Goal: Task Accomplishment & Management: Use online tool/utility

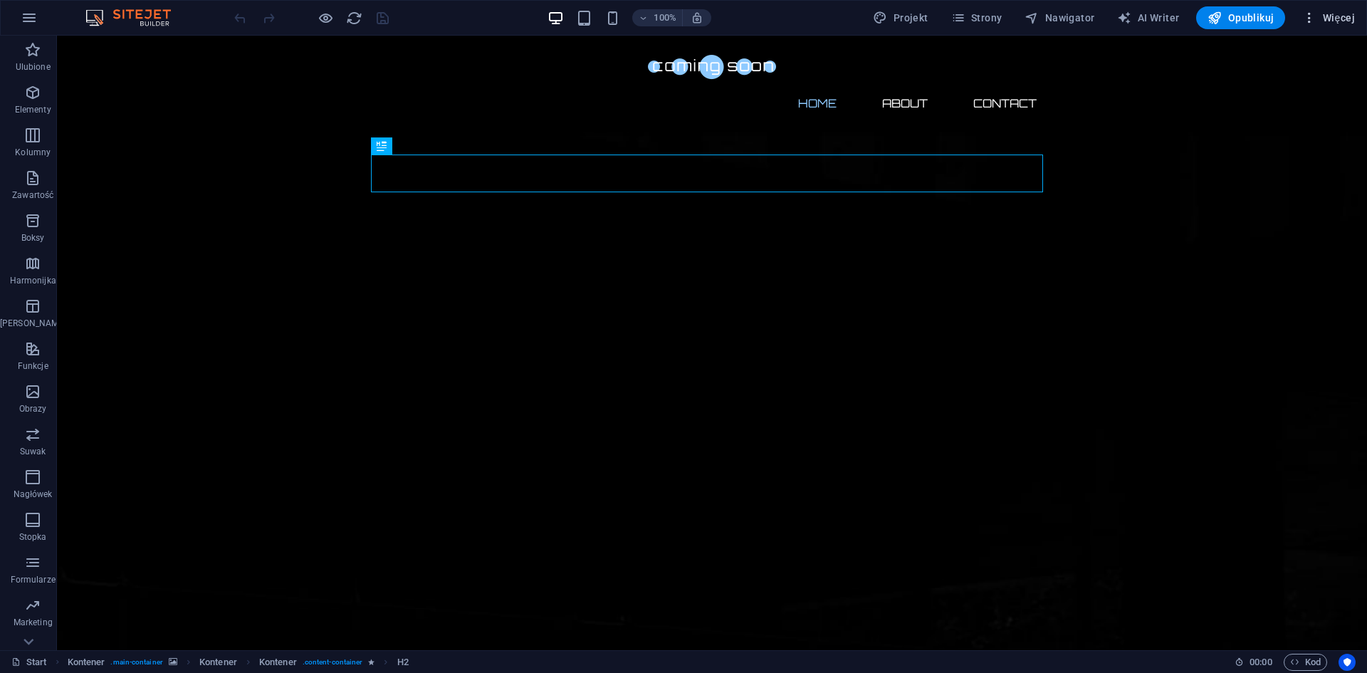
click at [1336, 16] on span "Więcej" at bounding box center [1328, 18] width 53 height 14
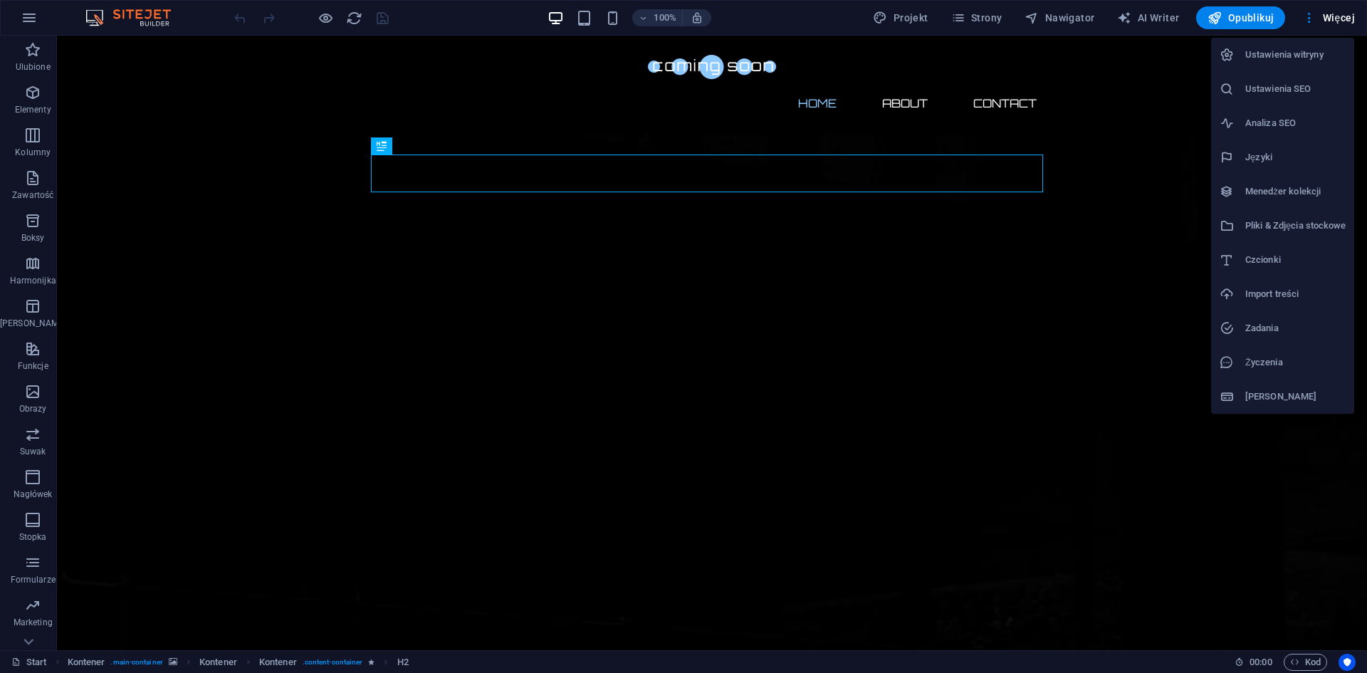
click at [28, 185] on div at bounding box center [683, 336] width 1367 height 673
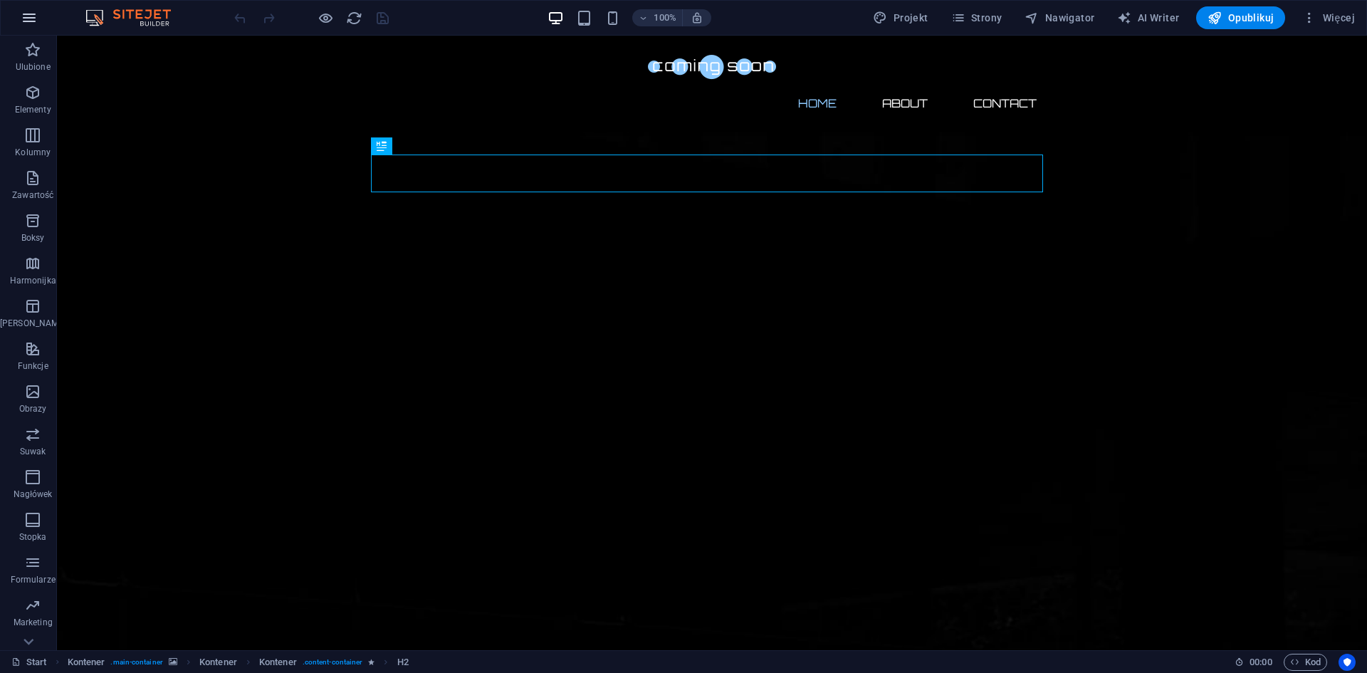
click at [23, 11] on icon "button" at bounding box center [29, 17] width 17 height 17
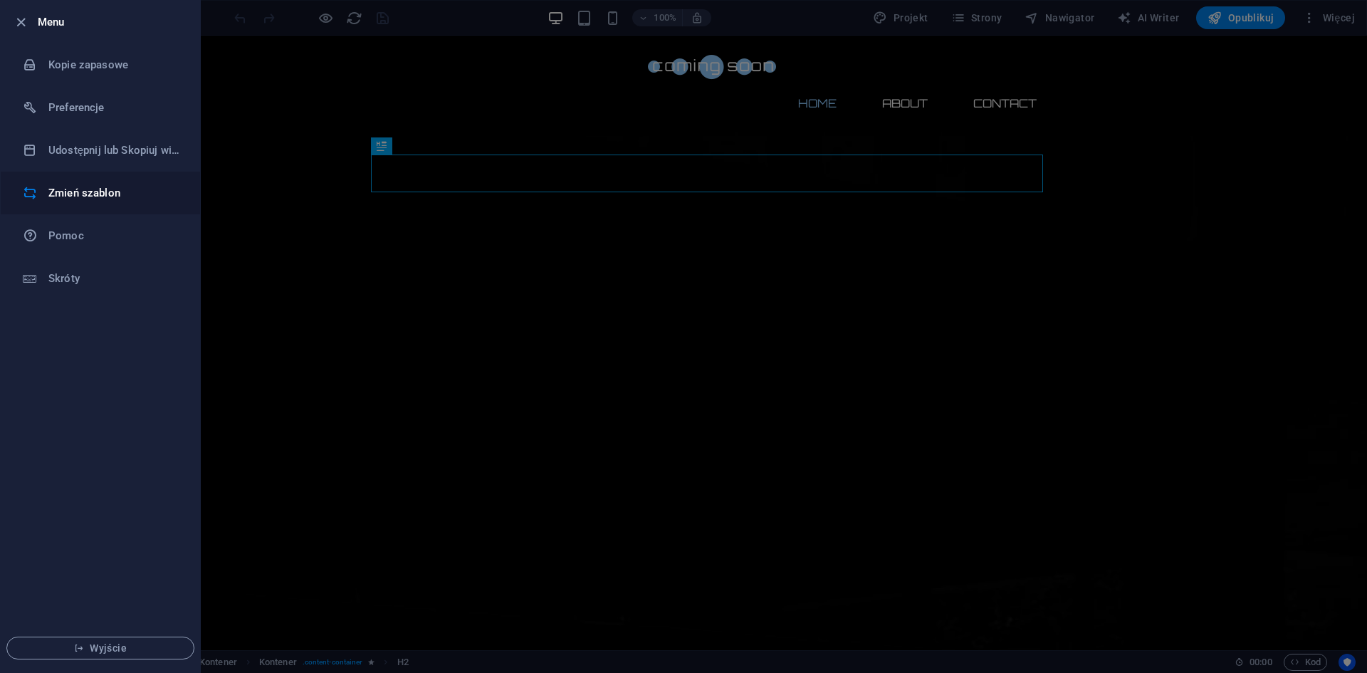
click at [104, 197] on h6 "Zmień szablon" at bounding box center [114, 192] width 132 height 17
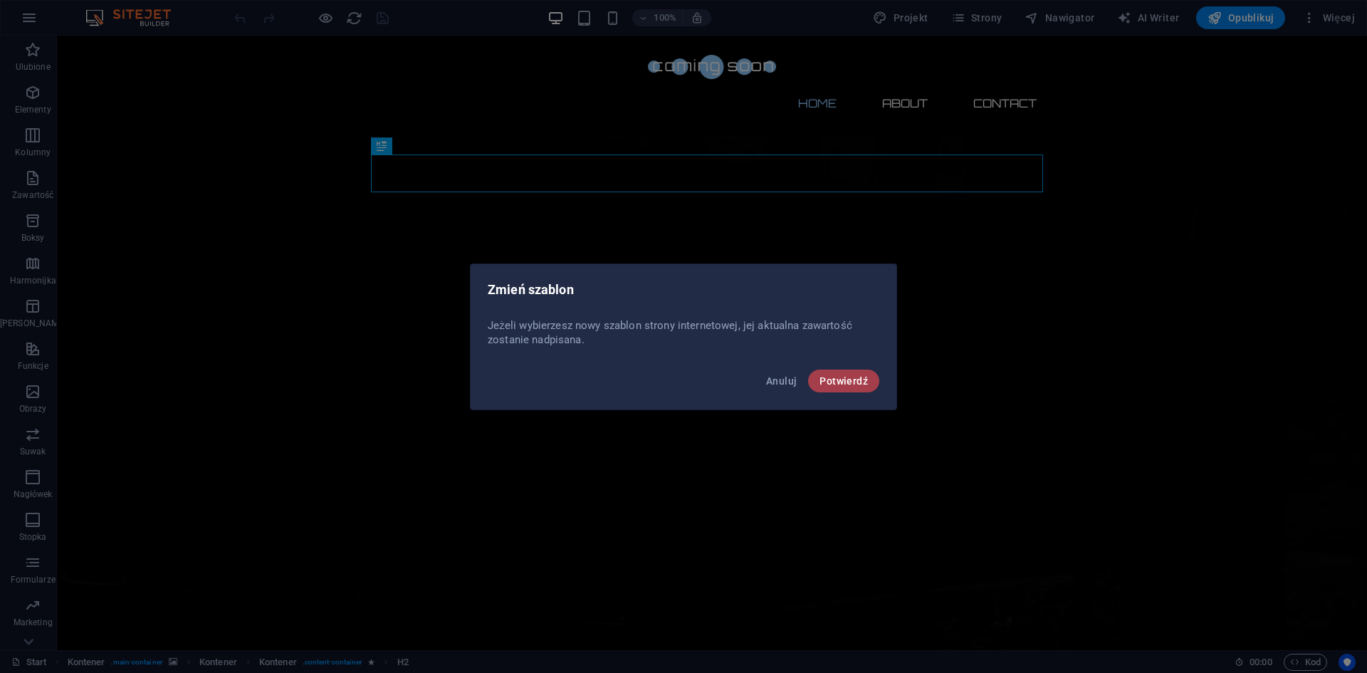
click at [859, 382] on span "Potwierdź" at bounding box center [843, 380] width 48 height 11
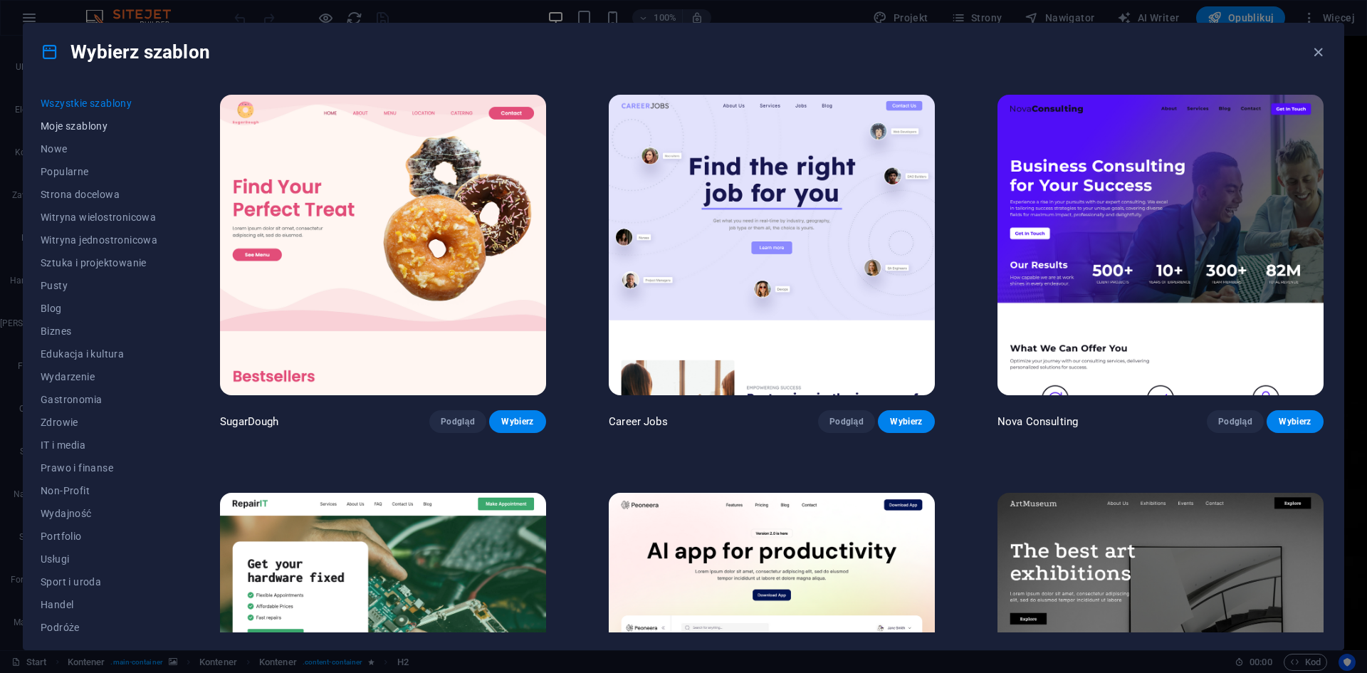
click at [73, 128] on span "Moje szablony" at bounding box center [99, 125] width 117 height 11
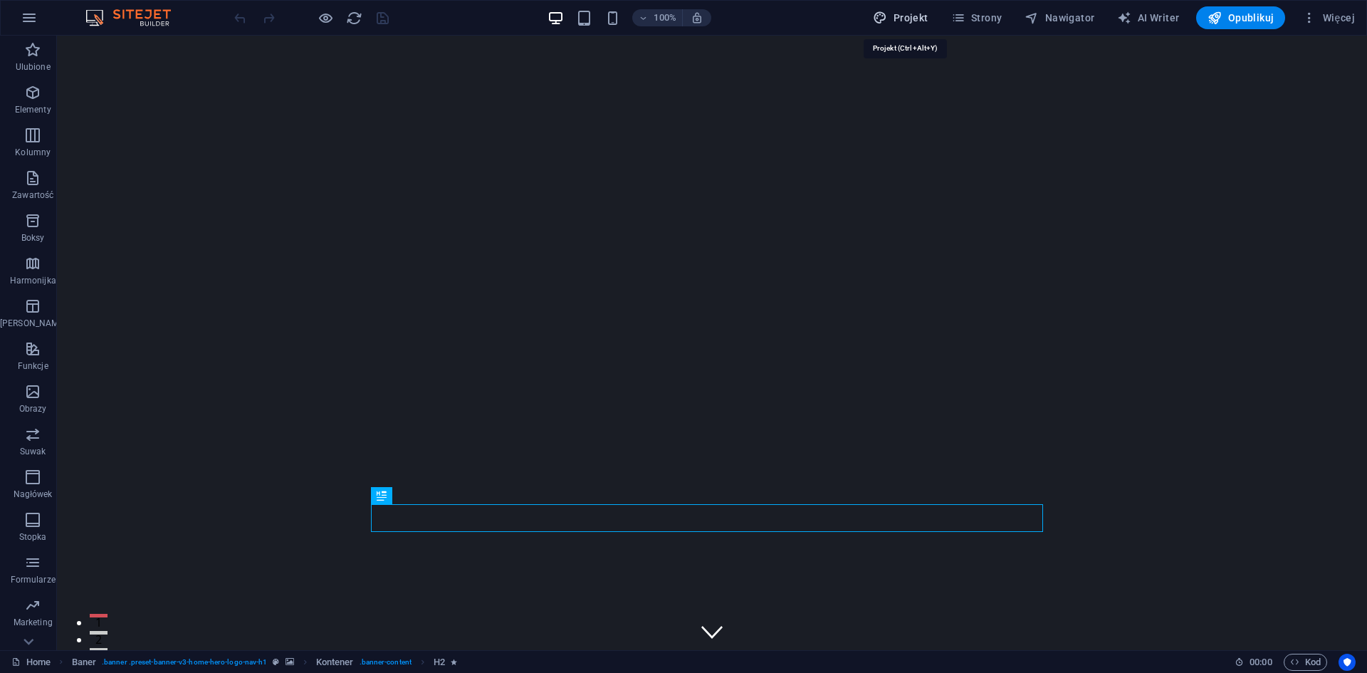
click at [902, 13] on span "Projekt" at bounding box center [900, 18] width 55 height 14
select select "px"
select select "200"
select select "px"
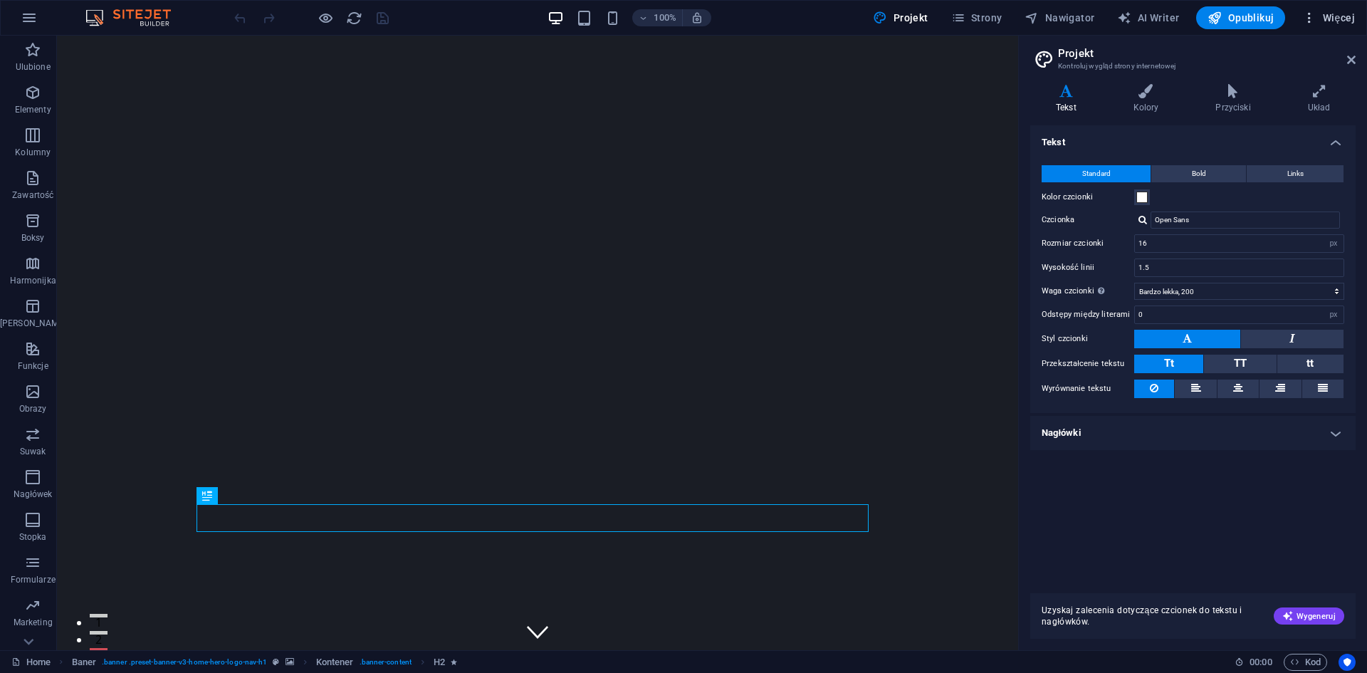
click at [1308, 21] on icon "button" at bounding box center [1309, 18] width 14 height 14
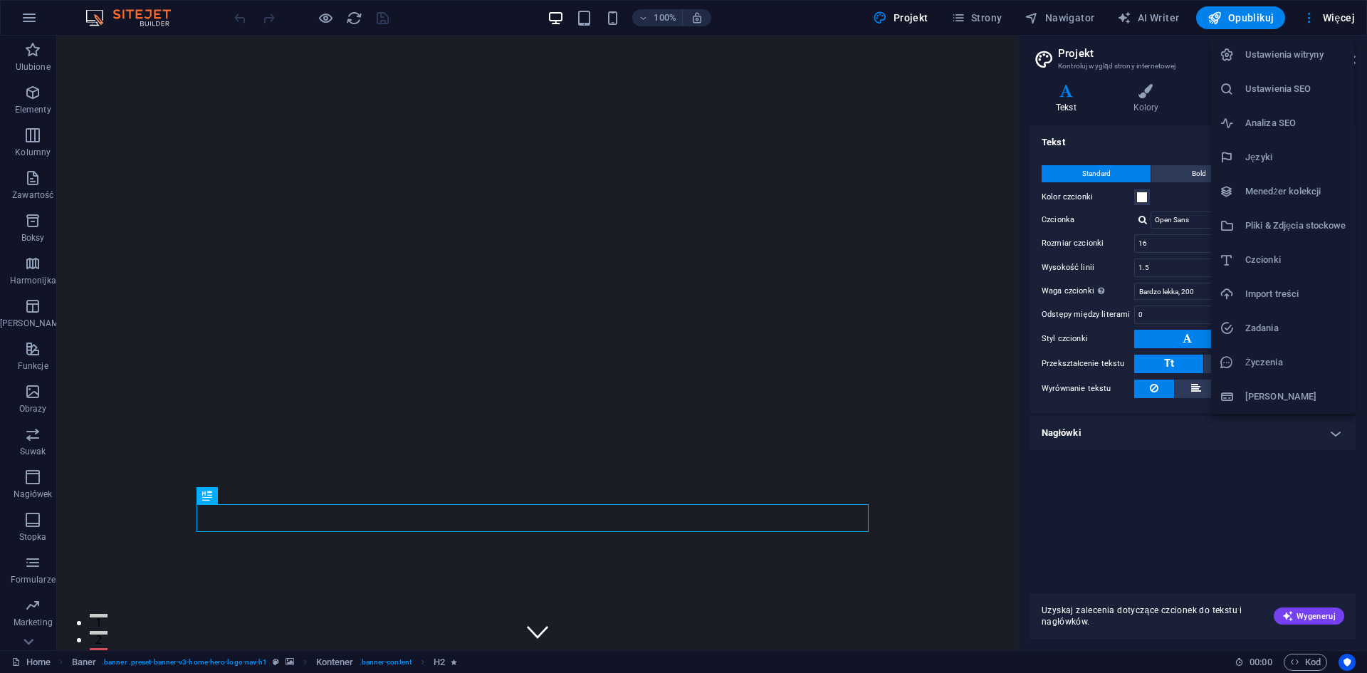
click at [1273, 200] on li "Menedżer kolekcji" at bounding box center [1282, 191] width 143 height 34
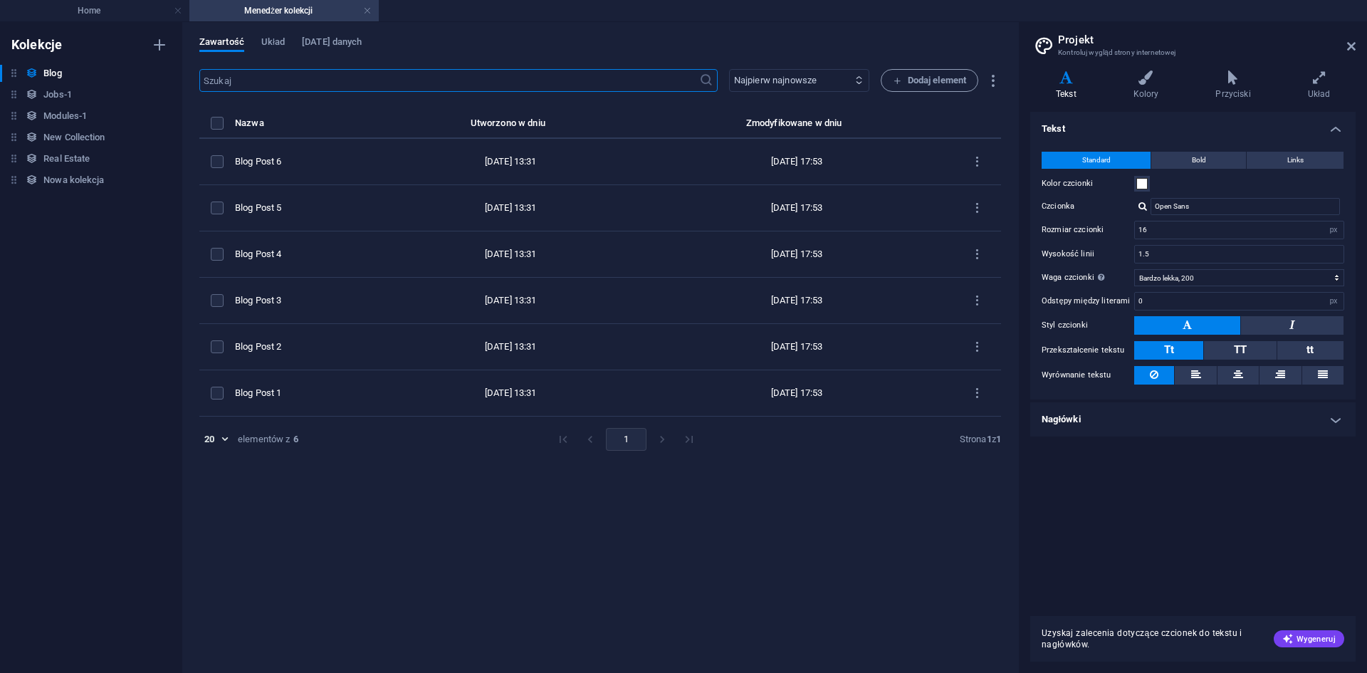
click at [772, 81] on select "Najpierw najnowsze Najpierw najstarsze Ostatnio zmodyfikowany Name (rosnąco) Na…" at bounding box center [799, 80] width 140 height 23
select select "columns.slug_ASC"
click at [729, 69] on select "Najpierw najnowsze Najpierw najstarsze Ostatnio zmodyfikowany Name (rosnąco) Na…" at bounding box center [799, 80] width 140 height 23
click at [274, 41] on span "Układ" at bounding box center [272, 43] width 23 height 20
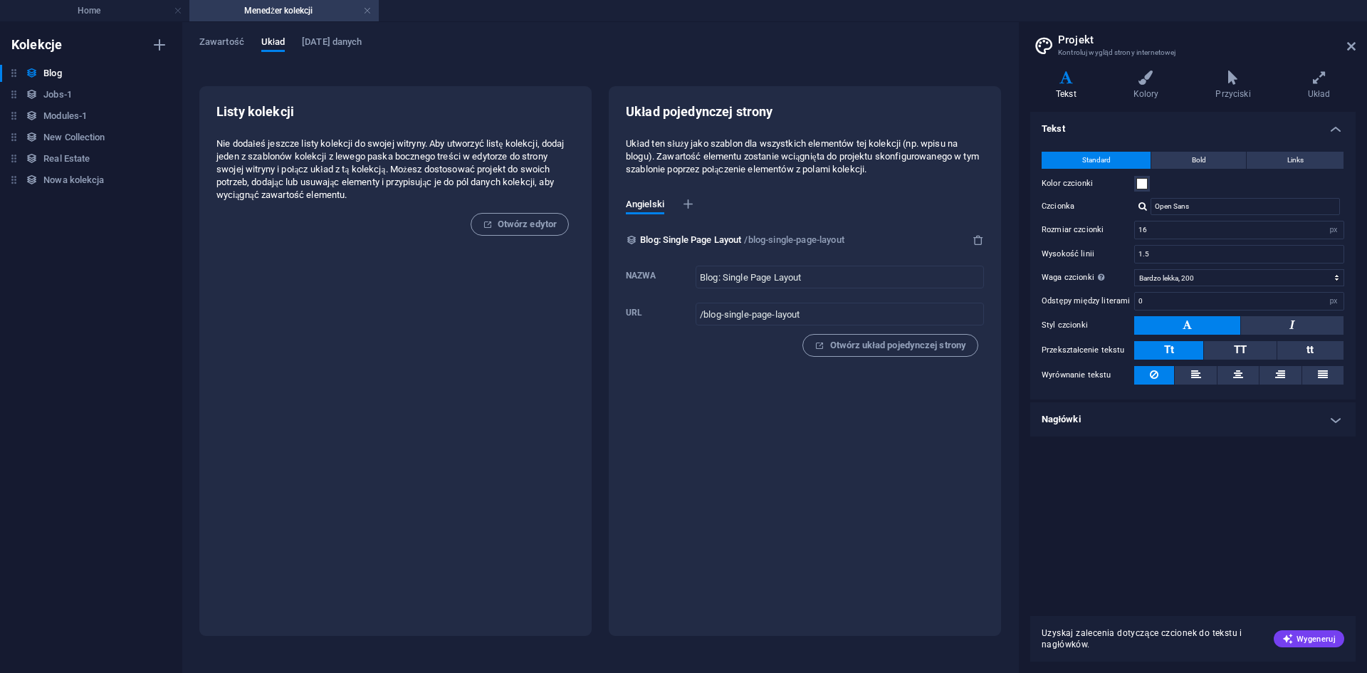
click at [335, 34] on div "Zawartość Układ Pola danych Listy kolekcji Nie dodałeś jeszcze listy kolekcji d…" at bounding box center [600, 347] width 836 height 651
click at [179, 13] on link at bounding box center [178, 11] width 9 height 14
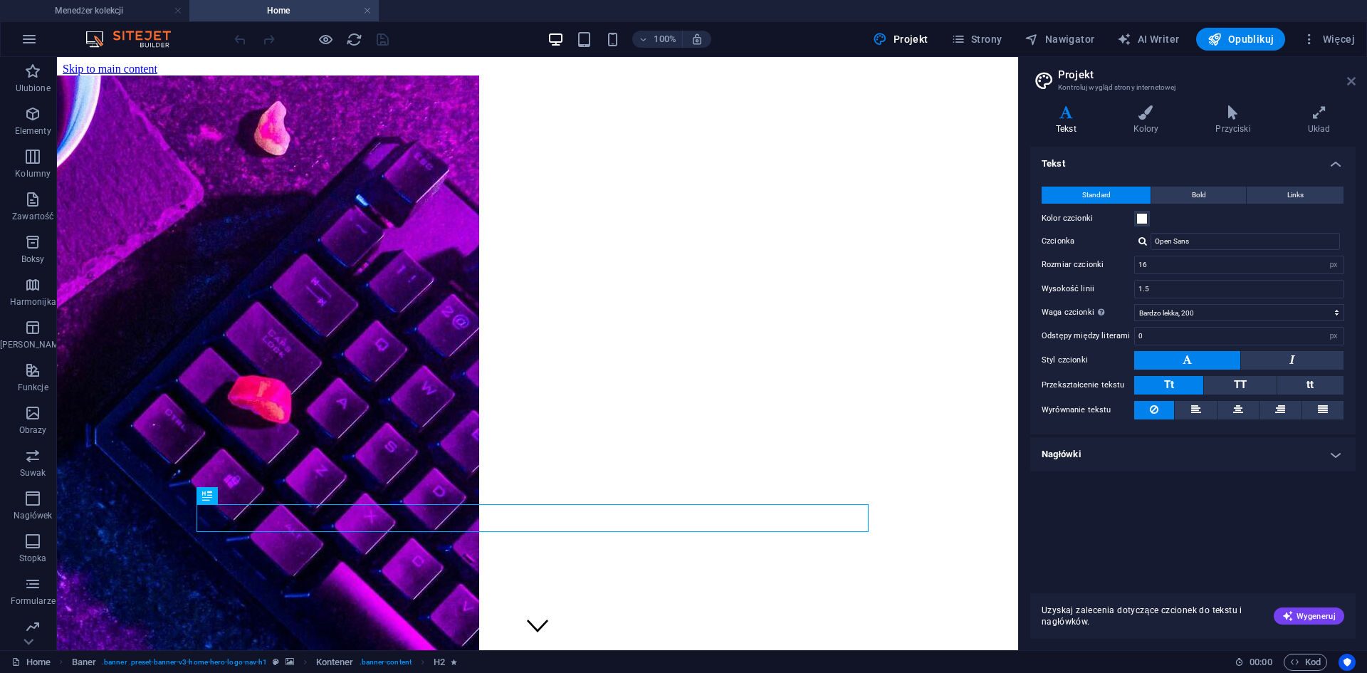
click at [1352, 82] on icon at bounding box center [1351, 80] width 9 height 11
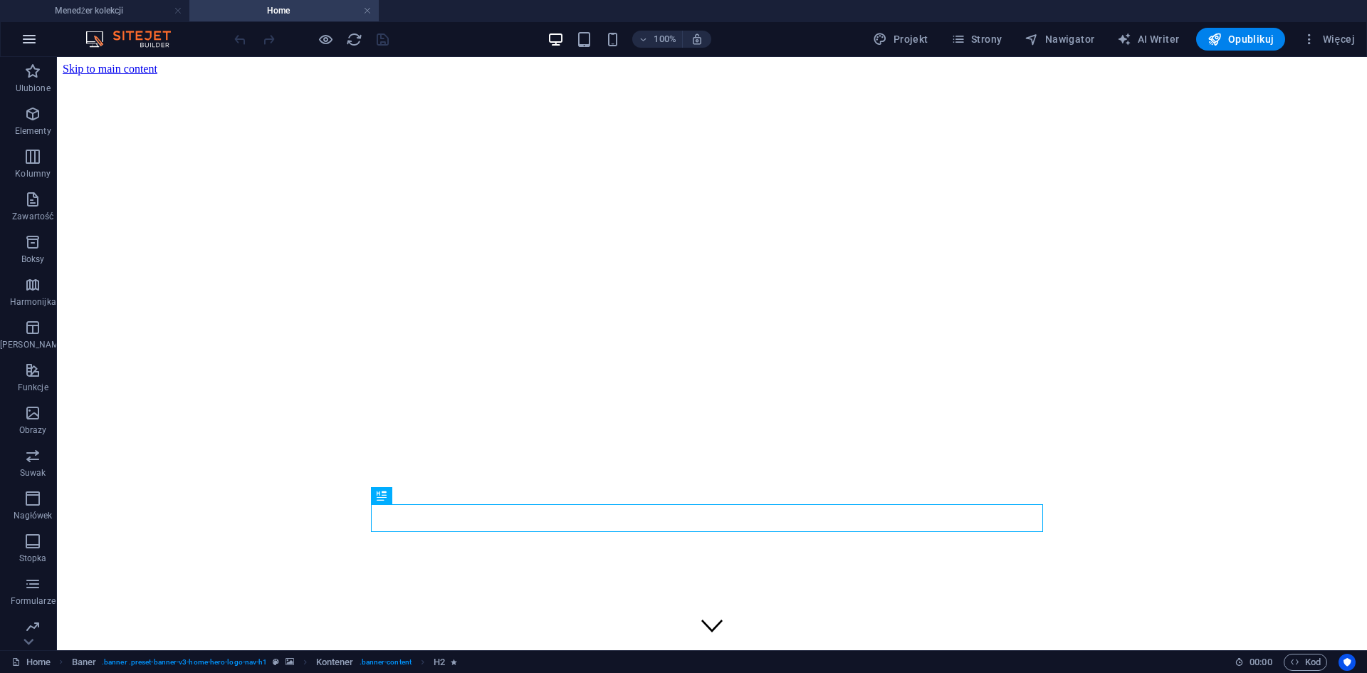
click at [19, 45] on button "button" at bounding box center [29, 39] width 34 height 34
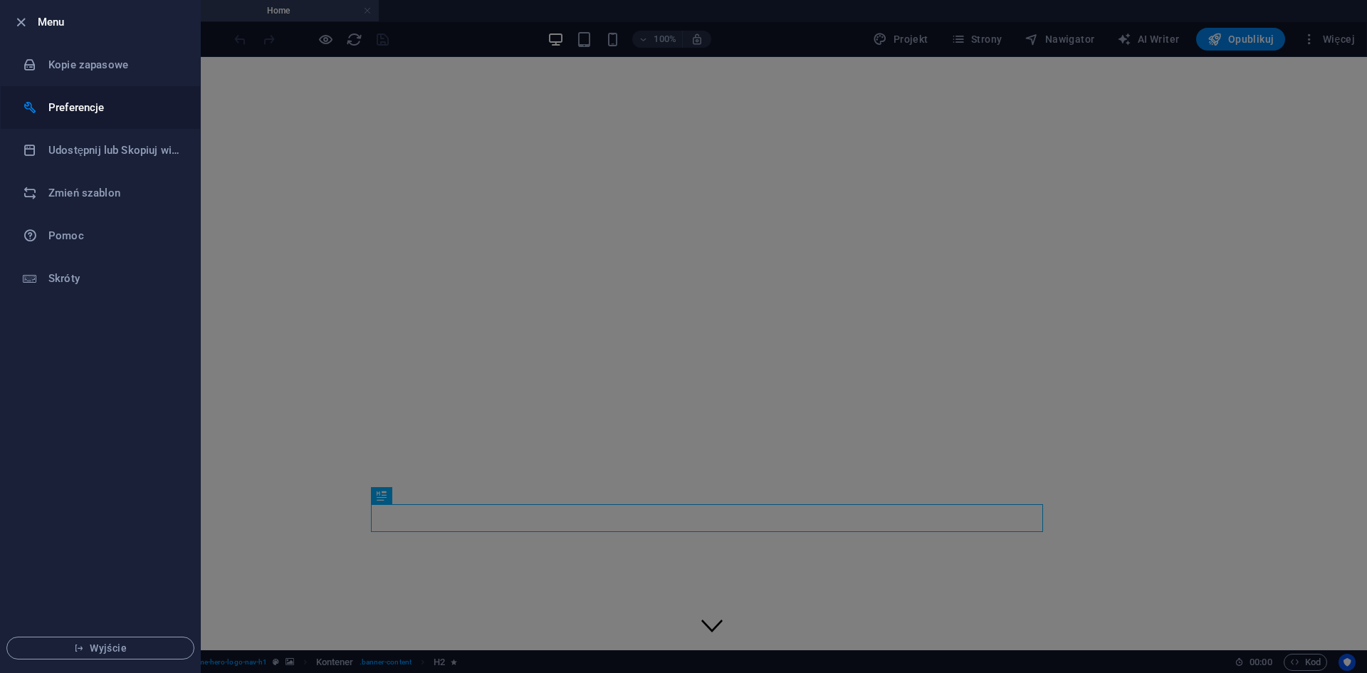
click at [73, 101] on h6 "Preferencje" at bounding box center [114, 107] width 132 height 17
select select "pl"
select select "dark"
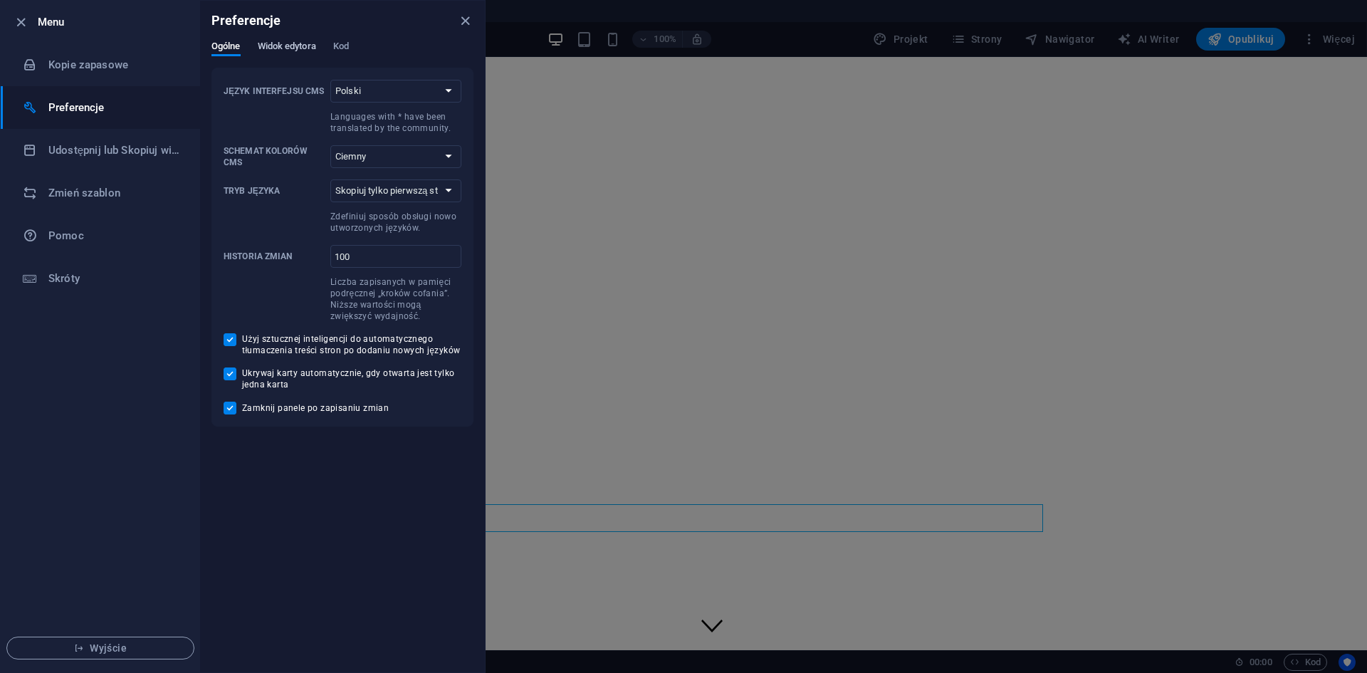
click at [301, 52] on span "Widok edytora" at bounding box center [287, 48] width 58 height 20
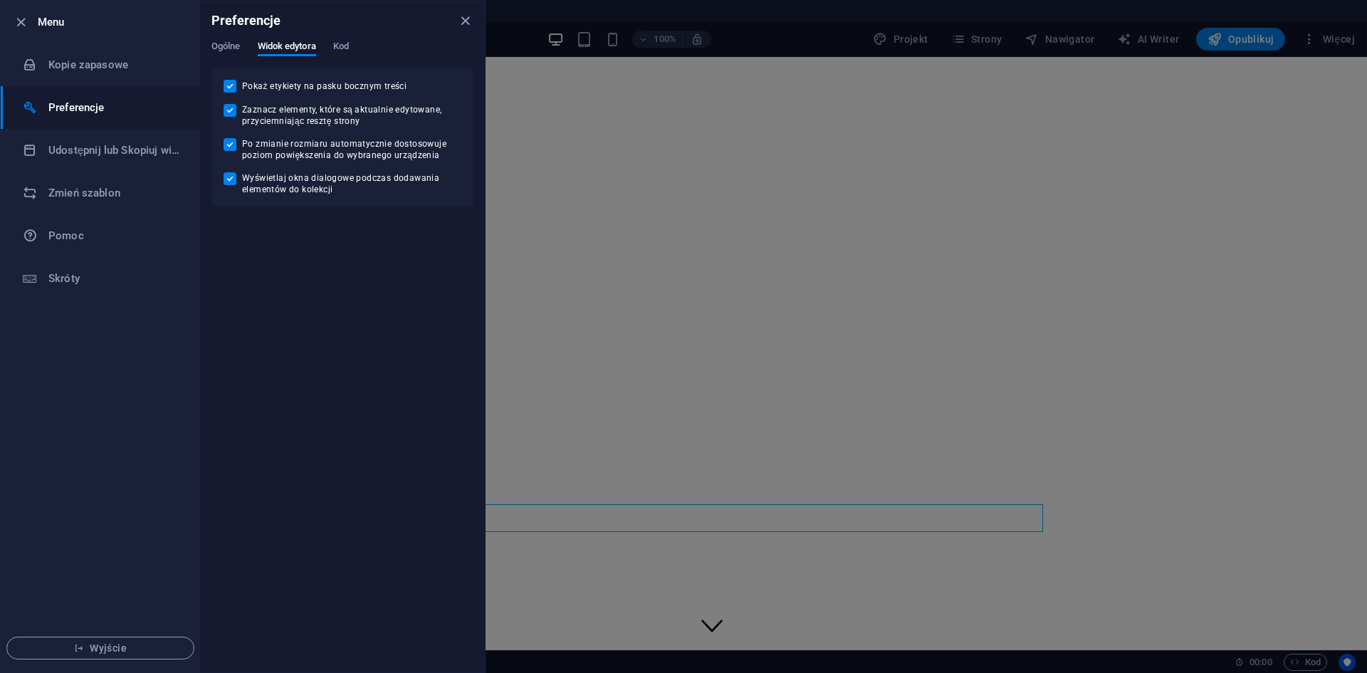
click at [809, 9] on div at bounding box center [683, 336] width 1367 height 673
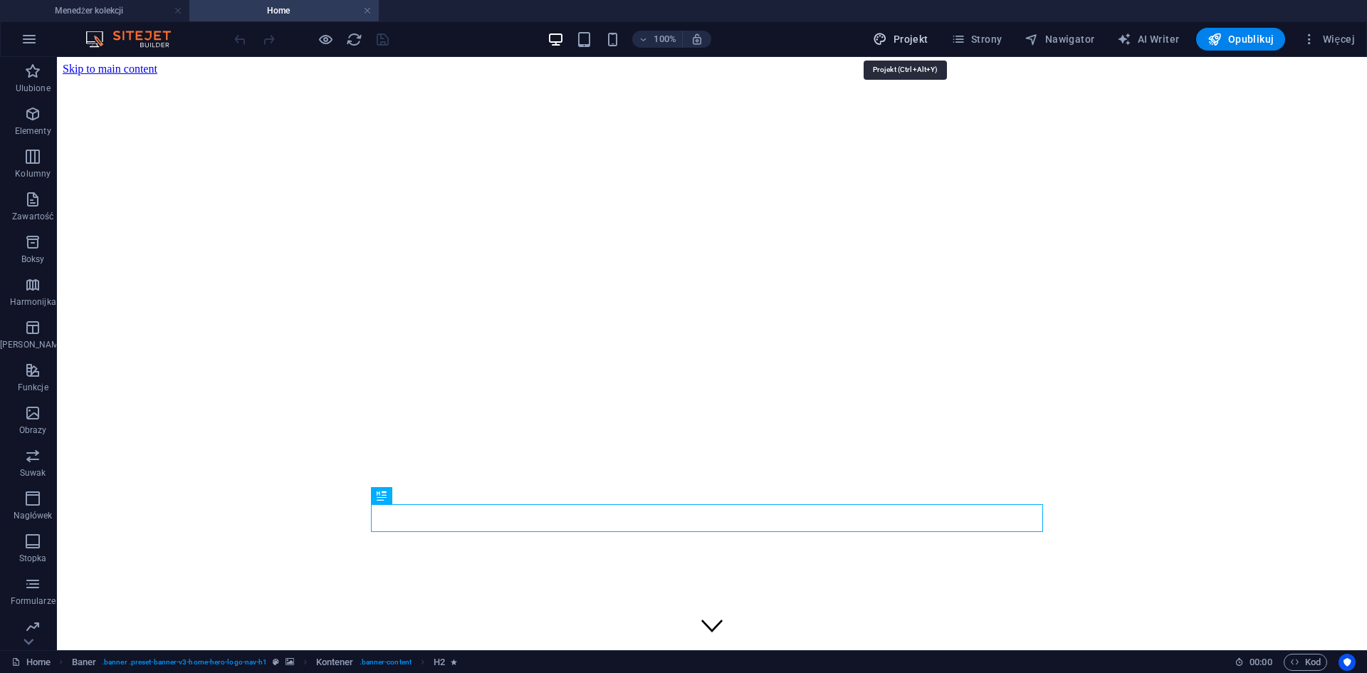
click at [923, 41] on span "Projekt" at bounding box center [900, 39] width 55 height 14
select select "px"
select select "200"
select select "px"
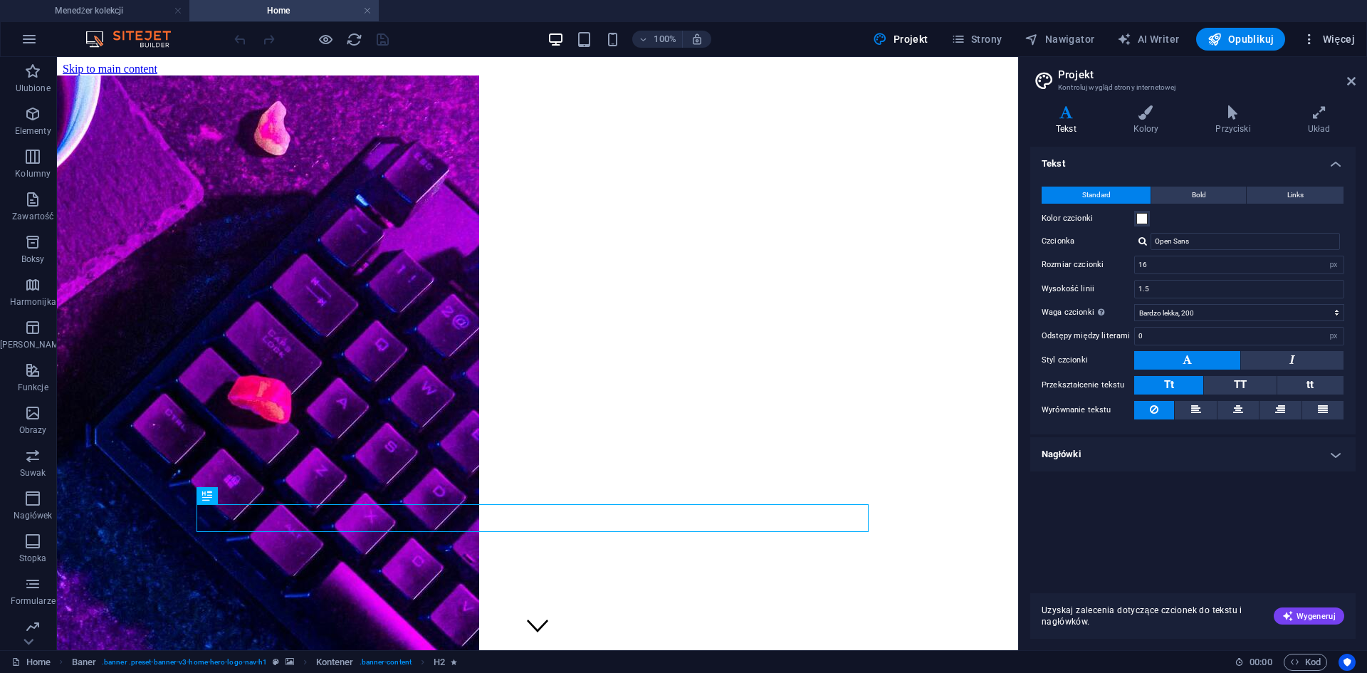
click at [1337, 31] on button "Więcej" at bounding box center [1328, 39] width 64 height 23
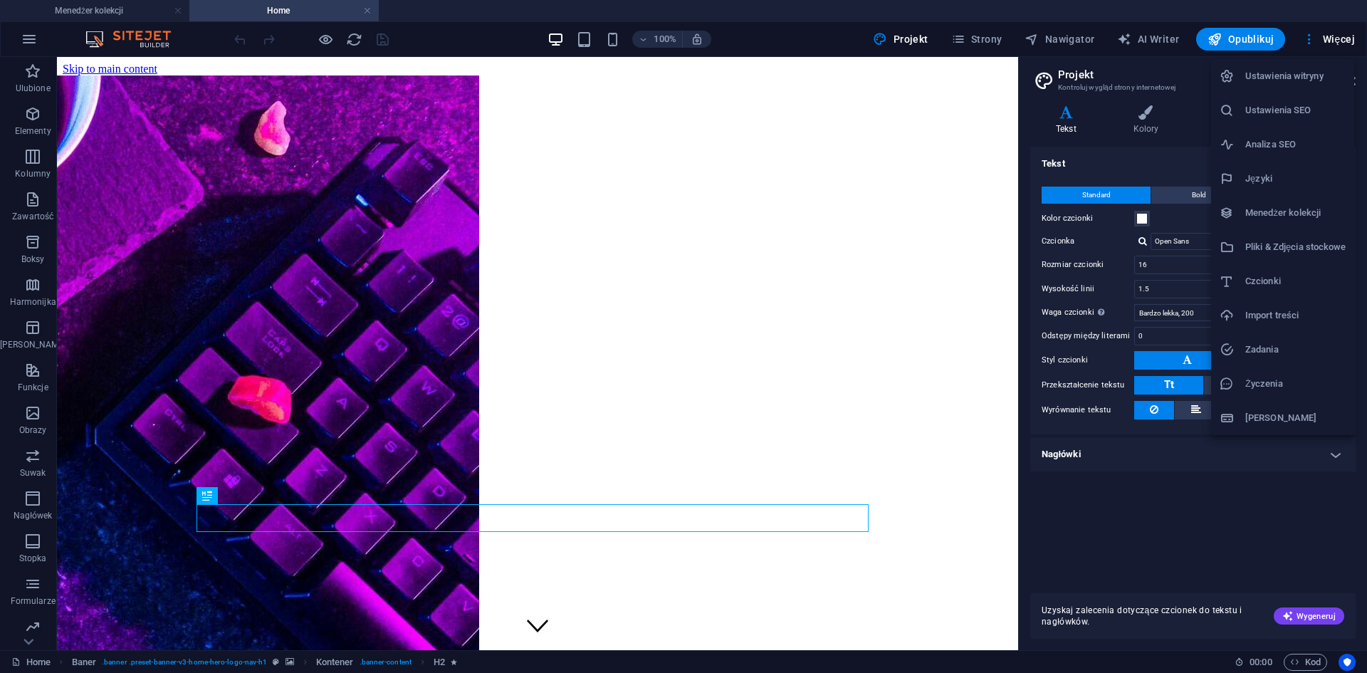
click at [1002, 38] on div at bounding box center [683, 336] width 1367 height 673
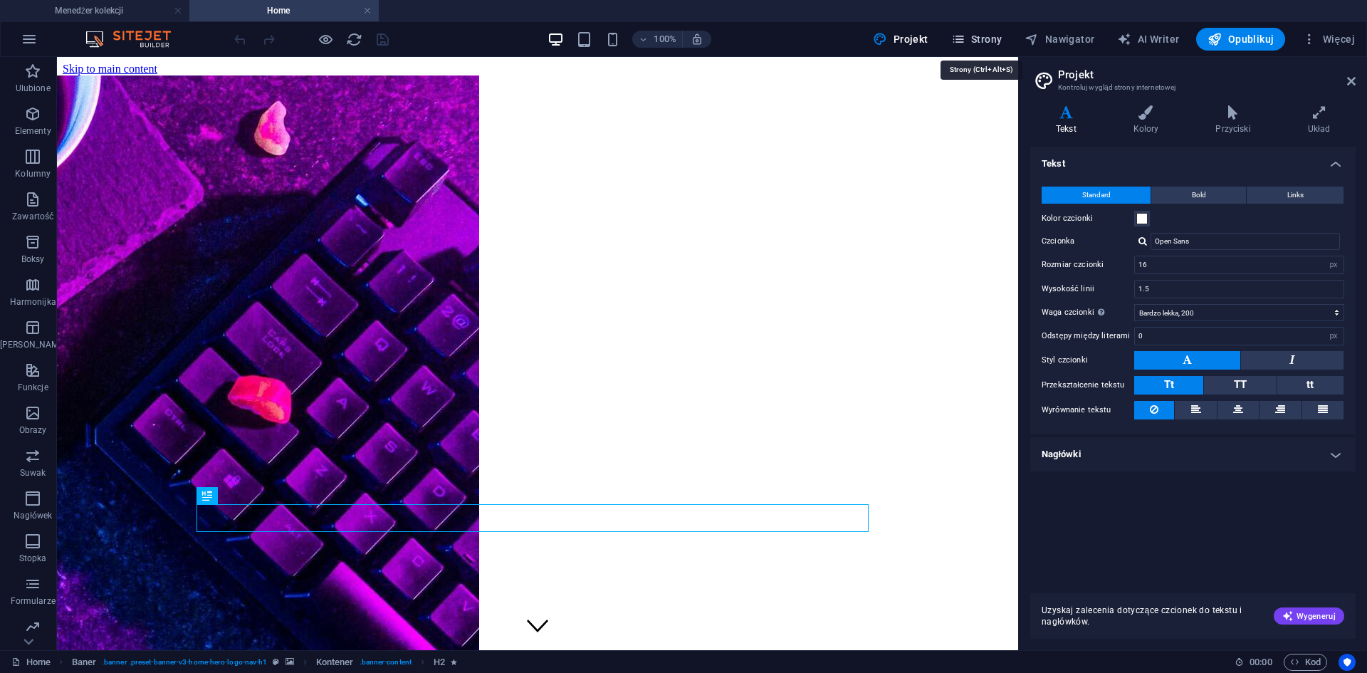
click at [1001, 34] on span "Strony" at bounding box center [976, 39] width 51 height 14
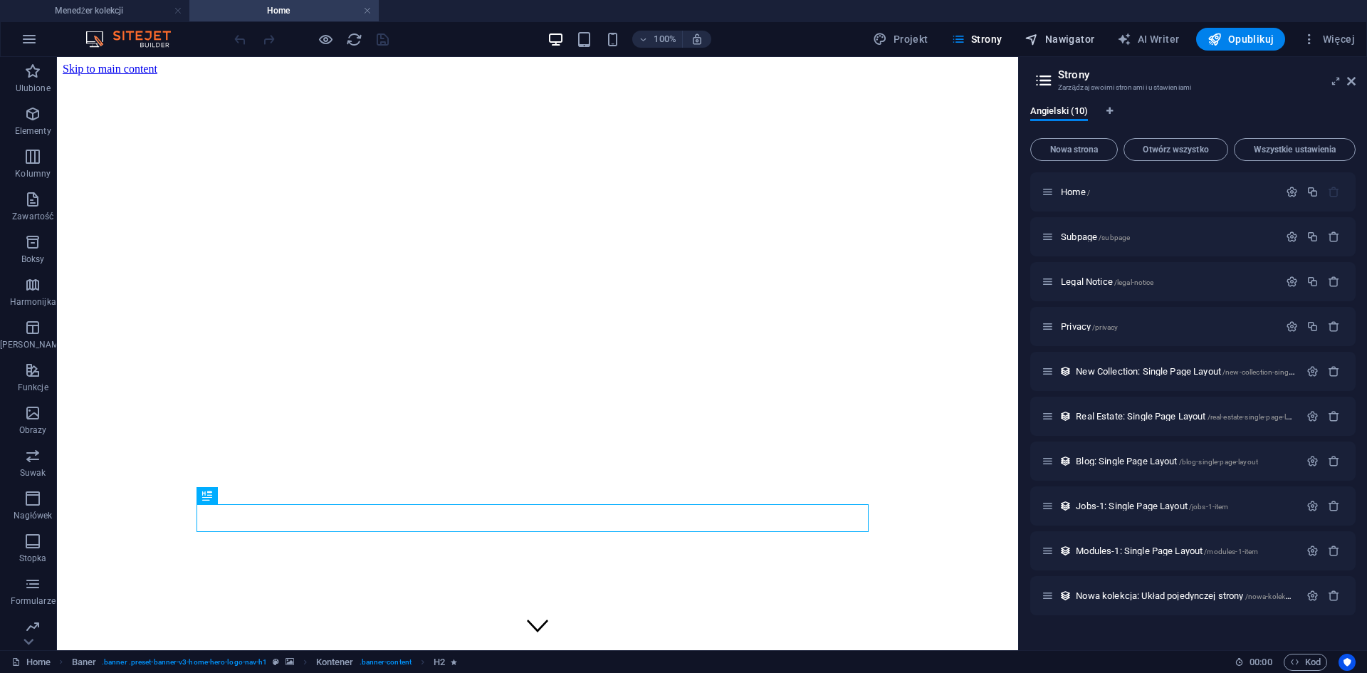
click at [1080, 38] on span "Nawigator" at bounding box center [1060, 39] width 70 height 14
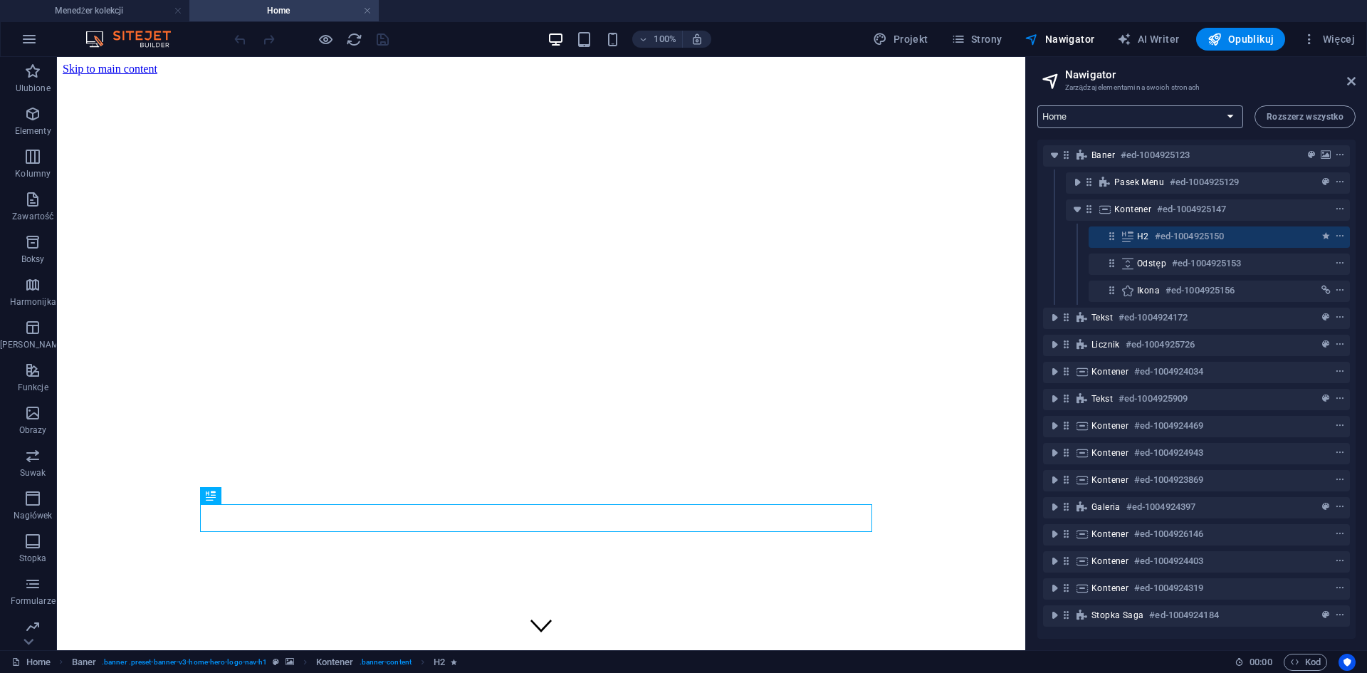
click at [1227, 119] on select "Home Subpage Legal Notice Privacy New Collection: Single Page Layout Real Estat…" at bounding box center [1140, 116] width 206 height 23
click at [1230, 68] on h2 "Nawigator" at bounding box center [1210, 74] width 290 height 13
click at [1310, 46] on icon "button" at bounding box center [1309, 39] width 14 height 14
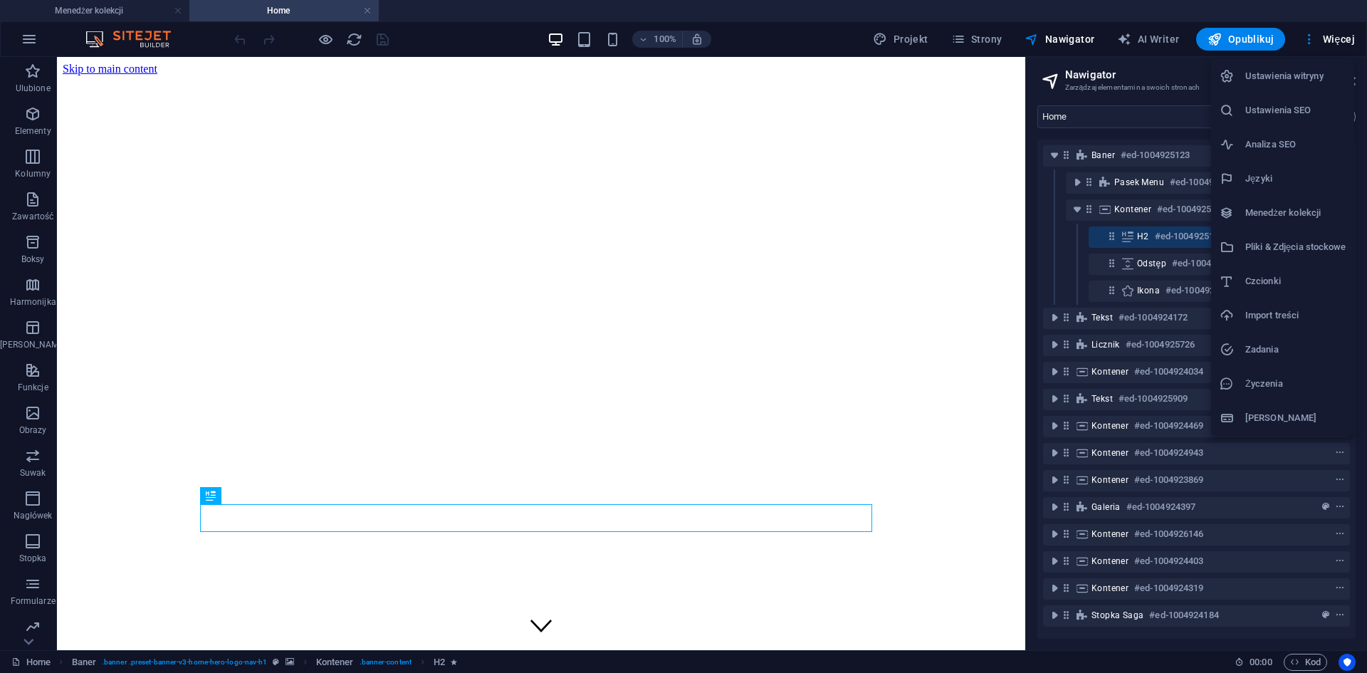
click at [29, 43] on div at bounding box center [683, 336] width 1367 height 673
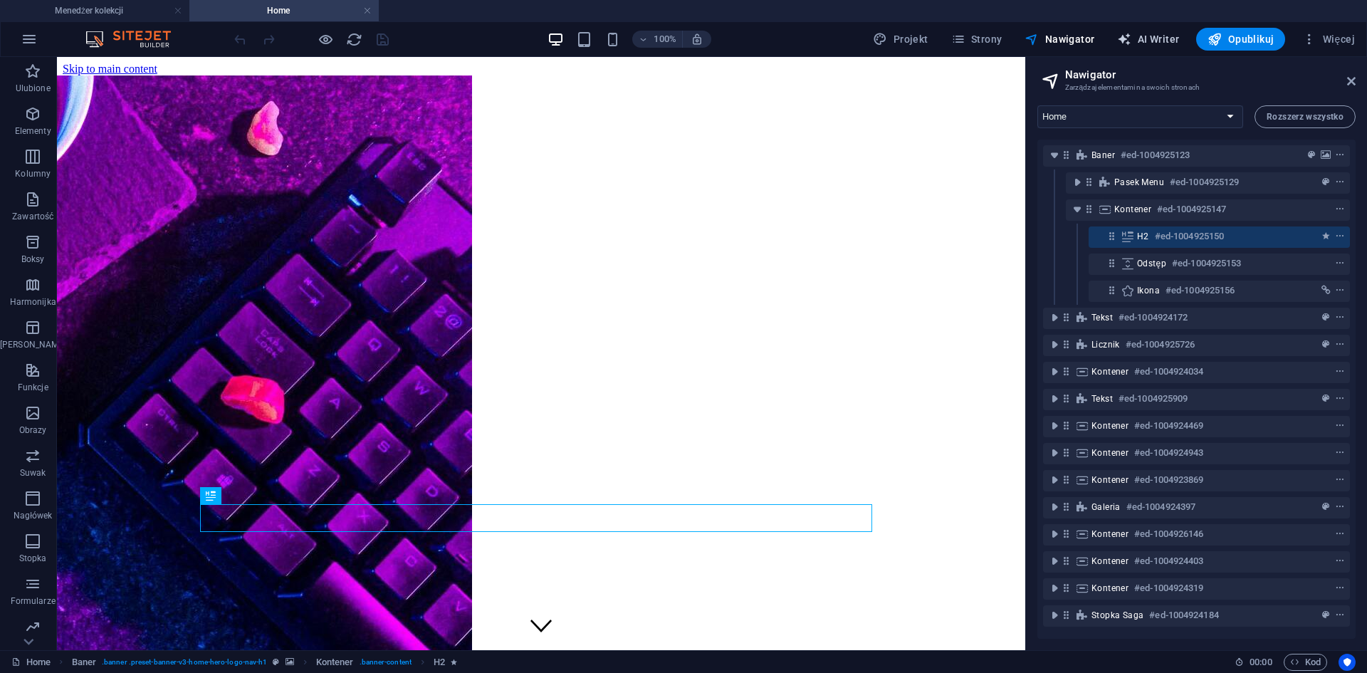
click at [1167, 38] on span "AI Writer" at bounding box center [1148, 39] width 62 height 14
select select "English"
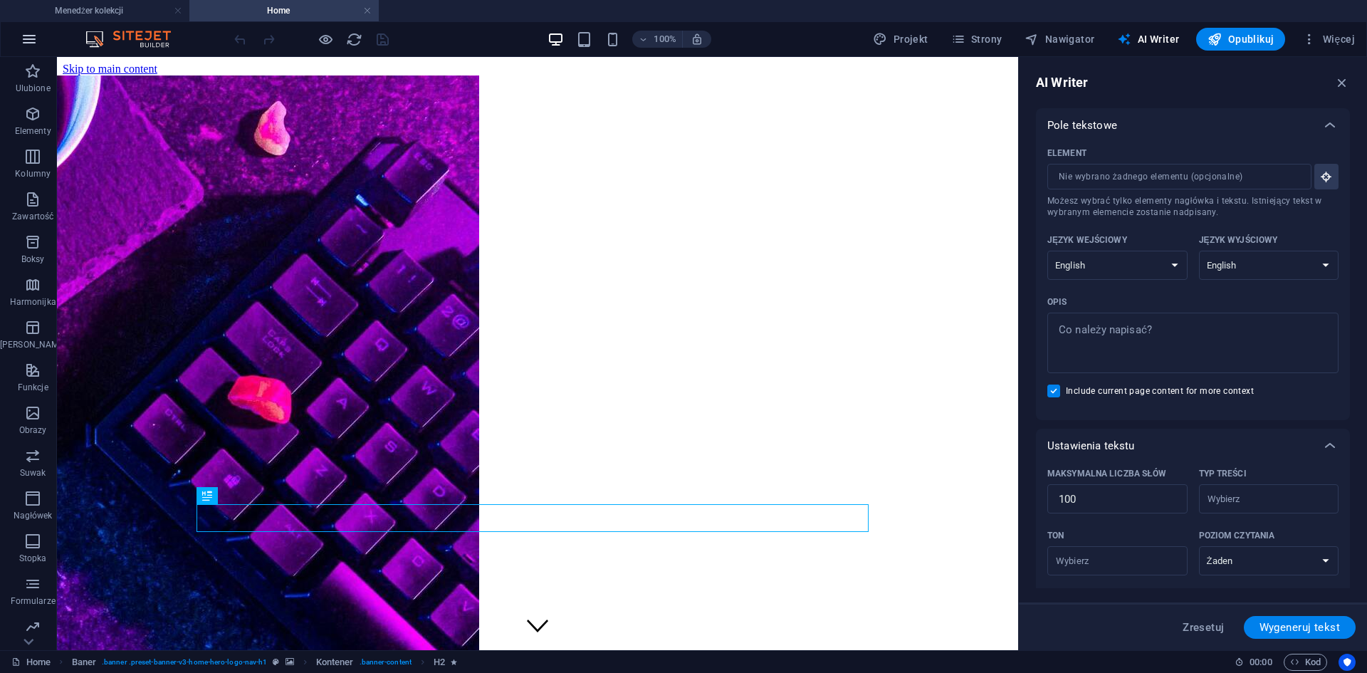
click at [24, 40] on icon "button" at bounding box center [29, 39] width 17 height 17
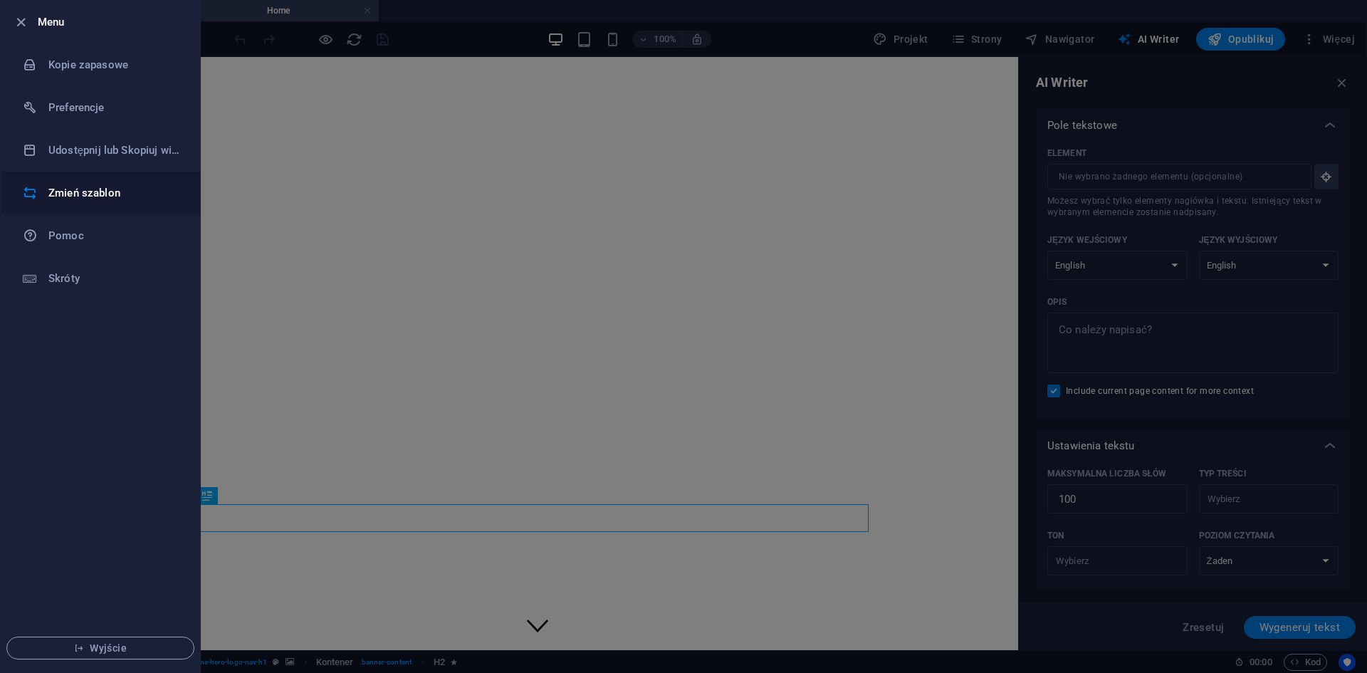
click at [88, 190] on h6 "Zmień szablon" at bounding box center [114, 192] width 132 height 17
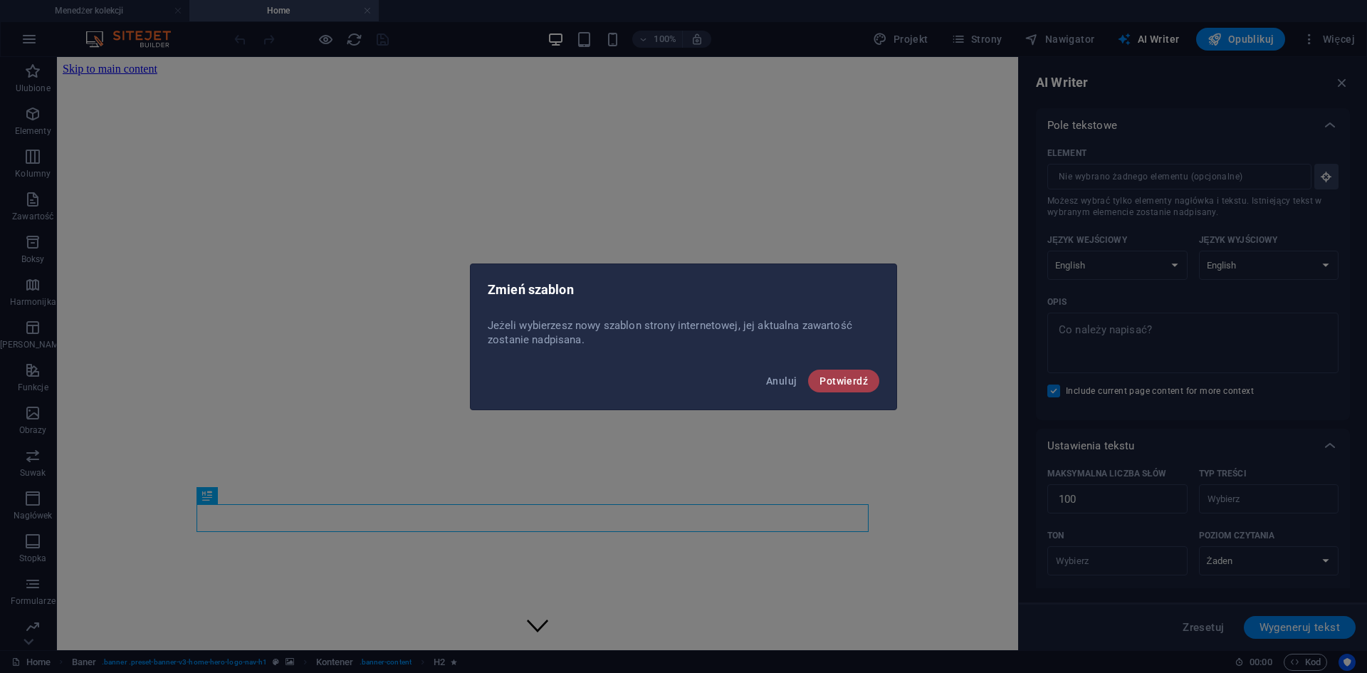
click at [837, 377] on span "Potwierdź" at bounding box center [843, 380] width 48 height 11
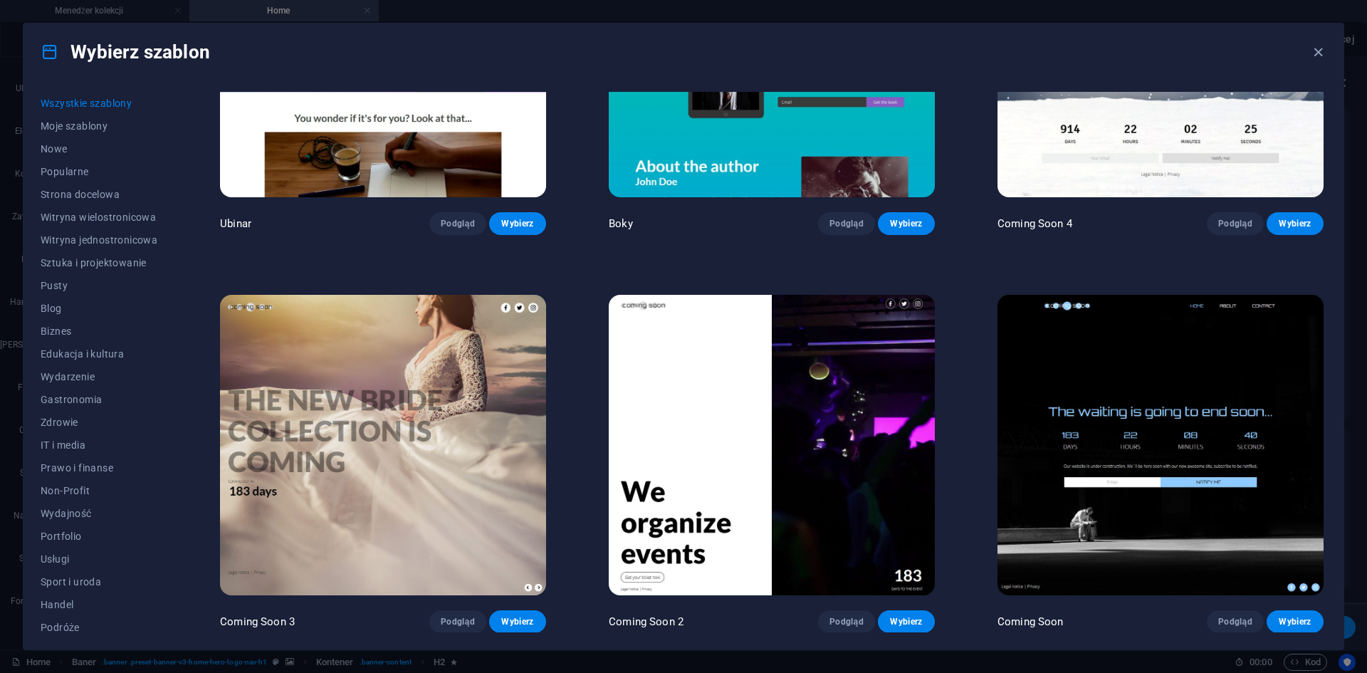
scroll to position [21600, 0]
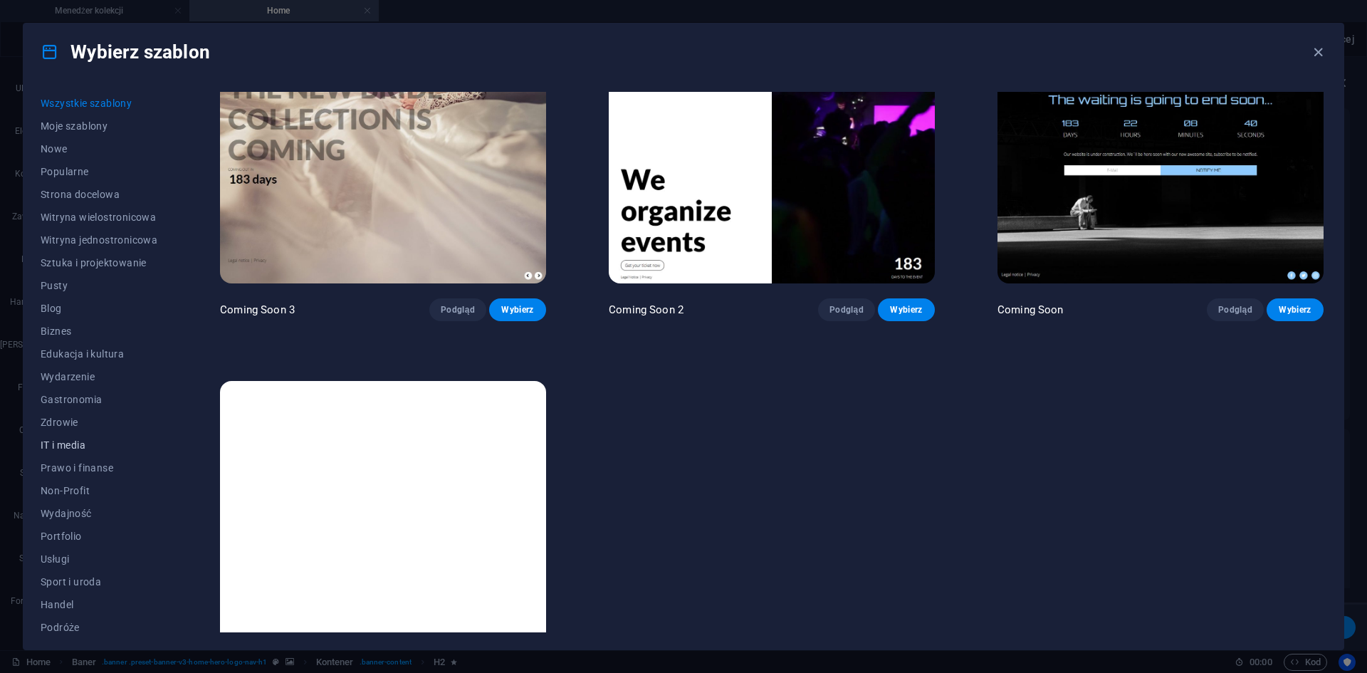
click at [68, 447] on span "IT i media" at bounding box center [99, 444] width 117 height 11
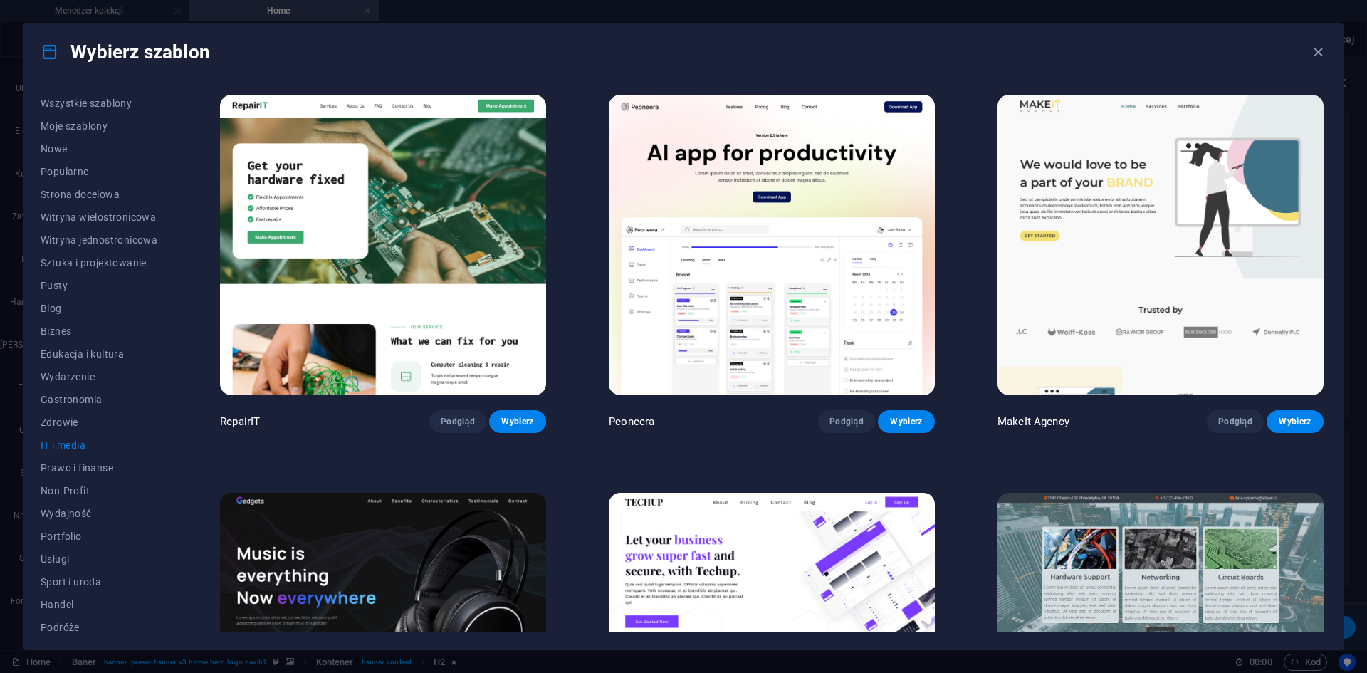
scroll to position [356, 0]
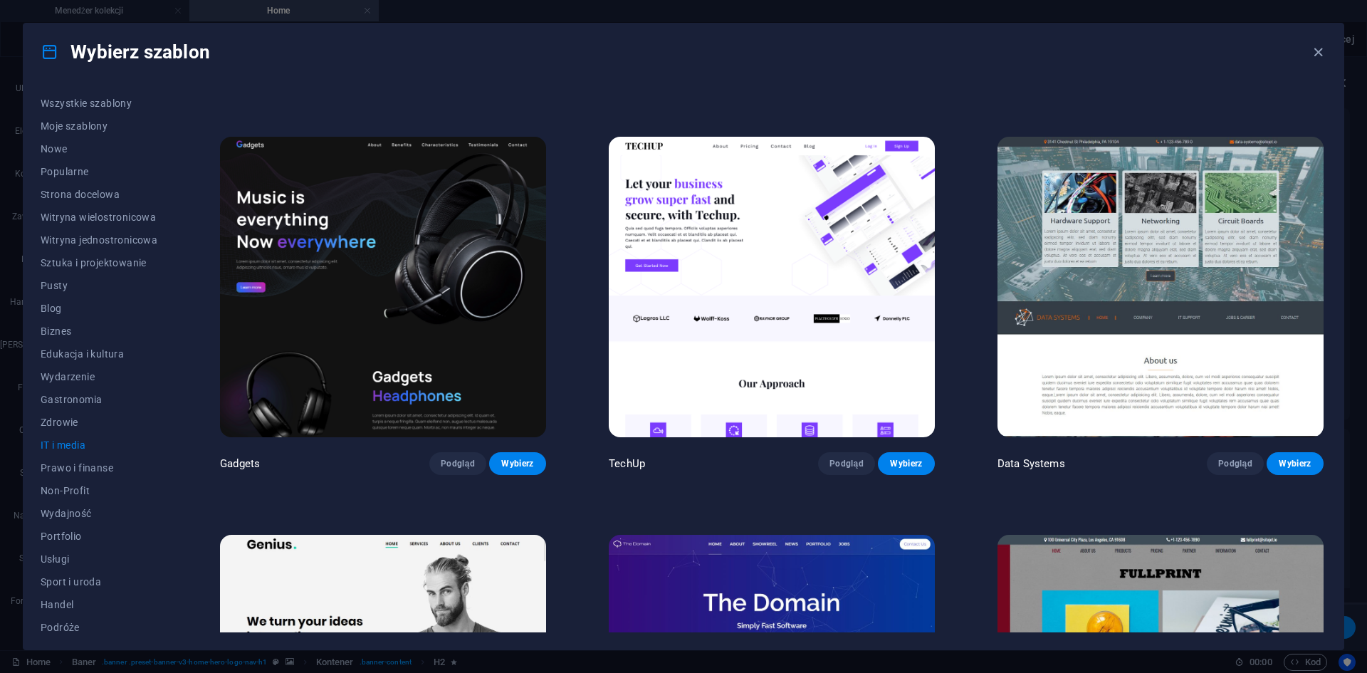
click at [422, 139] on img at bounding box center [383, 287] width 326 height 300
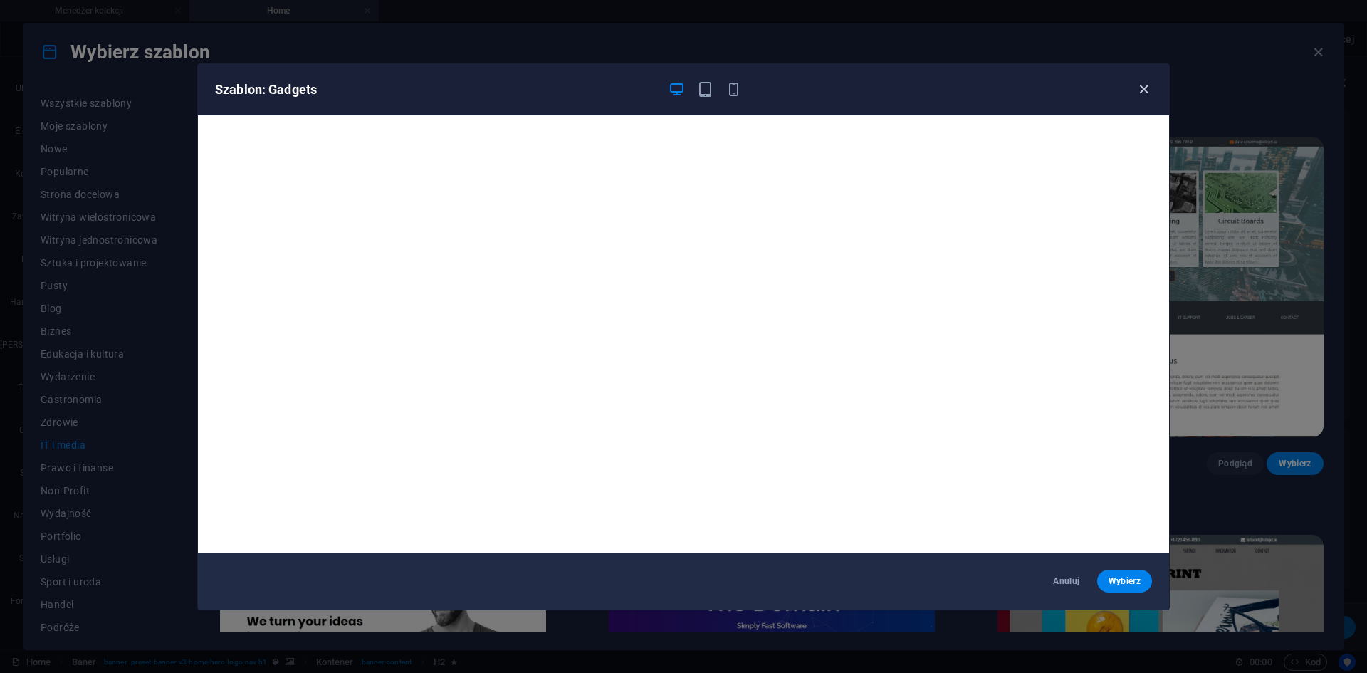
click at [1141, 87] on icon "button" at bounding box center [1144, 89] width 16 height 16
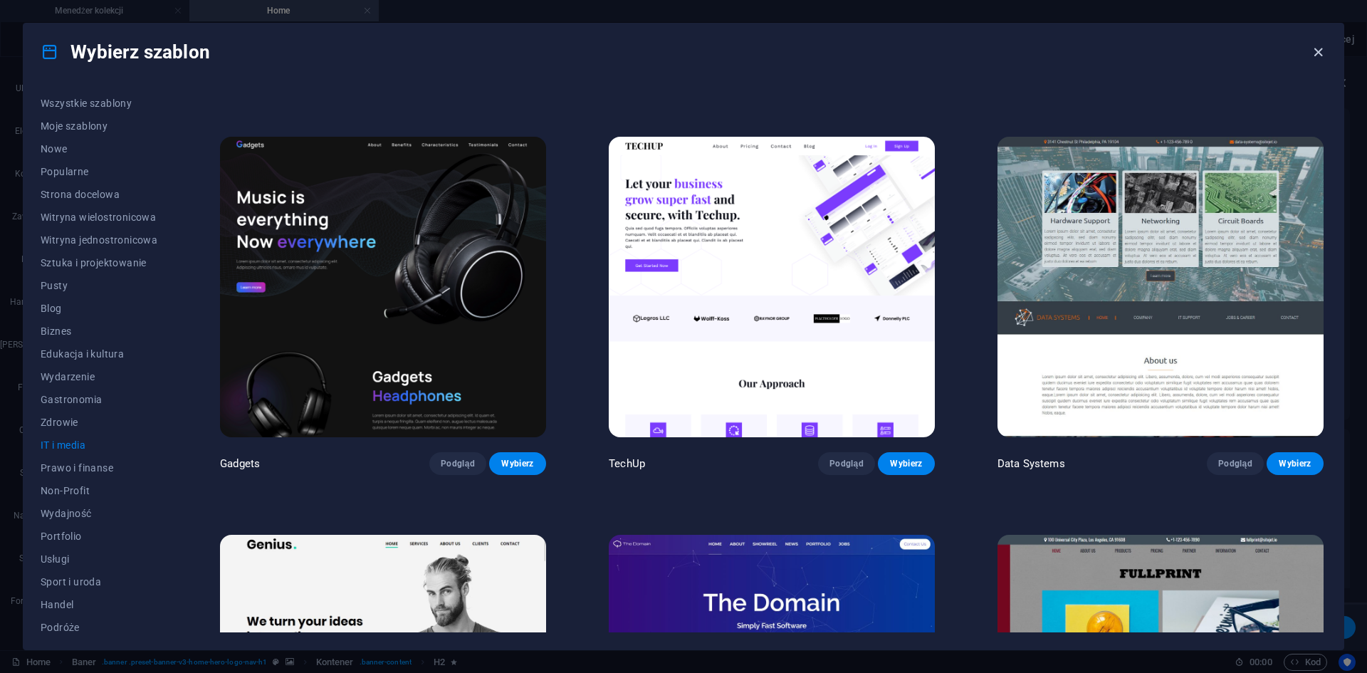
click at [1319, 52] on icon "button" at bounding box center [1318, 52] width 16 height 16
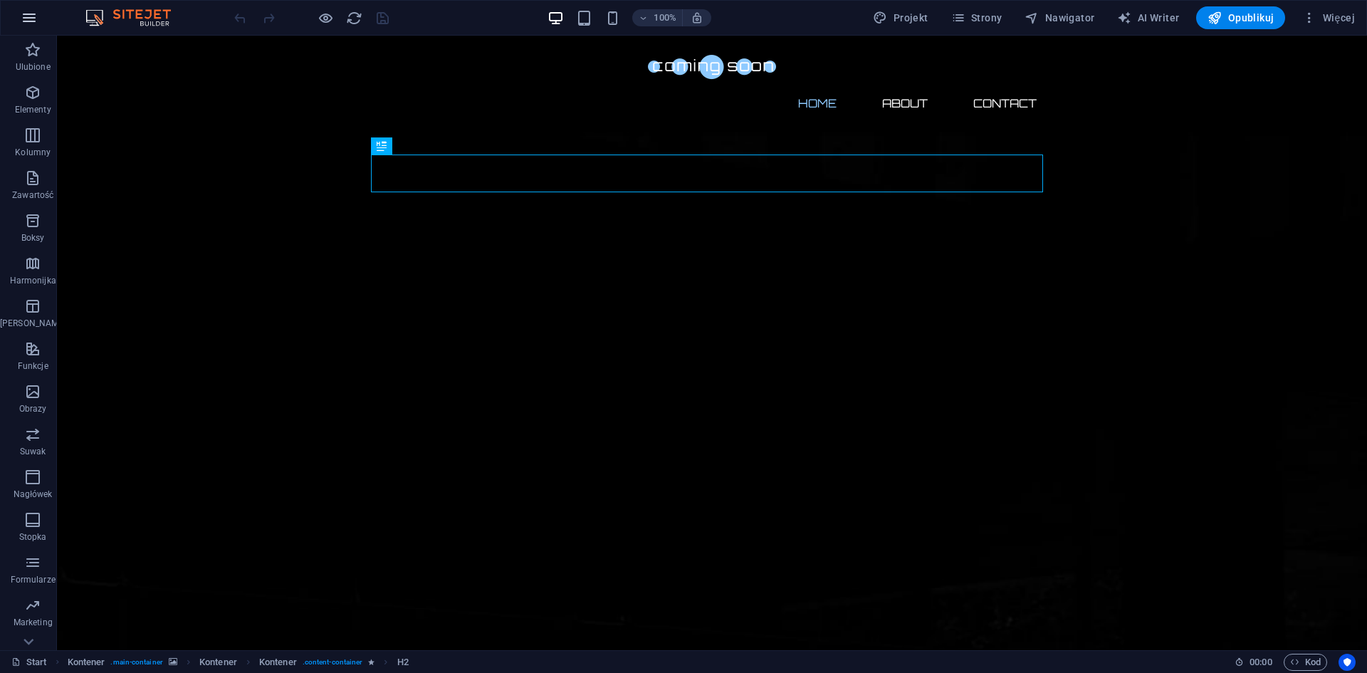
click at [36, 23] on icon "button" at bounding box center [29, 17] width 17 height 17
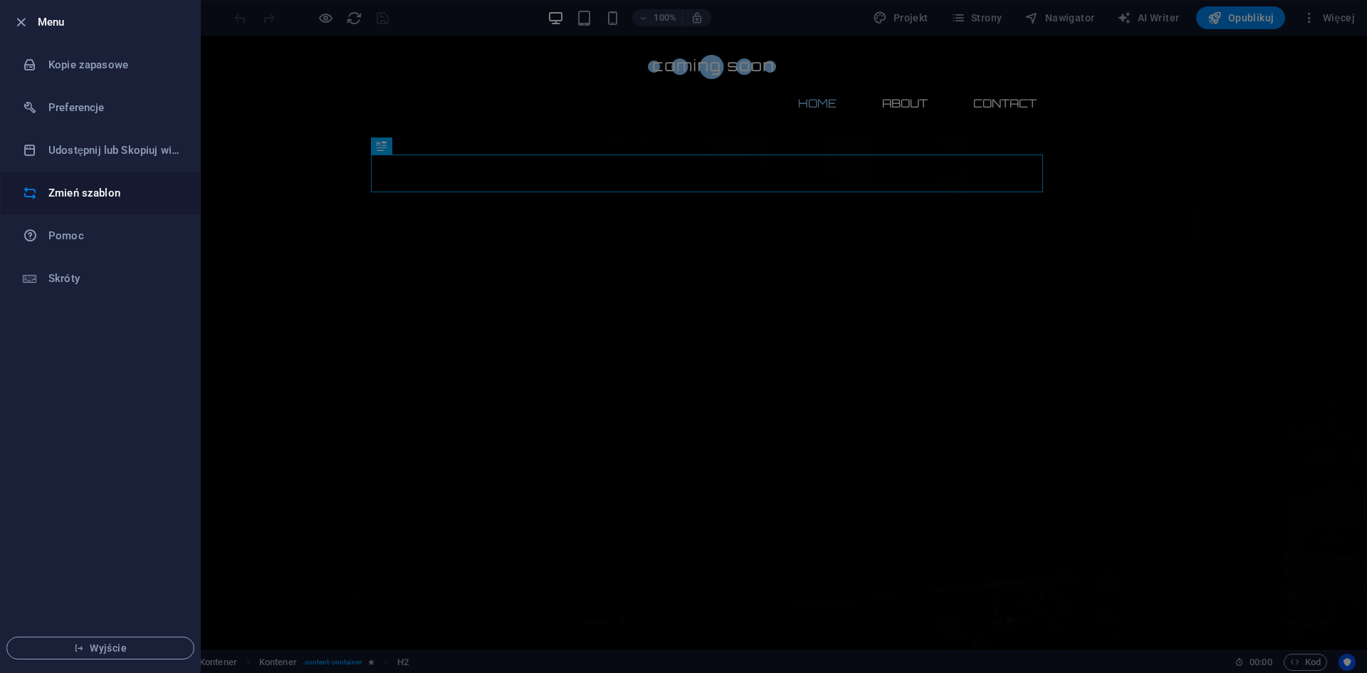
click at [106, 197] on h6 "Zmień szablon" at bounding box center [114, 192] width 132 height 17
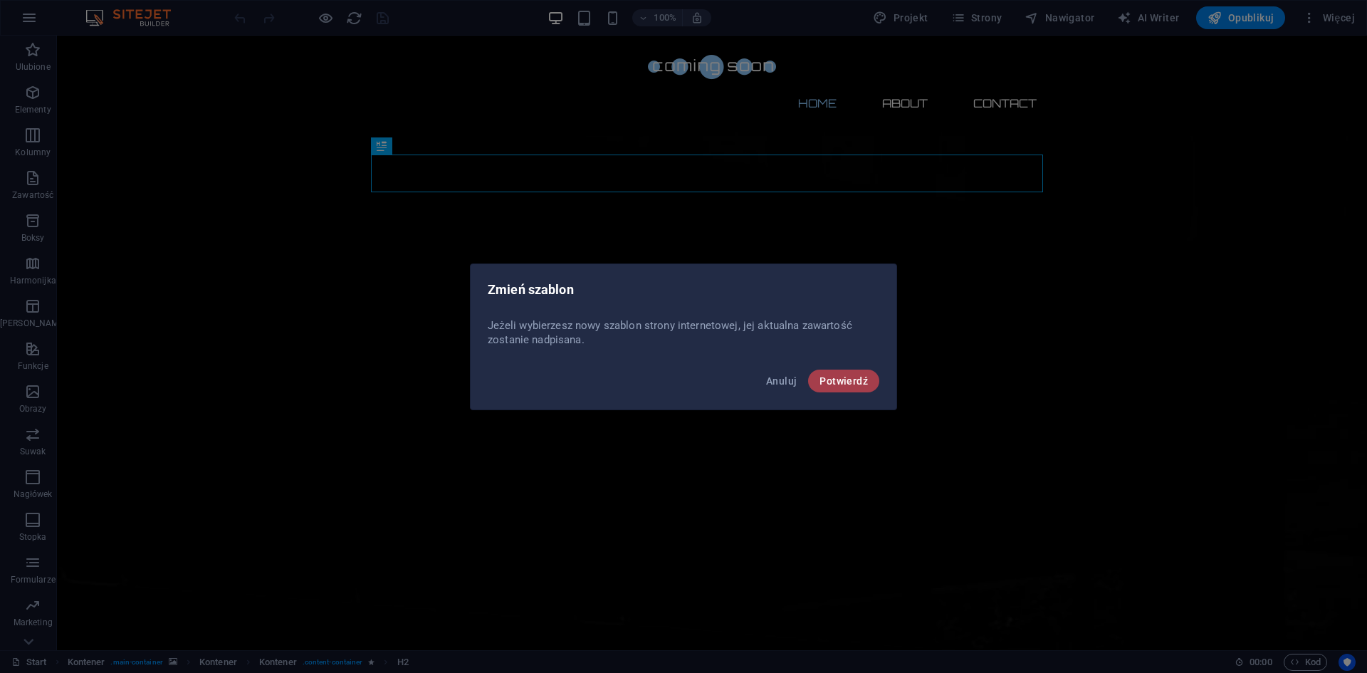
click at [829, 380] on span "Potwierdź" at bounding box center [843, 380] width 48 height 11
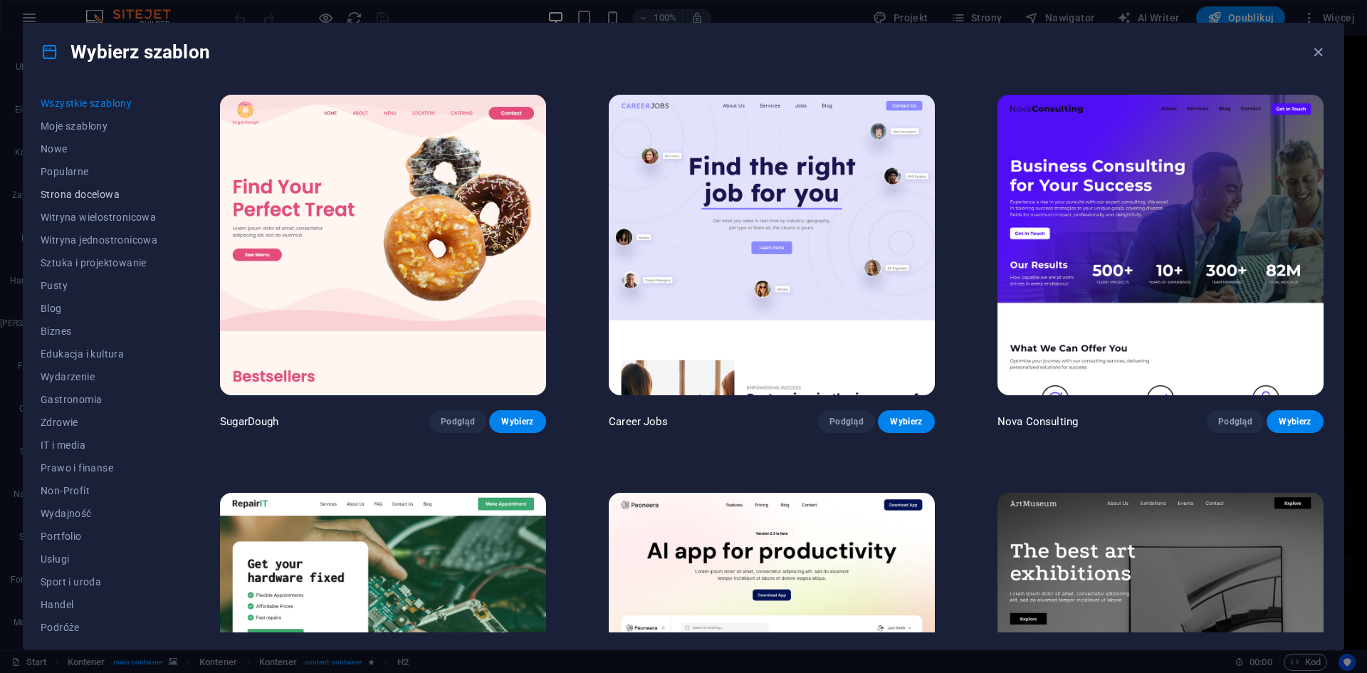
click at [101, 194] on span "Strona docelowa" at bounding box center [99, 194] width 117 height 11
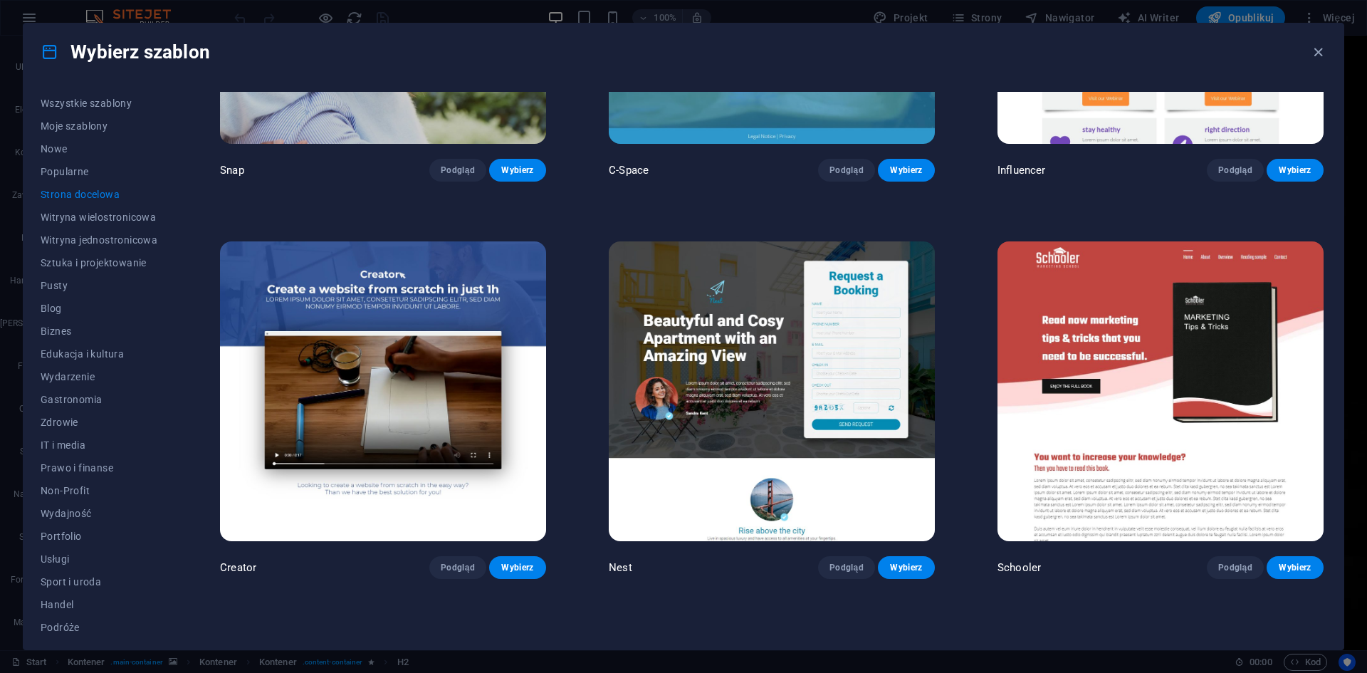
scroll to position [1851, 0]
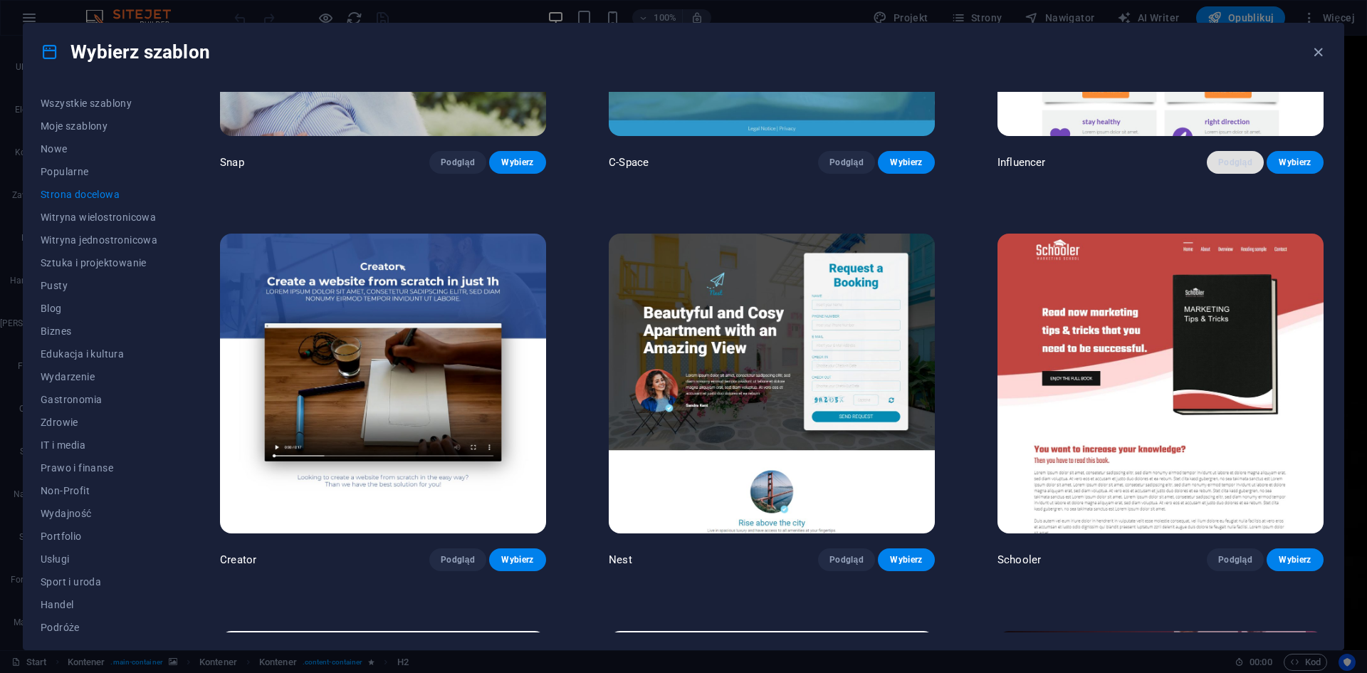
click at [1238, 151] on button "Podgląd" at bounding box center [1235, 162] width 57 height 23
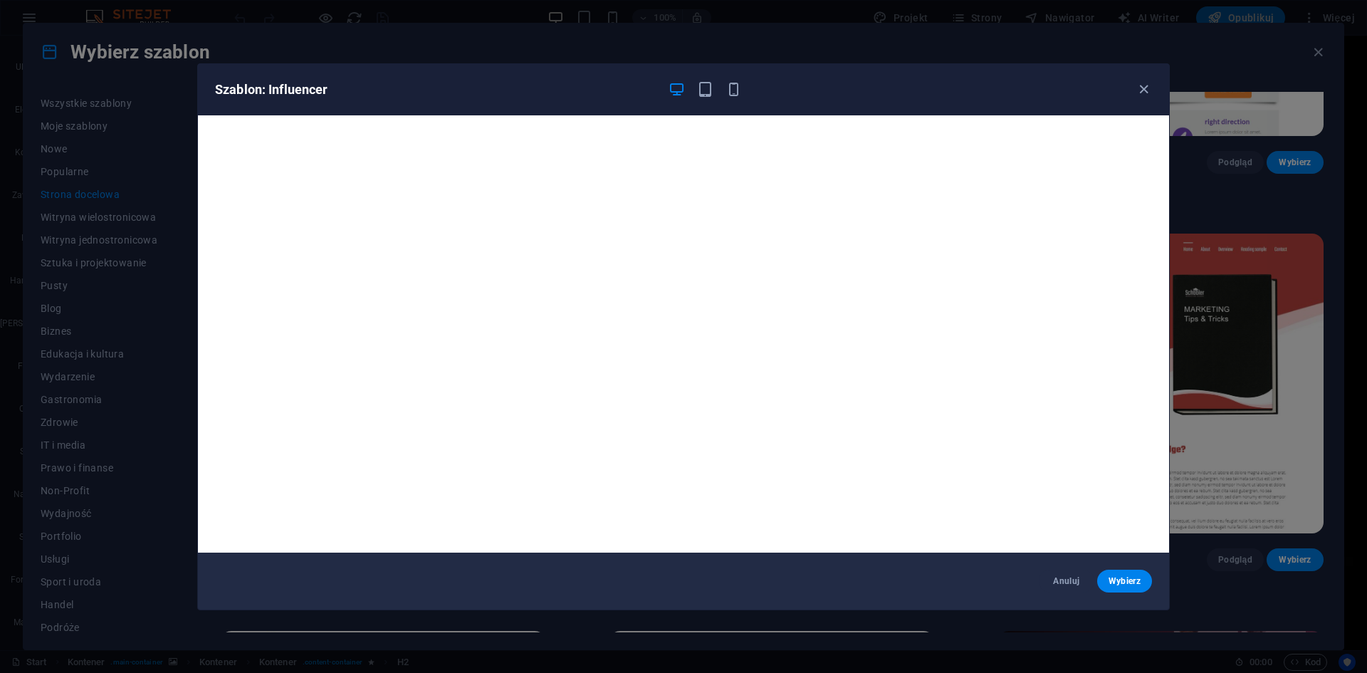
click at [1257, 154] on div "Szablon: Influencer Anuluj Wybierz" at bounding box center [683, 336] width 1367 height 673
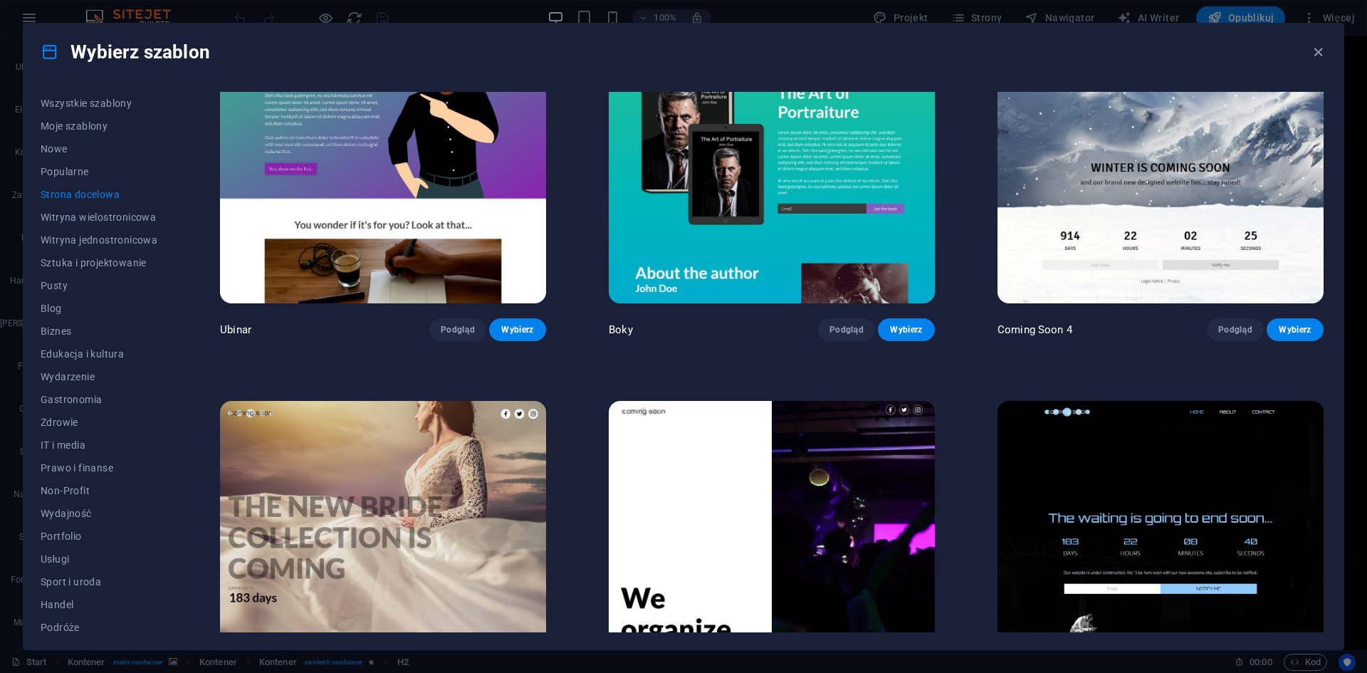
scroll to position [2970, 0]
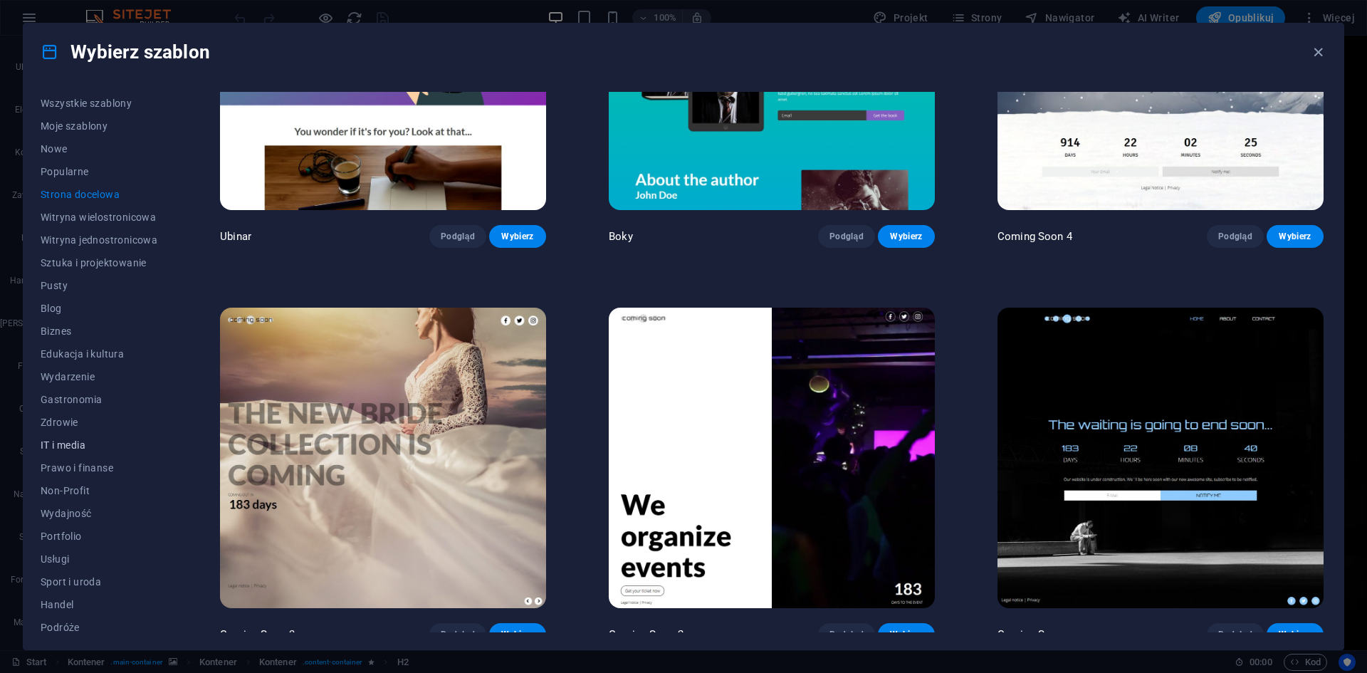
click at [70, 438] on button "IT i media" at bounding box center [99, 445] width 117 height 23
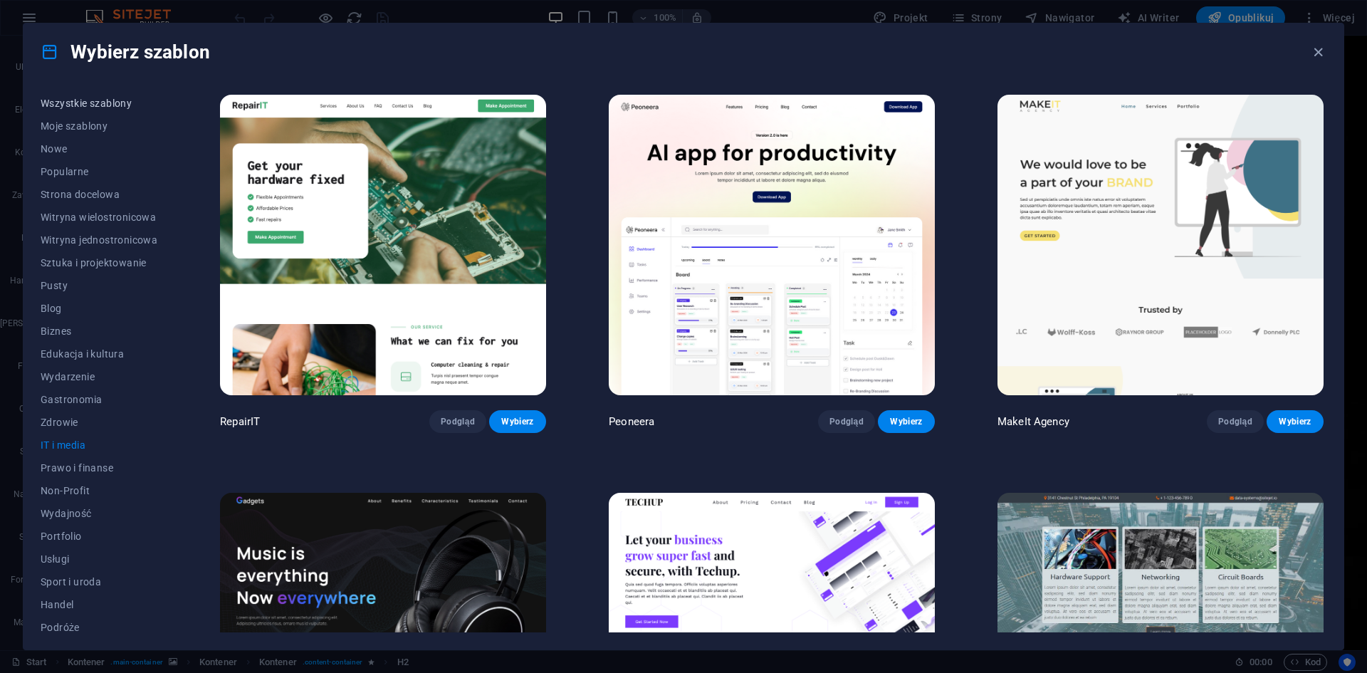
click at [91, 103] on span "Wszystkie szablony" at bounding box center [99, 103] width 117 height 11
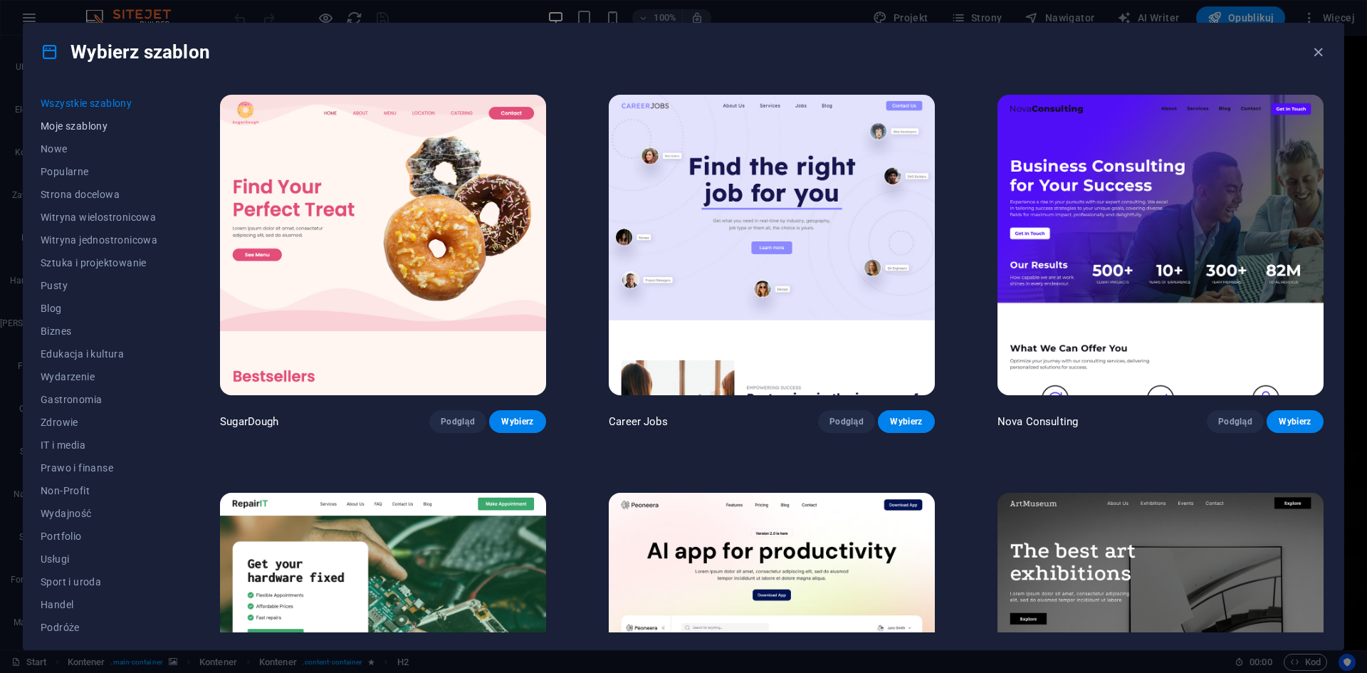
click at [68, 130] on span "Moje szablony" at bounding box center [99, 125] width 117 height 11
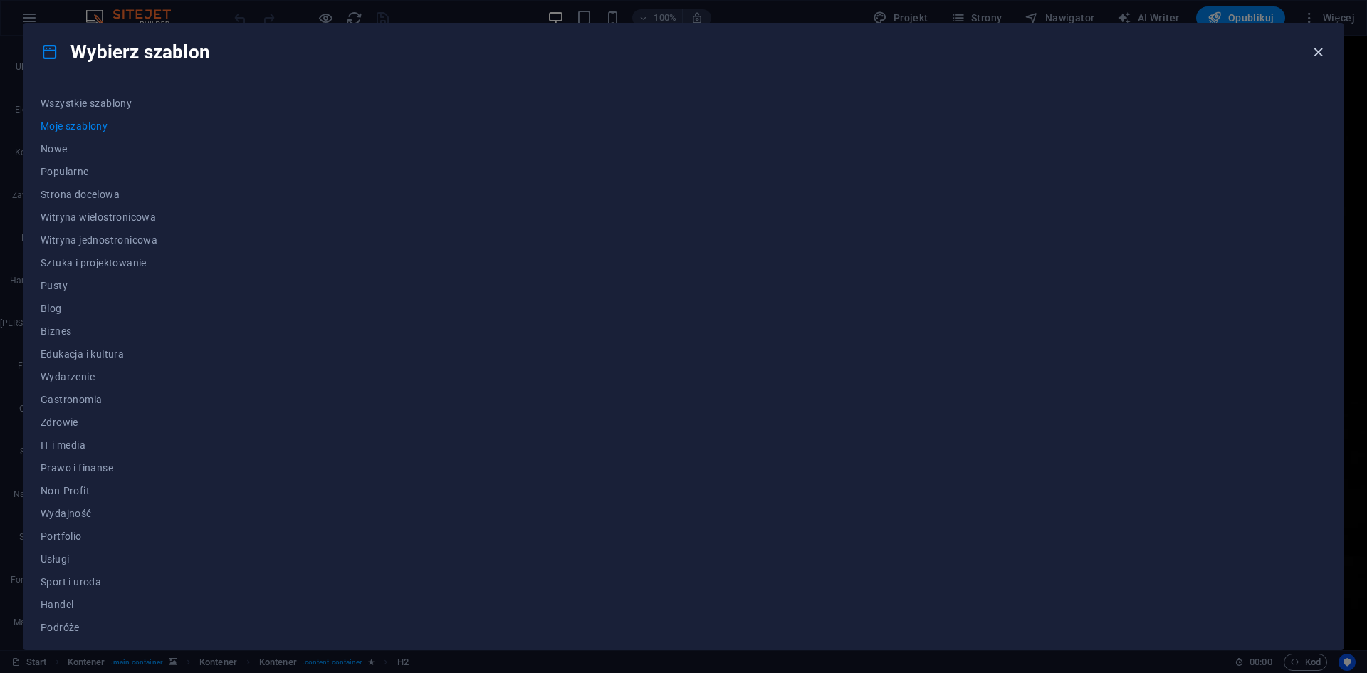
click at [1318, 48] on icon "button" at bounding box center [1318, 52] width 16 height 16
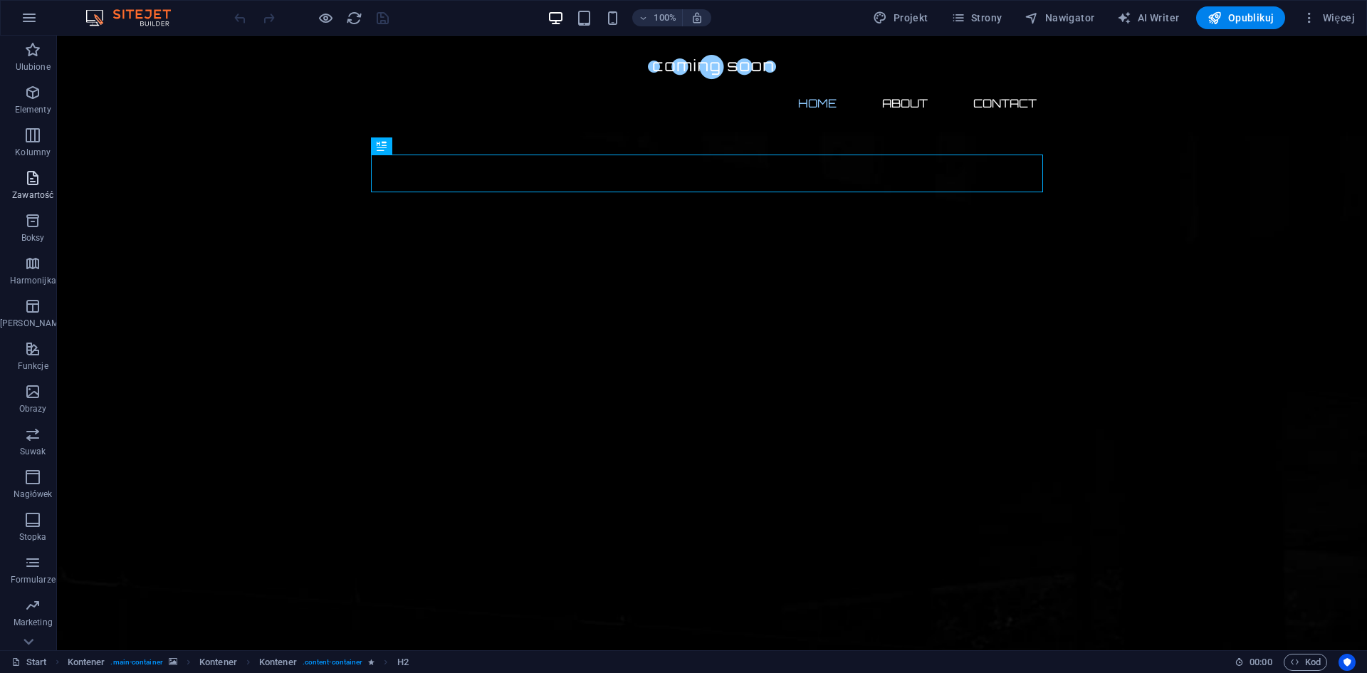
click at [26, 186] on icon "button" at bounding box center [32, 177] width 17 height 17
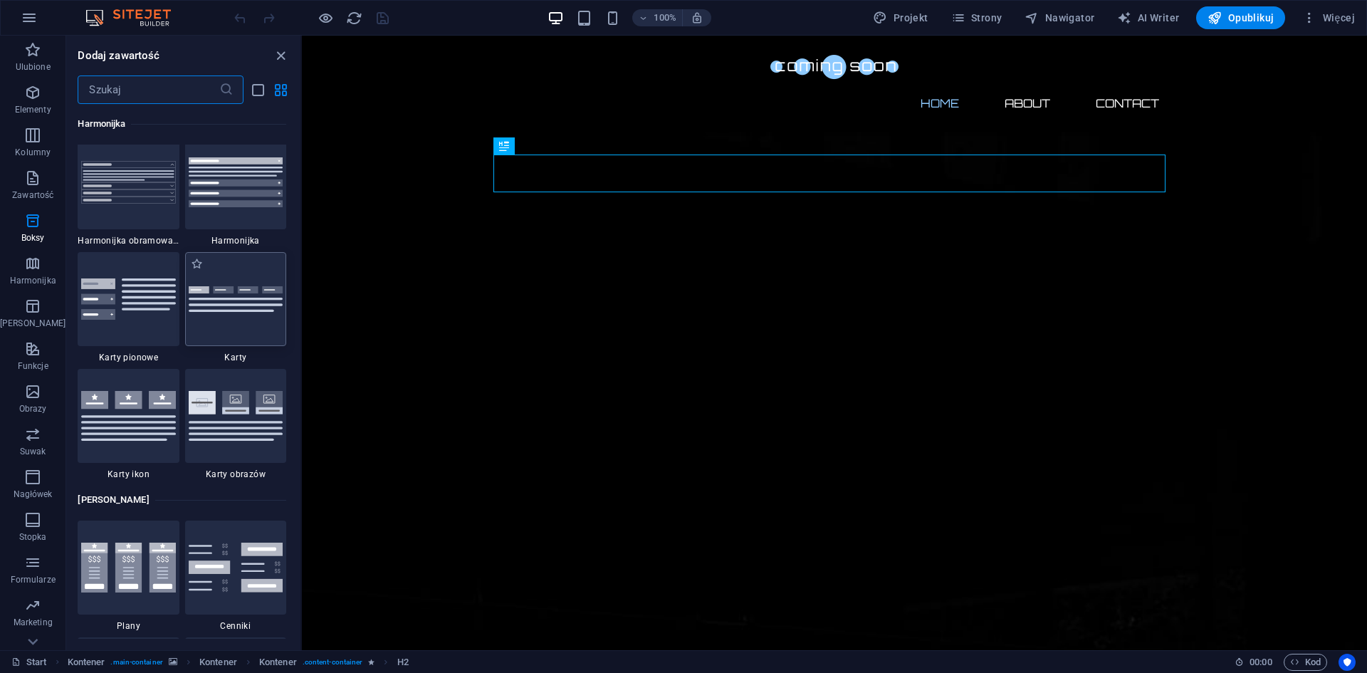
scroll to position [4556, 0]
click at [29, 176] on icon "button" at bounding box center [32, 177] width 17 height 17
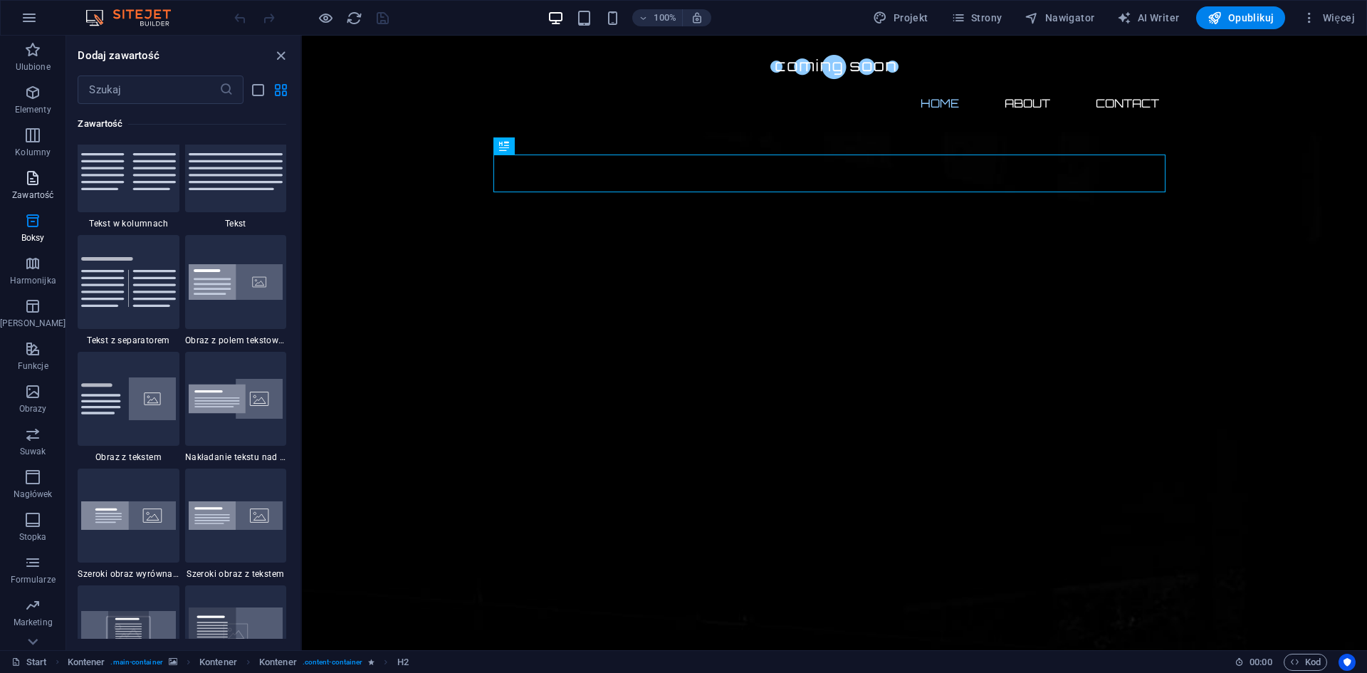
scroll to position [2491, 0]
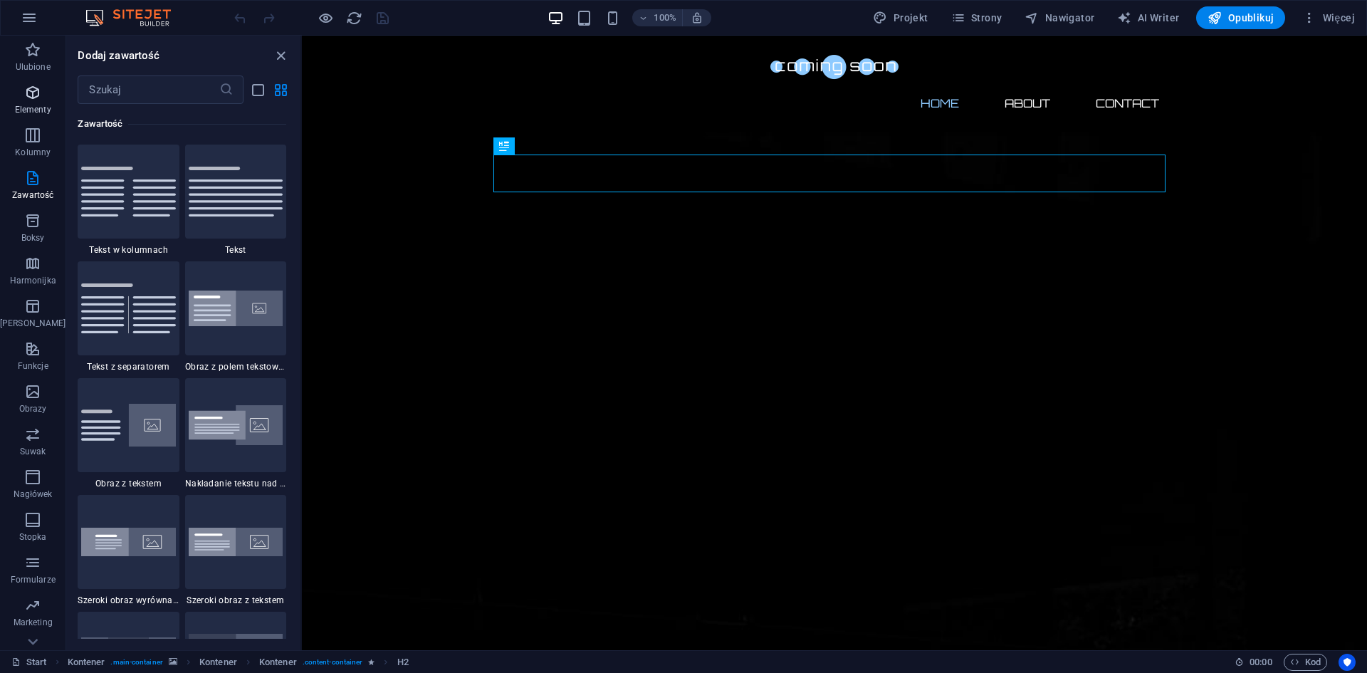
click at [25, 108] on p "Elementy" at bounding box center [33, 109] width 36 height 11
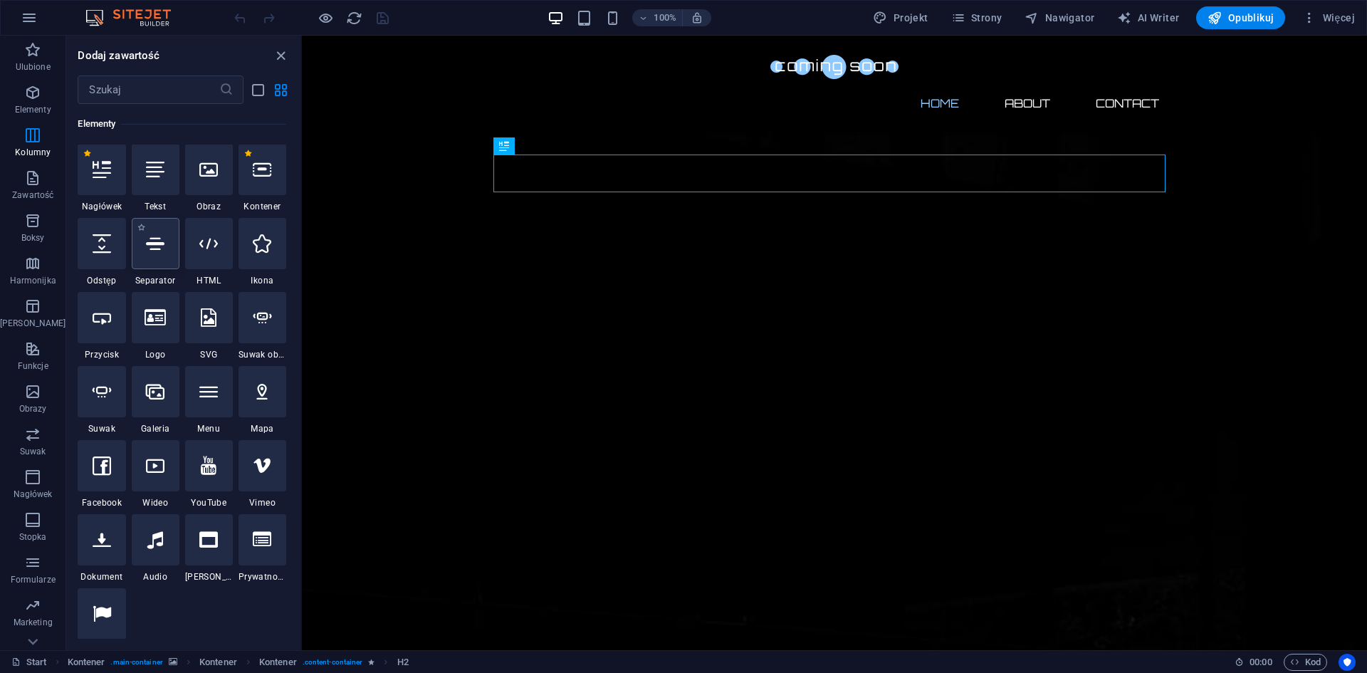
scroll to position [152, 0]
click at [152, 540] on icon at bounding box center [155, 540] width 16 height 19
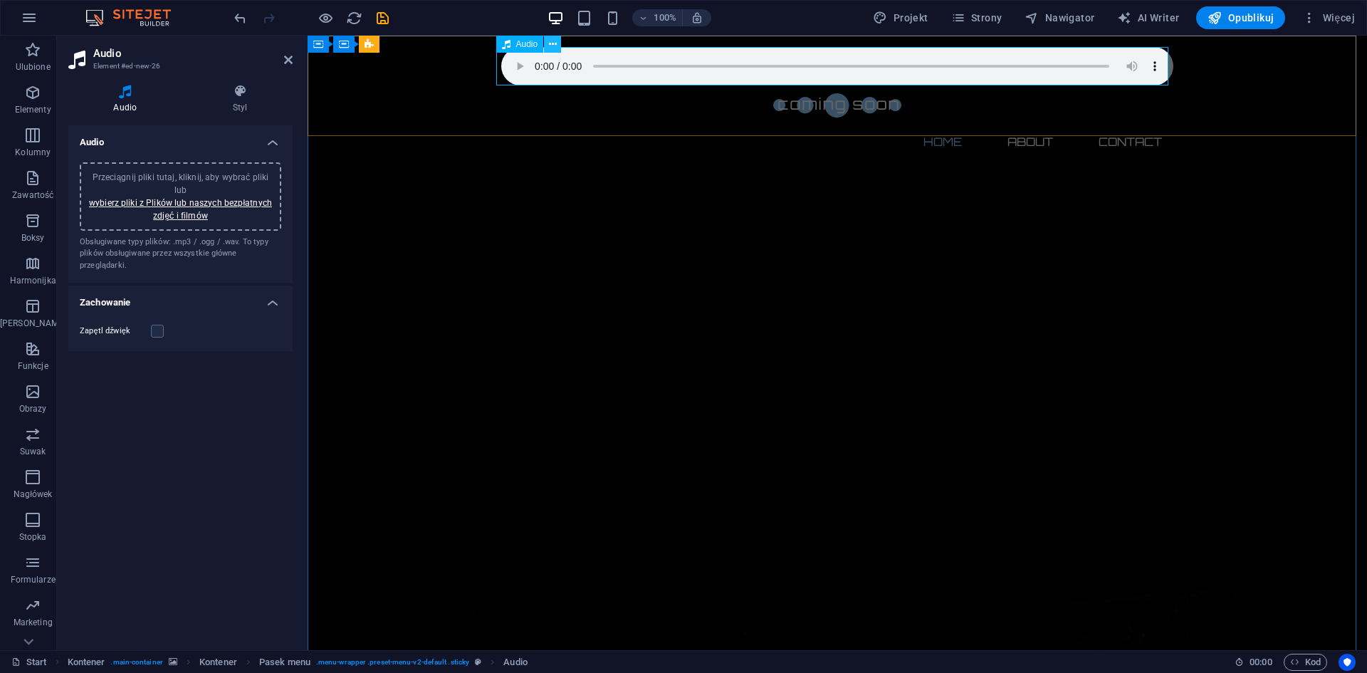
click at [552, 42] on icon at bounding box center [553, 44] width 8 height 15
click at [1151, 57] on figure at bounding box center [837, 66] width 672 height 38
click at [1151, 60] on figure at bounding box center [837, 66] width 672 height 38
click at [239, 91] on icon at bounding box center [240, 91] width 105 height 14
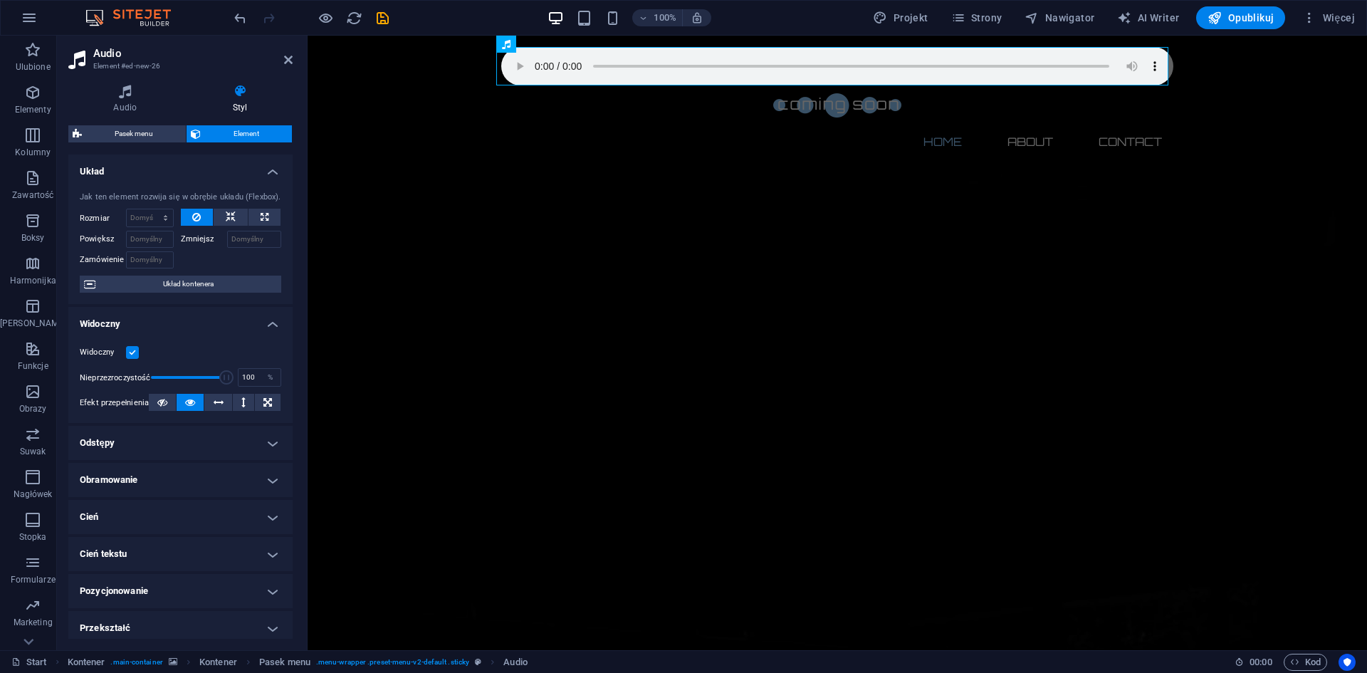
click at [238, 327] on h4 "Widoczny" at bounding box center [180, 320] width 224 height 26
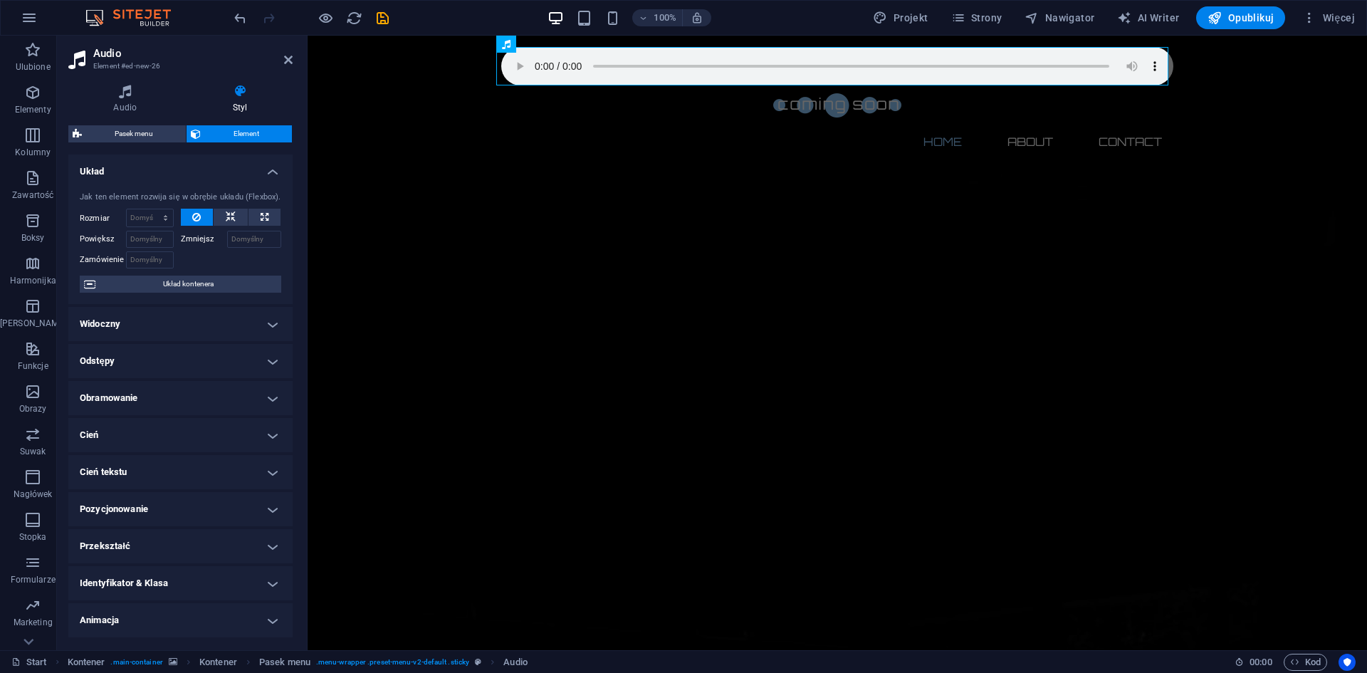
click at [285, 67] on header "Audio Element #ed-new-26" at bounding box center [180, 54] width 224 height 37
click at [289, 56] on icon at bounding box center [288, 59] width 9 height 11
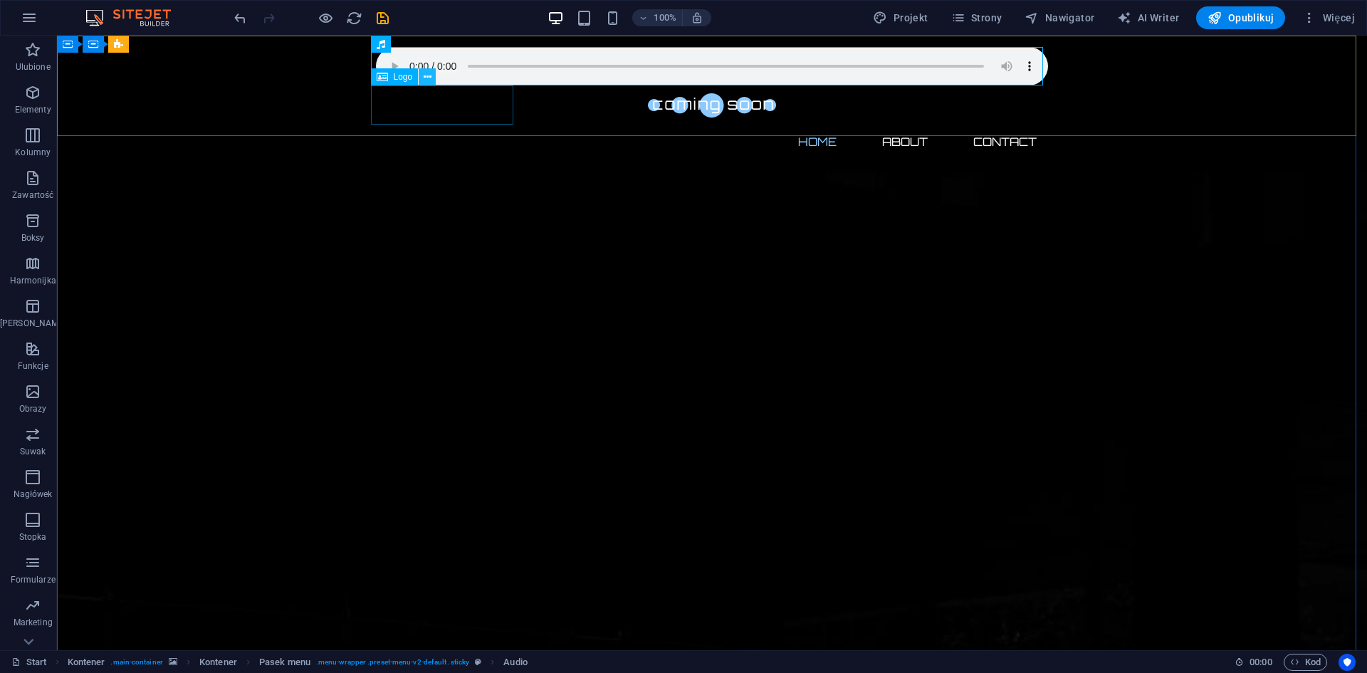
click at [426, 80] on icon at bounding box center [428, 77] width 8 height 15
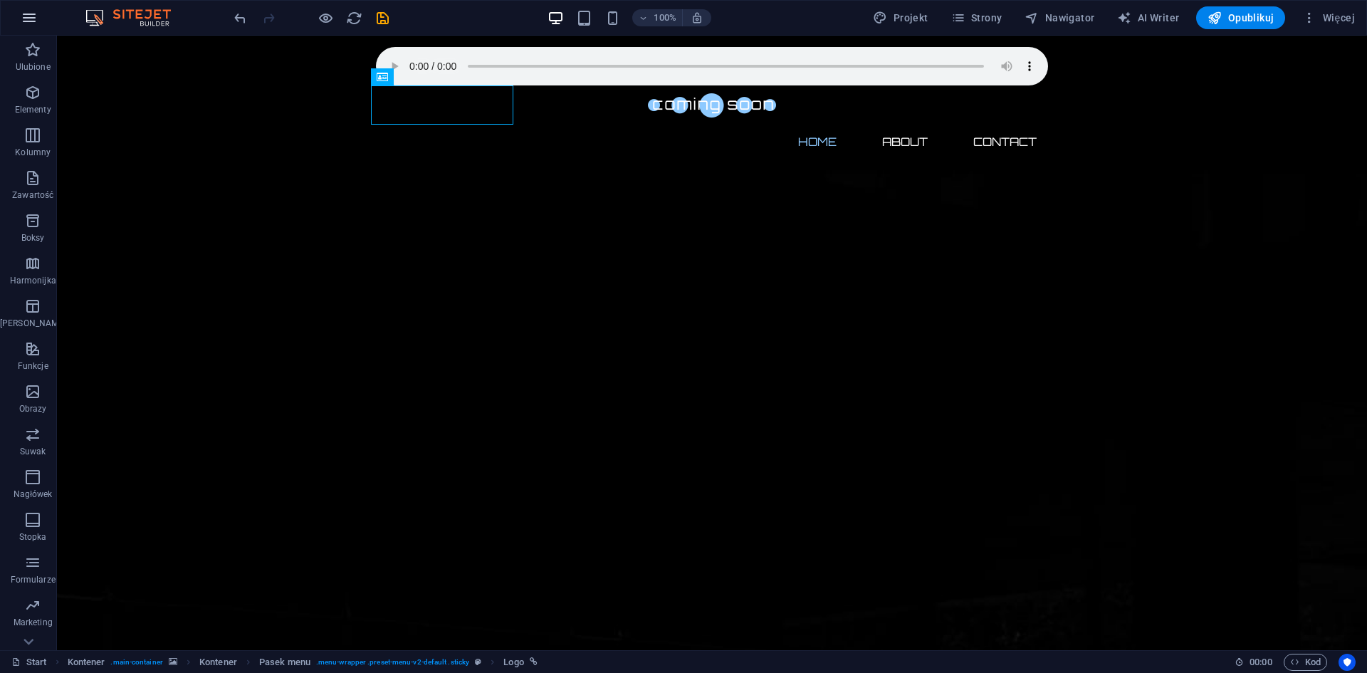
click at [23, 16] on icon "button" at bounding box center [29, 17] width 17 height 17
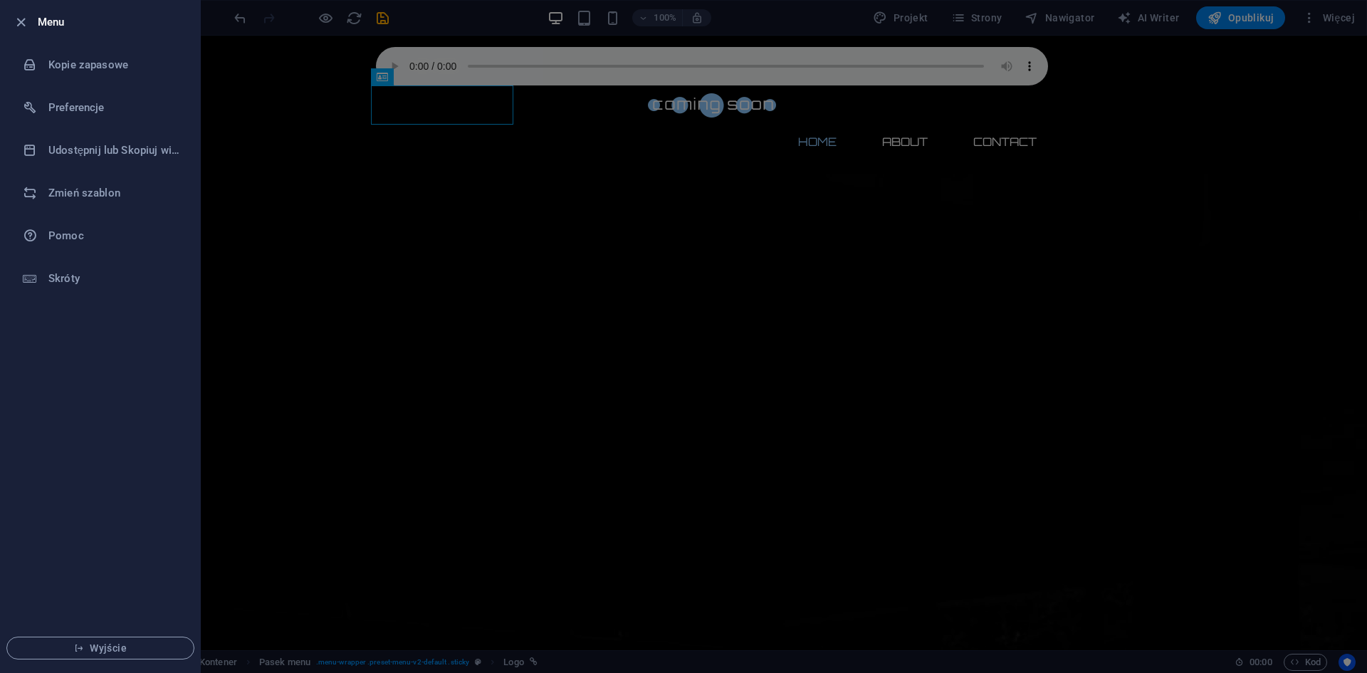
click at [535, 666] on div at bounding box center [683, 336] width 1367 height 673
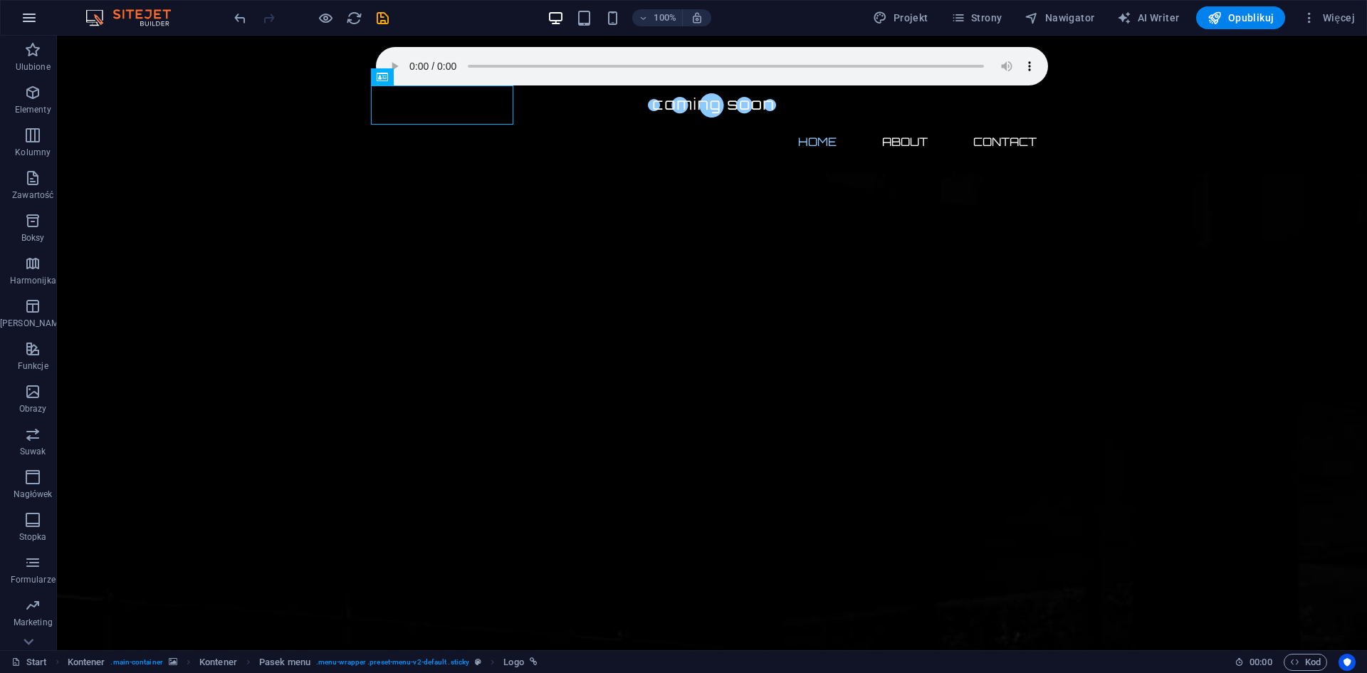
click at [28, 21] on icon "button" at bounding box center [29, 17] width 17 height 17
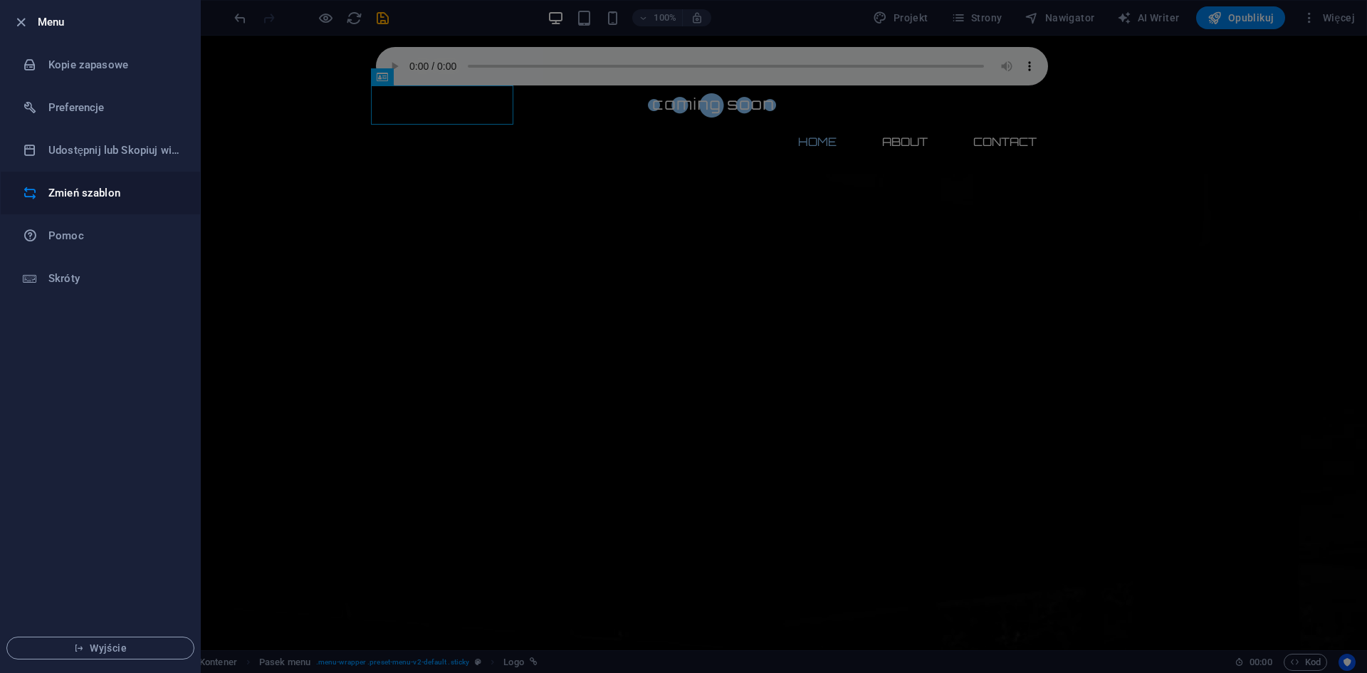
click at [101, 189] on h6 "Zmień szablon" at bounding box center [114, 192] width 132 height 17
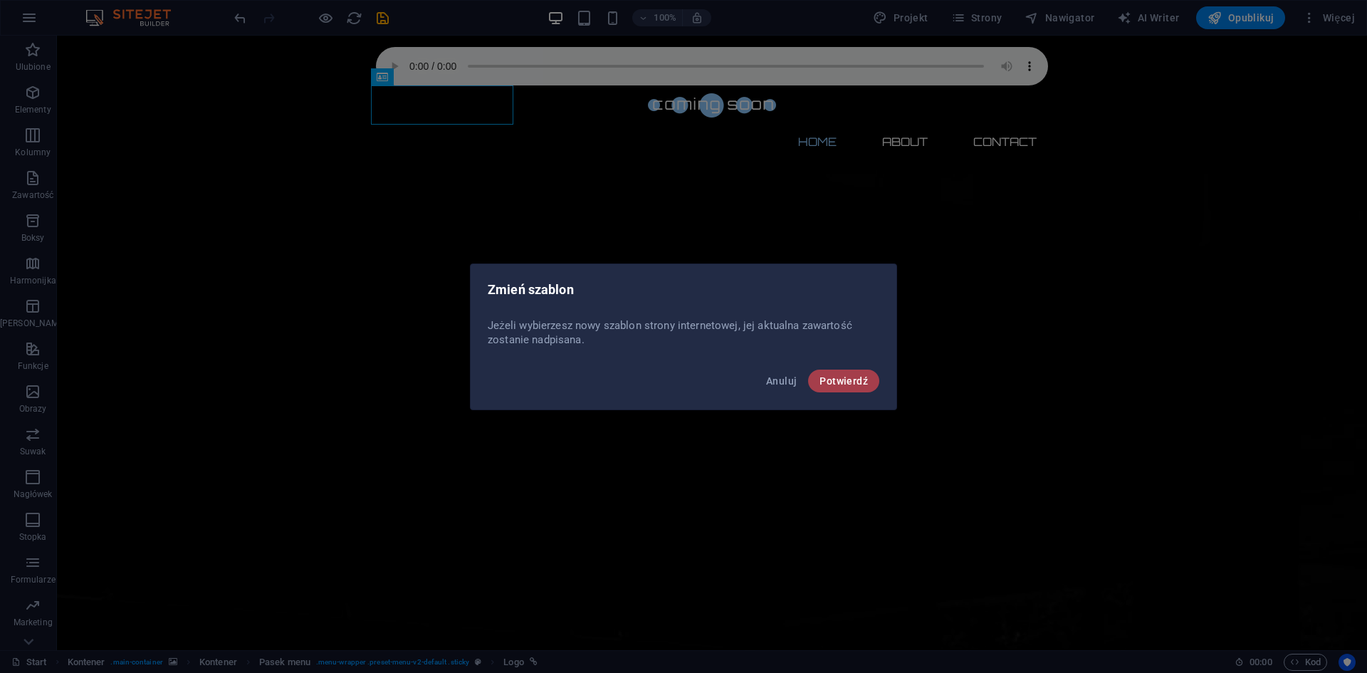
click at [835, 377] on span "Potwierdź" at bounding box center [843, 380] width 48 height 11
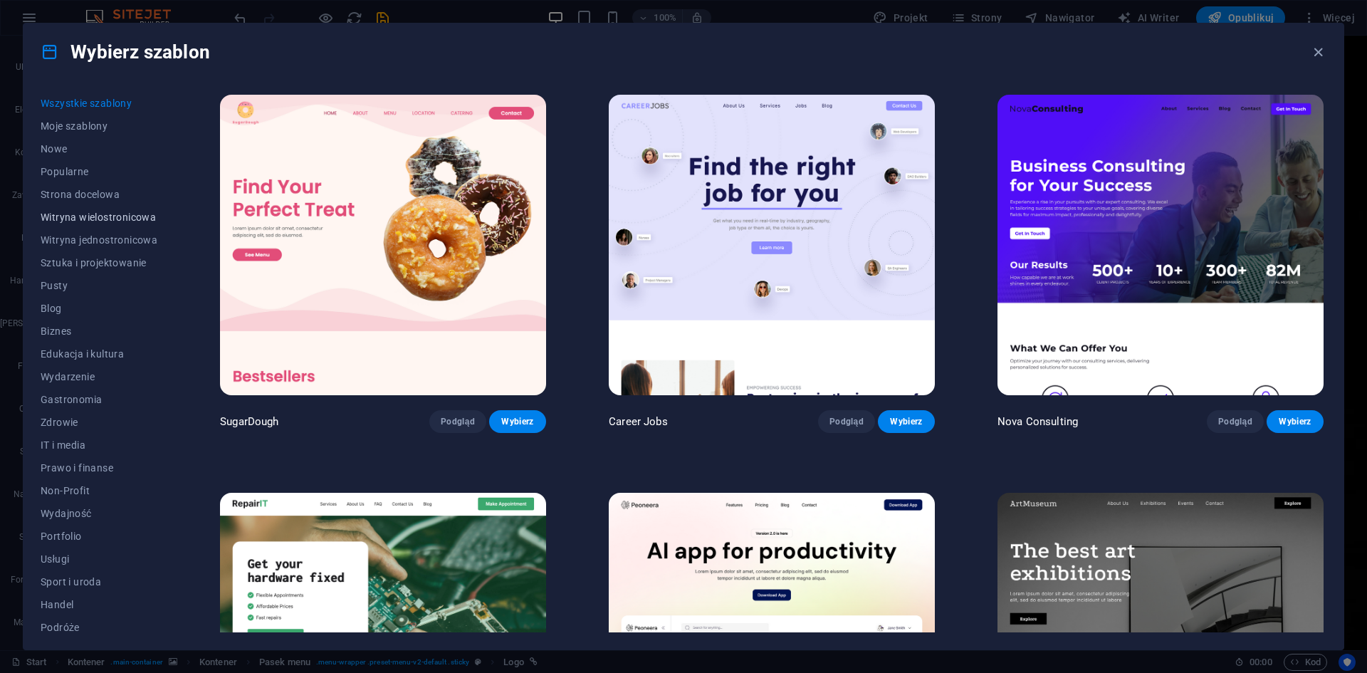
click at [99, 221] on span "Witryna wielostronicowa" at bounding box center [99, 216] width 117 height 11
click at [112, 214] on span "Witryna wielostronicowa" at bounding box center [99, 216] width 117 height 11
click at [90, 236] on span "Witryna jednostronicowa" at bounding box center [99, 239] width 117 height 11
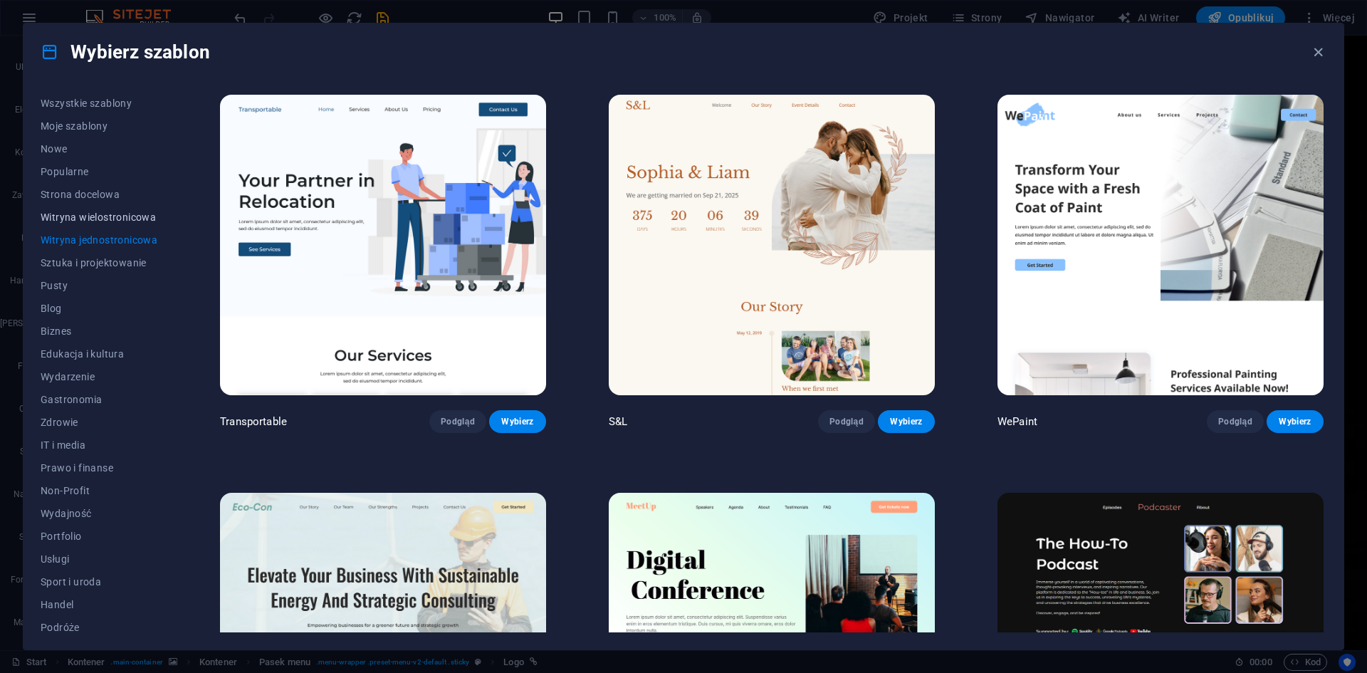
click at [110, 224] on button "Witryna wielostronicowa" at bounding box center [99, 217] width 117 height 23
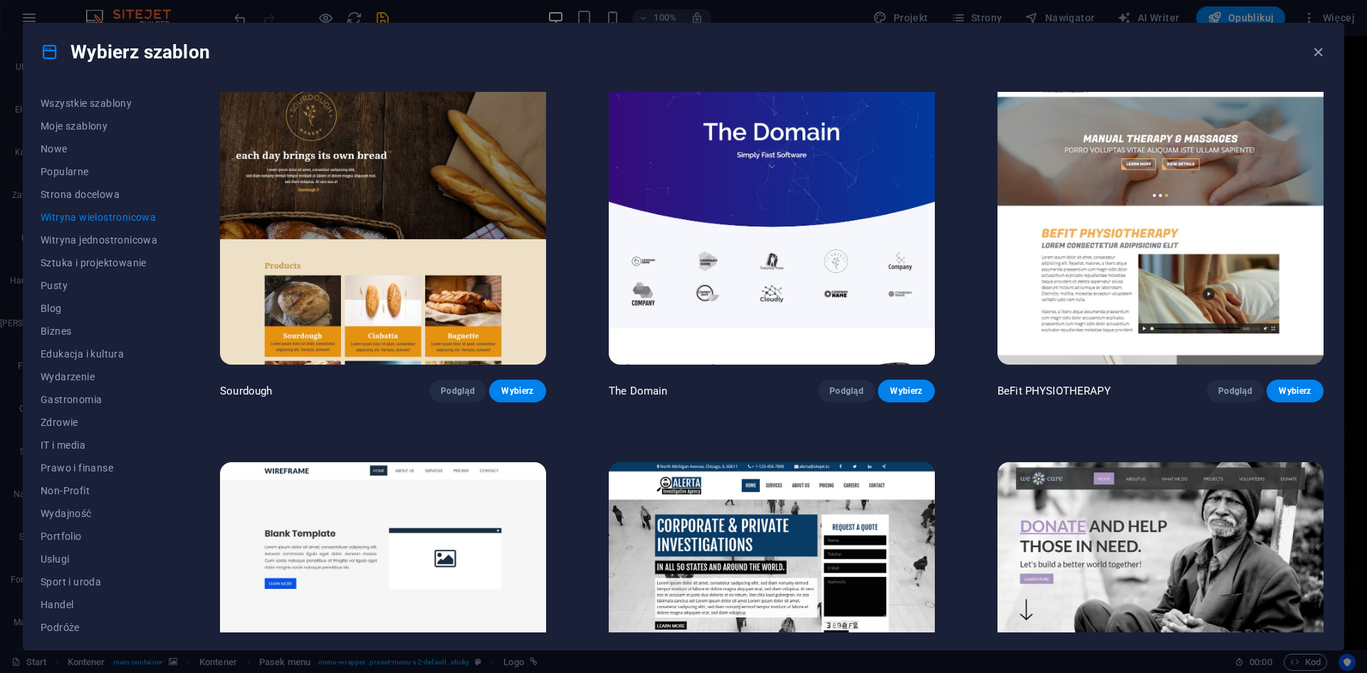
scroll to position [5600, 0]
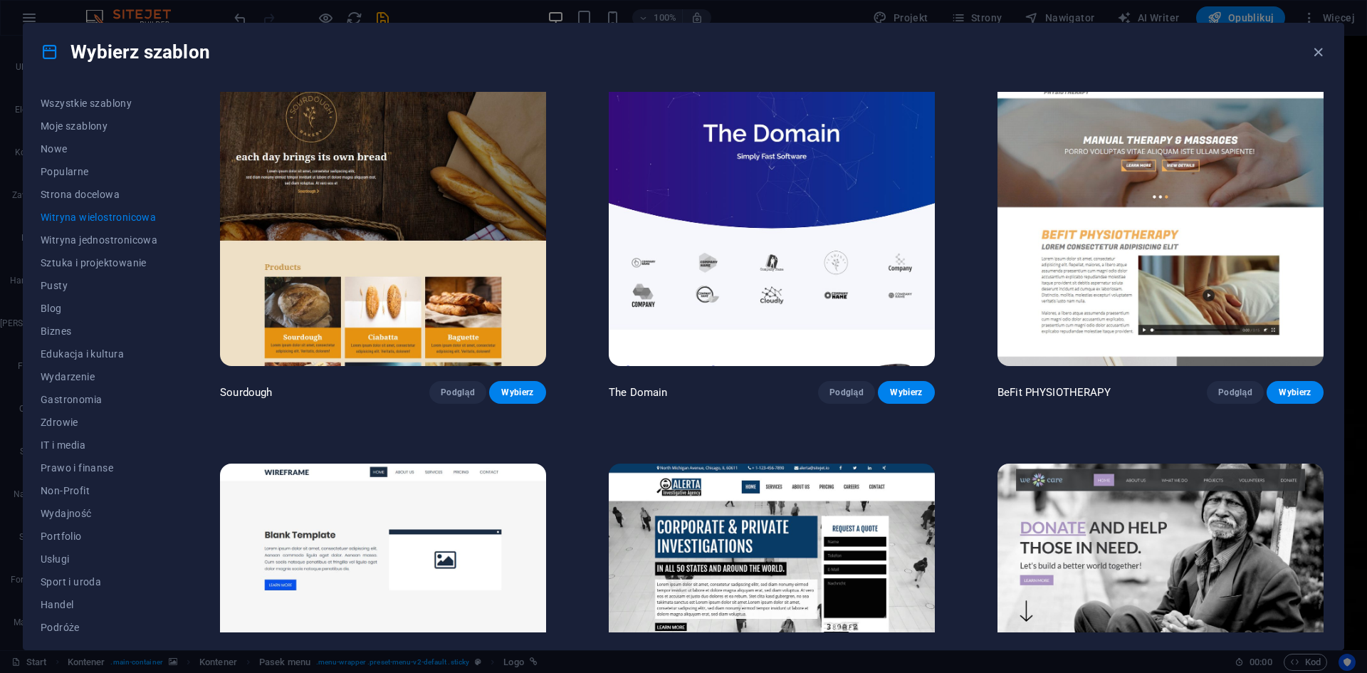
click at [842, 278] on img at bounding box center [772, 216] width 326 height 300
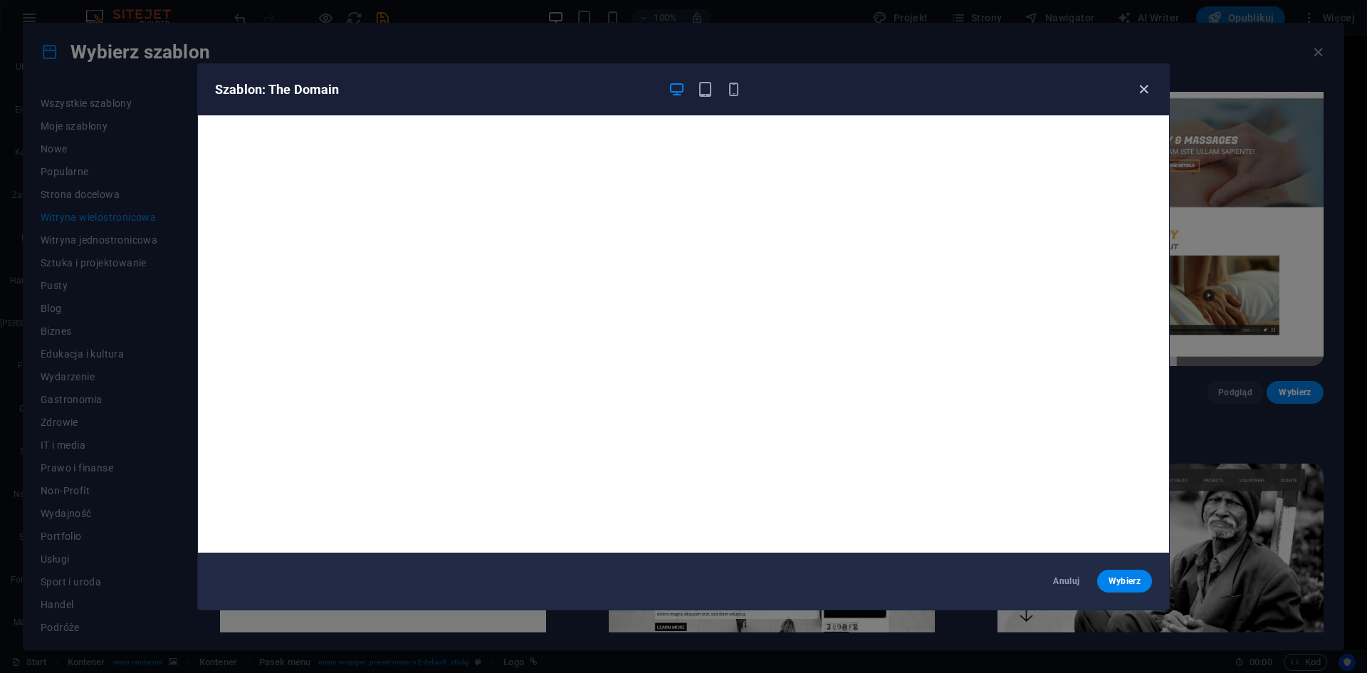
click at [1141, 85] on icon "button" at bounding box center [1144, 89] width 16 height 16
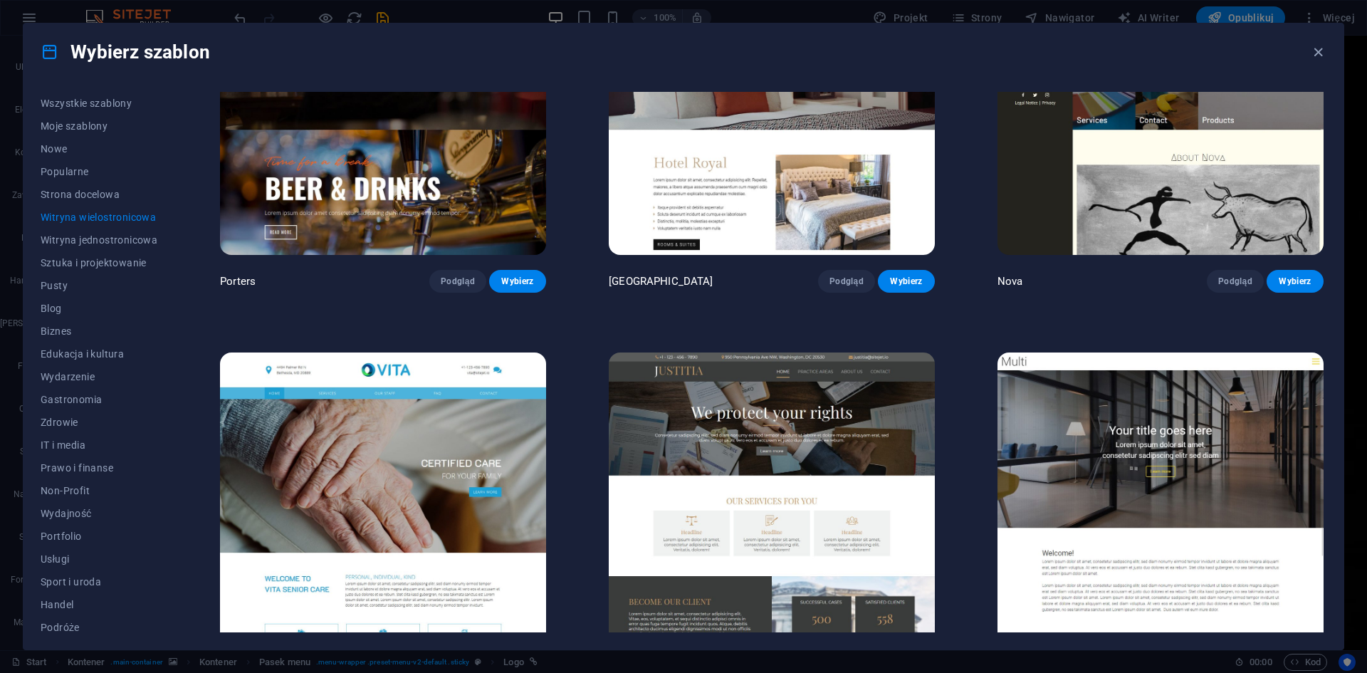
scroll to position [7950, 0]
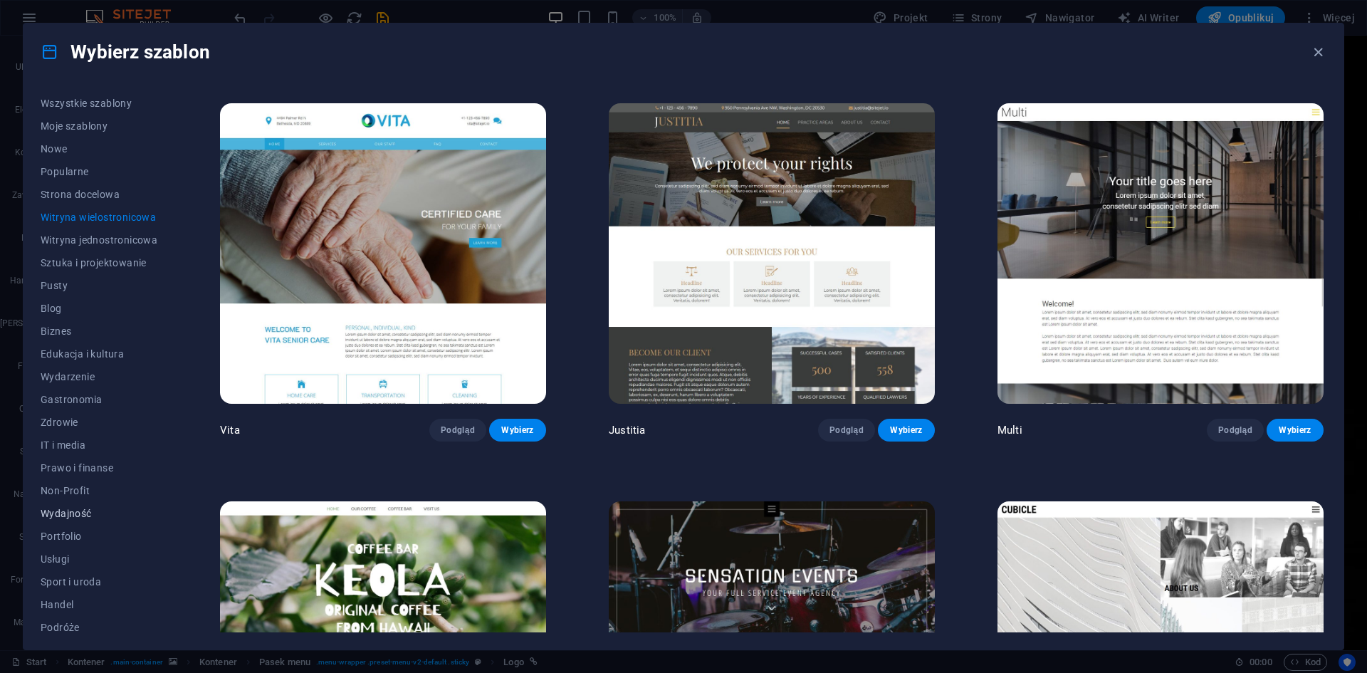
click at [73, 513] on span "Wydajność" at bounding box center [99, 513] width 117 height 11
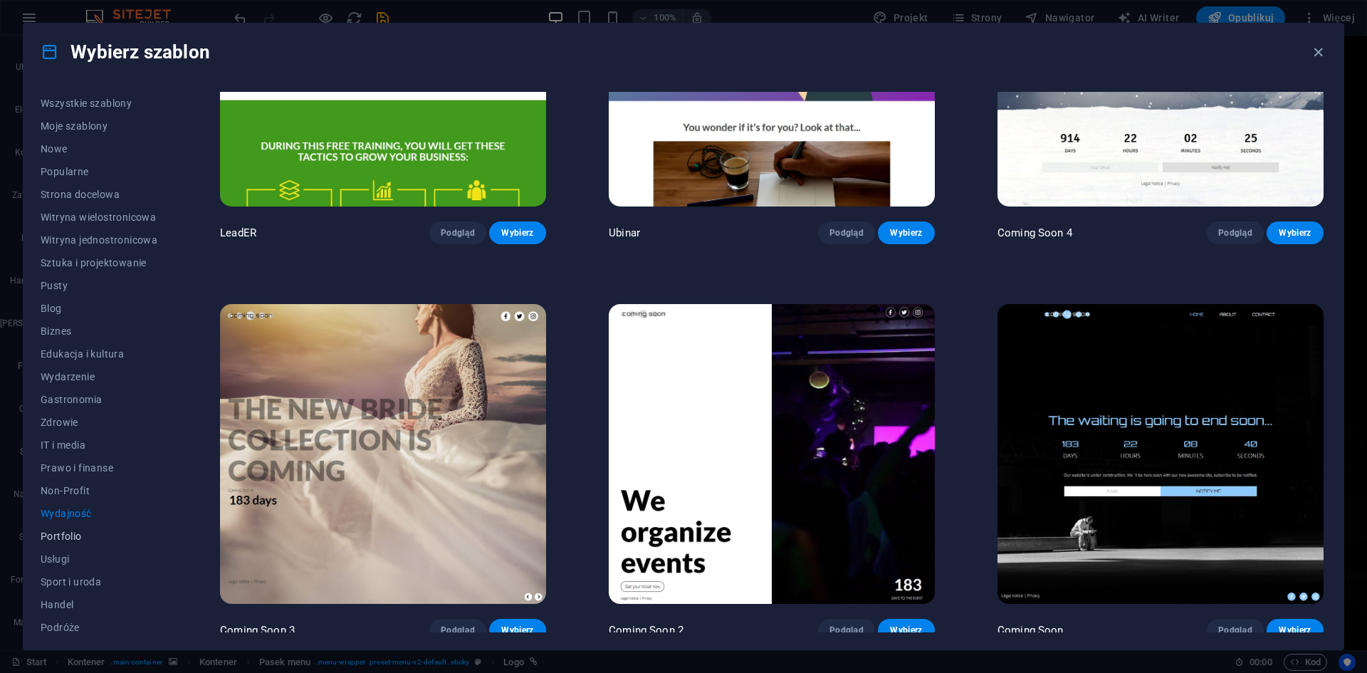
click at [69, 538] on span "Portfolio" at bounding box center [99, 535] width 117 height 11
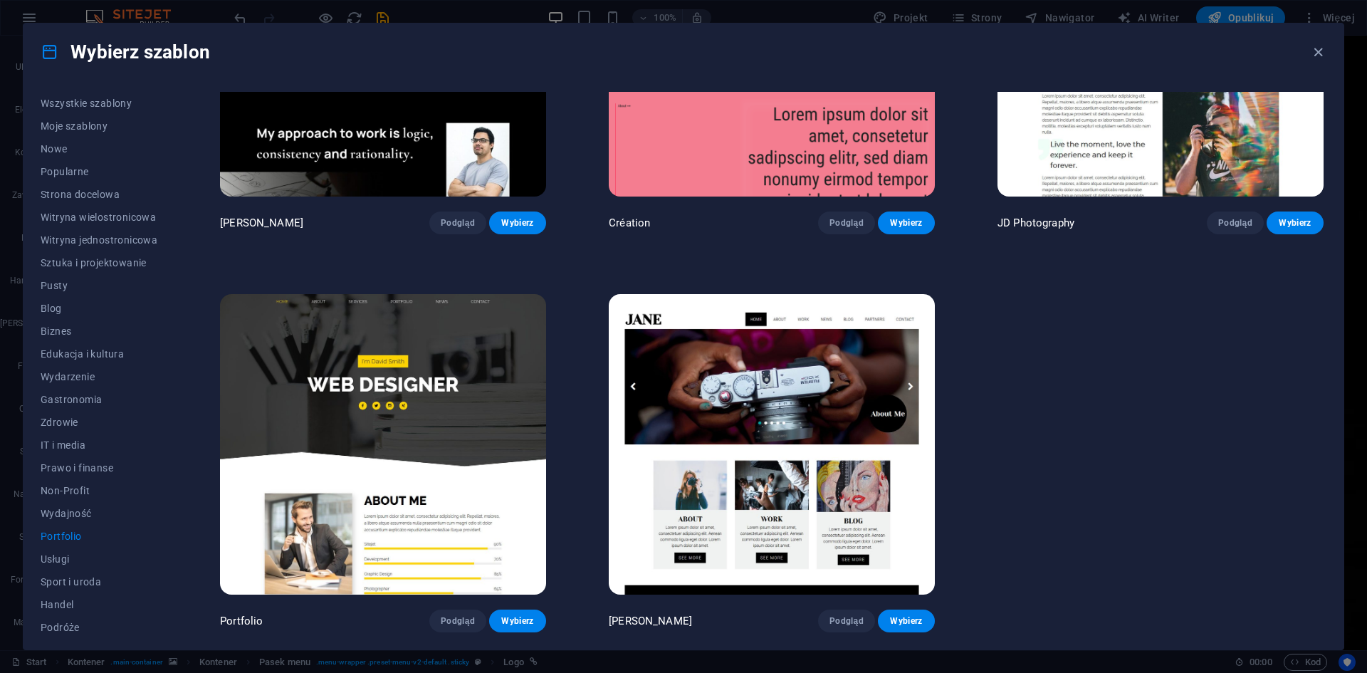
scroll to position [592, 0]
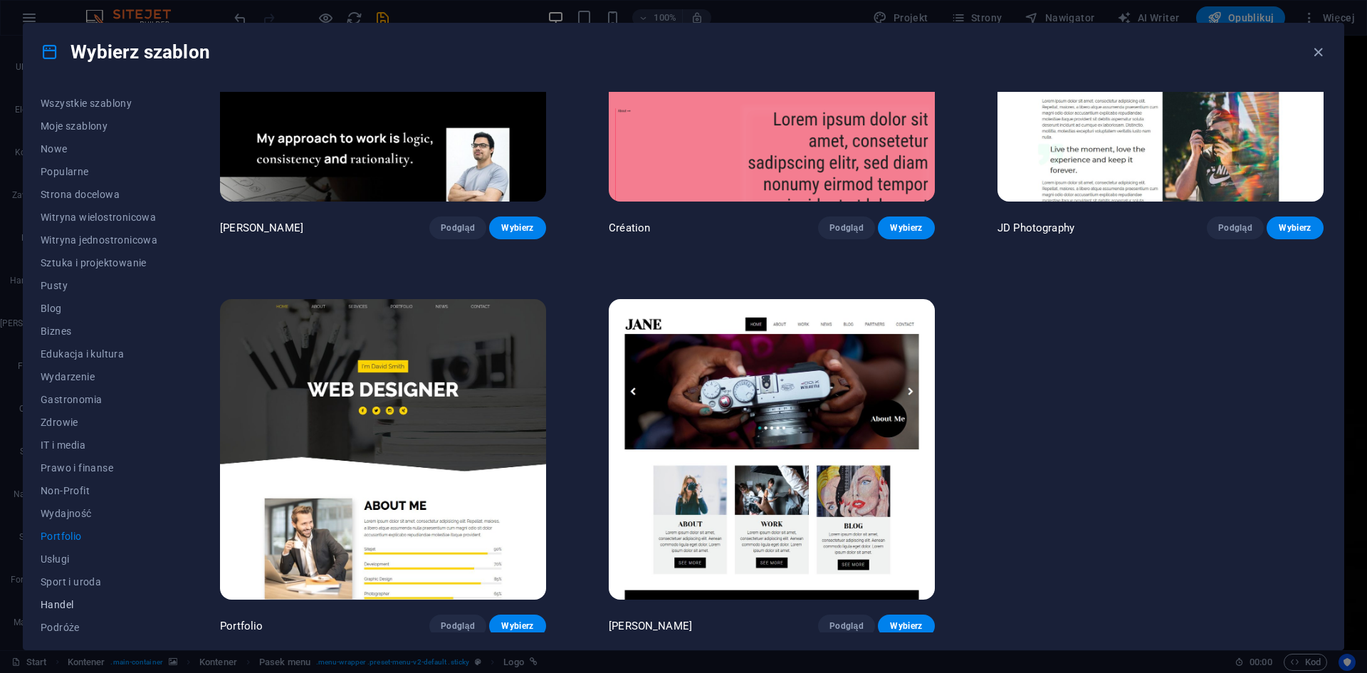
click at [57, 604] on span "Handel" at bounding box center [99, 604] width 117 height 11
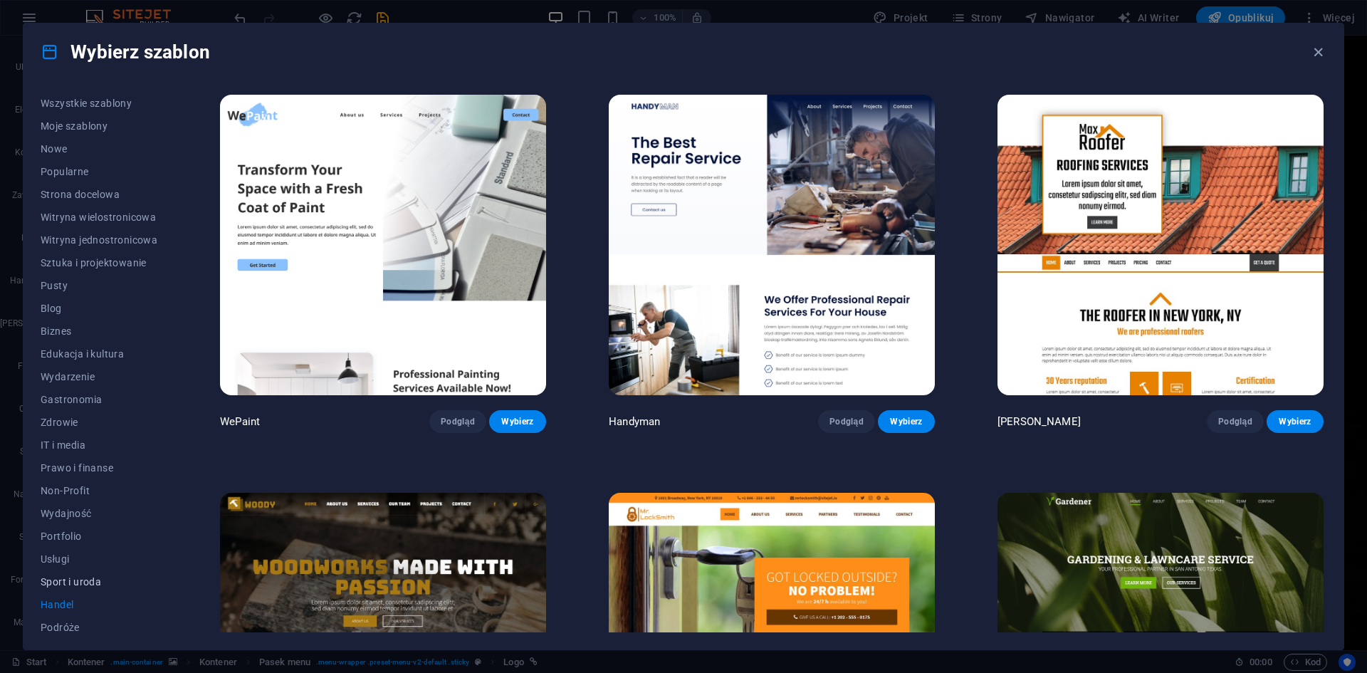
click at [63, 587] on span "Sport i uroda" at bounding box center [99, 581] width 117 height 11
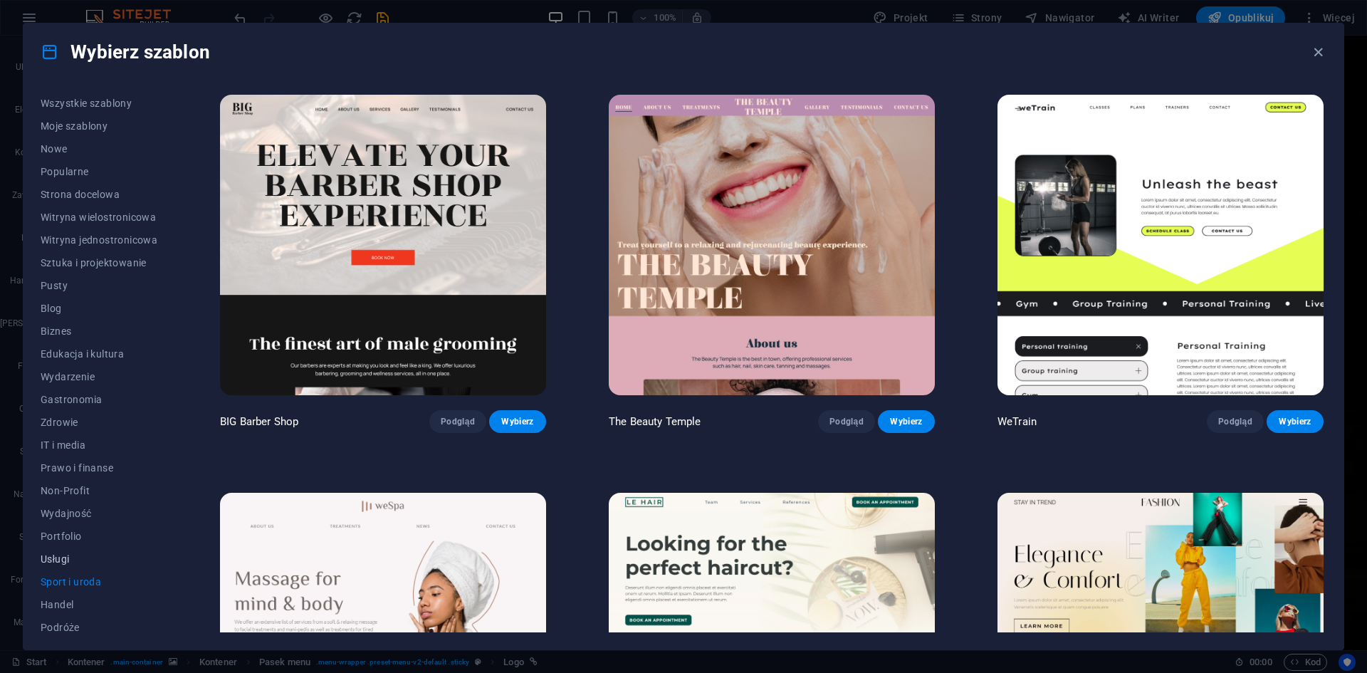
click at [70, 550] on button "Usługi" at bounding box center [99, 558] width 117 height 23
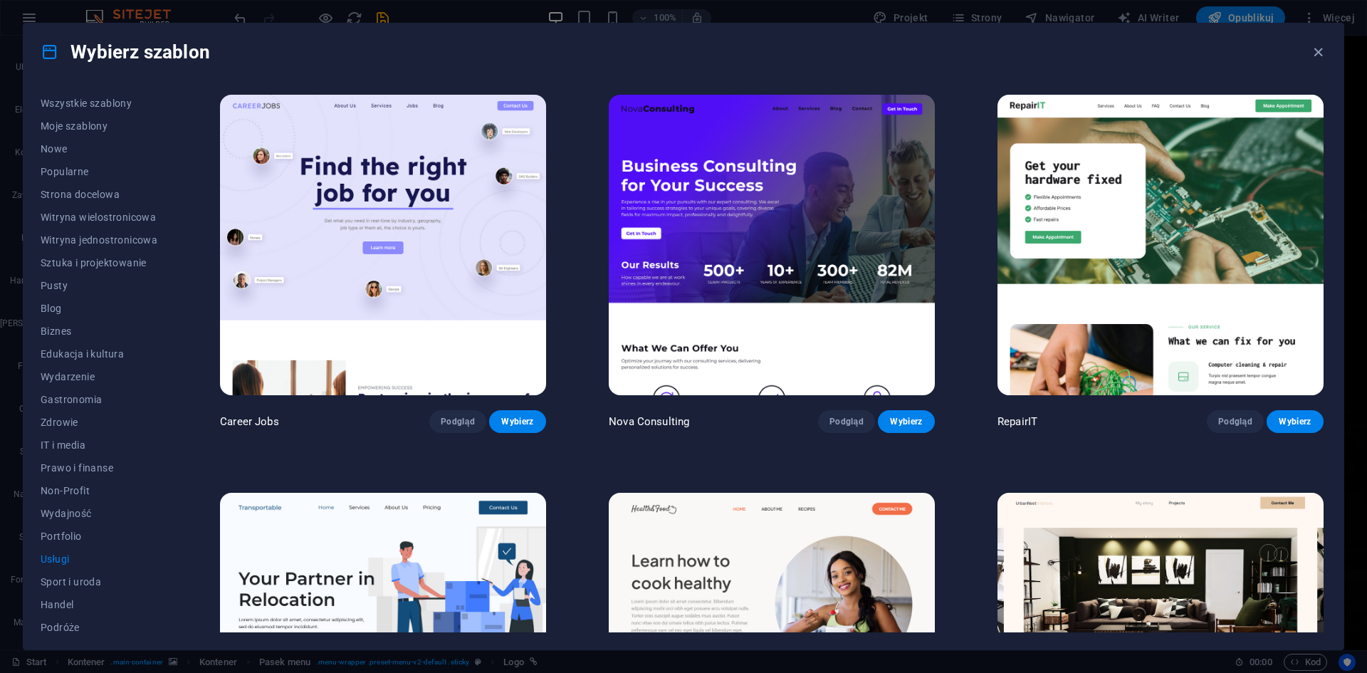
click at [66, 570] on button "Usługi" at bounding box center [99, 558] width 117 height 23
click at [66, 578] on span "Sport i uroda" at bounding box center [99, 581] width 117 height 11
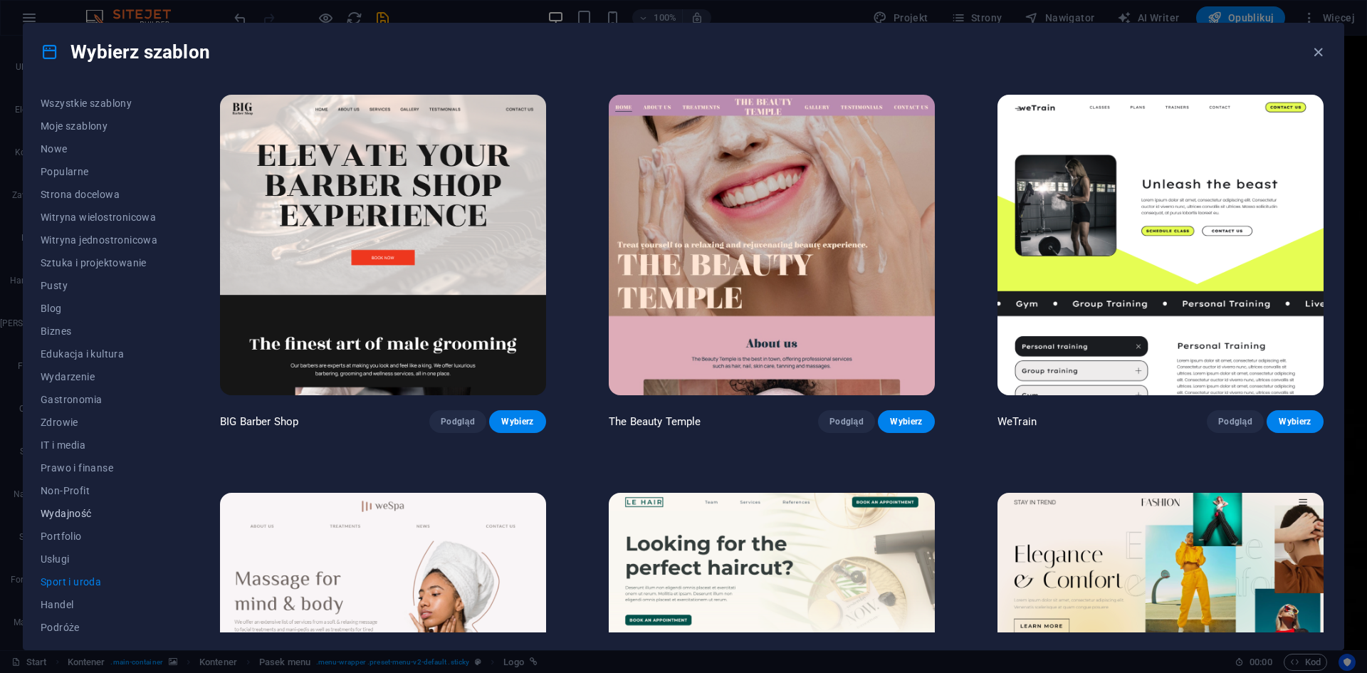
click at [72, 511] on span "Wydajność" at bounding box center [99, 513] width 117 height 11
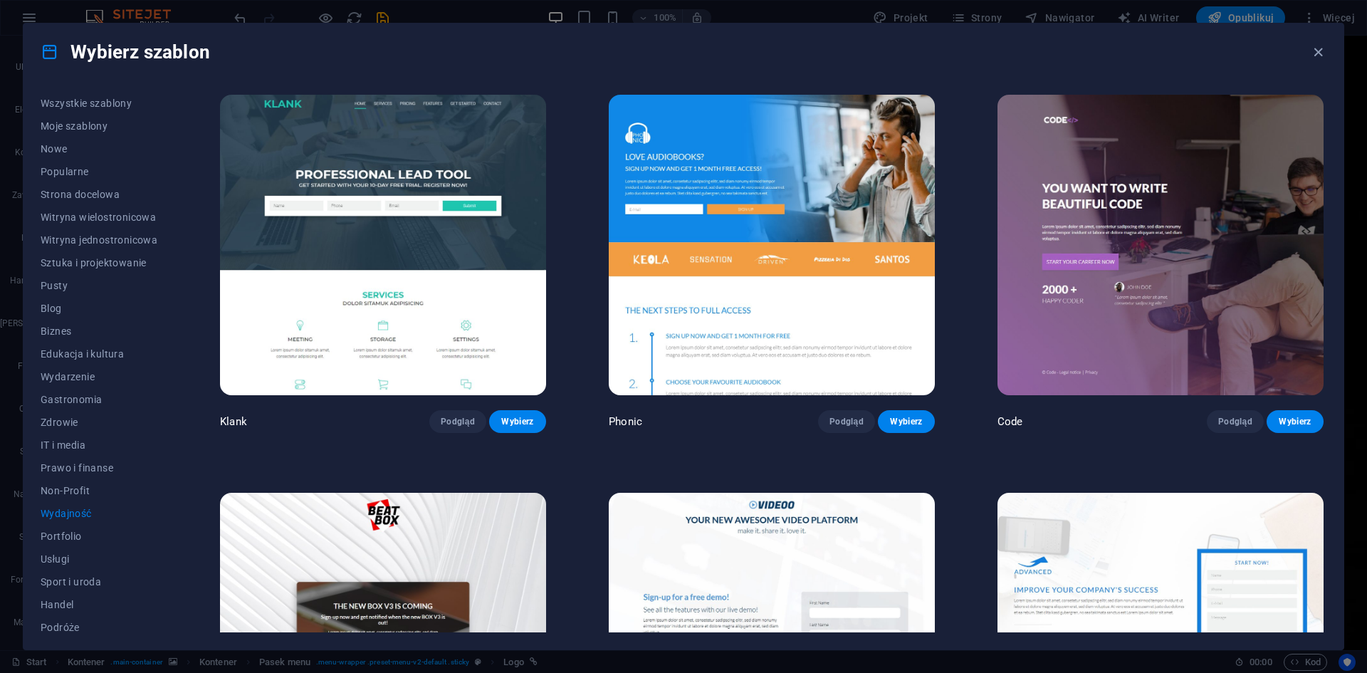
click at [804, 191] on img at bounding box center [772, 245] width 326 height 300
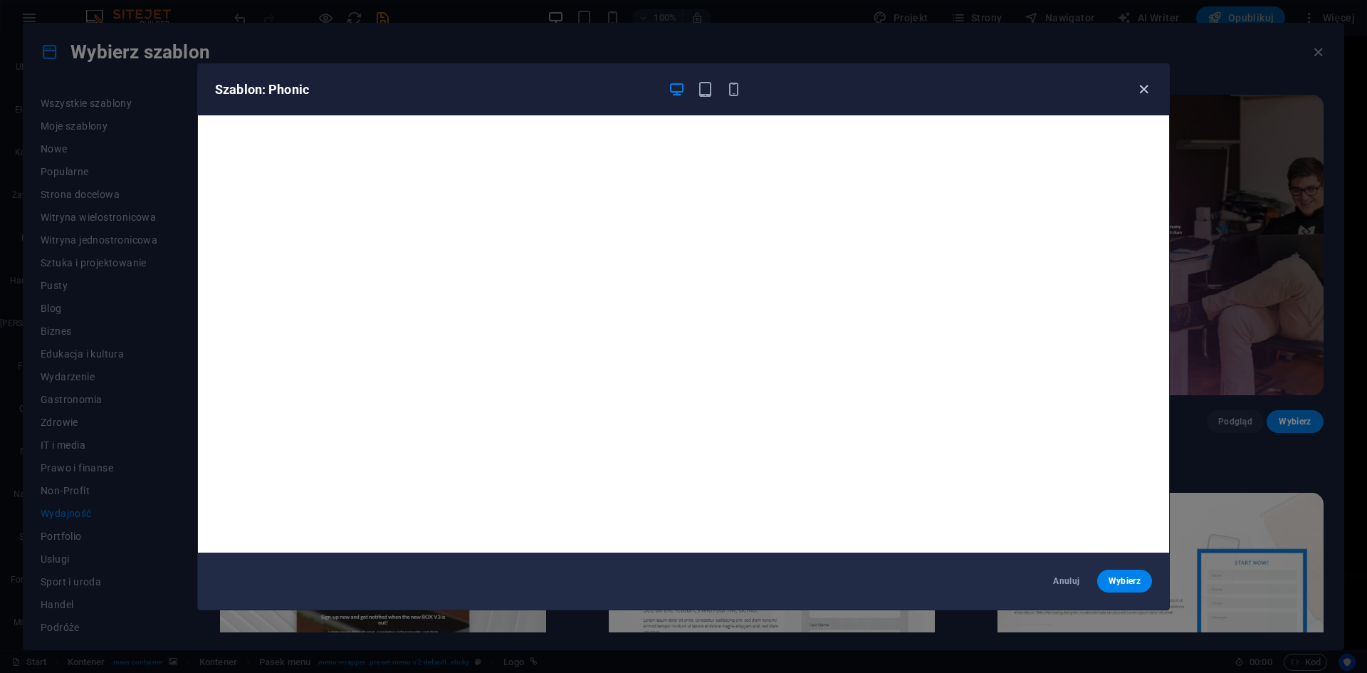
click at [1146, 90] on icon "button" at bounding box center [1144, 89] width 16 height 16
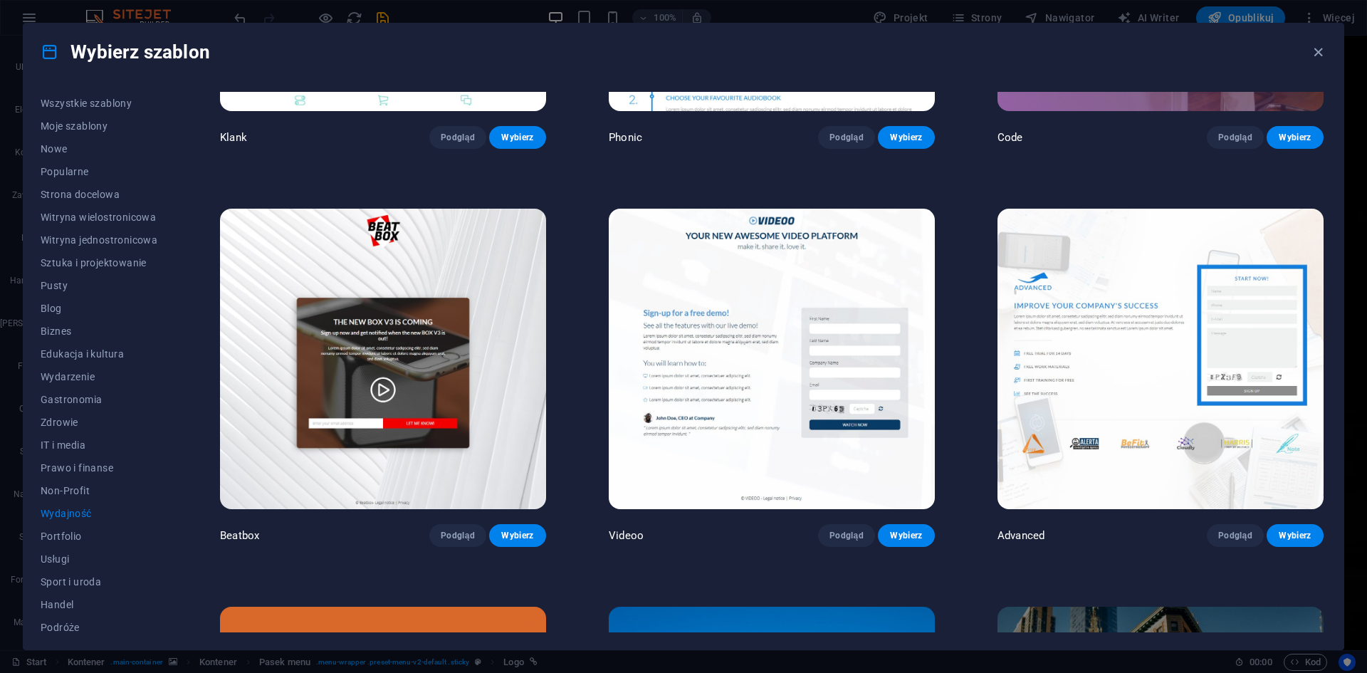
scroll to position [285, 0]
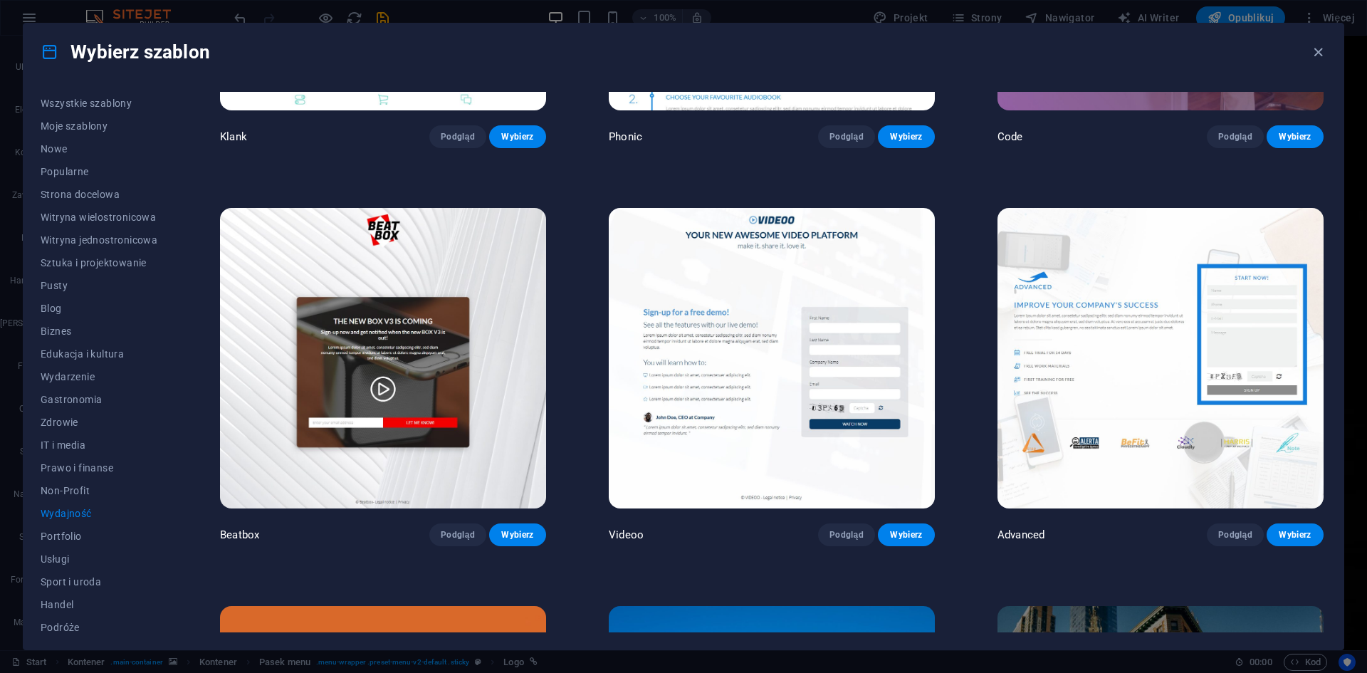
click at [459, 436] on img at bounding box center [383, 358] width 326 height 300
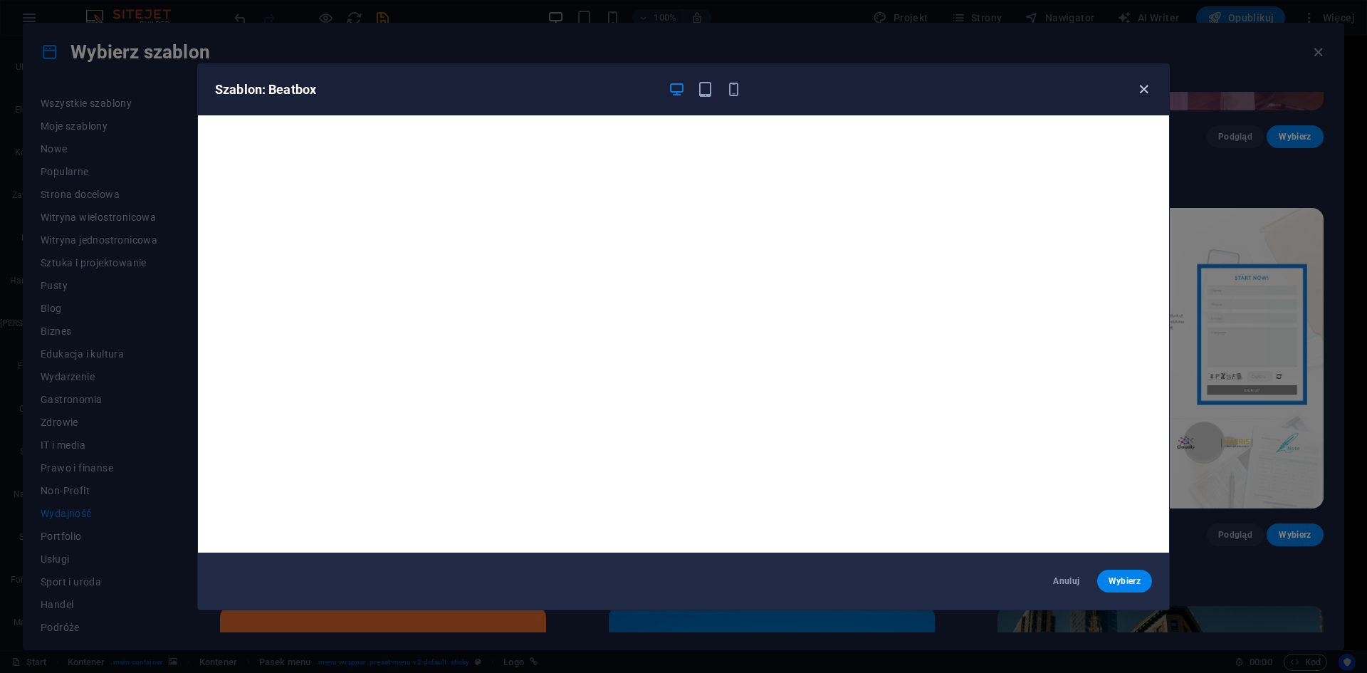
click at [1141, 86] on icon "button" at bounding box center [1144, 89] width 16 height 16
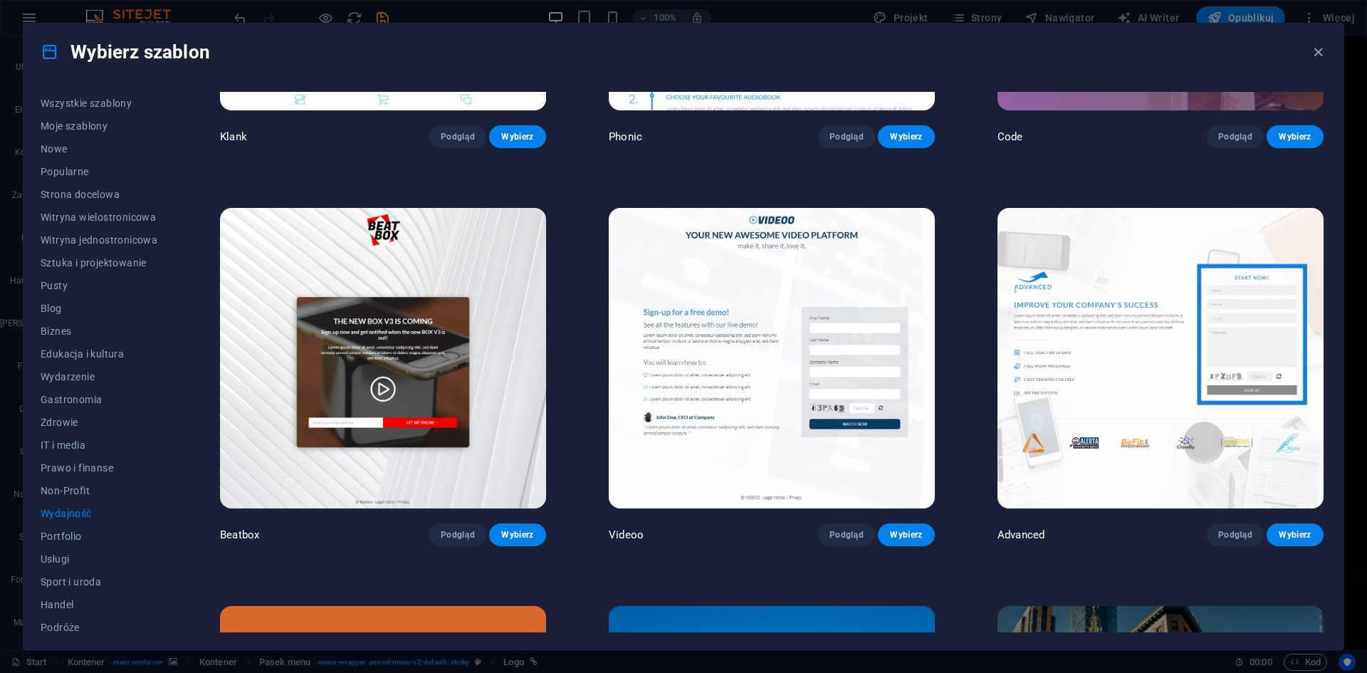
click at [854, 414] on img at bounding box center [772, 358] width 326 height 300
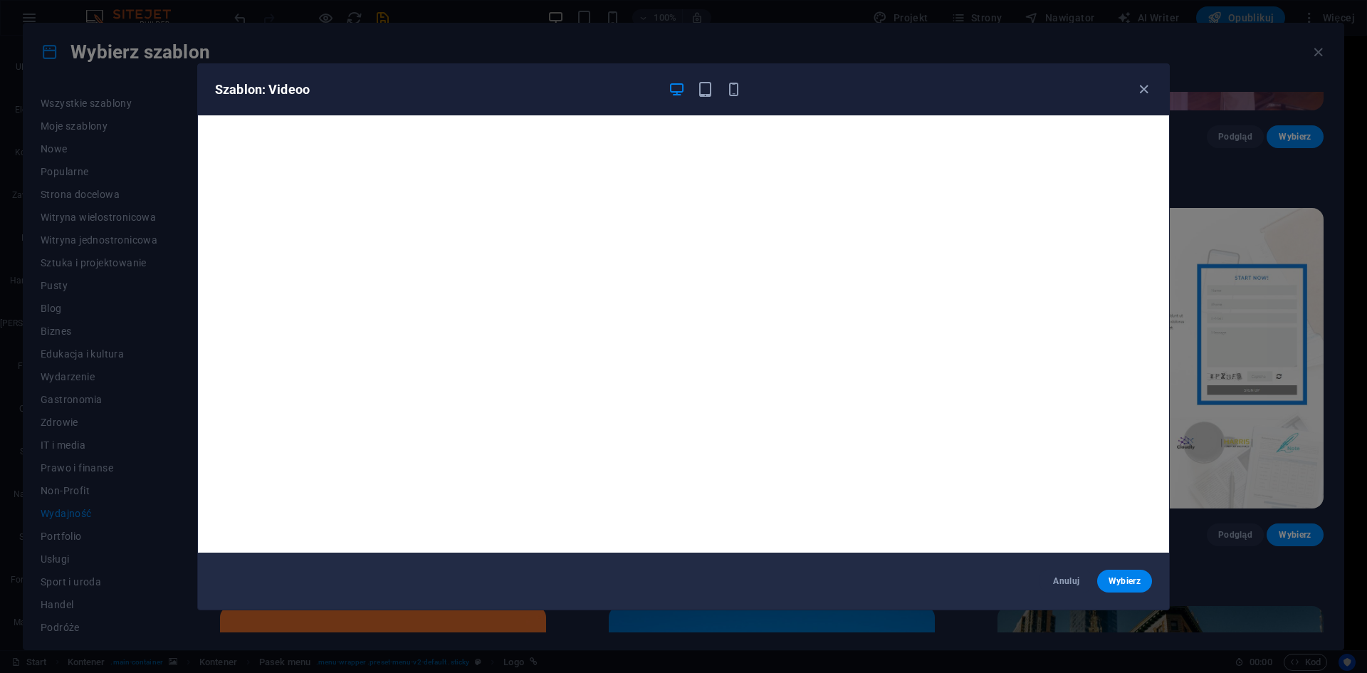
click at [1152, 85] on div "Szablon: Videoo" at bounding box center [683, 89] width 971 height 51
click at [1140, 90] on icon "button" at bounding box center [1144, 89] width 16 height 16
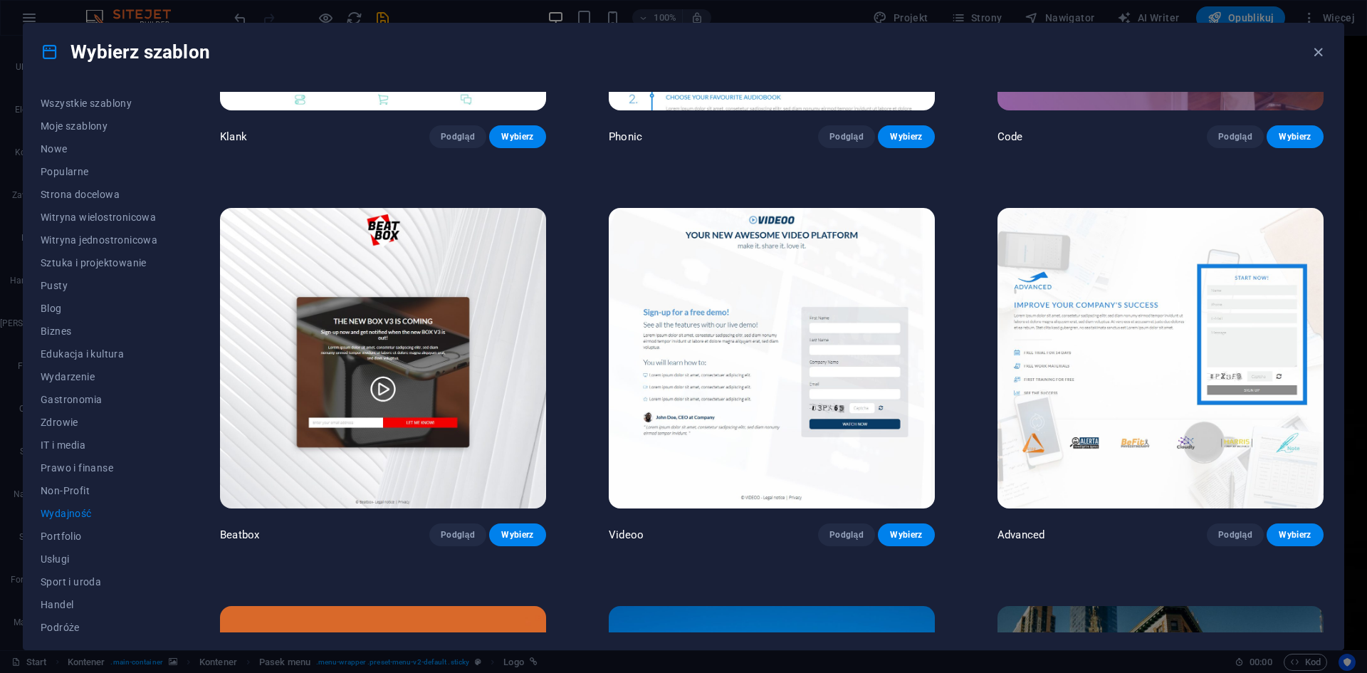
click at [1145, 288] on img at bounding box center [1160, 358] width 326 height 300
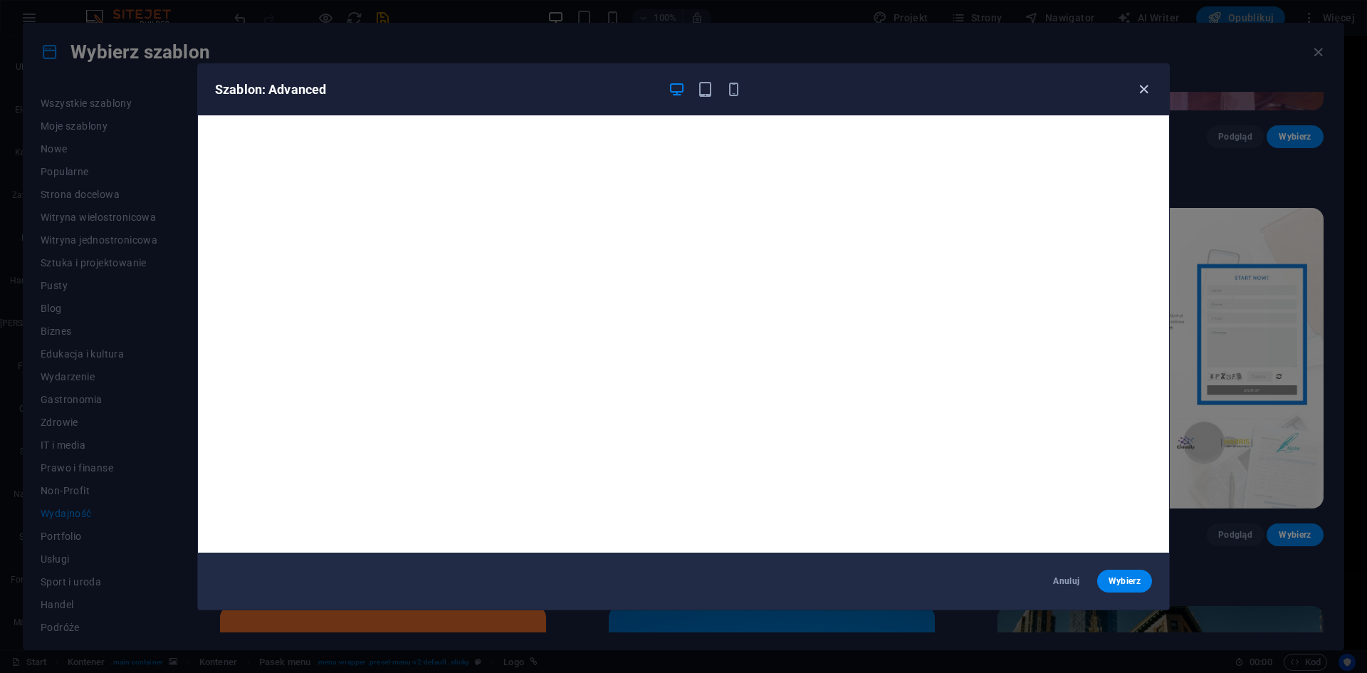
click at [1143, 86] on icon "button" at bounding box center [1144, 89] width 16 height 16
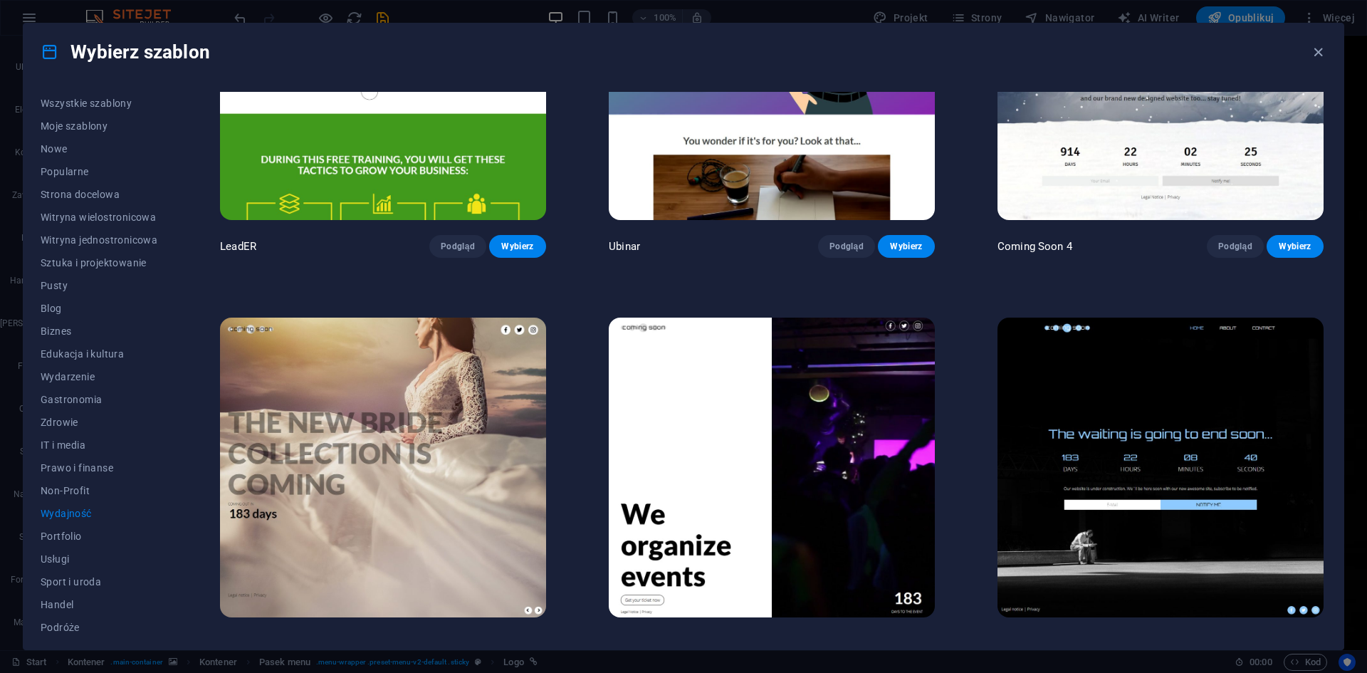
scroll to position [1781, 0]
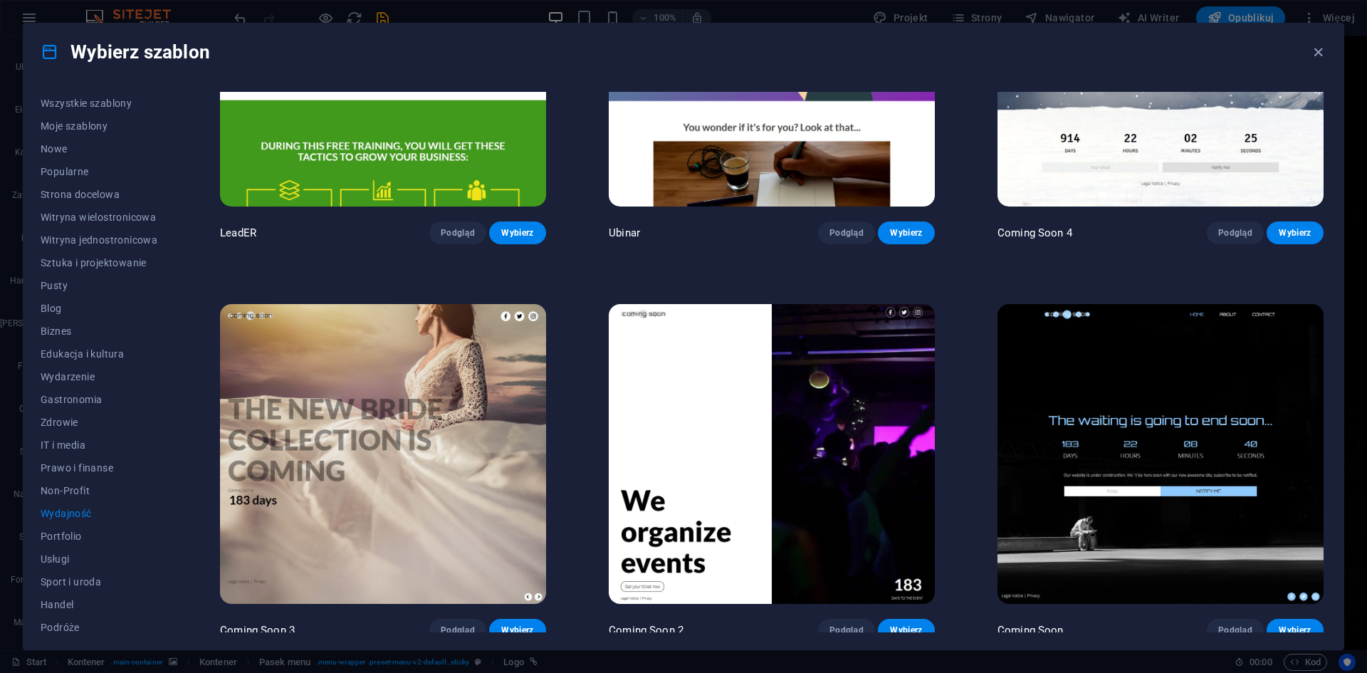
click at [869, 373] on img at bounding box center [772, 454] width 326 height 300
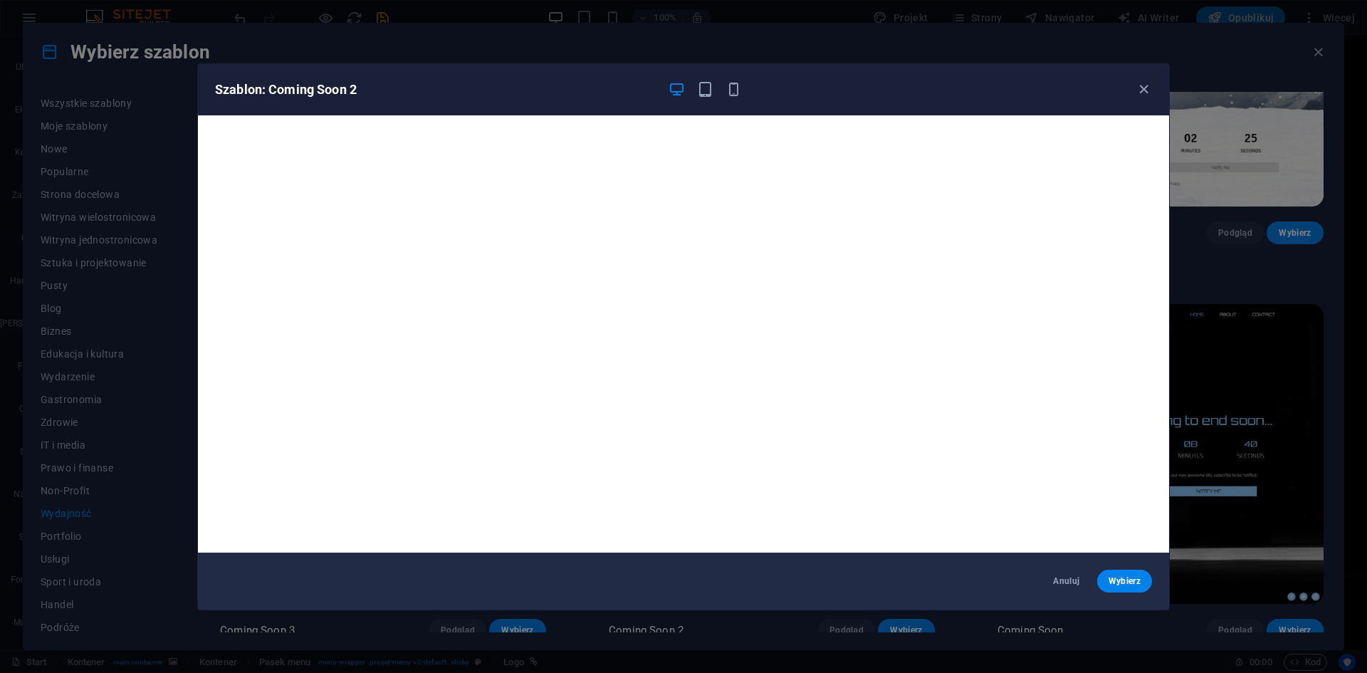
scroll to position [4, 0]
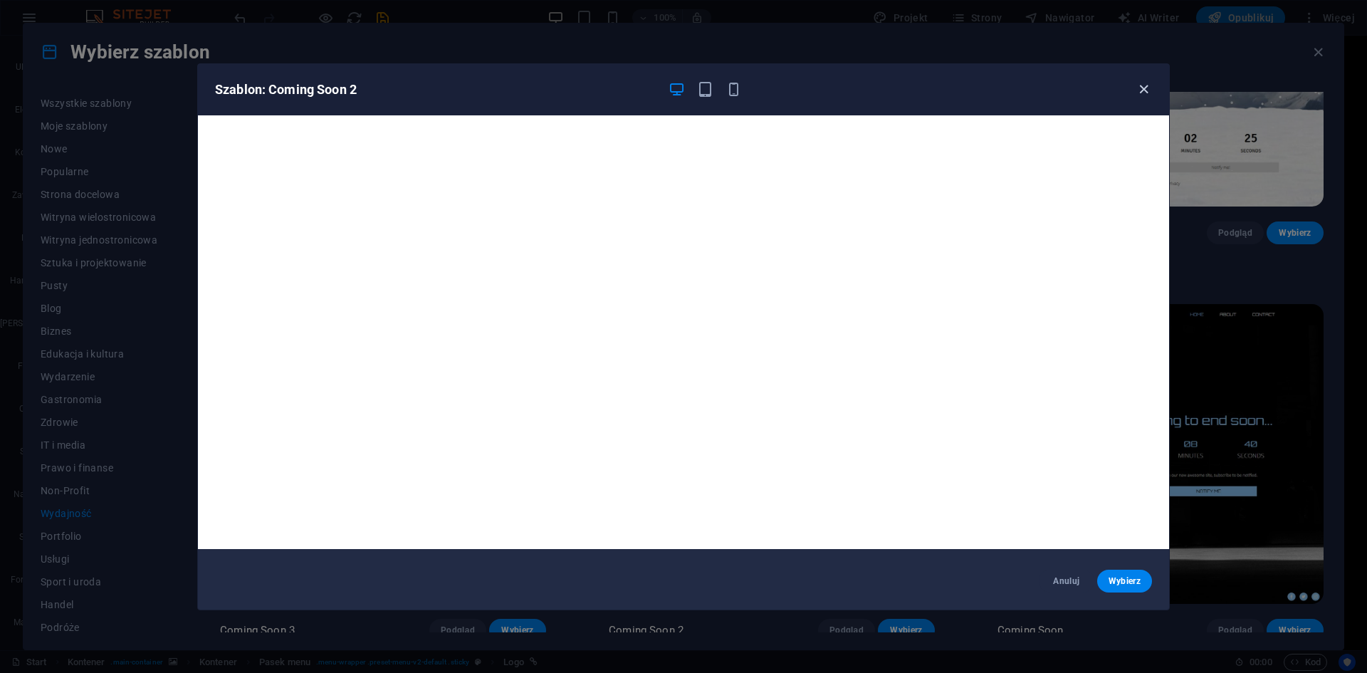
click at [1141, 90] on icon "button" at bounding box center [1144, 89] width 16 height 16
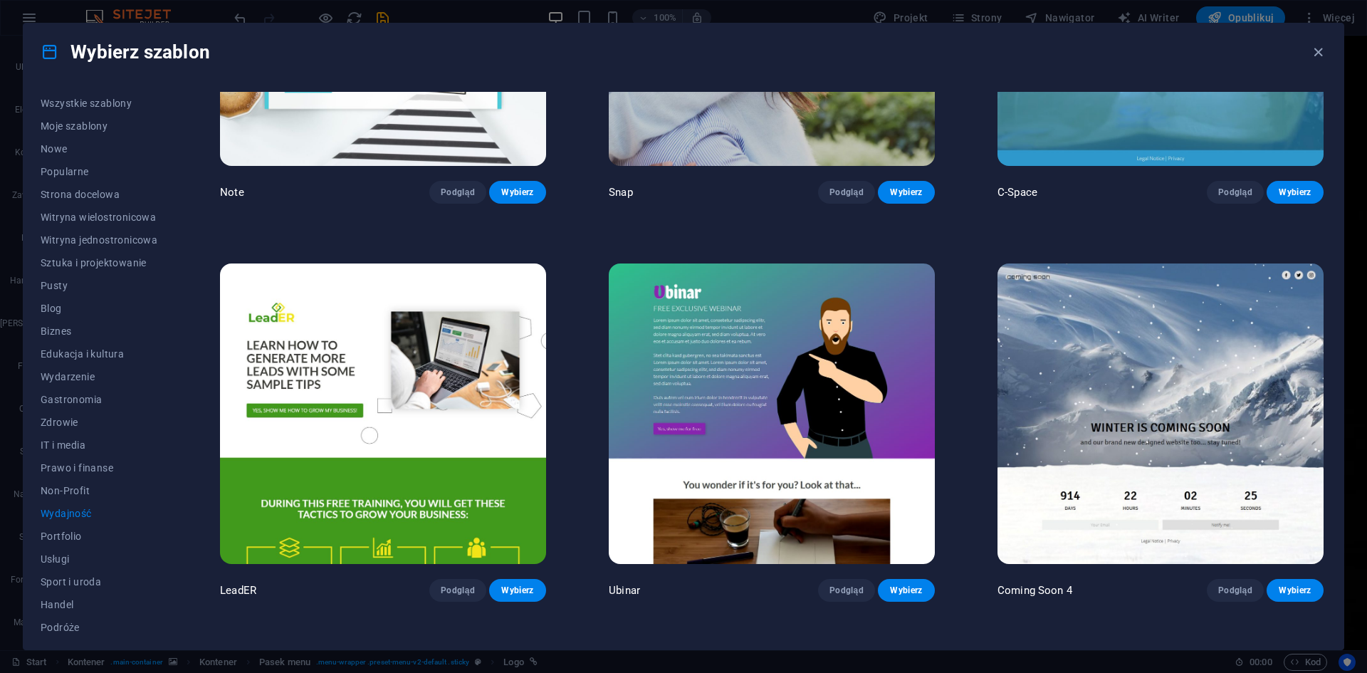
scroll to position [1353, 0]
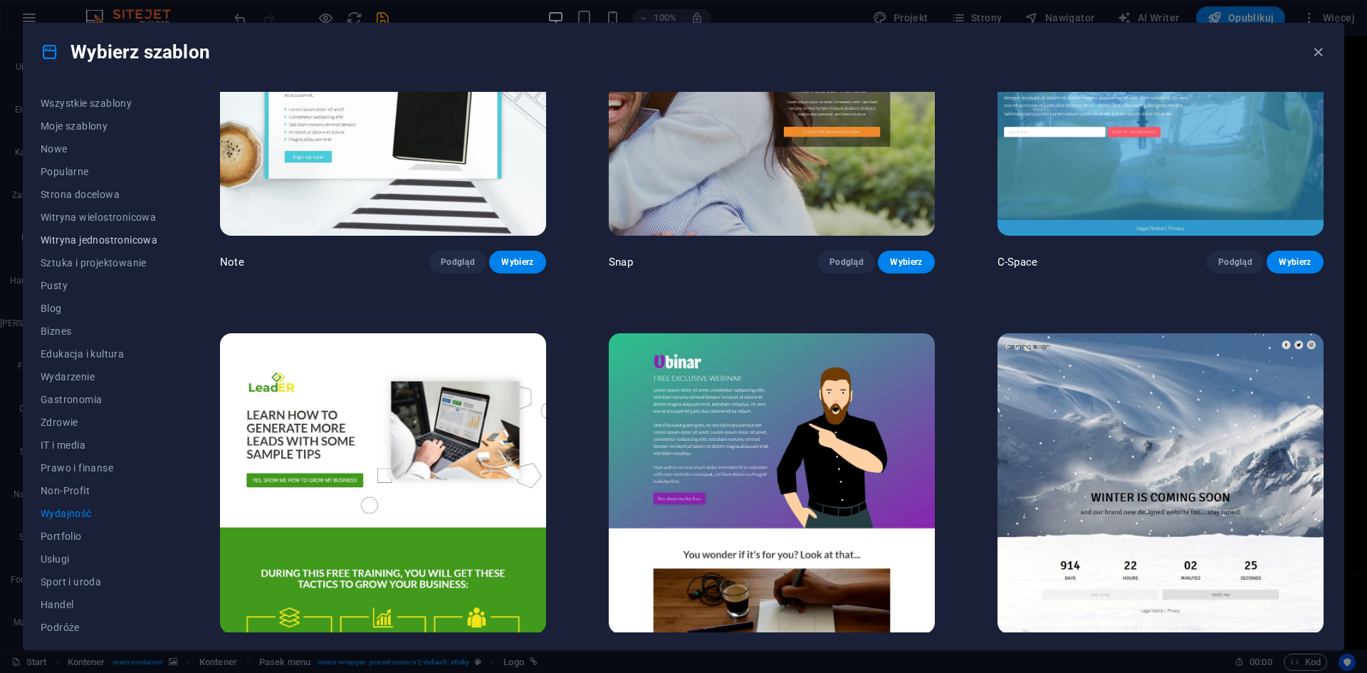
click at [110, 234] on span "Witryna jednostronicowa" at bounding box center [99, 239] width 117 height 11
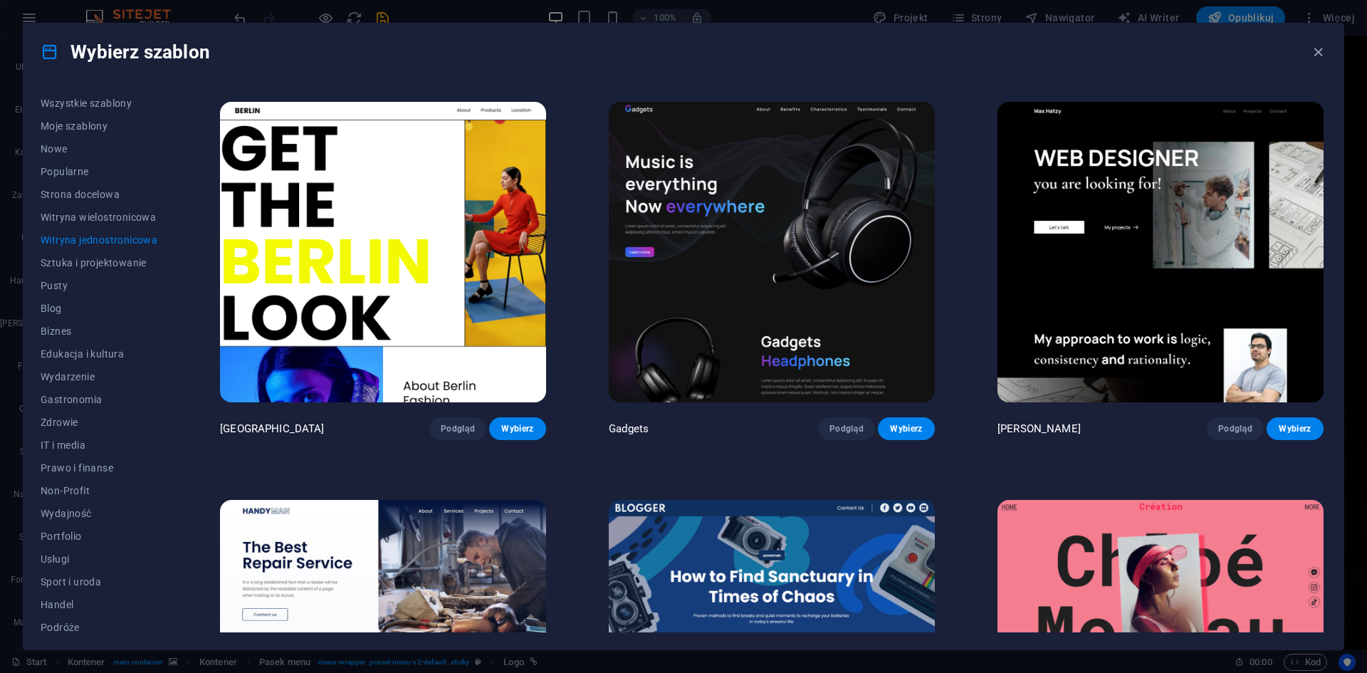
scroll to position [1638, 0]
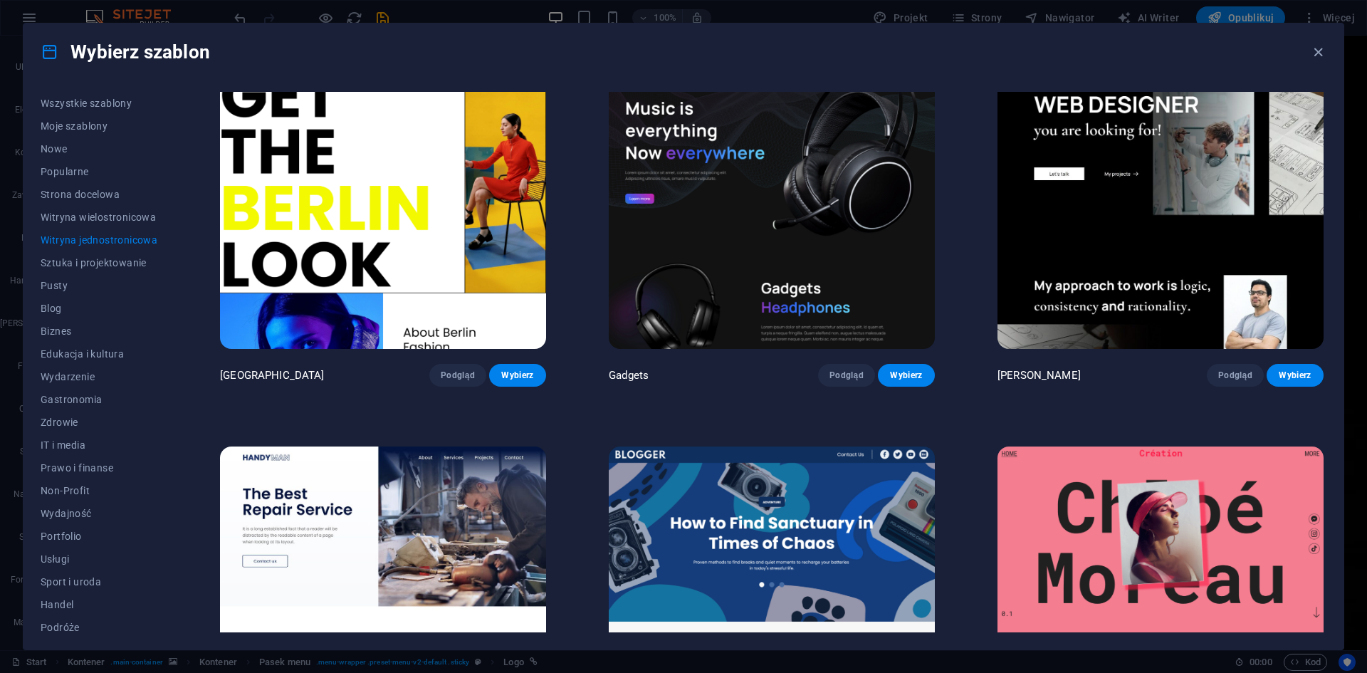
click at [1136, 248] on img at bounding box center [1160, 198] width 326 height 300
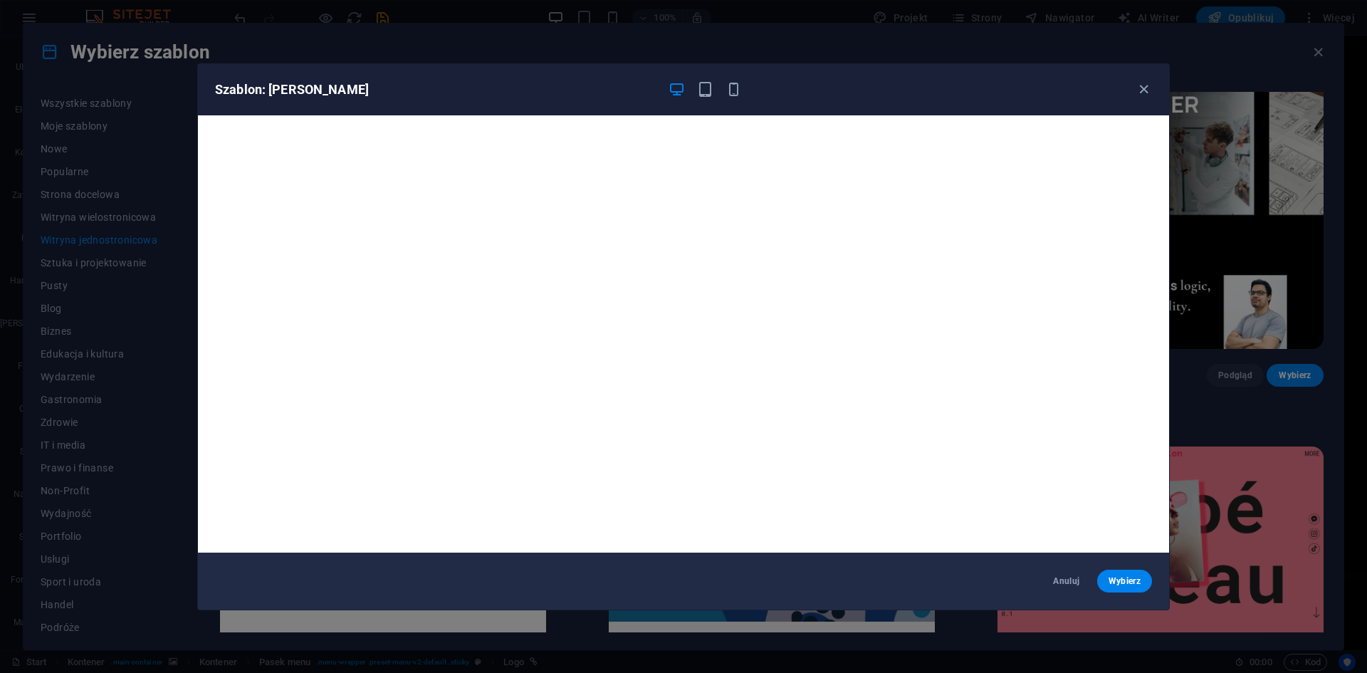
click at [1146, 80] on div "Szablon: Max Hatzy" at bounding box center [683, 89] width 971 height 51
click at [1131, 108] on div "Szablon: Max Hatzy" at bounding box center [683, 89] width 971 height 51
click at [1141, 97] on icon "button" at bounding box center [1144, 89] width 16 height 16
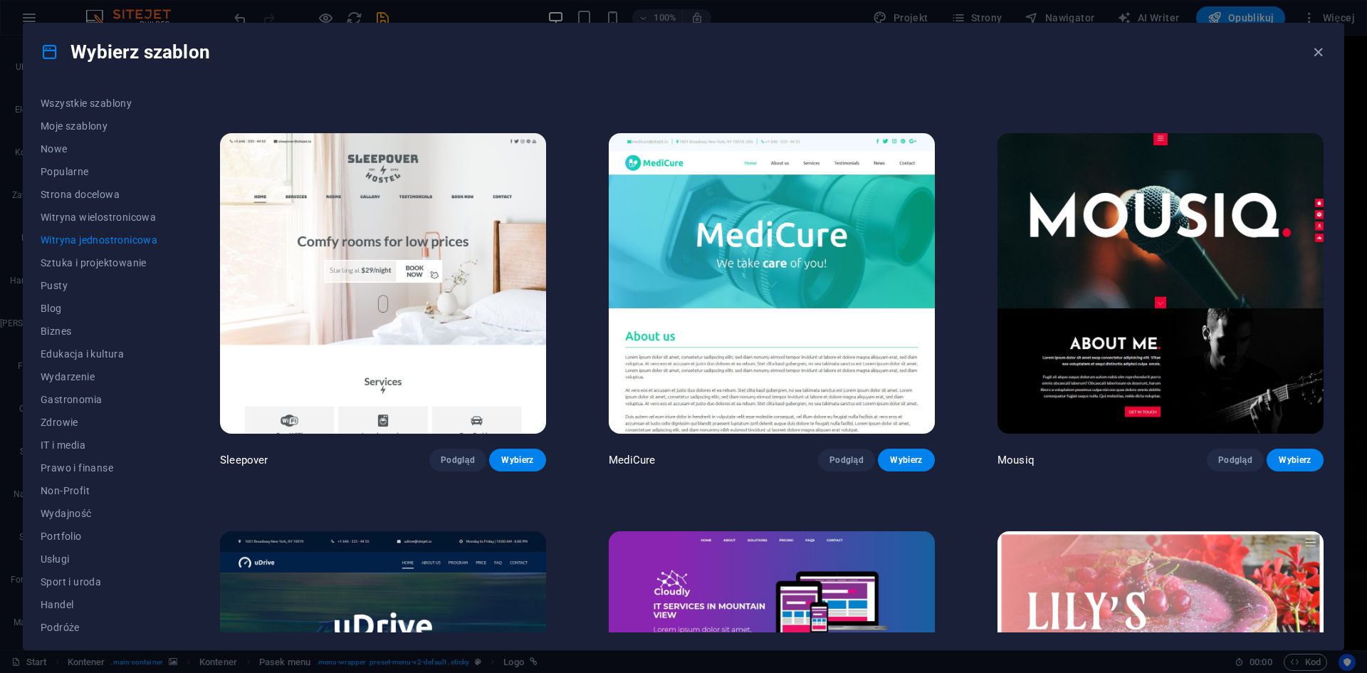
scroll to position [5554, 0]
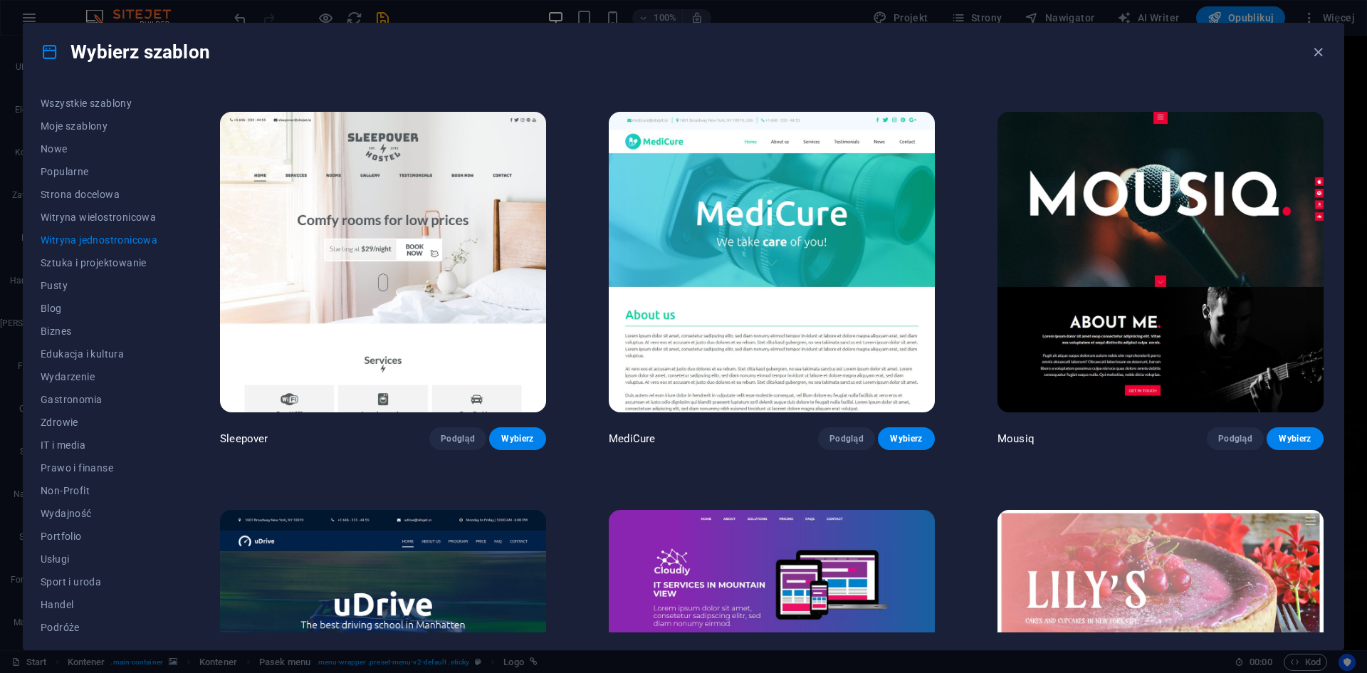
click at [1124, 210] on img at bounding box center [1160, 262] width 326 height 300
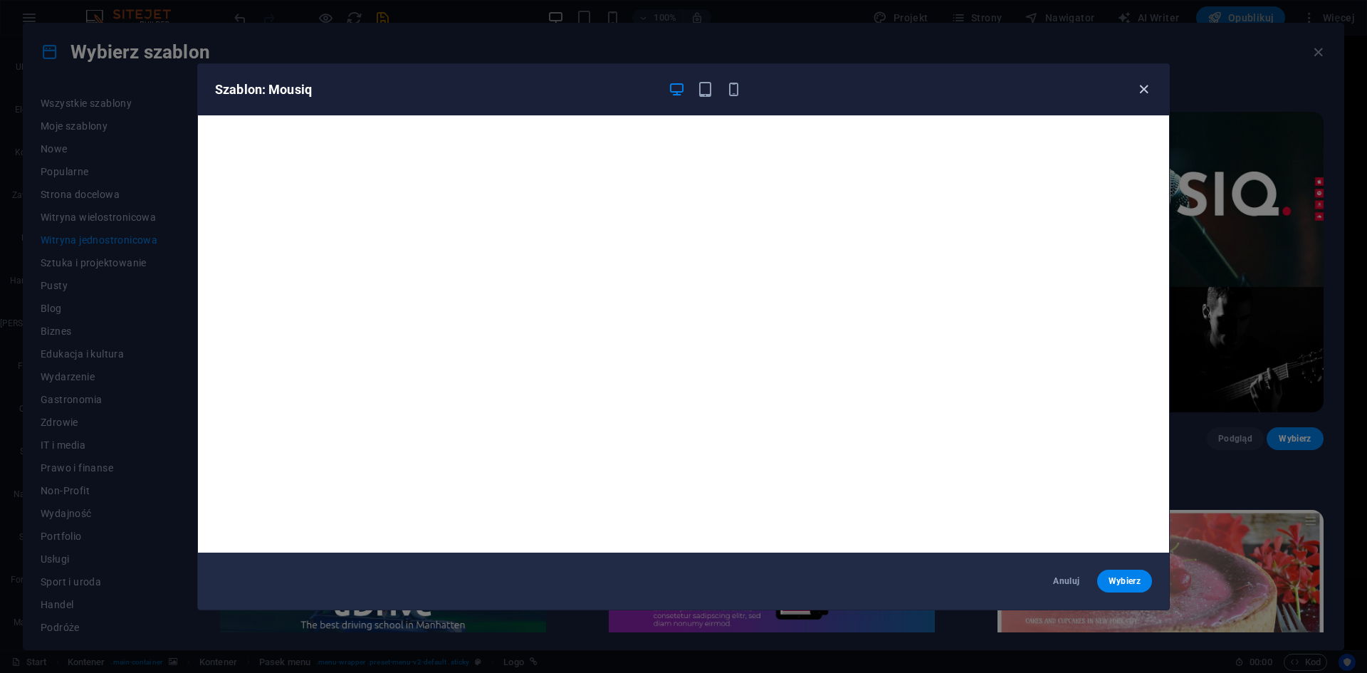
click at [1144, 86] on icon "button" at bounding box center [1144, 89] width 16 height 16
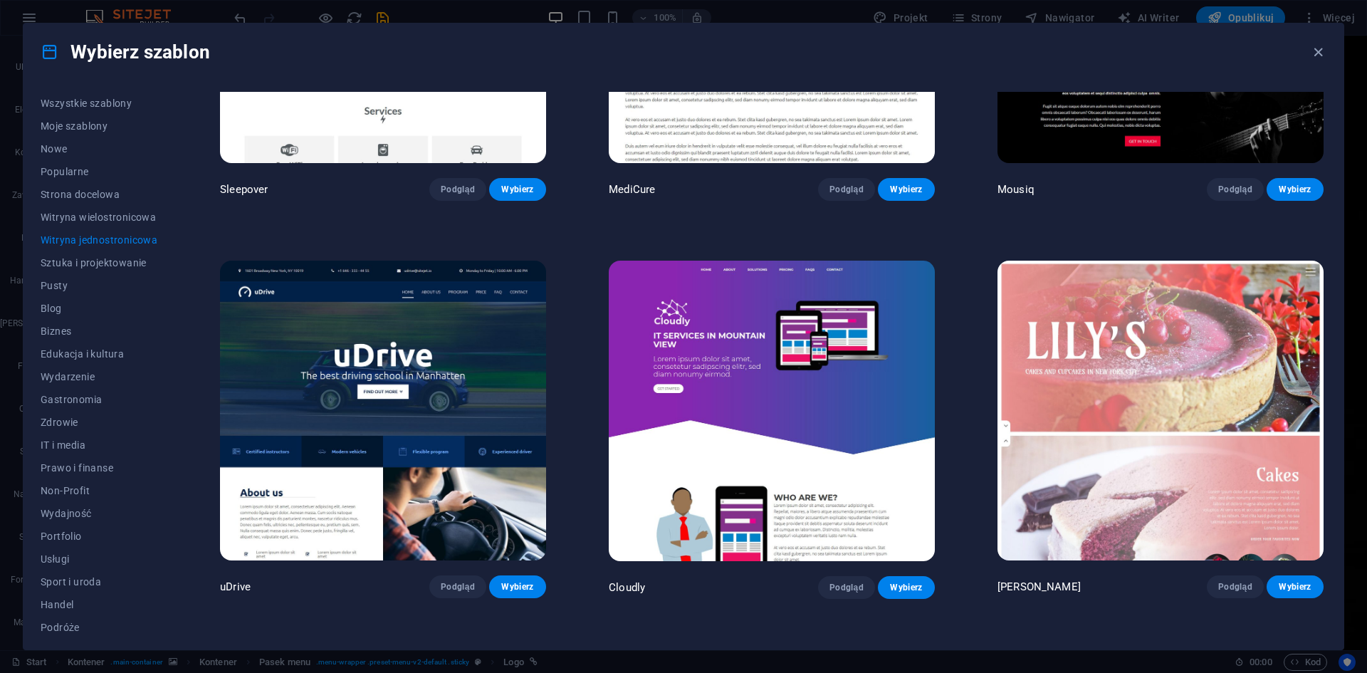
scroll to position [5839, 0]
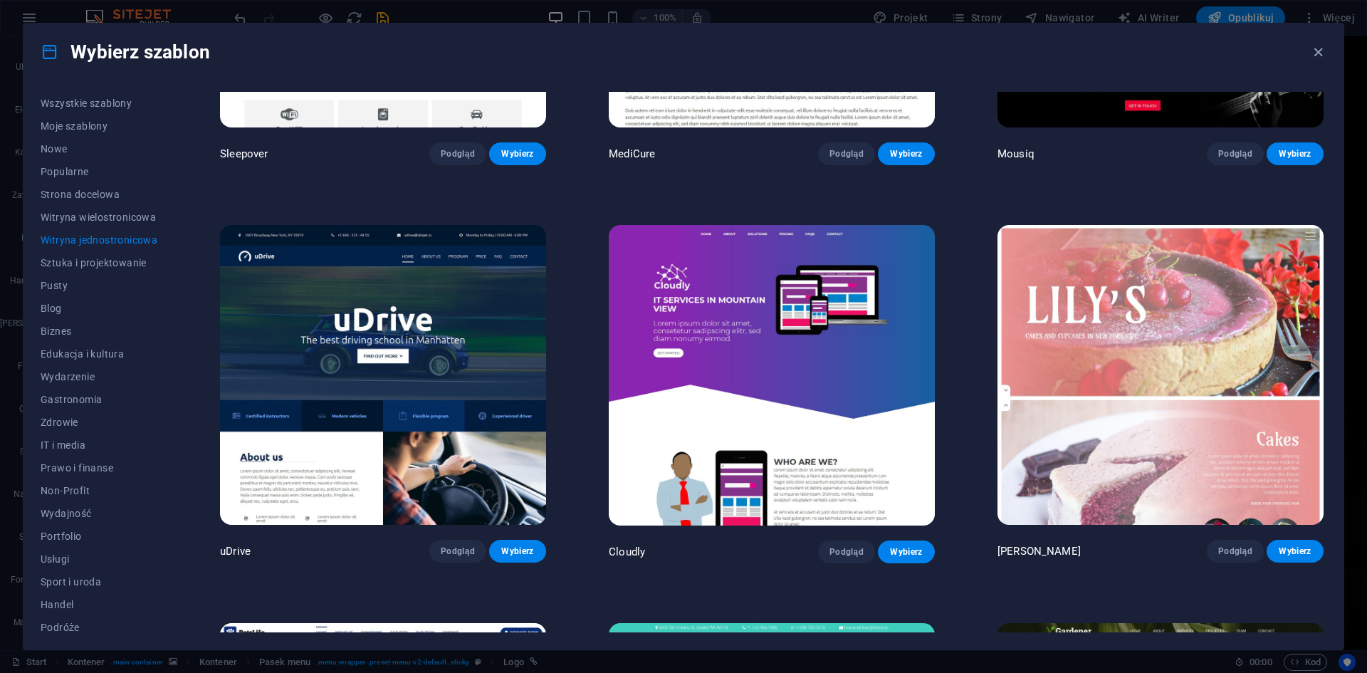
click at [750, 340] on img at bounding box center [772, 375] width 326 height 300
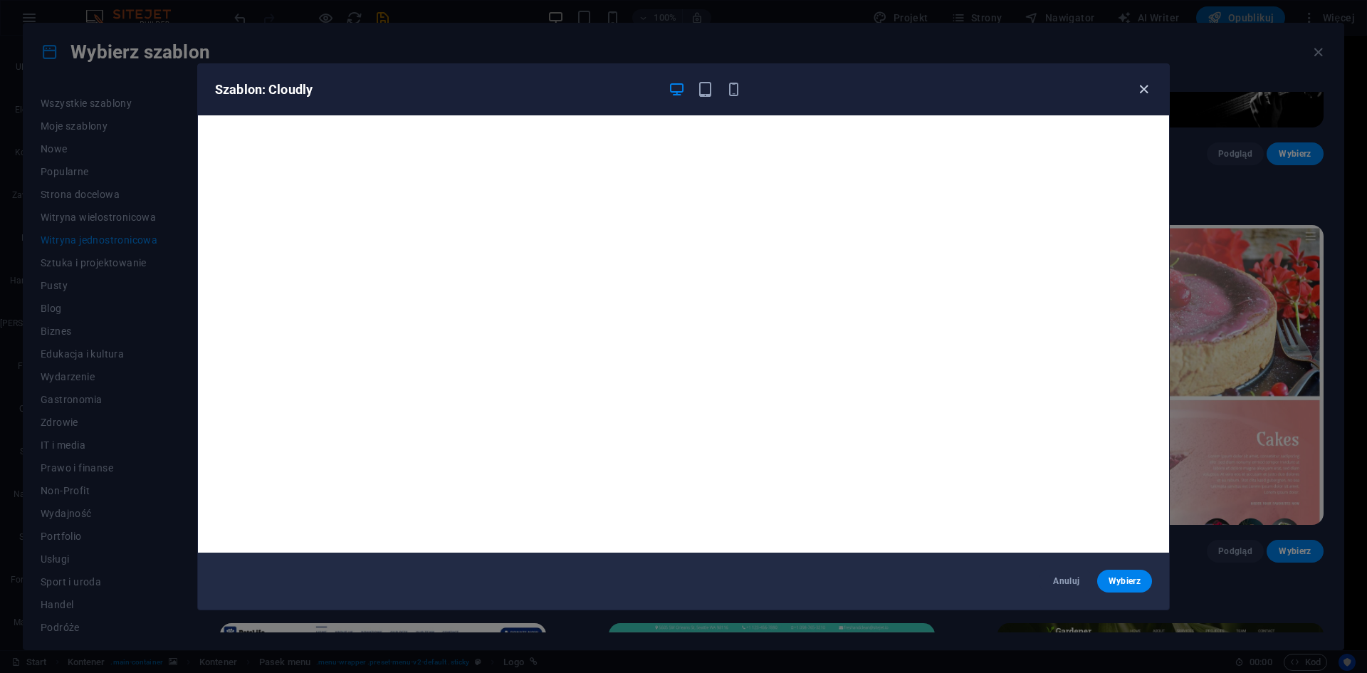
click at [1145, 89] on icon "button" at bounding box center [1144, 89] width 16 height 16
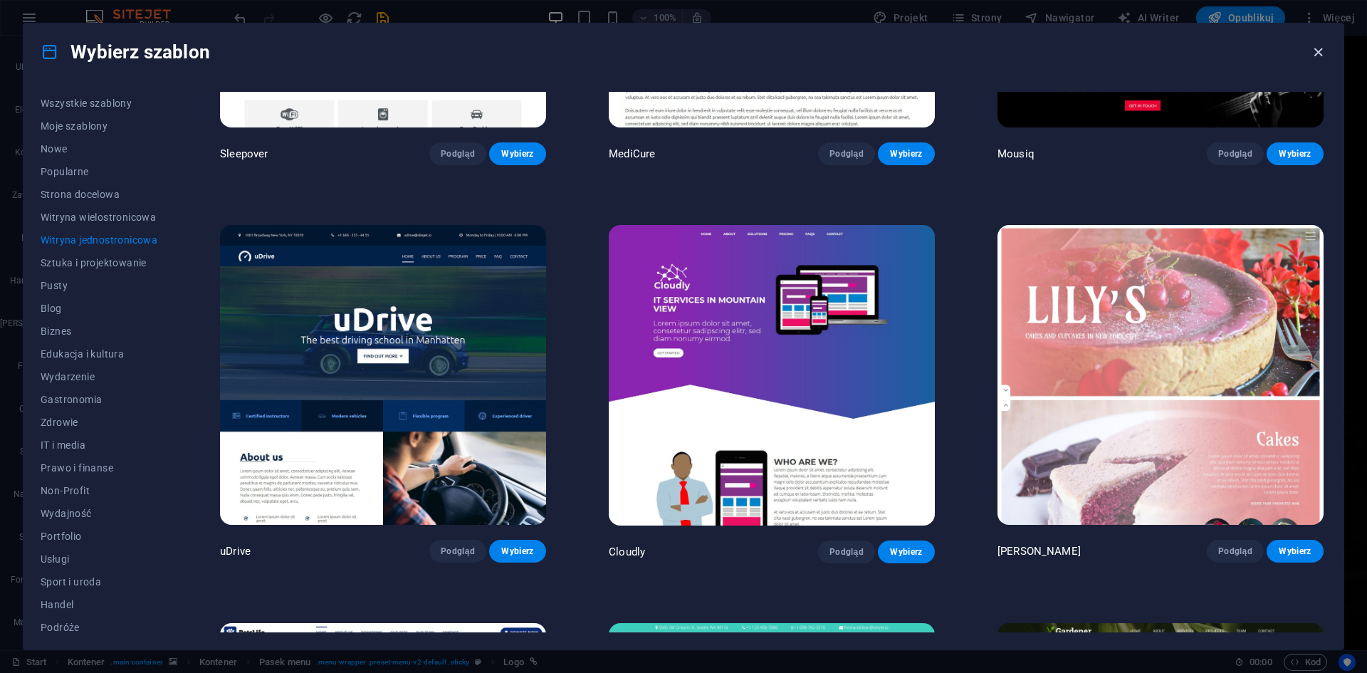
click at [1316, 56] on icon "button" at bounding box center [1318, 52] width 16 height 16
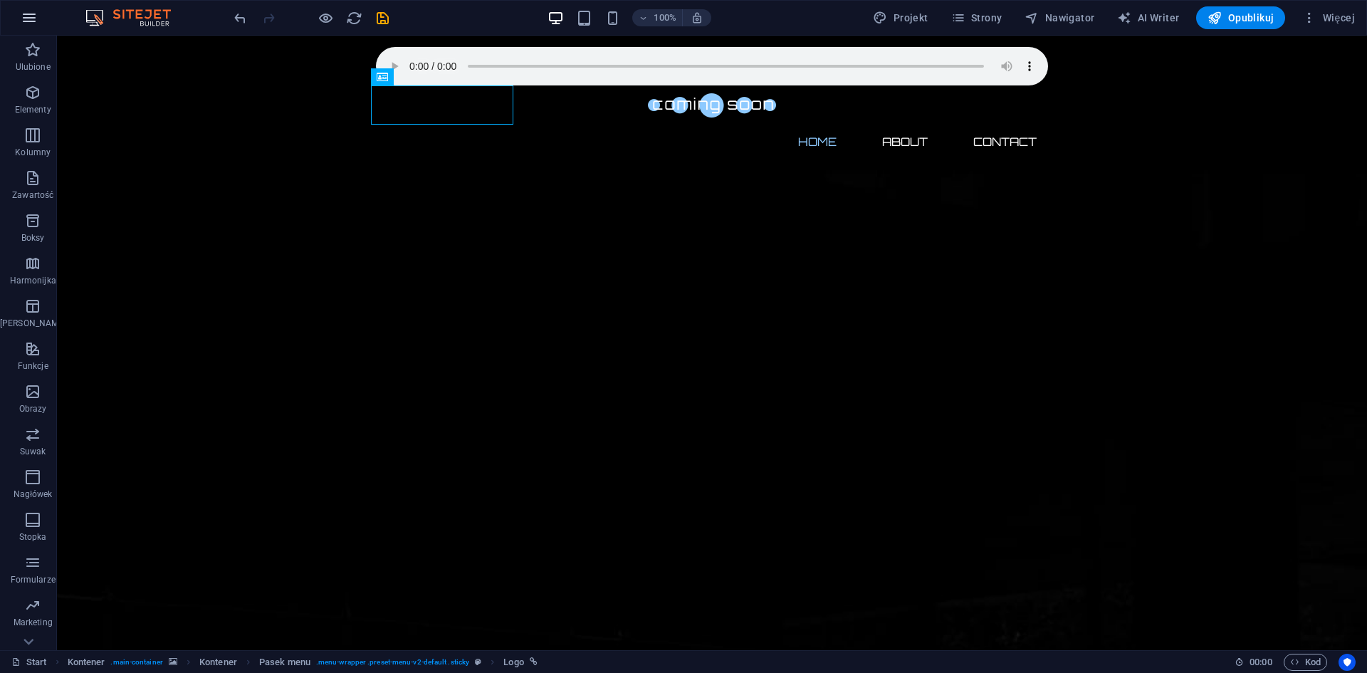
click at [27, 18] on icon "button" at bounding box center [29, 17] width 17 height 17
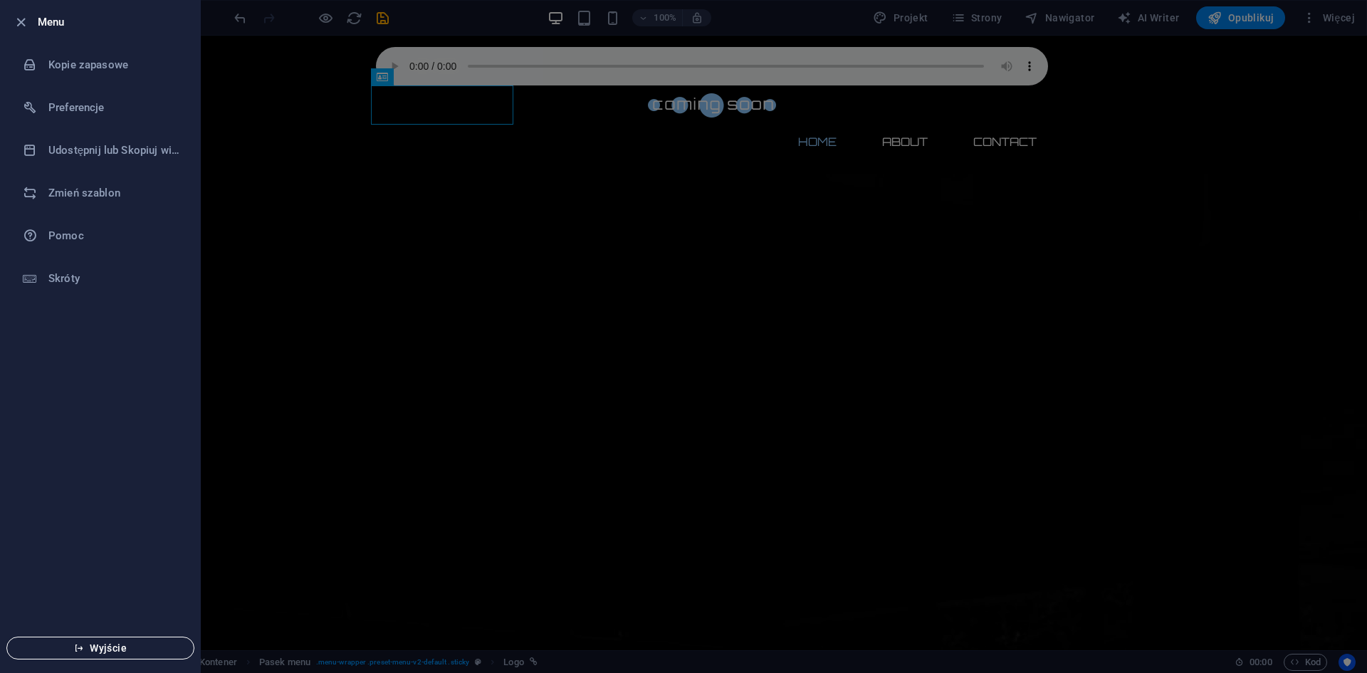
click at [107, 653] on span "Wyjście" at bounding box center [101, 647] width 164 height 11
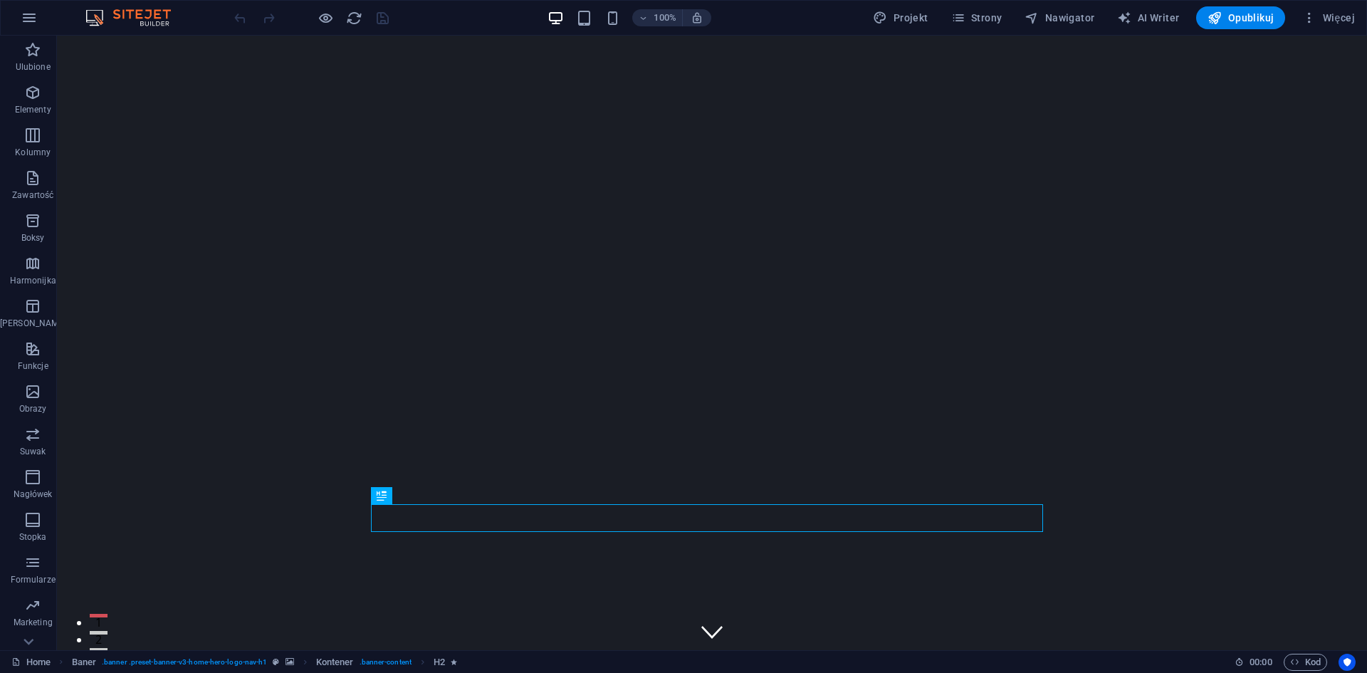
click at [115, 18] on img at bounding box center [135, 17] width 107 height 17
drag, startPoint x: 115, startPoint y: 18, endPoint x: 105, endPoint y: 14, distance: 9.9
click at [110, 16] on img at bounding box center [135, 17] width 107 height 17
click at [90, 14] on img at bounding box center [135, 17] width 107 height 17
drag, startPoint x: 143, startPoint y: 16, endPoint x: 27, endPoint y: 59, distance: 123.7
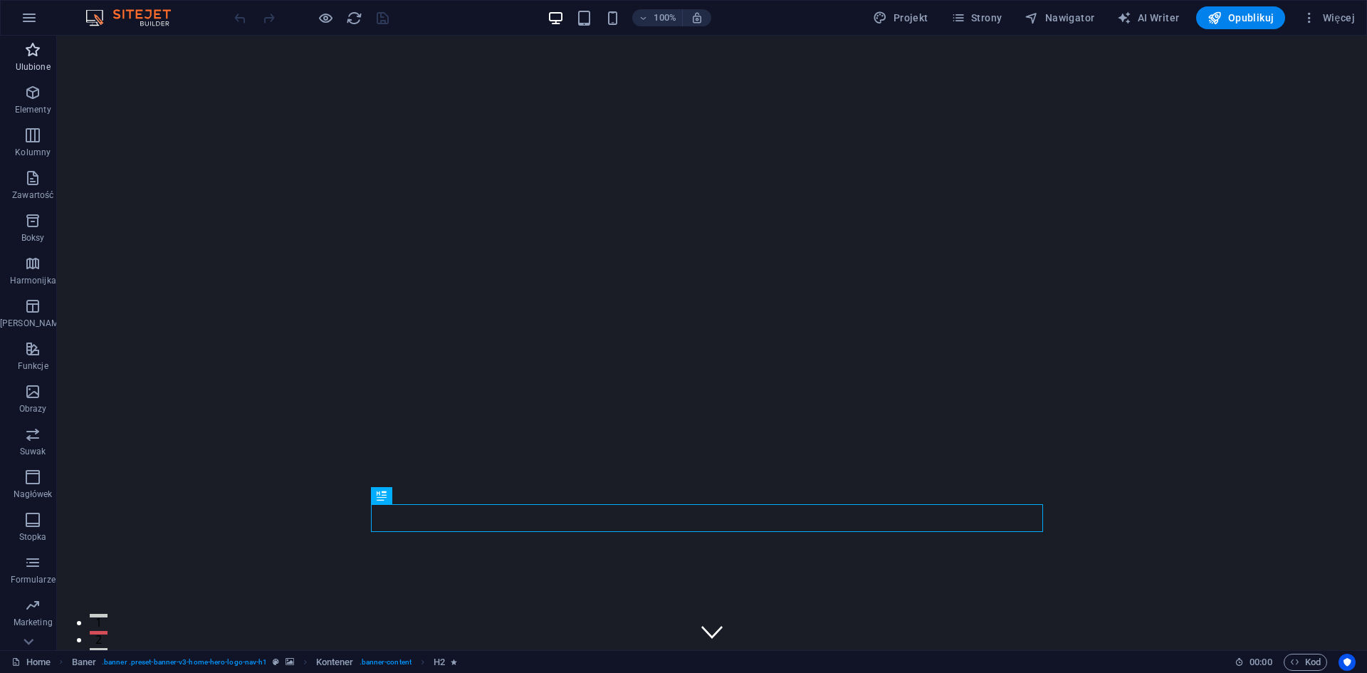
click at [27, 59] on span "Ulubione" at bounding box center [33, 58] width 66 height 34
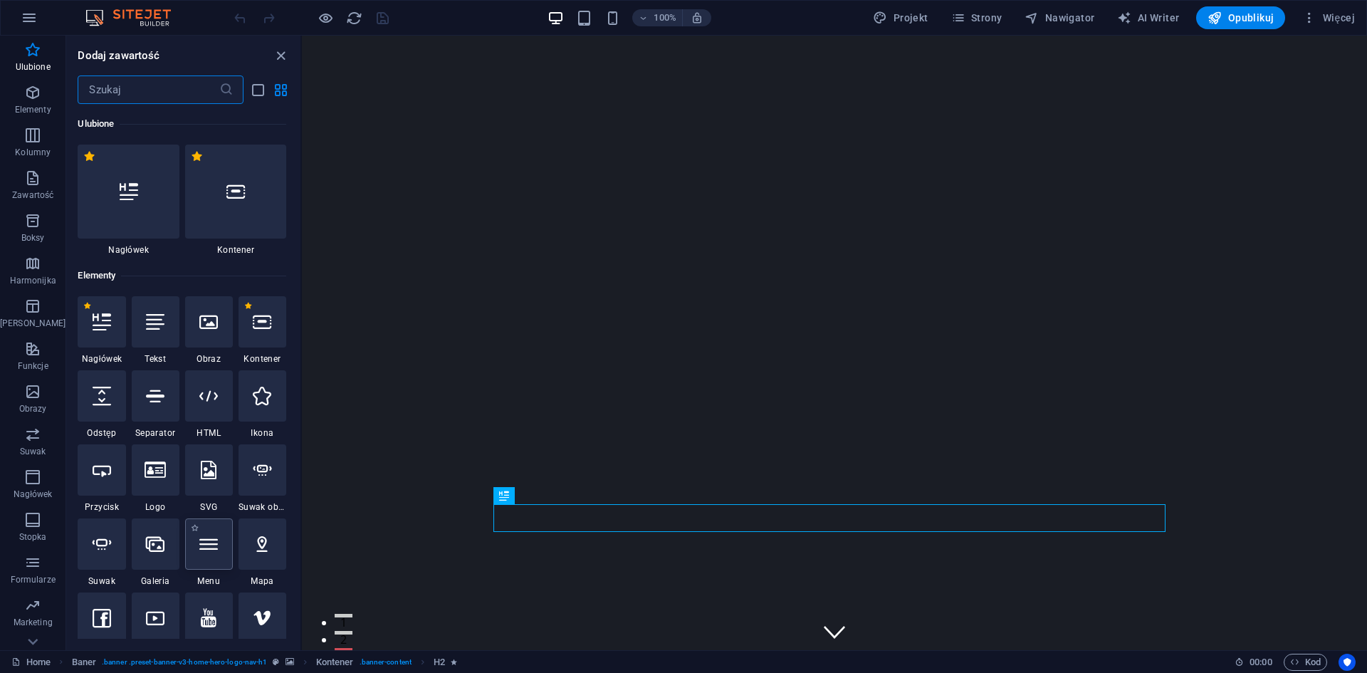
click at [216, 551] on div at bounding box center [209, 543] width 48 height 51
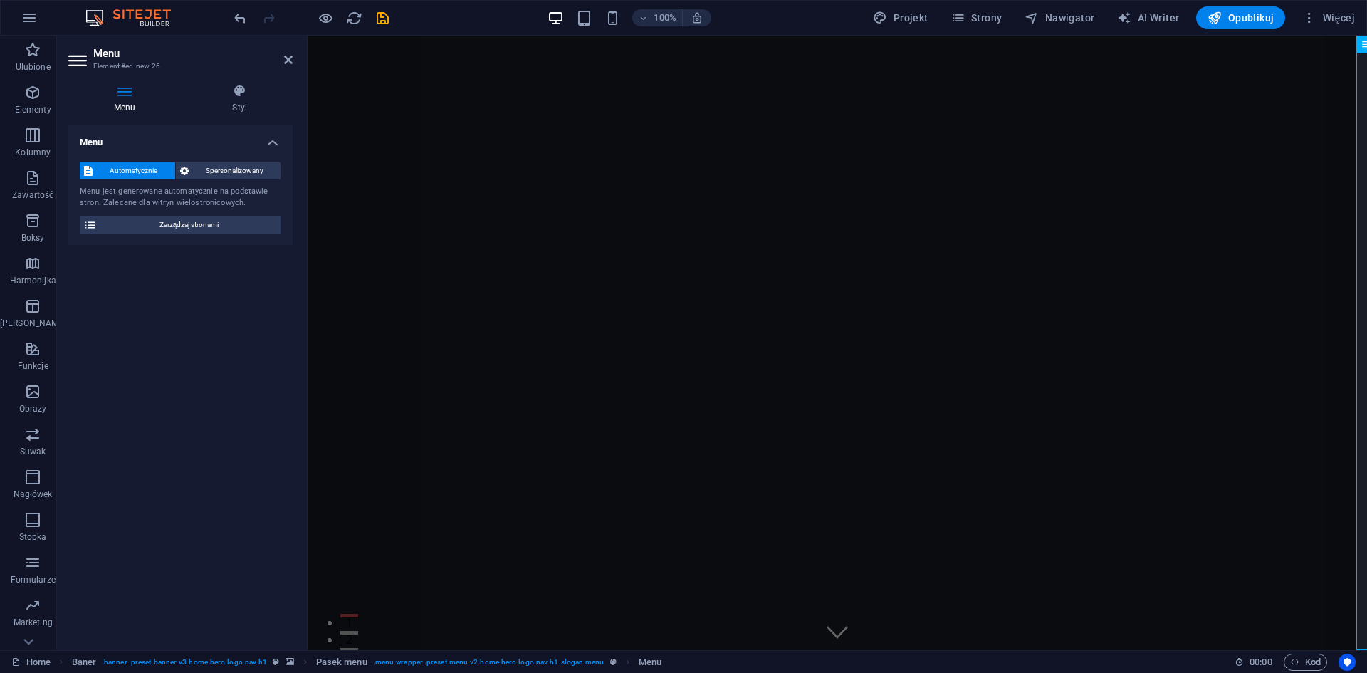
click at [142, 176] on span "Automatycznie" at bounding box center [134, 170] width 74 height 17
click at [164, 226] on span "Zarządzaj stronami" at bounding box center [189, 224] width 176 height 17
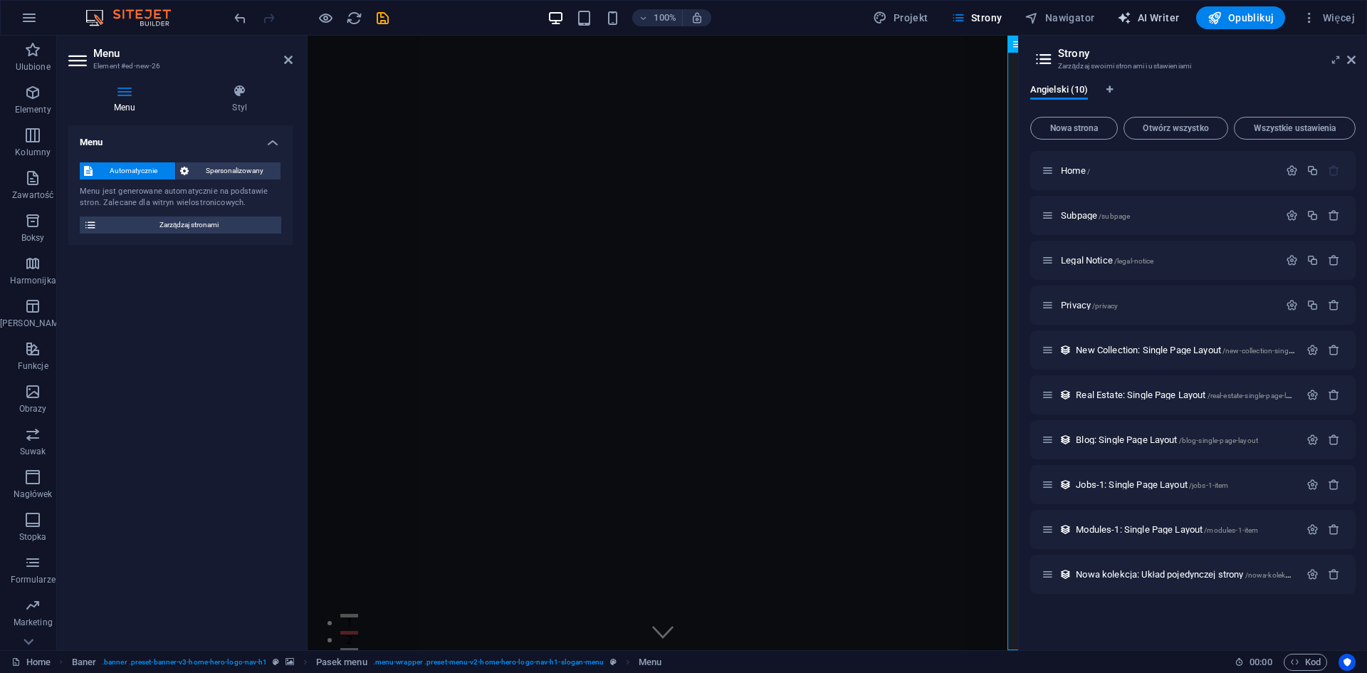
click at [1170, 17] on span "AI Writer" at bounding box center [1148, 18] width 62 height 14
select select "English"
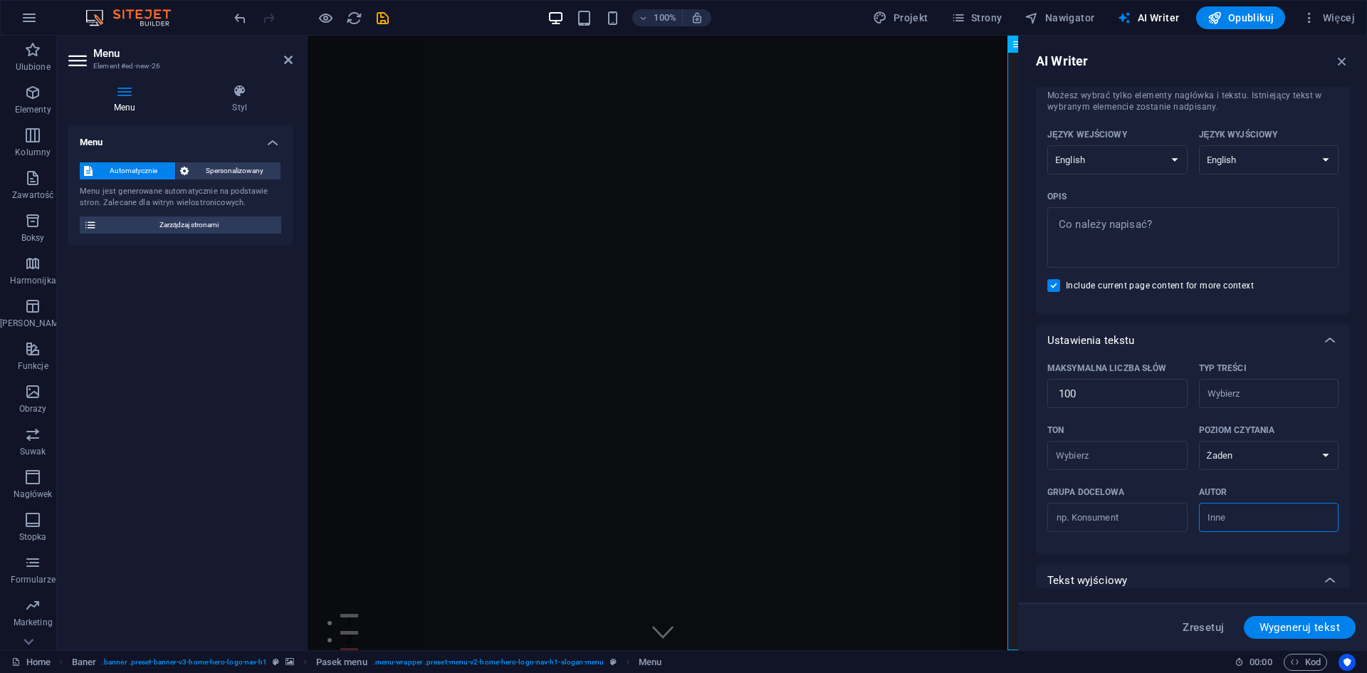
scroll to position [174, 0]
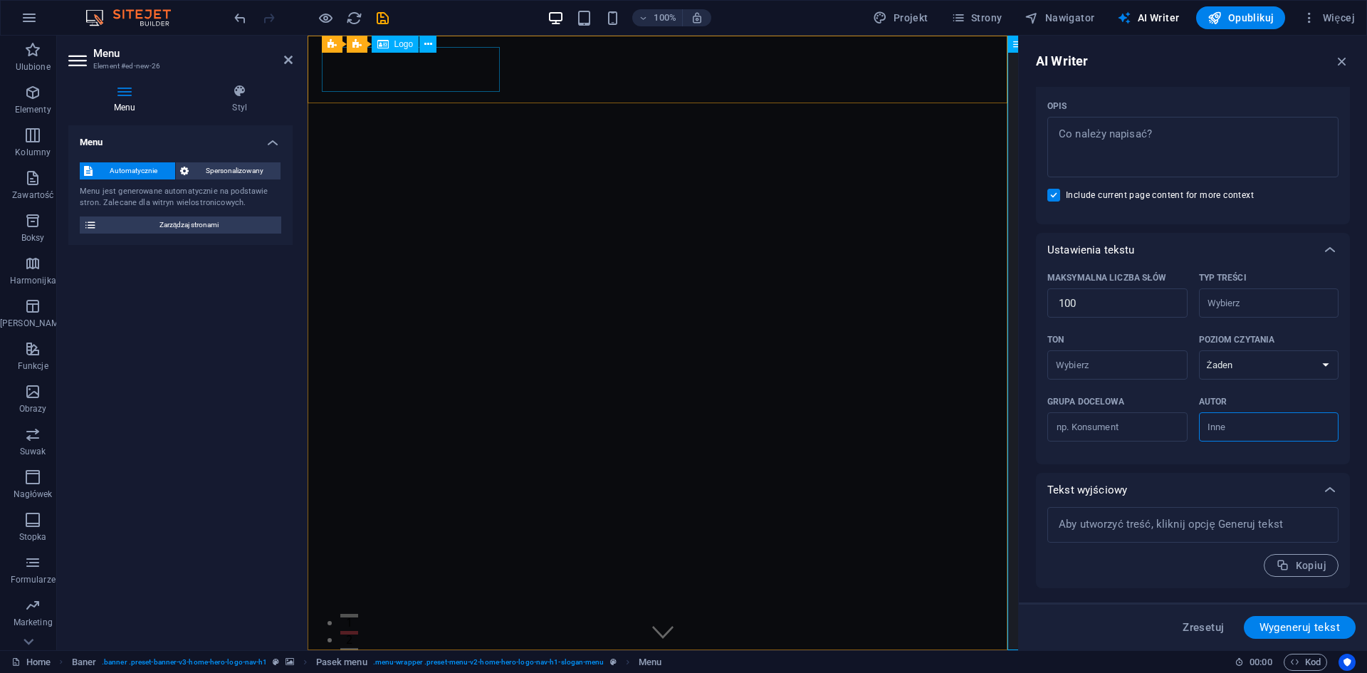
click at [486, 661] on div "Revvenic" at bounding box center [663, 683] width 672 height 45
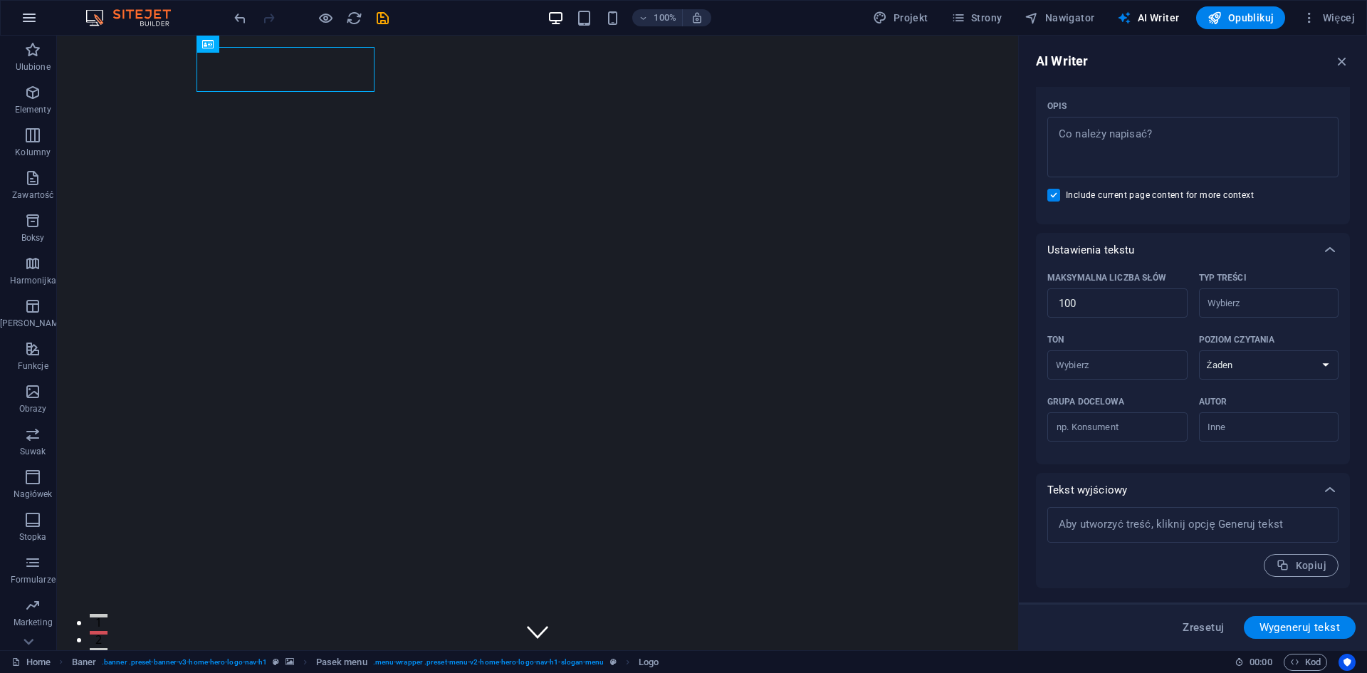
click at [25, 20] on icon "button" at bounding box center [29, 17] width 17 height 17
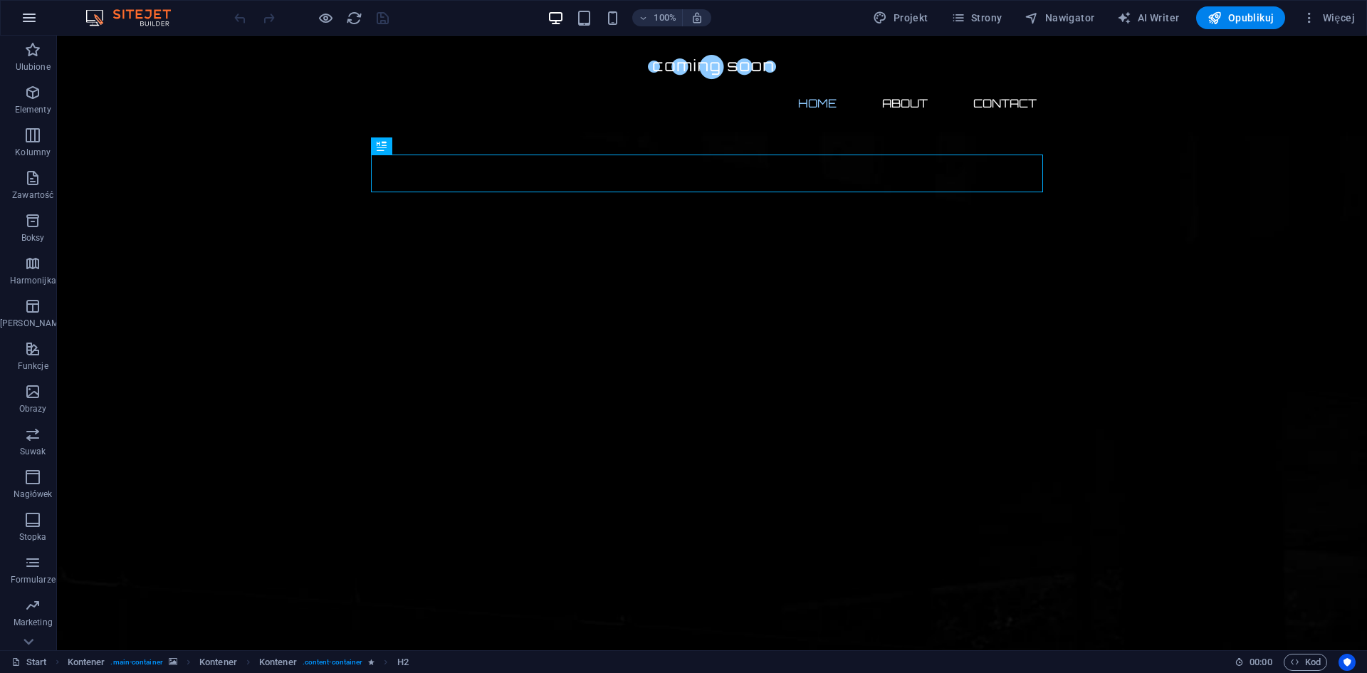
click at [19, 19] on button "button" at bounding box center [29, 18] width 34 height 34
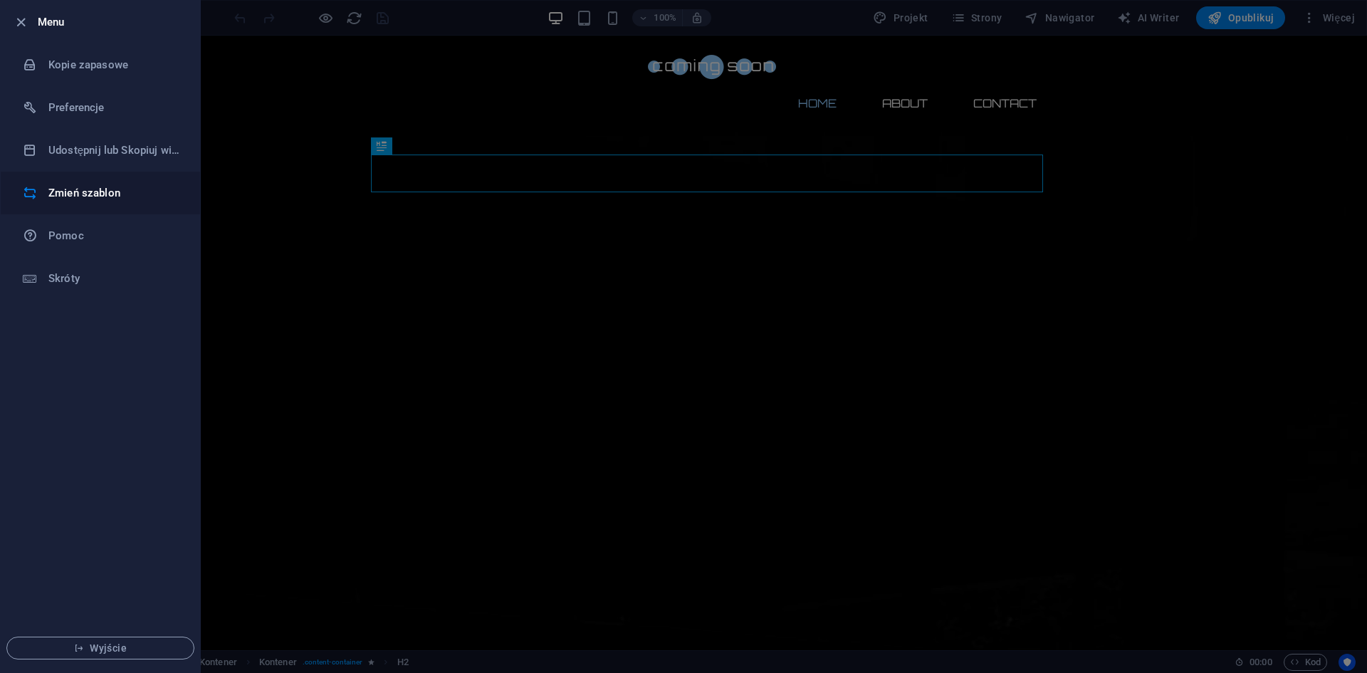
click at [116, 194] on h6 "Zmień szablon" at bounding box center [114, 192] width 132 height 17
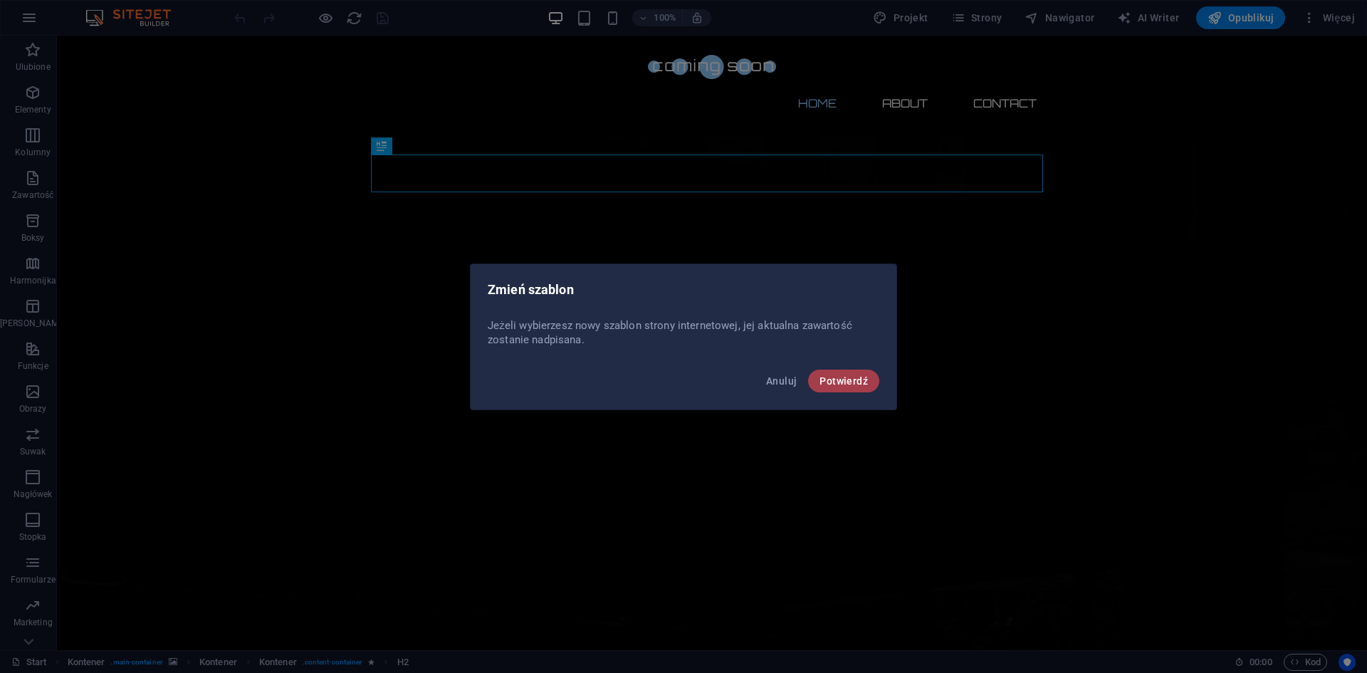
click at [830, 376] on span "Potwierdź" at bounding box center [843, 380] width 48 height 11
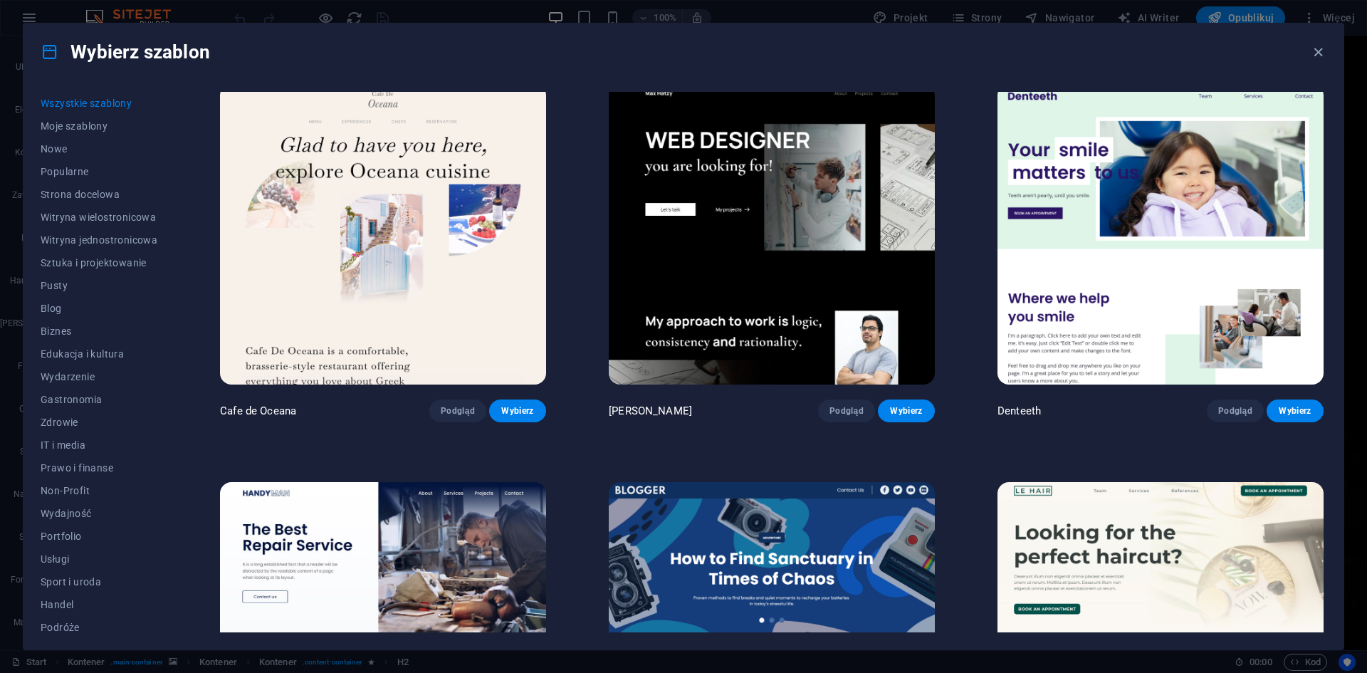
scroll to position [5197, 0]
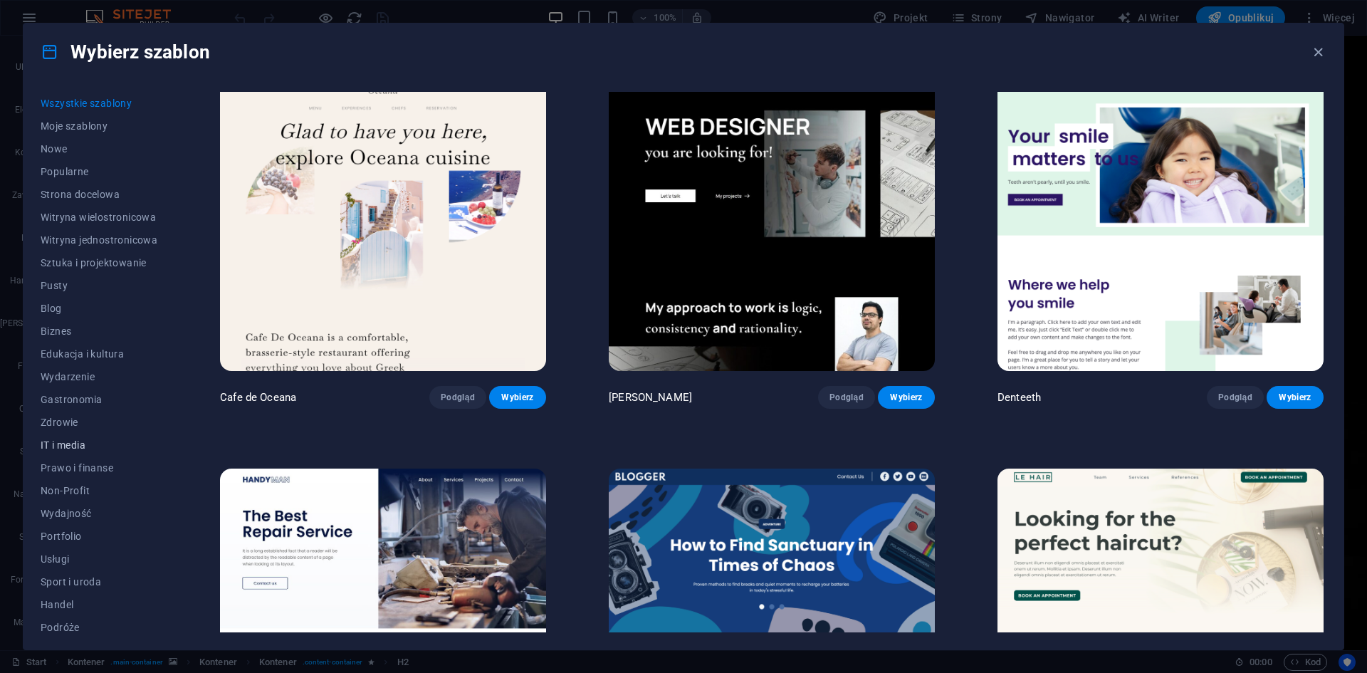
click at [78, 439] on span "IT i media" at bounding box center [99, 444] width 117 height 11
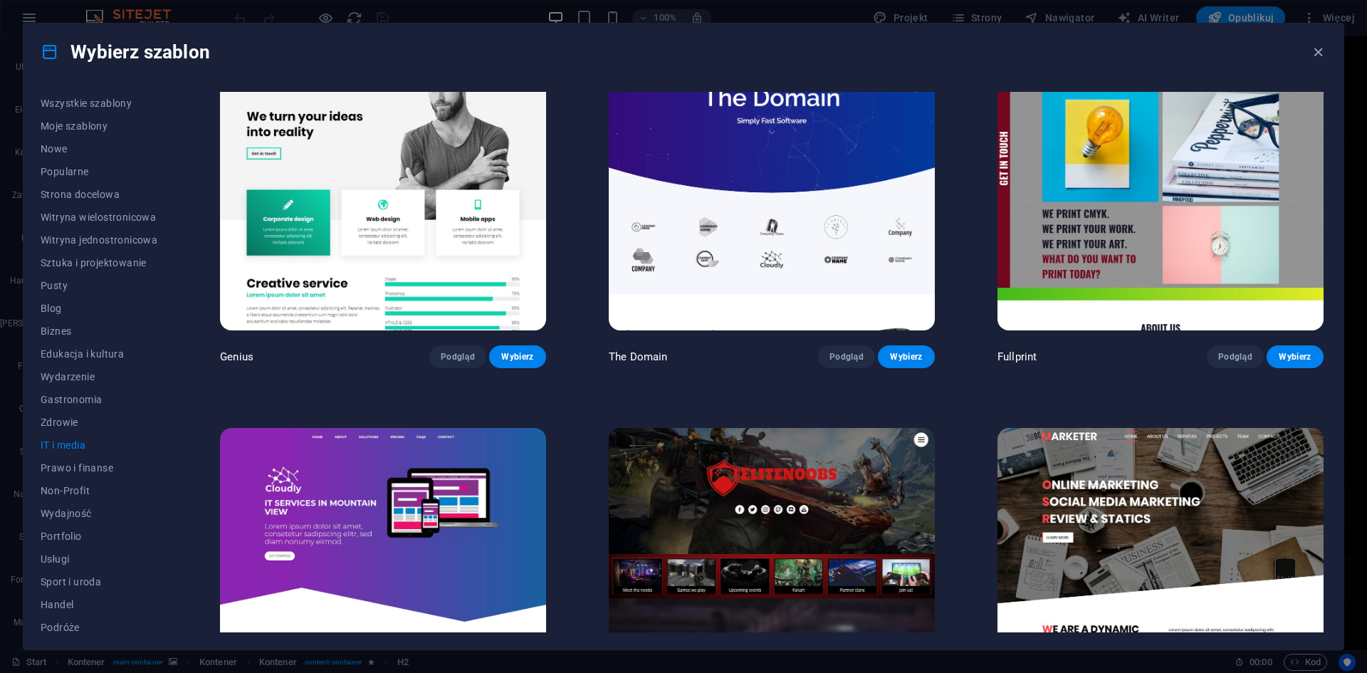
scroll to position [988, 0]
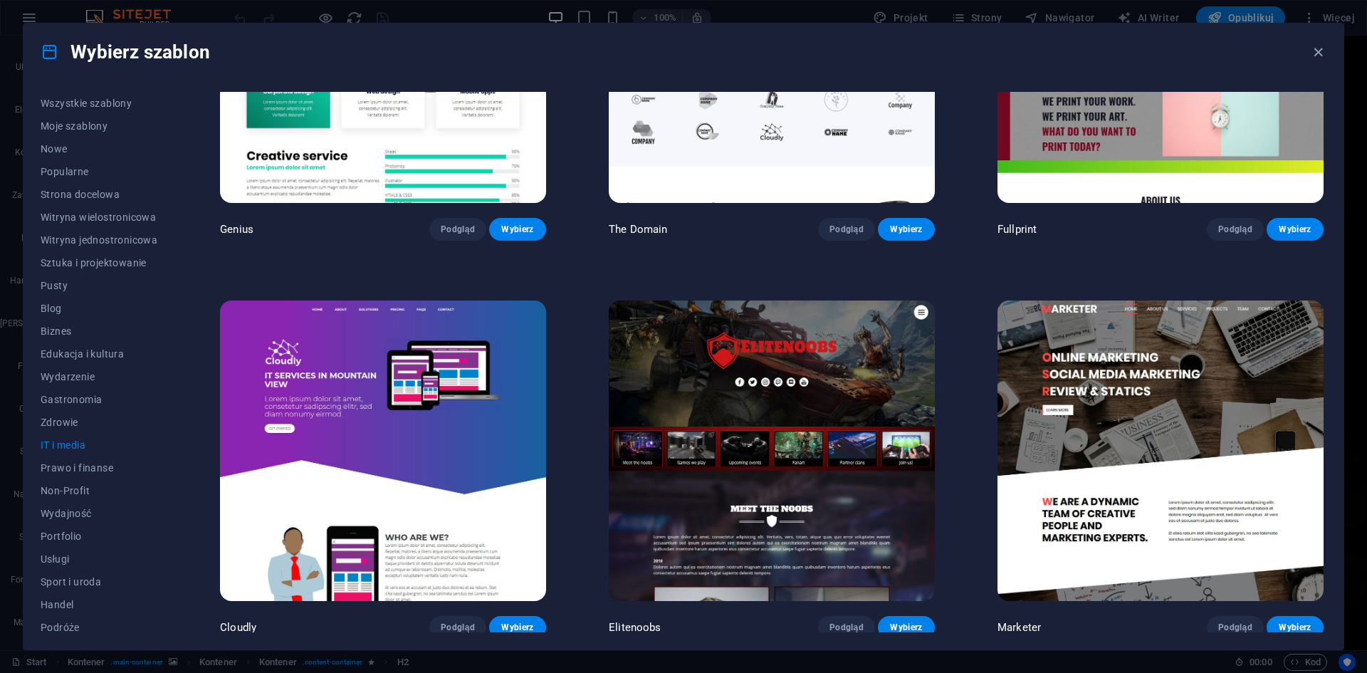
click at [759, 377] on img at bounding box center [772, 450] width 326 height 300
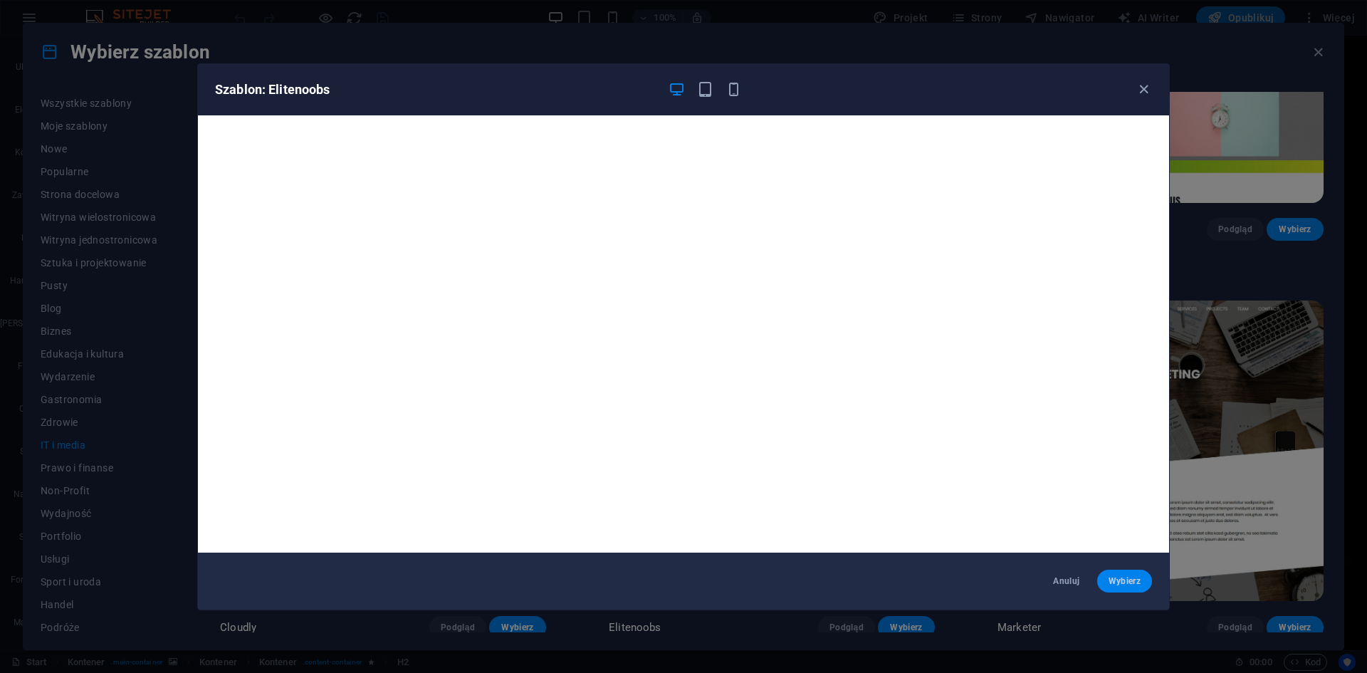
click at [1121, 582] on span "Wybierz" at bounding box center [1125, 580] width 32 height 11
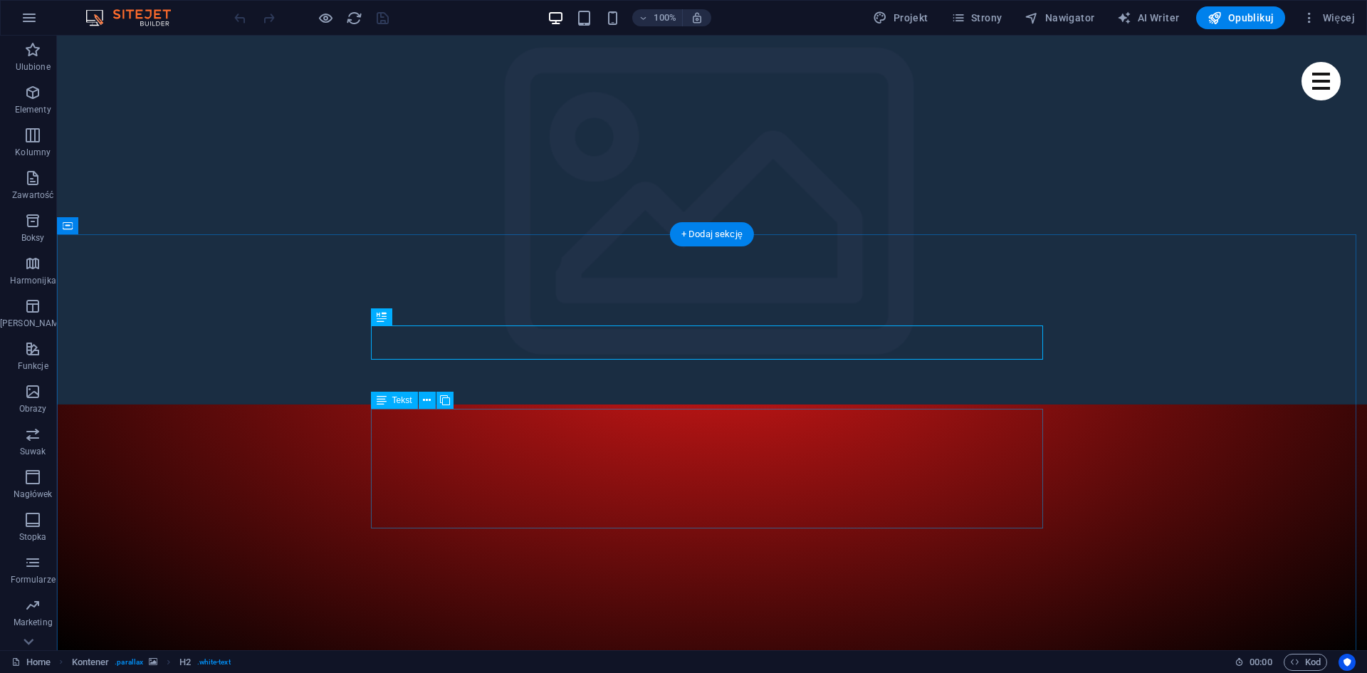
scroll to position [330, 0]
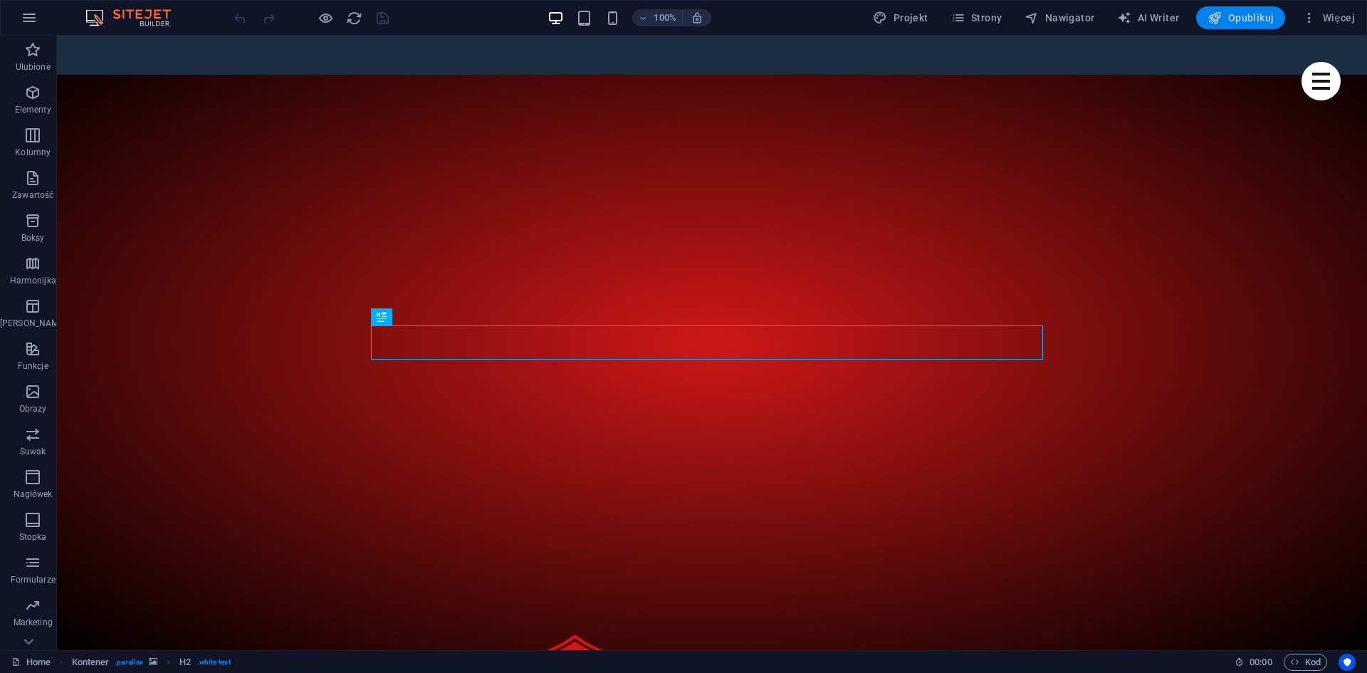
click at [1222, 23] on icon "button" at bounding box center [1214, 18] width 14 height 14
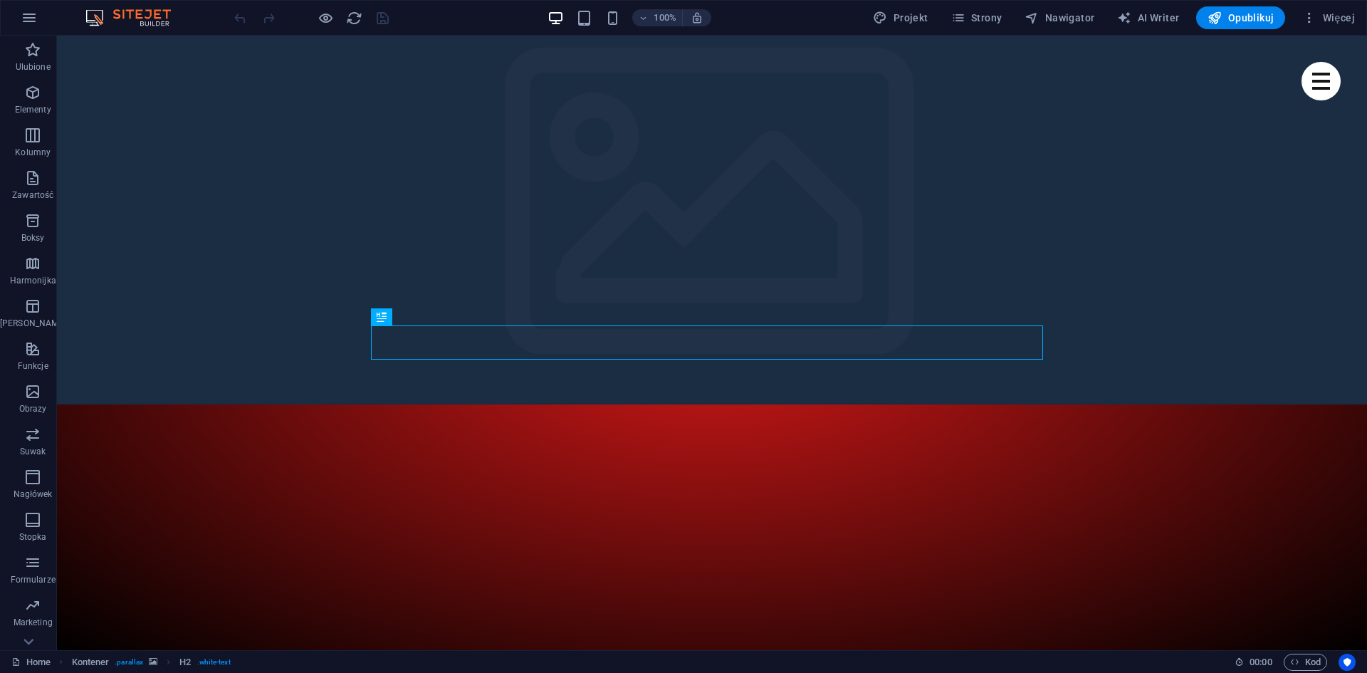
scroll to position [330, 0]
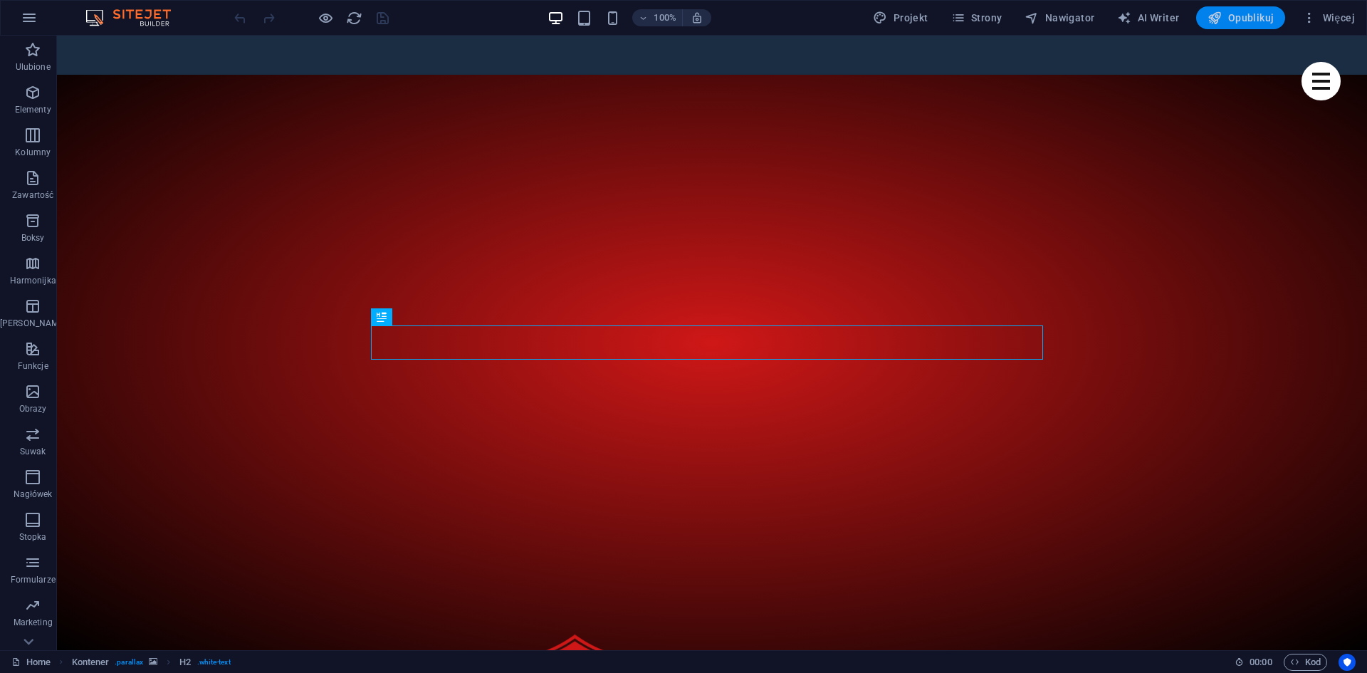
click at [1254, 21] on span "Opublikuj" at bounding box center [1240, 18] width 66 height 14
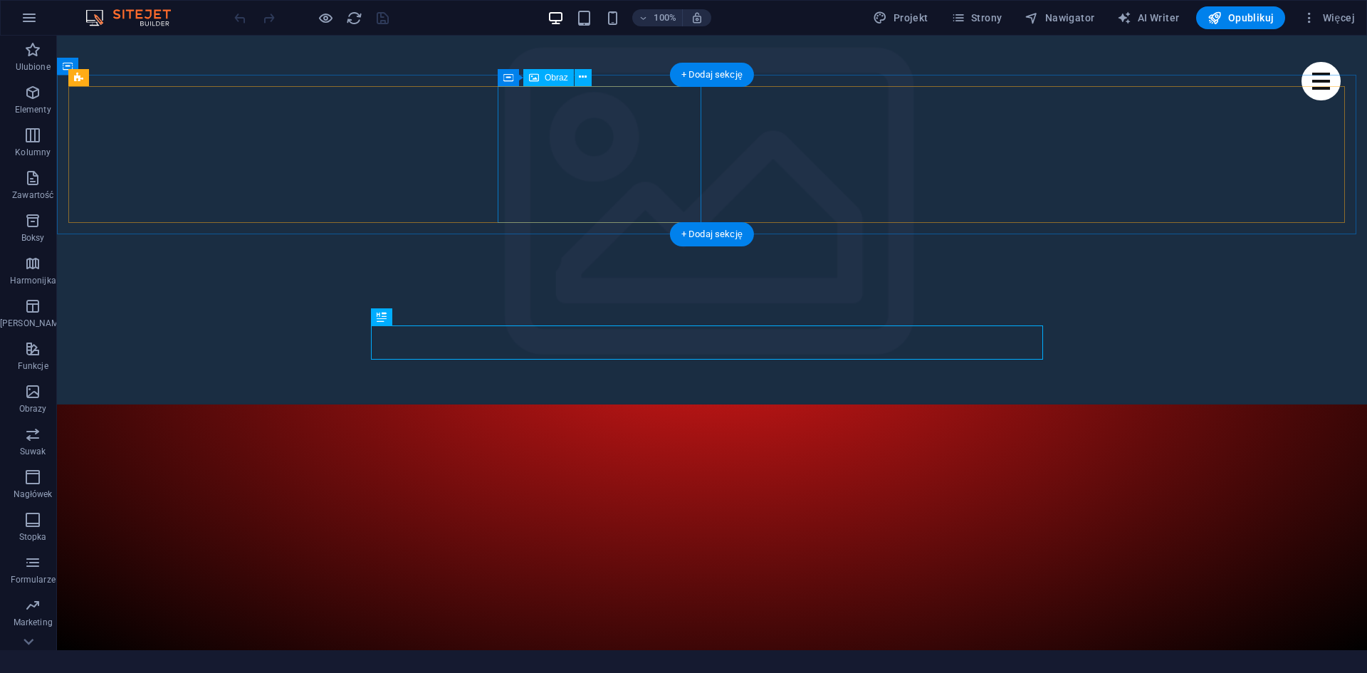
scroll to position [330, 0]
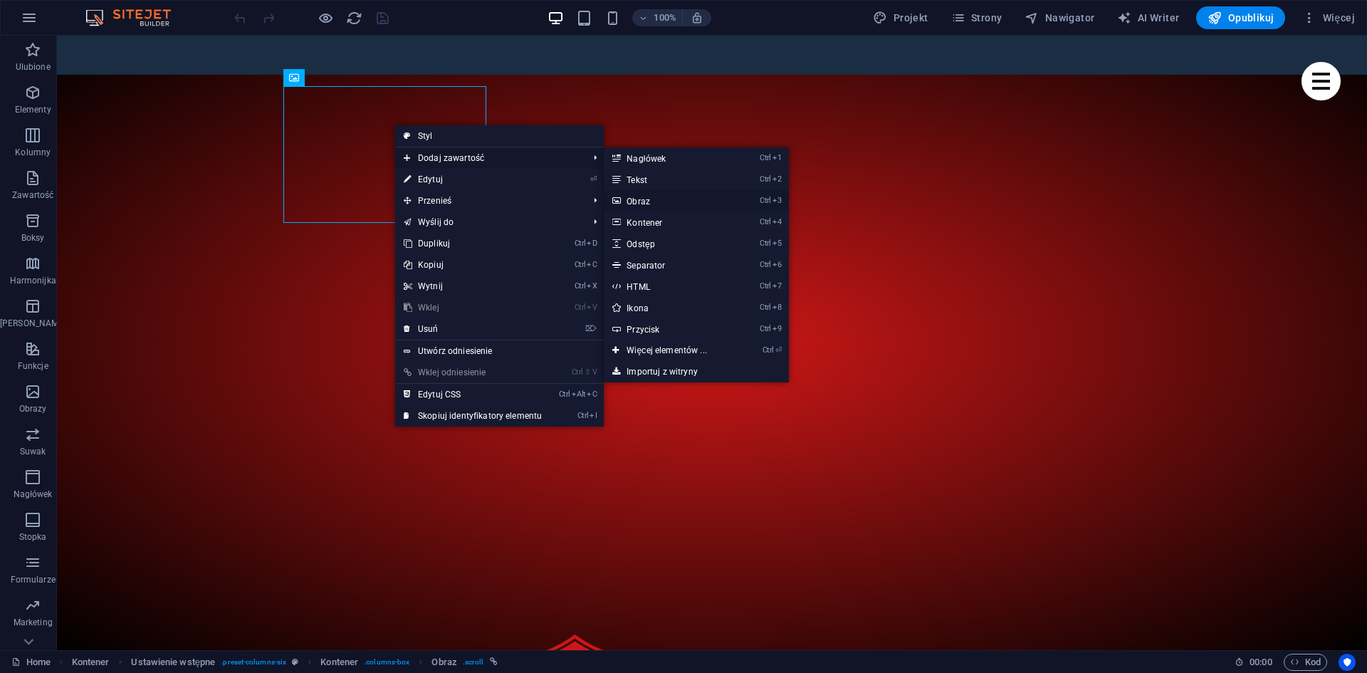
click at [659, 197] on link "Ctrl 3 Obraz" at bounding box center [669, 200] width 131 height 21
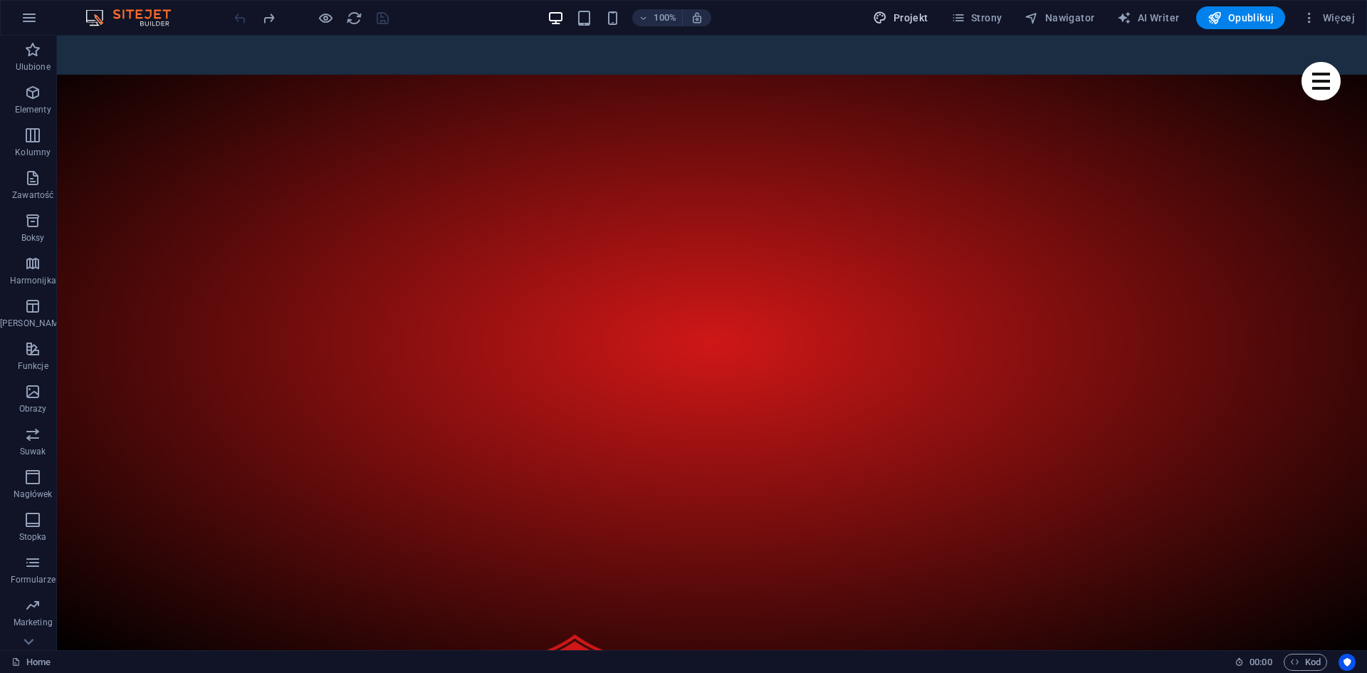
click at [913, 14] on span "Projekt" at bounding box center [900, 18] width 55 height 14
select select "px"
select select "400"
select select "px"
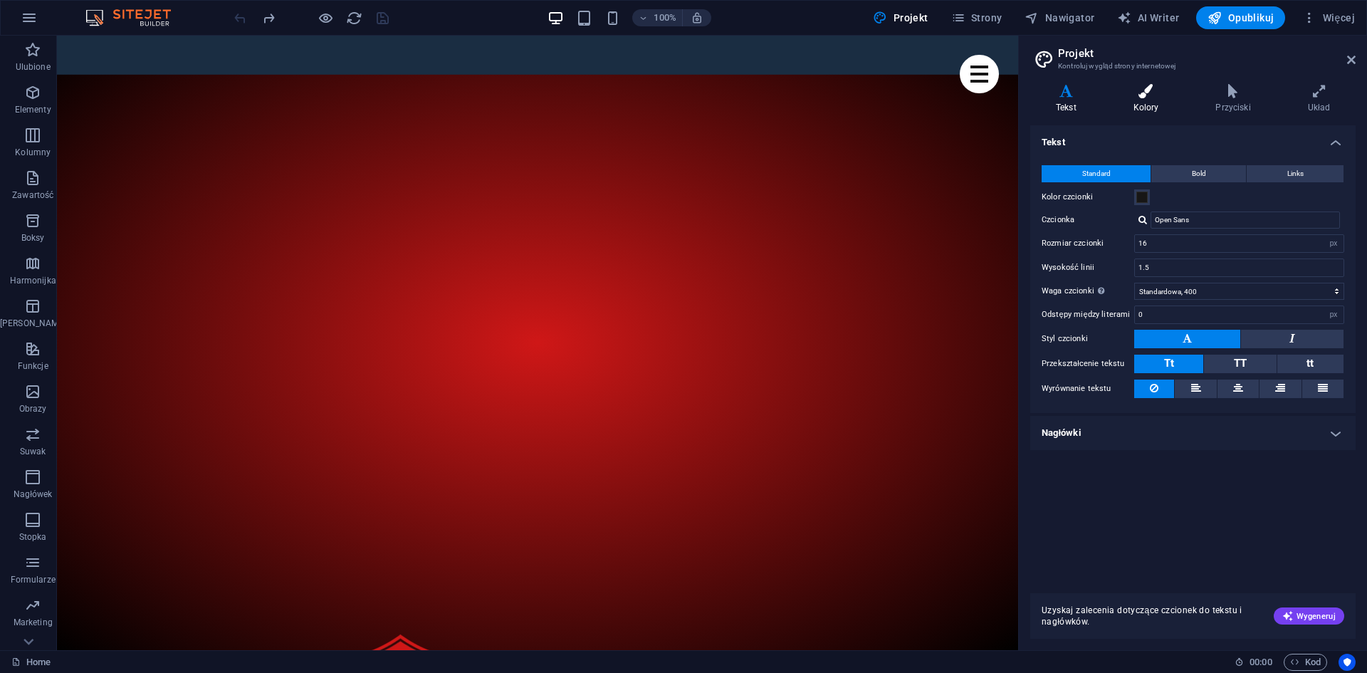
click at [1154, 93] on icon at bounding box center [1146, 91] width 77 height 14
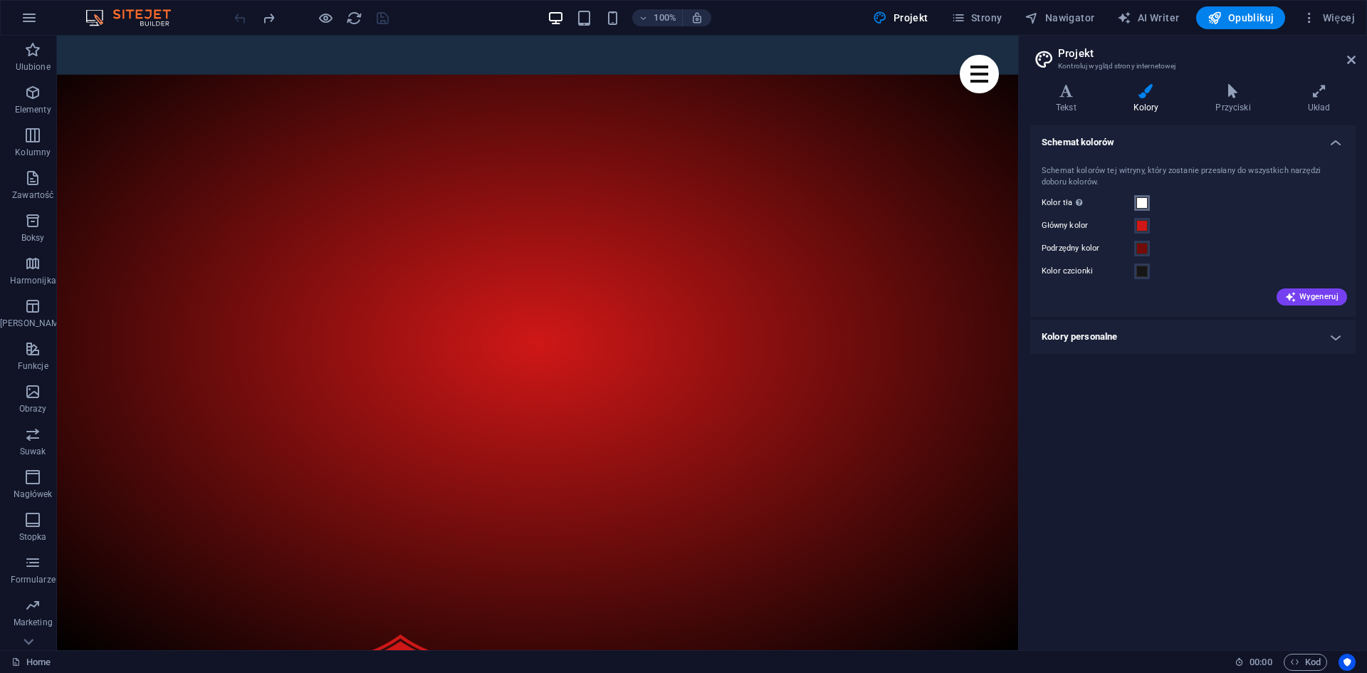
click at [1143, 203] on span at bounding box center [1141, 202] width 11 height 11
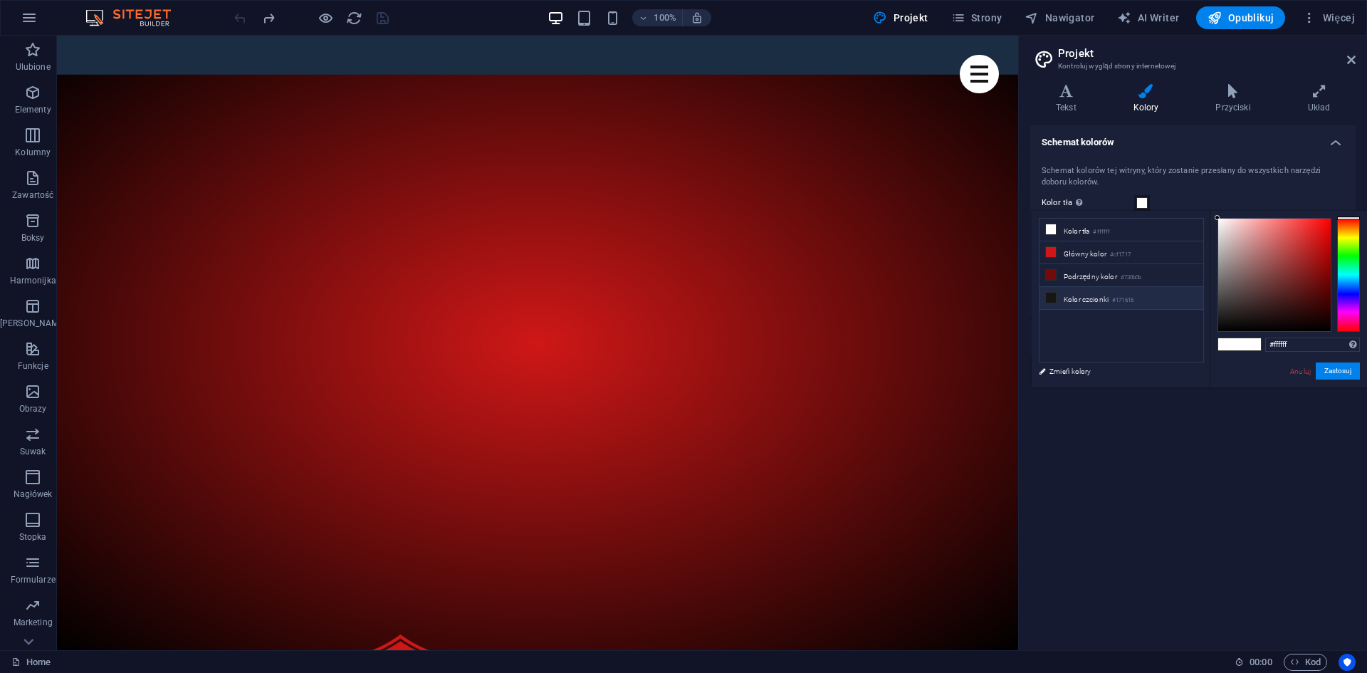
click at [1096, 293] on li "Kolor czcionki #171616" at bounding box center [1121, 298] width 164 height 23
type input "#171616"
click at [1340, 369] on button "Zastosuj" at bounding box center [1338, 370] width 44 height 17
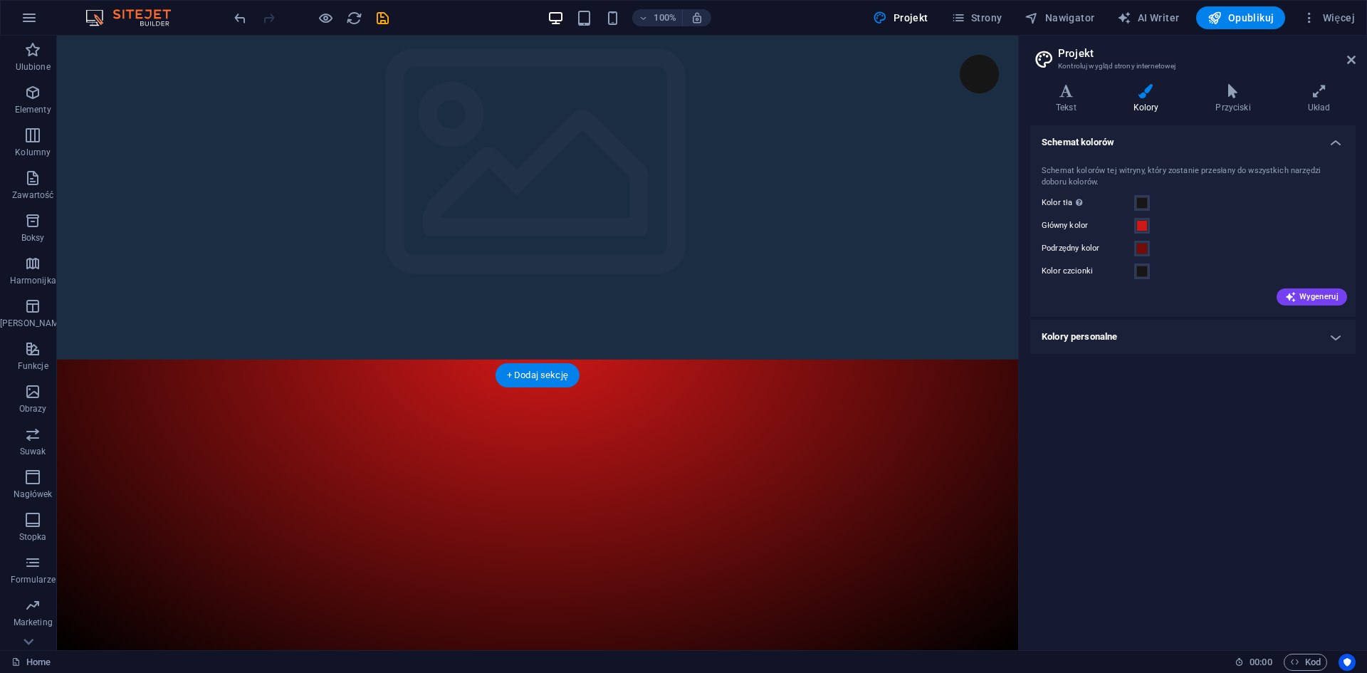
scroll to position [0, 0]
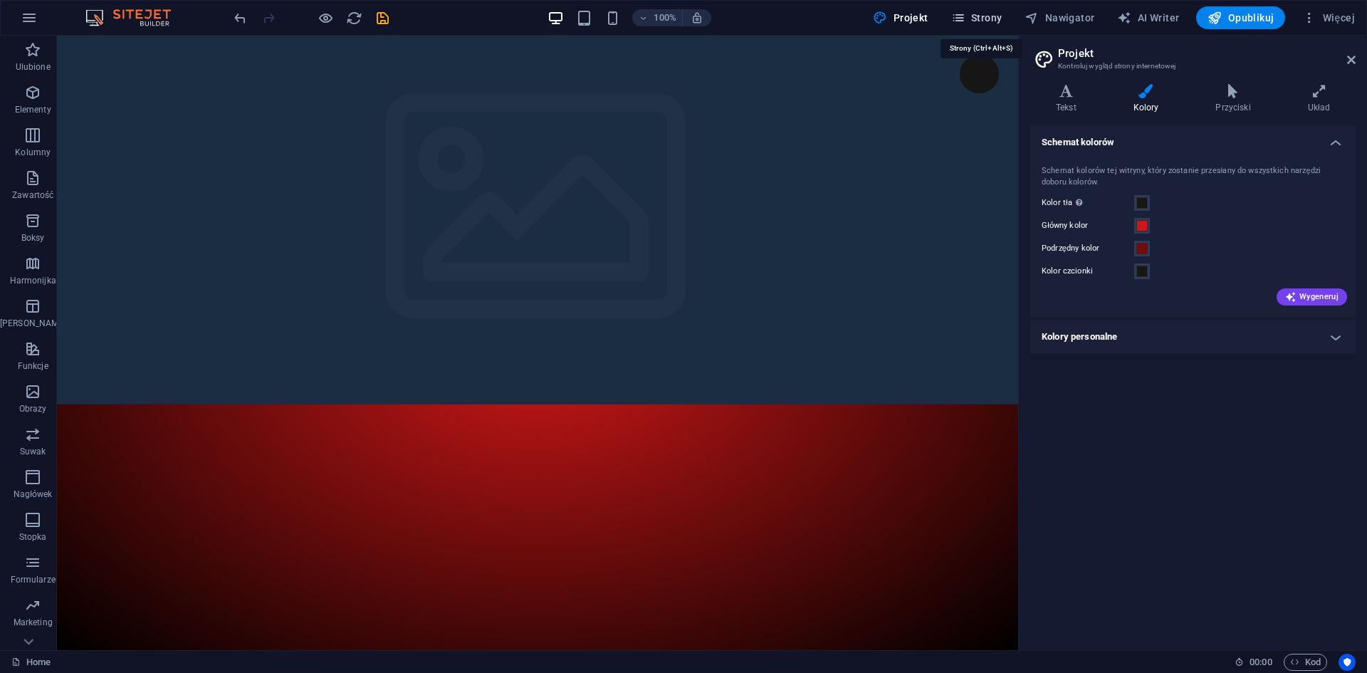
click at [965, 16] on icon "button" at bounding box center [958, 18] width 14 height 14
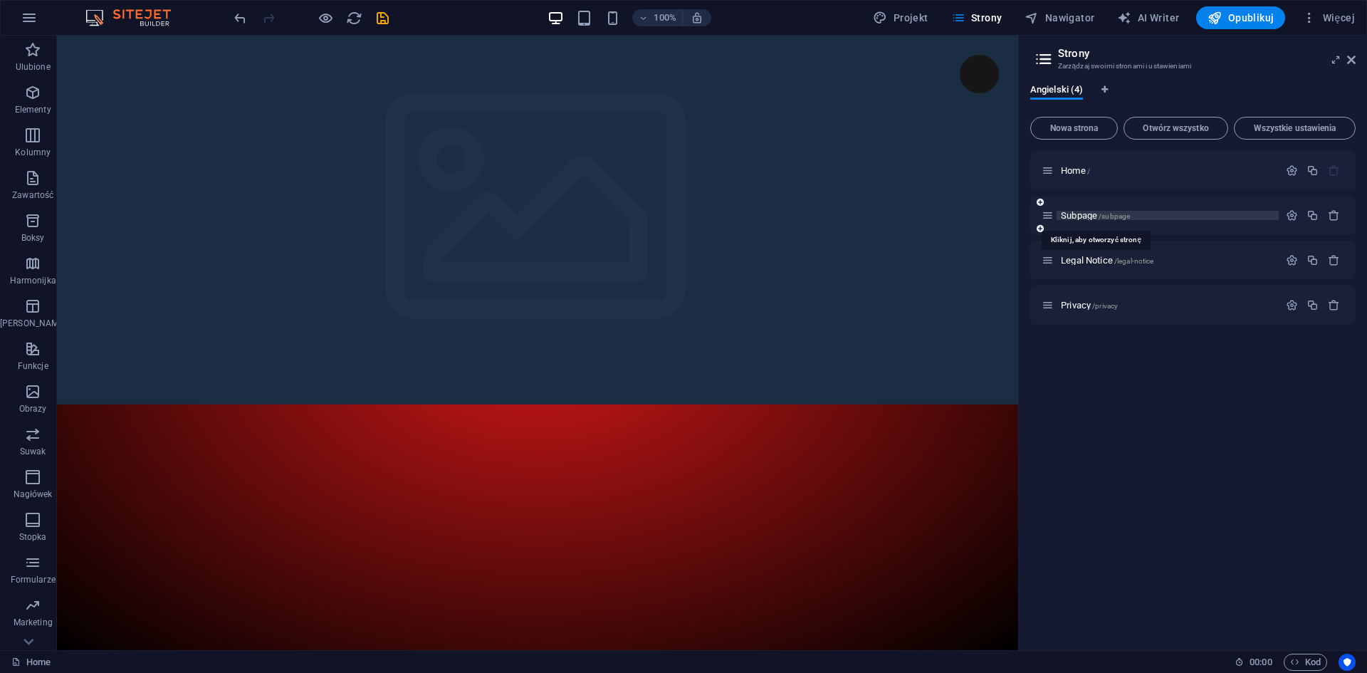
click at [1074, 212] on span "Subpage /subpage" at bounding box center [1095, 215] width 69 height 11
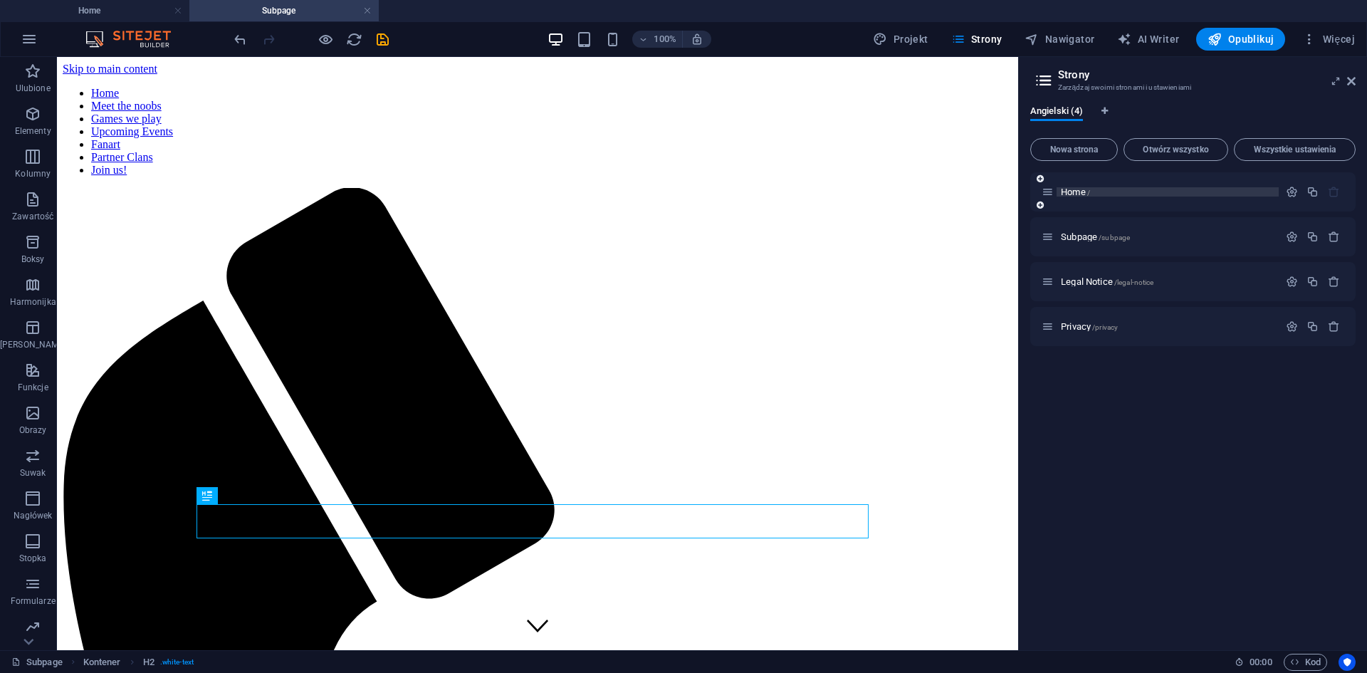
click at [1067, 194] on span "Home /" at bounding box center [1075, 192] width 29 height 11
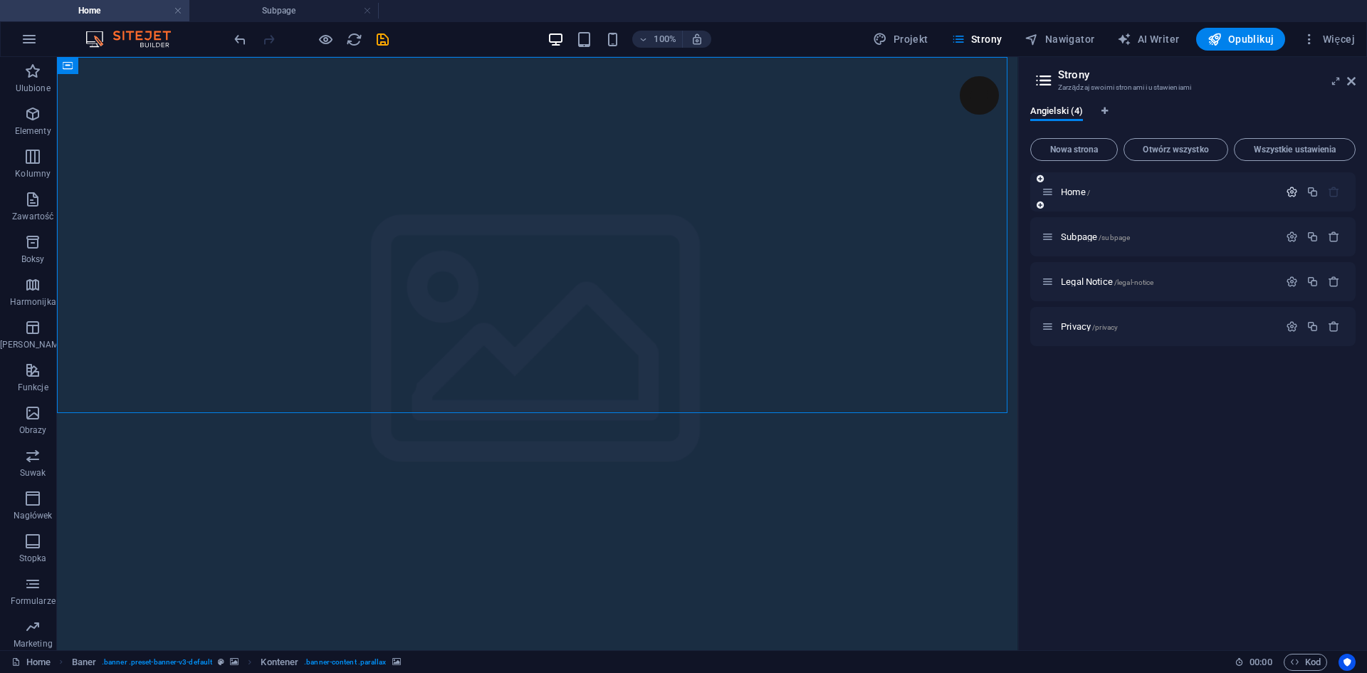
click at [1296, 189] on icon "button" at bounding box center [1292, 192] width 12 height 12
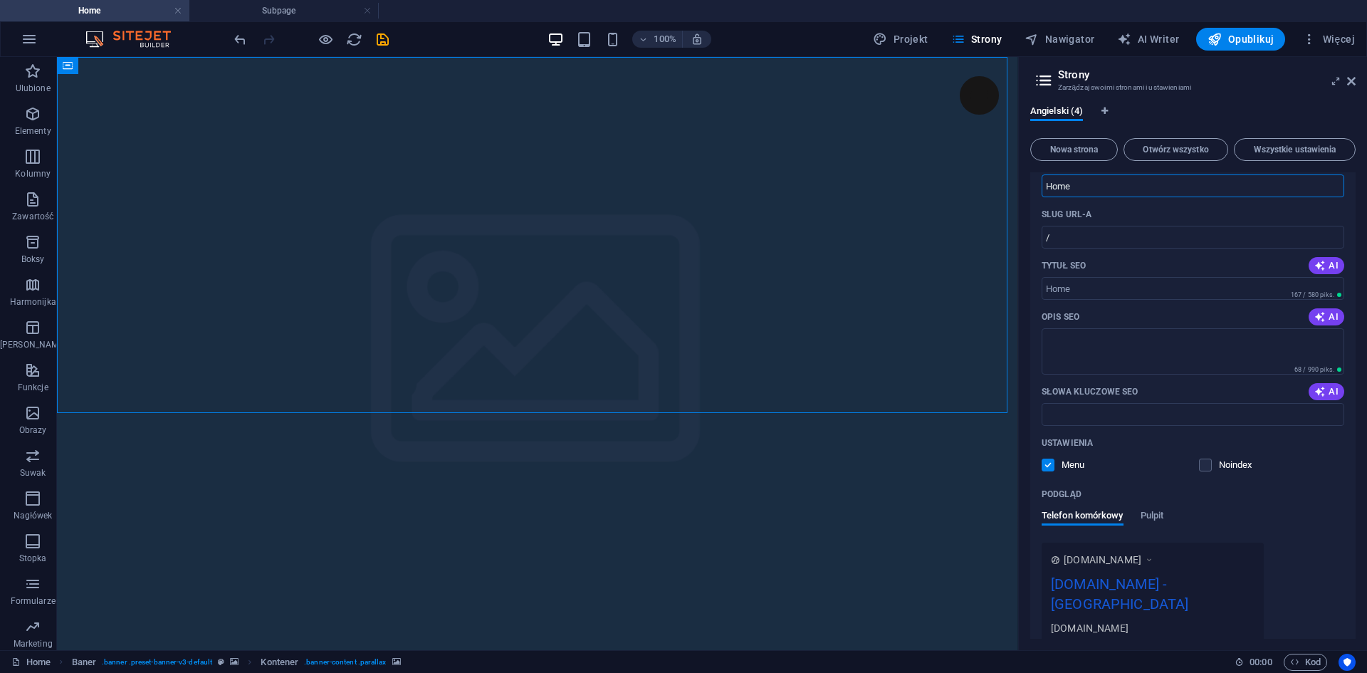
scroll to position [142, 0]
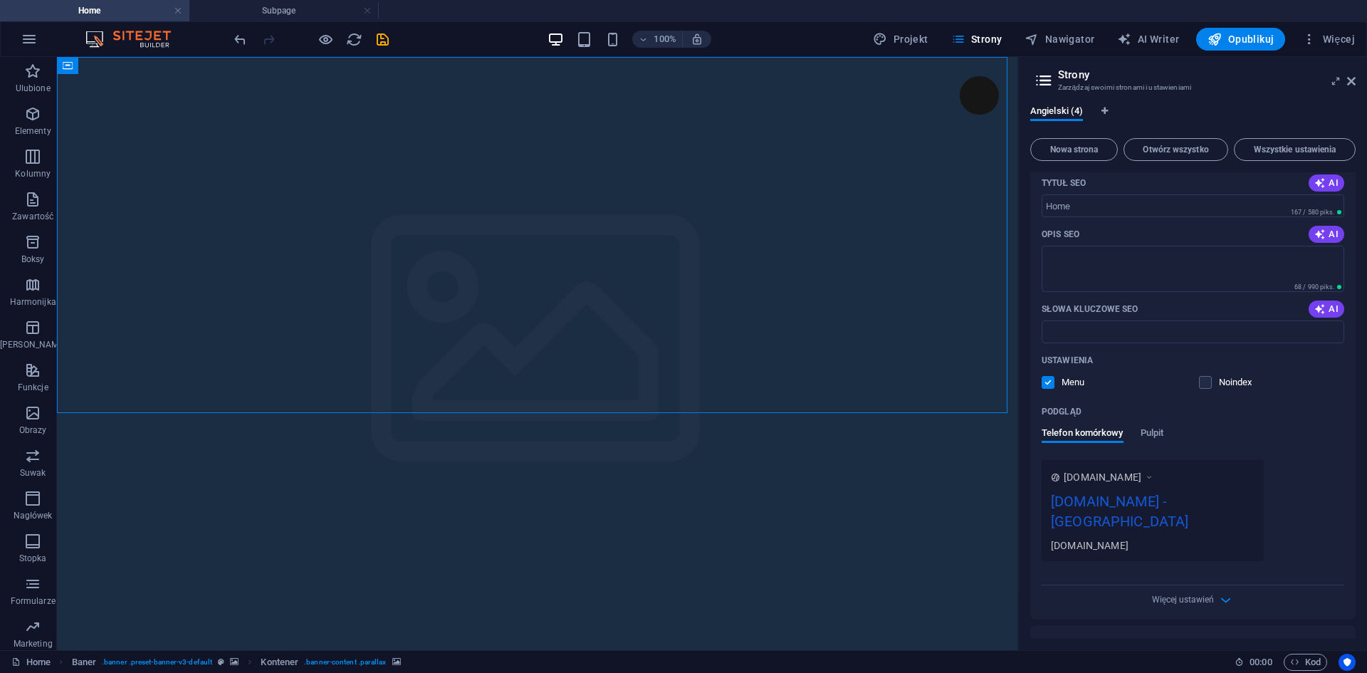
click at [1118, 478] on span "www.example.com" at bounding box center [1103, 477] width 78 height 14
click at [1154, 479] on icon at bounding box center [1149, 477] width 10 height 14
click at [1154, 473] on icon at bounding box center [1149, 477] width 10 height 14
click at [1155, 435] on span "Pulpit" at bounding box center [1152, 434] width 23 height 20
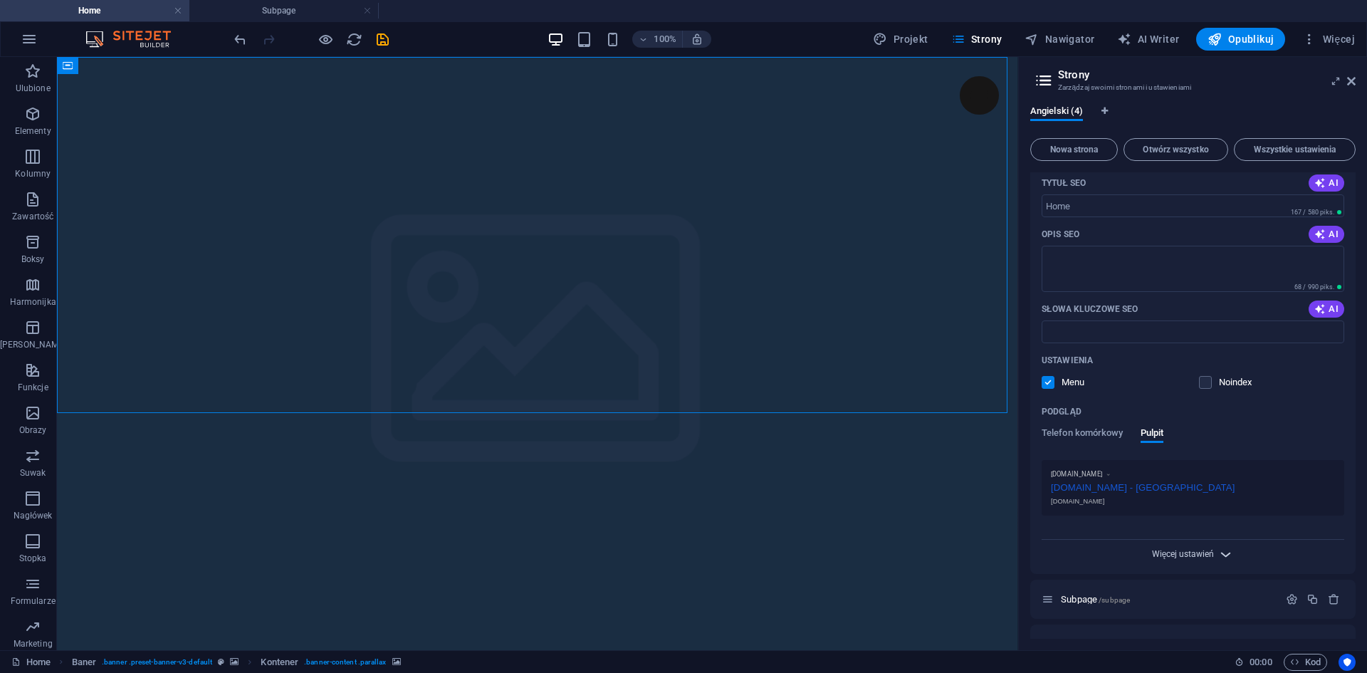
click at [1200, 549] on span "Więcej ustawień" at bounding box center [1183, 554] width 63 height 10
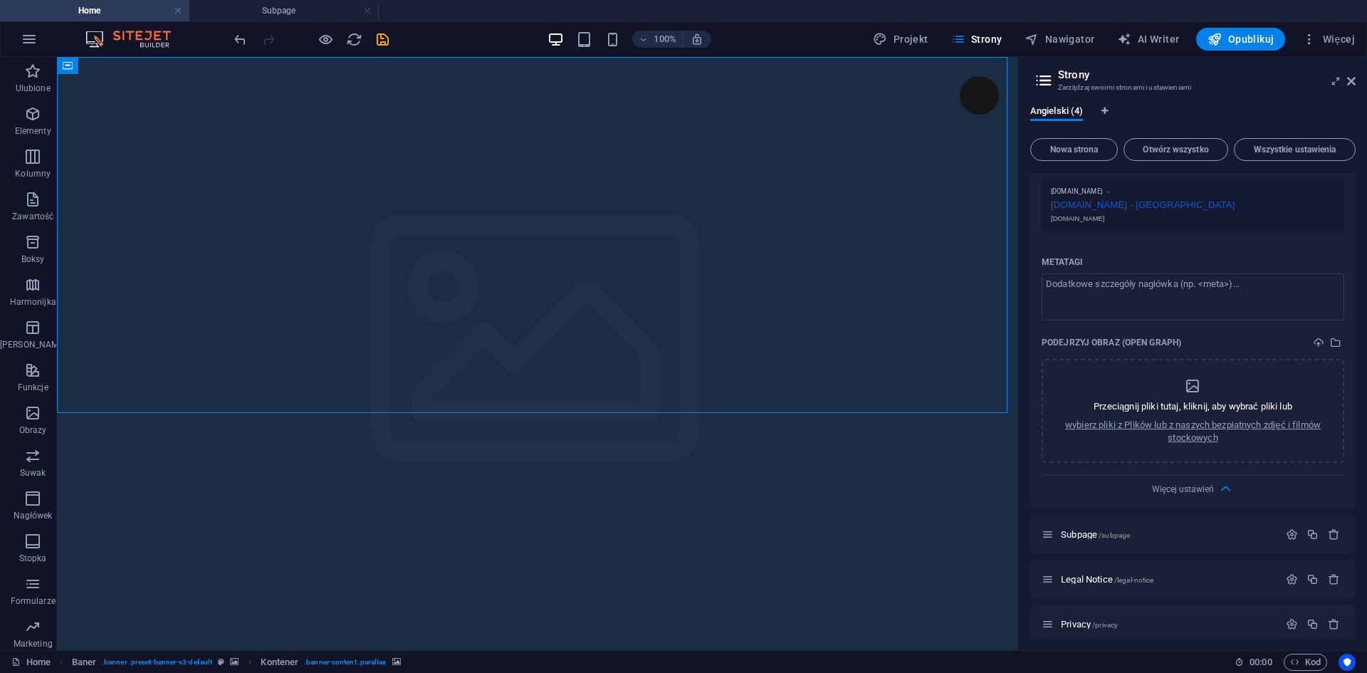
scroll to position [436, 0]
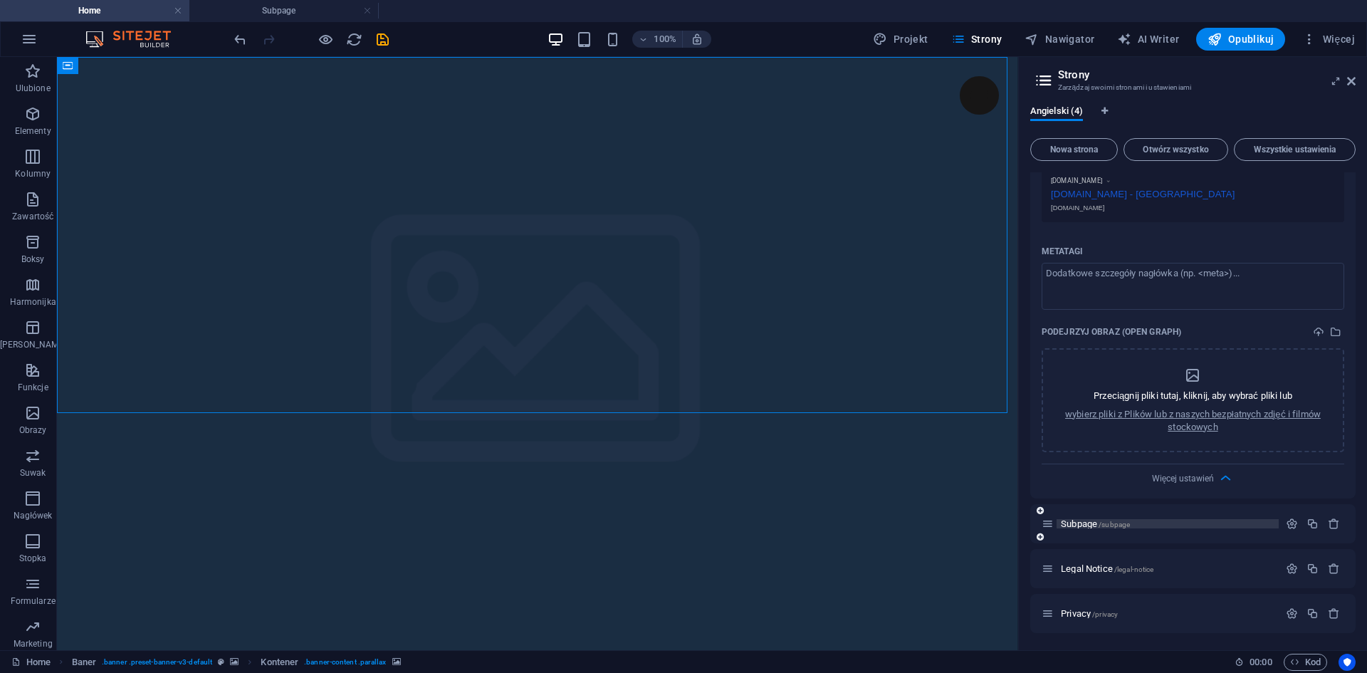
click at [1103, 525] on span "/subpage" at bounding box center [1114, 524] width 31 height 8
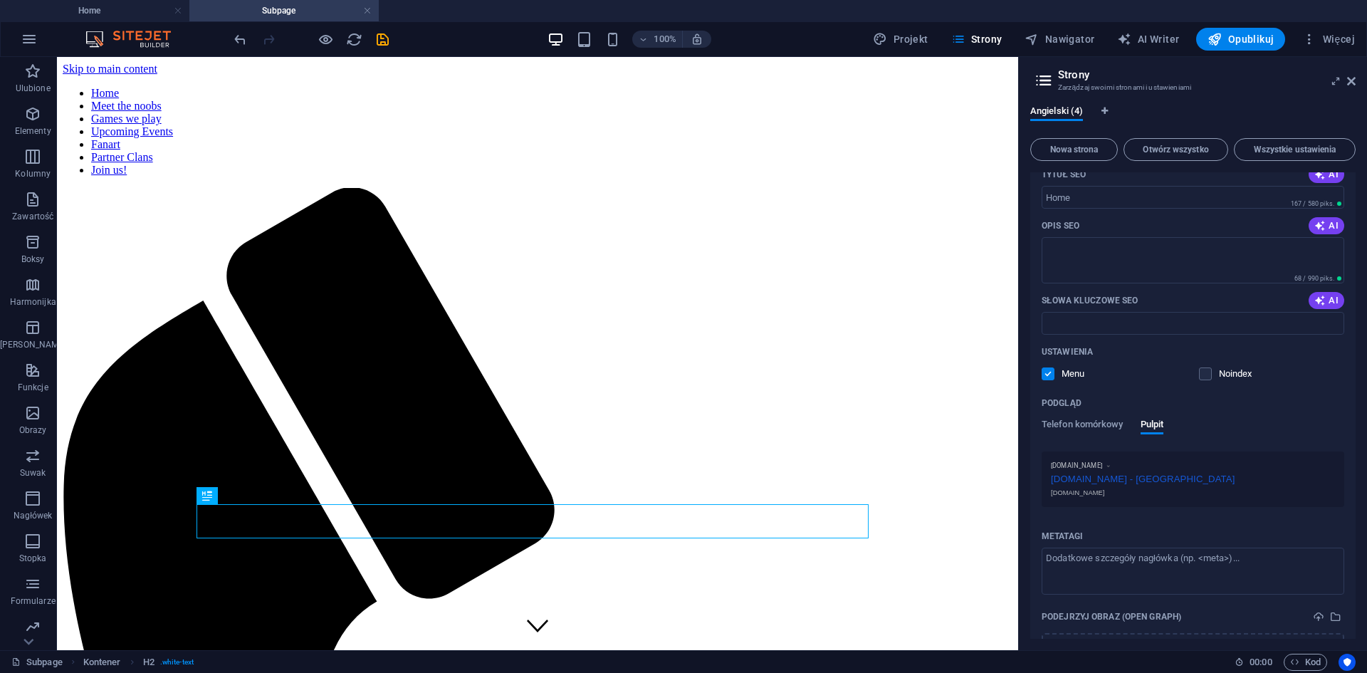
scroll to position [0, 0]
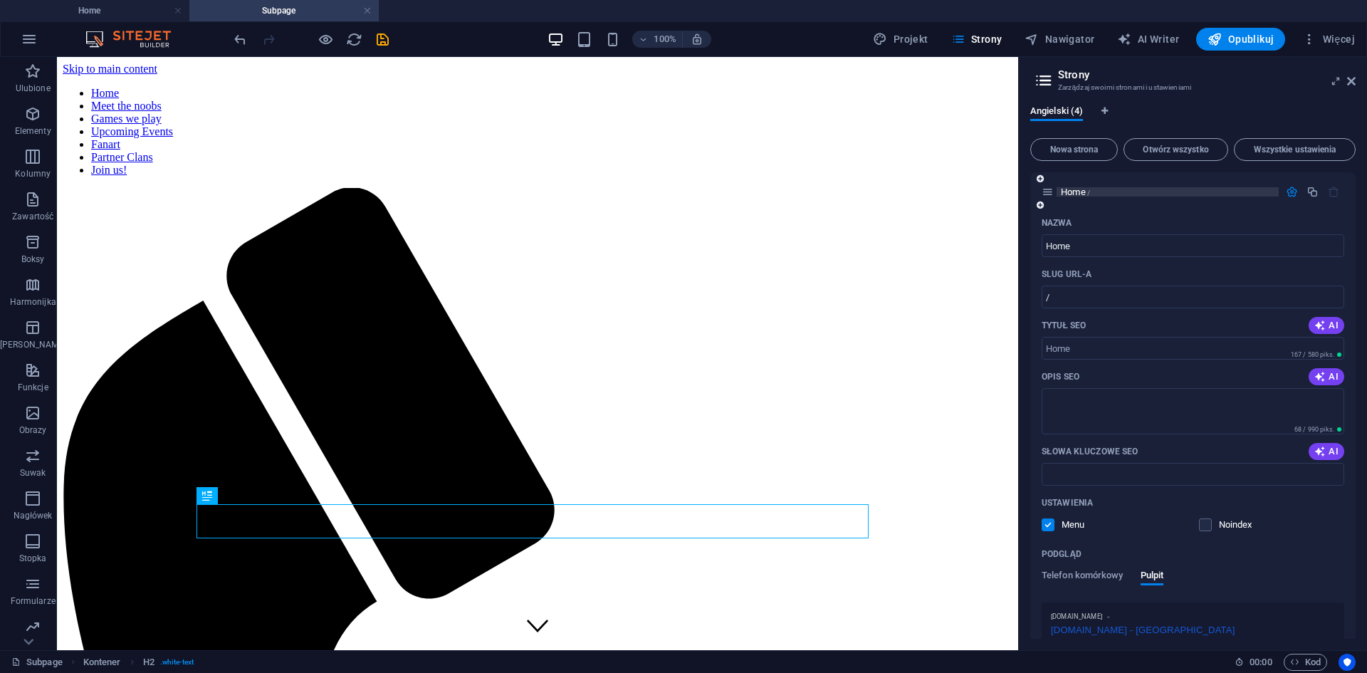
click at [1084, 187] on span "Home /" at bounding box center [1075, 192] width 29 height 11
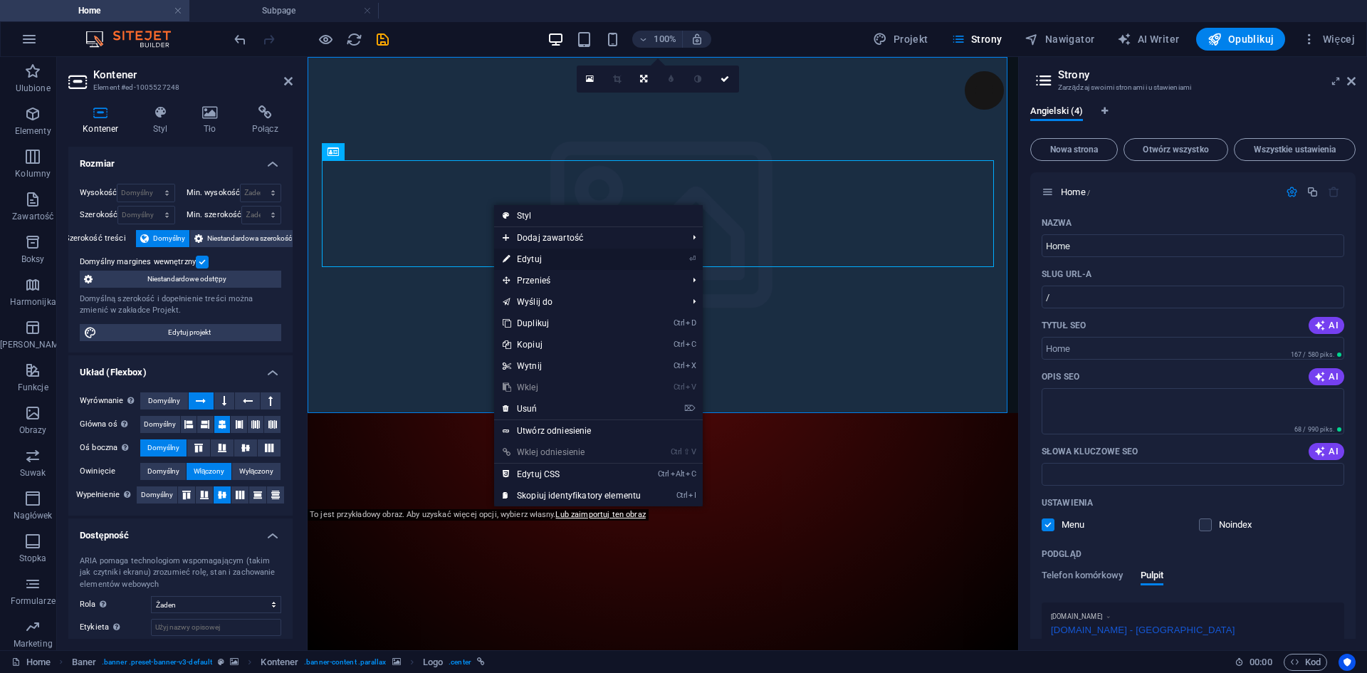
click at [609, 263] on link "⏎ Edytuj" at bounding box center [571, 258] width 155 height 21
select select "px"
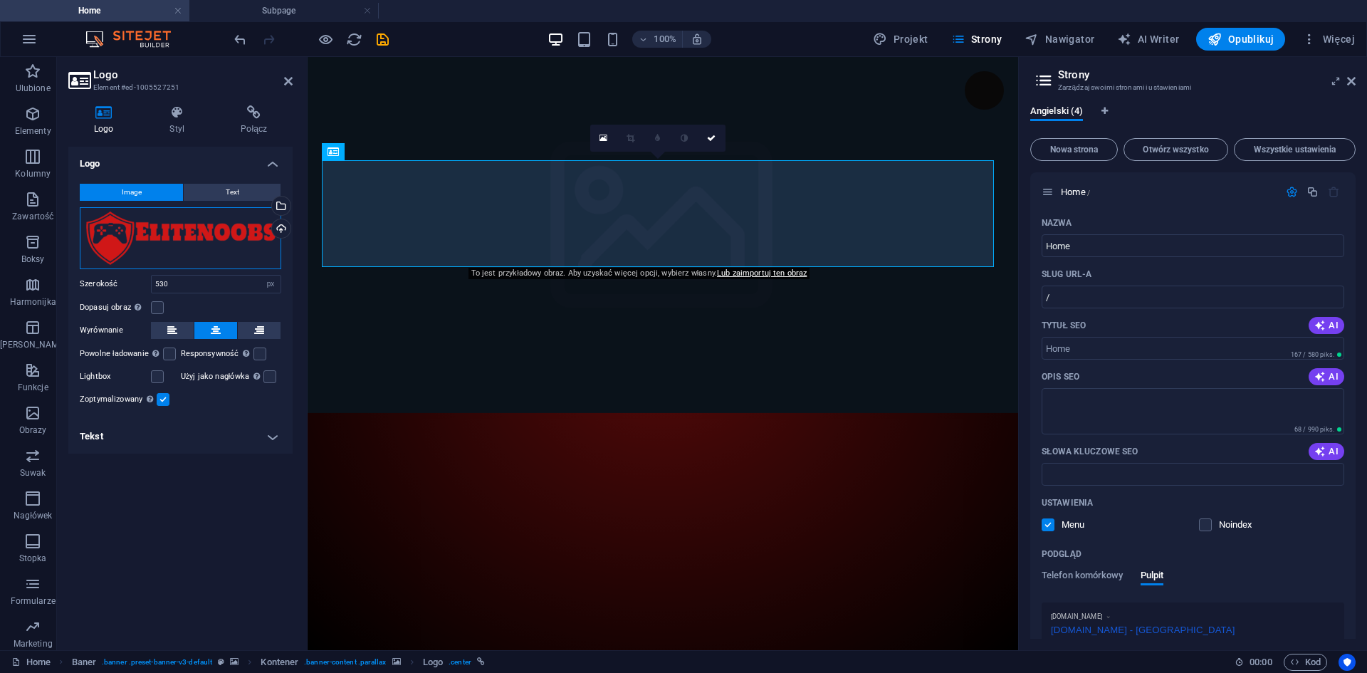
click at [137, 231] on div "Przeciągnij pliki tutaj, kliknij, aby wybrać pliki lub wybierz pliki z Plików l…" at bounding box center [180, 238] width 201 height 62
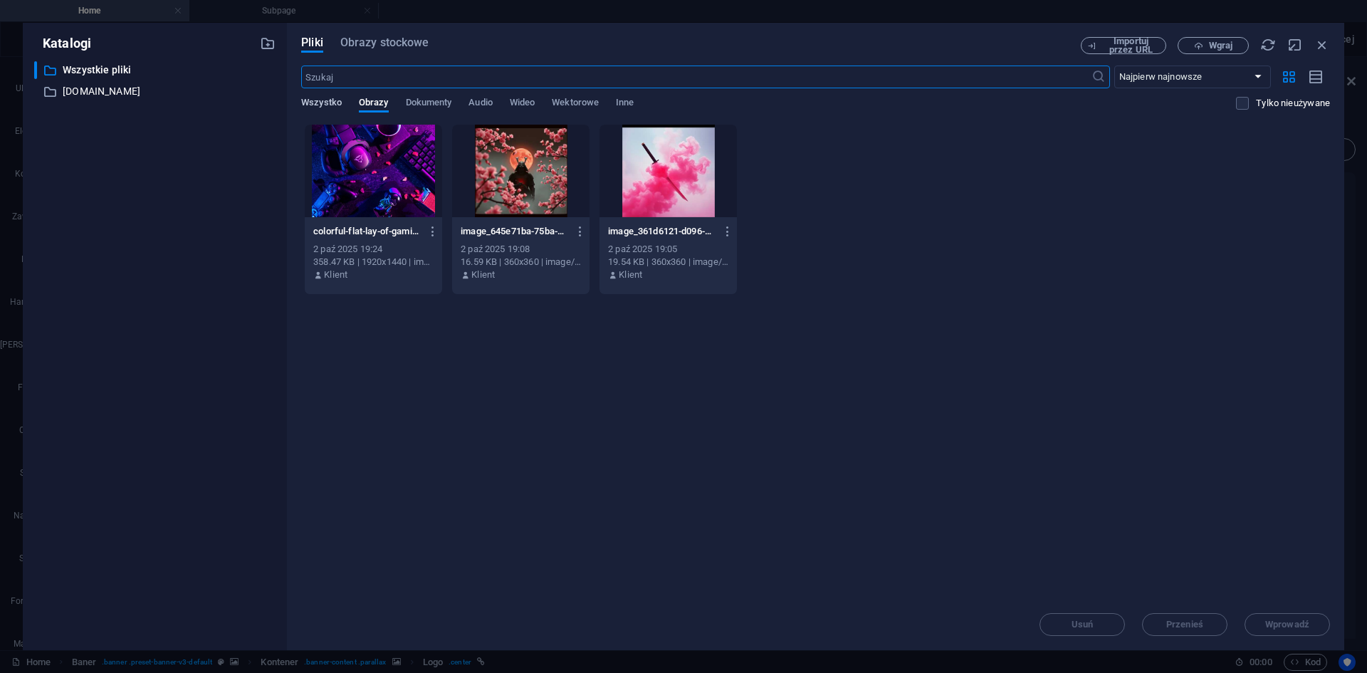
click at [317, 100] on span "Wszystko" at bounding box center [321, 104] width 41 height 20
click at [116, 70] on p "Wszystkie pliki" at bounding box center [156, 70] width 187 height 16
click at [372, 101] on span "Obrazy" at bounding box center [374, 104] width 30 height 20
click at [915, 78] on input "text" at bounding box center [696, 77] width 790 height 23
drag, startPoint x: 1124, startPoint y: 49, endPoint x: 1193, endPoint y: 51, distance: 69.1
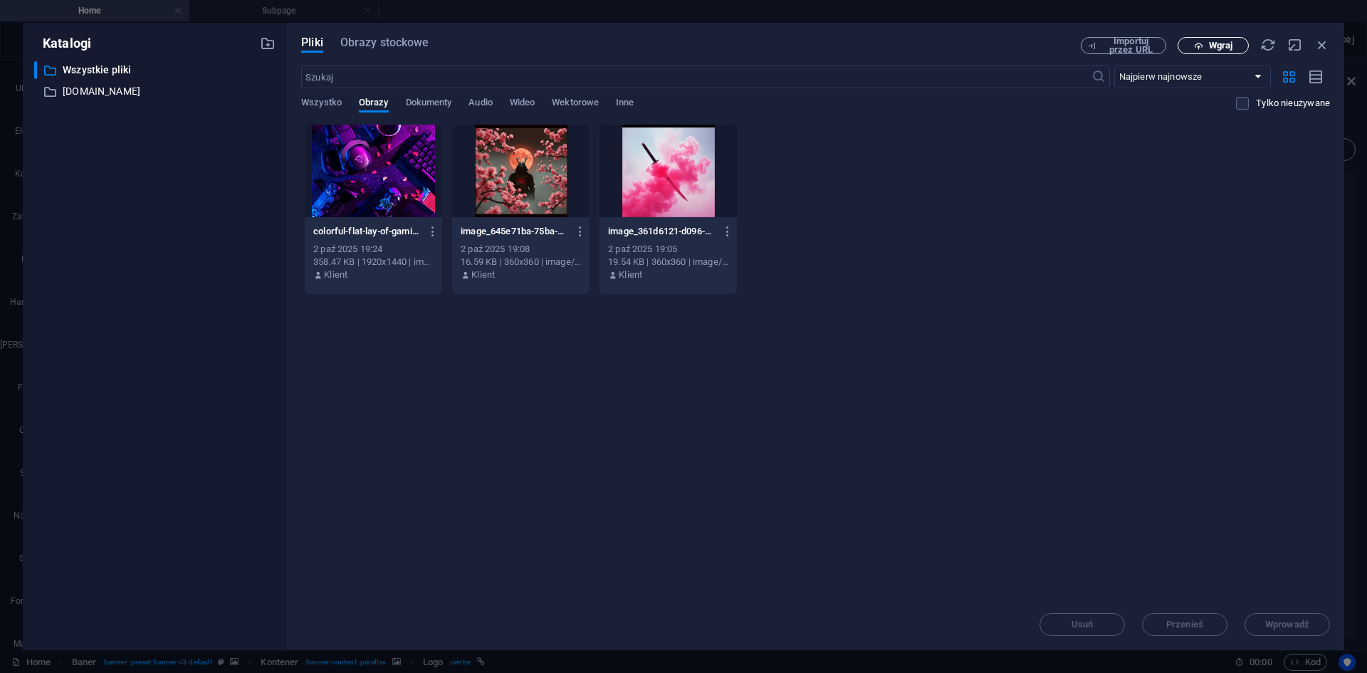
click at [1193, 51] on div "Importuj przez URL Wgraj" at bounding box center [1205, 45] width 249 height 17
click at [1203, 50] on span "Wgraj" at bounding box center [1213, 45] width 58 height 9
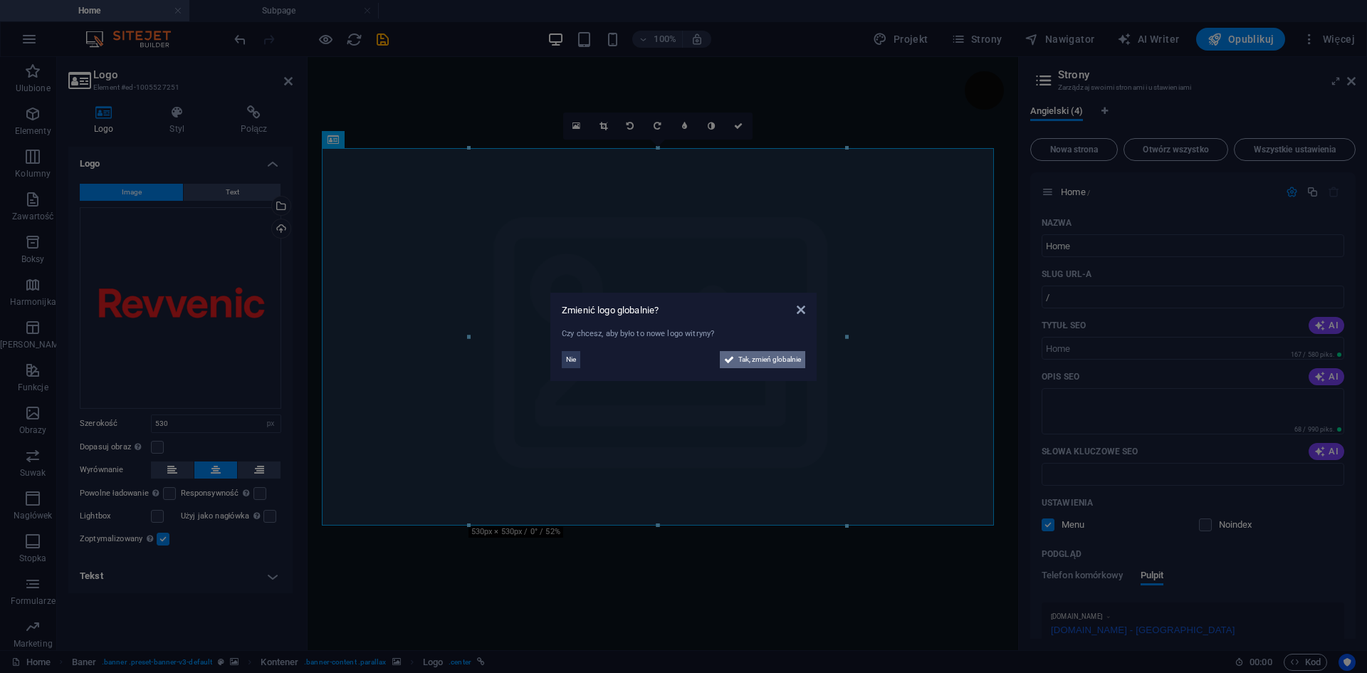
click at [761, 357] on span "Tak, zmień globalnie" at bounding box center [769, 359] width 63 height 17
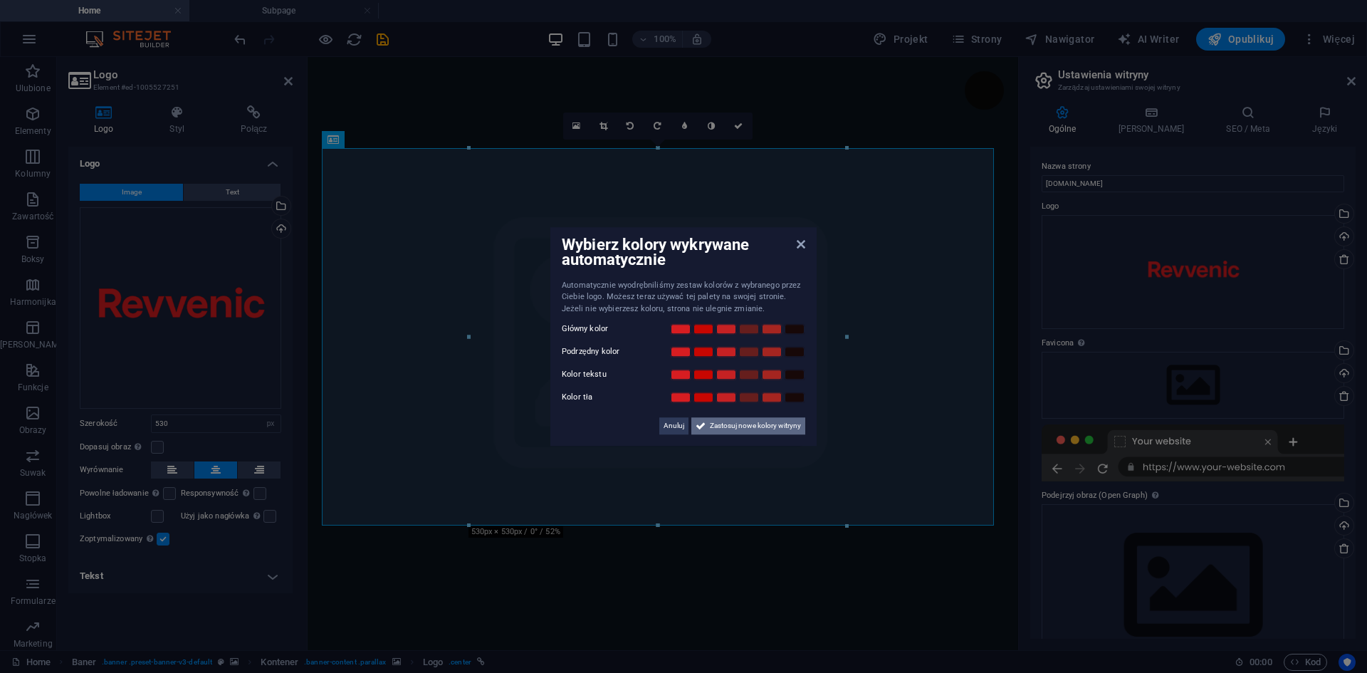
click at [743, 426] on span "Zastosuj nowe kolory witryny" at bounding box center [755, 425] width 91 height 17
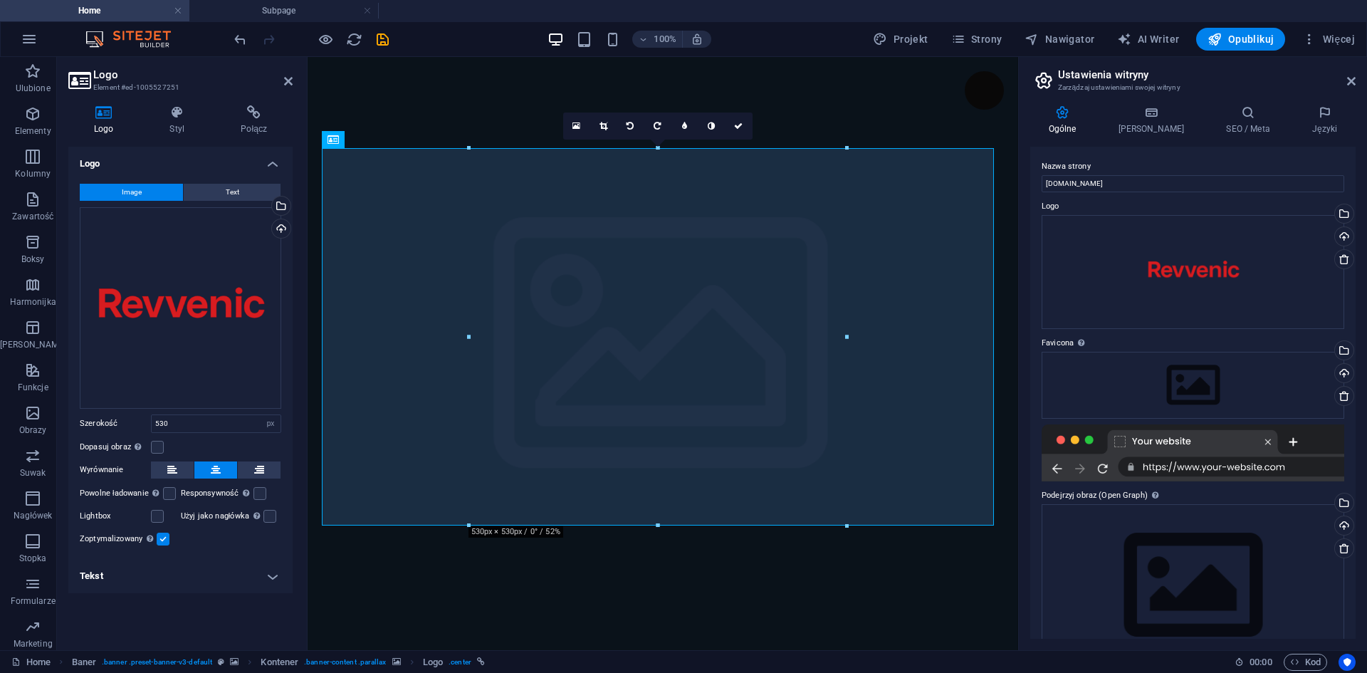
click at [847, 334] on div at bounding box center [846, 336] width 5 height 377
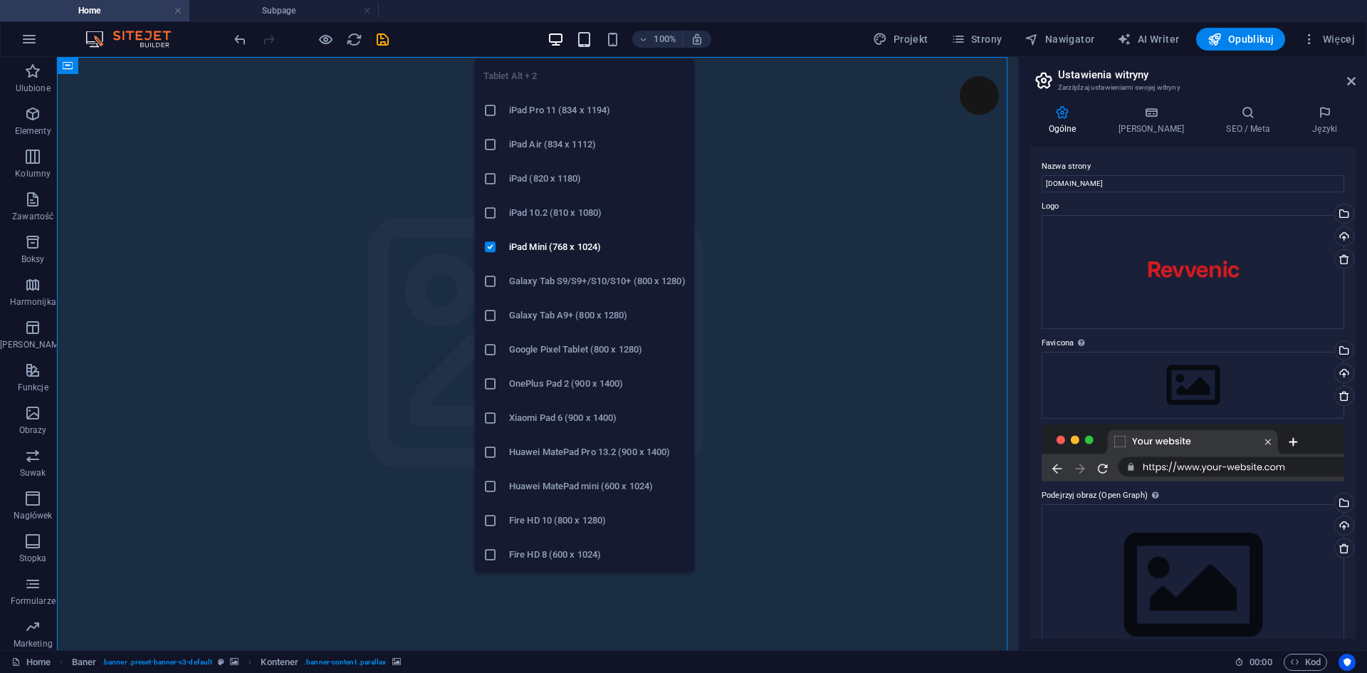
click at [582, 38] on icon "button" at bounding box center [584, 39] width 16 height 16
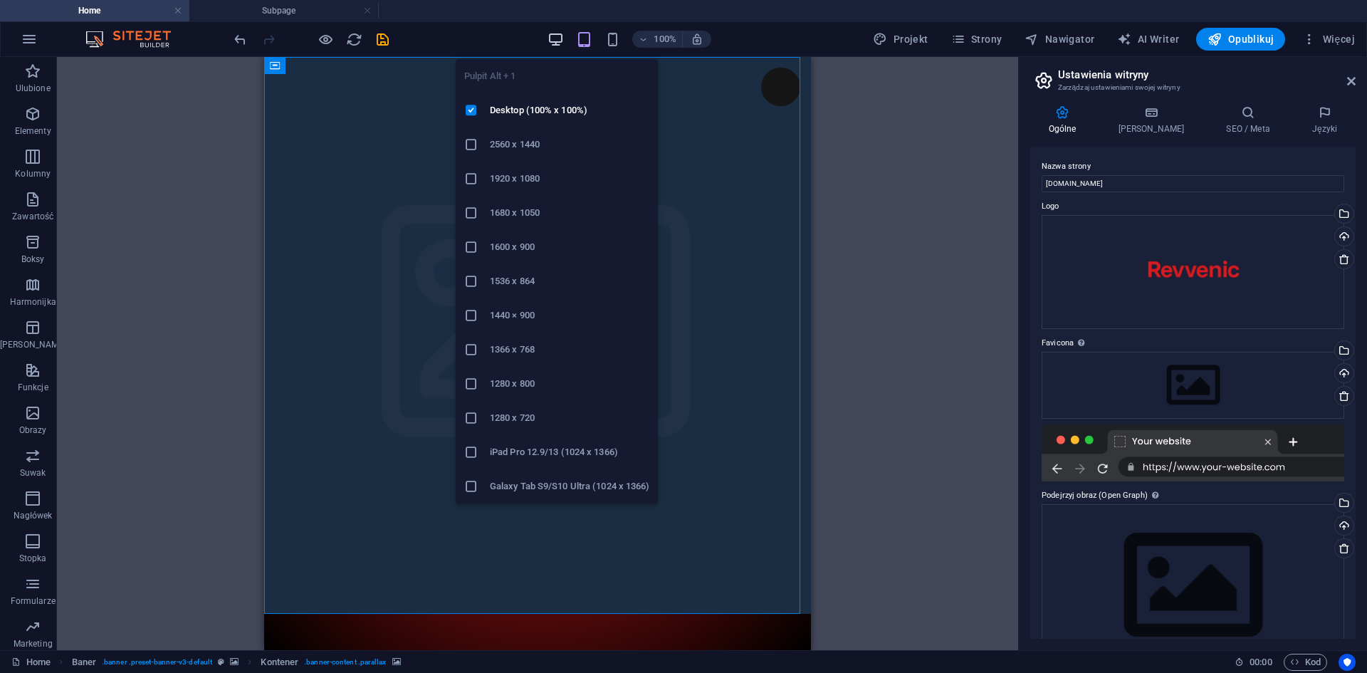
click at [562, 40] on icon "button" at bounding box center [555, 39] width 16 height 16
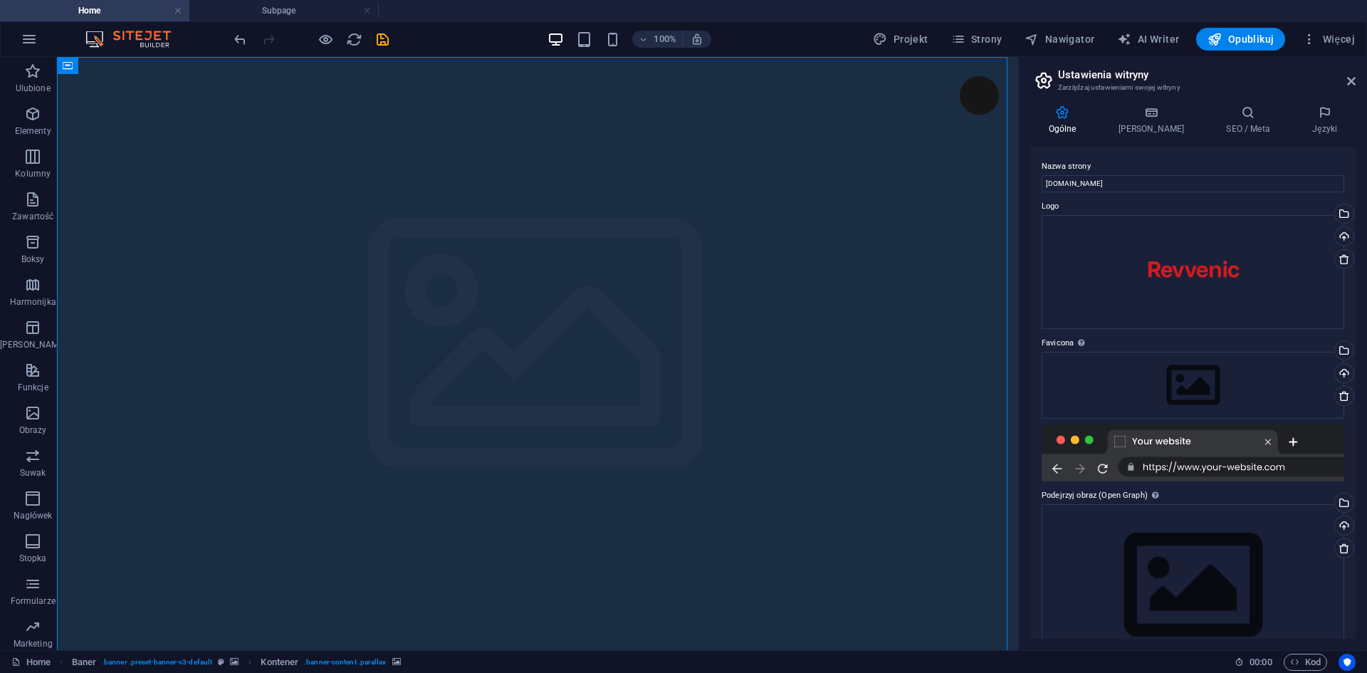
click at [626, 40] on div "100%" at bounding box center [629, 39] width 164 height 23
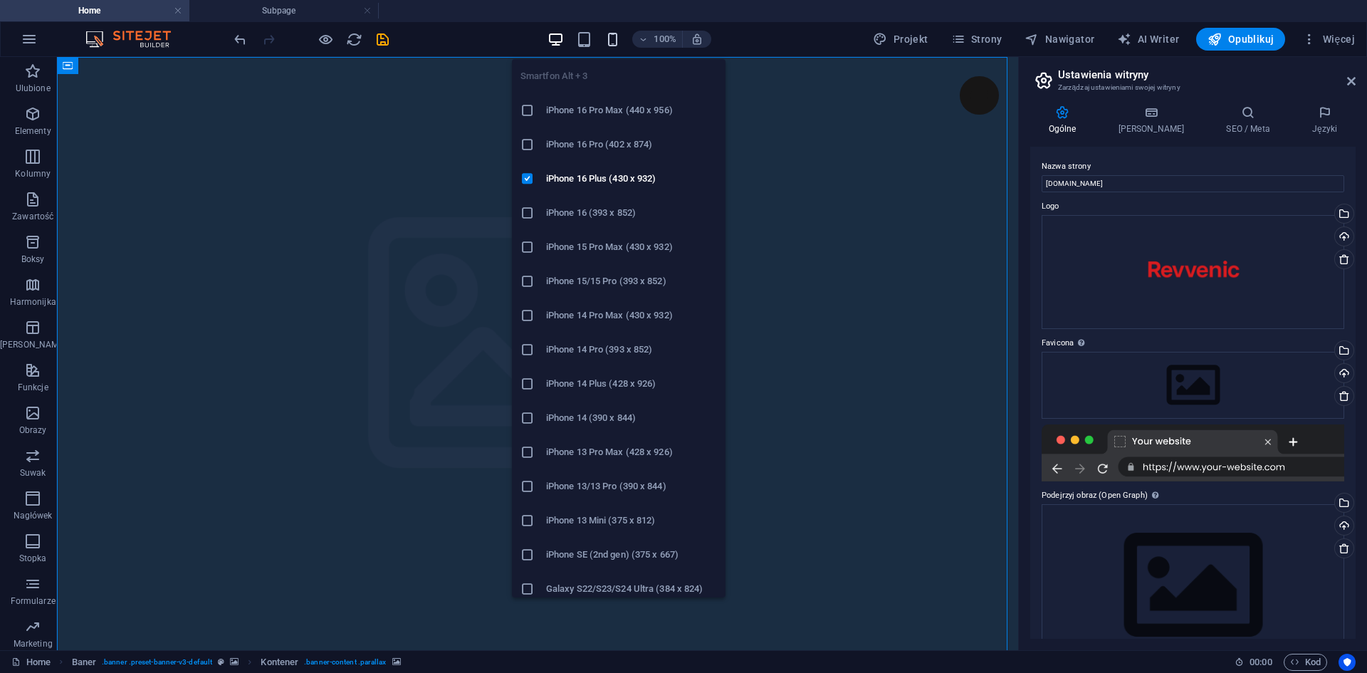
click at [621, 40] on icon "button" at bounding box center [612, 39] width 16 height 16
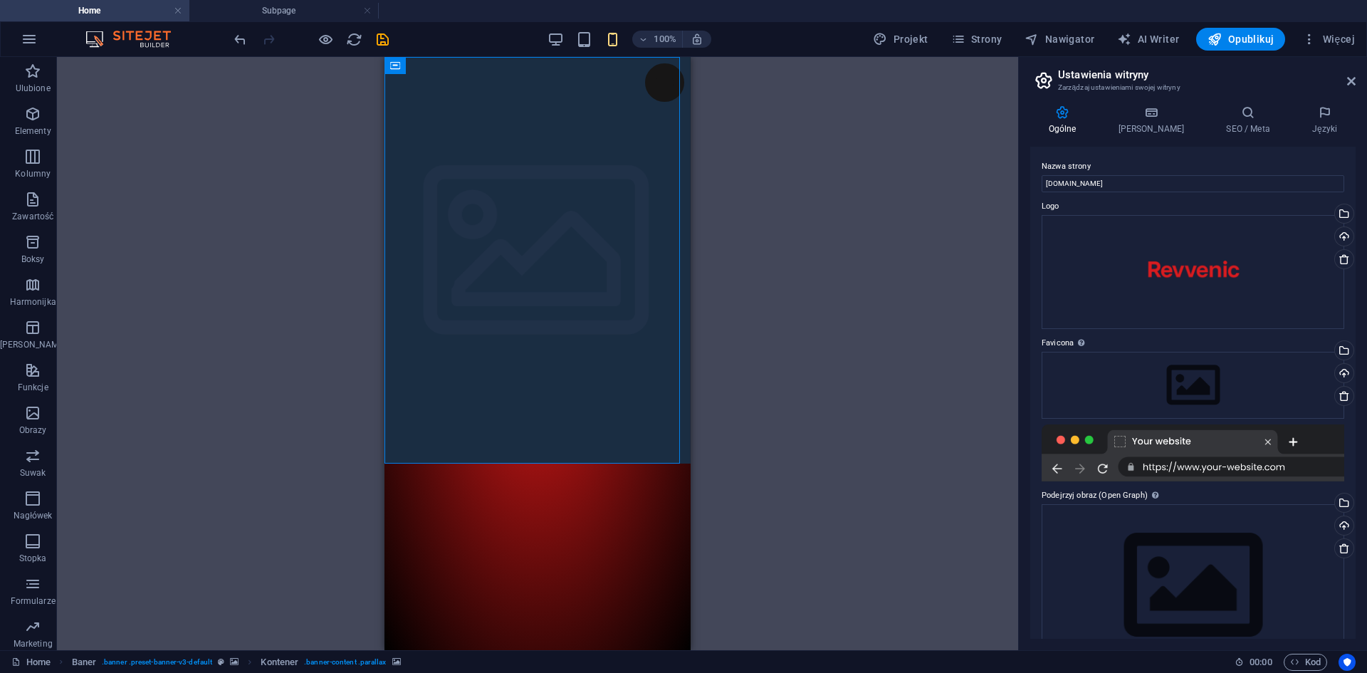
click at [339, 261] on div "Przeciągnij tutaj, aby zastąpić istniejącą zawartość. Naciśnij „Ctrl”, jeśli ch…" at bounding box center [537, 353] width 961 height 593
click at [535, 61] on div "+" at bounding box center [537, 64] width 28 height 13
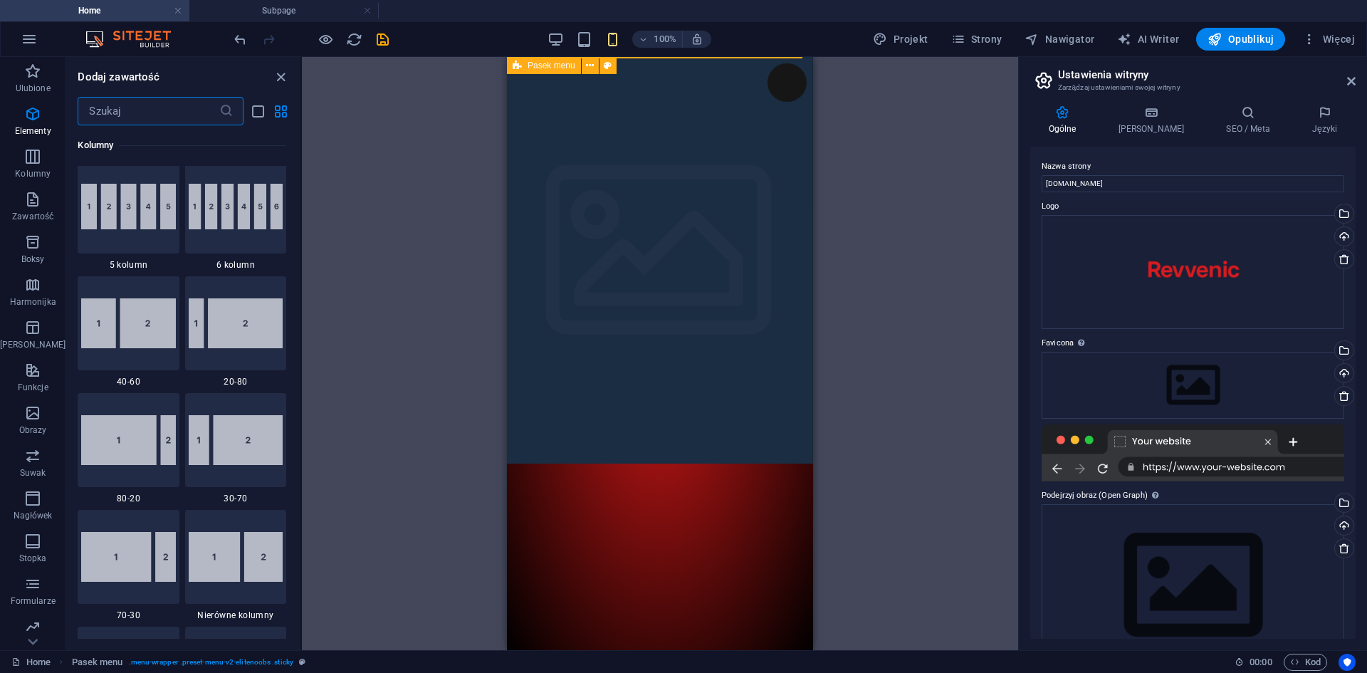
scroll to position [2491, 0]
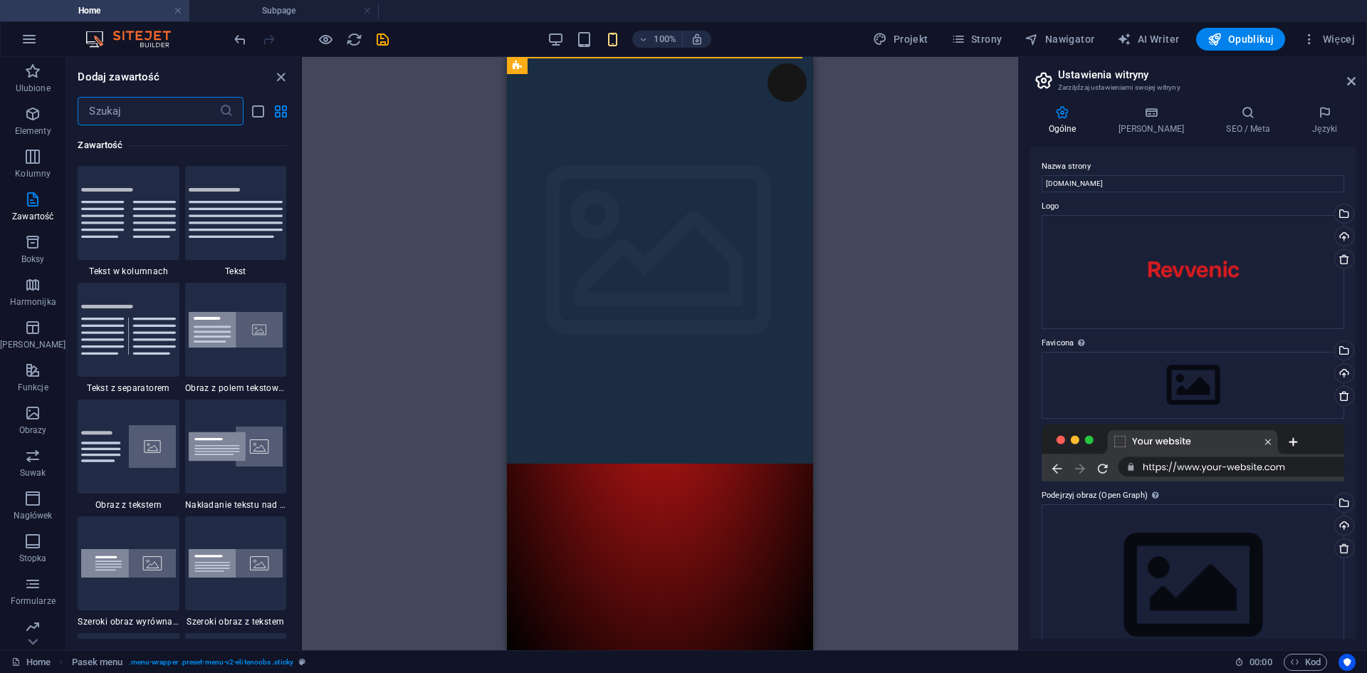
click at [184, 115] on input "text" at bounding box center [148, 111] width 141 height 28
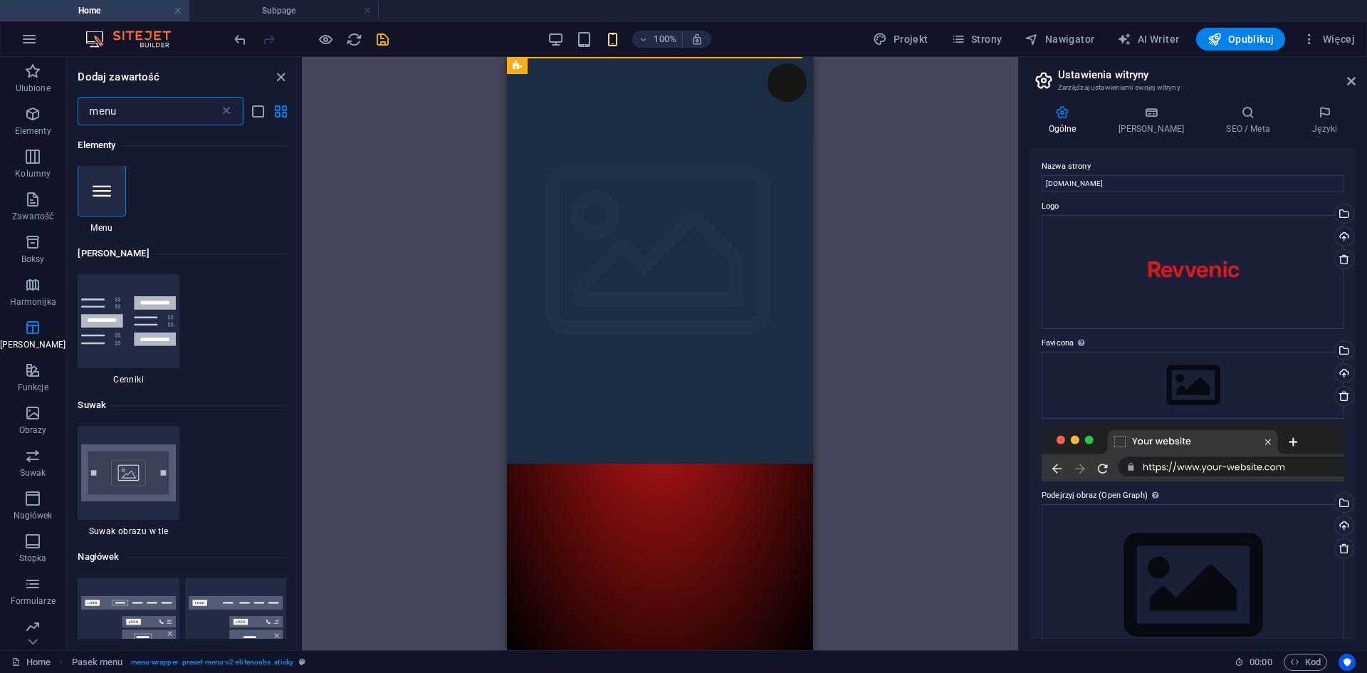
scroll to position [0, 0]
type input "menu"
click at [769, 79] on div "Menu" at bounding box center [786, 82] width 39 height 38
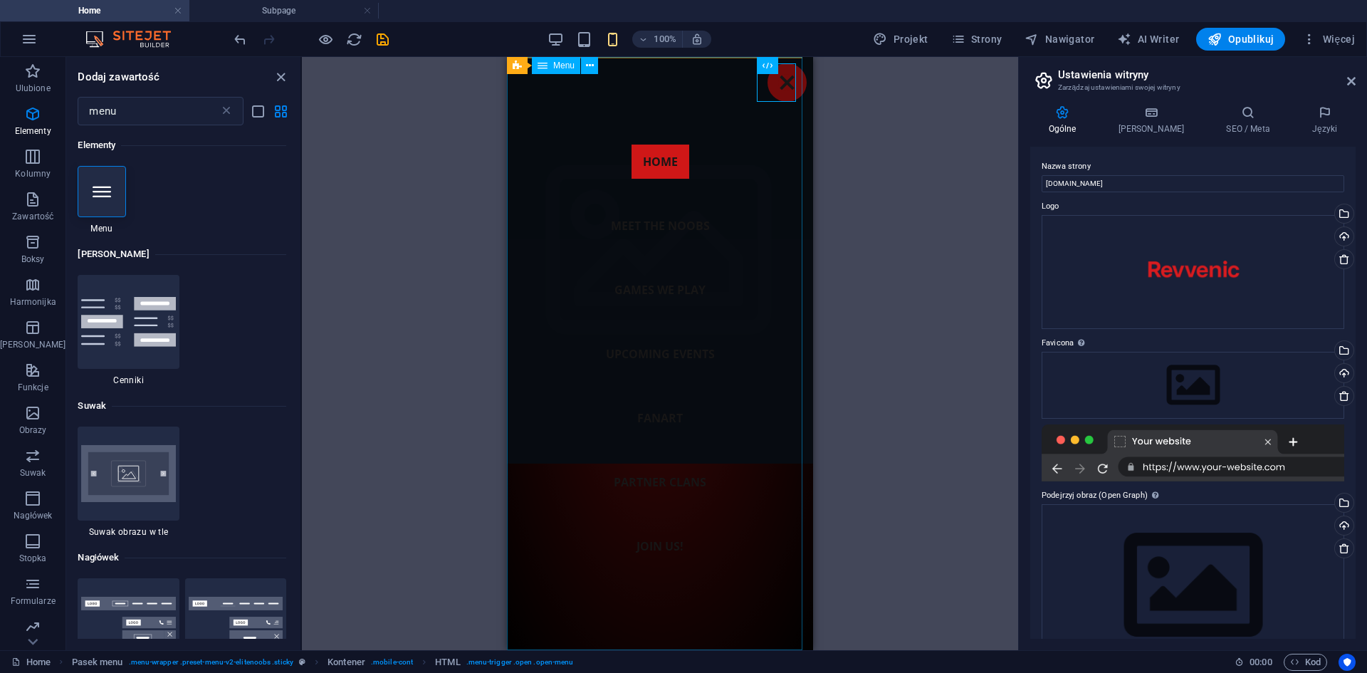
click at [656, 159] on nav "Home Meet the noobs Games we play Upcoming Events Fanart Partner Clans Join us!" at bounding box center [660, 353] width 306 height 593
click at [653, 225] on nav "Home Meet the noobs Games we play Upcoming Events Fanart Partner Clans Join us!" at bounding box center [660, 353] width 306 height 593
click at [559, 70] on div "Menu" at bounding box center [556, 65] width 48 height 17
click at [588, 66] on icon at bounding box center [590, 65] width 8 height 15
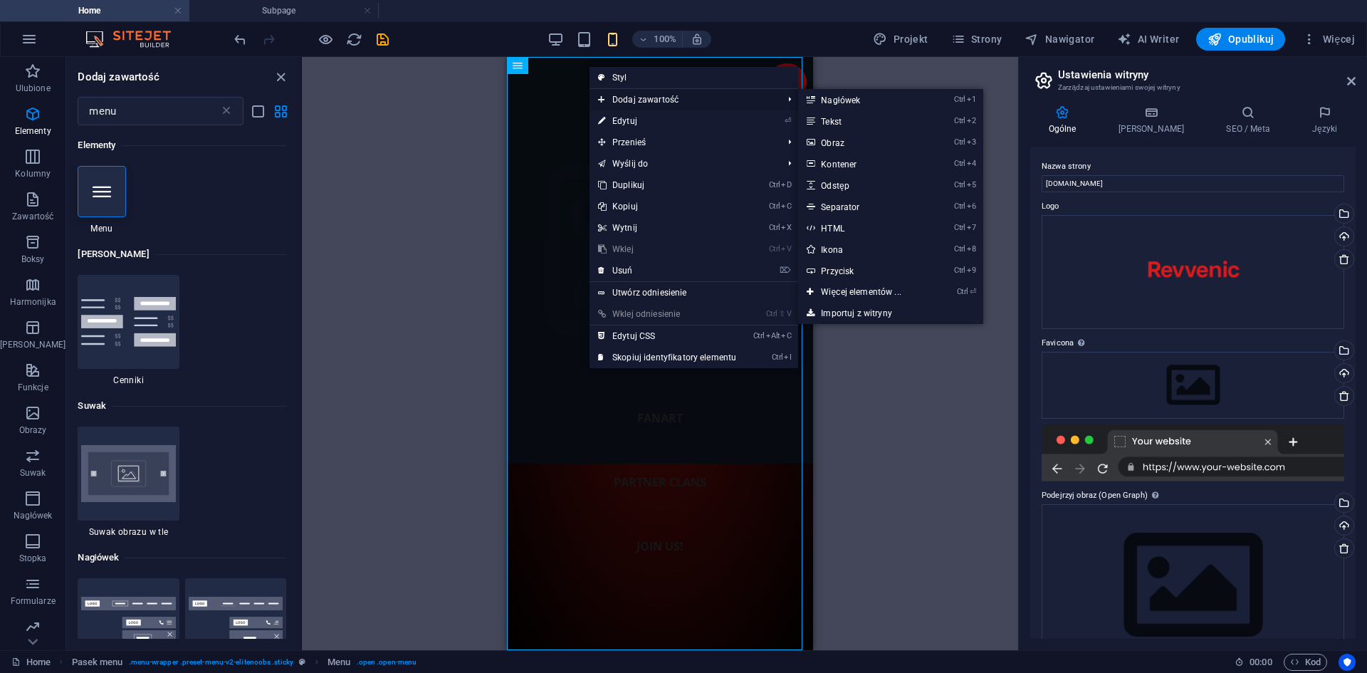
click at [619, 95] on span "Dodaj zawartość" at bounding box center [683, 99] width 187 height 21
click at [607, 99] on span "Dodaj zawartość" at bounding box center [683, 99] width 187 height 21
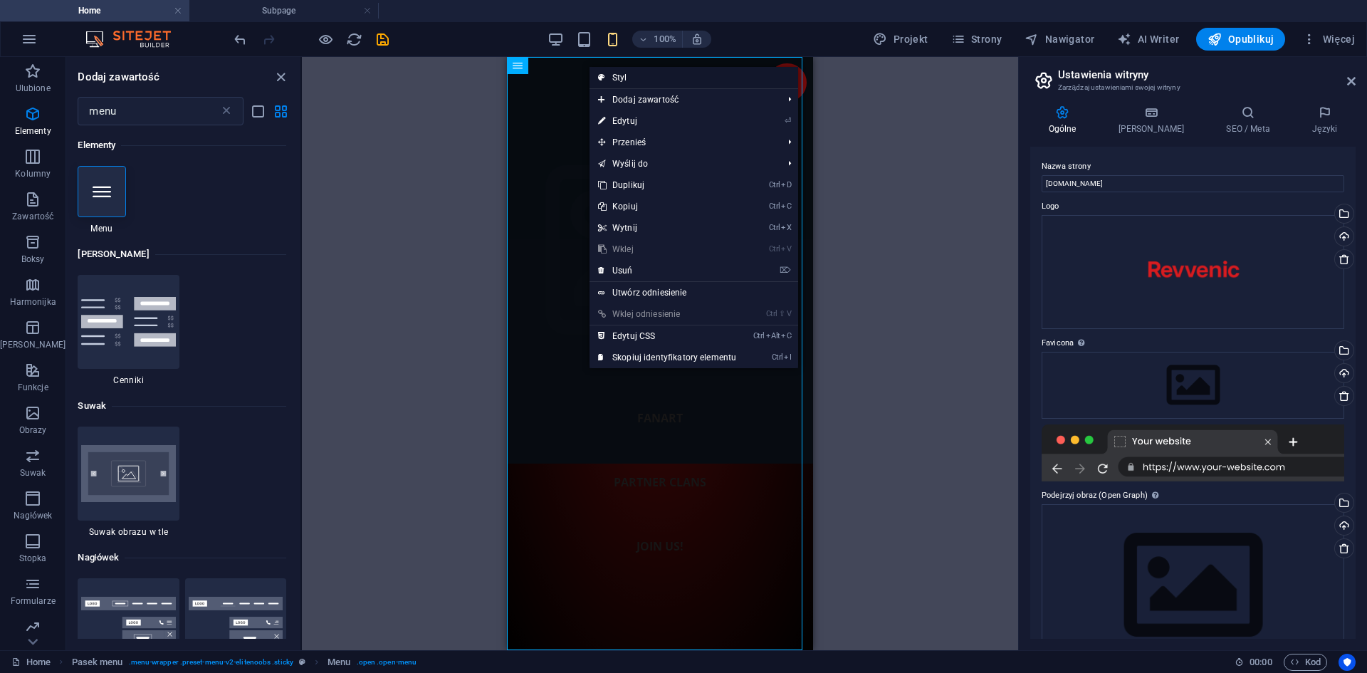
click at [626, 73] on link "Styl" at bounding box center [694, 77] width 209 height 21
select select "rem"
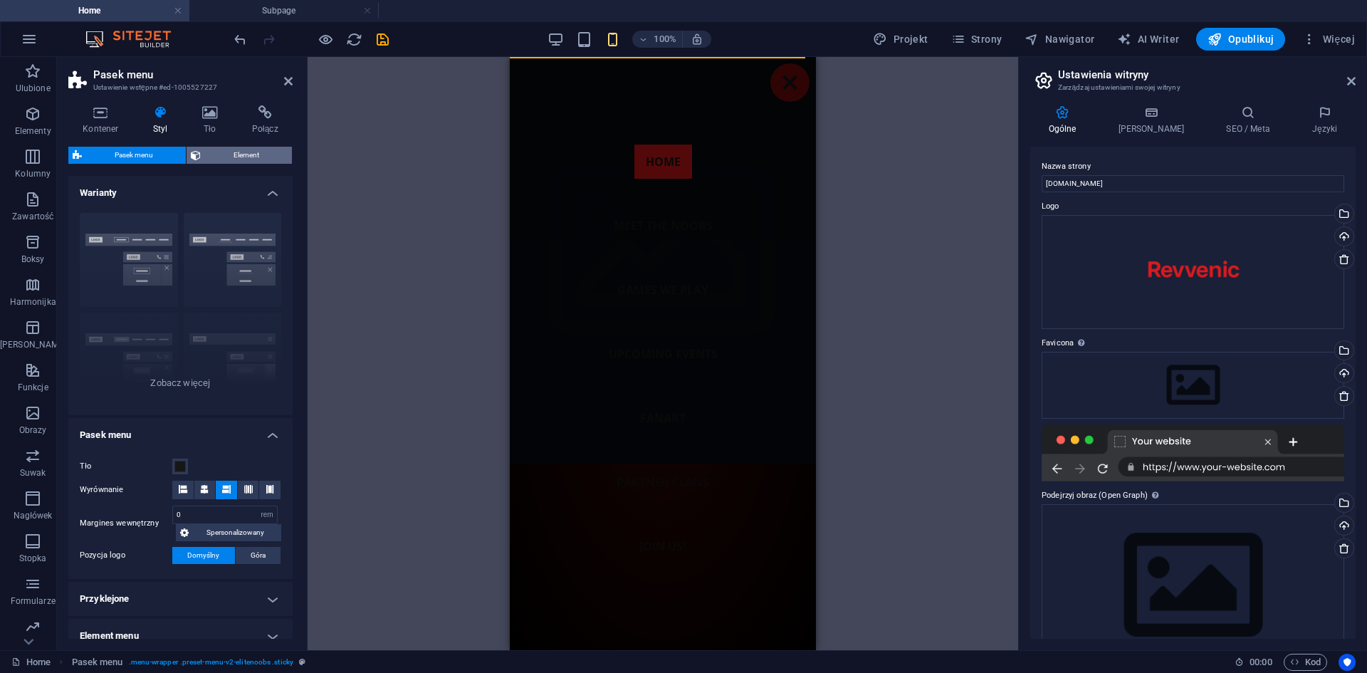
click at [231, 155] on span "Element" at bounding box center [246, 155] width 83 height 17
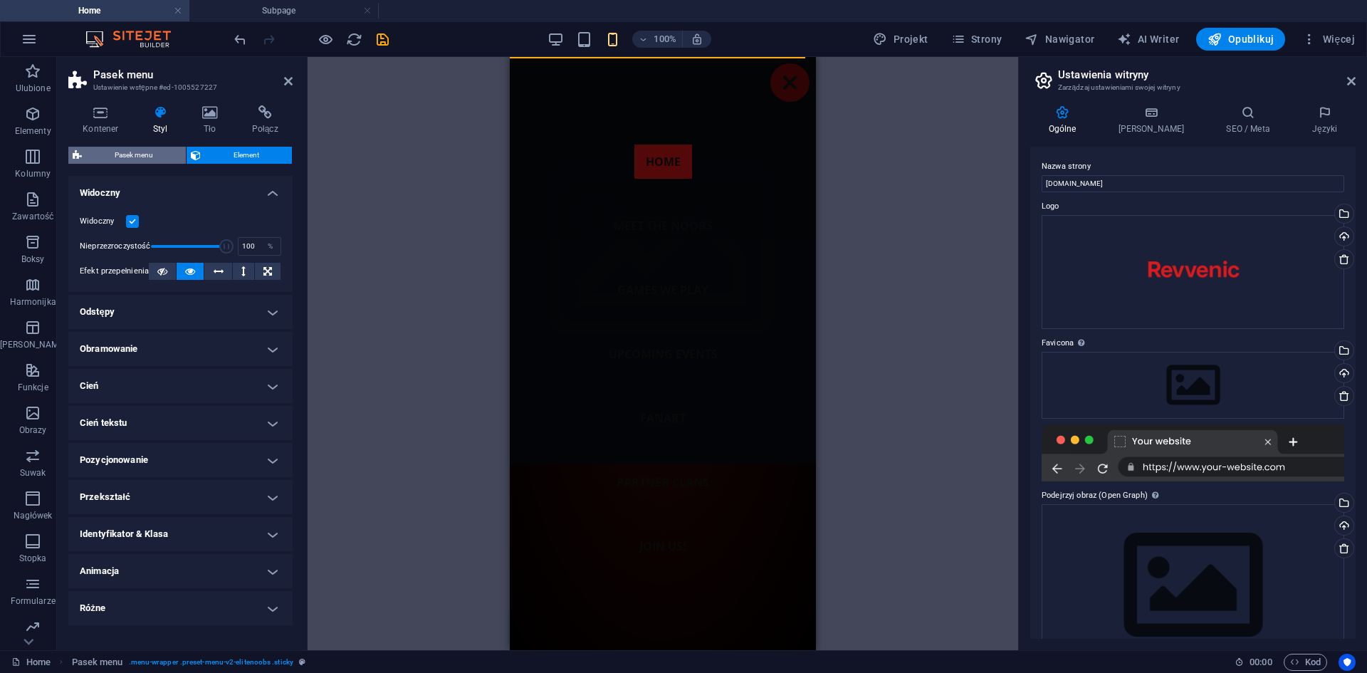
click at [115, 156] on span "Pasek menu" at bounding box center [133, 155] width 95 height 17
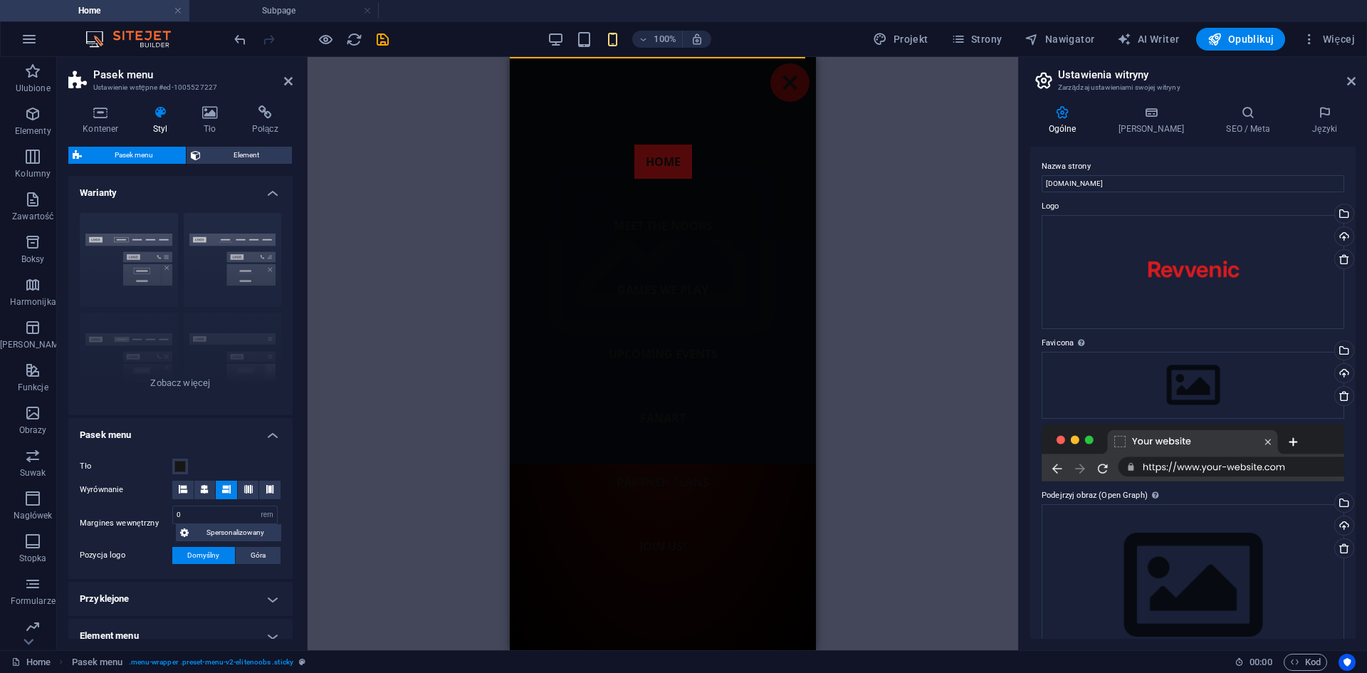
scroll to position [182, 0]
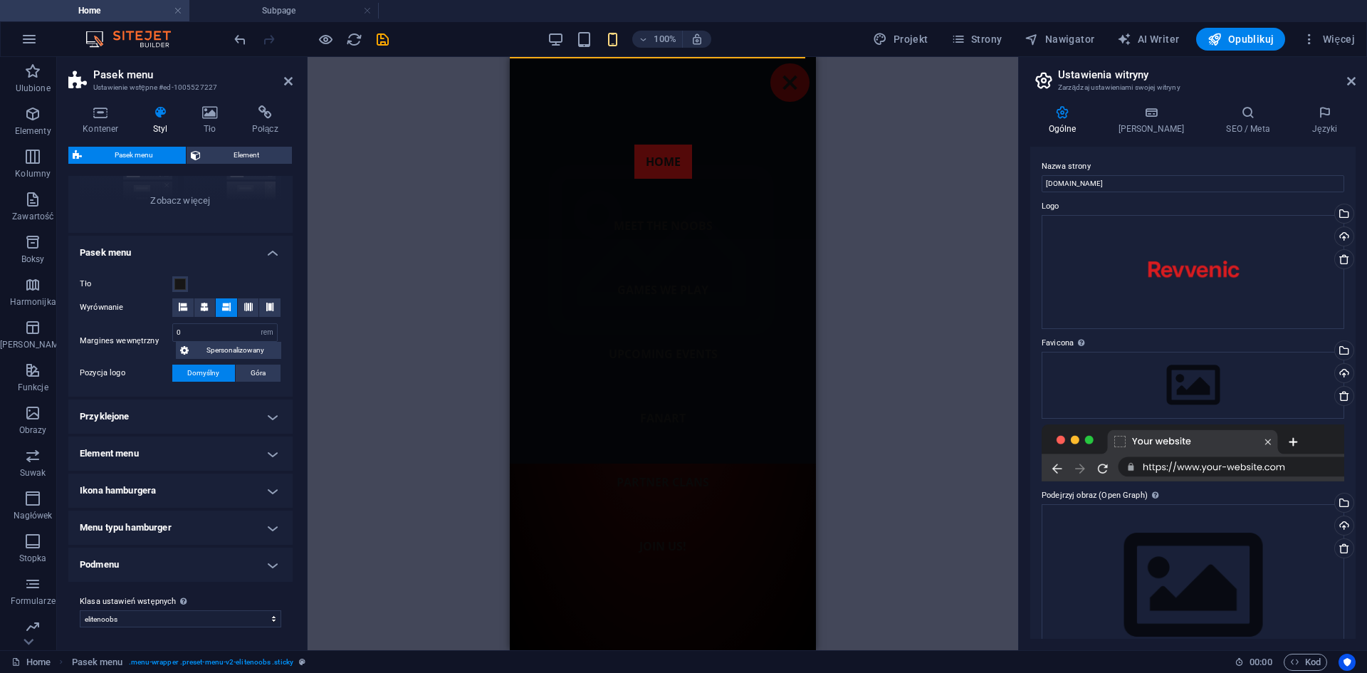
click at [177, 421] on h4 "Przyklejone" at bounding box center [180, 416] width 224 height 34
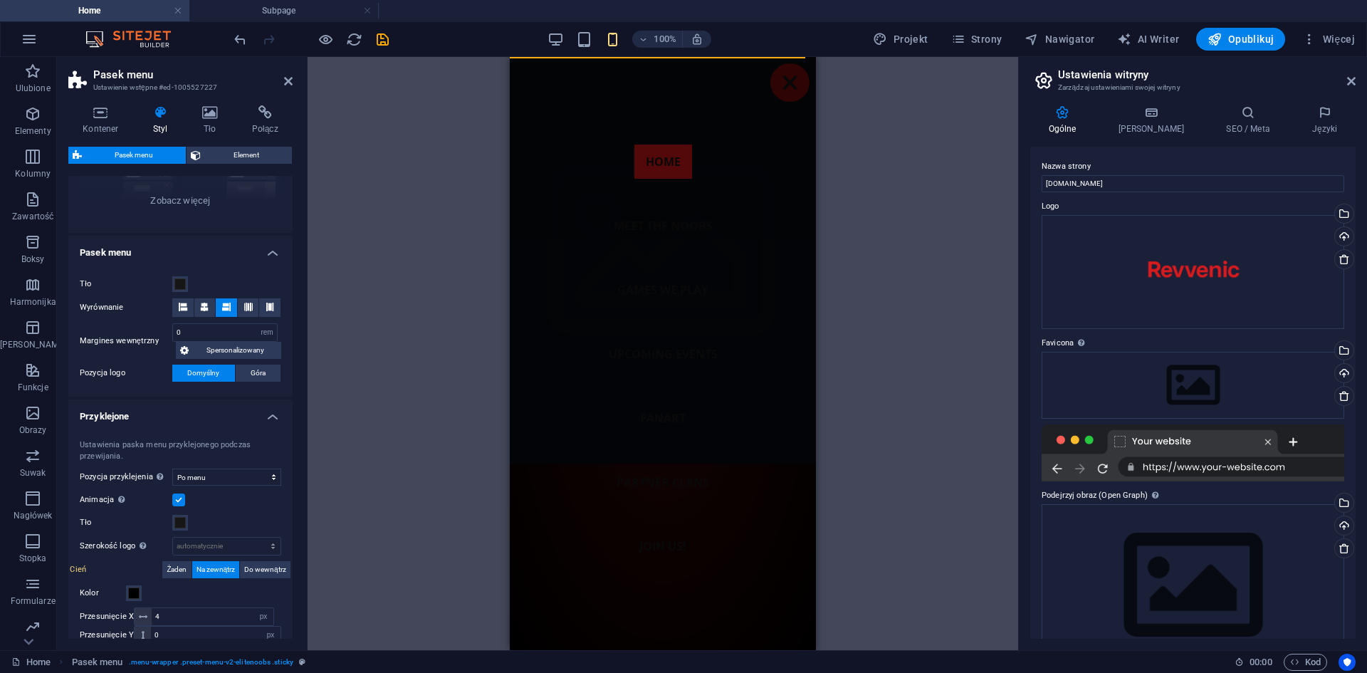
click at [192, 417] on h4 "Przyklejone" at bounding box center [180, 412] width 224 height 26
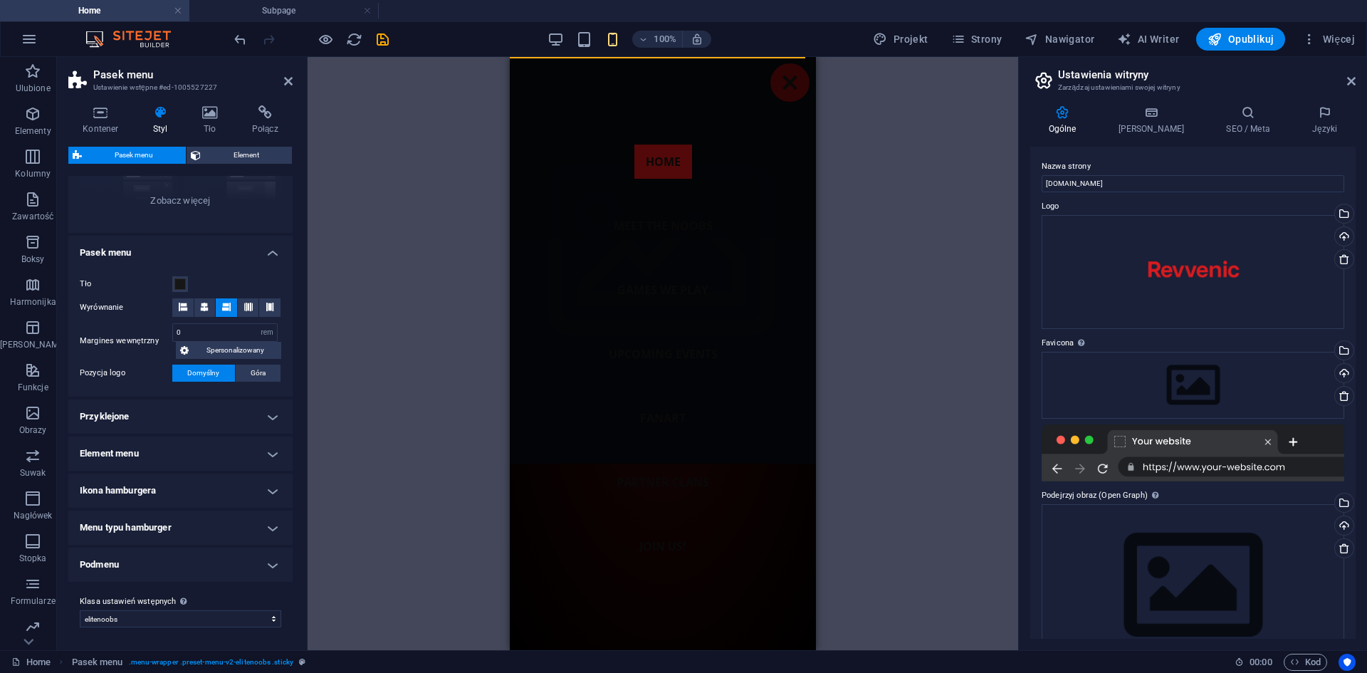
click at [211, 554] on h4 "Podmenu" at bounding box center [180, 564] width 224 height 34
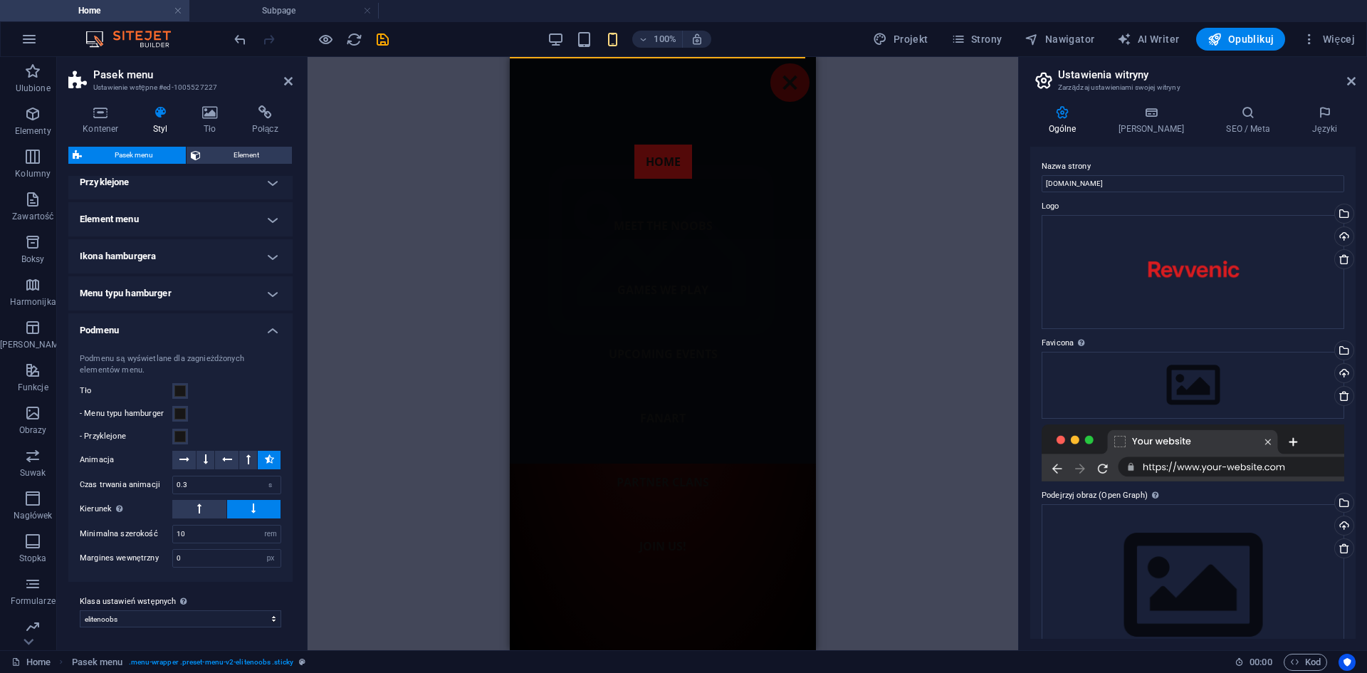
click at [382, 478] on div "H2 Kontener Logo Baner Baner Kontener Kontener Obraz Kontener Kontener Ustawien…" at bounding box center [663, 353] width 711 height 593
click at [549, 66] on icon at bounding box center [545, 65] width 10 height 17
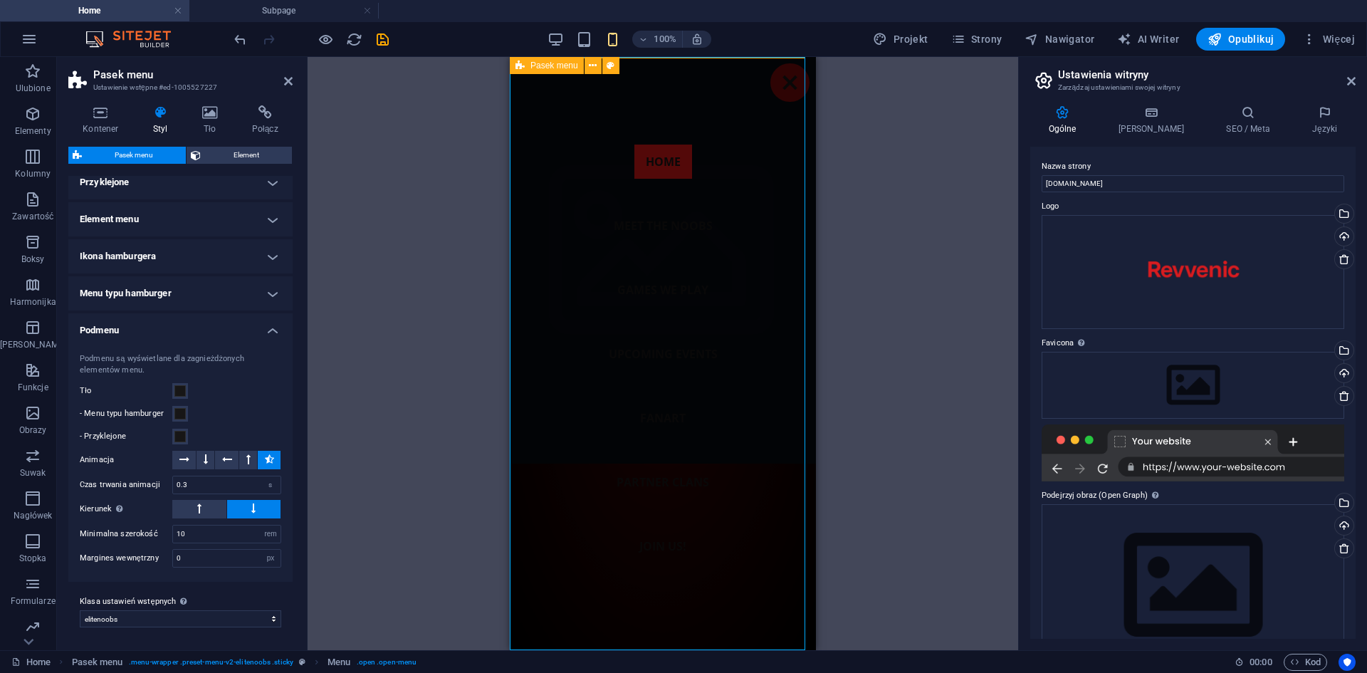
click at [519, 69] on icon at bounding box center [519, 65] width 9 height 17
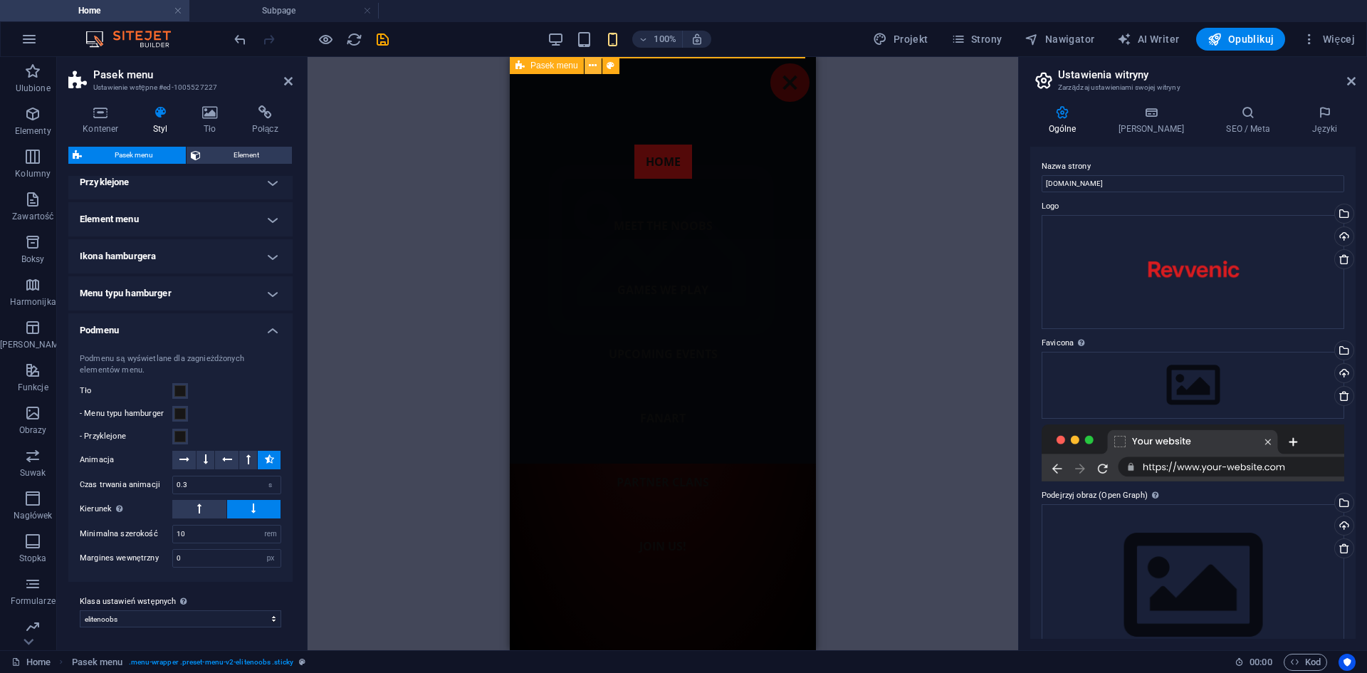
click at [595, 66] on icon at bounding box center [593, 65] width 8 height 15
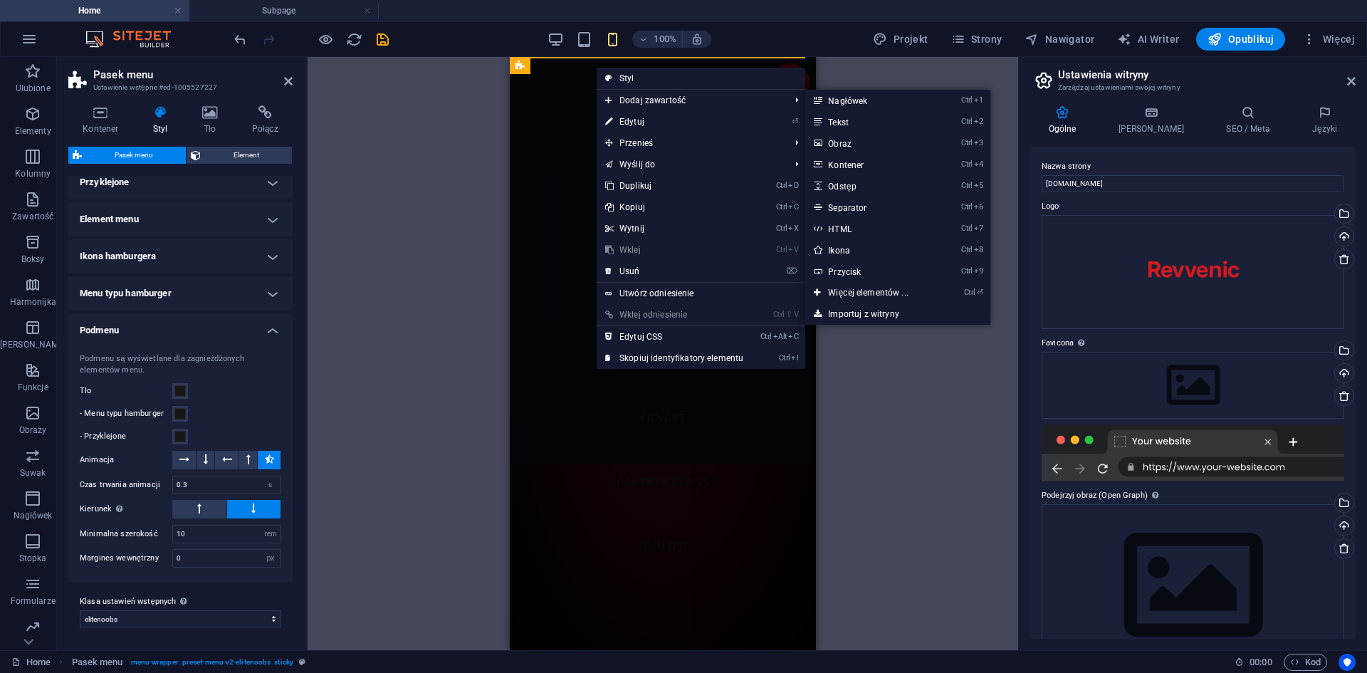
click at [846, 224] on link "Ctrl 7 HTML" at bounding box center [870, 228] width 131 height 21
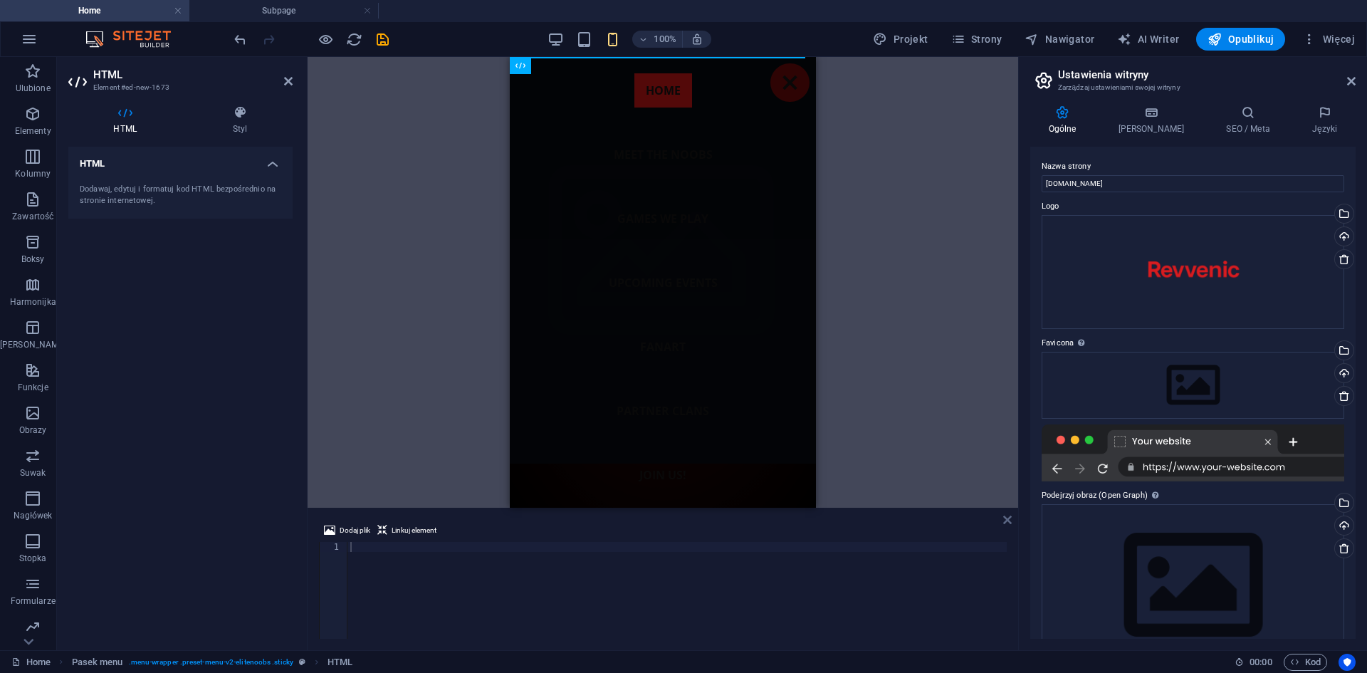
click at [1003, 519] on icon at bounding box center [1007, 519] width 9 height 11
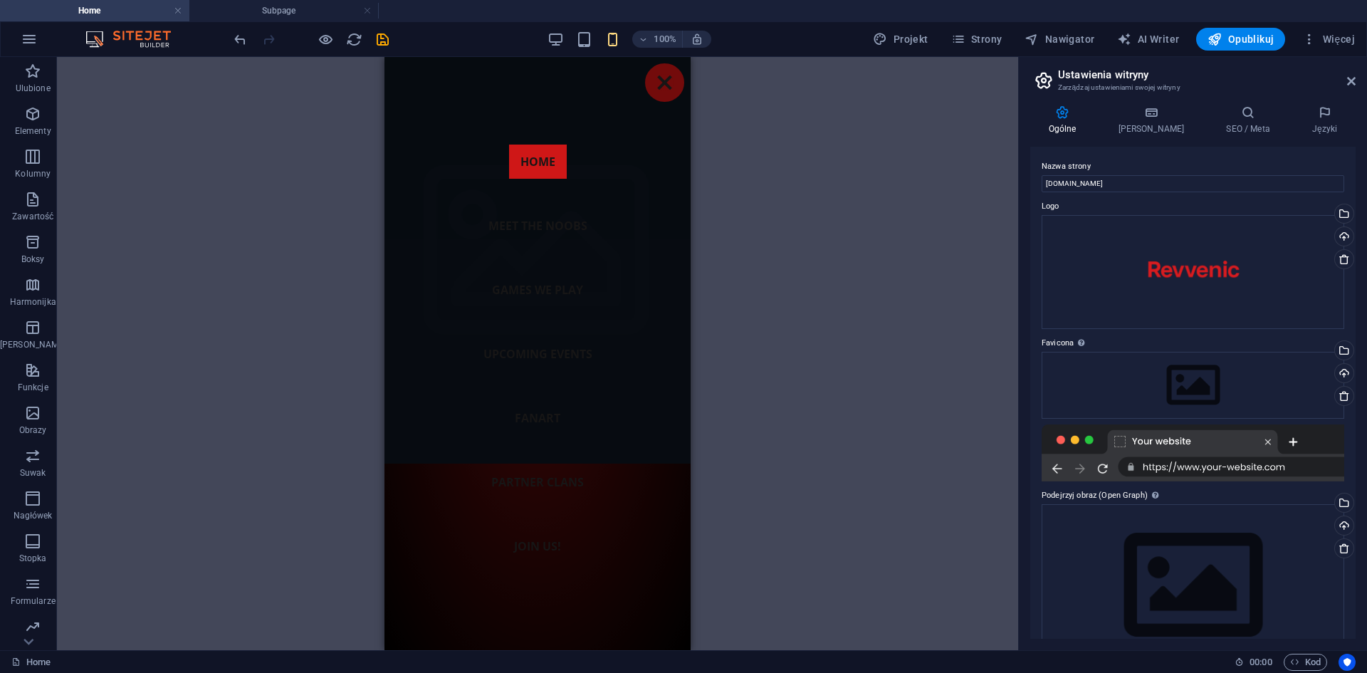
drag, startPoint x: 995, startPoint y: 275, endPoint x: 1010, endPoint y: 240, distance: 37.7
click at [995, 273] on div "H2 Kontener Logo Baner Baner Kontener Kontener Obraz Kontener Kontener Ustawien…" at bounding box center [537, 353] width 961 height 593
click at [652, 82] on div "Menu" at bounding box center [664, 82] width 39 height 38
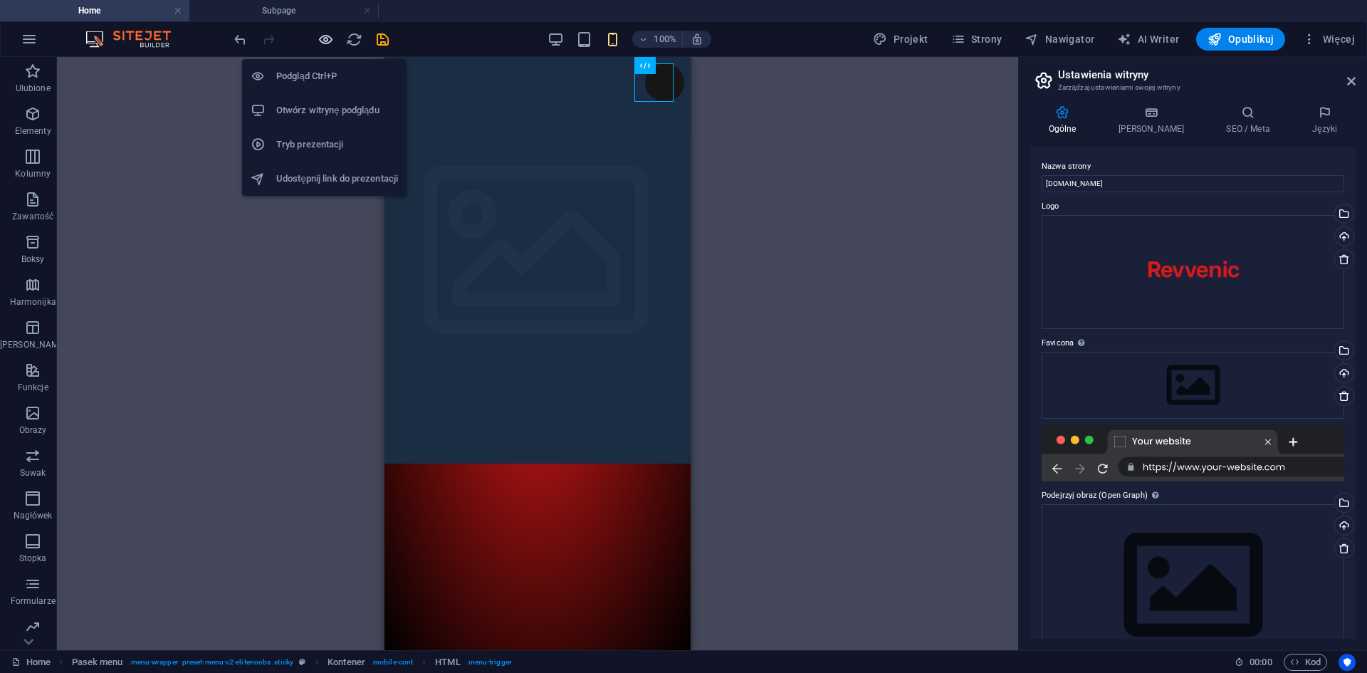
click at [327, 40] on icon "button" at bounding box center [326, 39] width 16 height 16
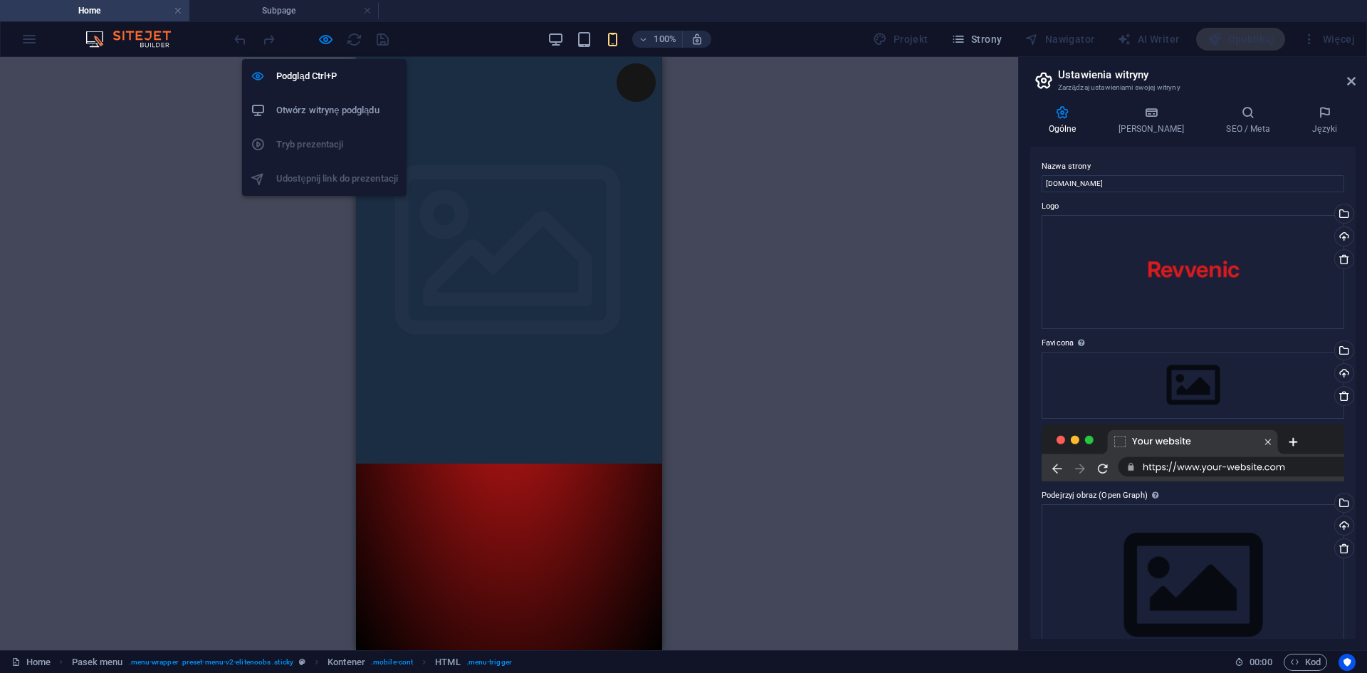
click at [323, 103] on h6 "Otwórz witrynę podglądu" at bounding box center [337, 110] width 122 height 17
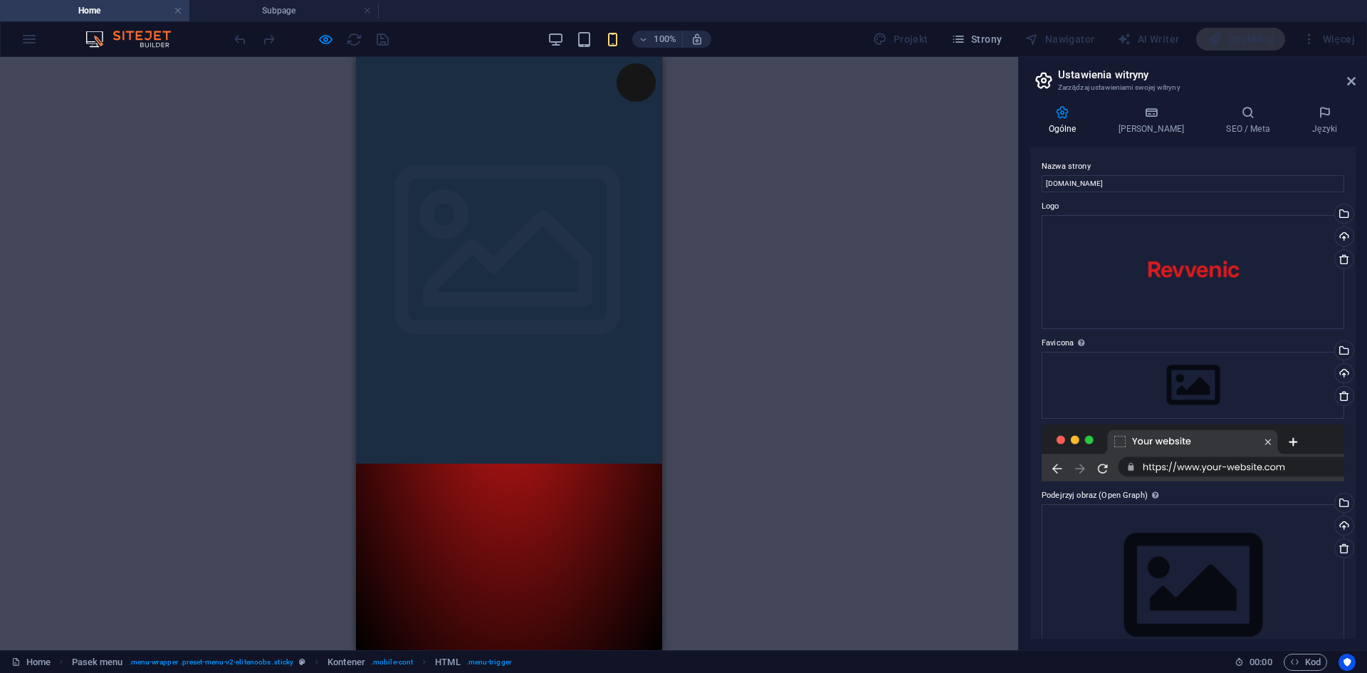
click at [1294, 439] on div at bounding box center [1193, 452] width 303 height 57
click at [1206, 439] on div at bounding box center [1193, 452] width 303 height 57
click at [1131, 453] on div at bounding box center [1193, 452] width 303 height 57
click at [1185, 468] on div at bounding box center [1193, 452] width 303 height 57
click at [1123, 439] on div at bounding box center [1193, 452] width 303 height 57
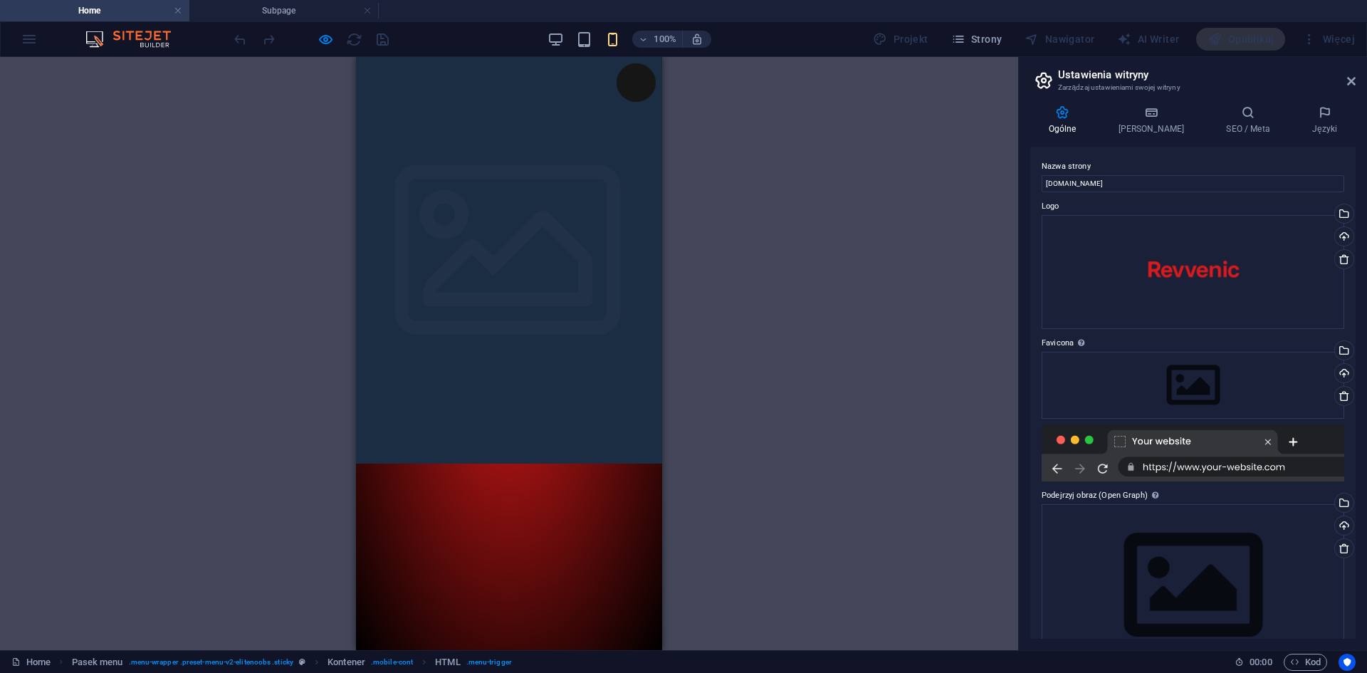
click at [1123, 439] on div at bounding box center [1193, 452] width 303 height 57
click at [1188, 383] on div "Przeciągnij pliki tutaj, kliknij, aby wybrać pliki lub wybierz pliki z Plików l…" at bounding box center [1193, 385] width 303 height 67
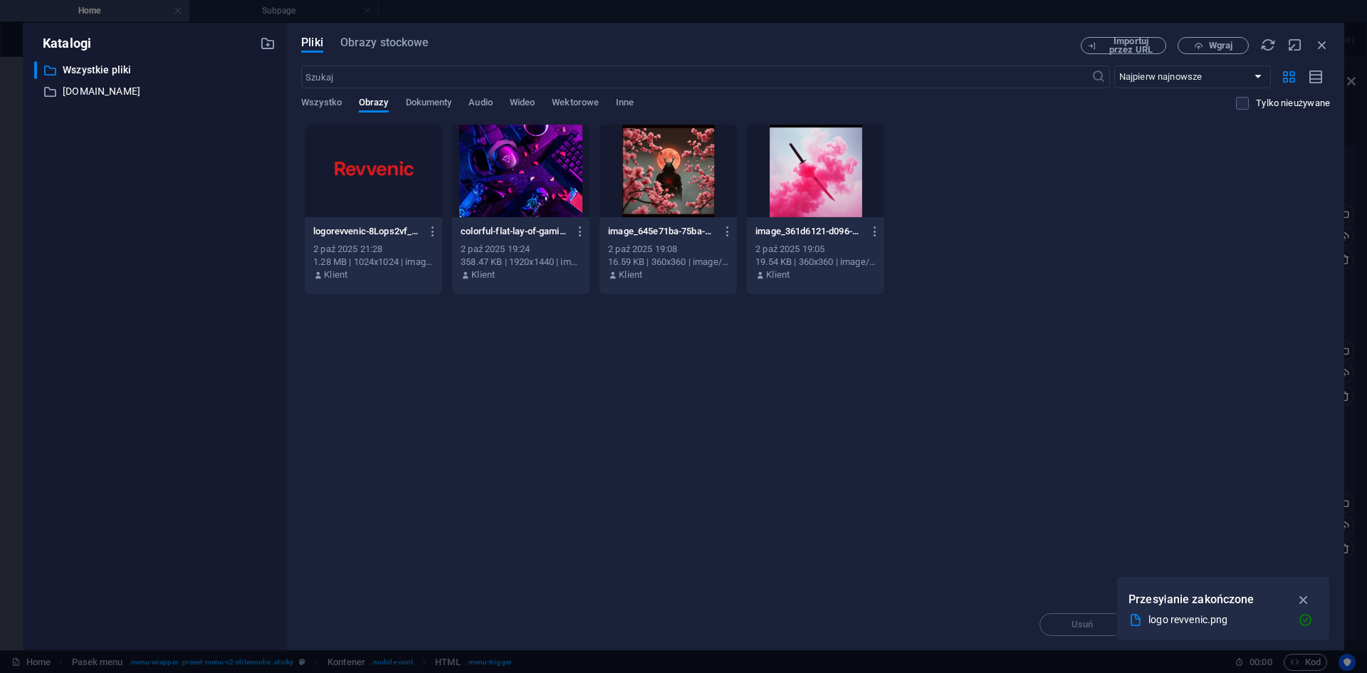
click at [400, 174] on div at bounding box center [373, 171] width 137 height 93
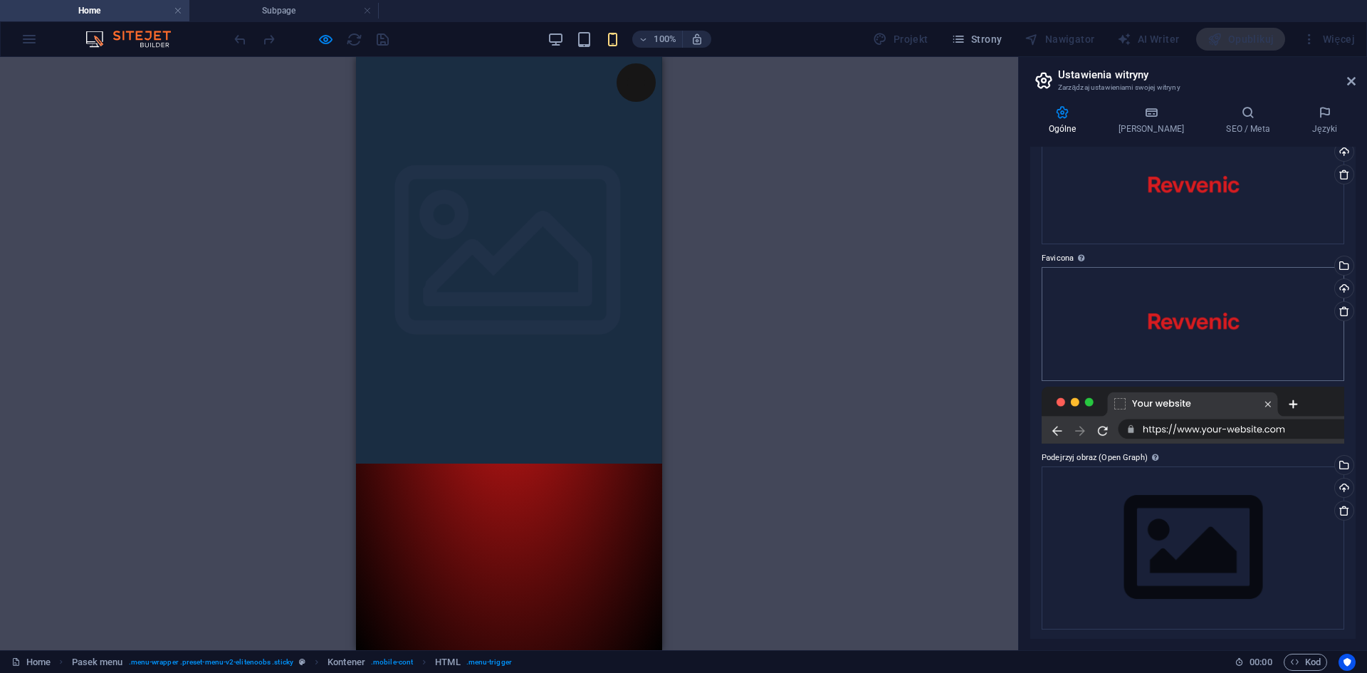
scroll to position [87, 0]
click at [1170, 513] on div "Przeciągnij pliki tutaj, kliknij, aby wybrać pliki lub wybierz pliki z Plików l…" at bounding box center [1193, 545] width 303 height 163
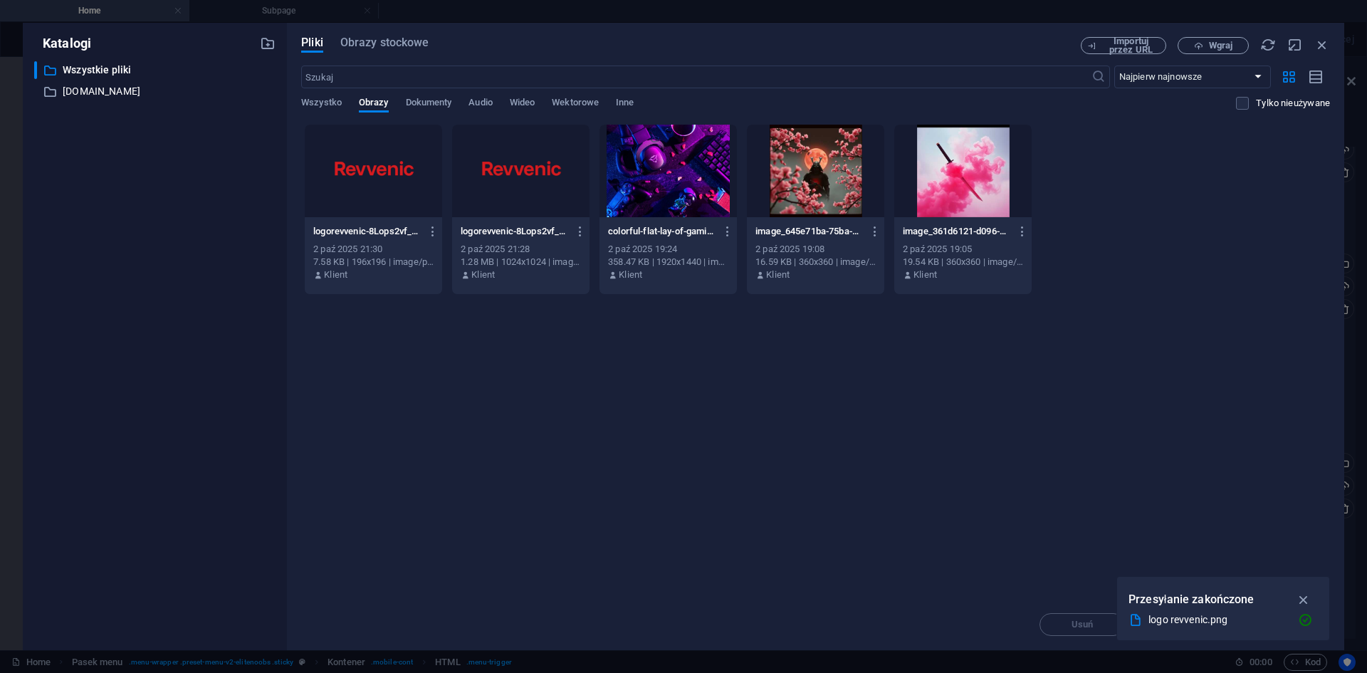
click at [833, 179] on div at bounding box center [815, 171] width 137 height 93
click at [1304, 595] on icon "button" at bounding box center [1304, 600] width 16 height 16
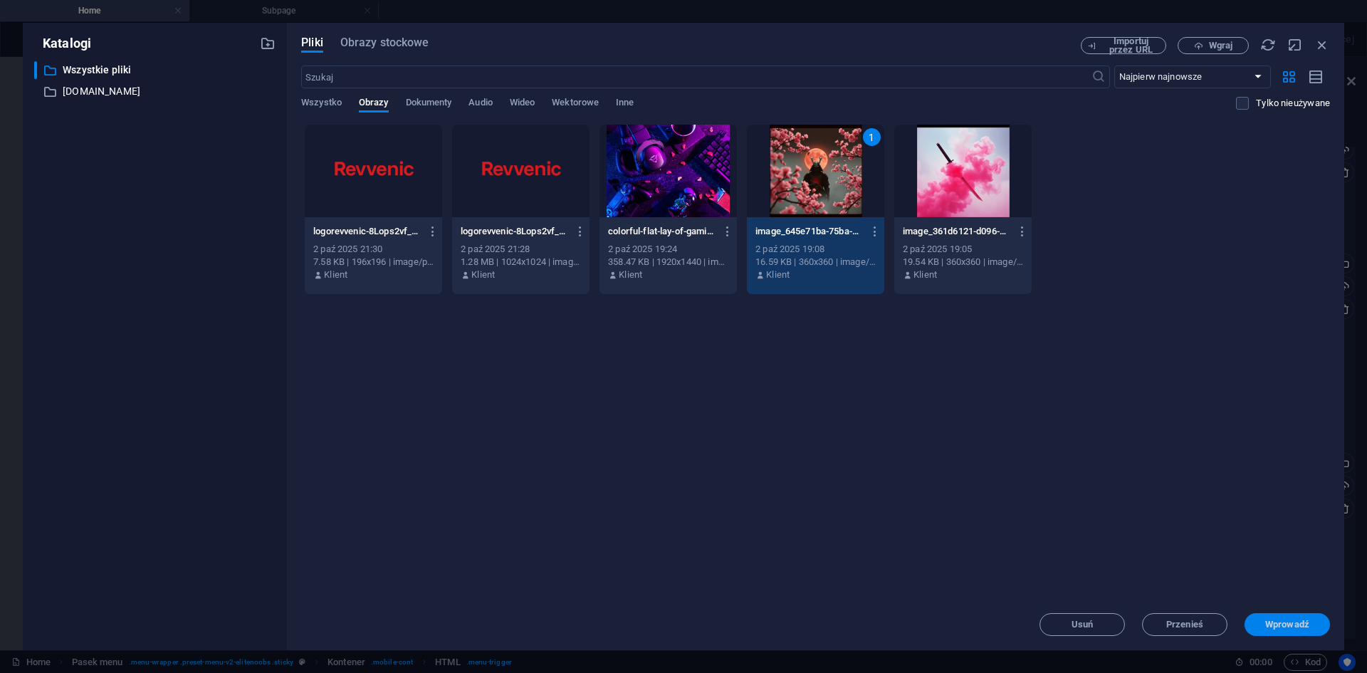
click at [1275, 624] on span "Wprowadź" at bounding box center [1287, 624] width 44 height 9
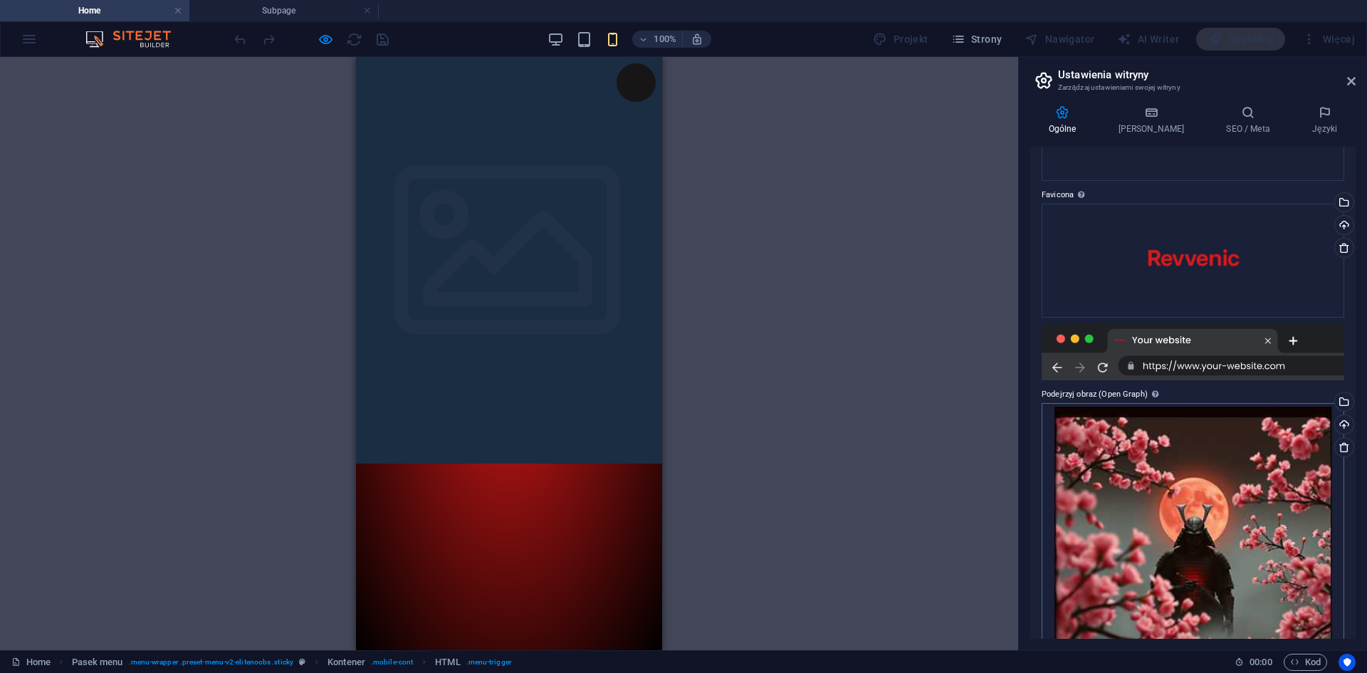
scroll to position [209, 0]
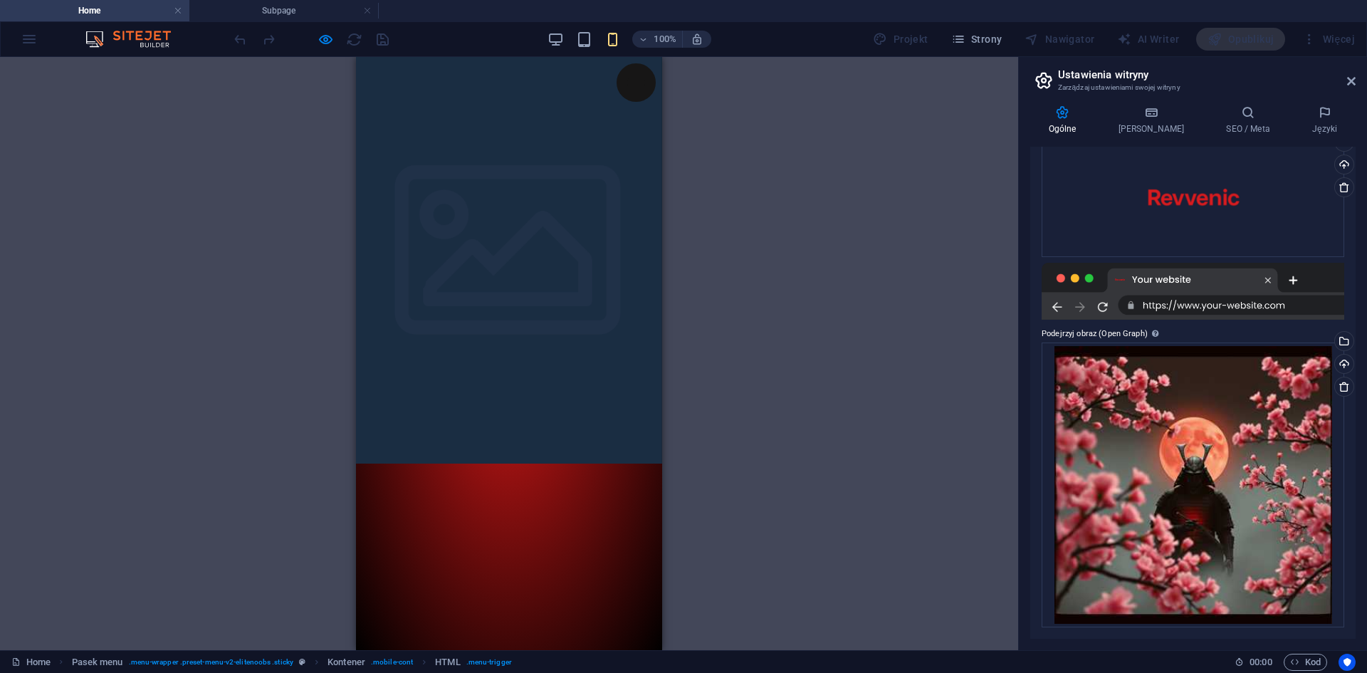
click at [872, 379] on div "H2 Kontener Logo Baner Baner Kontener Kontener Obraz Kontener Kontener Ustawien…" at bounding box center [509, 353] width 1018 height 593
click at [1232, 112] on icon at bounding box center [1248, 112] width 80 height 14
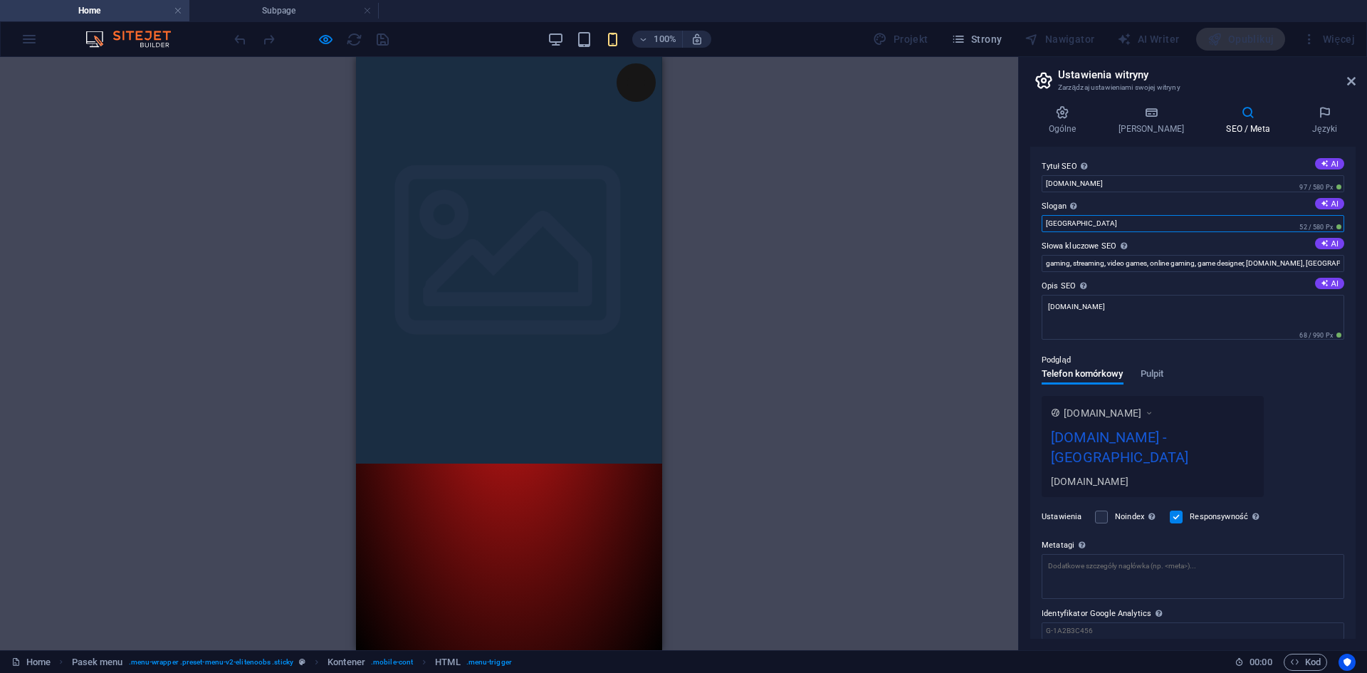
drag, startPoint x: 1089, startPoint y: 221, endPoint x: 998, endPoint y: 221, distance: 90.4
click at [998, 221] on div "Home Subpage Ulubione Elementy Kolumny Zawartość Boksy Harmonijka Tabele Funkcj…" at bounding box center [683, 353] width 1367 height 593
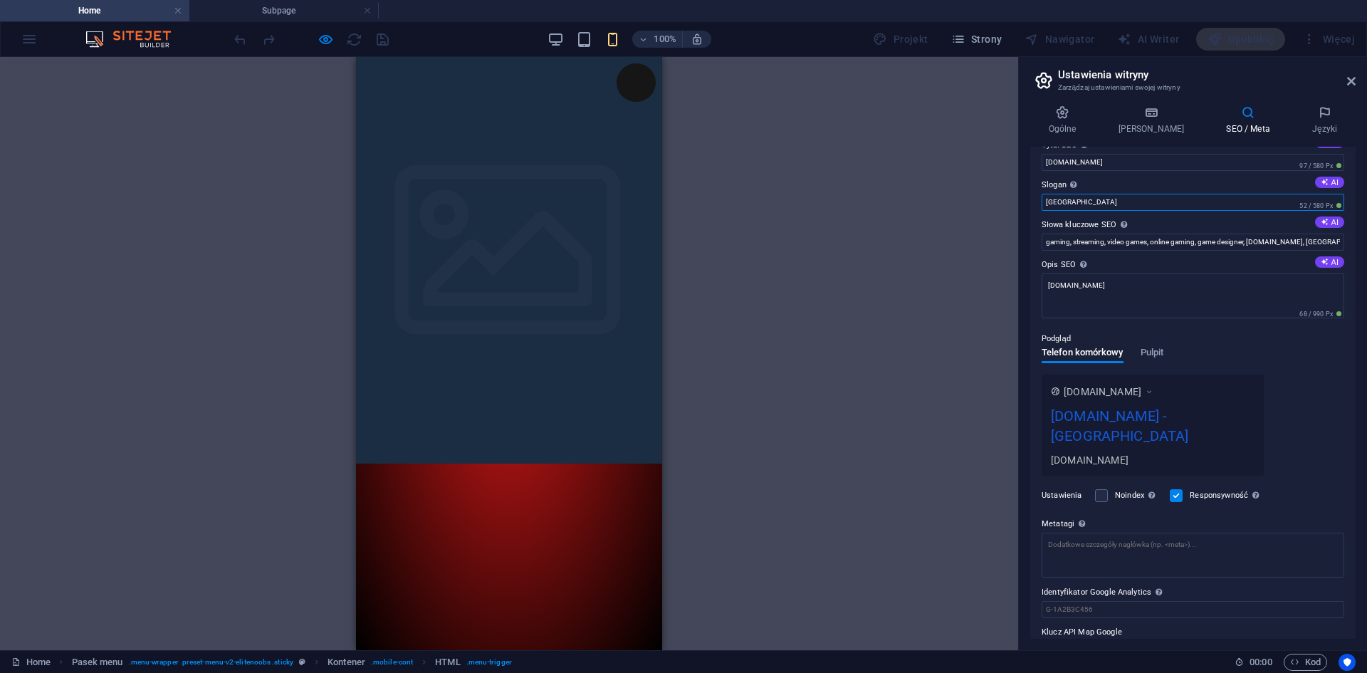
scroll to position [32, 0]
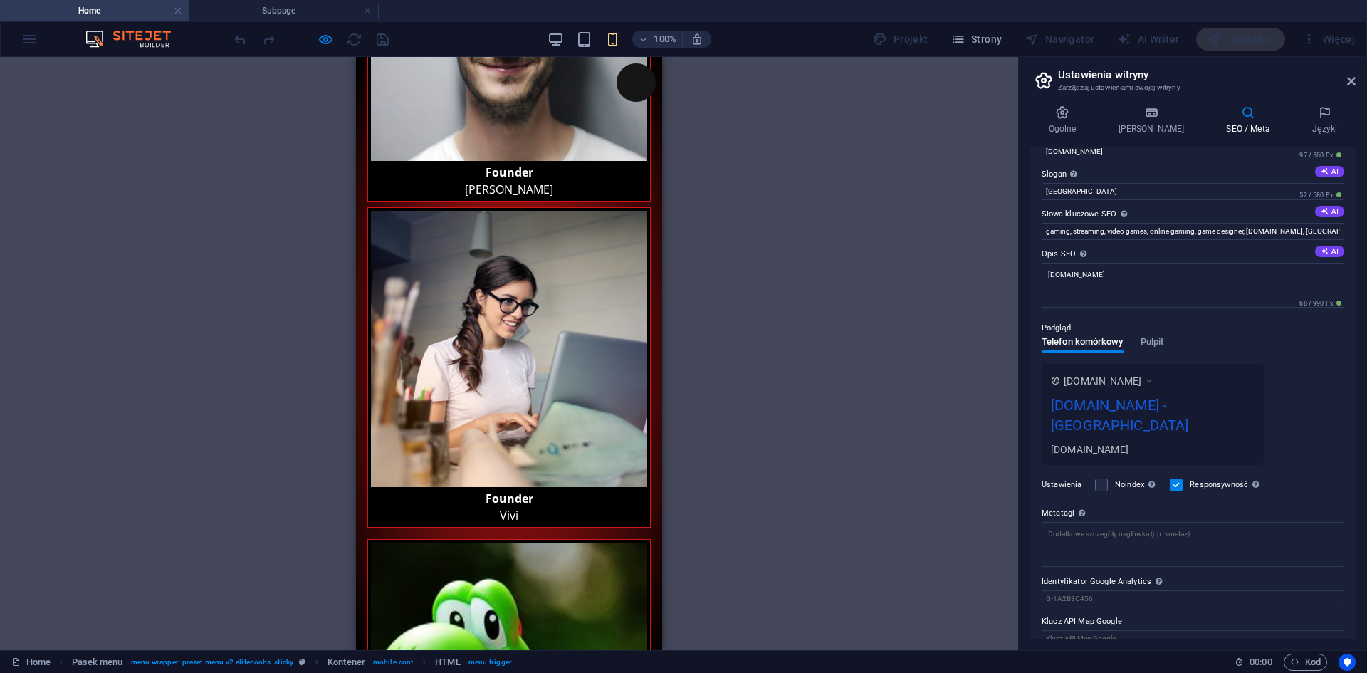
scroll to position [4573, 0]
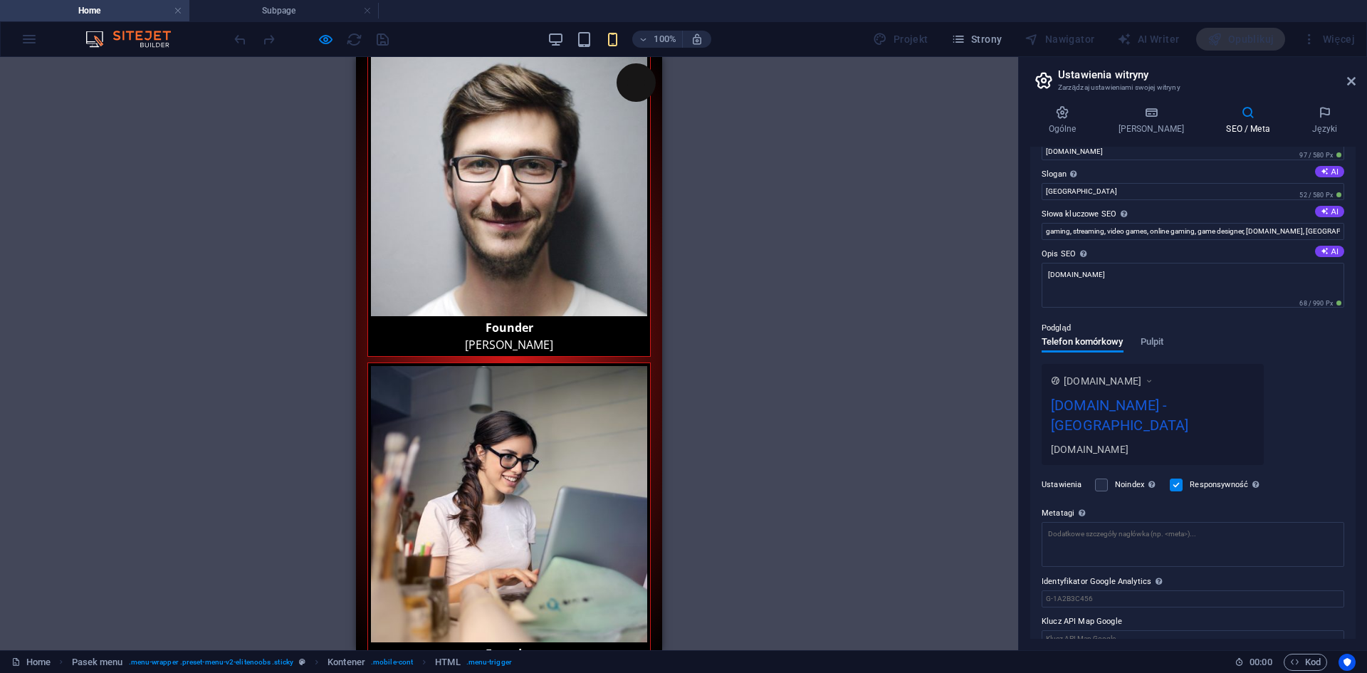
click at [1073, 128] on h4 "Ogólne" at bounding box center [1065, 120] width 70 height 30
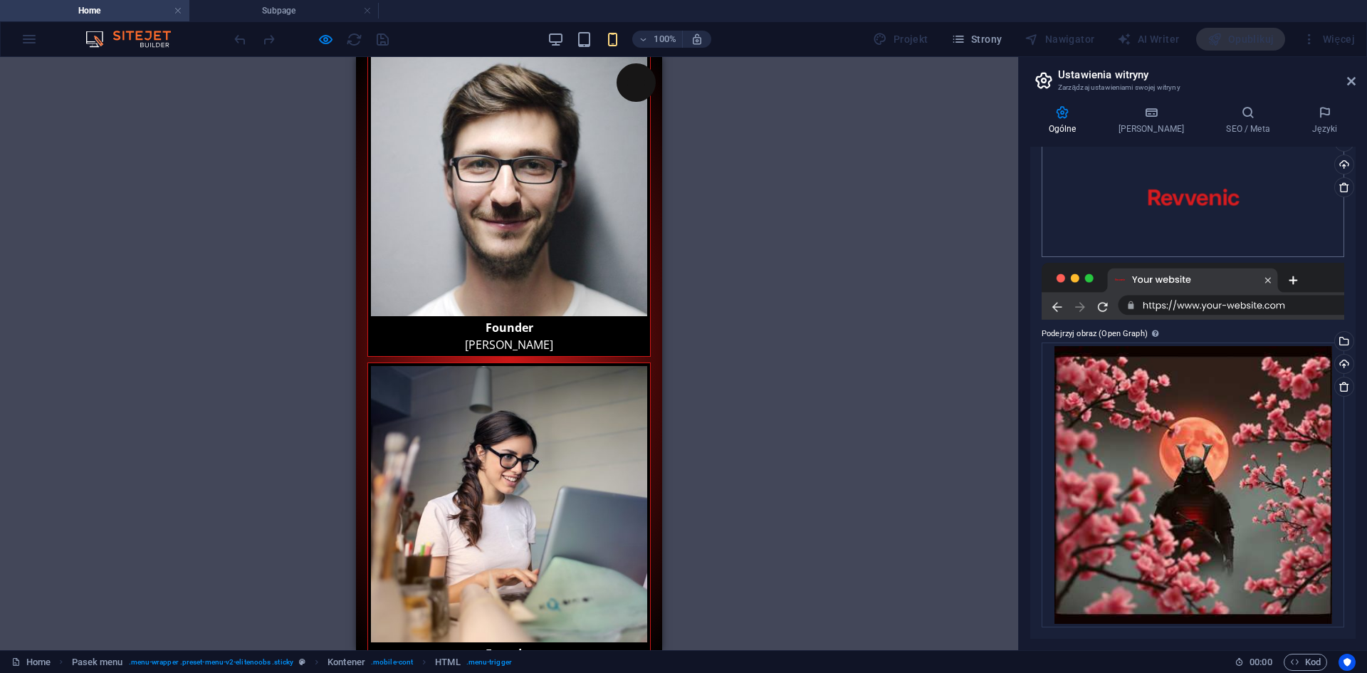
scroll to position [0, 0]
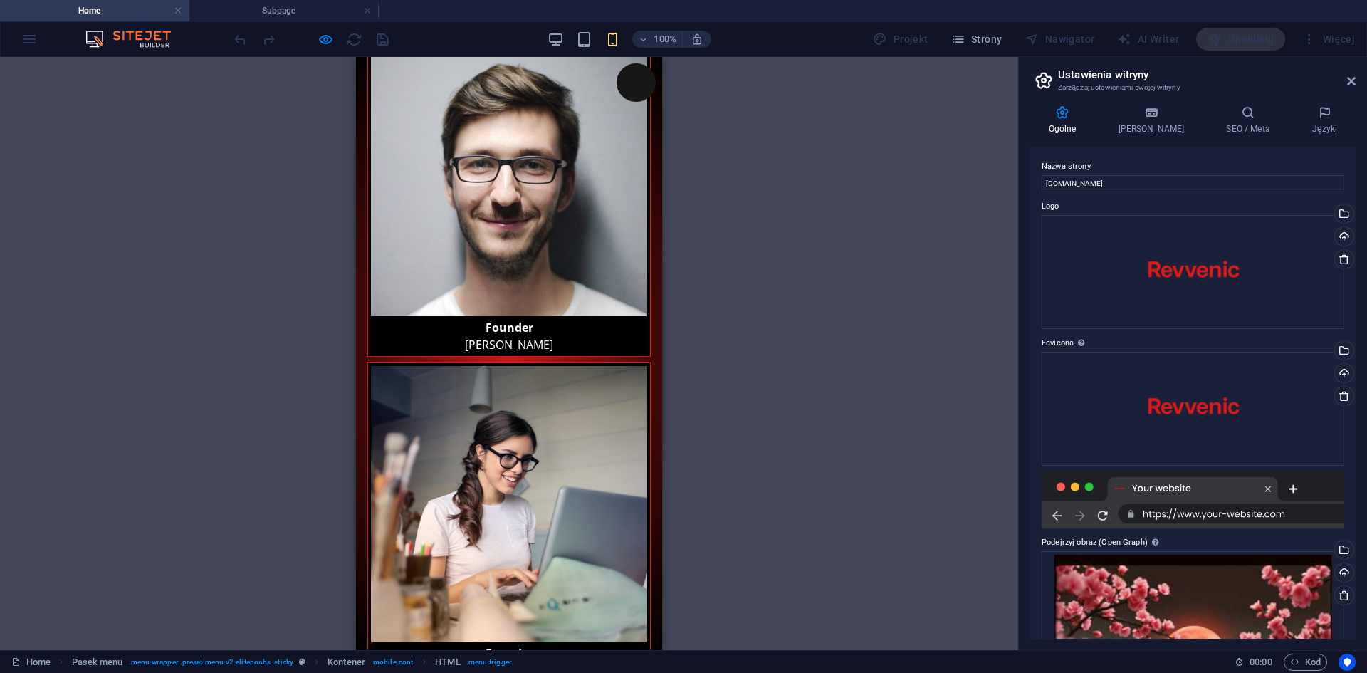
click at [1055, 38] on div "Nawigator" at bounding box center [1059, 39] width 81 height 23
click at [1352, 84] on icon at bounding box center [1351, 80] width 9 height 11
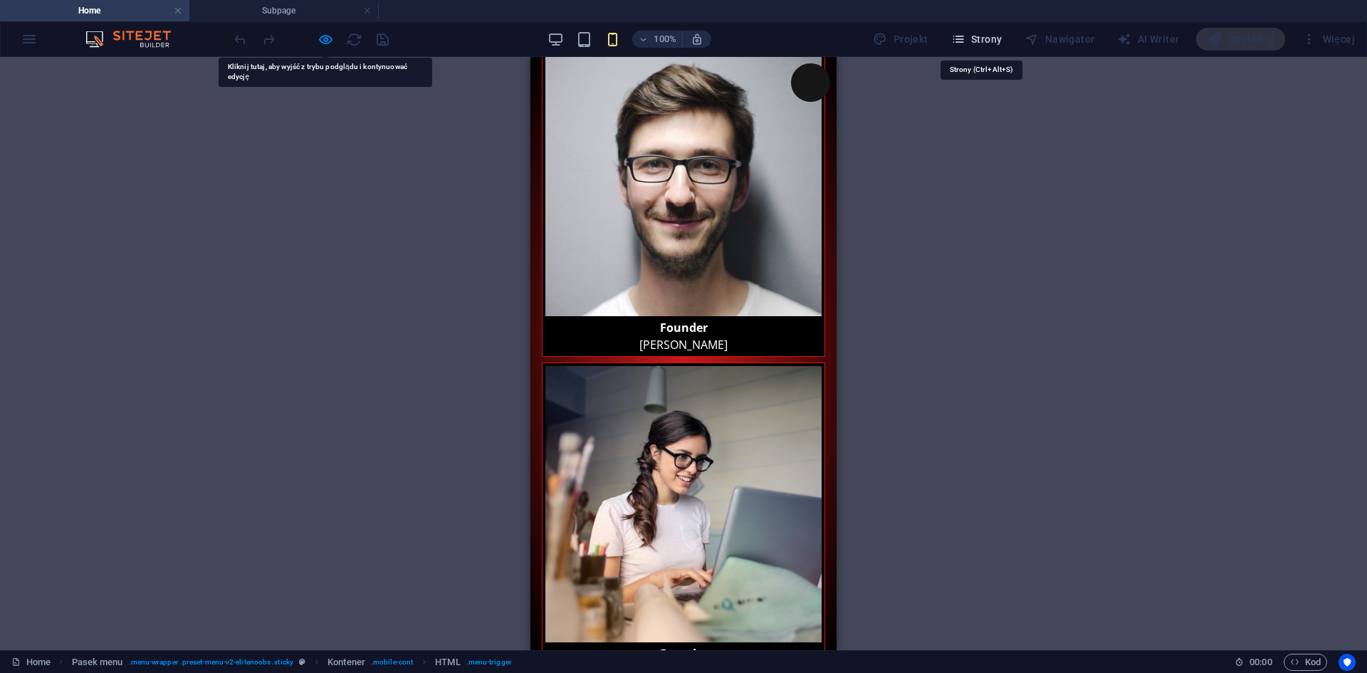
click at [965, 38] on icon "button" at bounding box center [958, 39] width 14 height 14
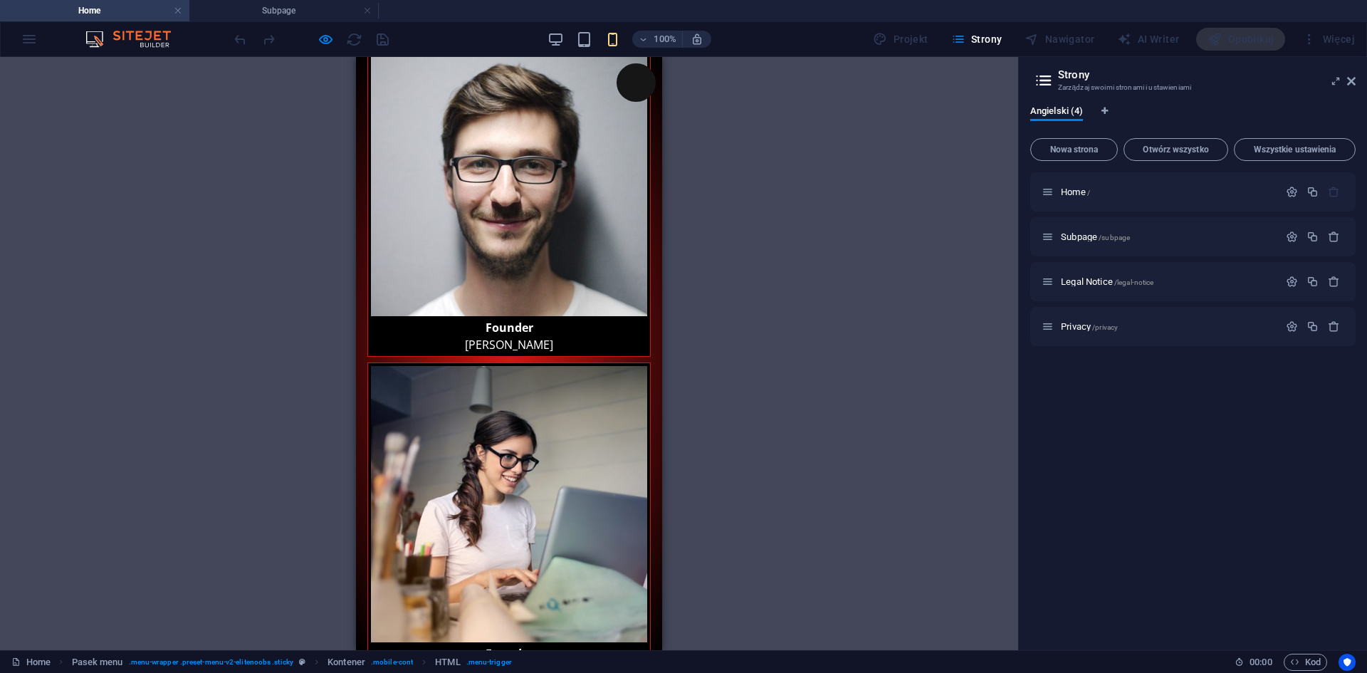
click at [1056, 43] on div "Nawigator" at bounding box center [1059, 39] width 81 height 23
click at [1252, 136] on div "Nowa strona Otwórz wszystko Wszystkie ustawienia Home / Subpage /subpage Legal …" at bounding box center [1192, 385] width 325 height 506
click at [1256, 147] on span "Wszystkie ustawienia" at bounding box center [1294, 149] width 109 height 9
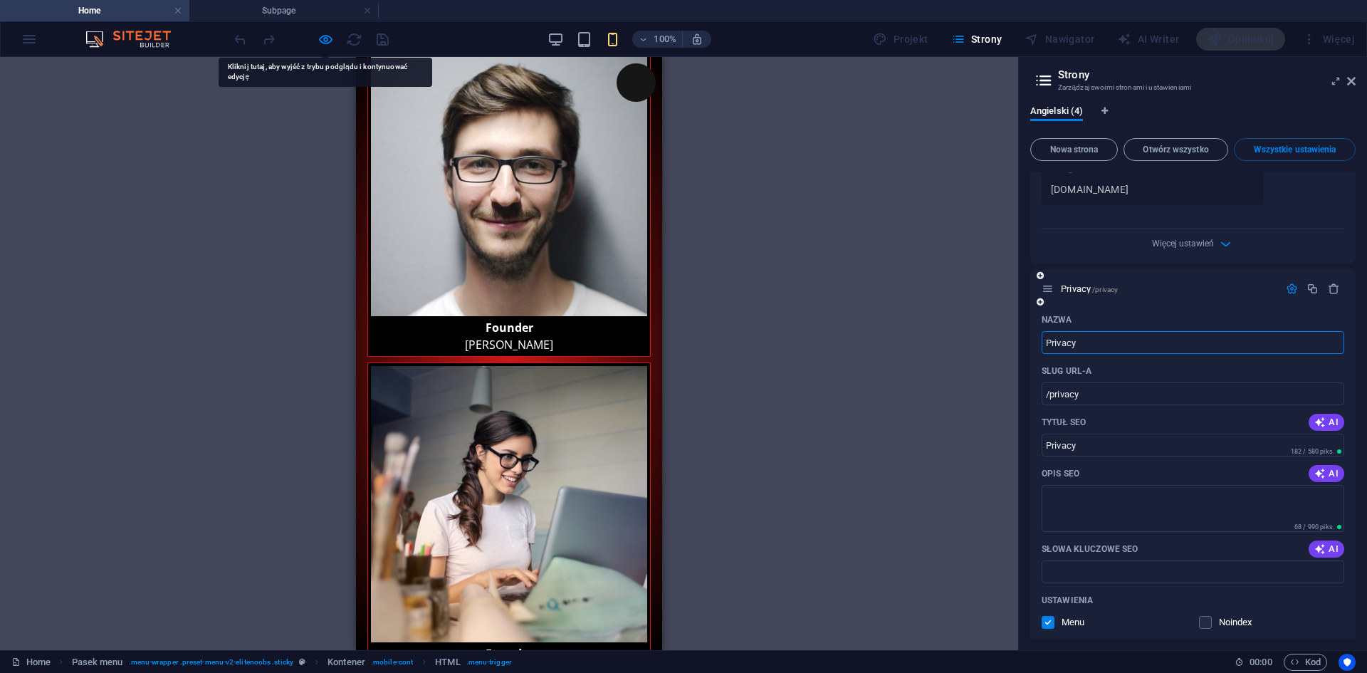
scroll to position [1836, 0]
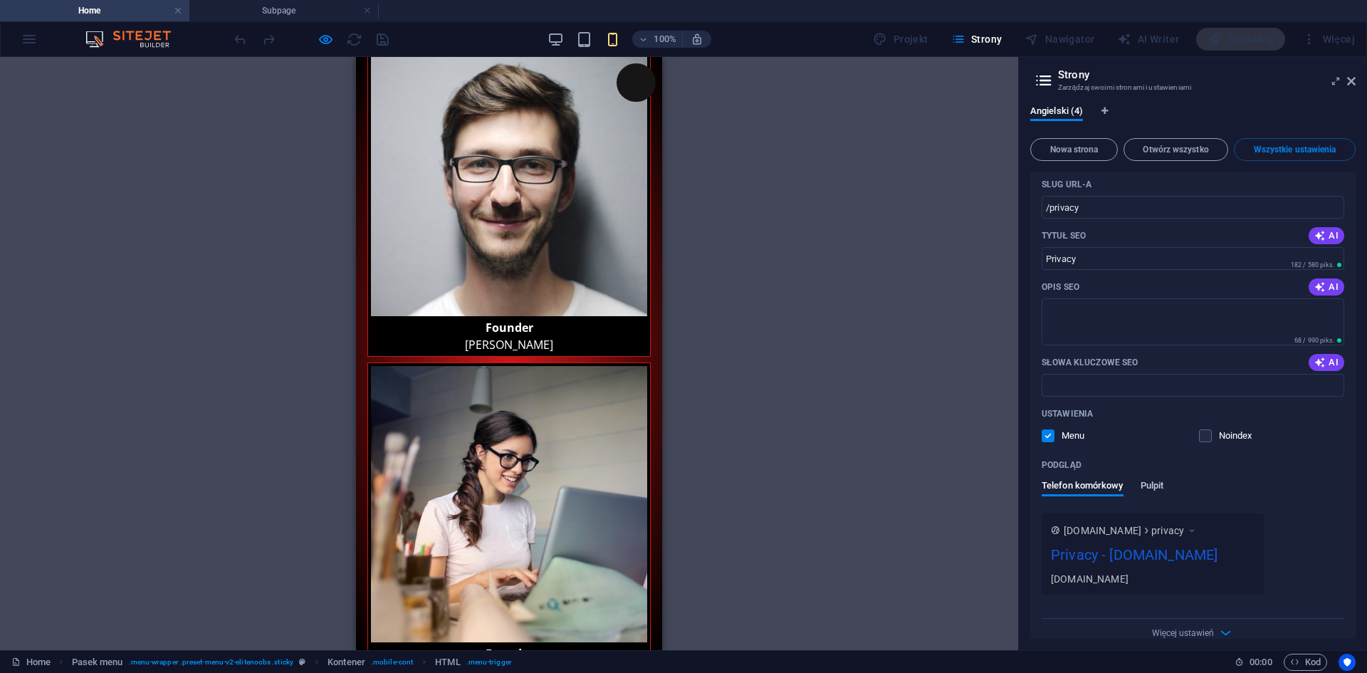
click at [1153, 477] on span "Pulpit" at bounding box center [1152, 487] width 23 height 20
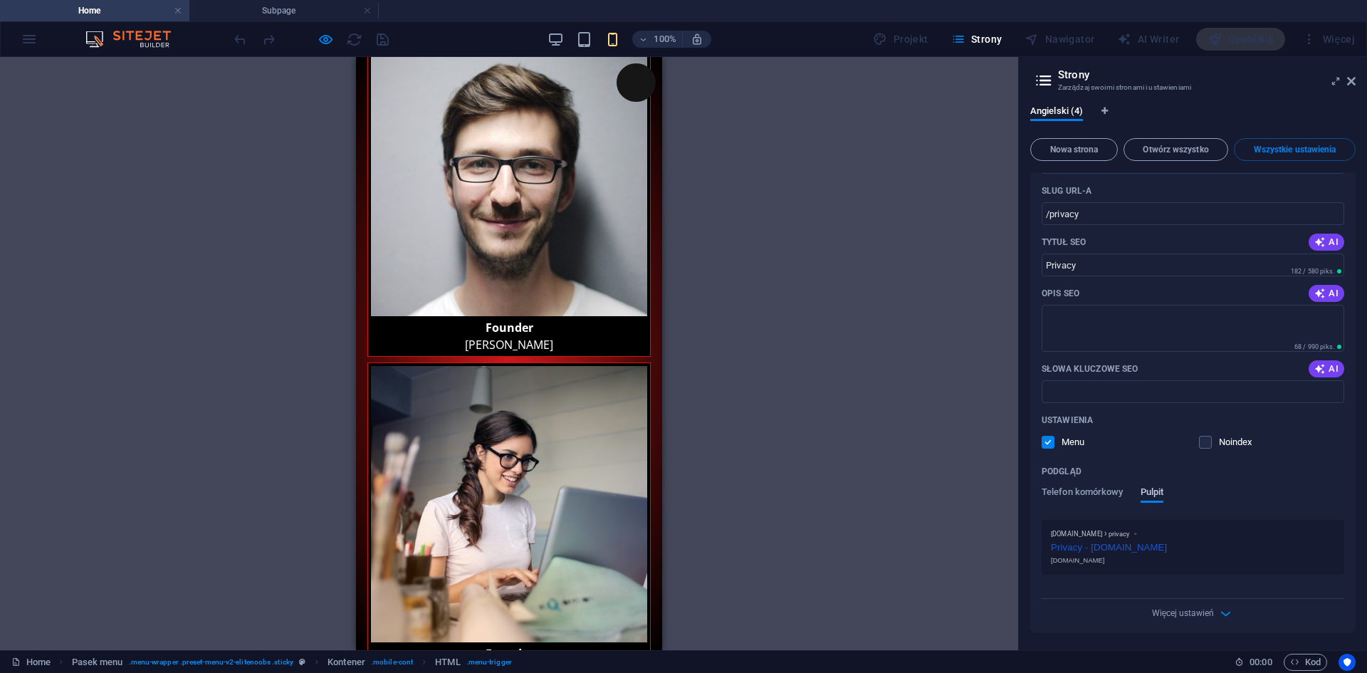
scroll to position [1810, 0]
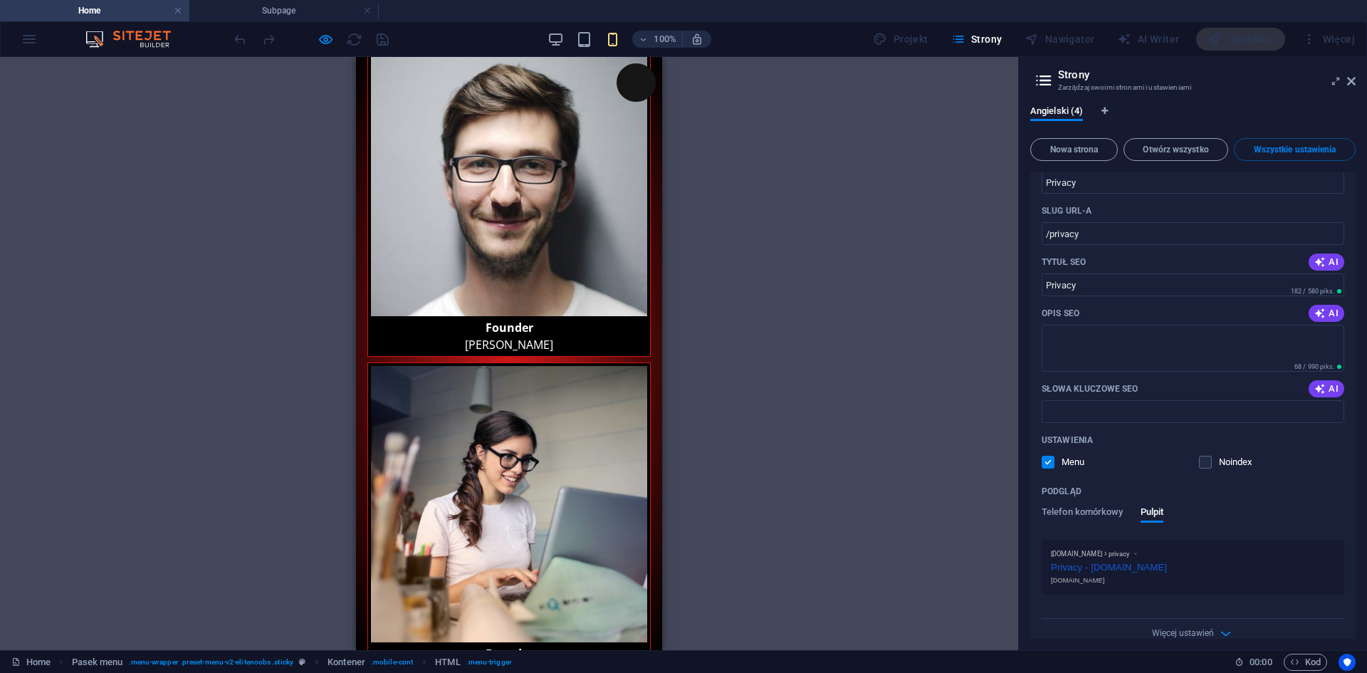
click at [115, 9] on h4 "Home" at bounding box center [94, 11] width 189 height 16
click at [34, 40] on div "100% Projekt Strony Nawigator AI Writer Opublikuj Więcej" at bounding box center [684, 39] width 1366 height 34
click at [23, 40] on div "100% Projekt Strony Nawigator AI Writer Opublikuj Więcej" at bounding box center [684, 39] width 1366 height 34
click at [365, 8] on link at bounding box center [367, 11] width 9 height 14
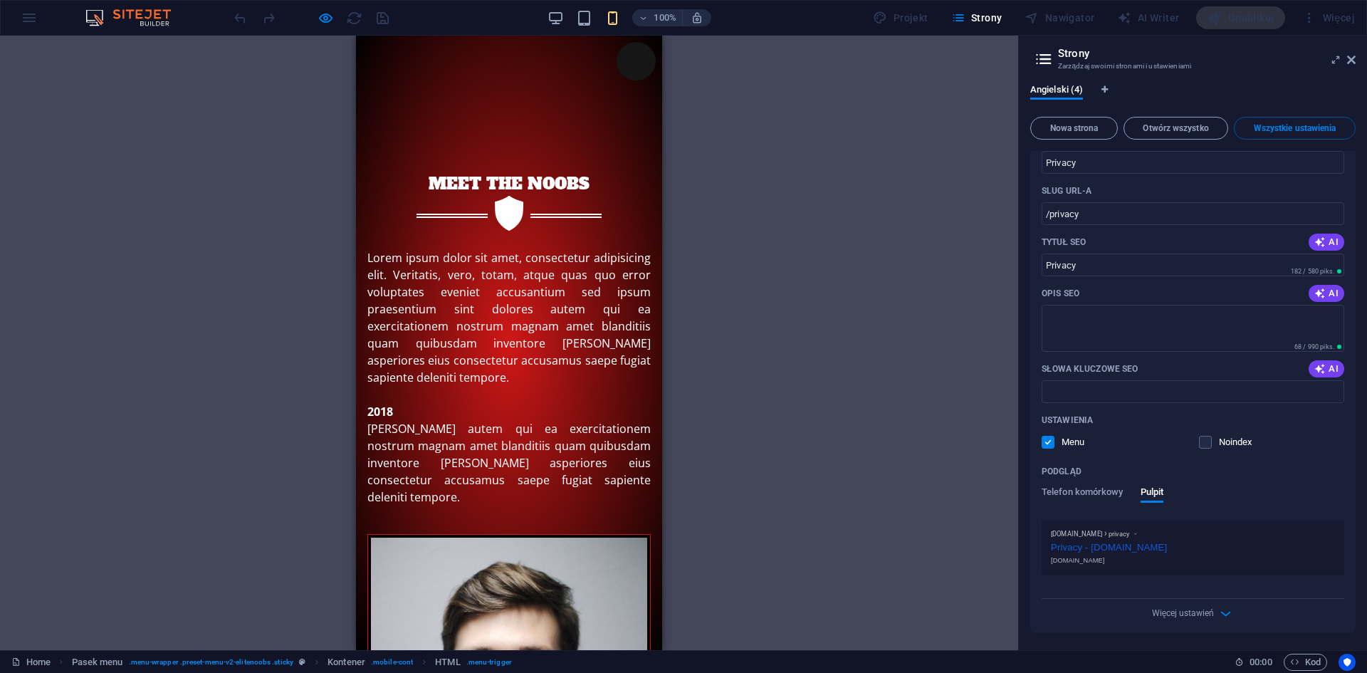
scroll to position [1788, 0]
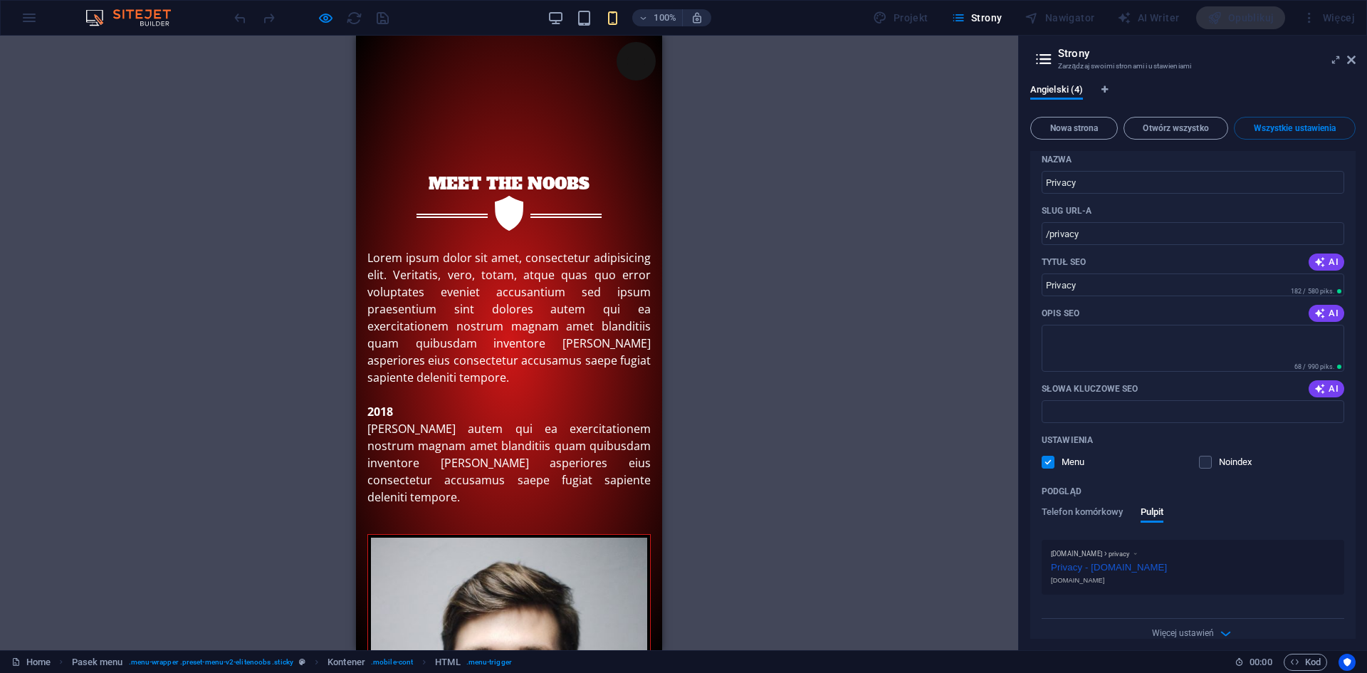
click at [33, 16] on div "100% Projekt Strony Nawigator AI Writer Opublikuj Więcej" at bounding box center [684, 18] width 1366 height 34
click at [1355, 66] on aside "Strony Zarządzaj swoimi stronami i ustawieniami Angielski (4) Nowa strona Otwór…" at bounding box center [1192, 343] width 349 height 614
click at [1353, 63] on icon at bounding box center [1351, 59] width 9 height 11
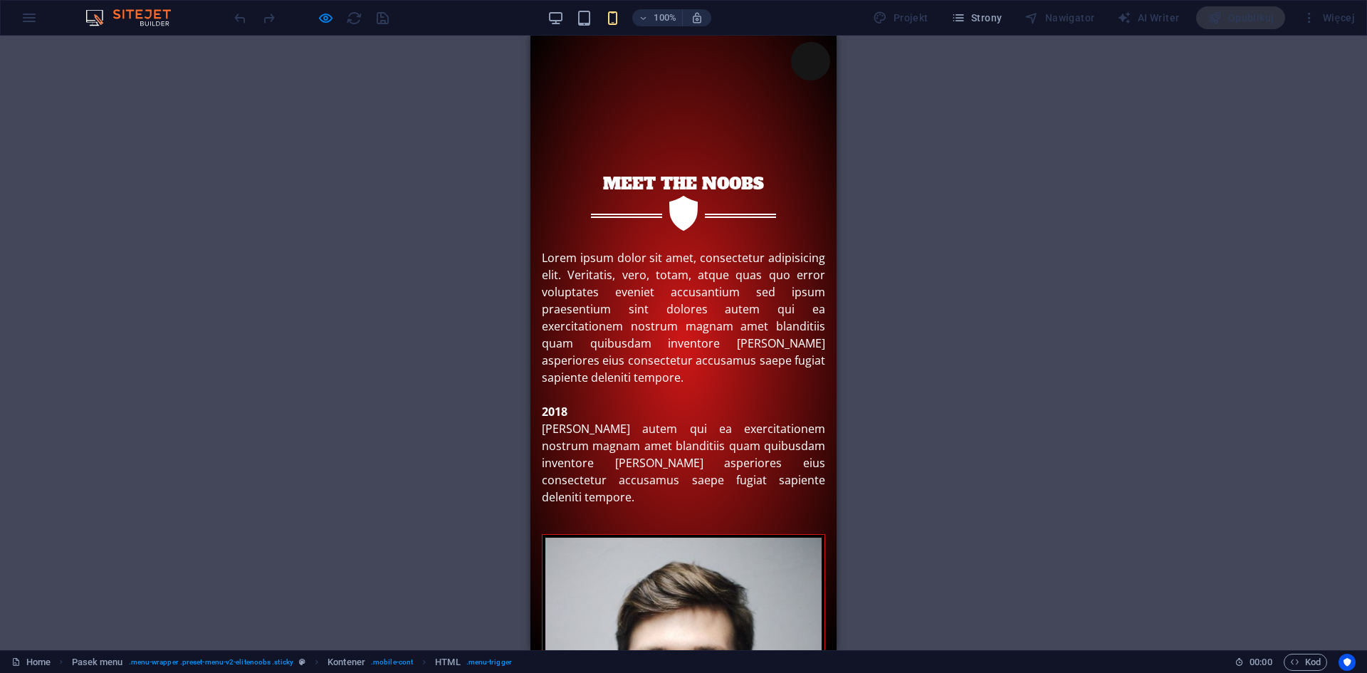
click at [21, 21] on div "100% Projekt Strony Nawigator AI Writer Opublikuj Więcej" at bounding box center [684, 18] width 1366 height 34
click at [22, 21] on div "100% Projekt Strony Nawigator AI Writer Opublikuj Więcej" at bounding box center [684, 18] width 1366 height 34
click at [31, 19] on div "100% Projekt Strony Nawigator AI Writer Opublikuj Więcej" at bounding box center [684, 18] width 1366 height 34
click at [32, 19] on div "100% Projekt Strony Nawigator AI Writer Opublikuj Więcej" at bounding box center [684, 18] width 1366 height 34
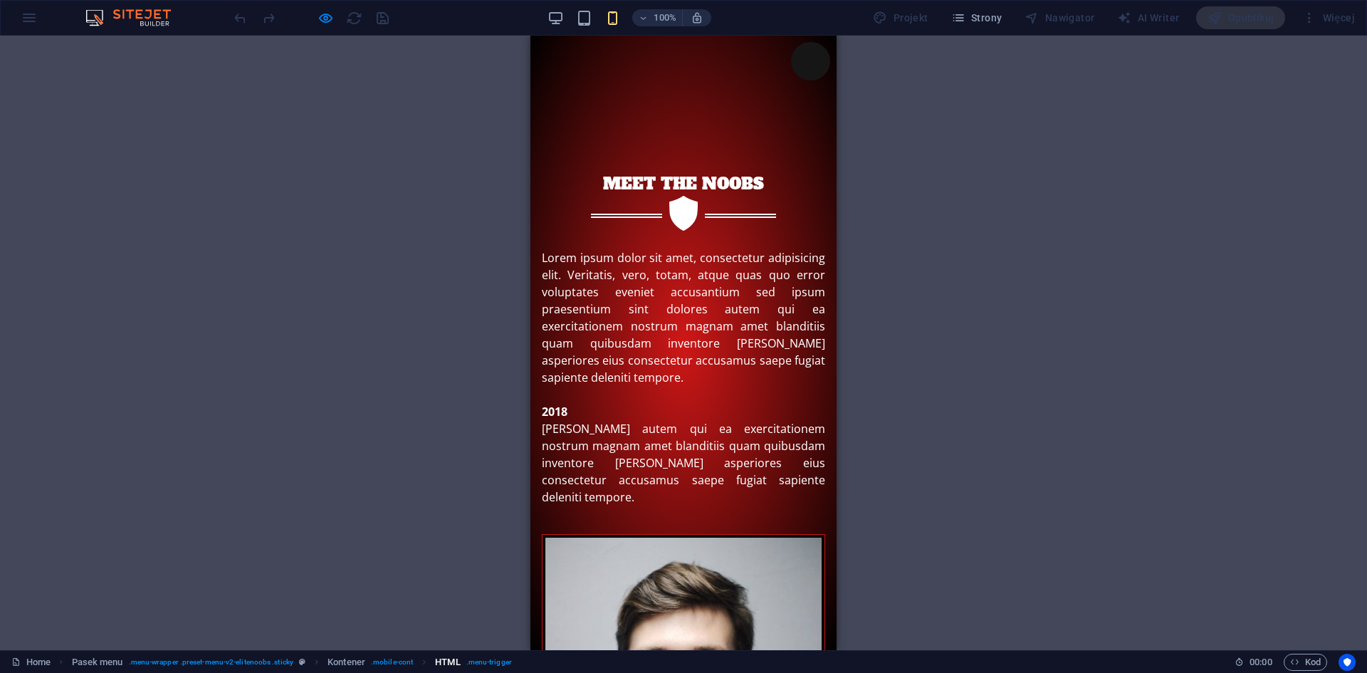
click at [485, 666] on span ". menu-trigger" at bounding box center [489, 662] width 46 height 17
click at [41, 661] on link "Home" at bounding box center [30, 662] width 39 height 17
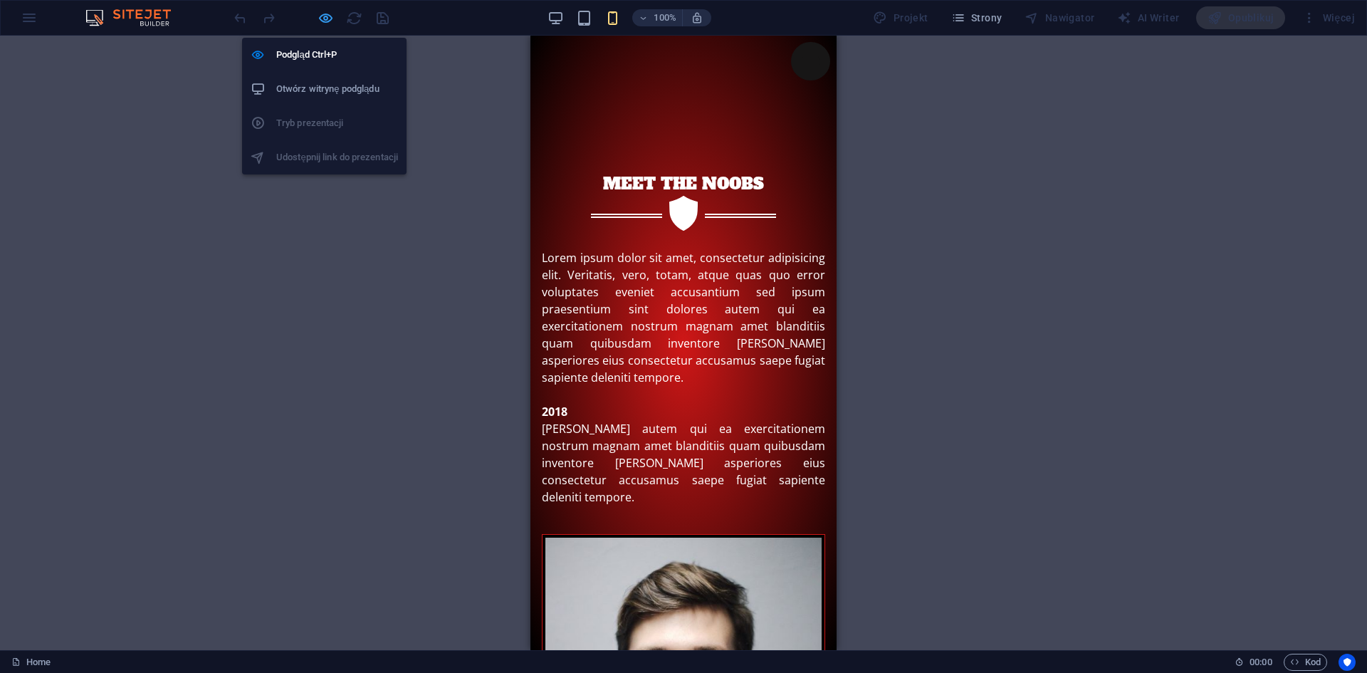
click at [327, 18] on icon "button" at bounding box center [326, 18] width 16 height 16
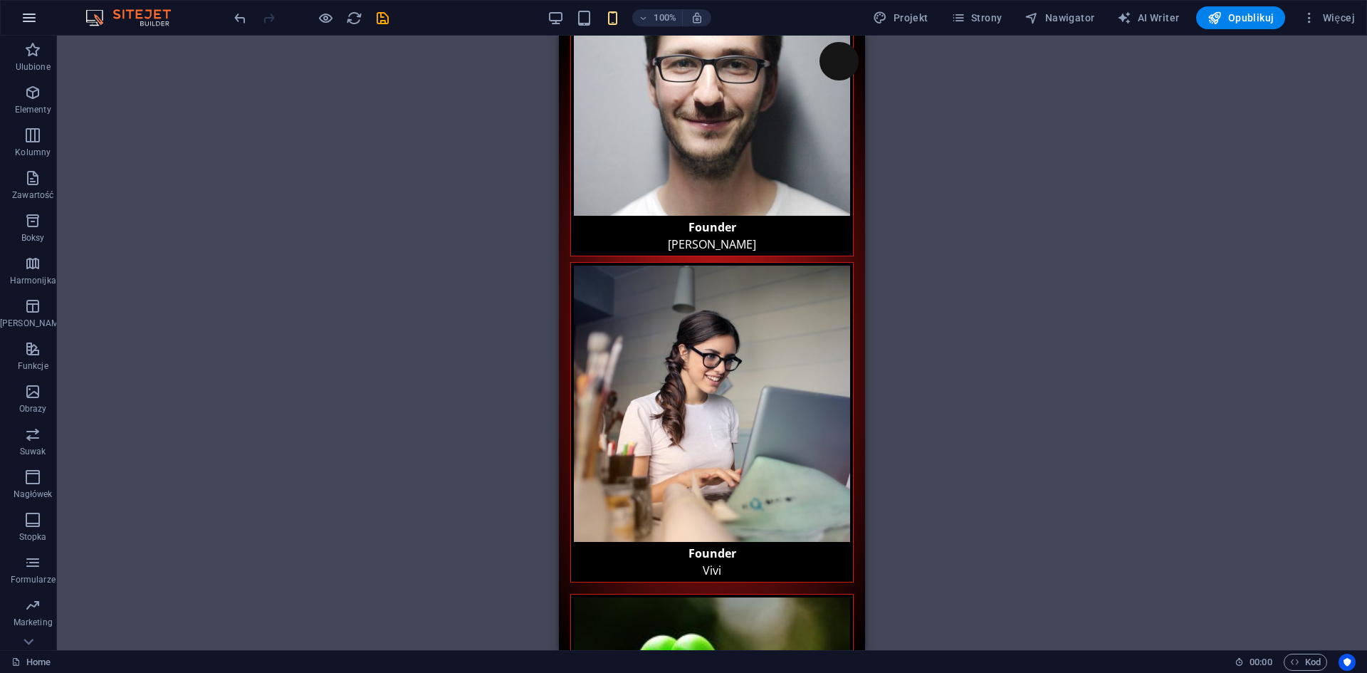
click at [25, 22] on icon "button" at bounding box center [29, 17] width 17 height 17
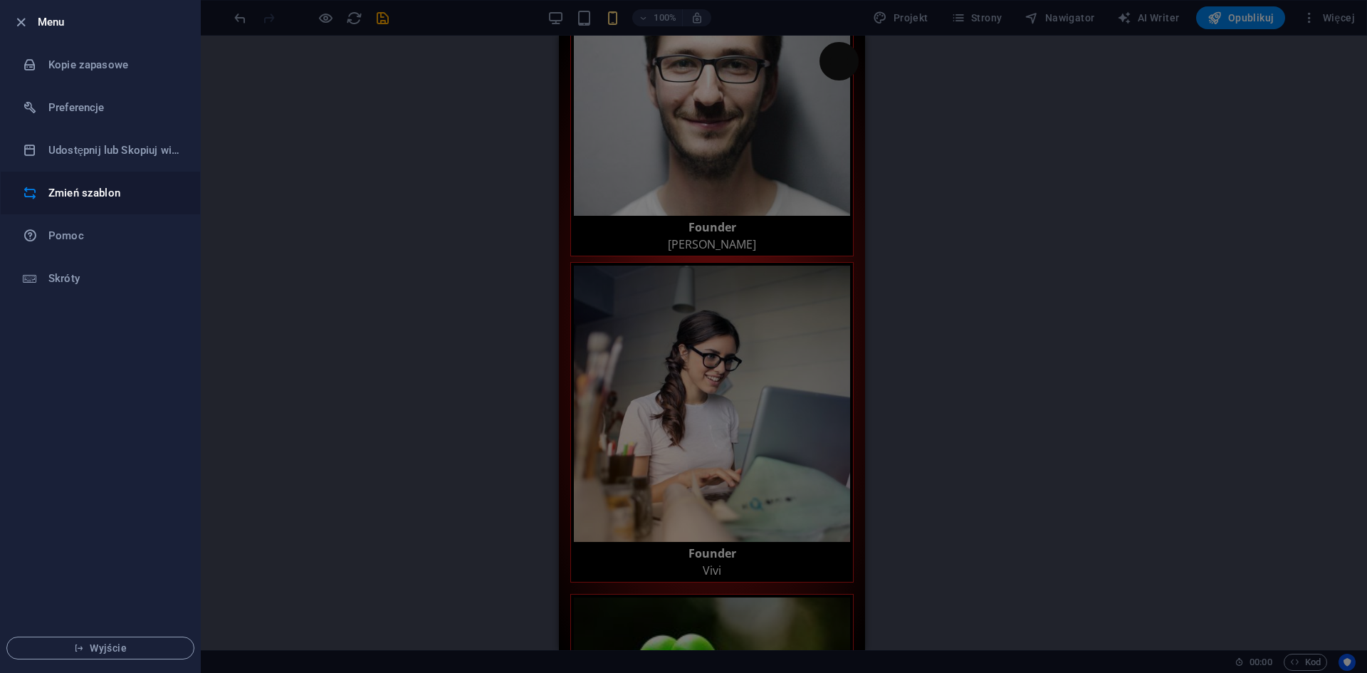
click at [83, 187] on h6 "Zmień szablon" at bounding box center [114, 192] width 132 height 17
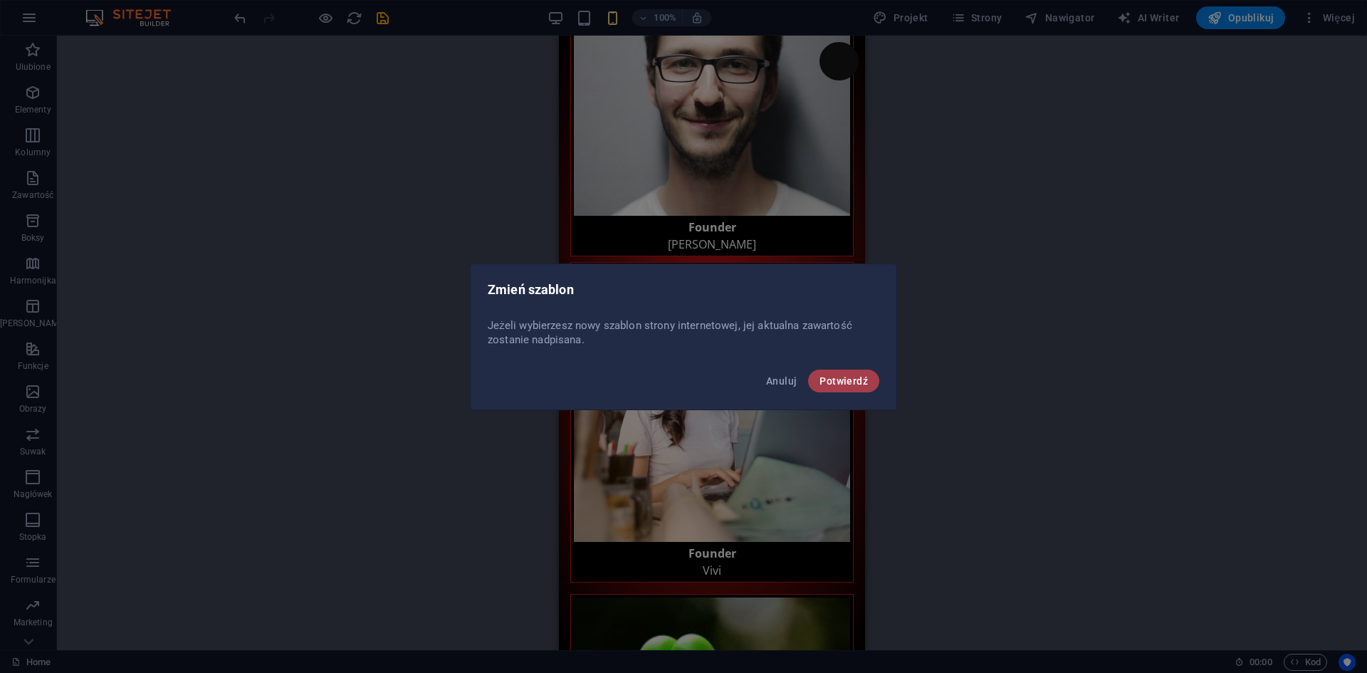
click at [855, 380] on span "Potwierdź" at bounding box center [843, 380] width 48 height 11
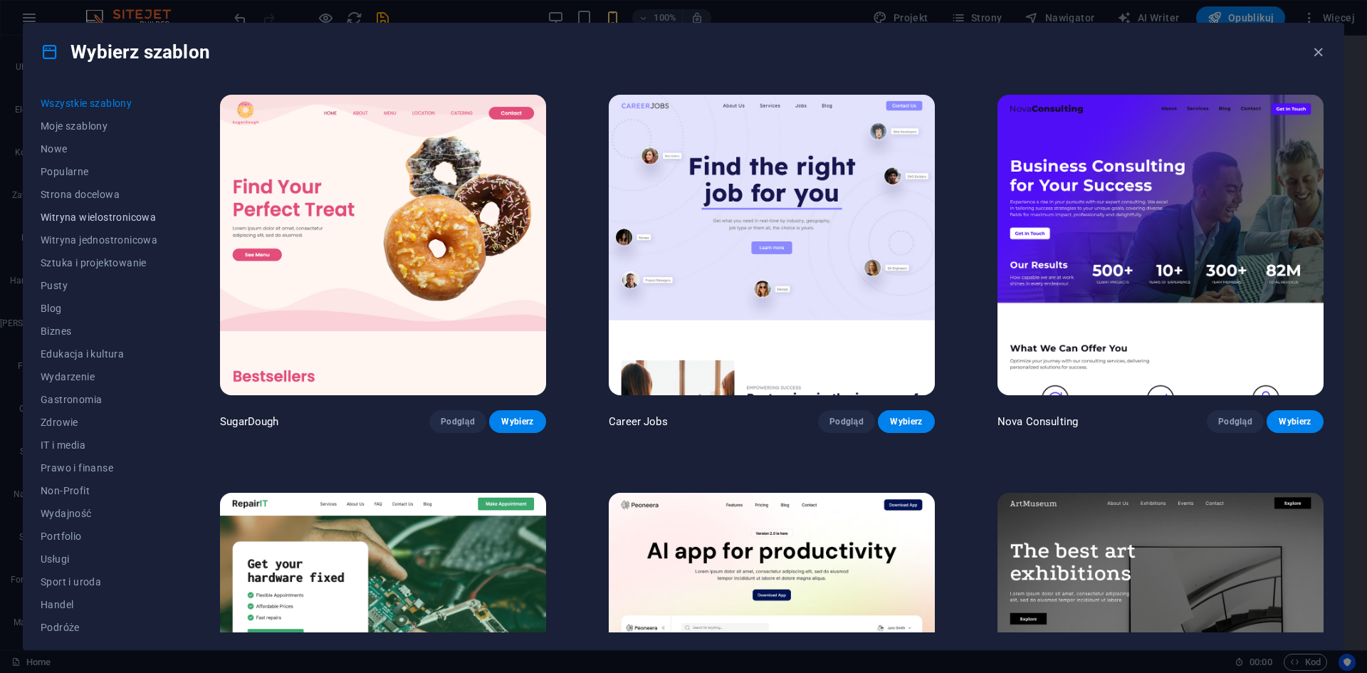
click at [110, 212] on span "Witryna wielostronicowa" at bounding box center [99, 216] width 117 height 11
click at [95, 216] on span "Witryna wielostronicowa" at bounding box center [99, 216] width 117 height 11
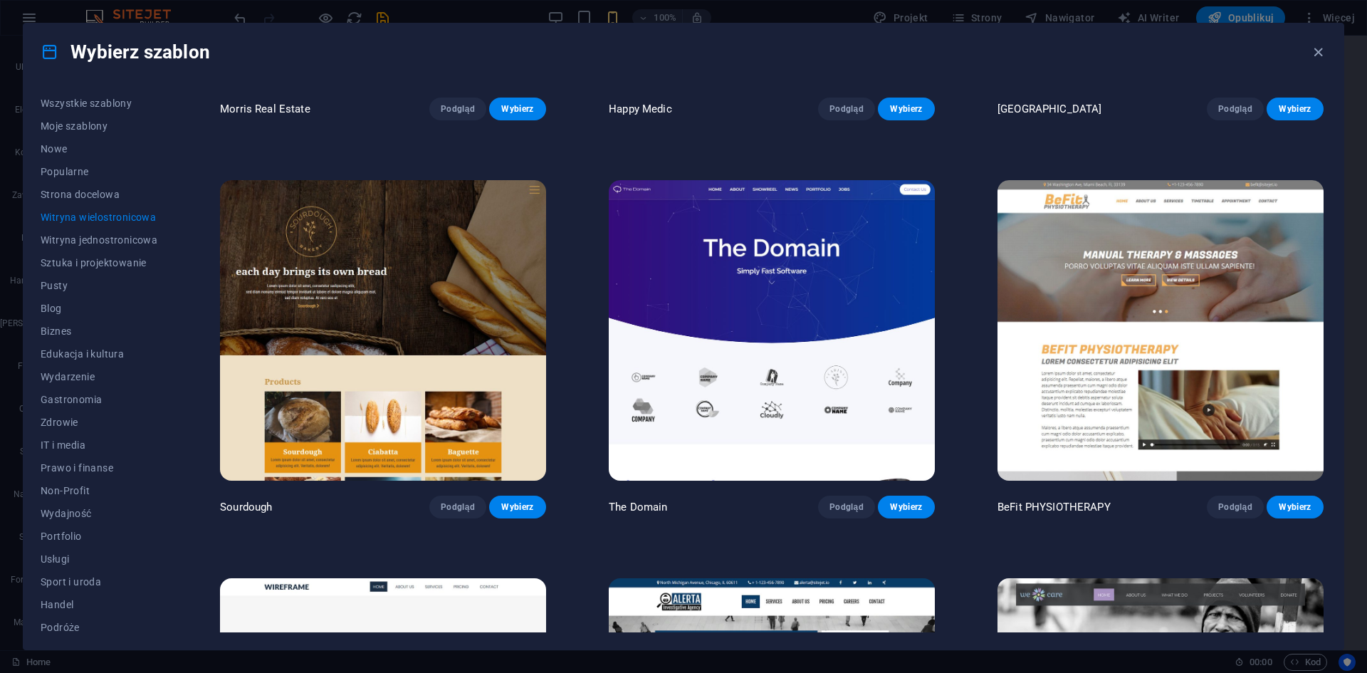
scroll to position [5411, 0]
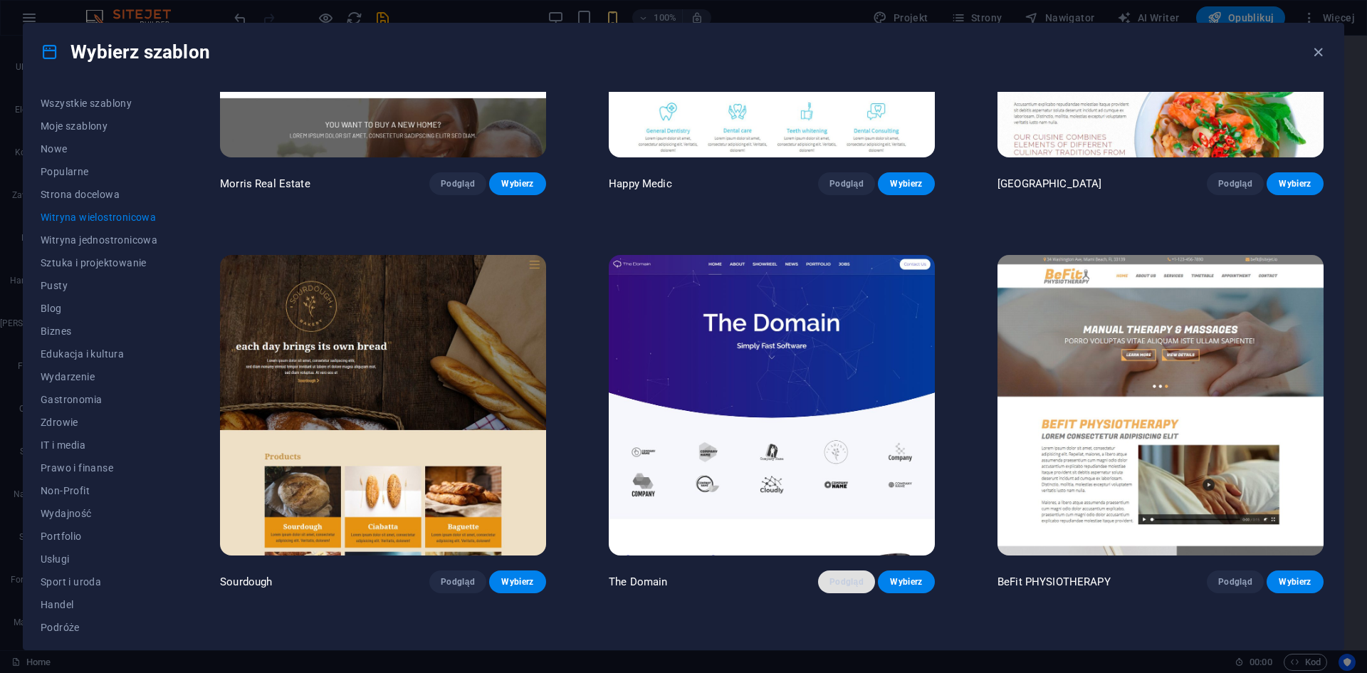
click at [852, 576] on span "Podgląd" at bounding box center [846, 581] width 34 height 11
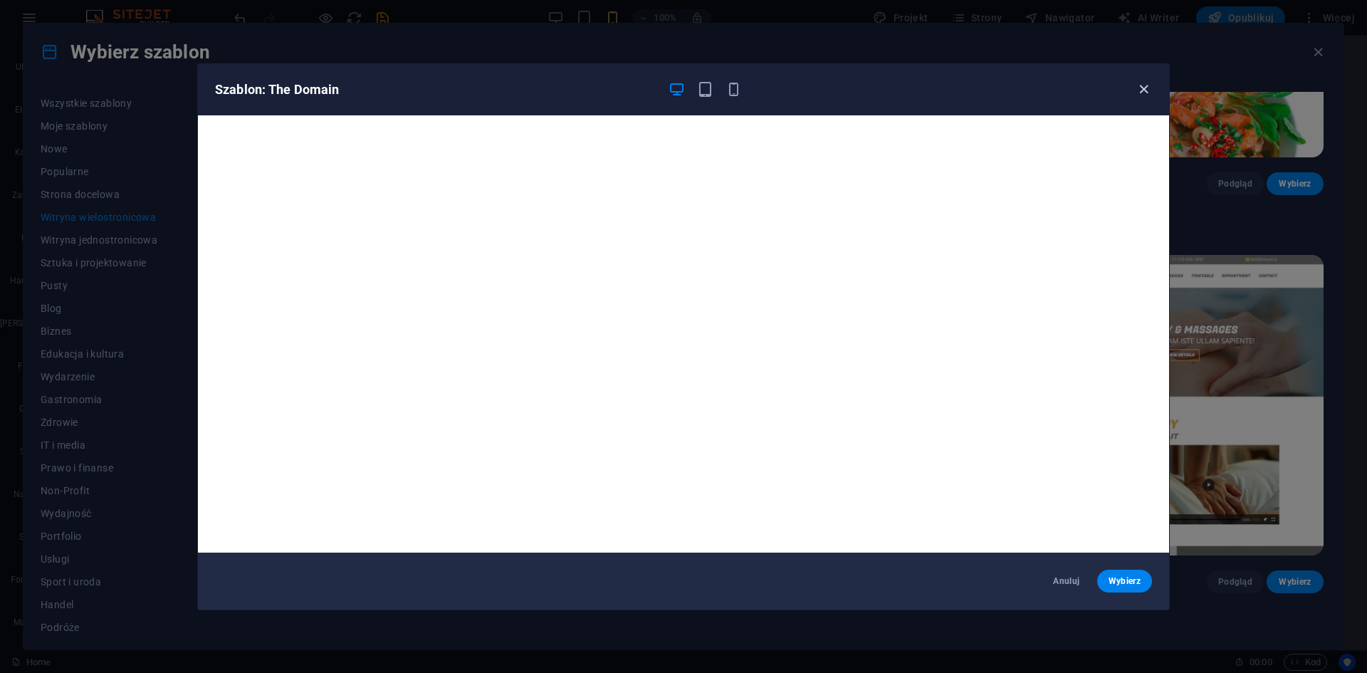
click at [1139, 93] on icon "button" at bounding box center [1144, 89] width 16 height 16
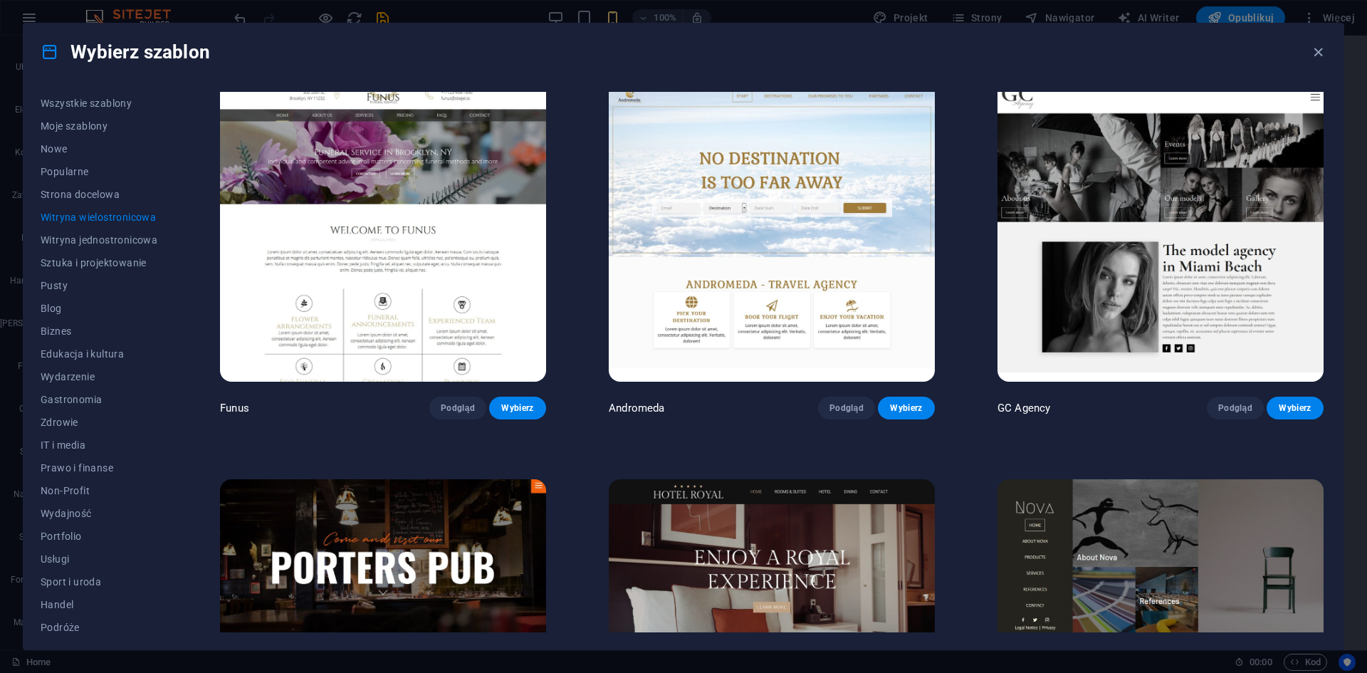
scroll to position [7404, 0]
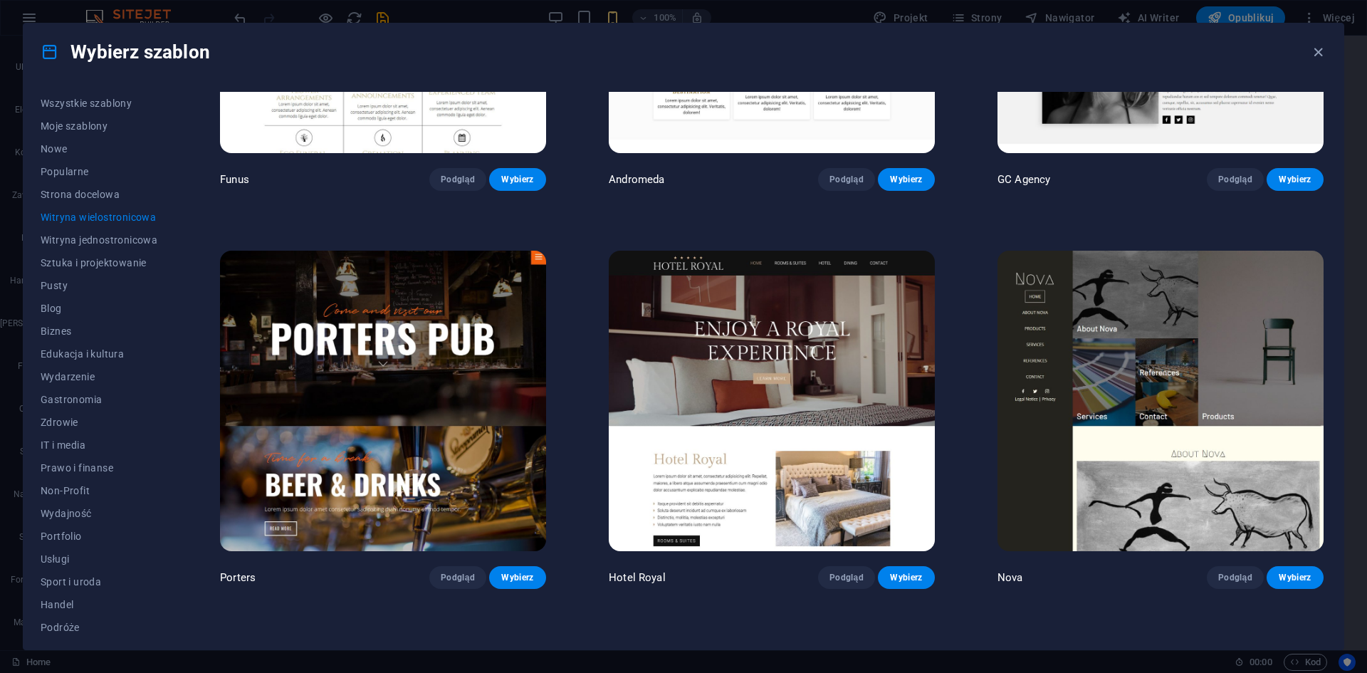
click at [1049, 316] on img at bounding box center [1160, 401] width 326 height 300
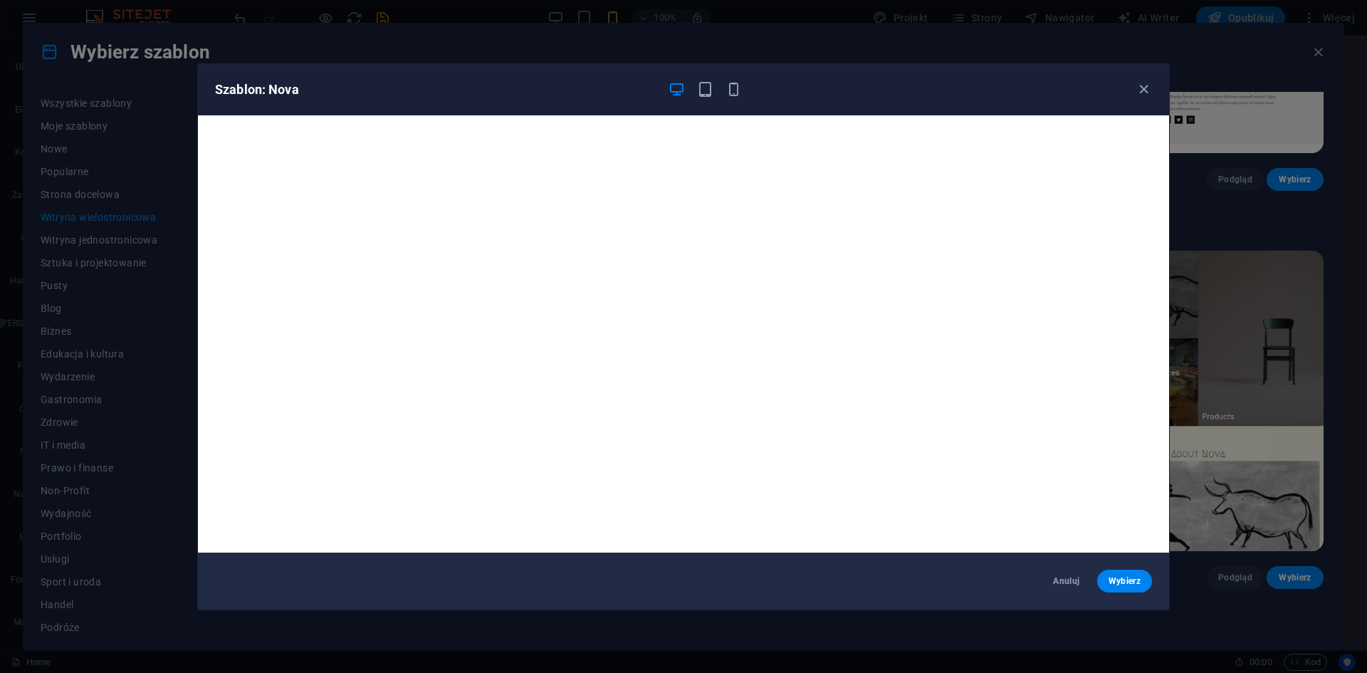
click at [1254, 287] on div "Szablon: Nova Anuluj Wybierz" at bounding box center [683, 336] width 1367 height 673
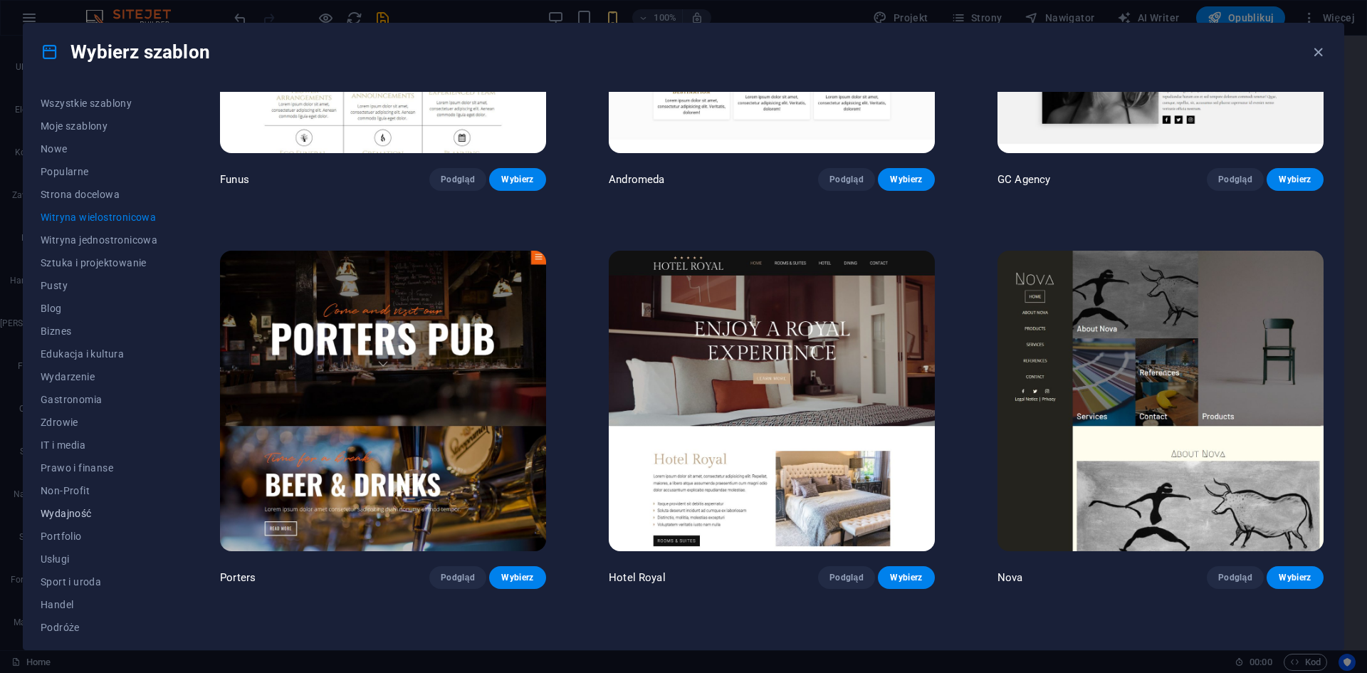
click at [74, 519] on button "Wydajność" at bounding box center [99, 513] width 117 height 23
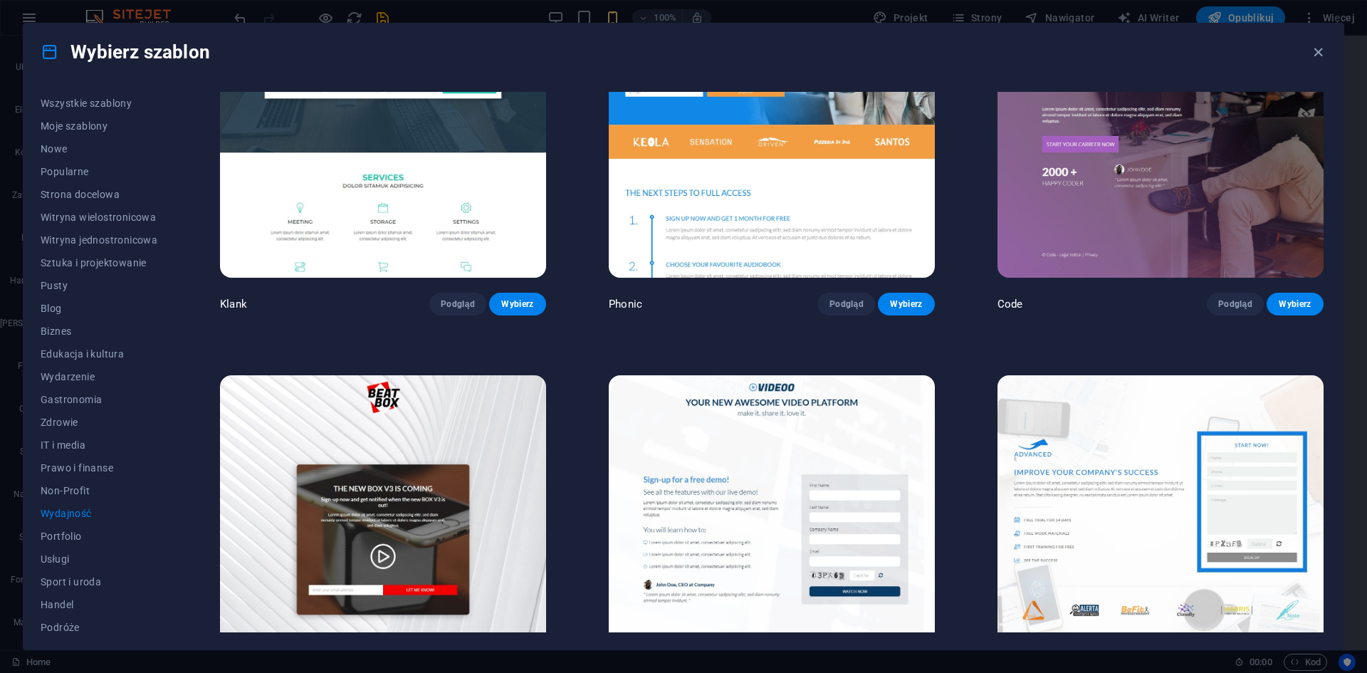
scroll to position [0, 0]
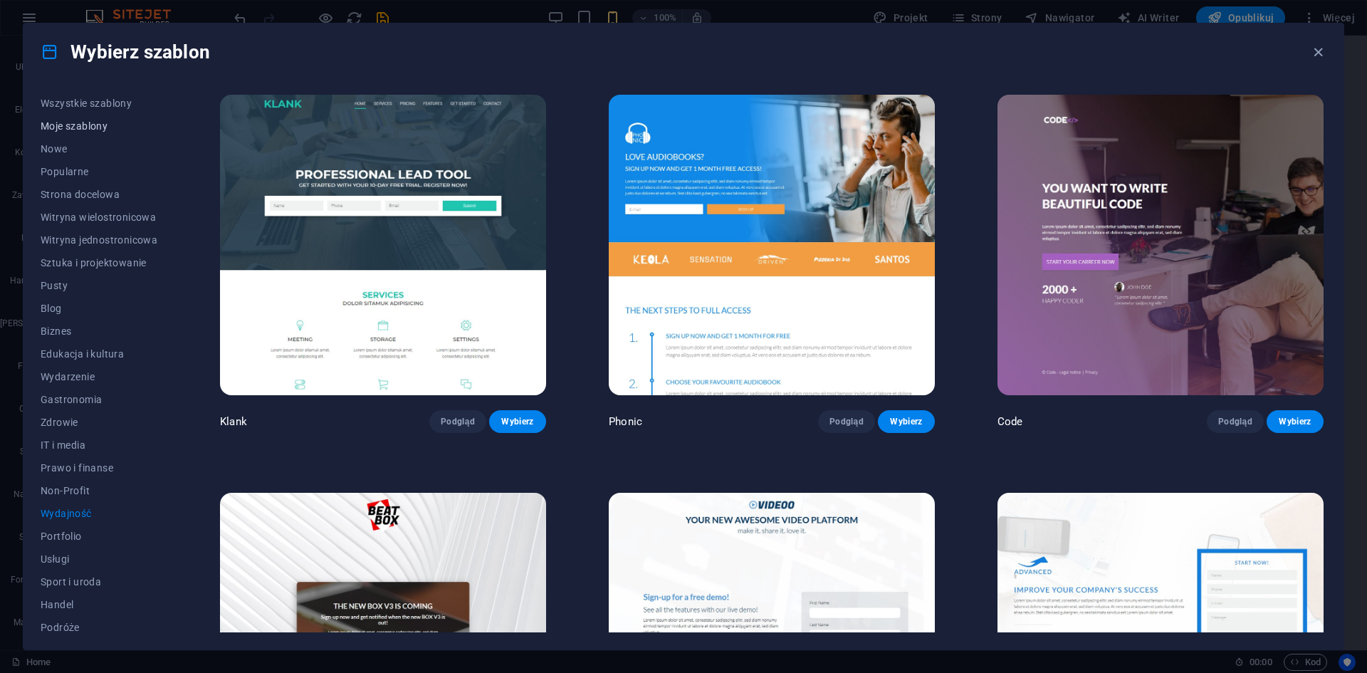
click at [89, 119] on button "Moje szablony" at bounding box center [99, 126] width 117 height 23
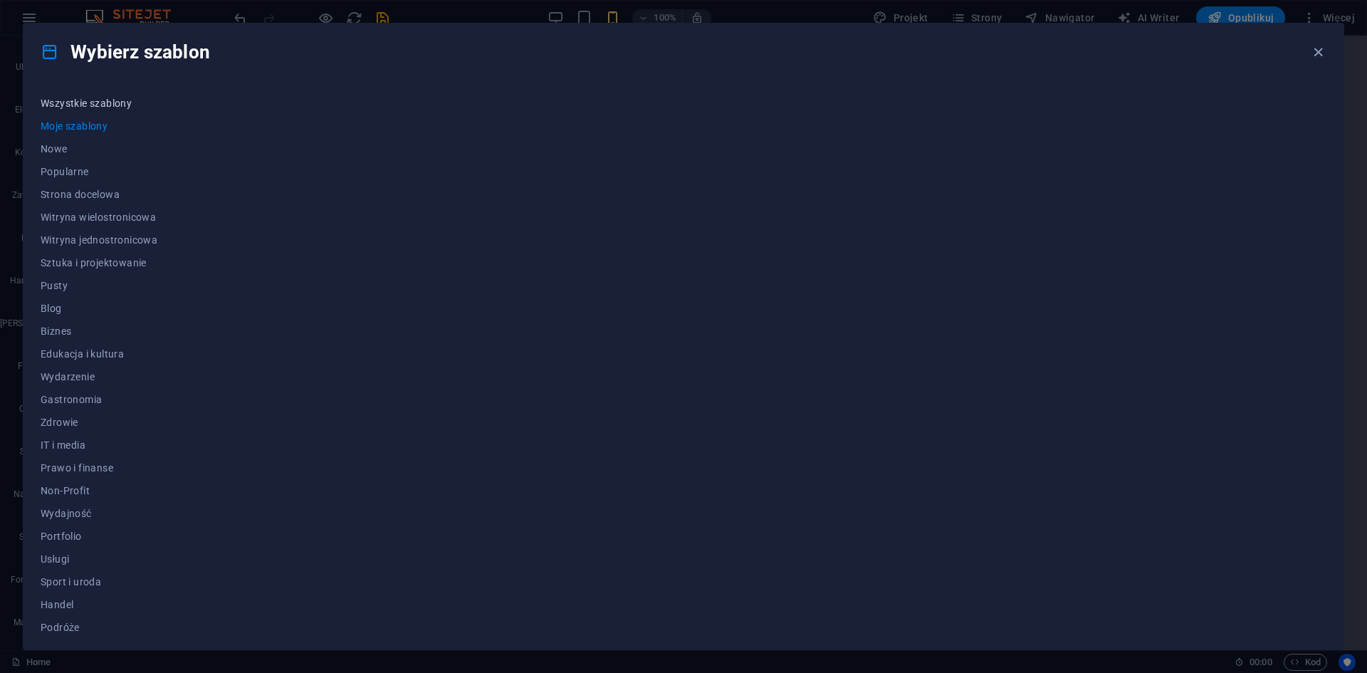
click at [100, 108] on span "Wszystkie szablony" at bounding box center [99, 103] width 117 height 11
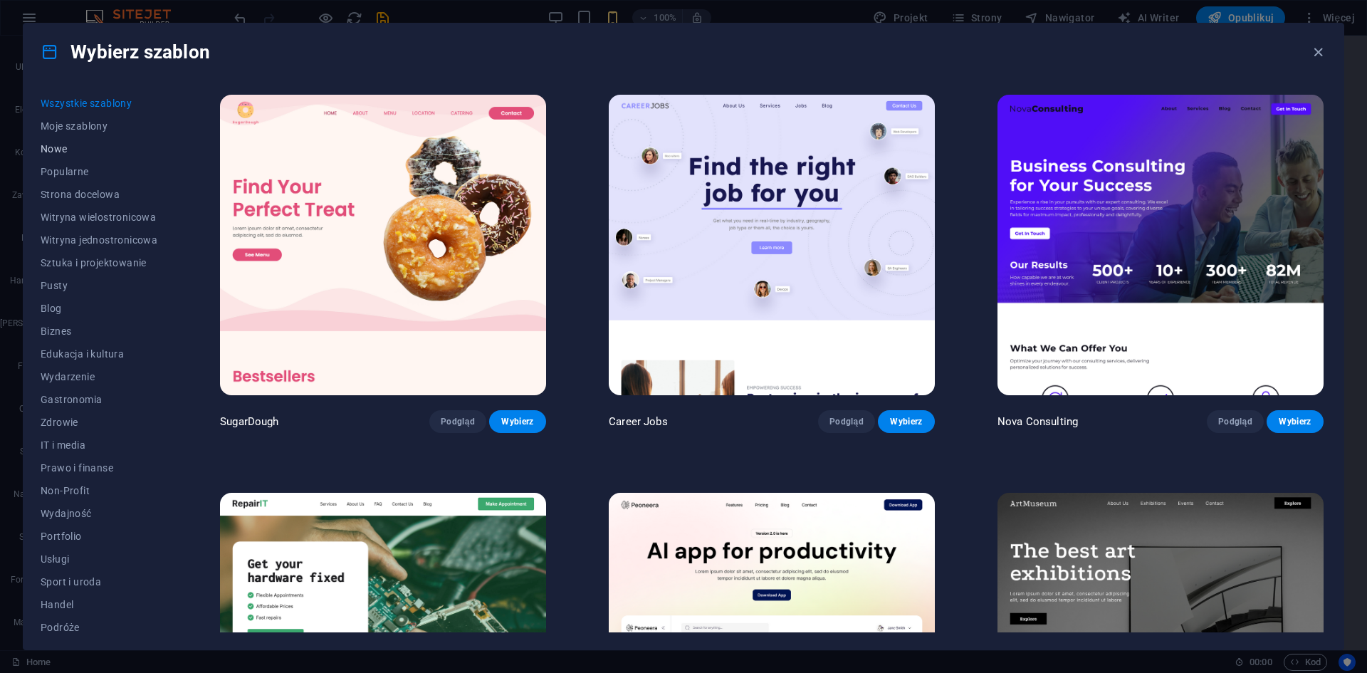
click at [42, 154] on span "Nowe" at bounding box center [99, 148] width 117 height 11
click at [1307, 56] on div "Wybierz szablon" at bounding box center [683, 51] width 1320 height 57
click at [1313, 58] on icon "button" at bounding box center [1318, 52] width 16 height 16
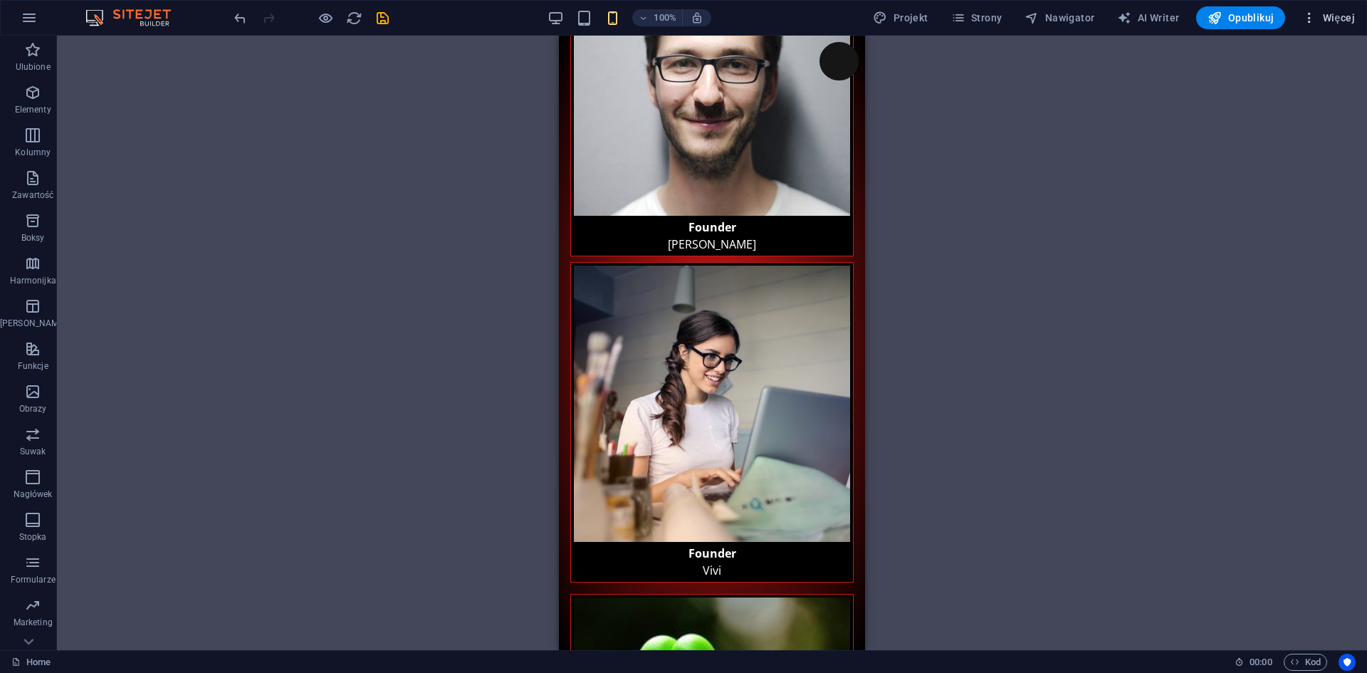
click at [1337, 21] on span "Więcej" at bounding box center [1328, 18] width 53 height 14
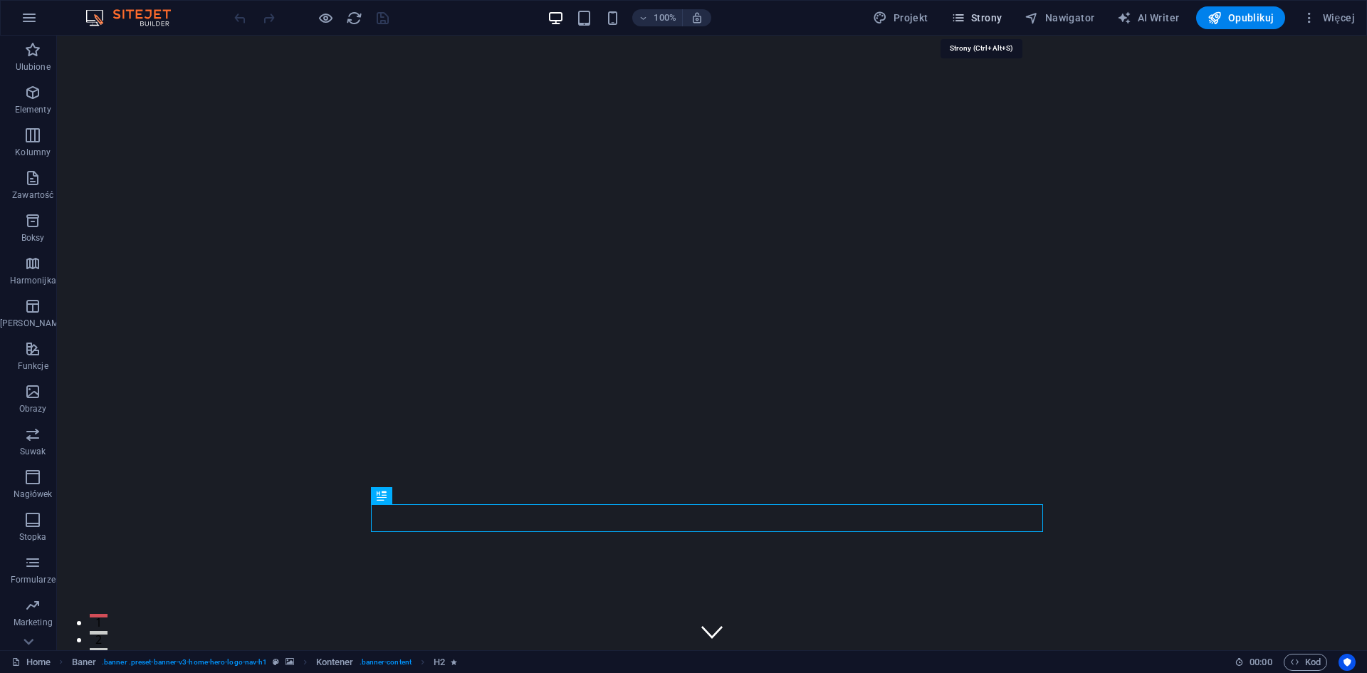
click at [981, 19] on span "Strony" at bounding box center [976, 18] width 51 height 14
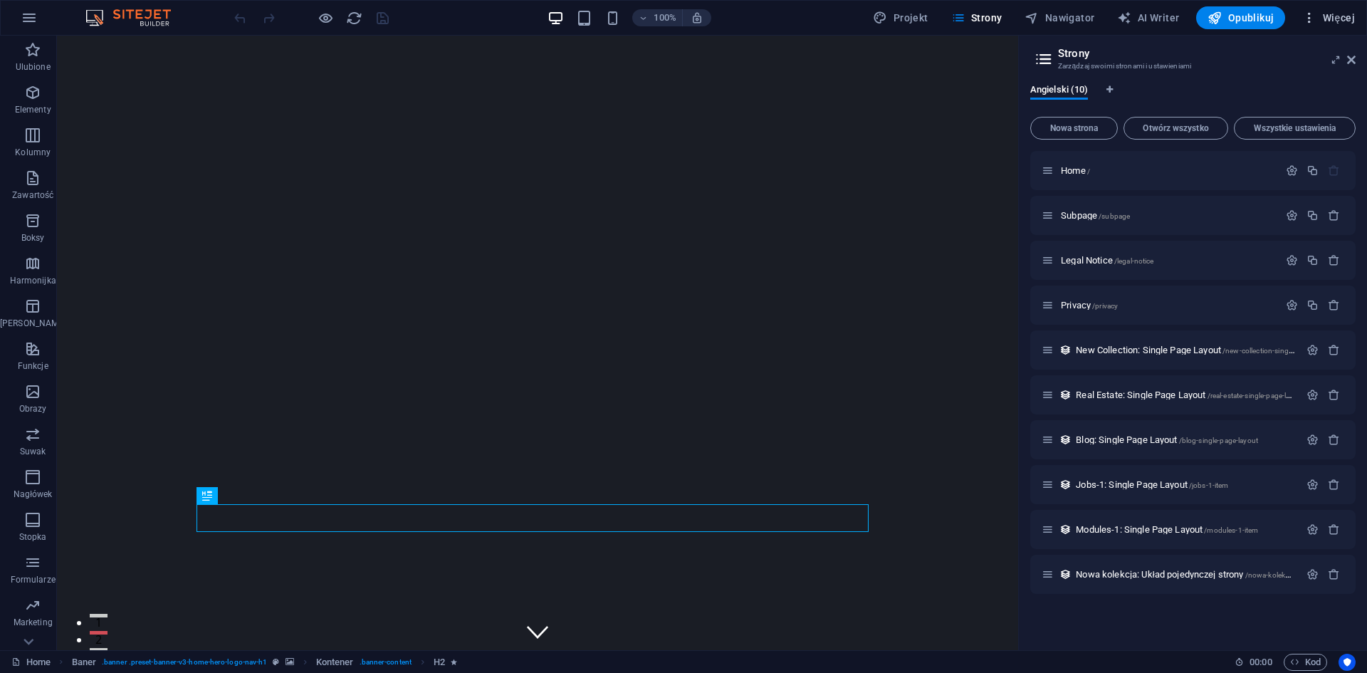
click at [1328, 21] on span "Więcej" at bounding box center [1328, 18] width 53 height 14
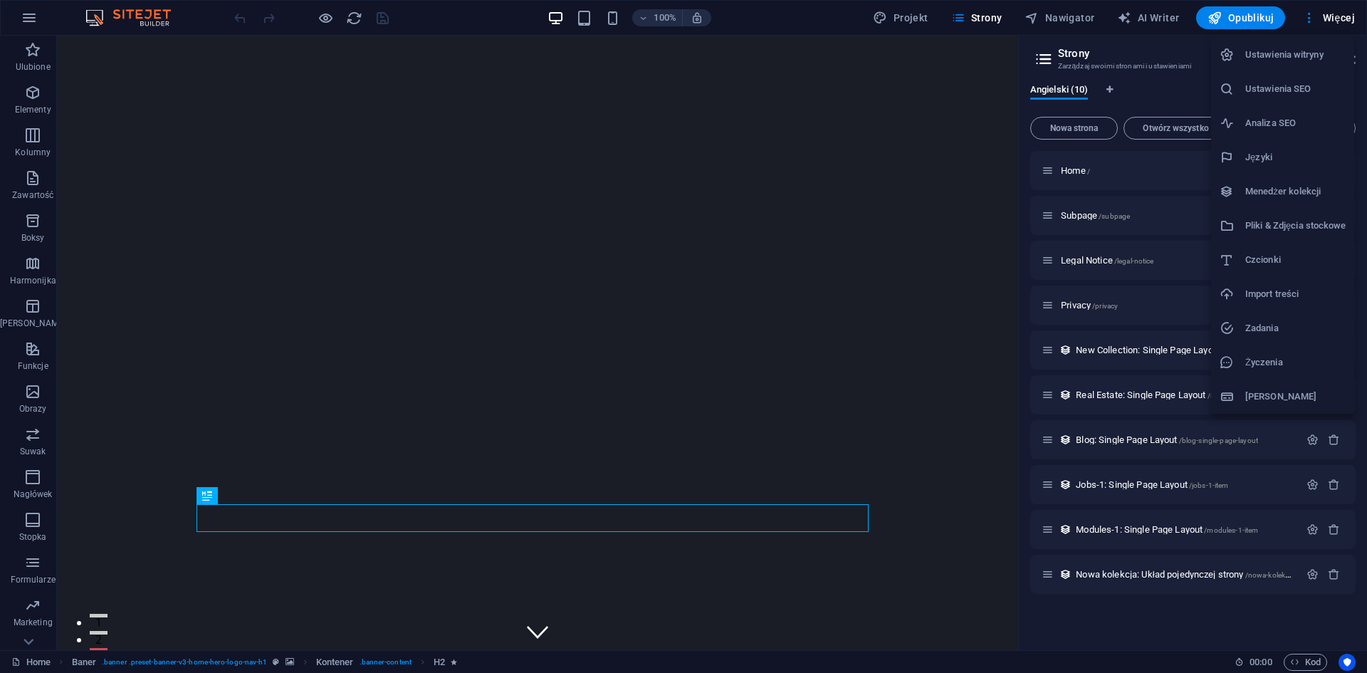
click at [1262, 370] on h6 "Życzenia" at bounding box center [1295, 362] width 100 height 17
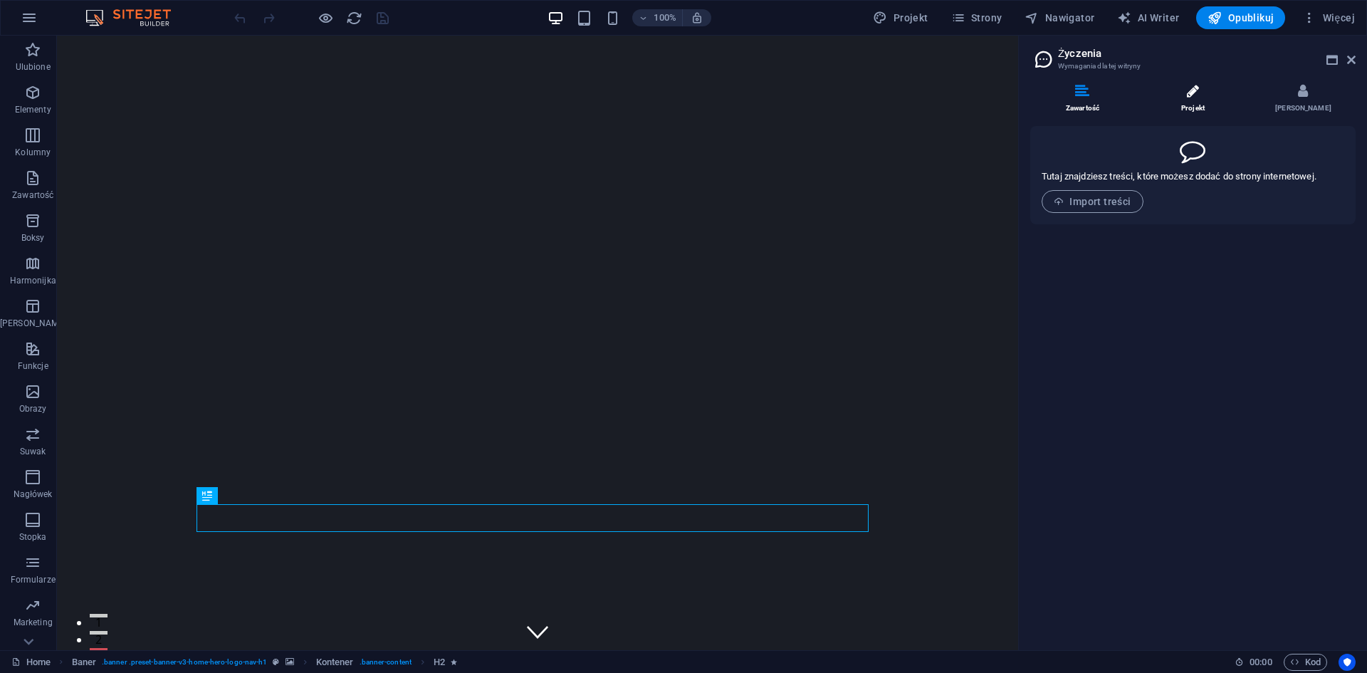
click at [1193, 97] on icon at bounding box center [1193, 91] width 12 height 14
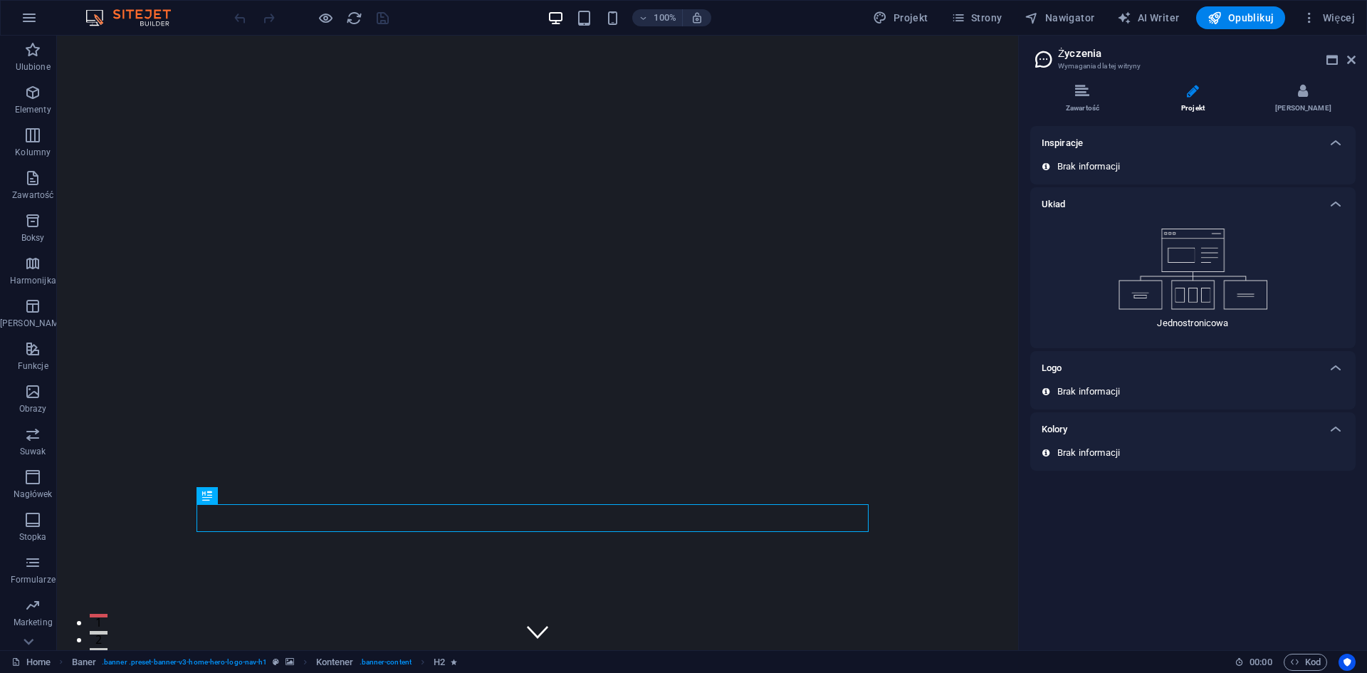
click at [1198, 155] on div "Inspiracje" at bounding box center [1192, 143] width 325 height 34
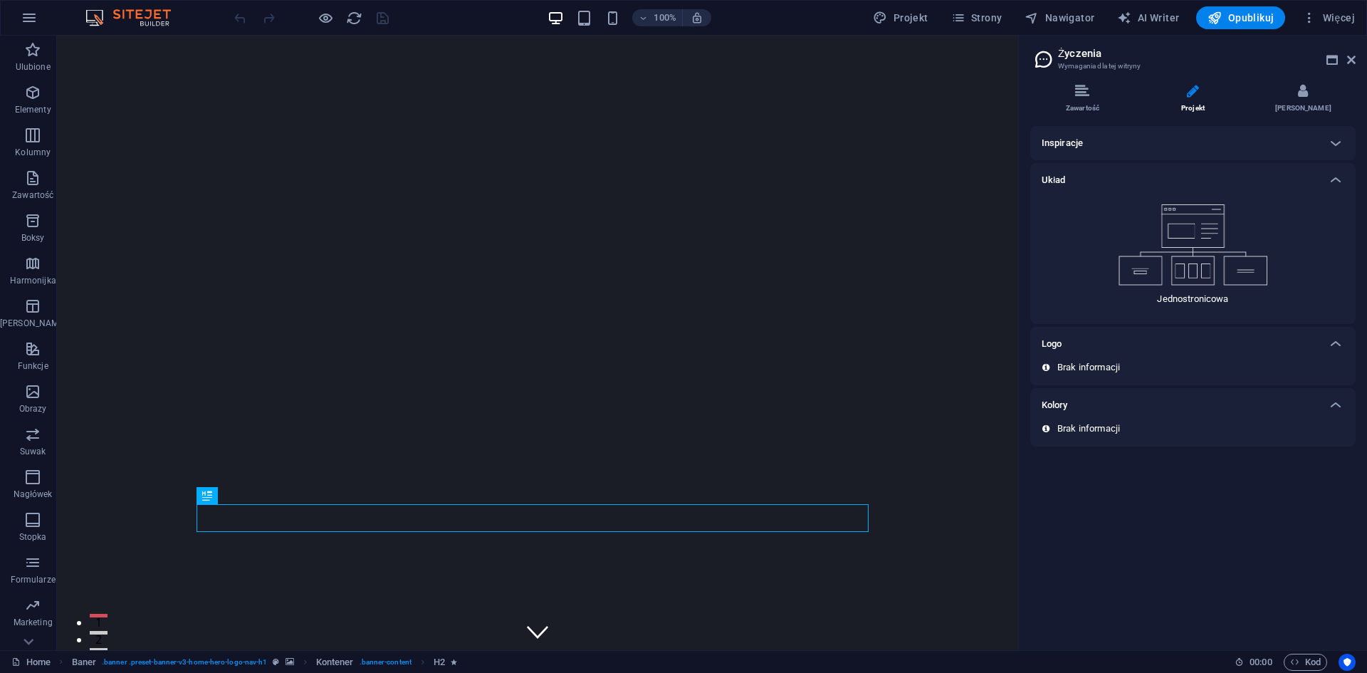
click at [1129, 374] on div "Brak informacji" at bounding box center [1192, 373] width 325 height 24
click at [1200, 352] on div "Logo" at bounding box center [1180, 343] width 277 height 17
click at [1133, 397] on div "Kolory" at bounding box center [1192, 381] width 325 height 34
click at [1190, 283] on img at bounding box center [1193, 244] width 150 height 81
click at [1100, 105] on li "Zawartość" at bounding box center [1085, 99] width 110 height 31
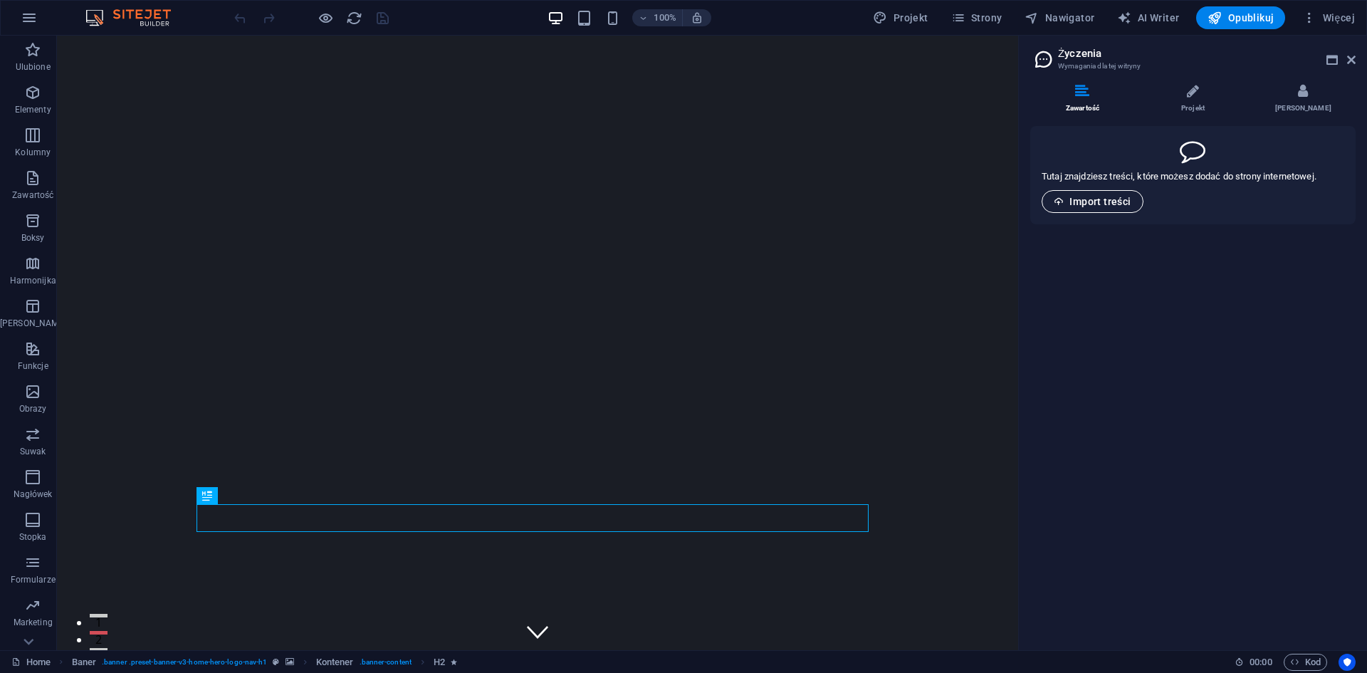
click at [1129, 197] on span "Import treści" at bounding box center [1093, 201] width 78 height 11
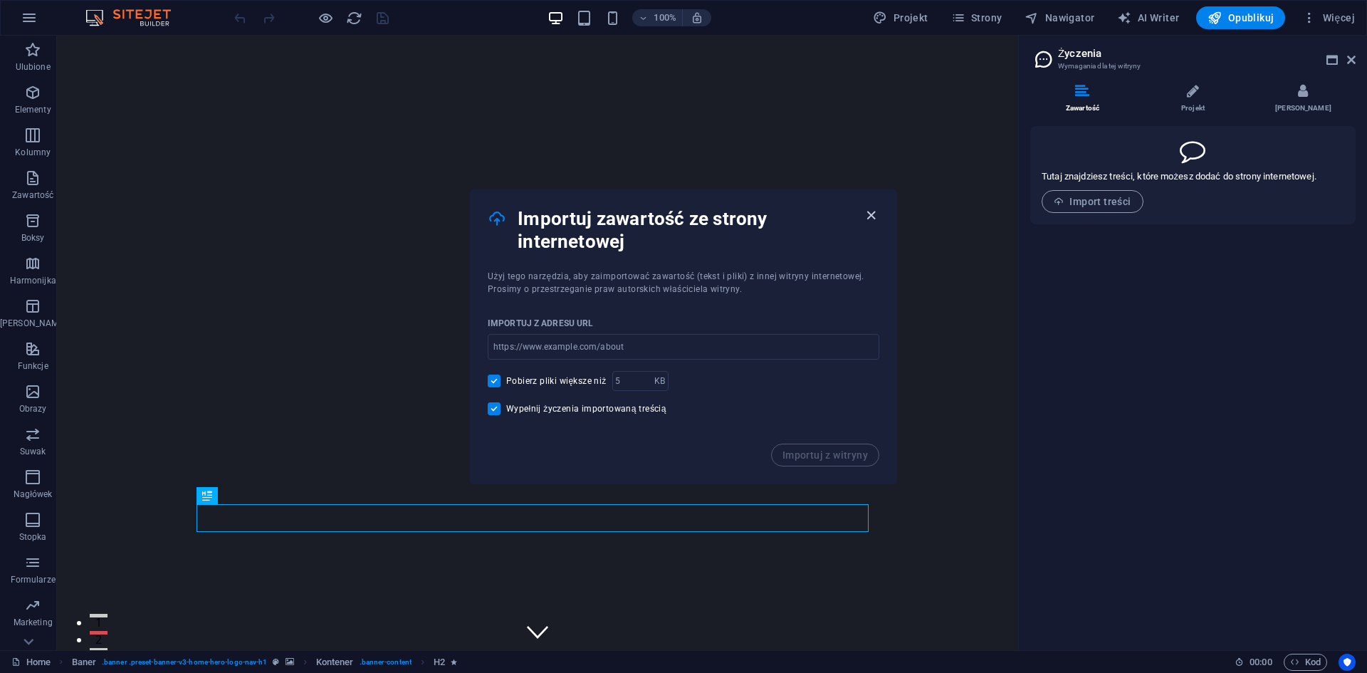
click at [871, 216] on icon "button" at bounding box center [871, 215] width 16 height 16
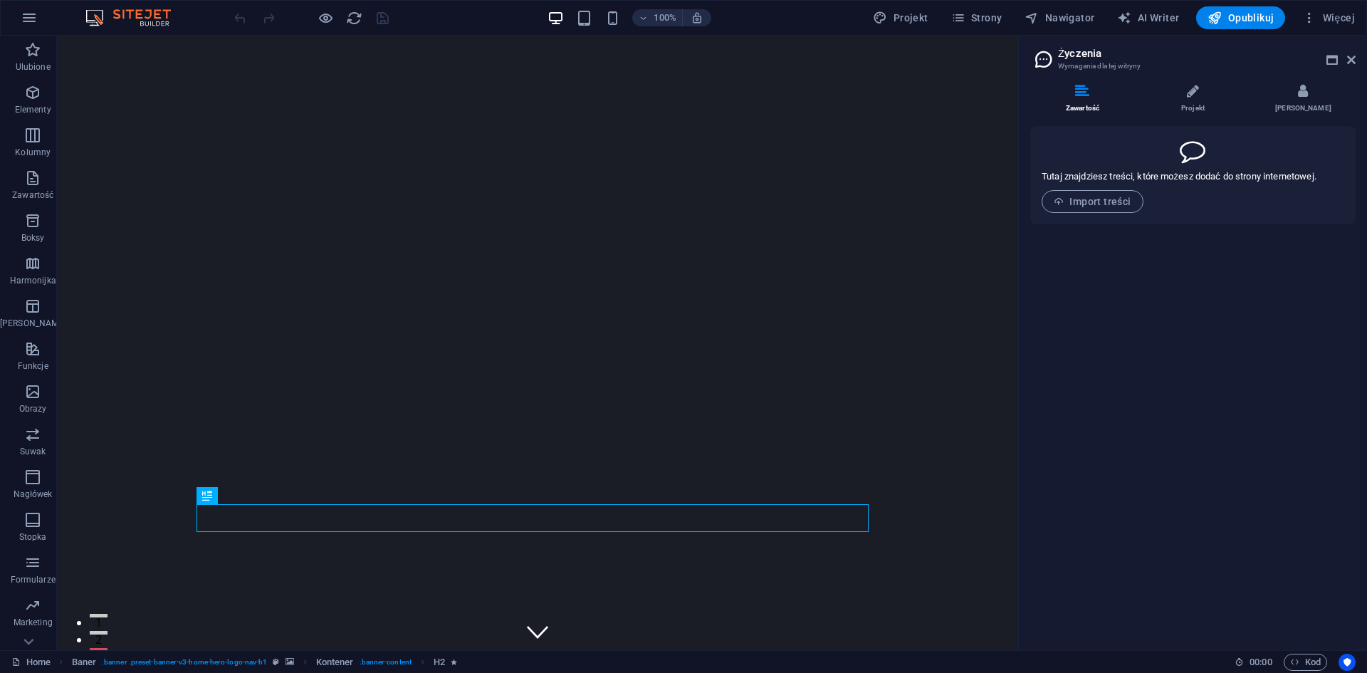
click at [1309, 116] on div "Zawartość Projekt Dane Tutaj znajdziesz treści, które możesz dodać do strony in…" at bounding box center [1192, 155] width 325 height 143
click at [1304, 107] on li "[PERSON_NAME]" at bounding box center [1303, 99] width 105 height 31
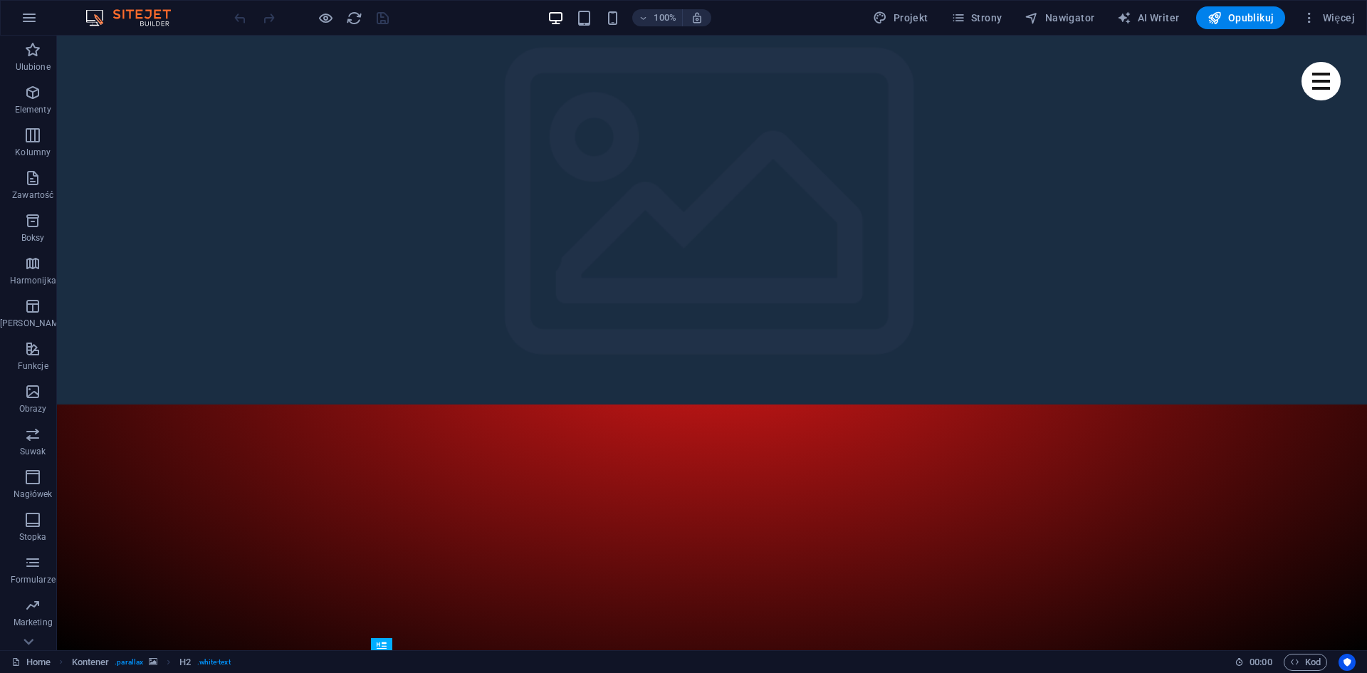
scroll to position [330, 0]
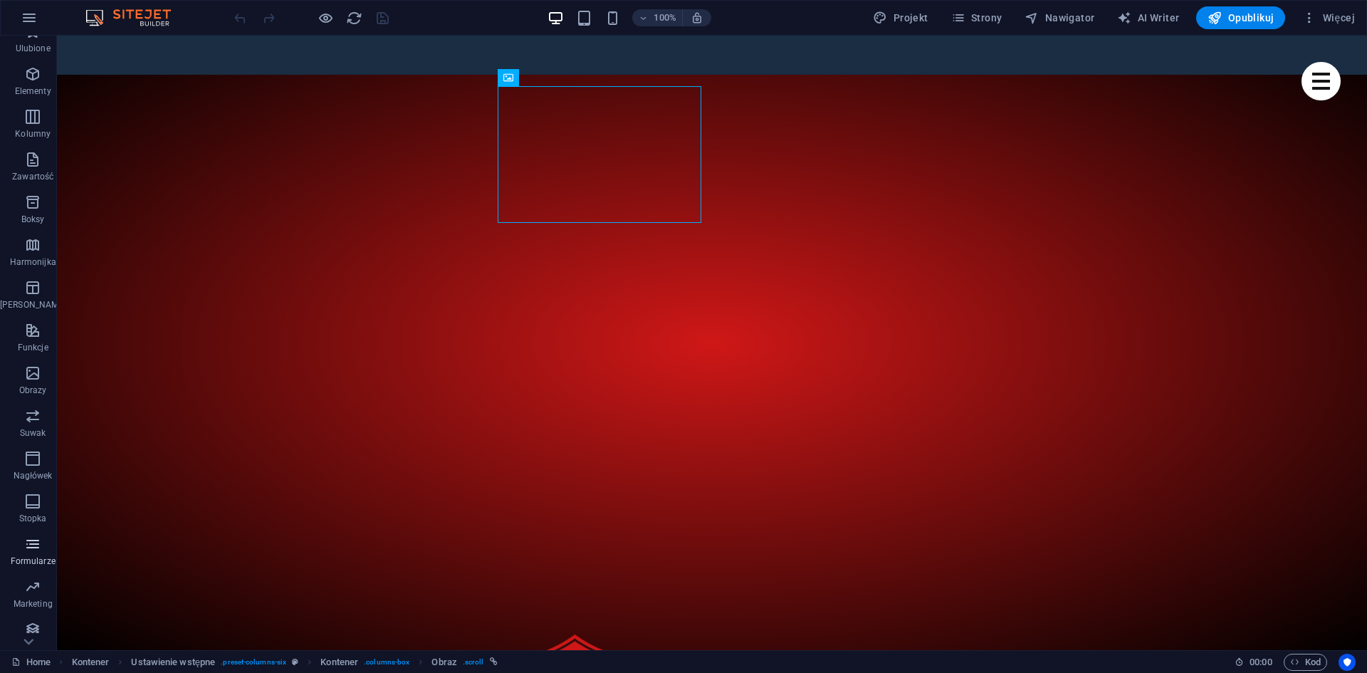
scroll to position [26, 0]
click at [27, 323] on icon "button" at bounding box center [32, 322] width 17 height 17
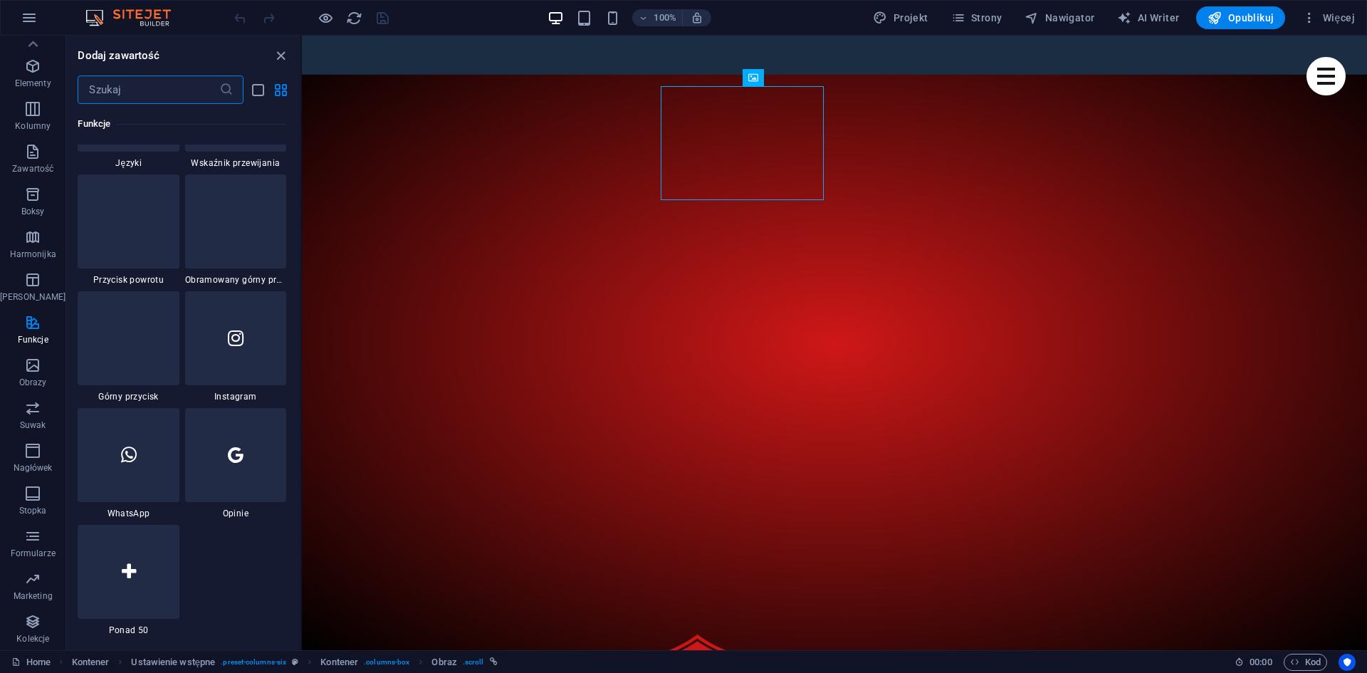
scroll to position [6689, 0]
click at [152, 555] on div at bounding box center [128, 570] width 101 height 94
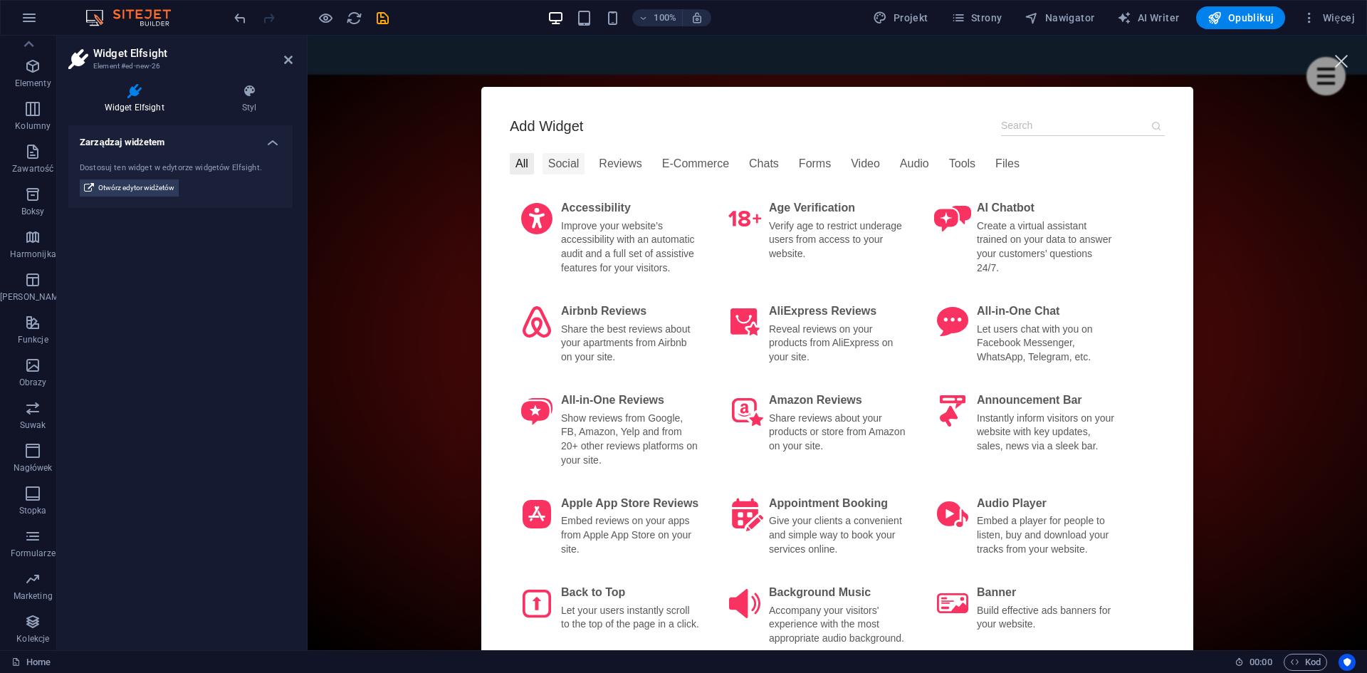
click at [557, 165] on div "Social" at bounding box center [564, 163] width 43 height 21
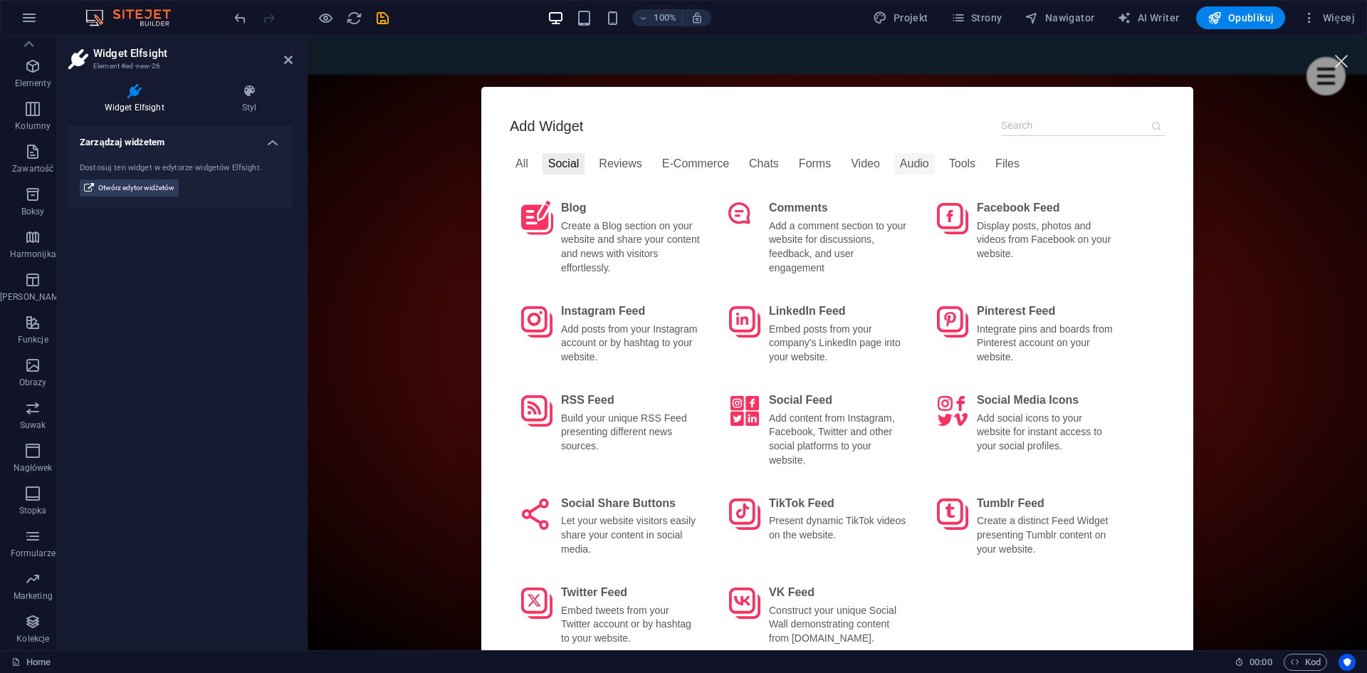
click at [903, 165] on div "Audio" at bounding box center [914, 163] width 41 height 21
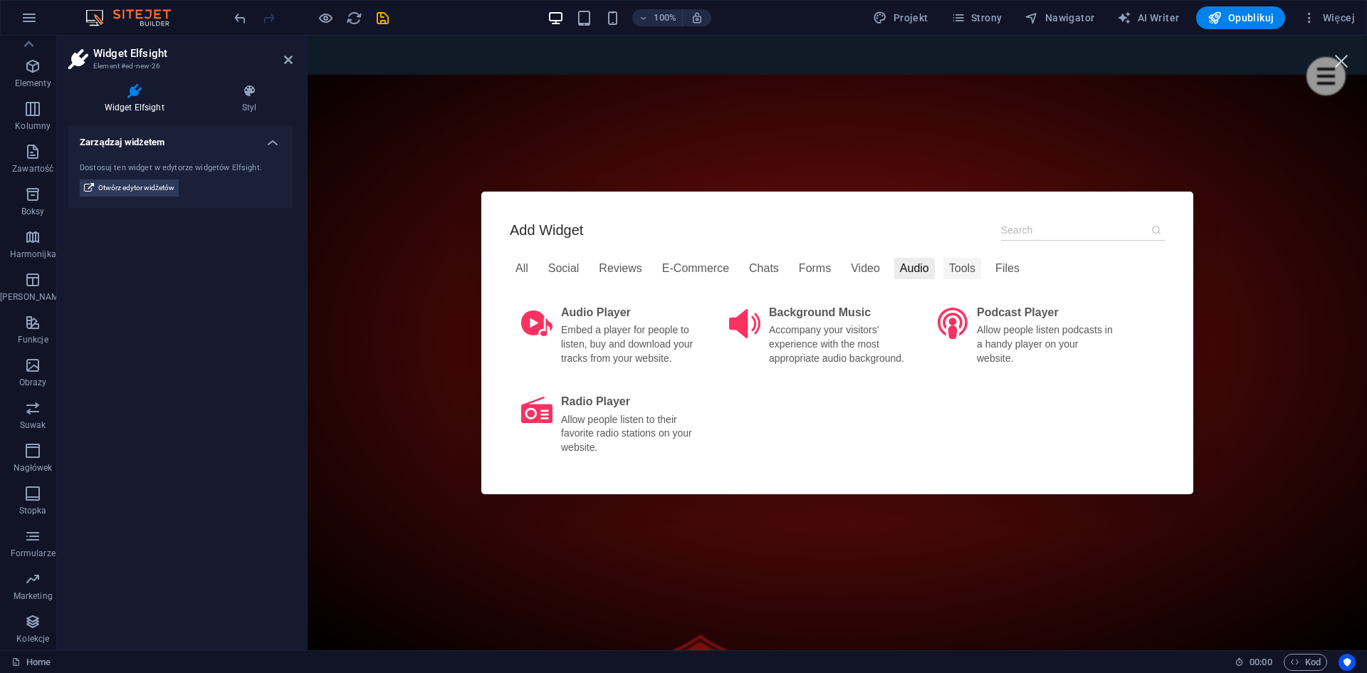
click at [951, 268] on div "Tools" at bounding box center [962, 268] width 38 height 21
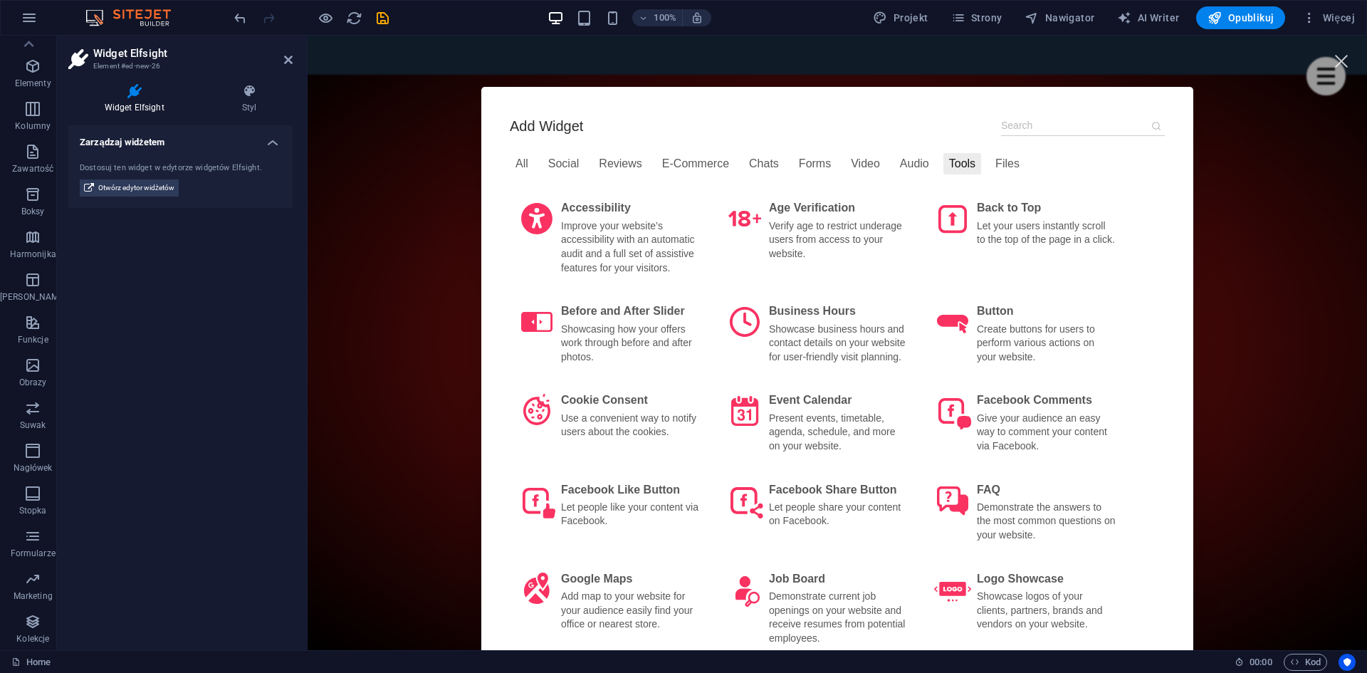
click at [995, 157] on div "Files" at bounding box center [1008, 163] width 36 height 21
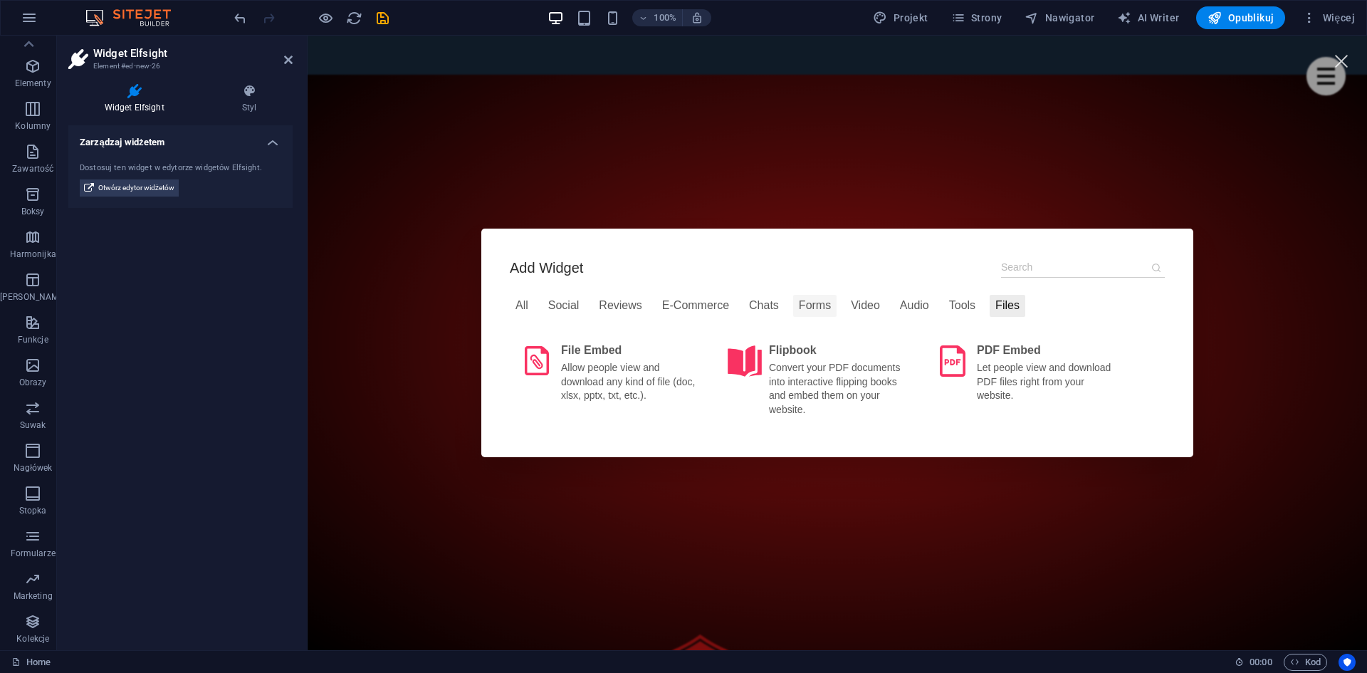
click at [797, 307] on div "Forms" at bounding box center [814, 305] width 43 height 21
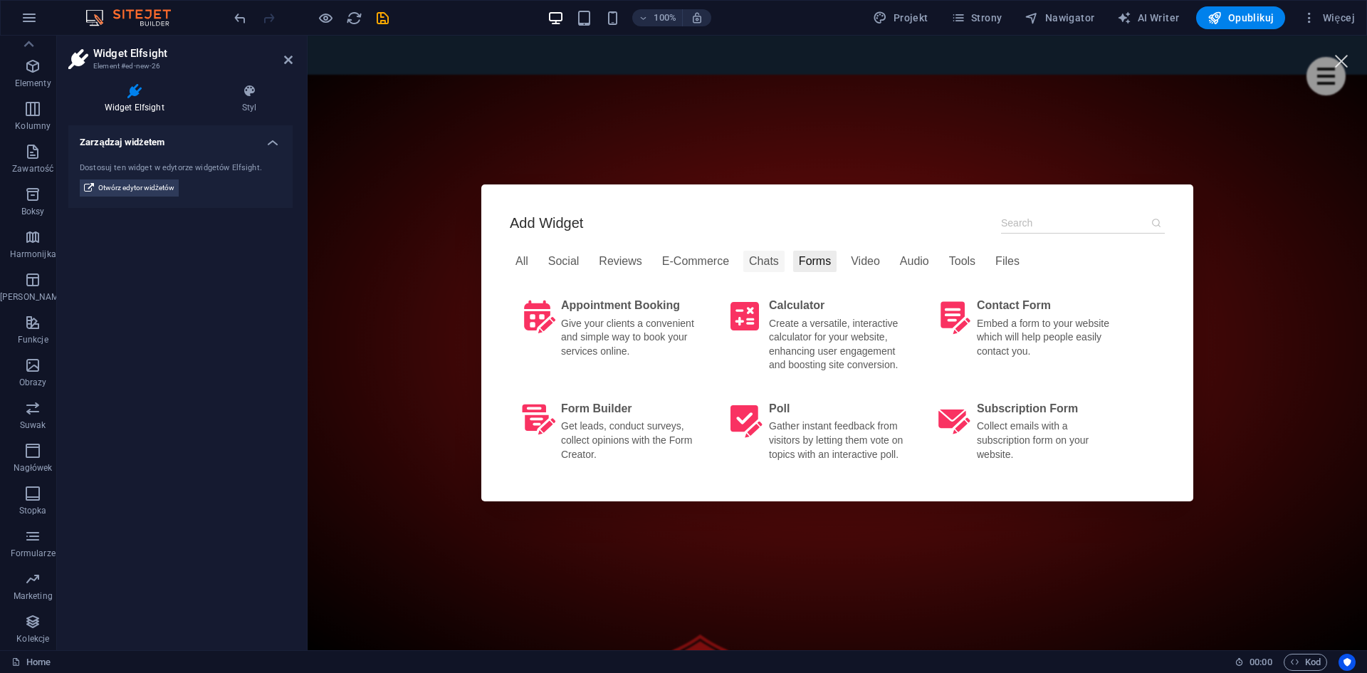
click at [760, 258] on div "Chats" at bounding box center [763, 261] width 41 height 21
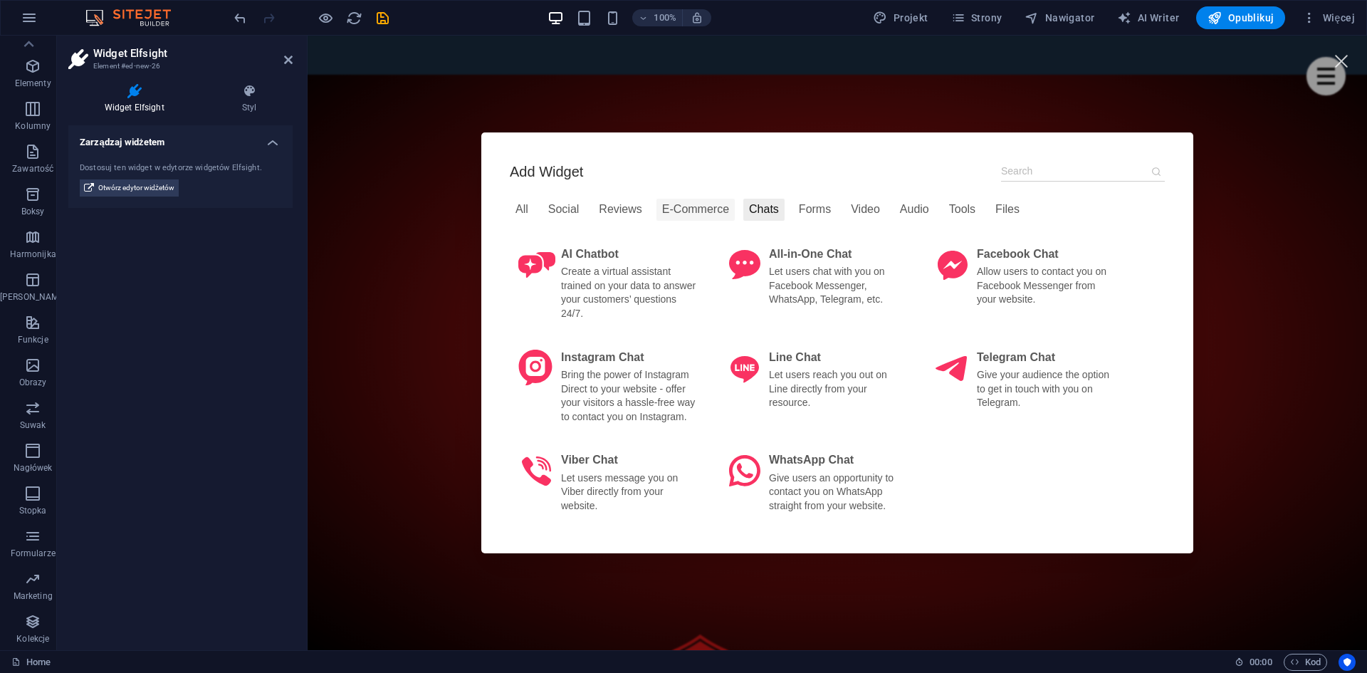
click at [682, 218] on div "E-Commerce" at bounding box center [695, 209] width 78 height 21
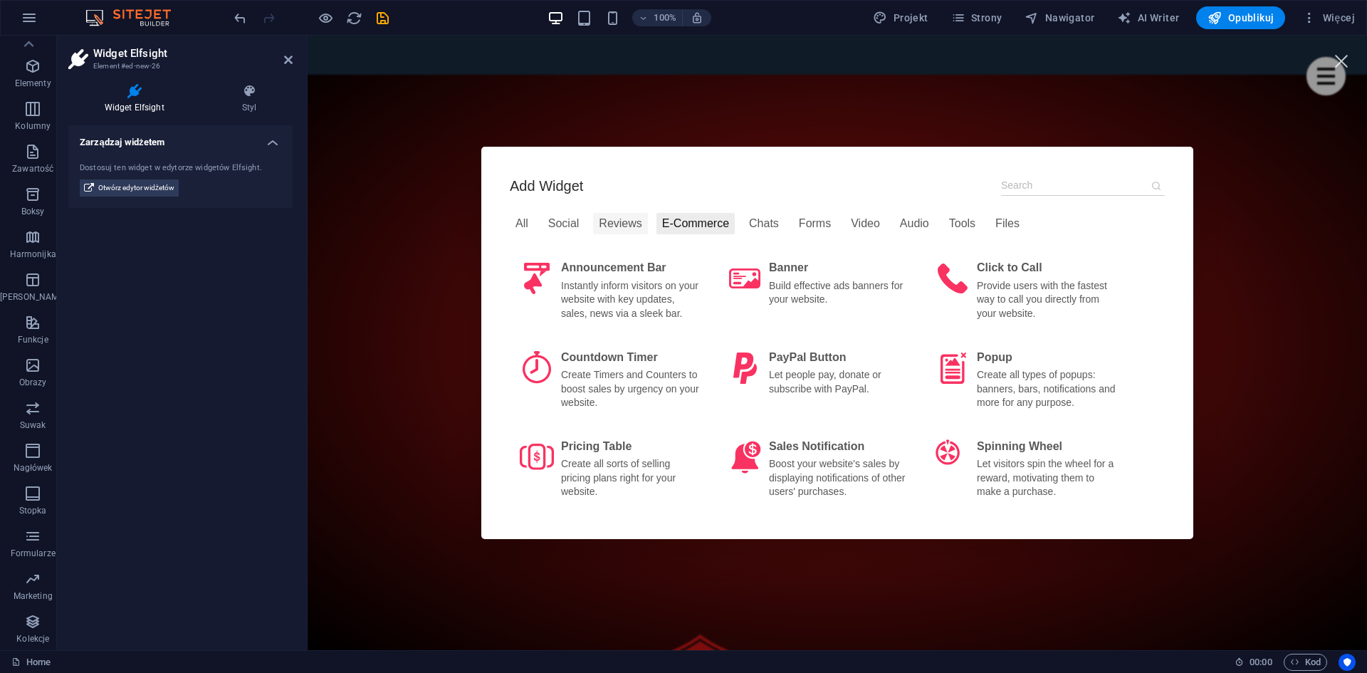
click at [604, 227] on div "Reviews" at bounding box center [620, 223] width 54 height 21
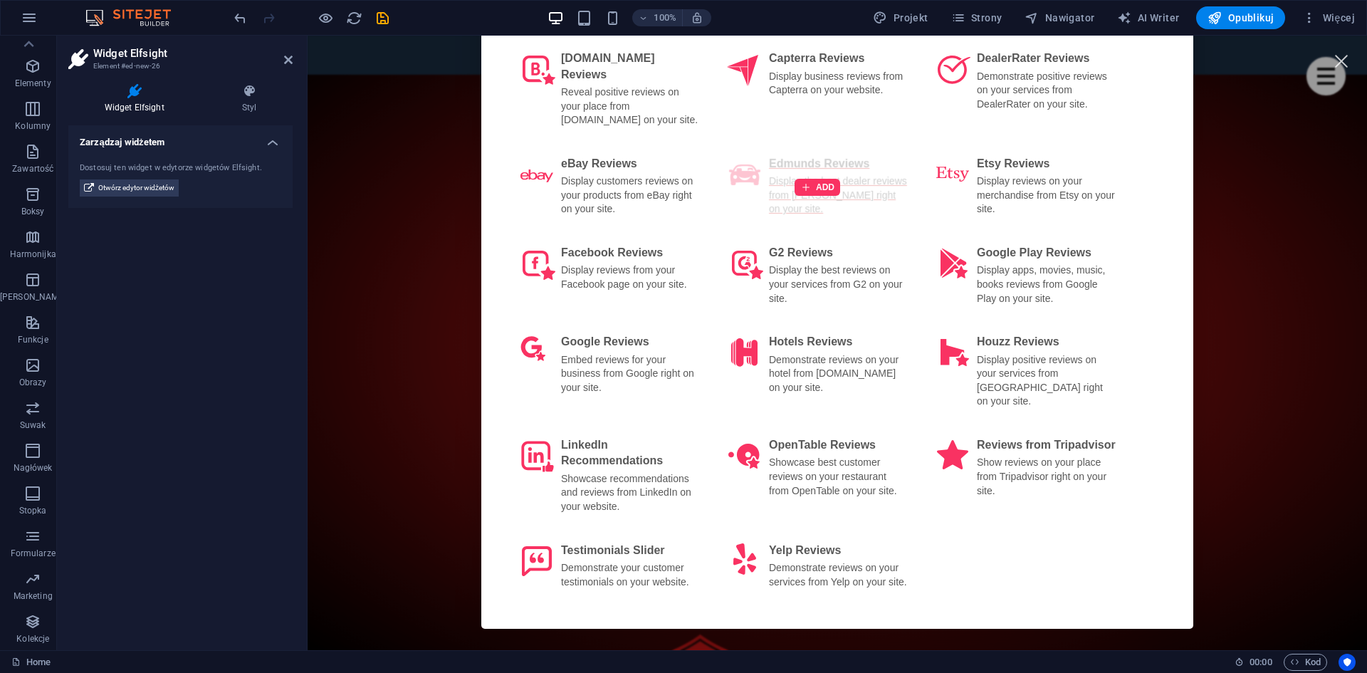
scroll to position [0, 0]
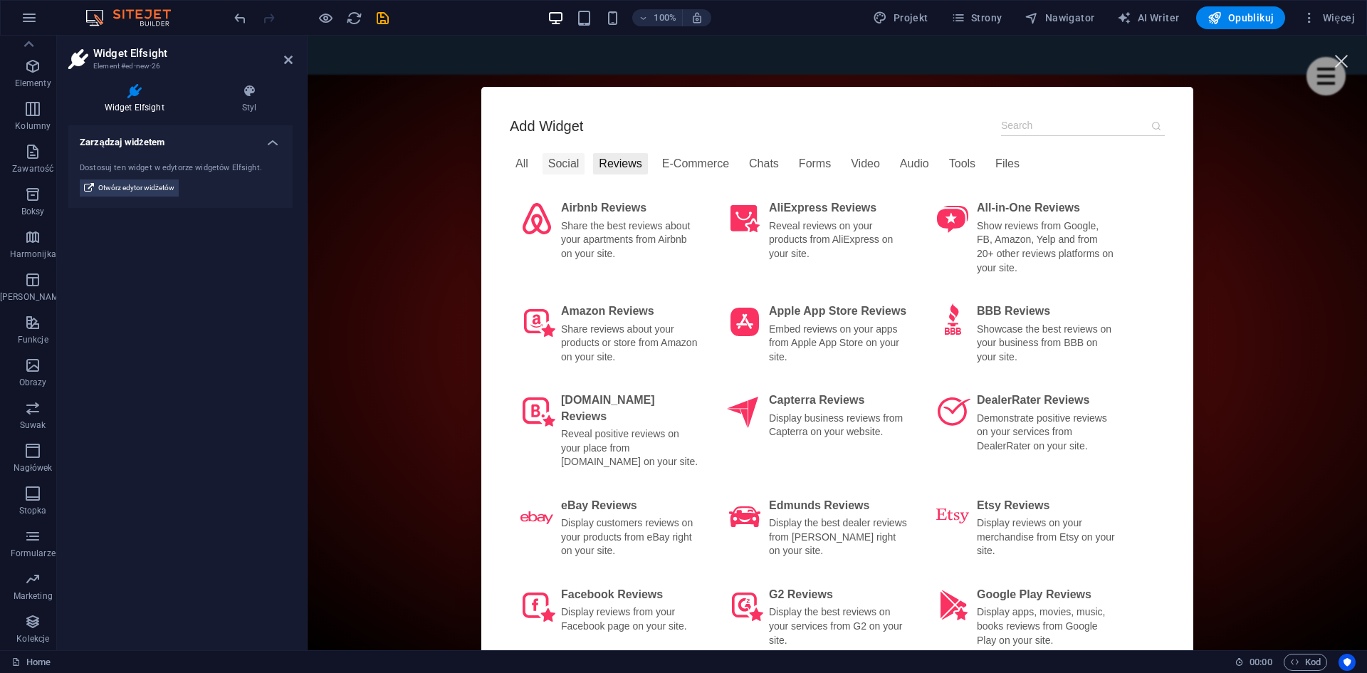
click at [549, 162] on div "Social" at bounding box center [564, 163] width 43 height 21
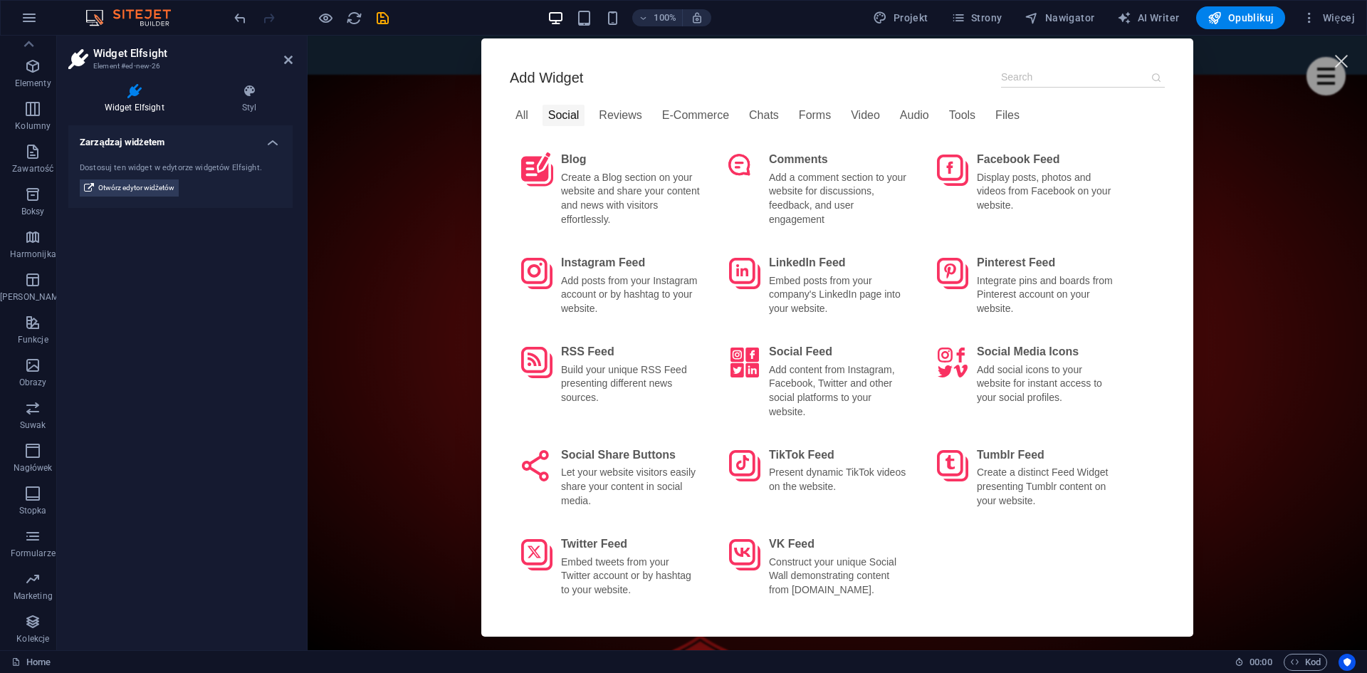
scroll to position [71, 0]
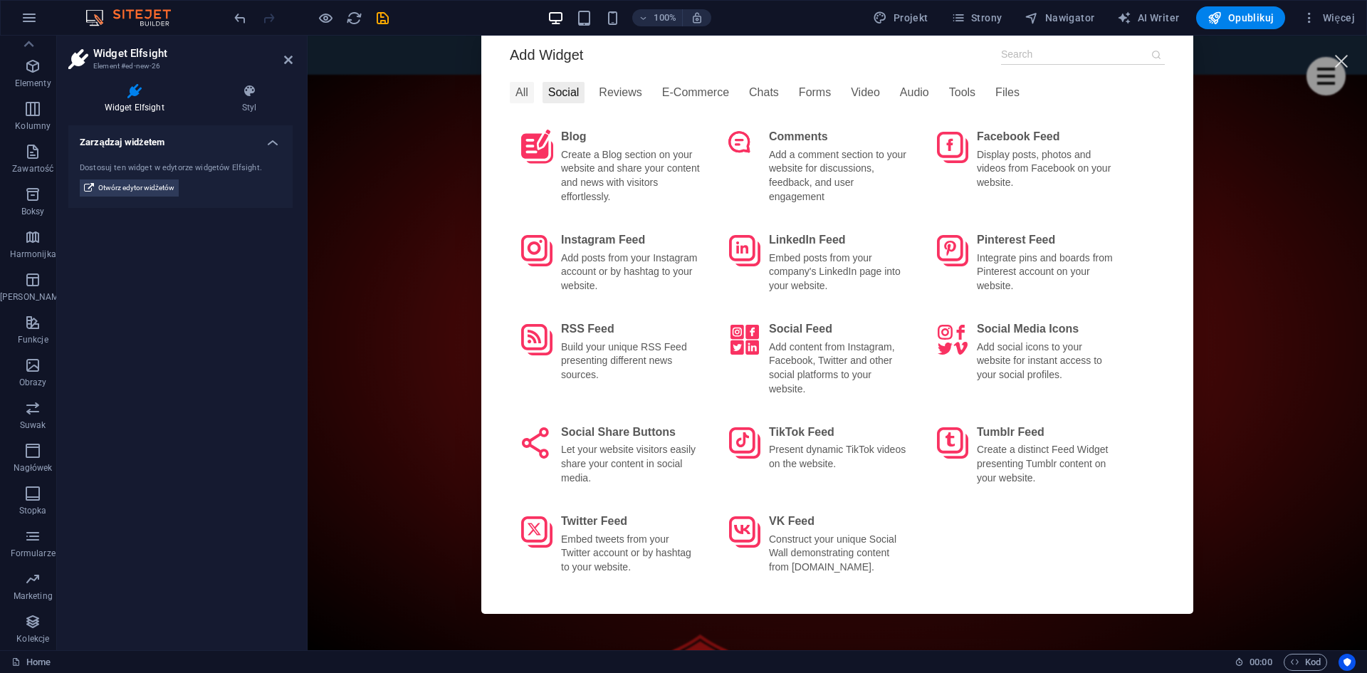
click at [515, 92] on div "All" at bounding box center [522, 92] width 24 height 21
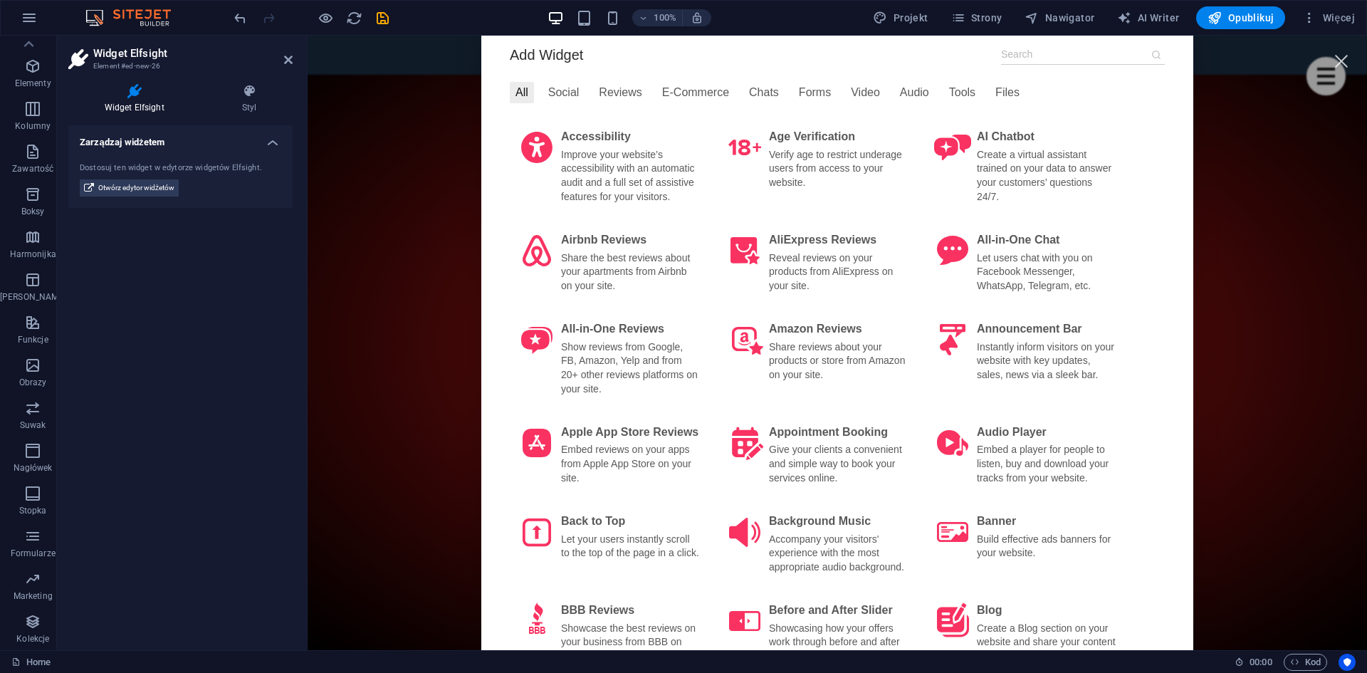
click at [1151, 55] on icon at bounding box center [1156, 54] width 11 height 11
click at [1064, 17] on span "Nawigator" at bounding box center [1060, 18] width 70 height 14
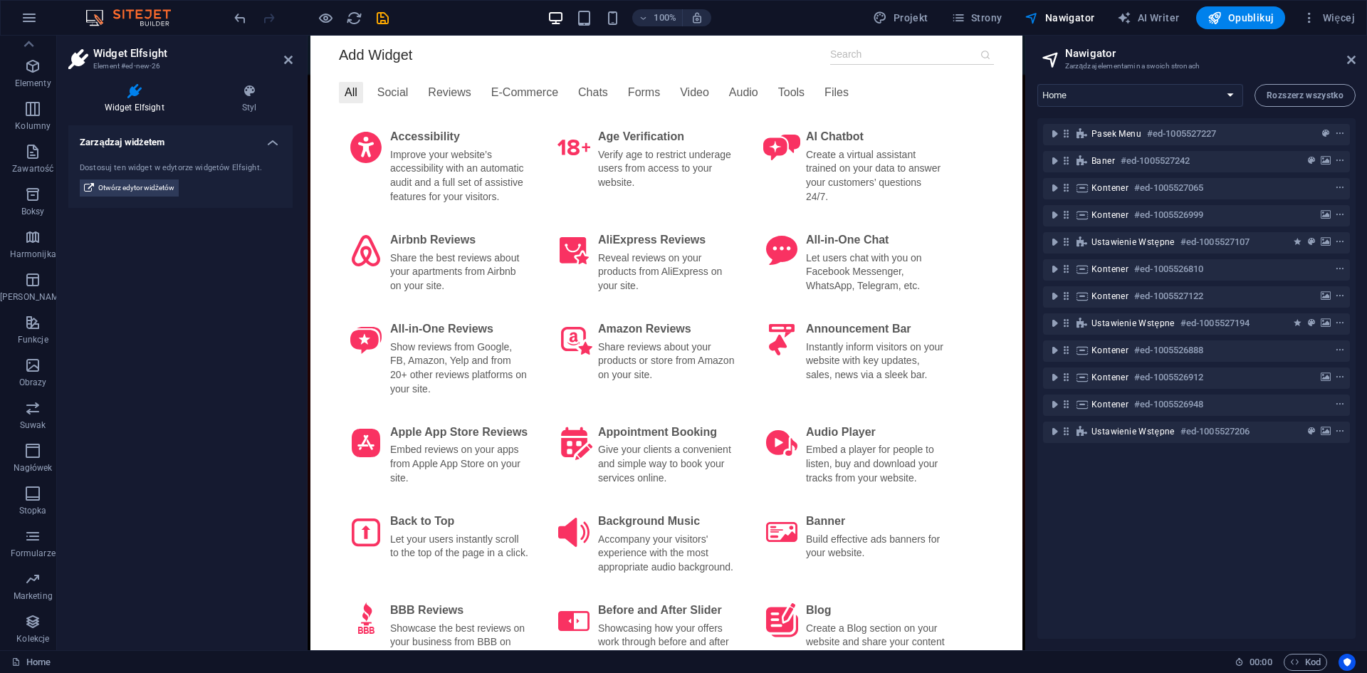
click at [188, 287] on div "Zarządzaj widżetem Dostosuj ten widget w edytorze widgetów Elfsight. Otwórz edy…" at bounding box center [180, 381] width 224 height 513
click at [281, 62] on header "Widget Elfsight Element #ed-new-26" at bounding box center [180, 54] width 224 height 37
click at [286, 53] on h2 "Widget Elfsight" at bounding box center [192, 53] width 199 height 13
click at [286, 60] on icon at bounding box center [288, 59] width 9 height 11
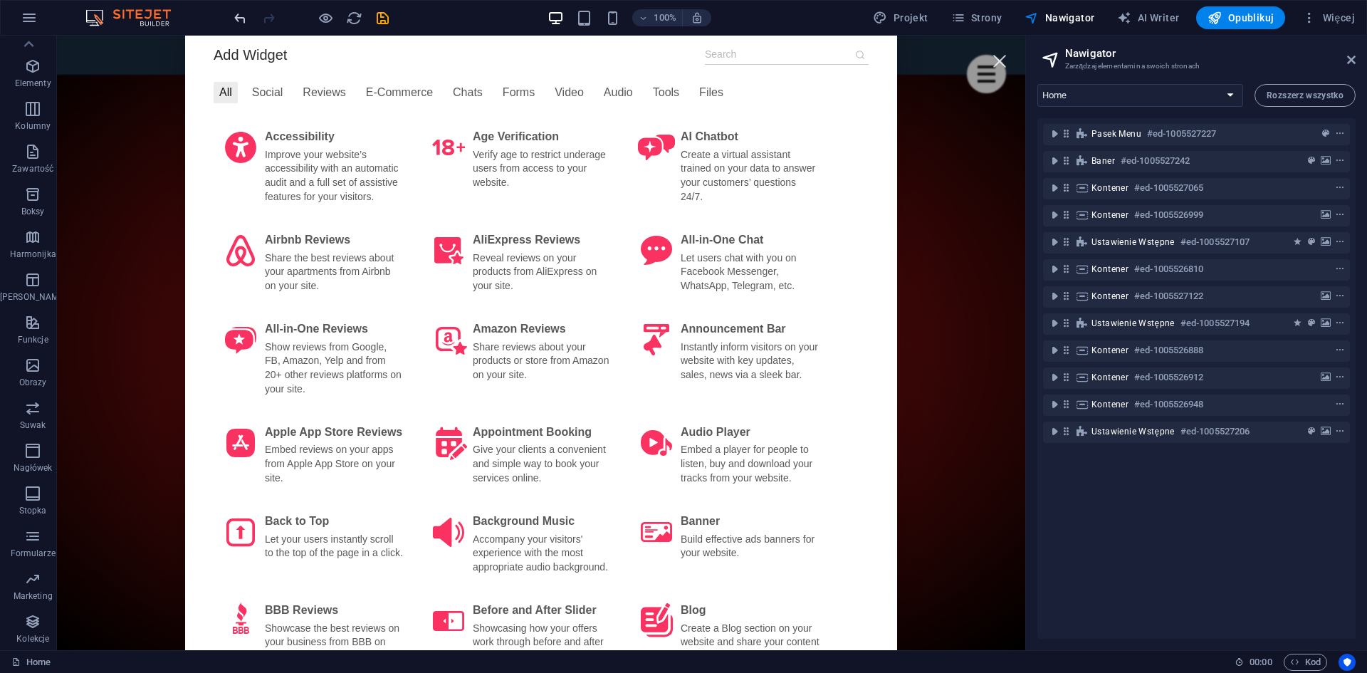
click at [245, 22] on icon "undo" at bounding box center [240, 18] width 16 height 16
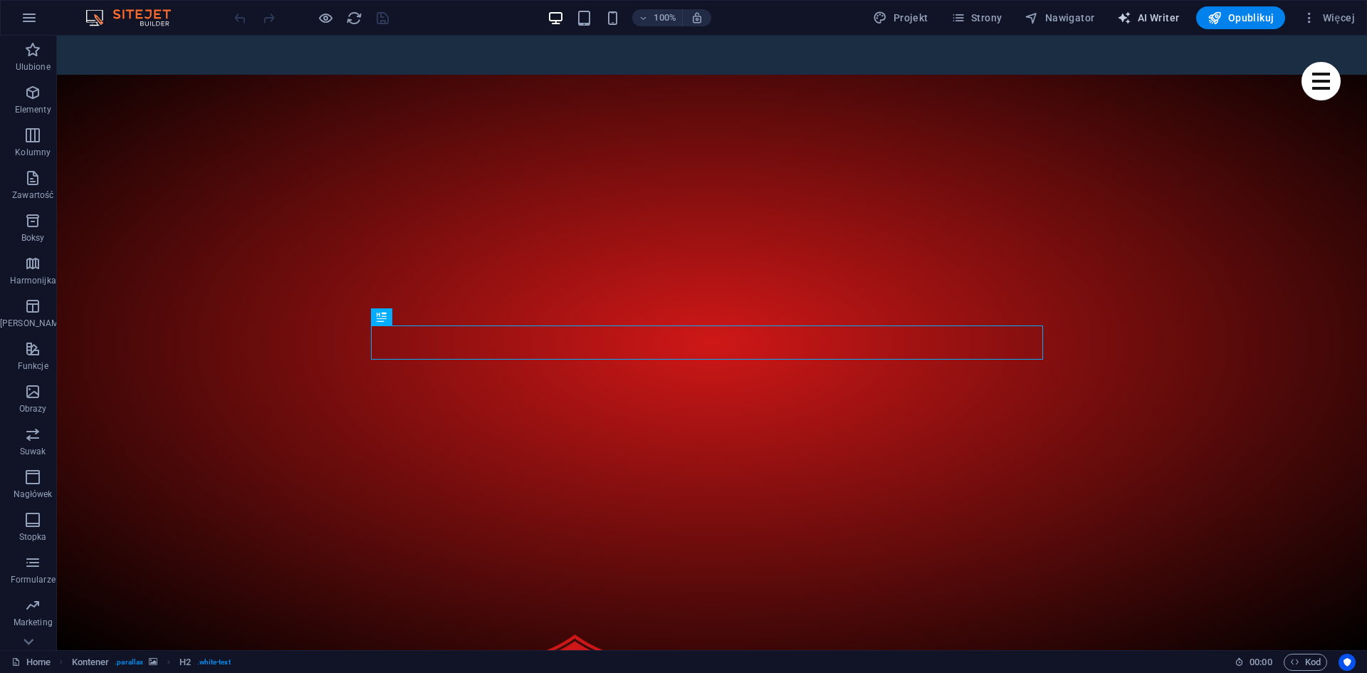
click at [1141, 16] on span "AI Writer" at bounding box center [1148, 18] width 62 height 14
select select "English"
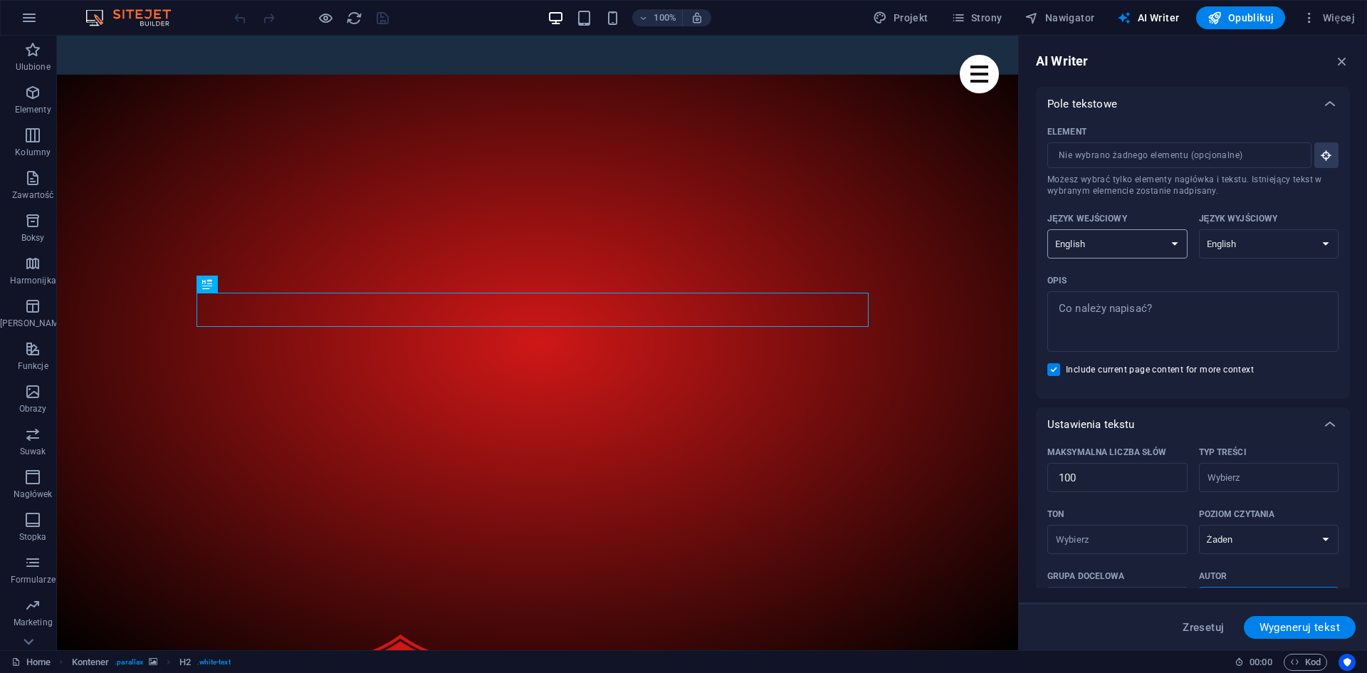
click at [1084, 243] on select "Albanian Arabic Armenian Awadhi Azerbaijani Bashkir Basque Belarusian Bengali B…" at bounding box center [1117, 243] width 140 height 29
select select "Polish"
click at [1047, 229] on select "Albanian Arabic Armenian Awadhi Azerbaijani Bashkir Basque Belarusian Bengali B…" at bounding box center [1117, 243] width 140 height 29
click at [1260, 244] on select "Albanian Arabic Armenian Awadhi Azerbaijani Bashkir Basque Belarusian Bengali B…" at bounding box center [1269, 243] width 140 height 29
select select "Polish"
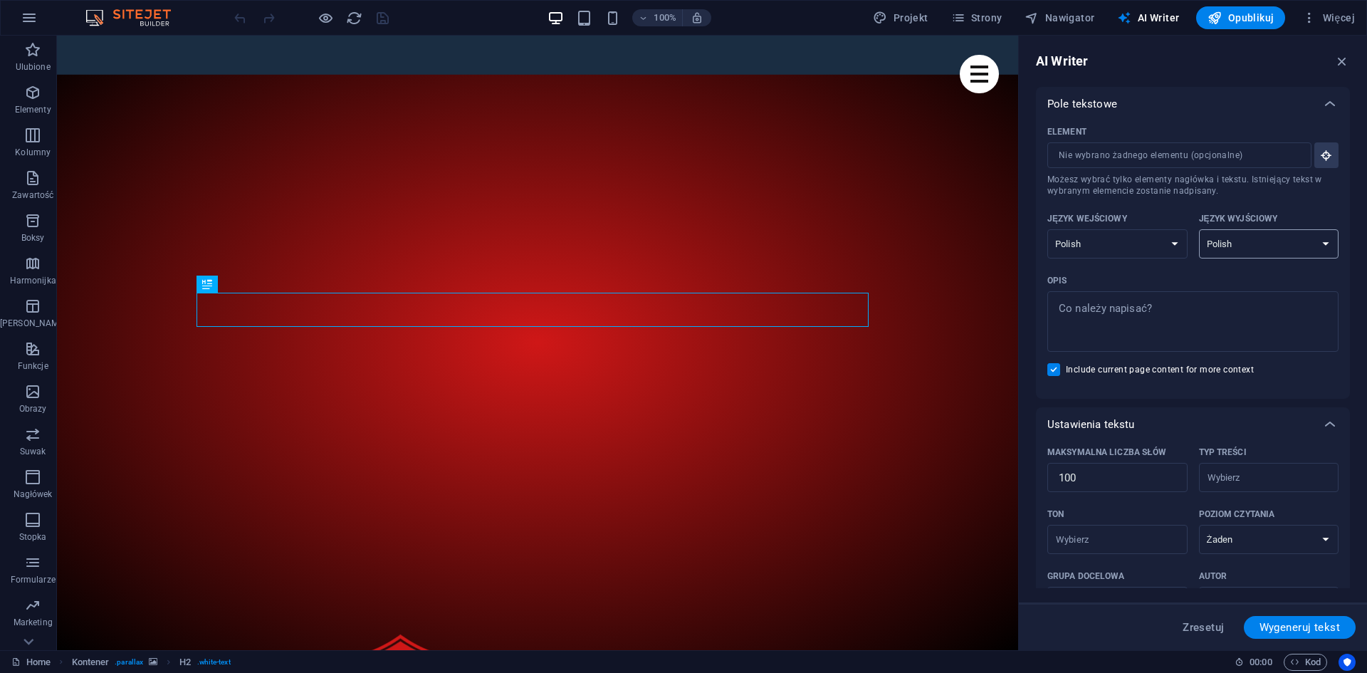
click at [1199, 229] on select "Albanian Arabic Armenian Awadhi Azerbaijani Bashkir Basque Belarusian Bengali B…" at bounding box center [1269, 243] width 140 height 29
click at [1096, 308] on textarea "Opis x ​" at bounding box center [1192, 321] width 277 height 46
type textarea "x"
paste textarea ""Stwórz chwytliwy, emocjonalny opis (max 100 słów) dla strony WordPress z muzyk…"
type textarea ""Stwórz chwytliwy, emocjonalny opis (max 100 słów) dla strony WordPress z muzyk…"
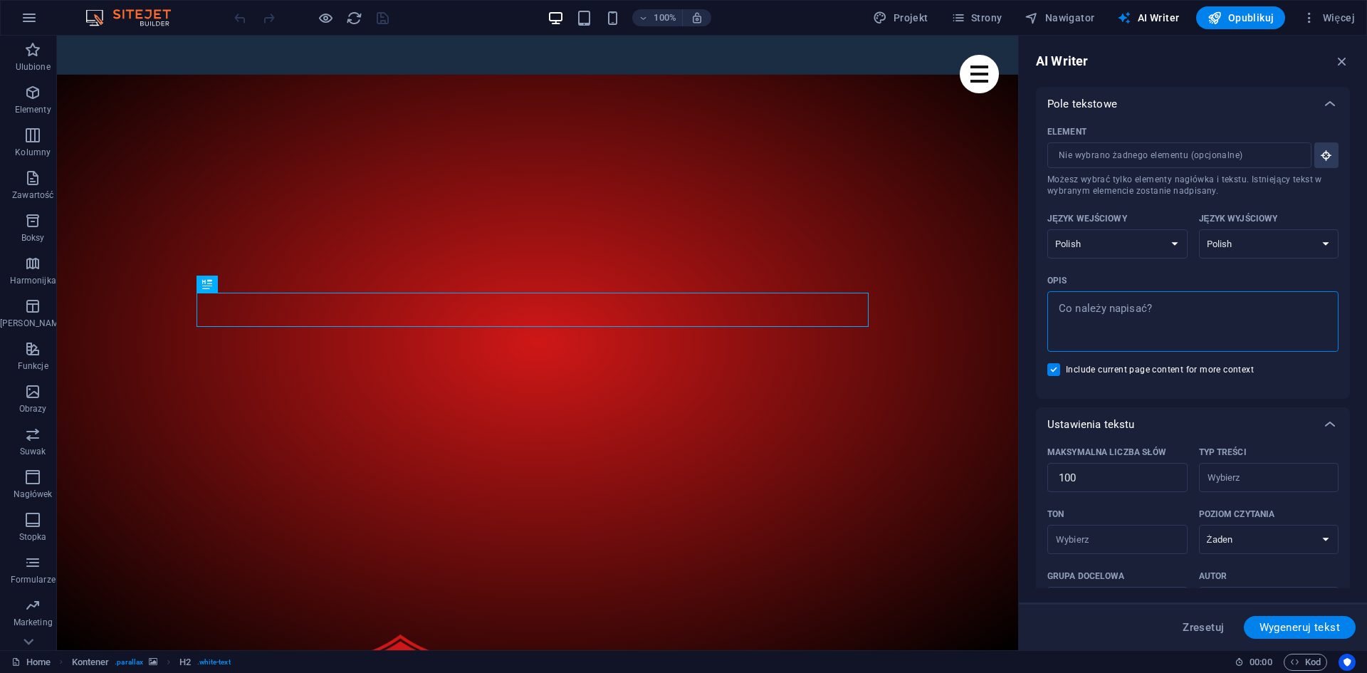
type textarea "x"
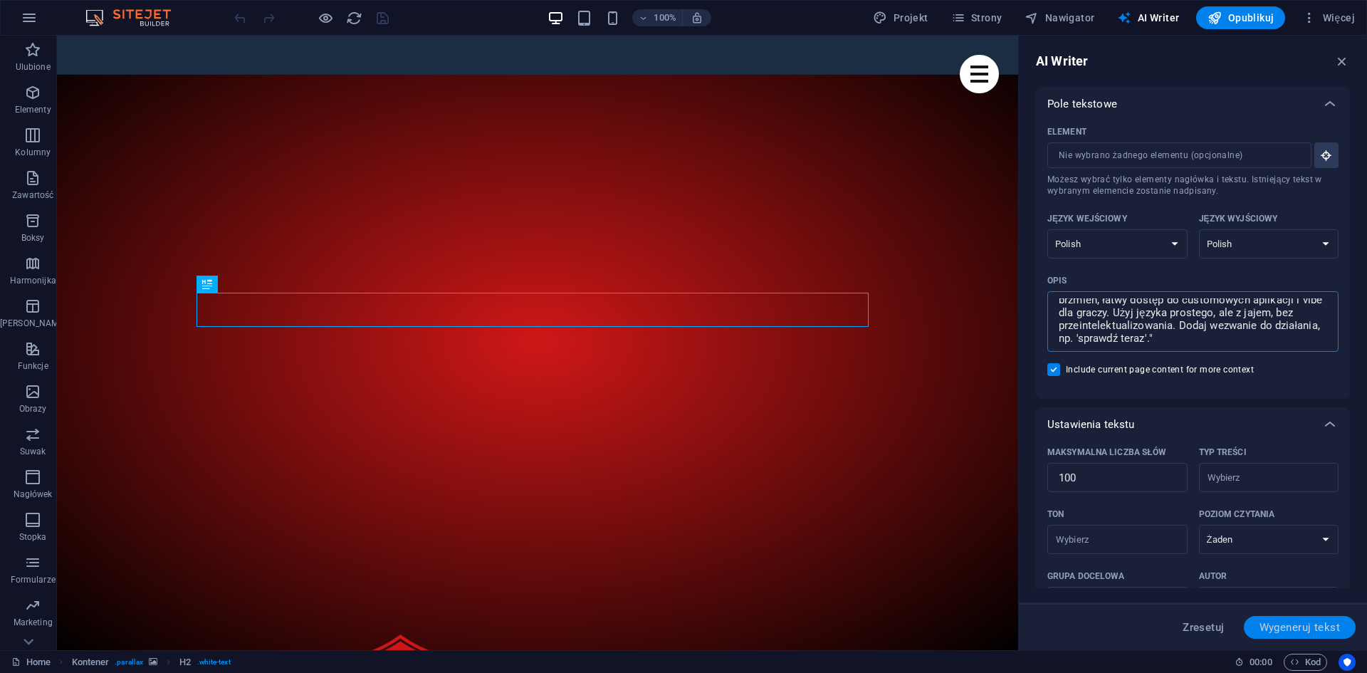
type textarea ""Stwórz chwytliwy, emocjonalny opis (max 100 słów) dla strony WordPress z muzyk…"
click at [1289, 622] on span "Wygeneruj tekst" at bounding box center [1299, 627] width 80 height 11
type textarea "x"
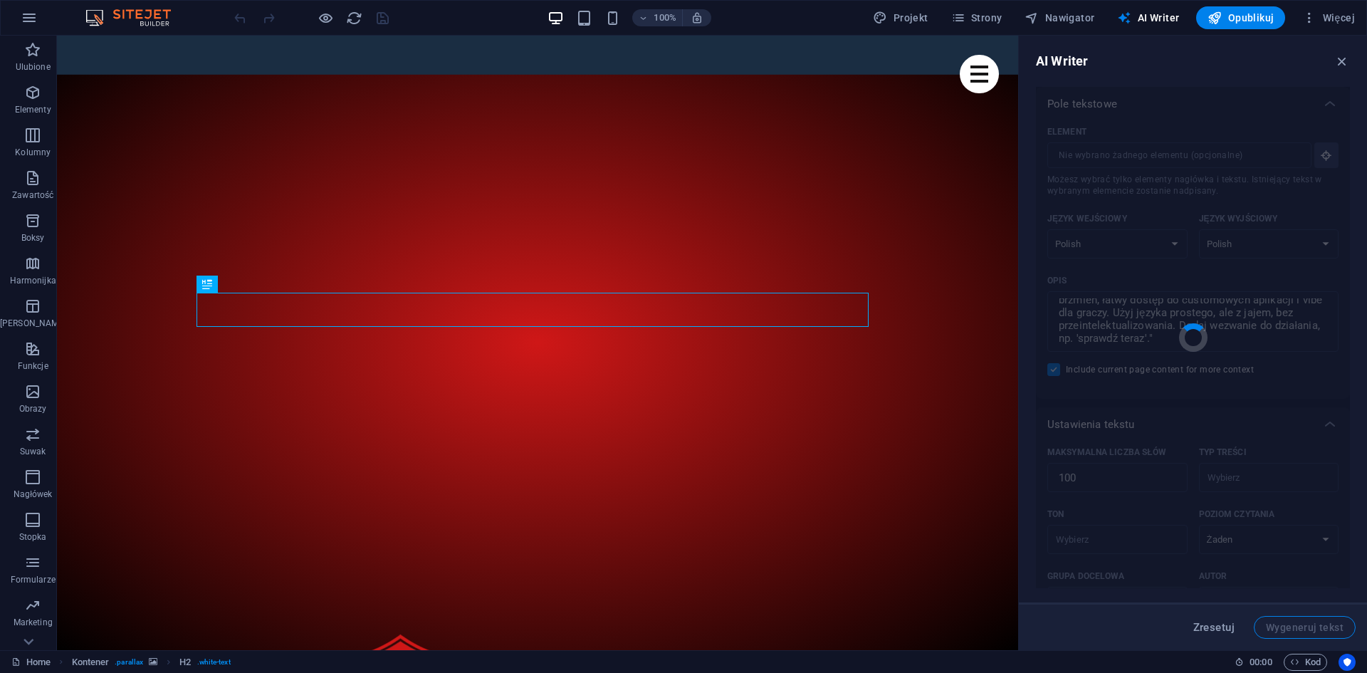
type textarea "x"
type textarea "Wejdź w świat samurajskich brzmień i unikalnych aplikacji dostosowanych specjal…"
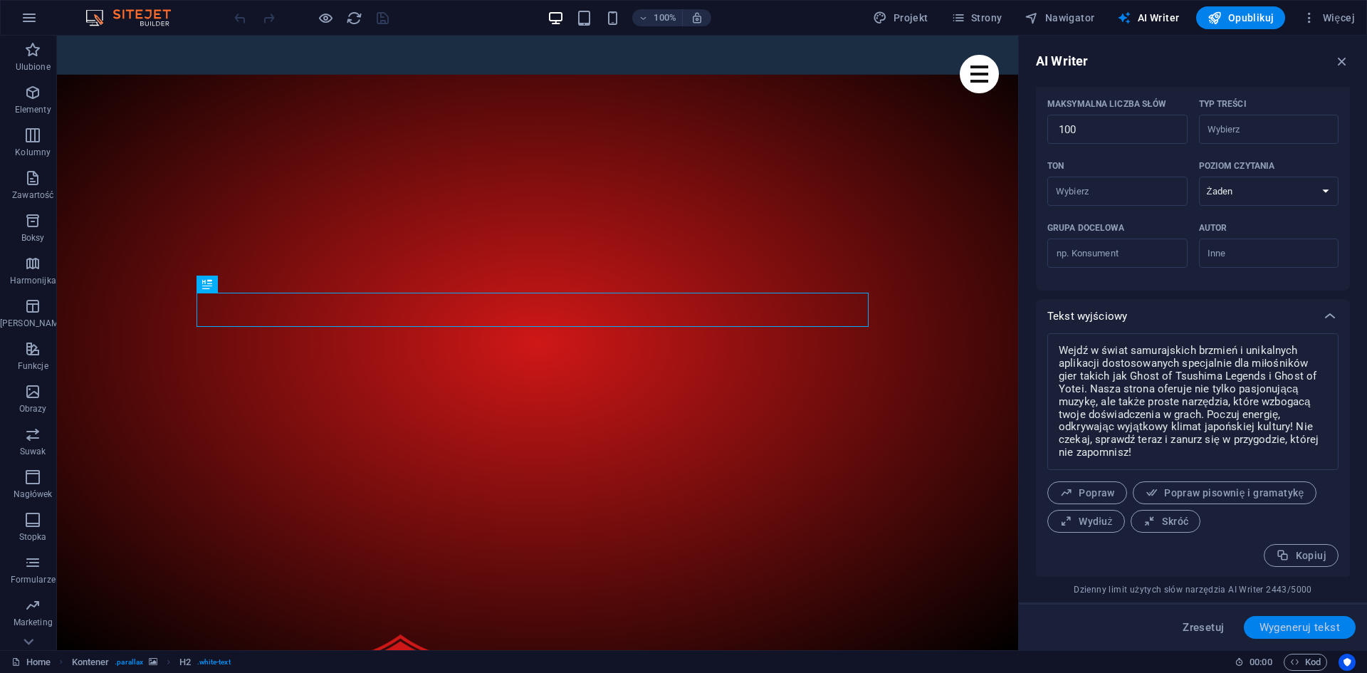
scroll to position [350, 0]
click at [1254, 402] on textarea "Wejdź w świat samurajskich brzmień i unikalnych aplikacji dostosowanych specjal…" at bounding box center [1192, 400] width 277 height 122
type textarea "x"
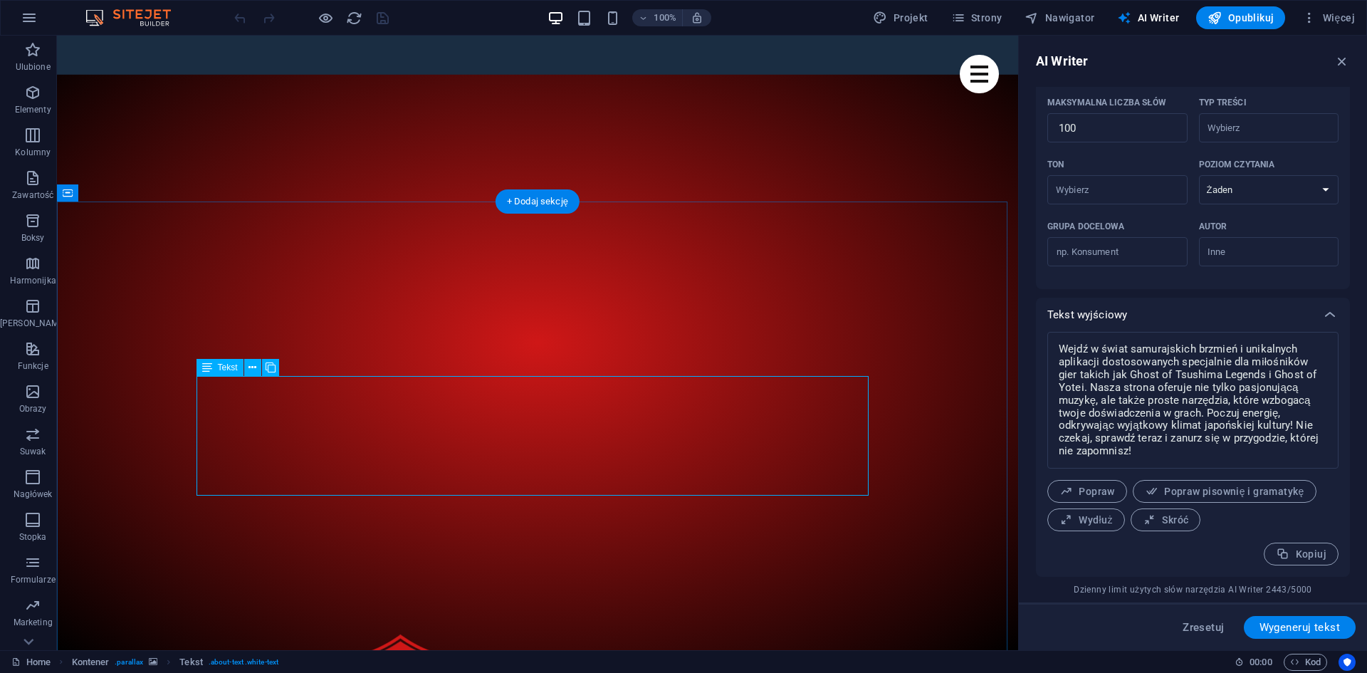
drag, startPoint x: 197, startPoint y: 384, endPoint x: 367, endPoint y: 414, distance: 173.6
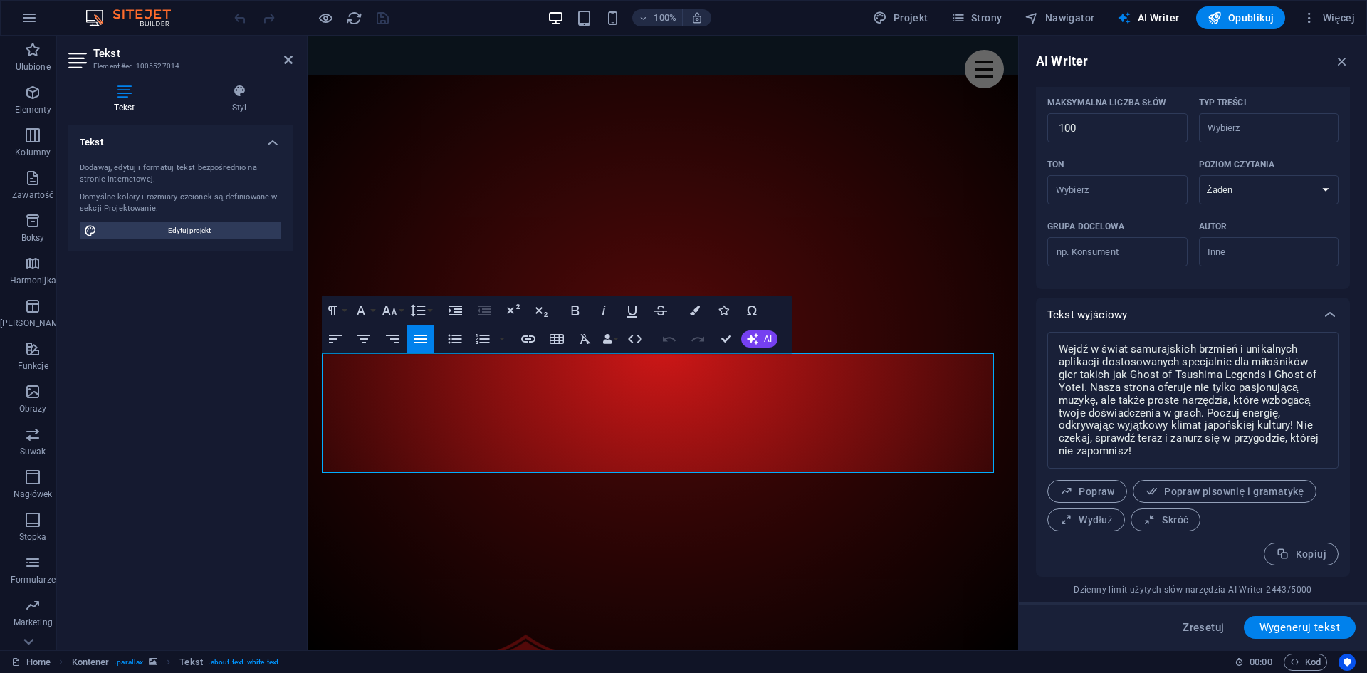
drag, startPoint x: 657, startPoint y: 466, endPoint x: 318, endPoint y: 362, distance: 355.4
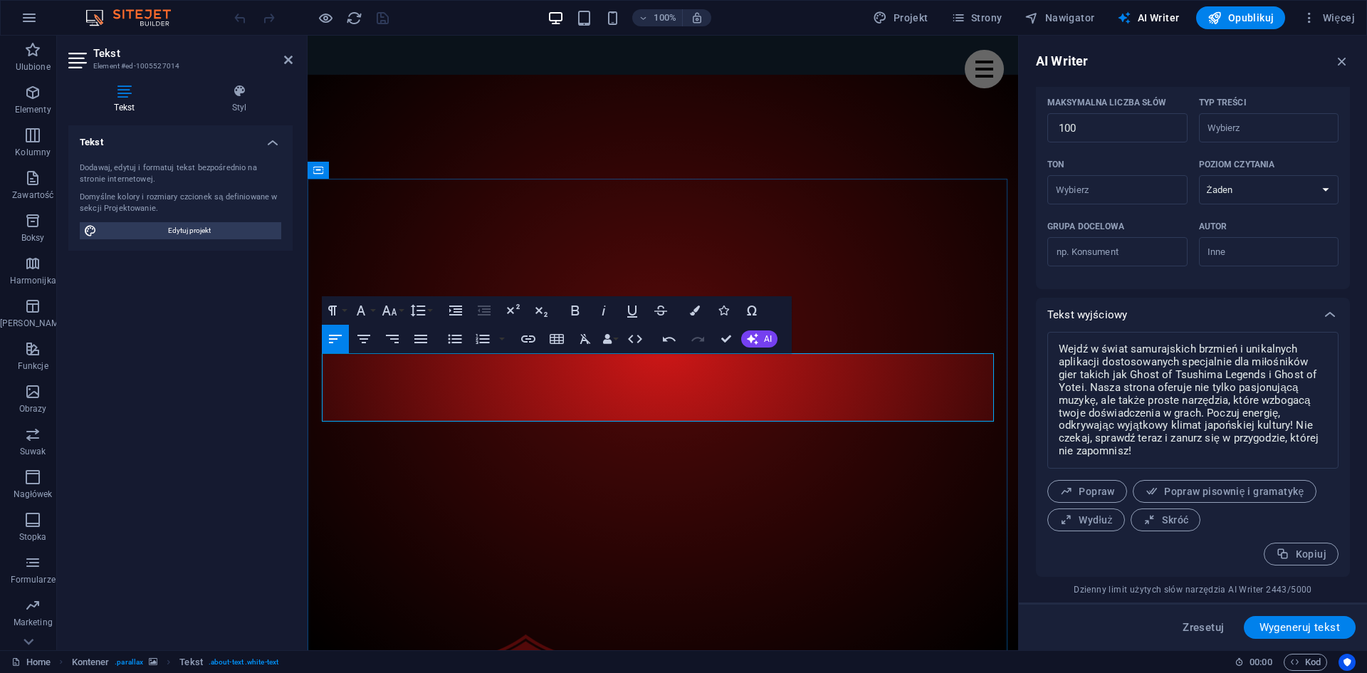
scroll to position [5145, 2]
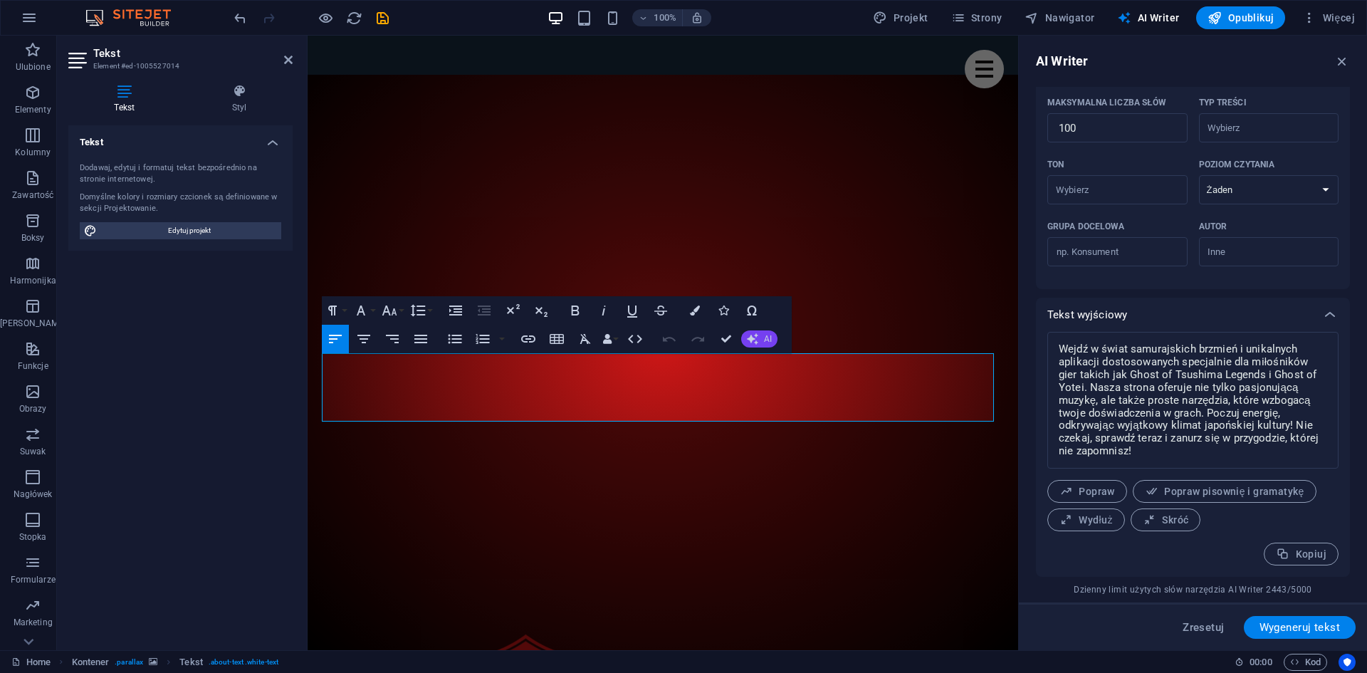
click at [751, 337] on icon "button" at bounding box center [752, 338] width 11 height 11
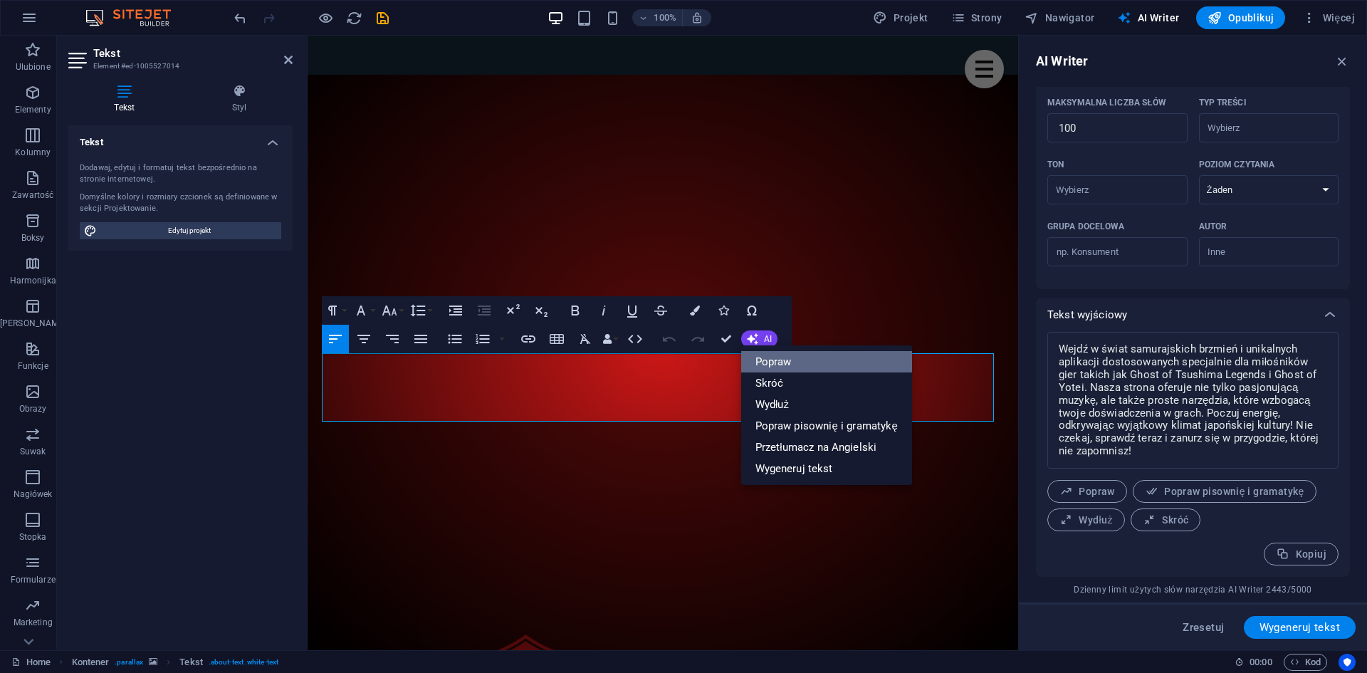
click at [780, 360] on link "Popraw" at bounding box center [826, 361] width 171 height 21
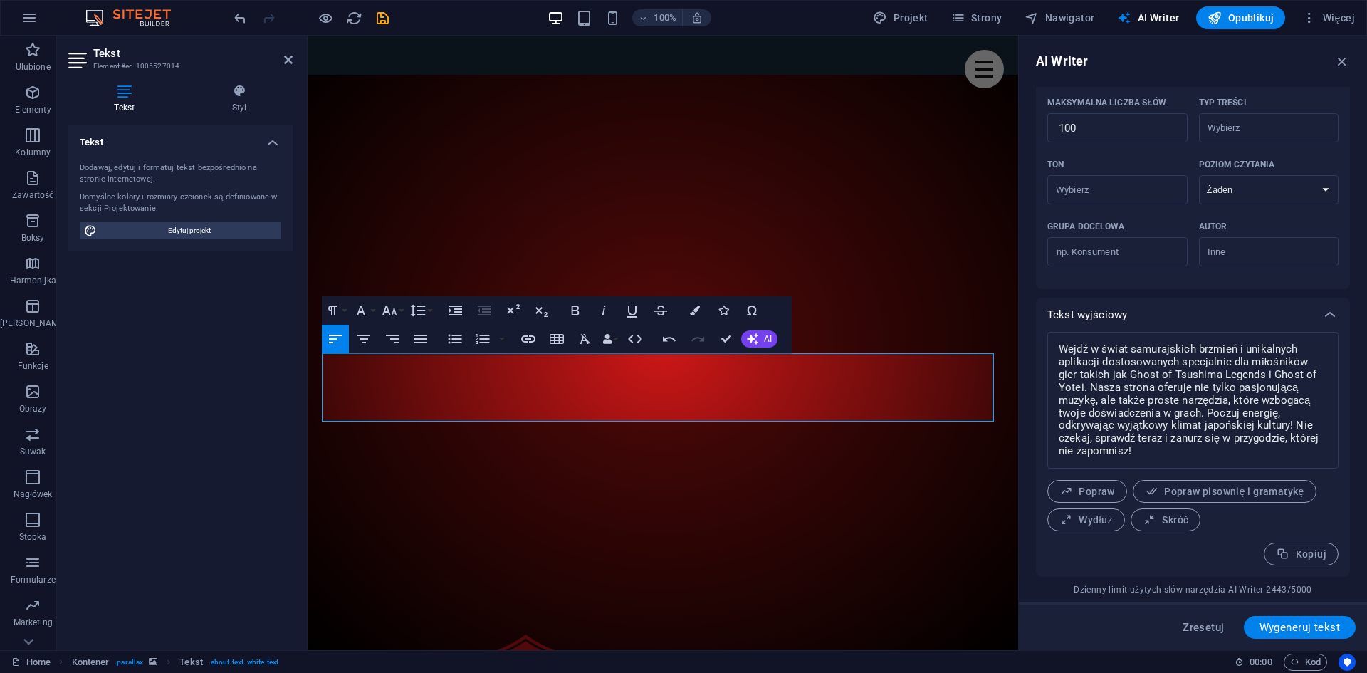
scroll to position [0, 0]
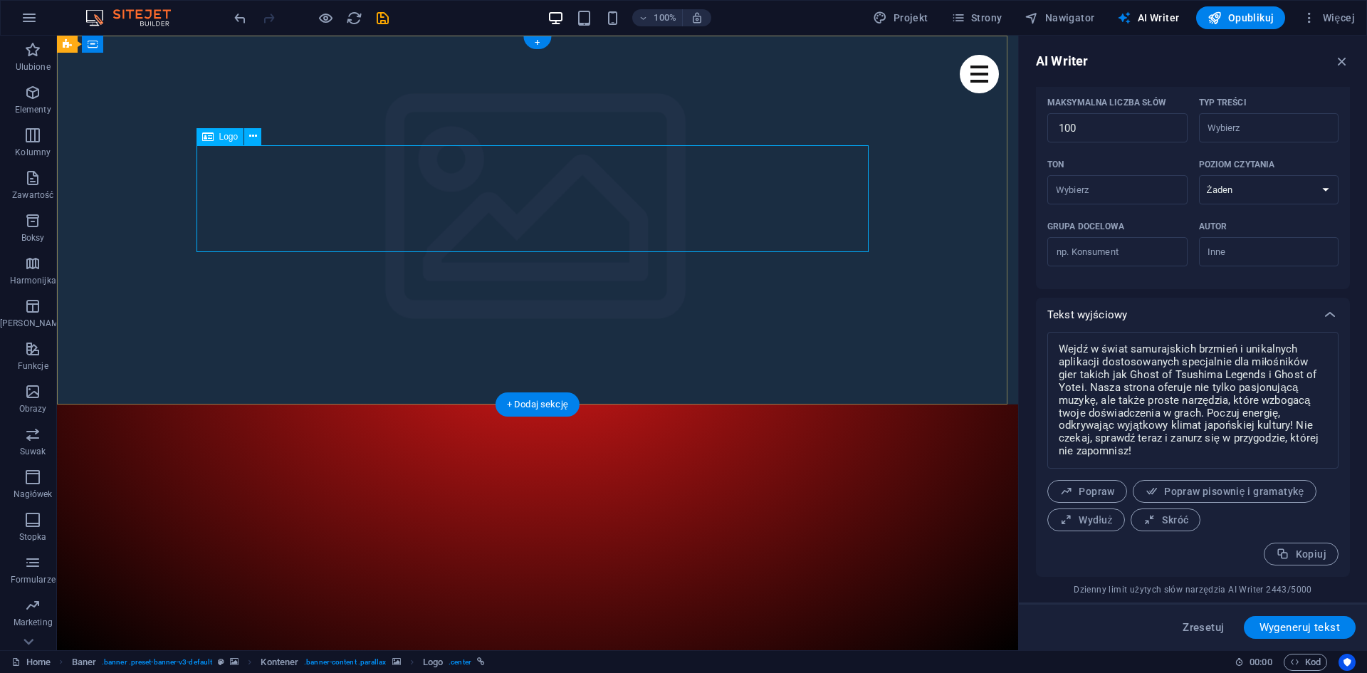
select select "px"
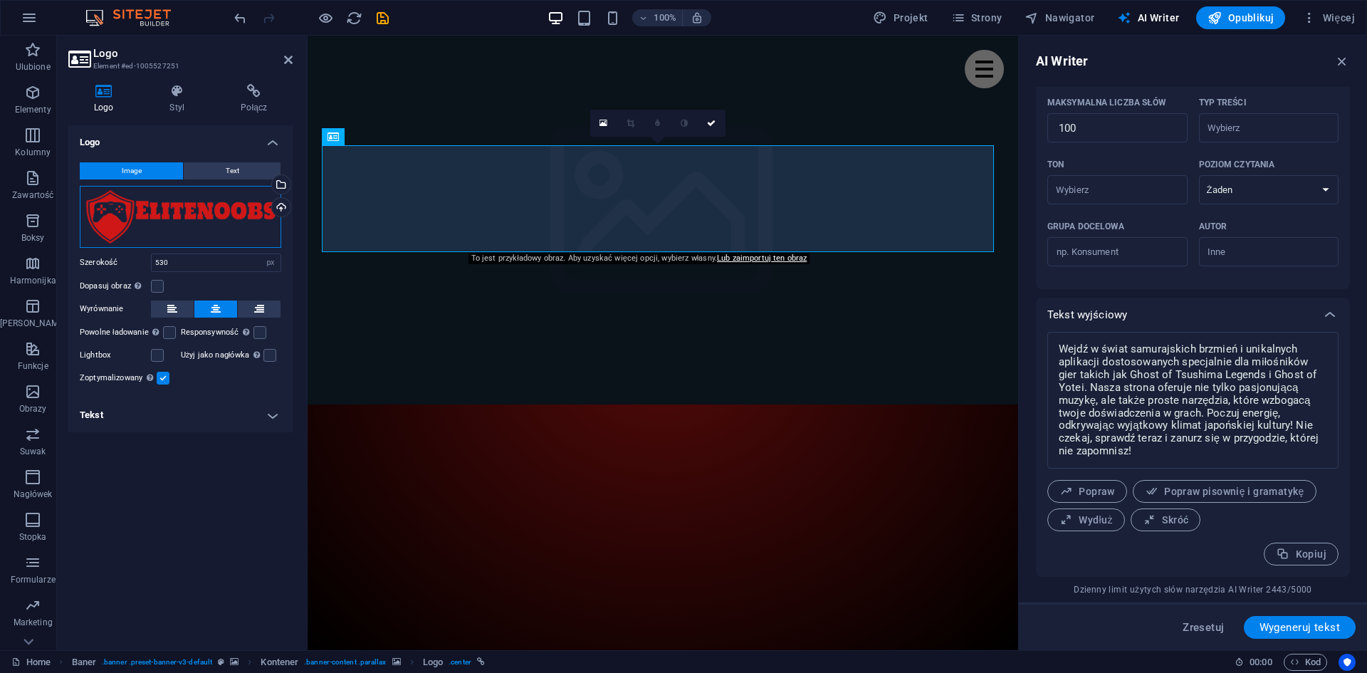
click at [239, 202] on div "Przeciągnij pliki tutaj, kliknij, aby wybrać pliki lub wybierz pliki z Plików l…" at bounding box center [180, 217] width 201 height 62
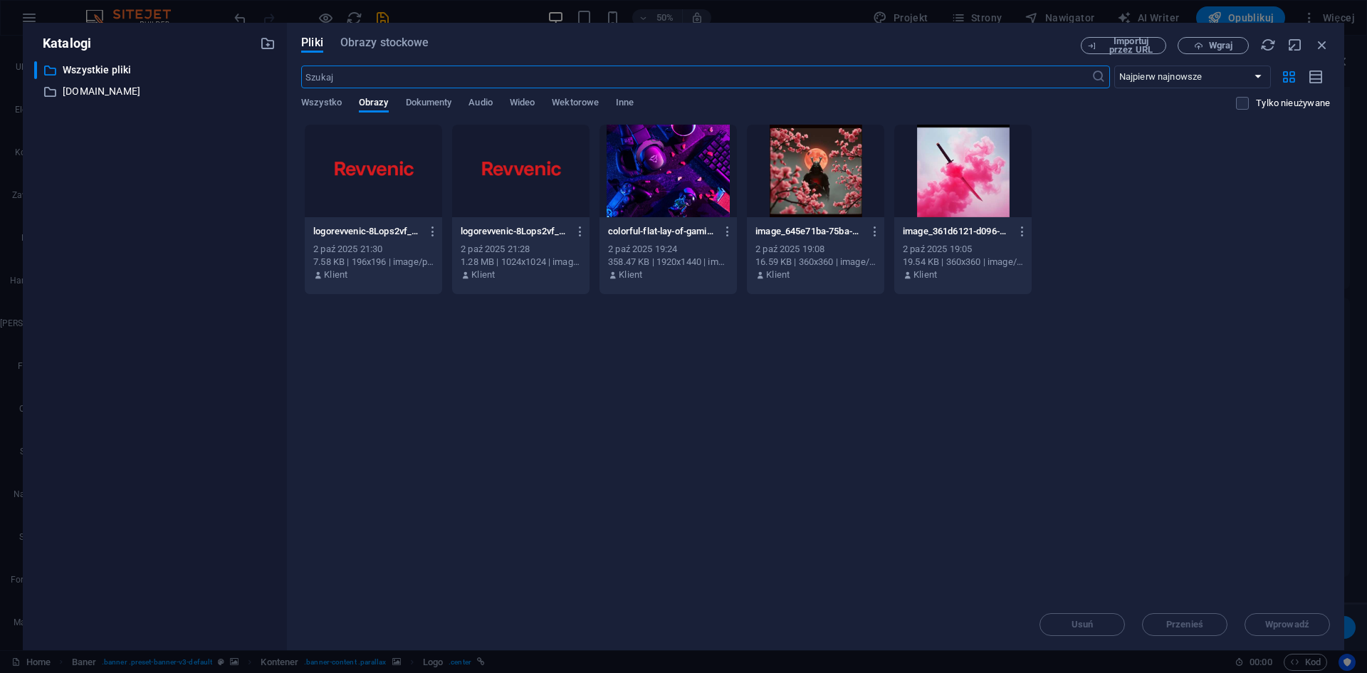
click at [388, 169] on div at bounding box center [373, 171] width 137 height 93
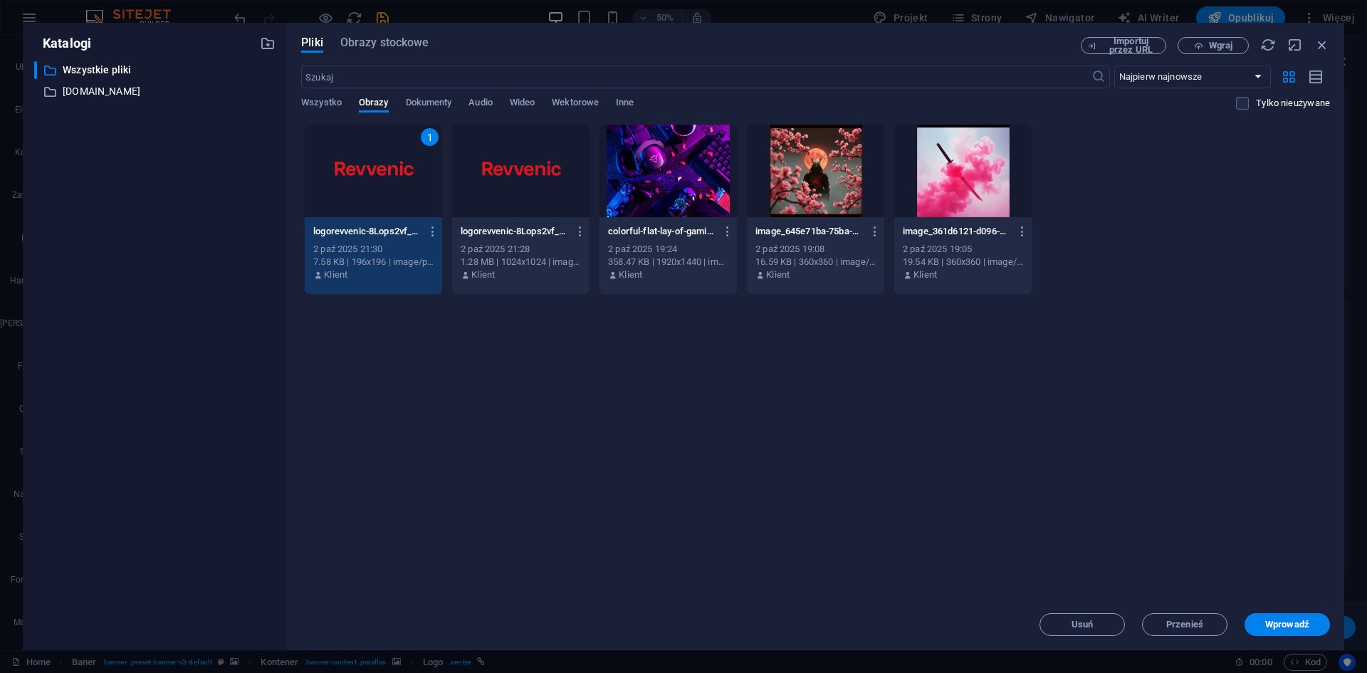
click at [537, 200] on div at bounding box center [520, 171] width 137 height 93
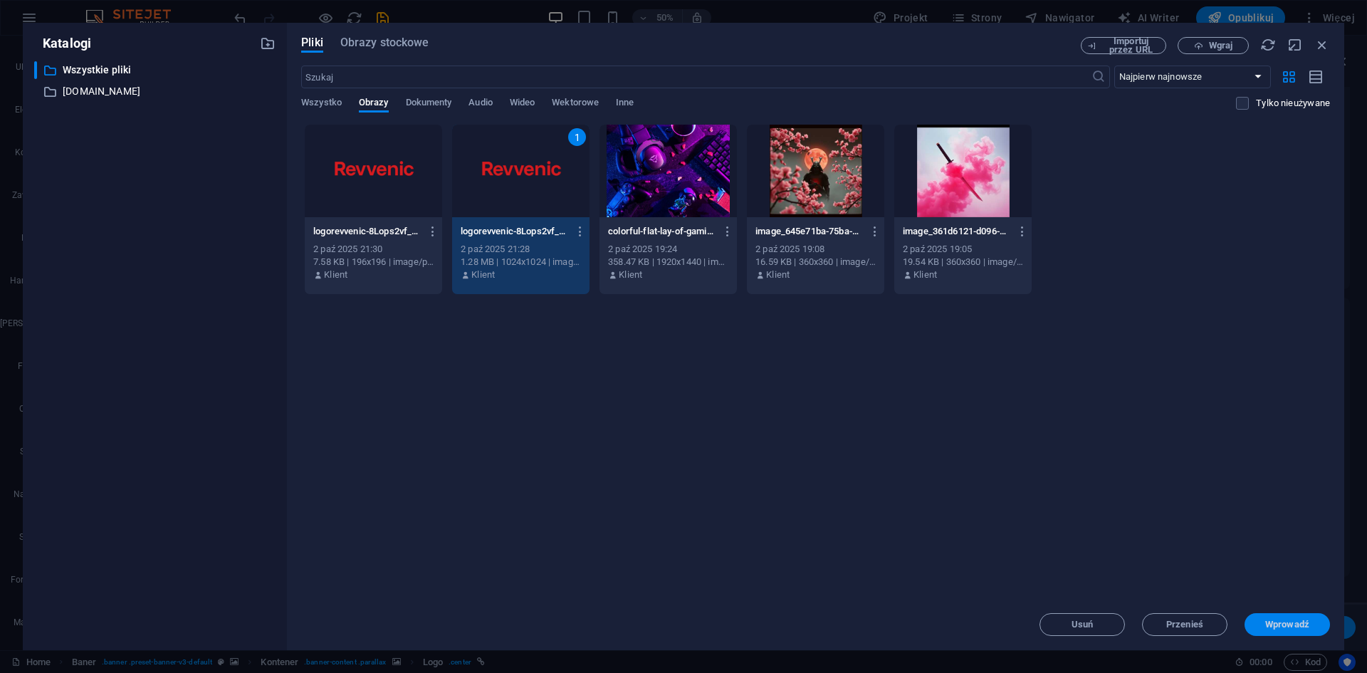
click at [1262, 624] on span "Wprowadź" at bounding box center [1287, 624] width 74 height 9
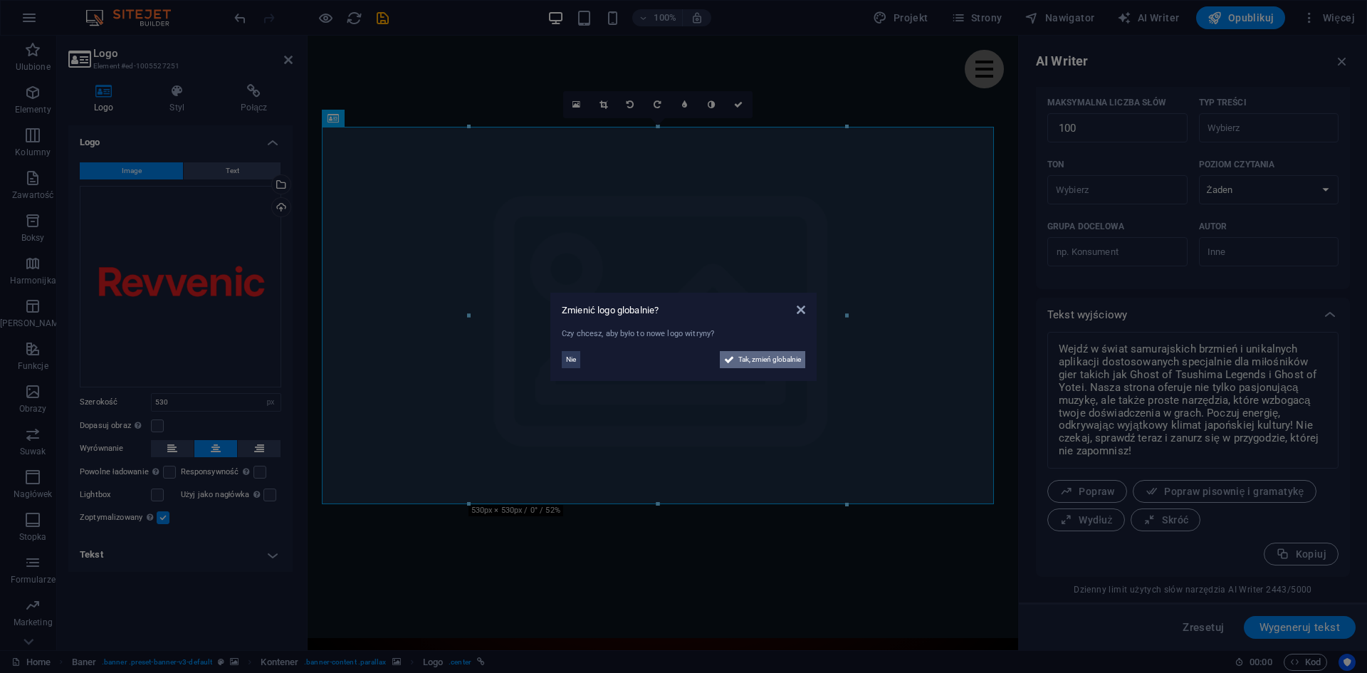
click at [738, 362] on span "Tak, zmień globalnie" at bounding box center [769, 359] width 63 height 17
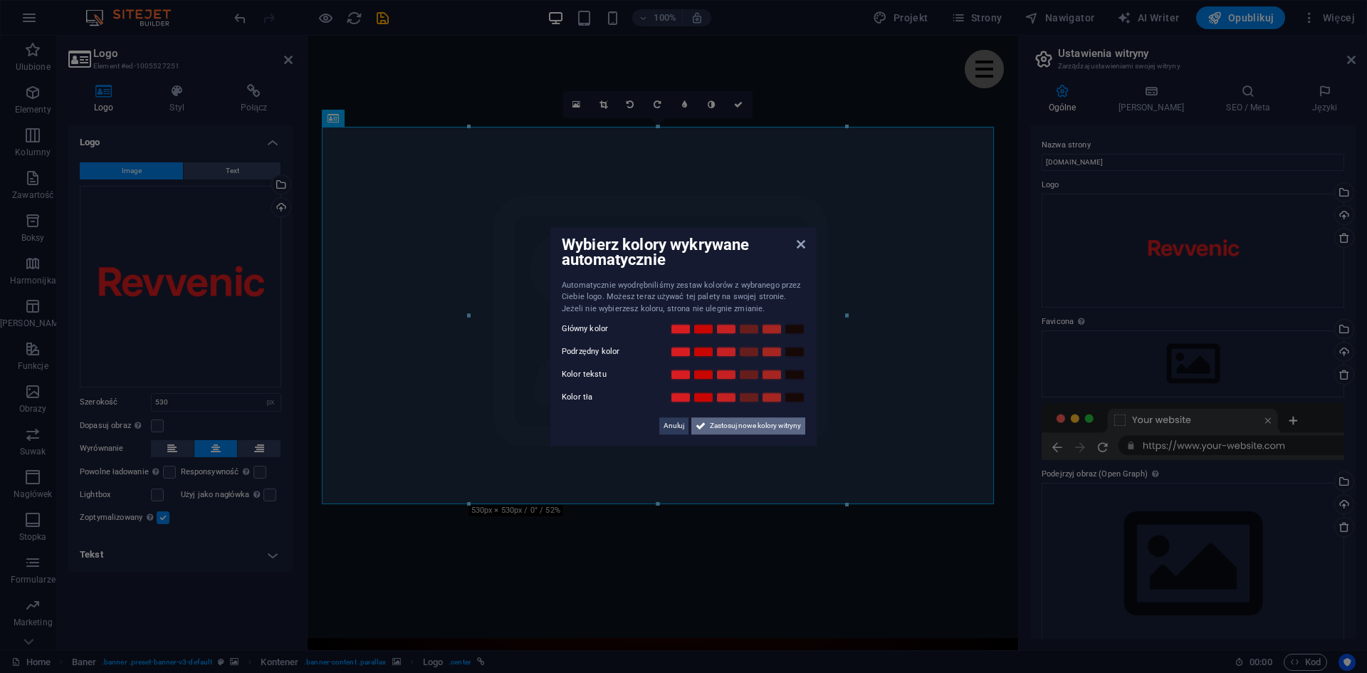
click at [721, 429] on span "Zastosuj nowe kolory witryny" at bounding box center [755, 425] width 91 height 17
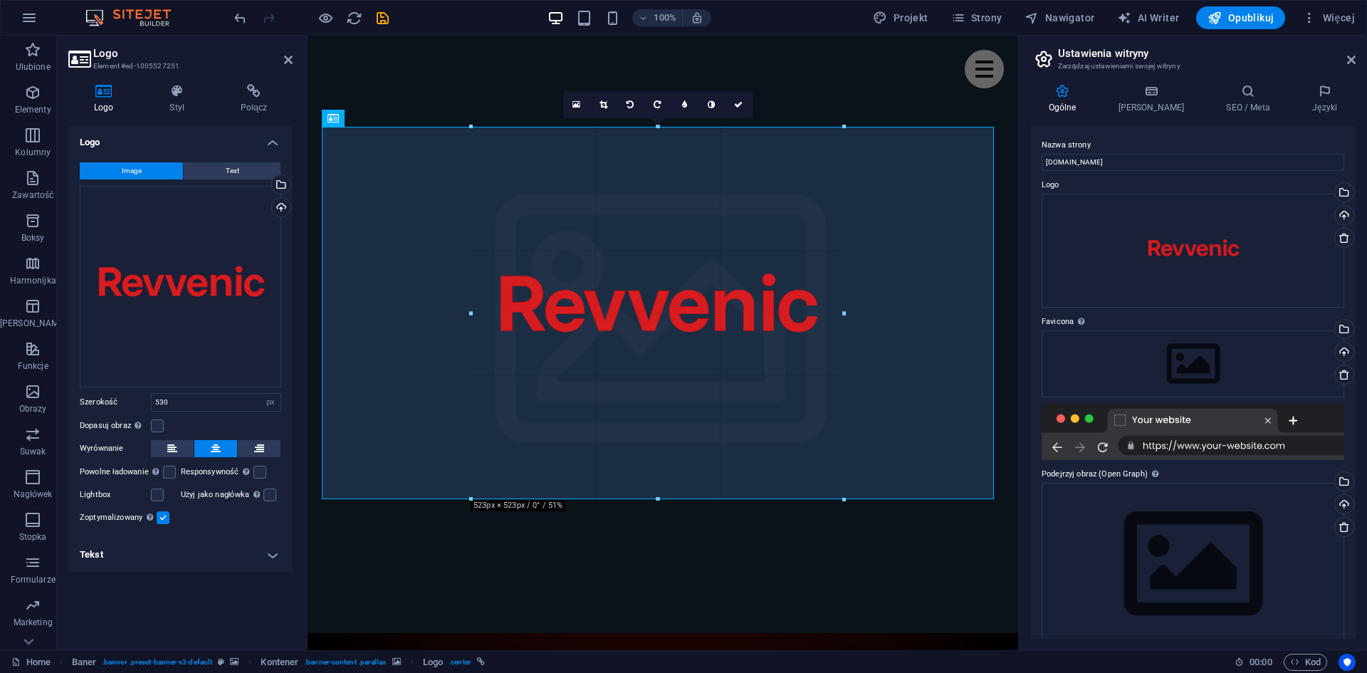
drag, startPoint x: 844, startPoint y: 503, endPoint x: 839, endPoint y: 320, distance: 183.0
type input "523"
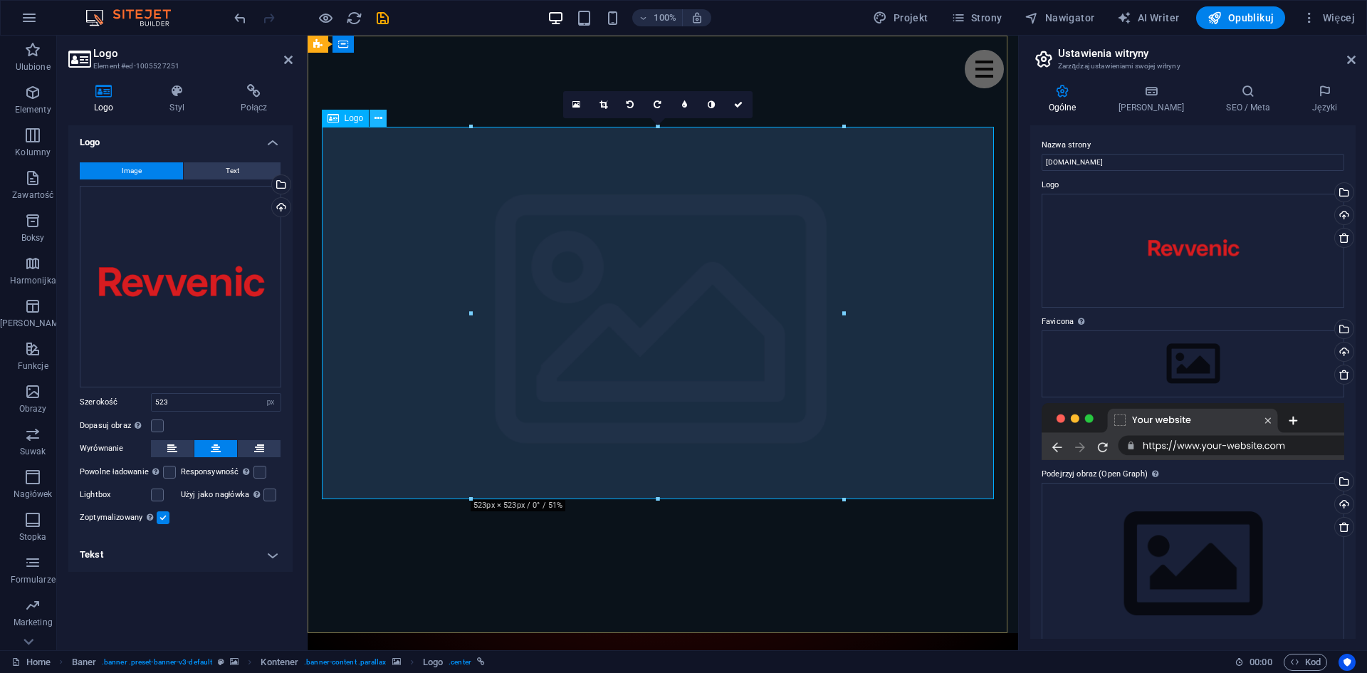
click at [376, 119] on icon at bounding box center [378, 118] width 8 height 15
drag, startPoint x: 449, startPoint y: 582, endPoint x: 471, endPoint y: 539, distance: 48.4
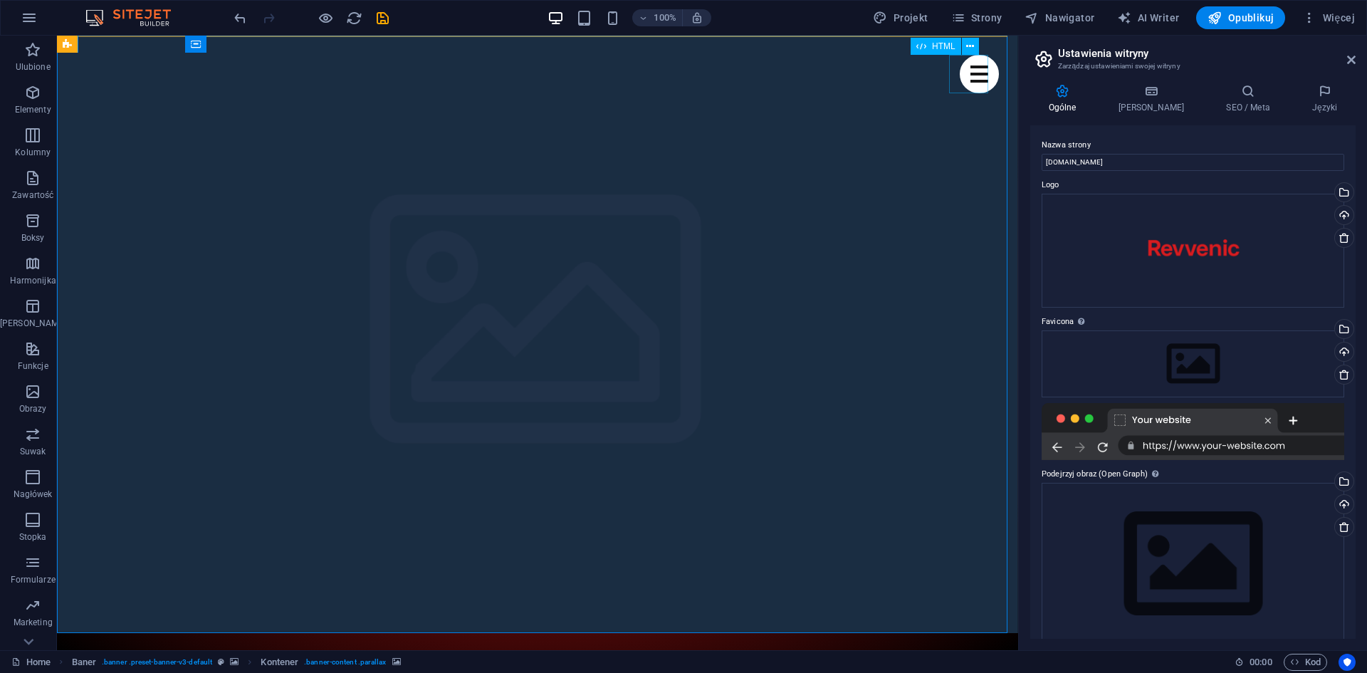
click at [962, 70] on div "Menu" at bounding box center [979, 74] width 39 height 38
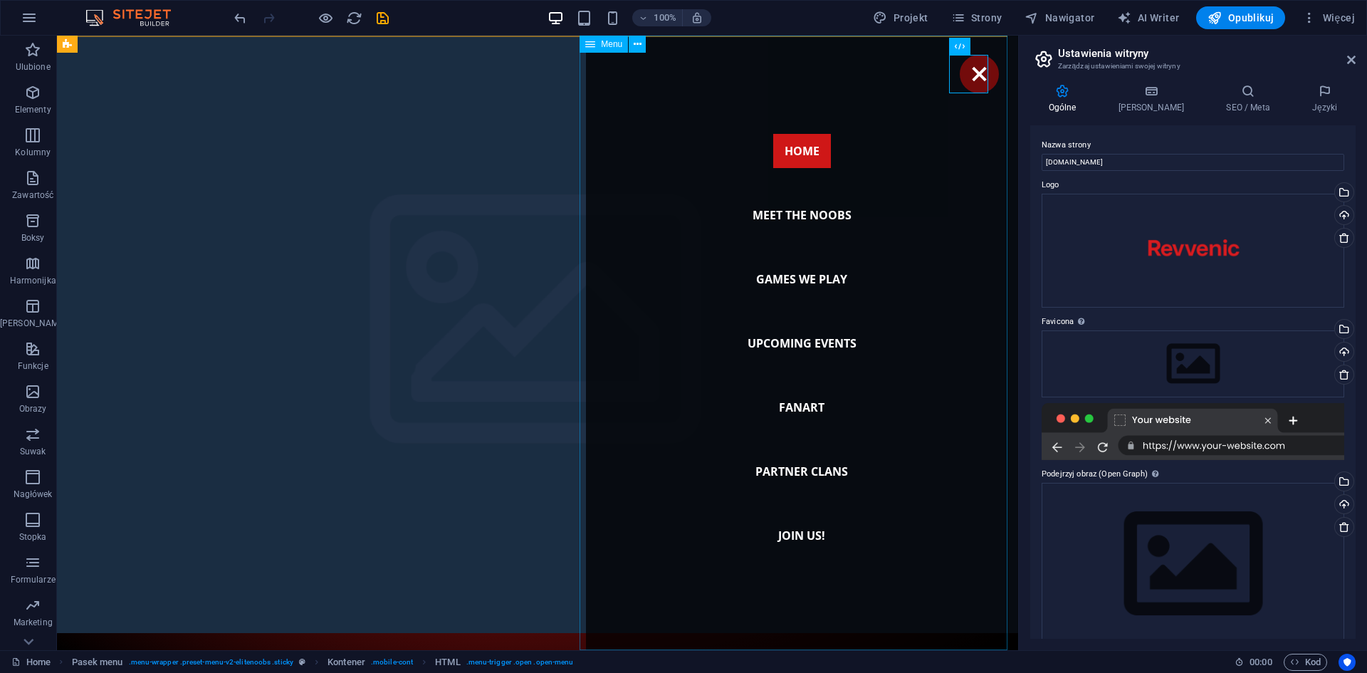
click at [801, 210] on nav "Home Meet the noobs Games we play Upcoming Events Fanart Partner Clans Join us!" at bounding box center [802, 343] width 433 height 614
click at [798, 211] on nav "Home Meet the noobs Games we play Upcoming Events Fanart Partner Clans Join us!" at bounding box center [802, 343] width 433 height 614
click at [586, 211] on nav "Home Meet the noobs Games we play Upcoming Events Fanart Partner Clans Join us!" at bounding box center [802, 343] width 433 height 614
select select
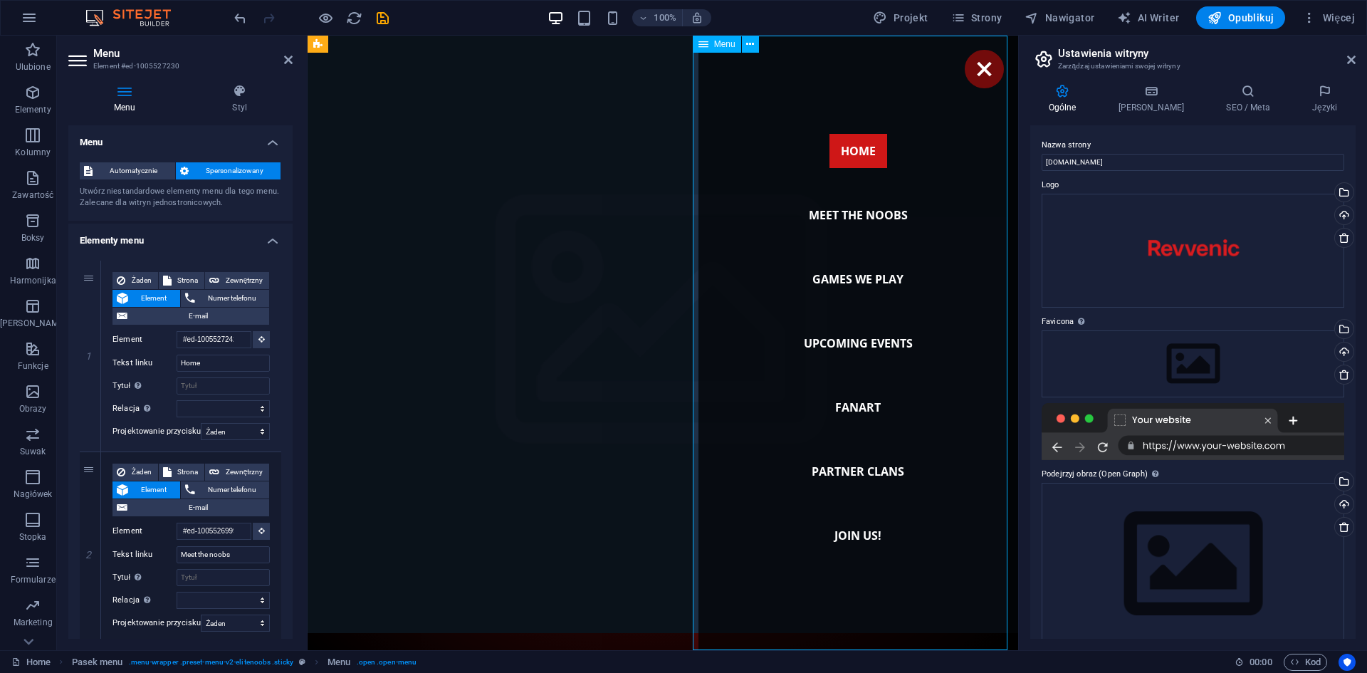
click at [829, 219] on nav "Home Meet the noobs Games we play Upcoming Events Fanart Partner Clans Join us!" at bounding box center [858, 343] width 320 height 614
click at [187, 278] on span "Strona" at bounding box center [188, 280] width 24 height 17
select select
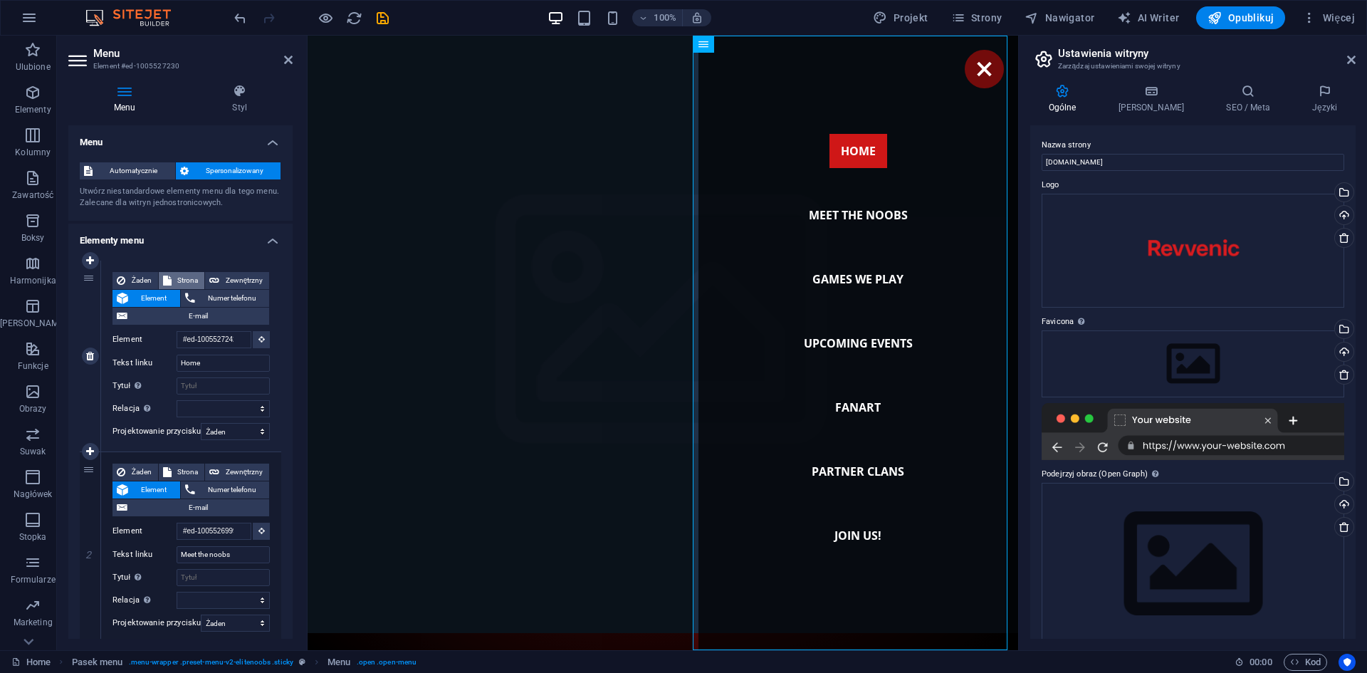
select select
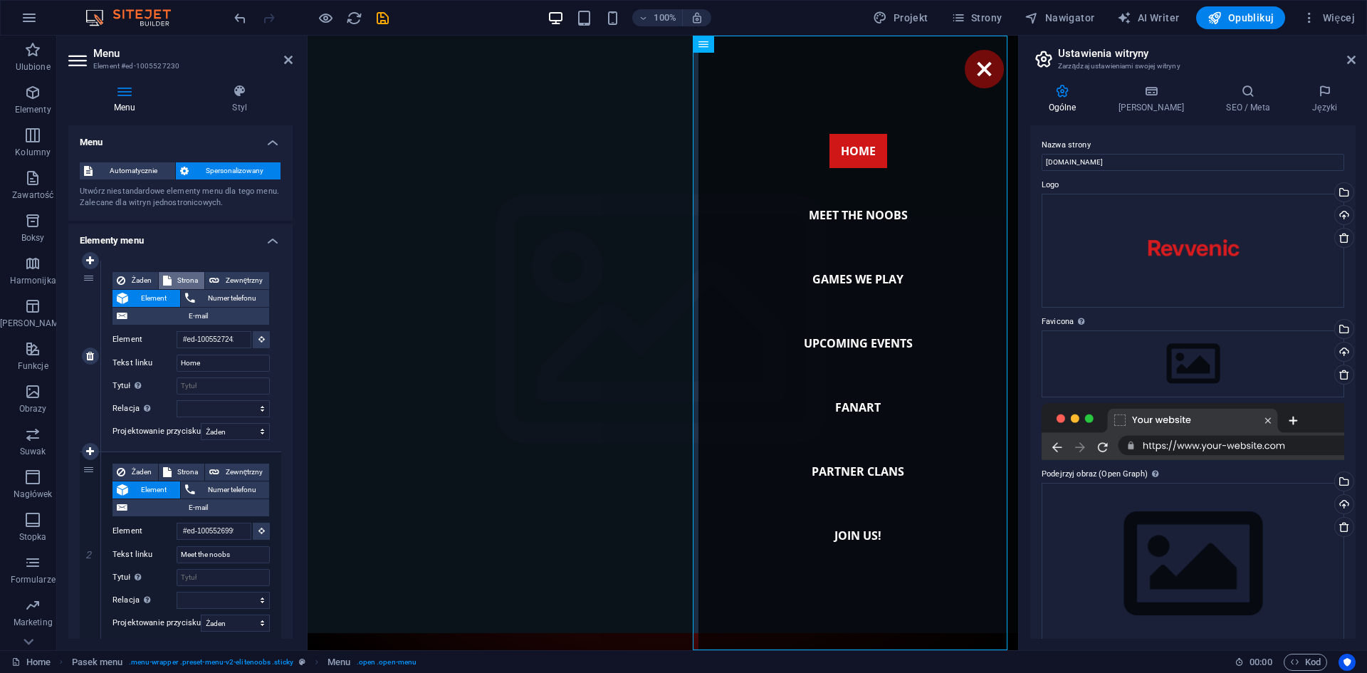
select select
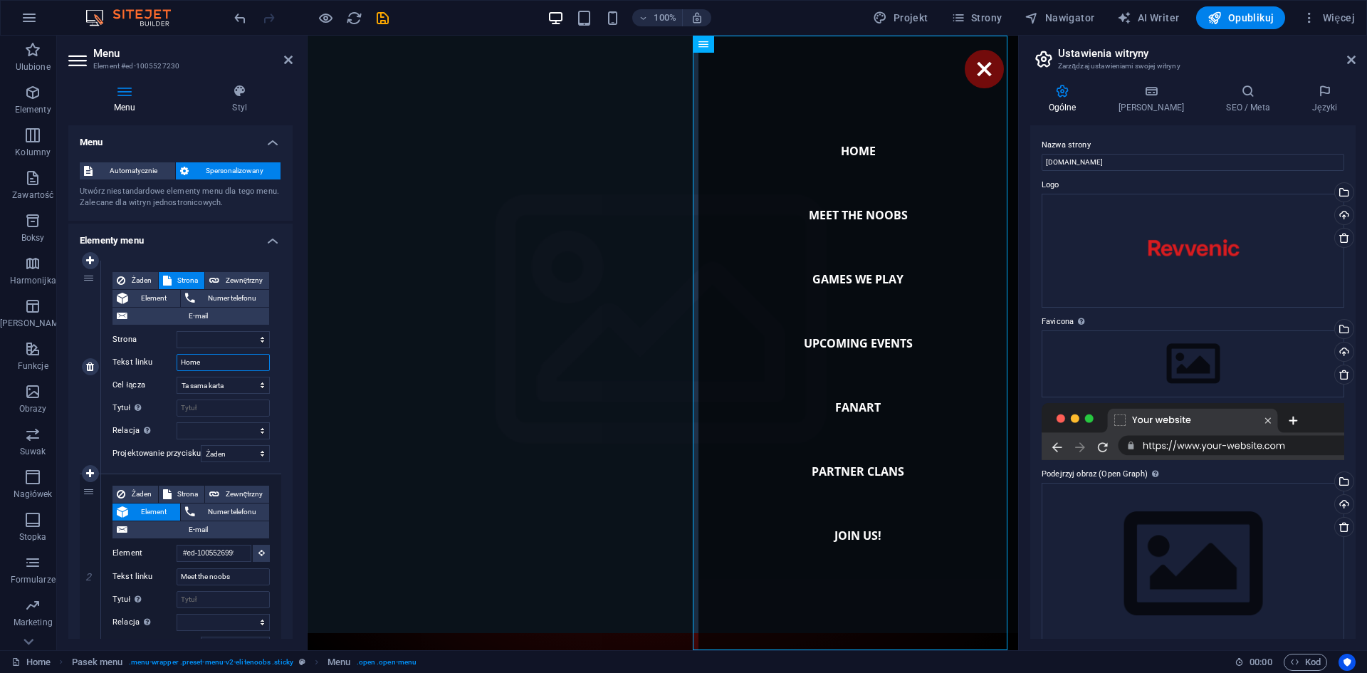
click at [239, 367] on input "Home" at bounding box center [223, 362] width 93 height 17
click at [239, 384] on select "Nowa karta Ta sama karta Nakładka" at bounding box center [223, 385] width 93 height 17
select select "blank"
click at [177, 377] on select "Nowa karta Ta sama karta Nakładka" at bounding box center [223, 385] width 93 height 17
select select
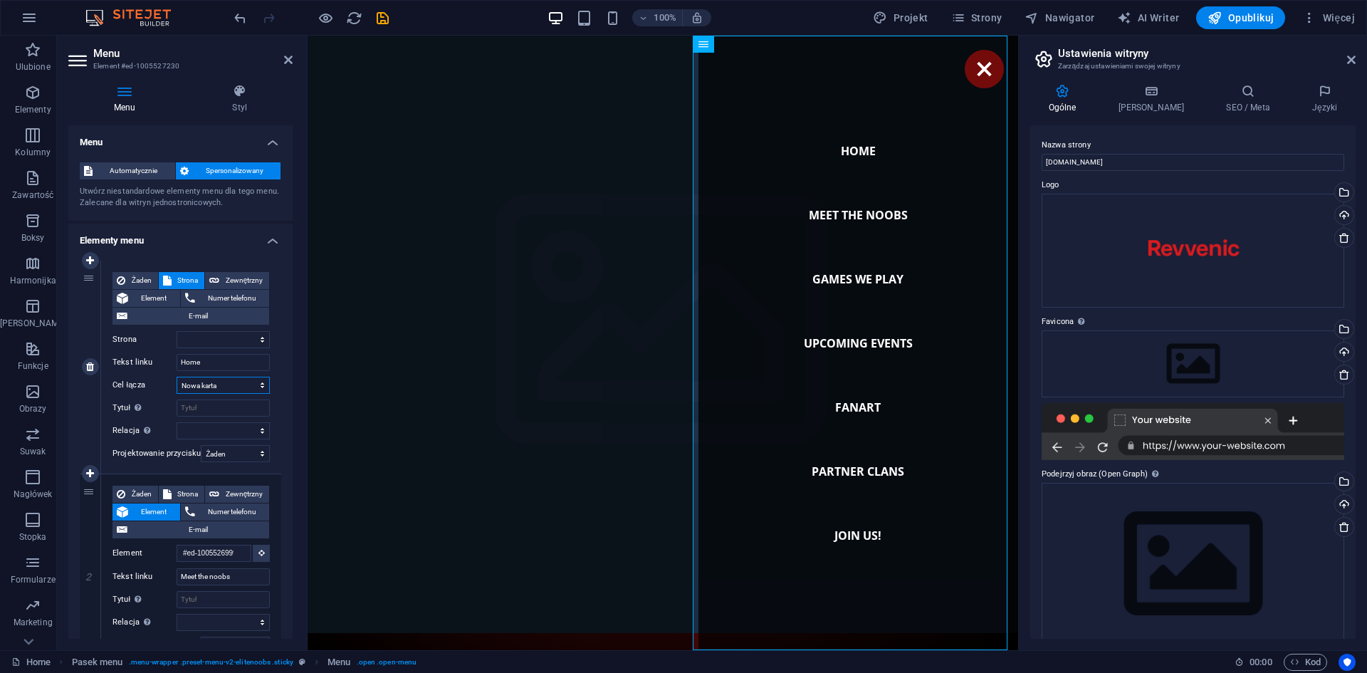
select select
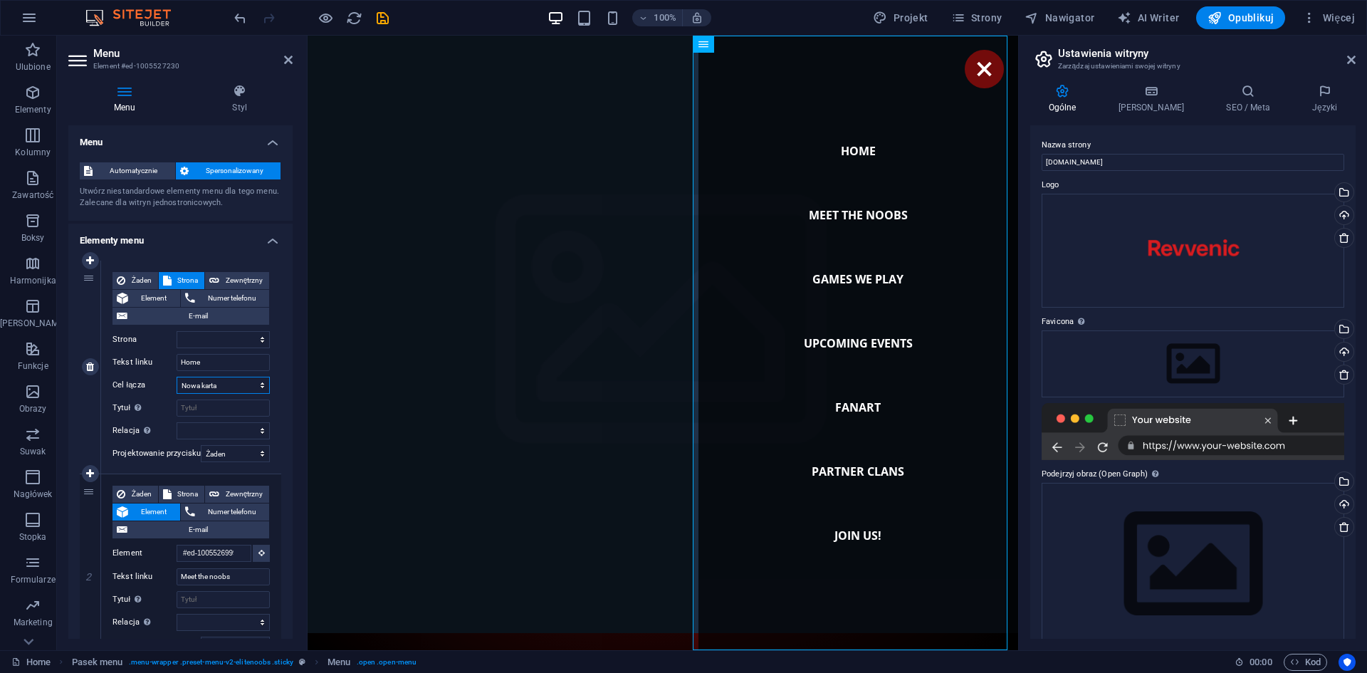
select select
click at [221, 390] on select "Nowa karta Ta sama karta Nakładka" at bounding box center [223, 385] width 93 height 17
select select
click at [177, 377] on select "Nowa karta Ta sama karta Nakładka" at bounding box center [223, 385] width 93 height 17
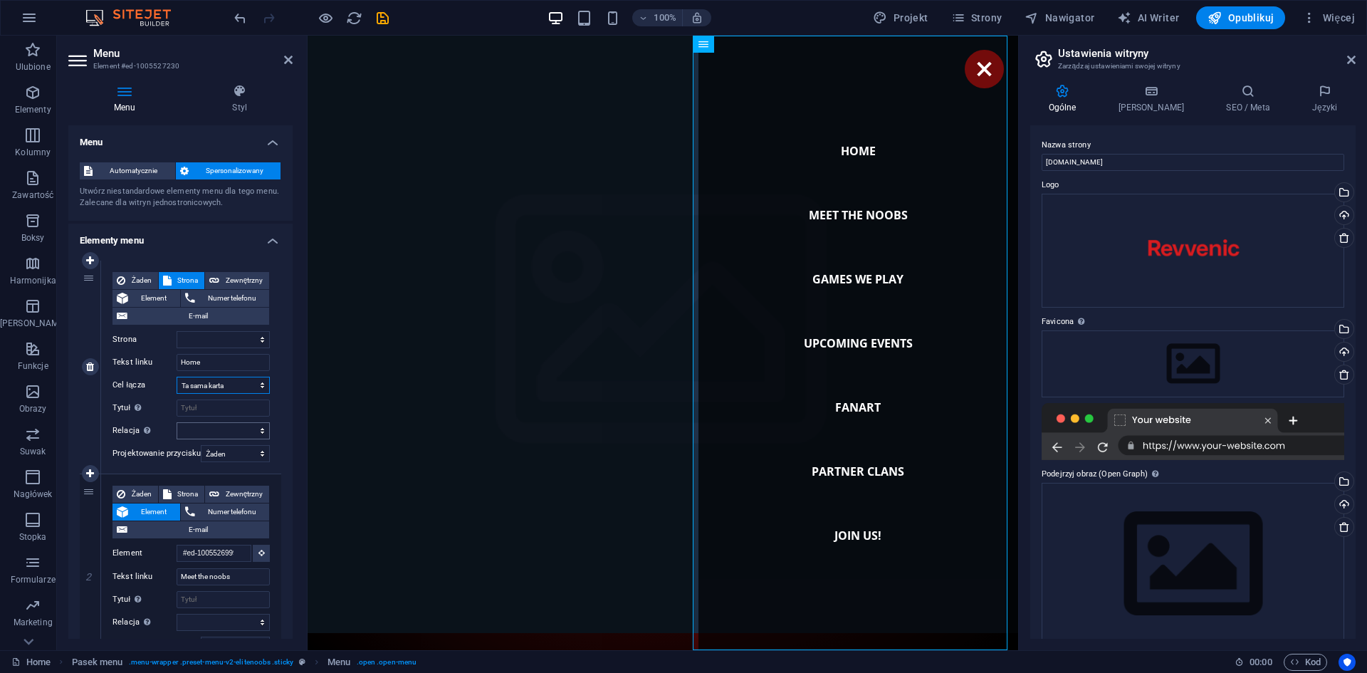
select select
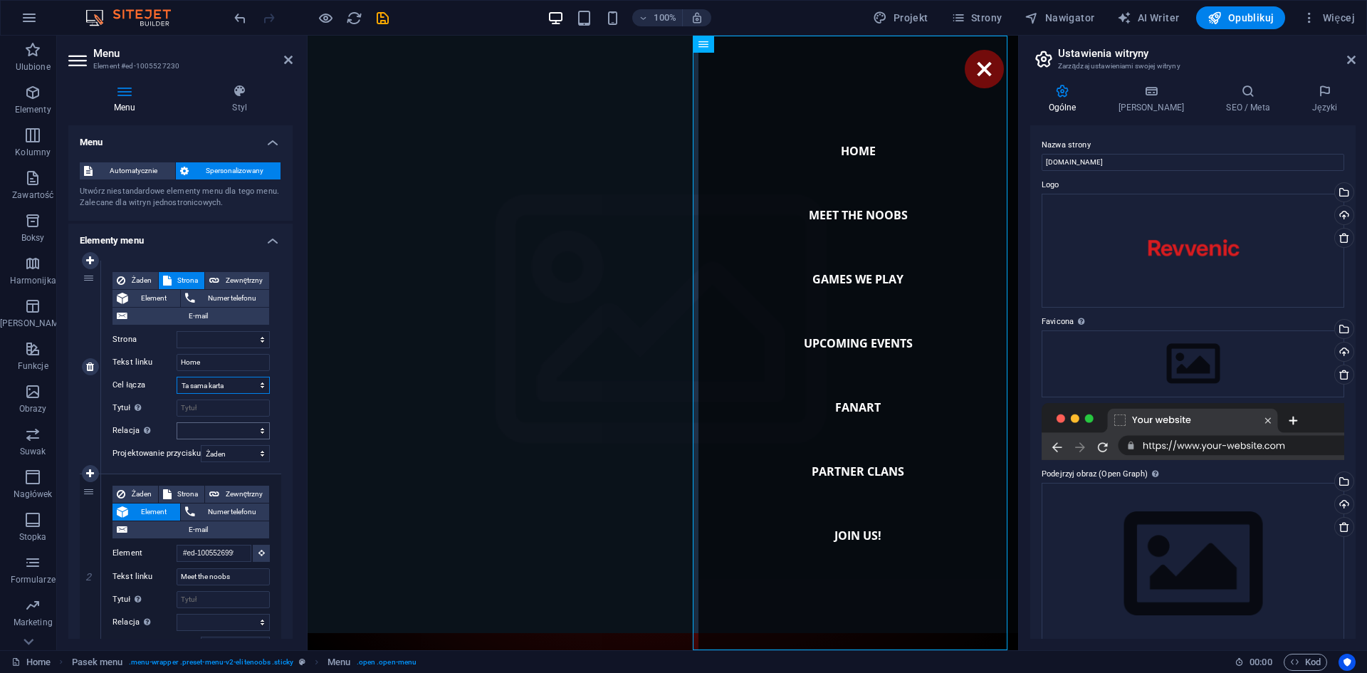
select select
click at [141, 162] on span "Automatycznie" at bounding box center [134, 170] width 74 height 17
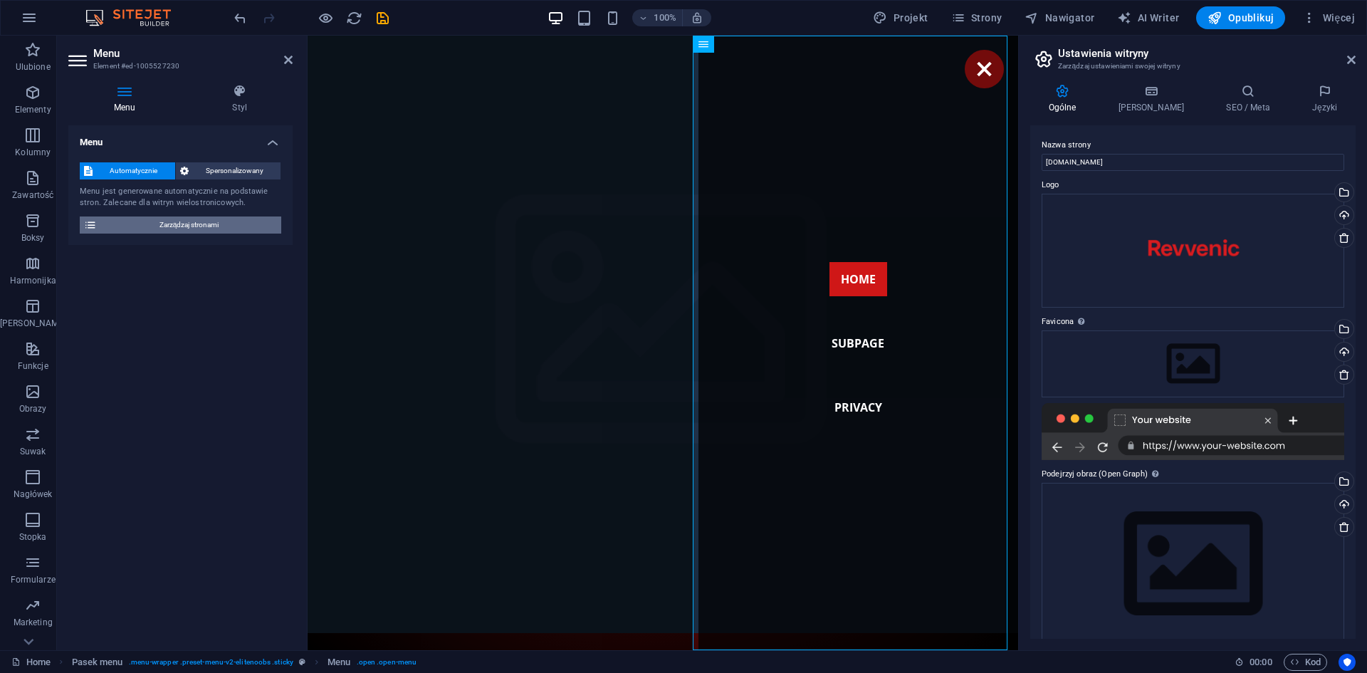
click at [162, 226] on span "Zarządzaj stronami" at bounding box center [189, 224] width 176 height 17
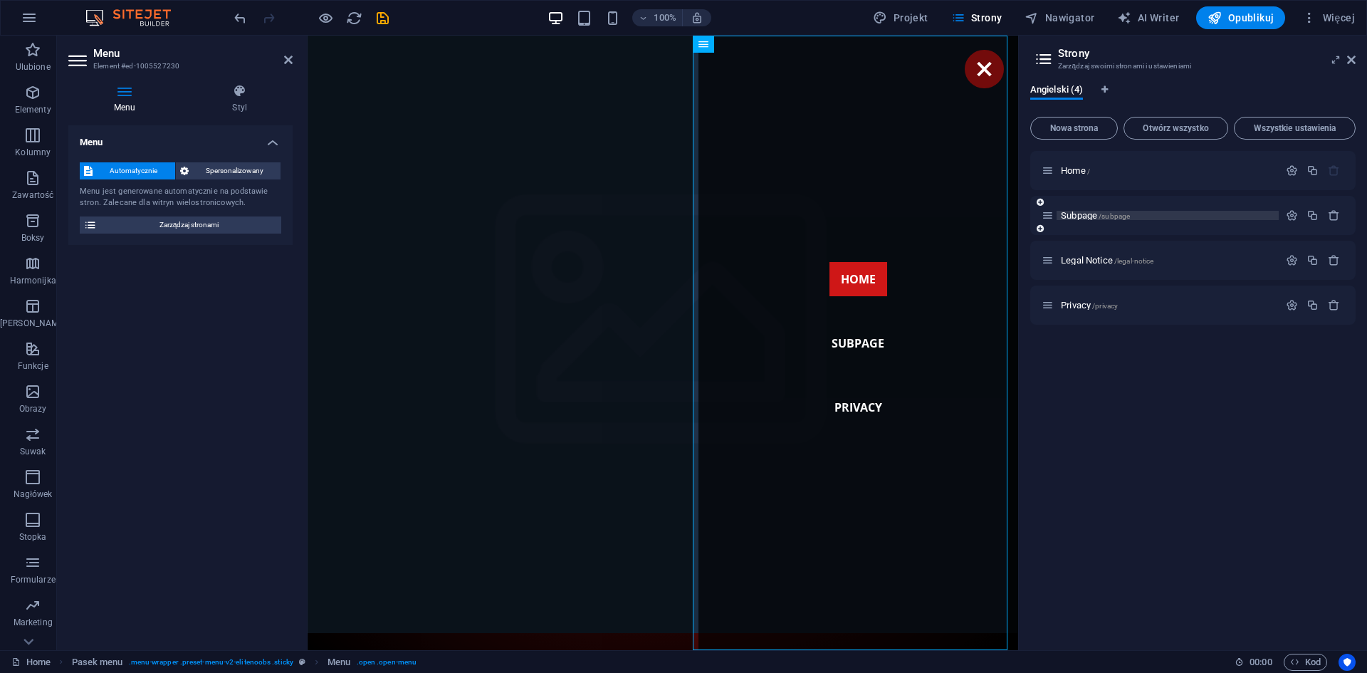
click at [1085, 216] on span "Subpage /subpage" at bounding box center [1095, 215] width 69 height 11
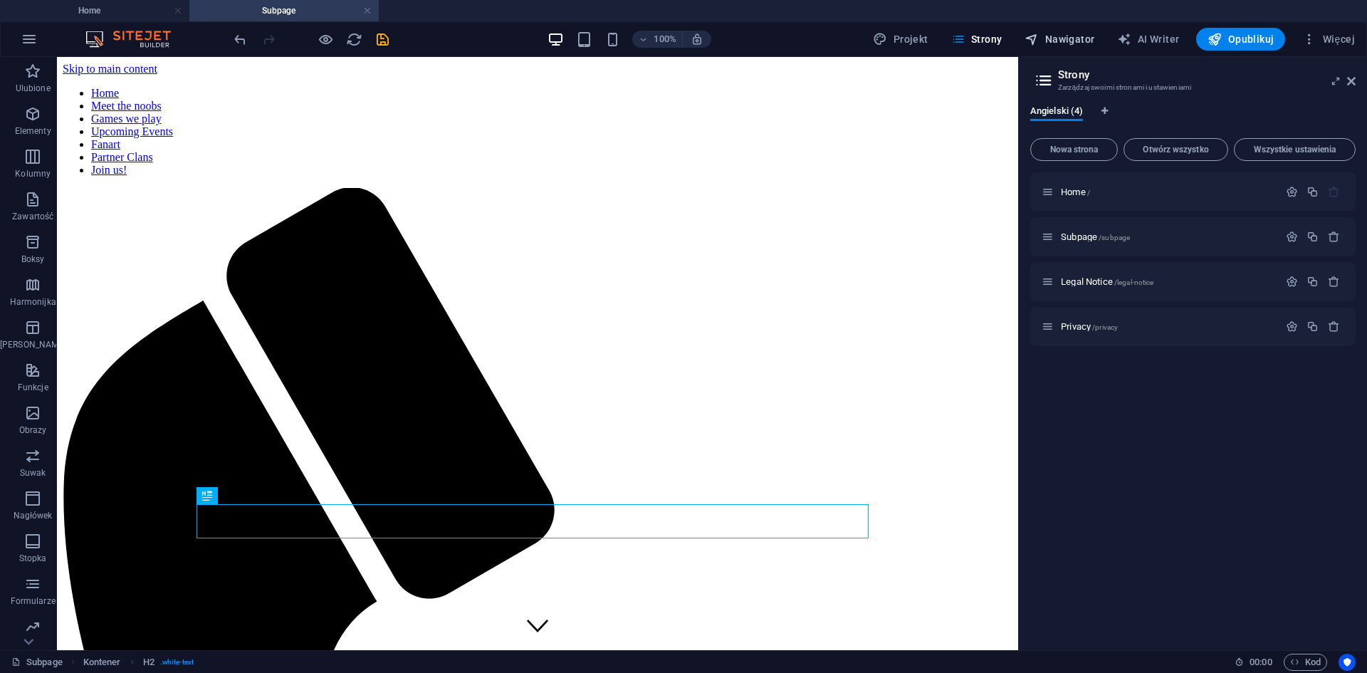
click at [1062, 31] on button "Nawigator" at bounding box center [1059, 39] width 81 height 23
select select "18136714-en"
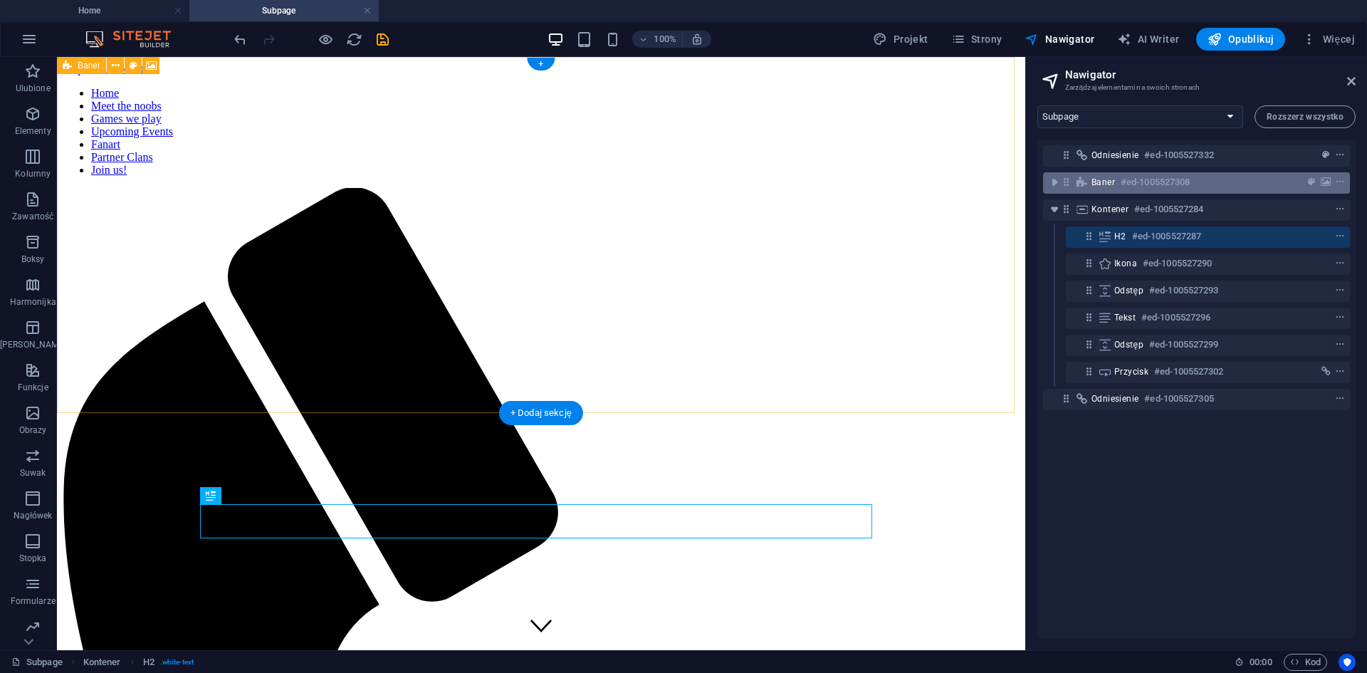
click at [1123, 184] on h6 "#ed-1005527308" at bounding box center [1155, 182] width 69 height 17
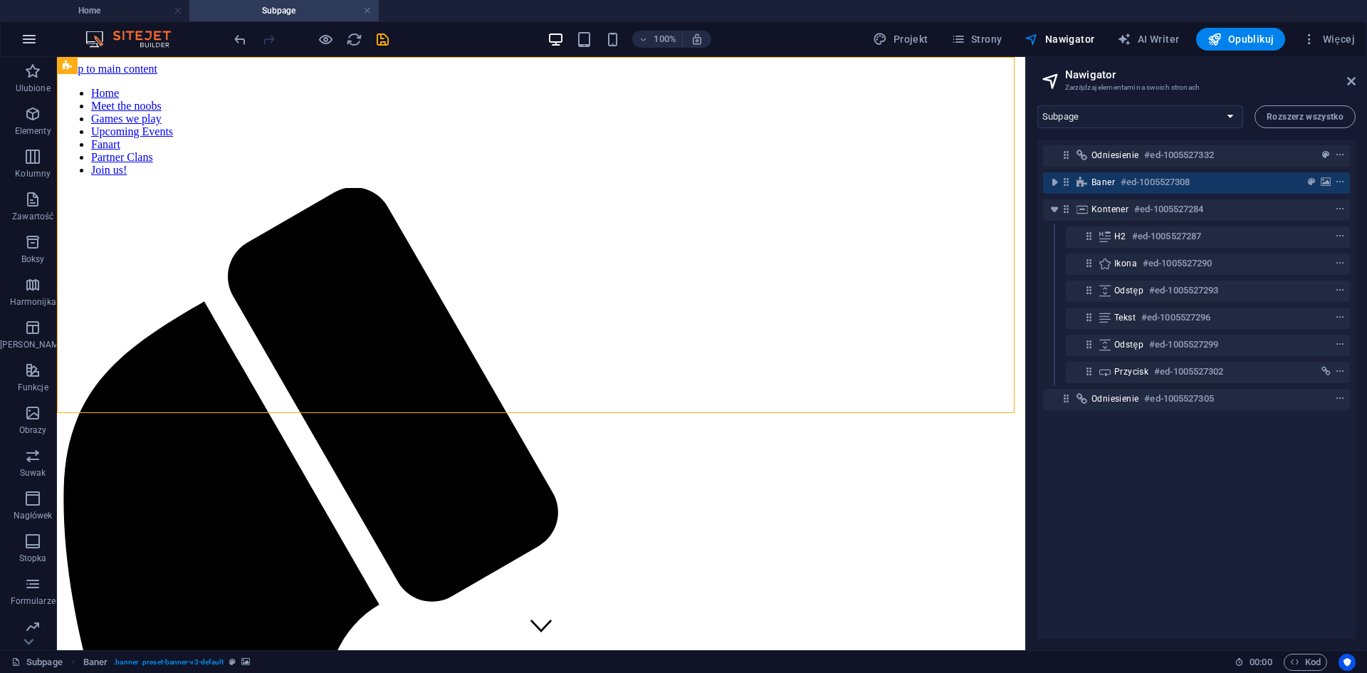
click at [26, 42] on icon "button" at bounding box center [29, 39] width 17 height 17
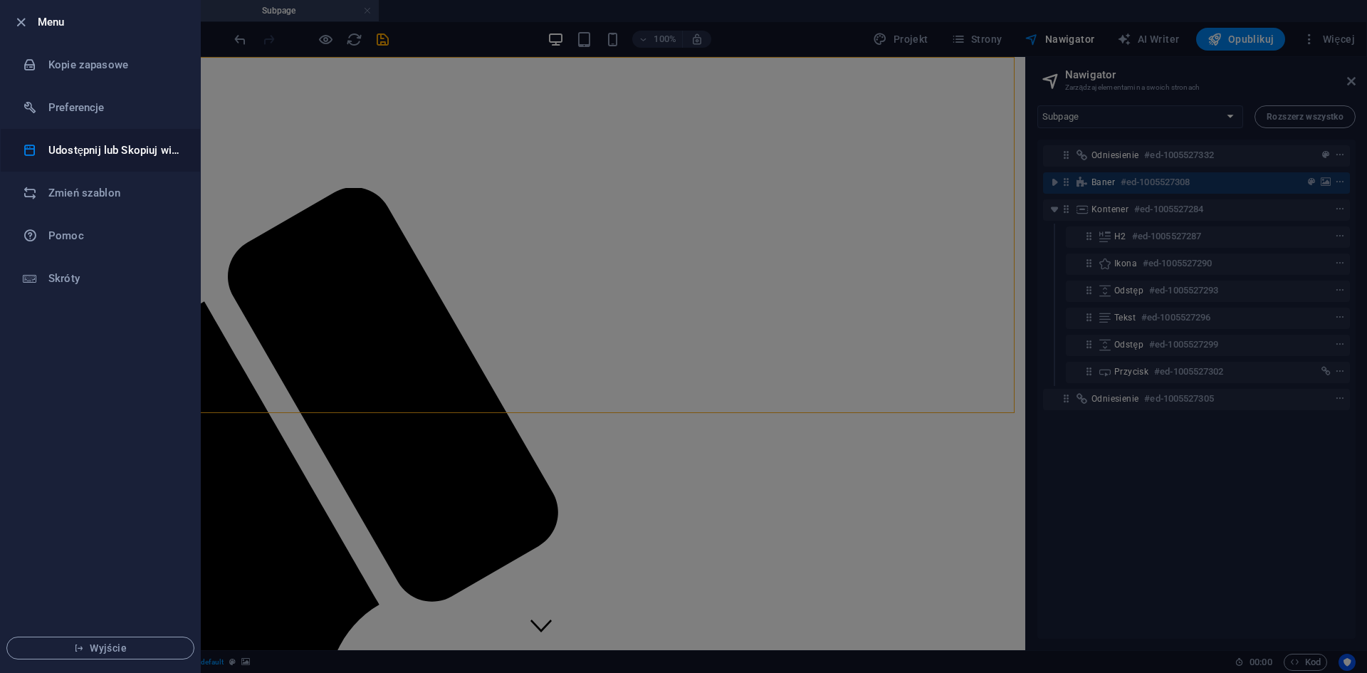
click at [85, 149] on h6 "Udostępnij lub Skopiuj witrynę" at bounding box center [114, 150] width 132 height 17
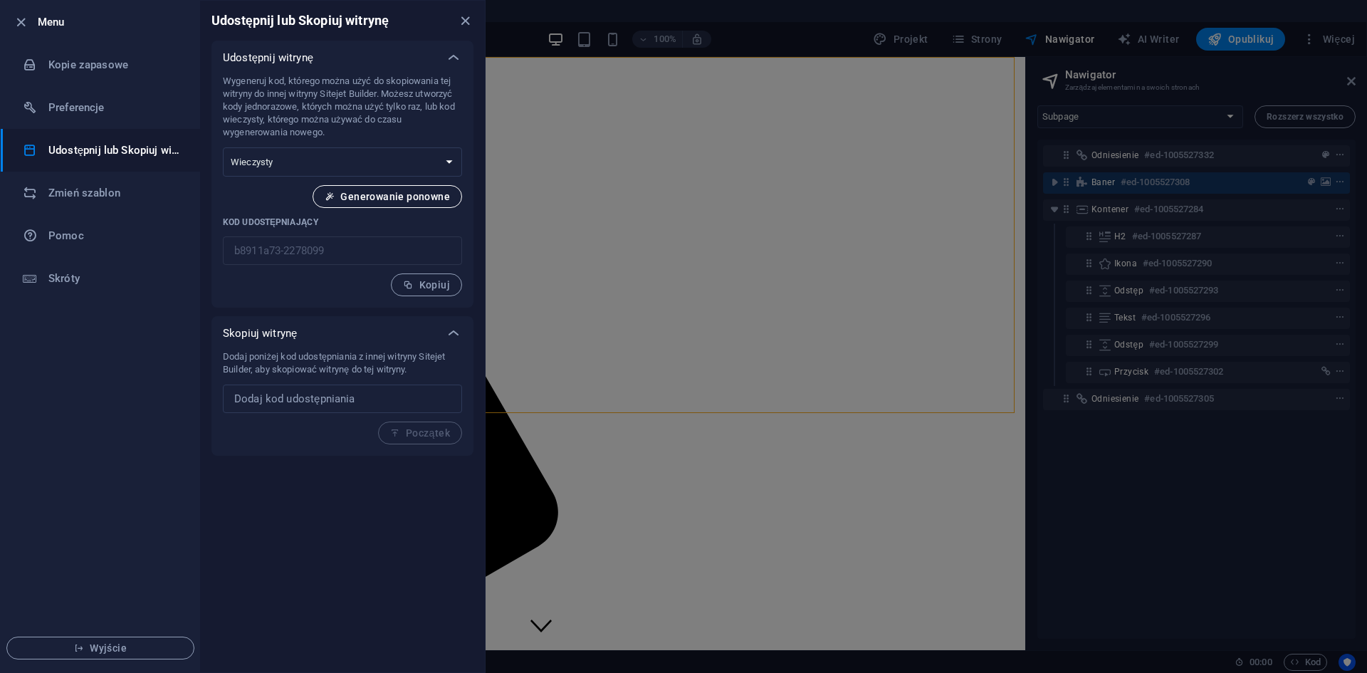
click at [362, 198] on span "Generowanie ponowne" at bounding box center [387, 196] width 125 height 11
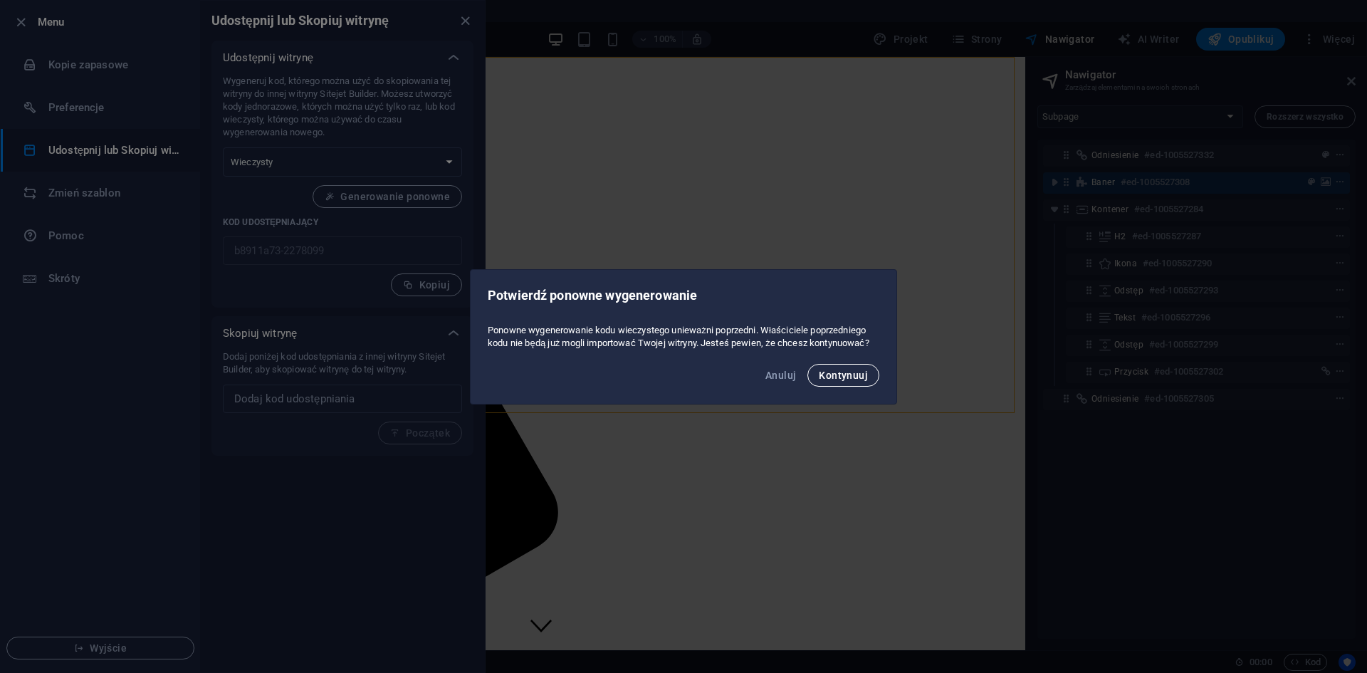
click at [850, 380] on span "Kontynuuj" at bounding box center [843, 375] width 49 height 11
type input "caddf1da-2278099"
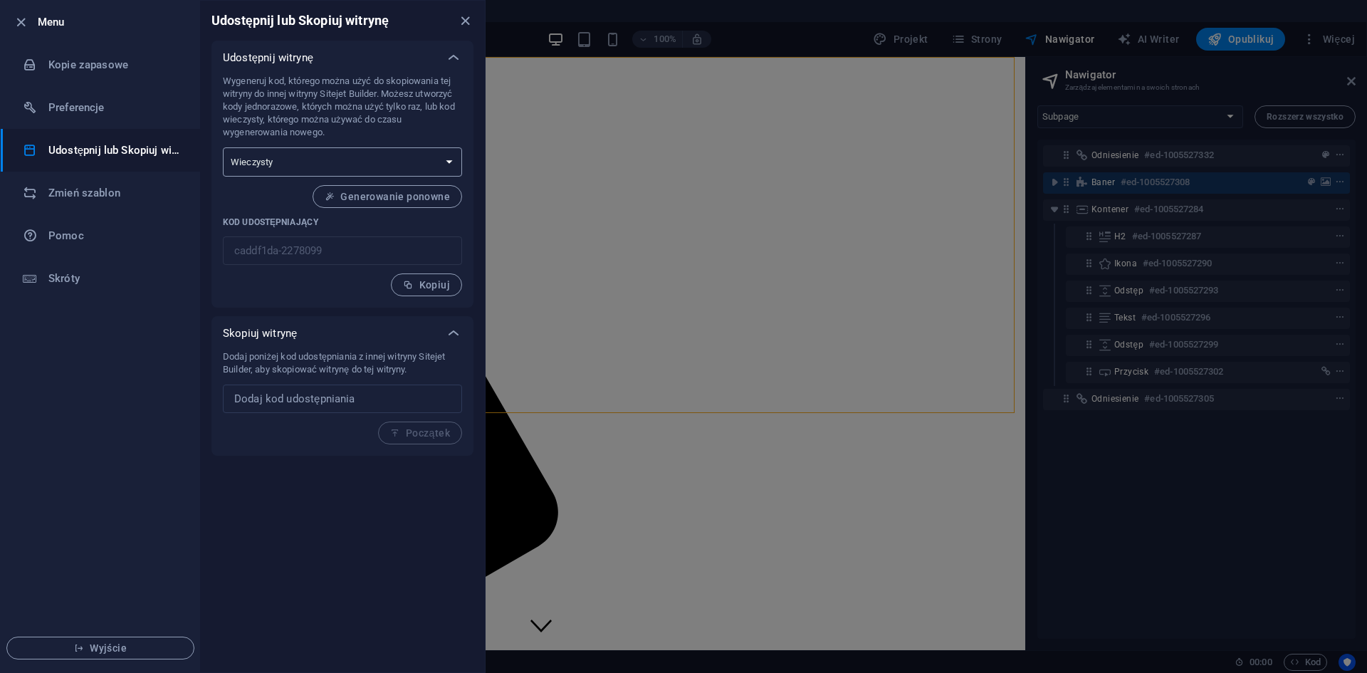
click at [399, 158] on select "Jednorazowy Wieczysty" at bounding box center [342, 161] width 239 height 29
select select "onetime"
click at [223, 147] on select "Jednorazowy Wieczysty" at bounding box center [342, 161] width 239 height 29
click at [435, 198] on span "Wygeneruj" at bounding box center [416, 196] width 67 height 11
type input "1c09698d-2278099"
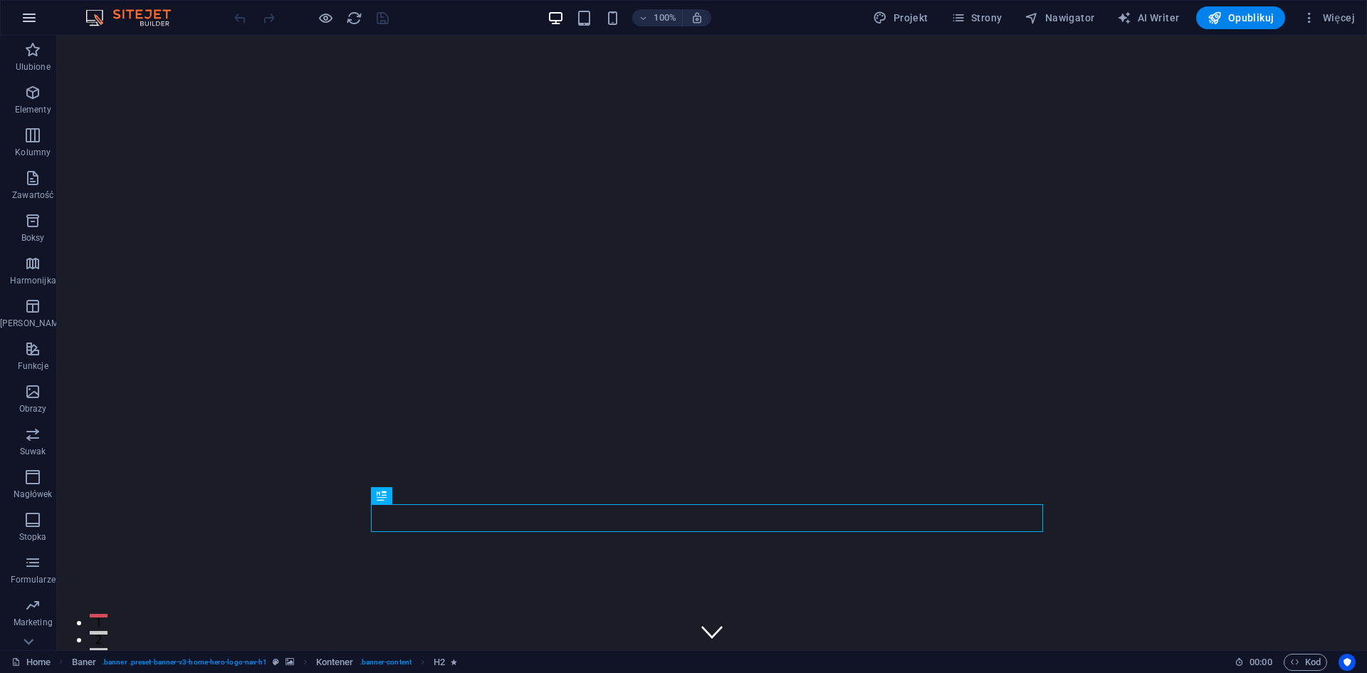
click at [36, 17] on icon "button" at bounding box center [29, 17] width 17 height 17
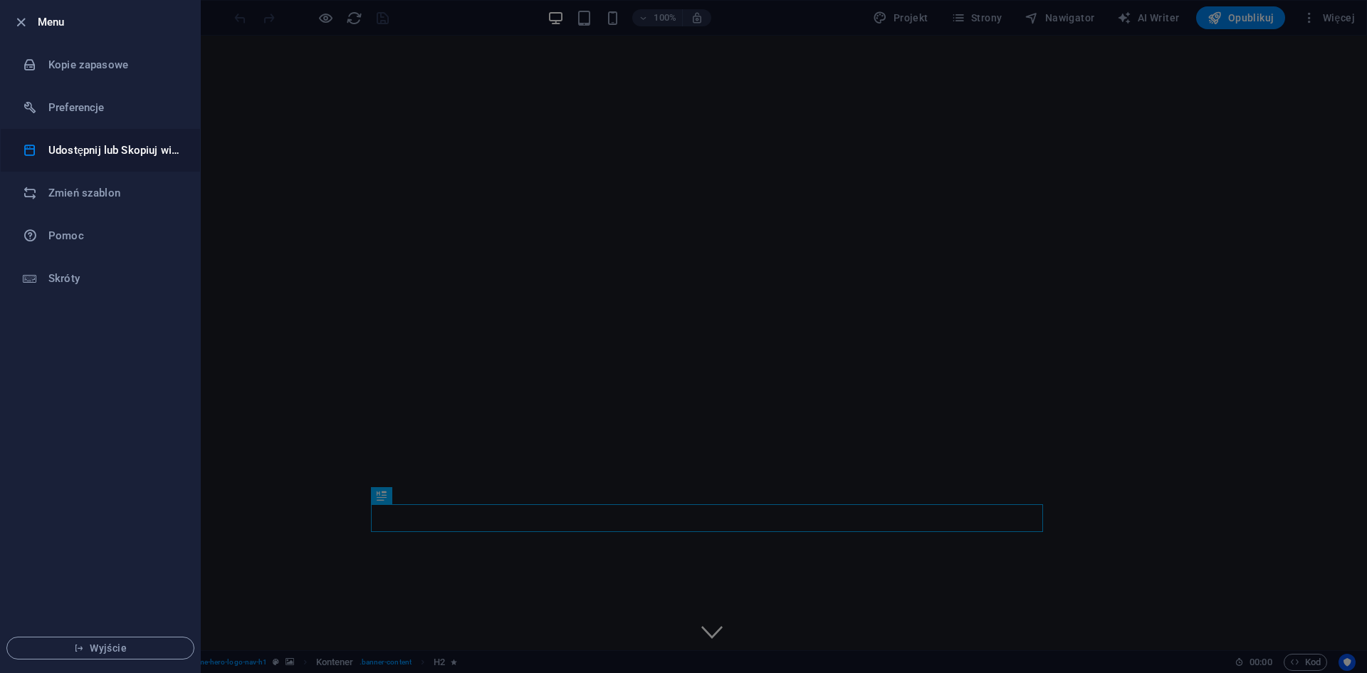
click at [103, 154] on h6 "Udostępnij lub Skopiuj witrynę" at bounding box center [114, 150] width 132 height 17
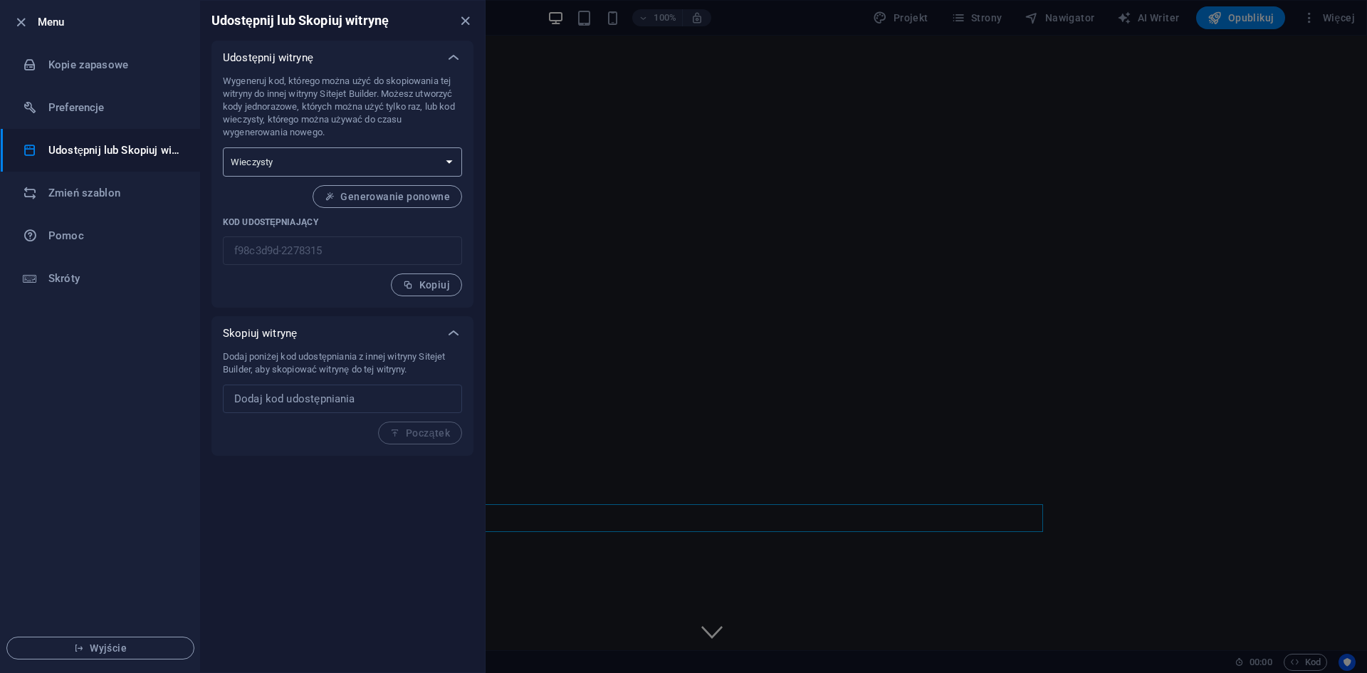
click at [357, 172] on select "Jednorazowy Wieczysty" at bounding box center [342, 161] width 239 height 29
click at [223, 147] on select "Jednorazowy Wieczysty" at bounding box center [342, 161] width 239 height 29
click at [365, 196] on span "Generowanie ponowne" at bounding box center [387, 196] width 125 height 11
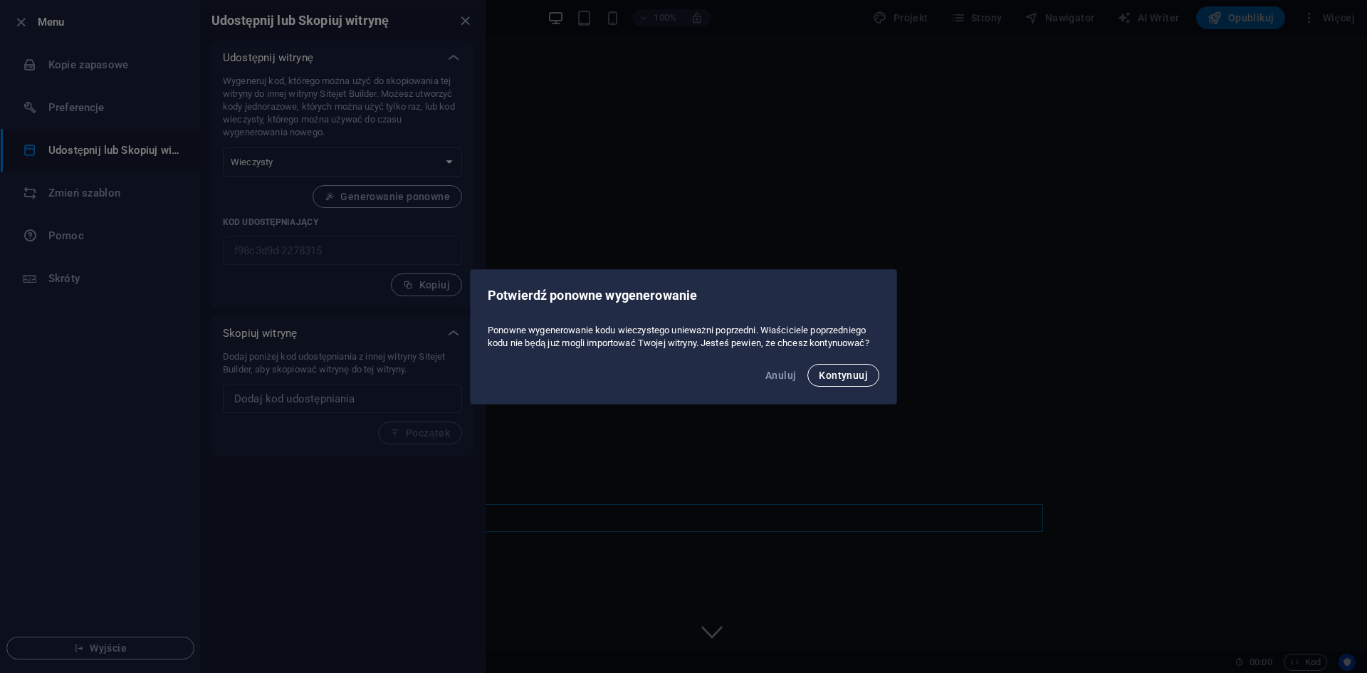
click at [853, 376] on span "Kontynuuj" at bounding box center [843, 375] width 49 height 11
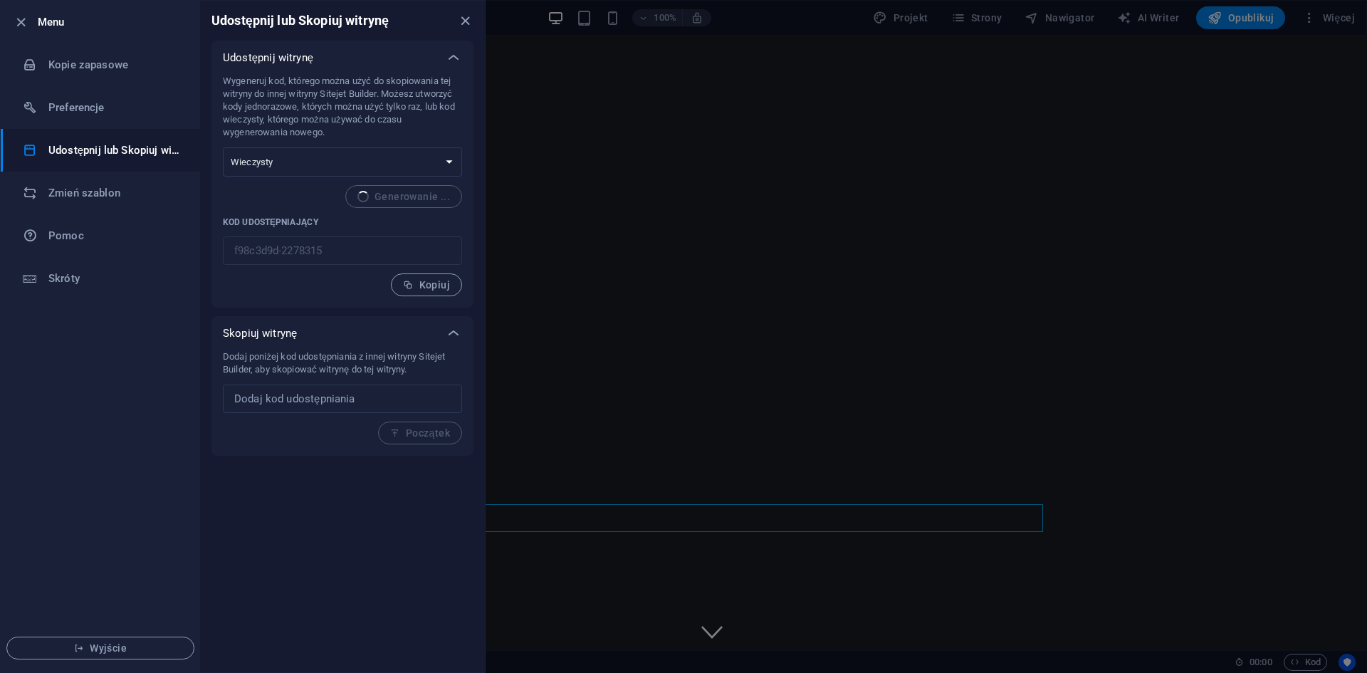
type input "50f54a40-2278315"
click at [429, 282] on span "Kopiuj" at bounding box center [426, 284] width 47 height 11
click at [468, 18] on icon "close" at bounding box center [465, 21] width 16 height 16
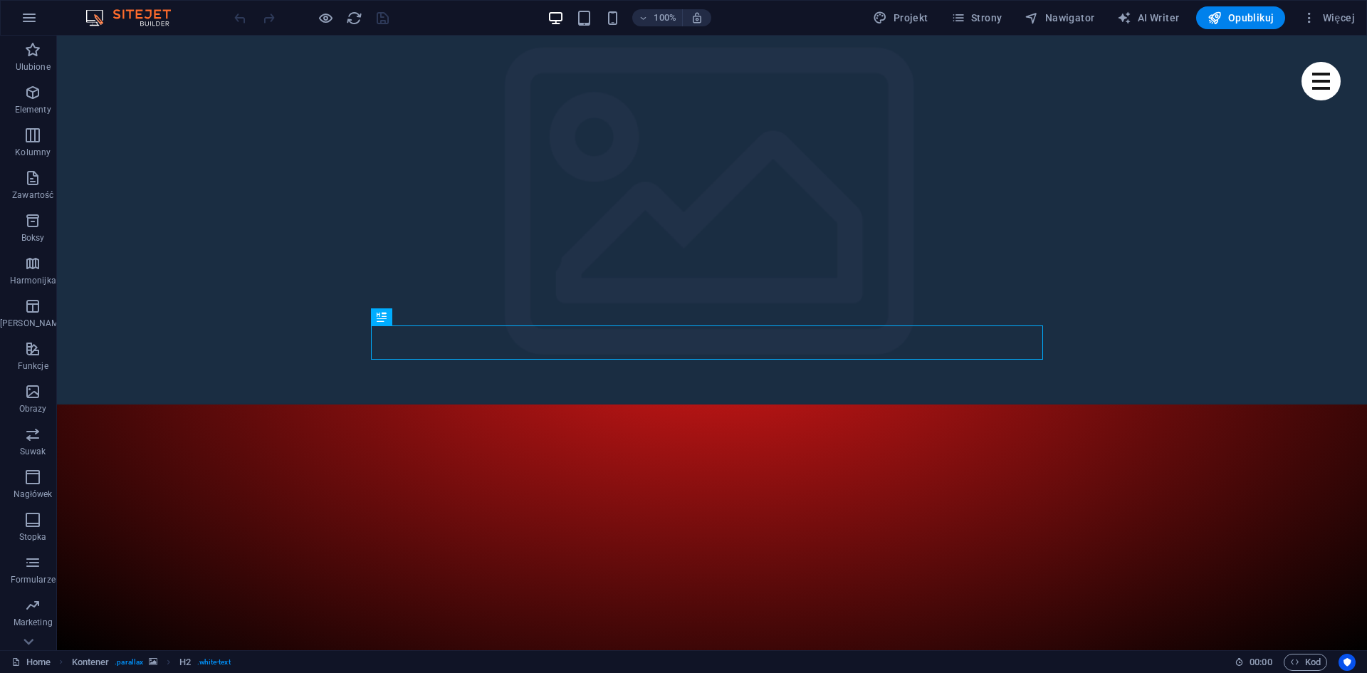
scroll to position [330, 0]
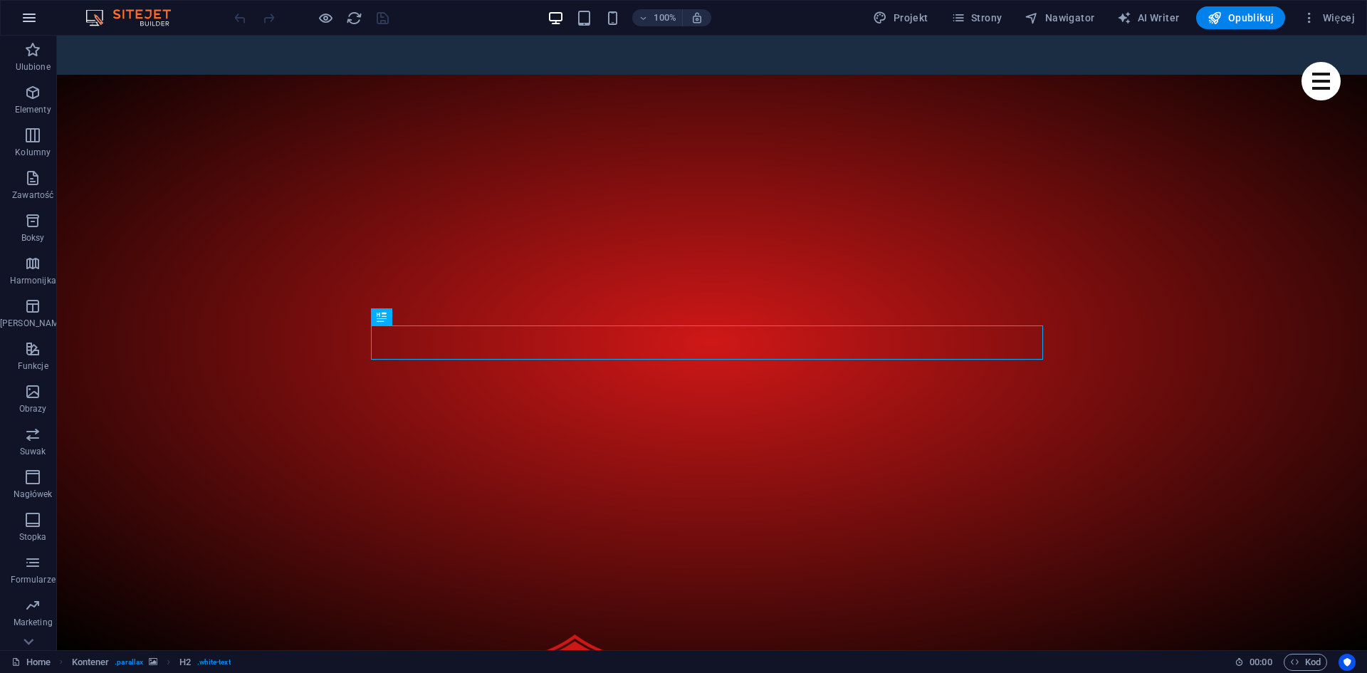
click at [38, 16] on button "button" at bounding box center [29, 18] width 34 height 34
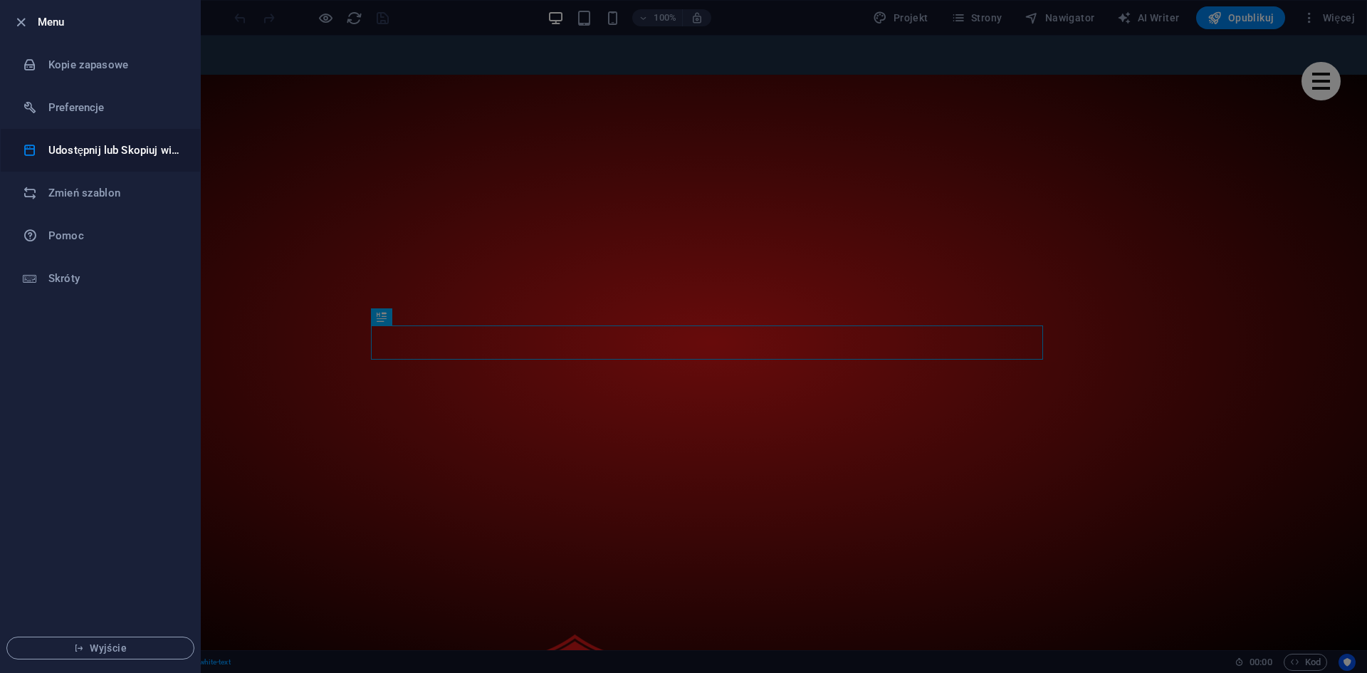
click at [110, 145] on h6 "Udostępnij lub Skopiuj witrynę" at bounding box center [114, 150] width 132 height 17
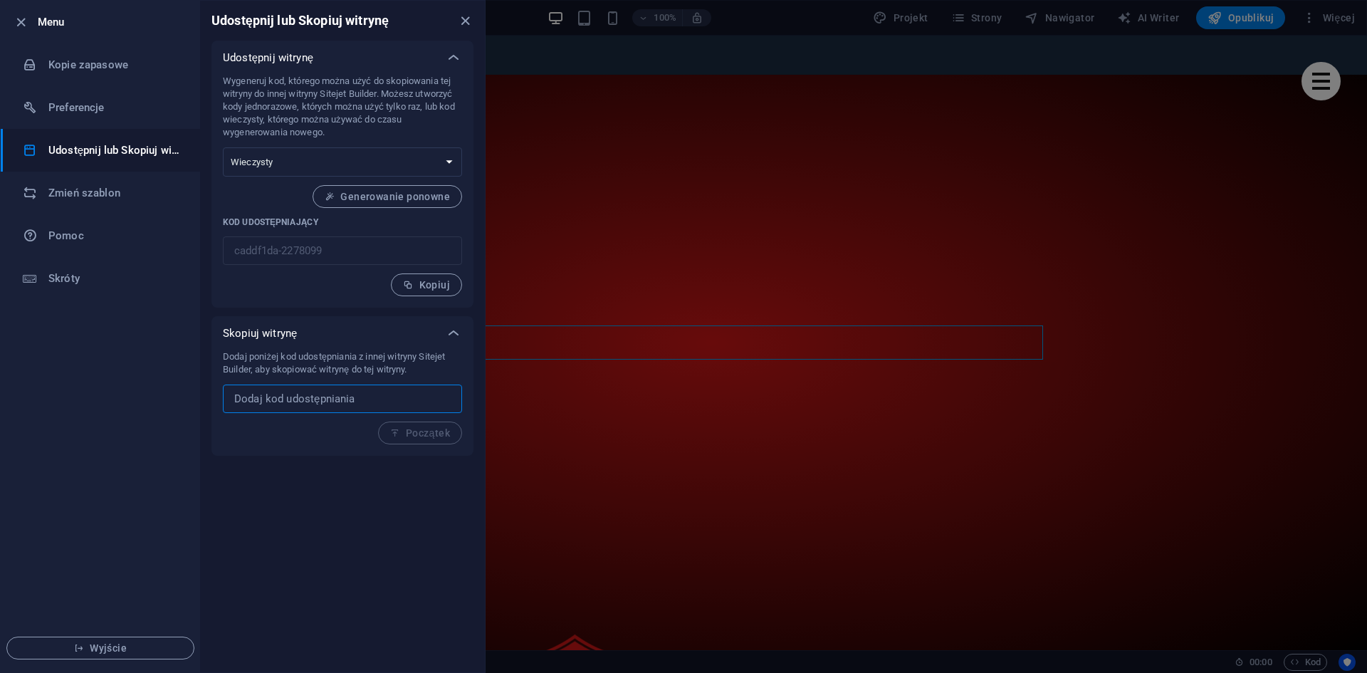
click at [320, 404] on input "text" at bounding box center [342, 398] width 239 height 28
paste input "50f54a40-2278315"
type input "50f54a40-2278315"
click at [424, 437] on span "Początek" at bounding box center [420, 432] width 60 height 11
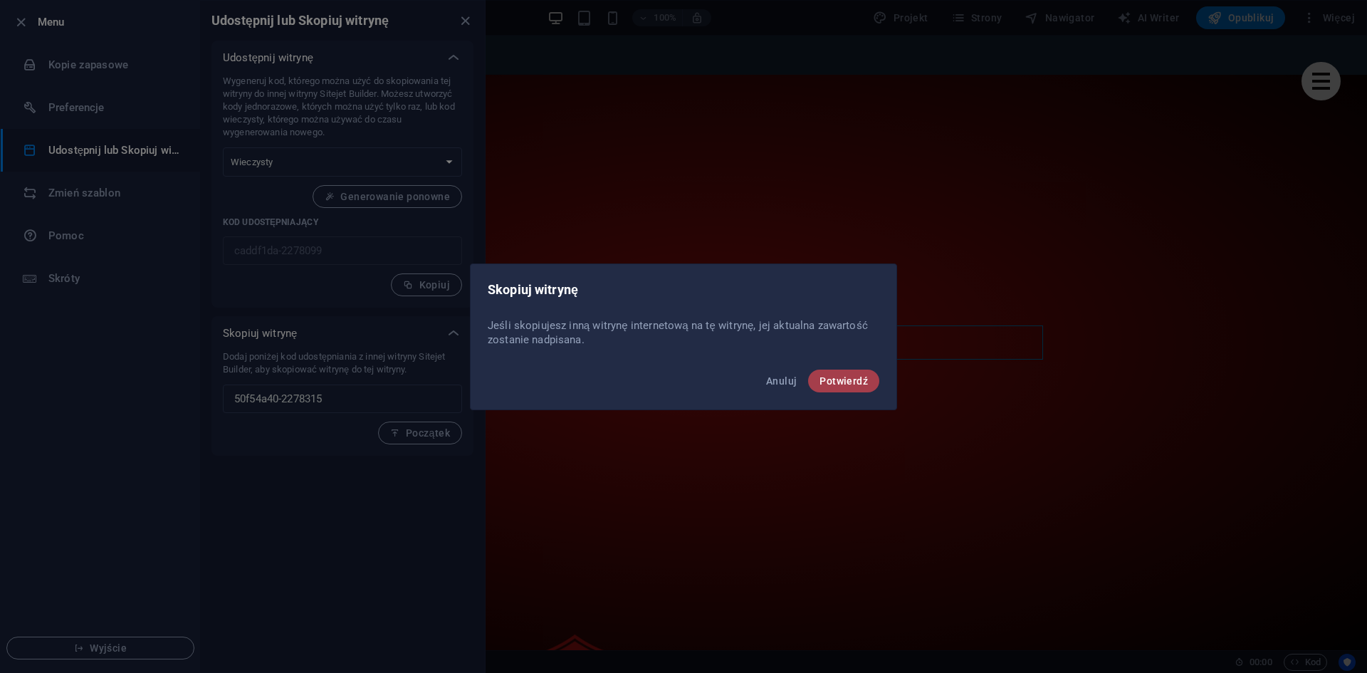
click at [829, 383] on span "Potwierdź" at bounding box center [843, 380] width 48 height 11
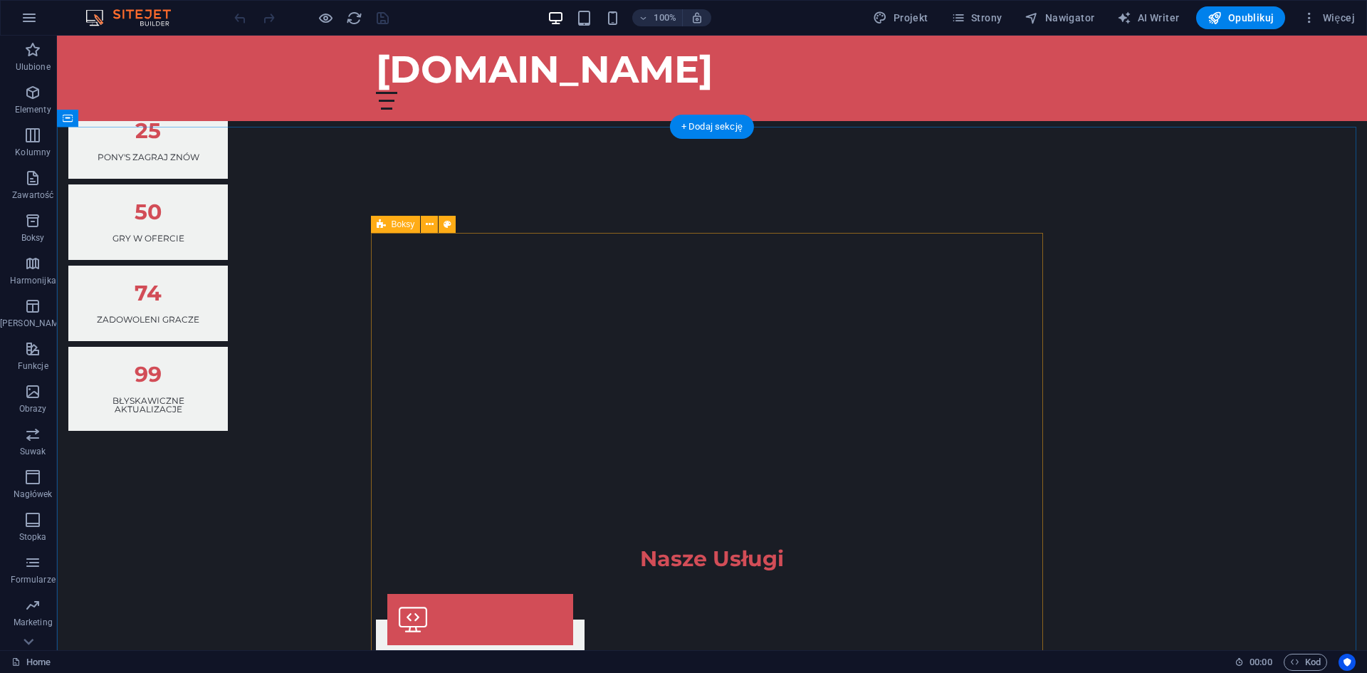
scroll to position [1424, 0]
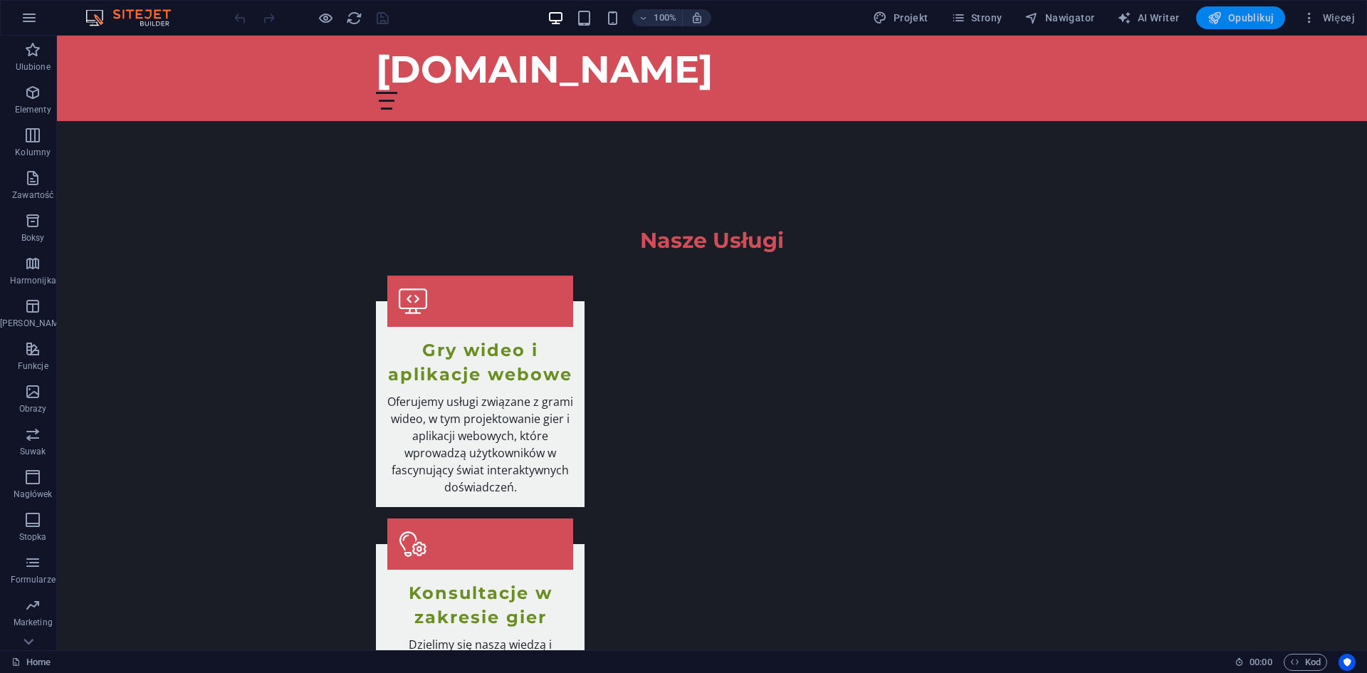
click at [1256, 18] on span "Opublikuj" at bounding box center [1240, 18] width 66 height 14
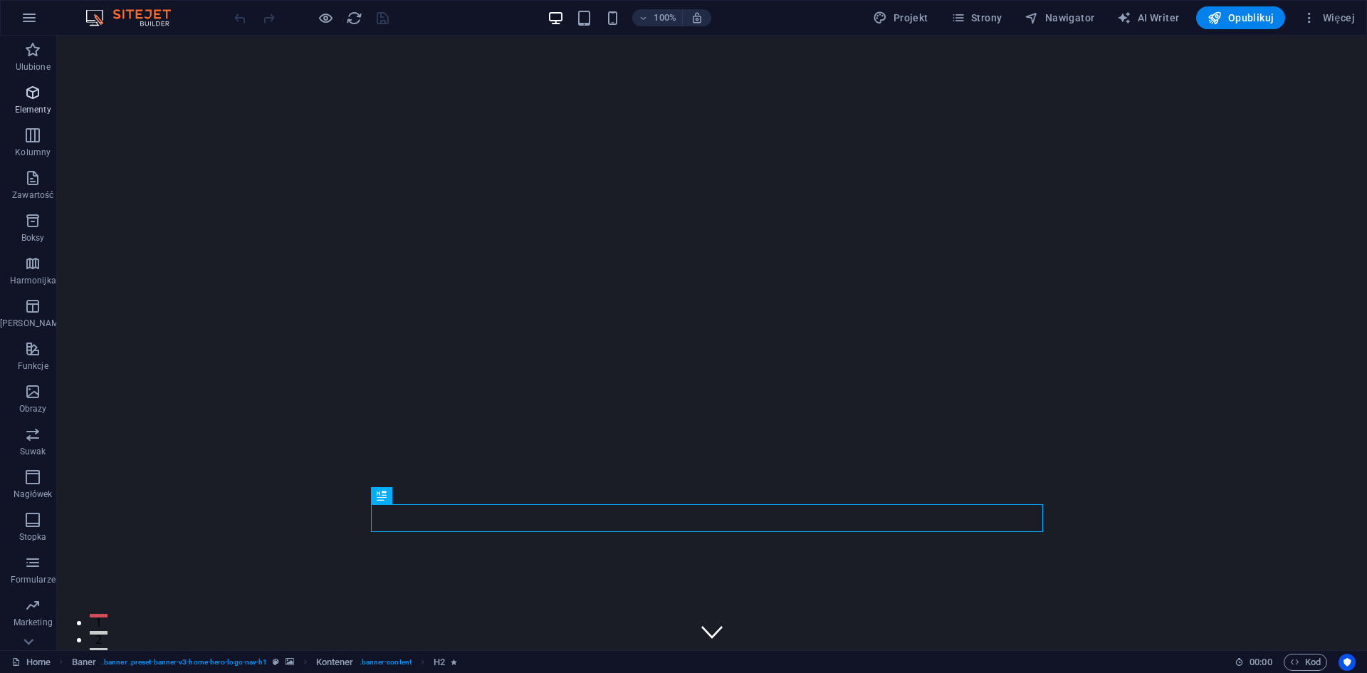
click at [29, 99] on icon "button" at bounding box center [32, 92] width 17 height 17
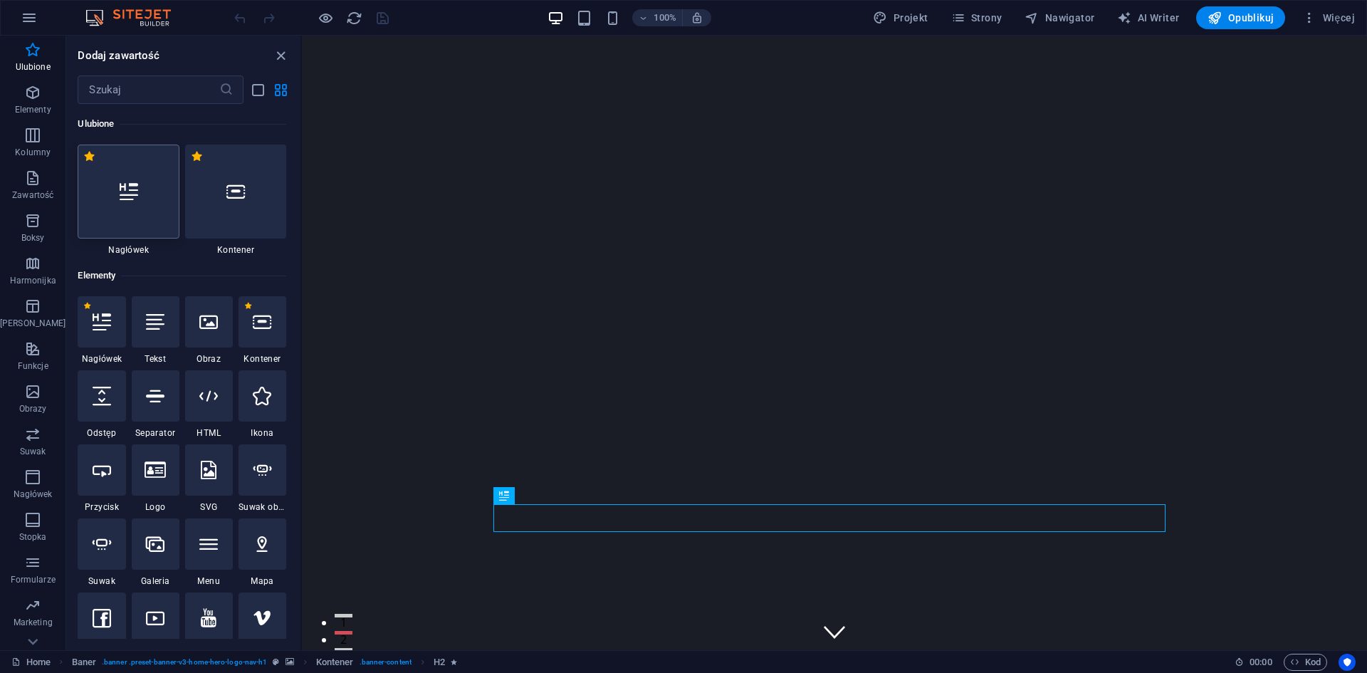
click at [141, 206] on div at bounding box center [128, 192] width 101 height 94
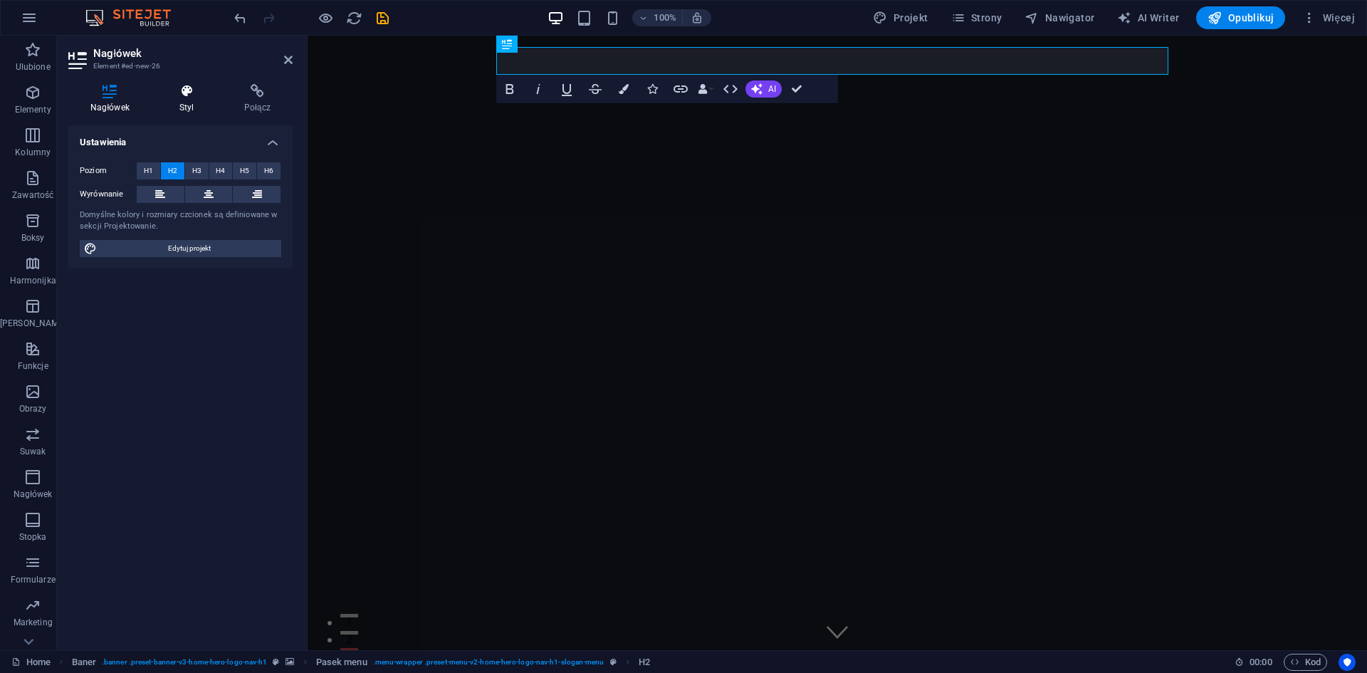
click at [191, 98] on h4 "Styl" at bounding box center [189, 99] width 65 height 30
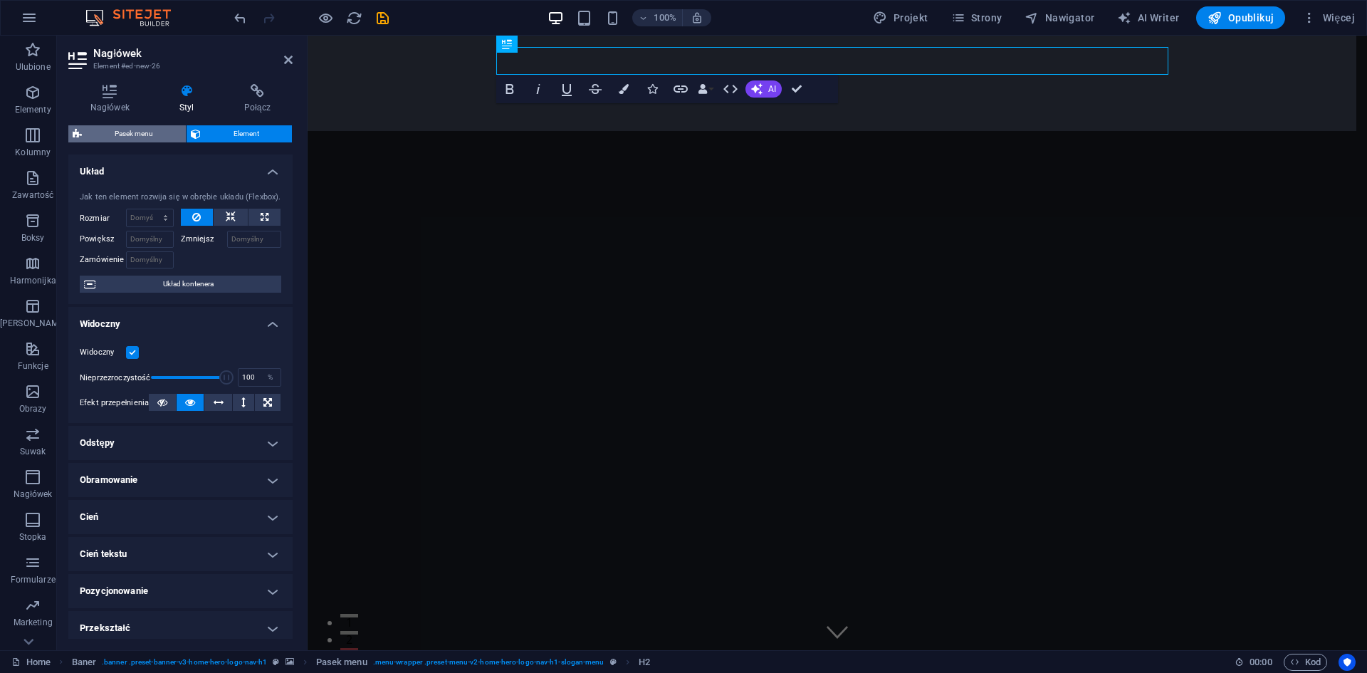
click at [154, 133] on span "Pasek menu" at bounding box center [133, 133] width 95 height 17
select select "rem"
select select "preset-menu-v2-home-hero-logo-nav-h1-slogan-menu"
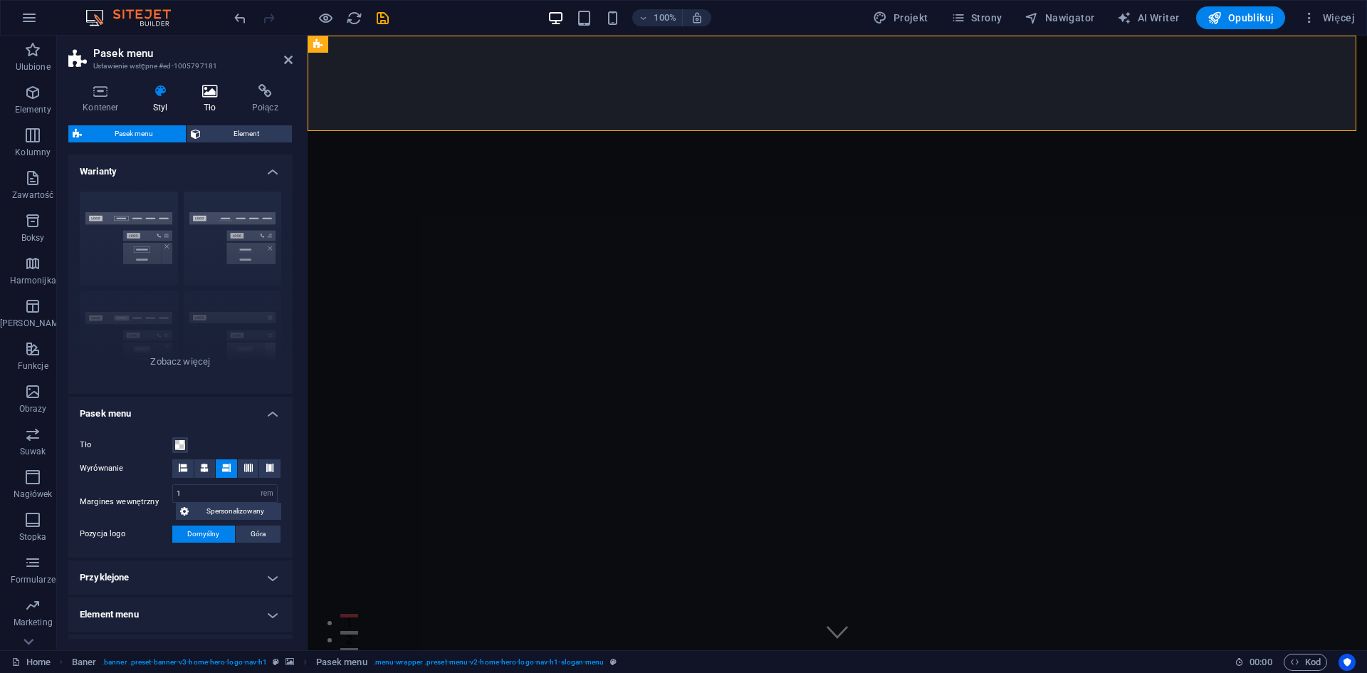
click at [205, 98] on h4 "Tło" at bounding box center [213, 99] width 50 height 30
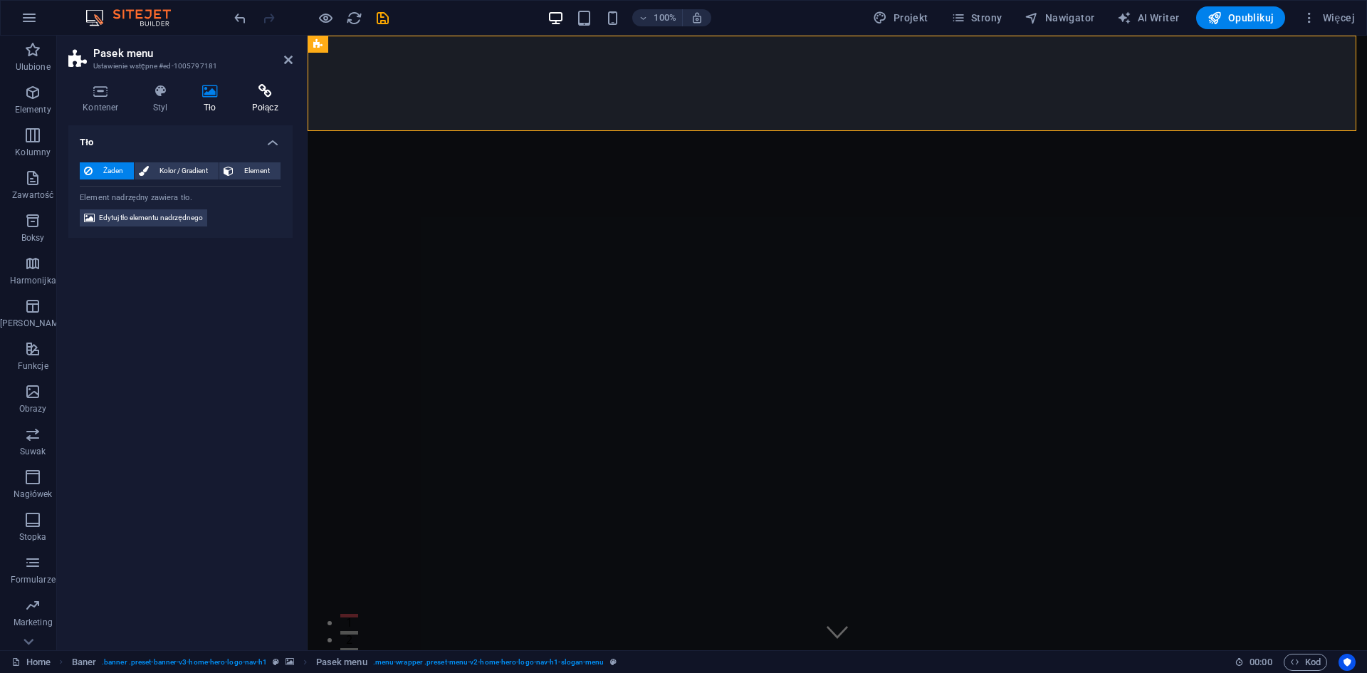
click at [251, 91] on icon at bounding box center [265, 91] width 56 height 14
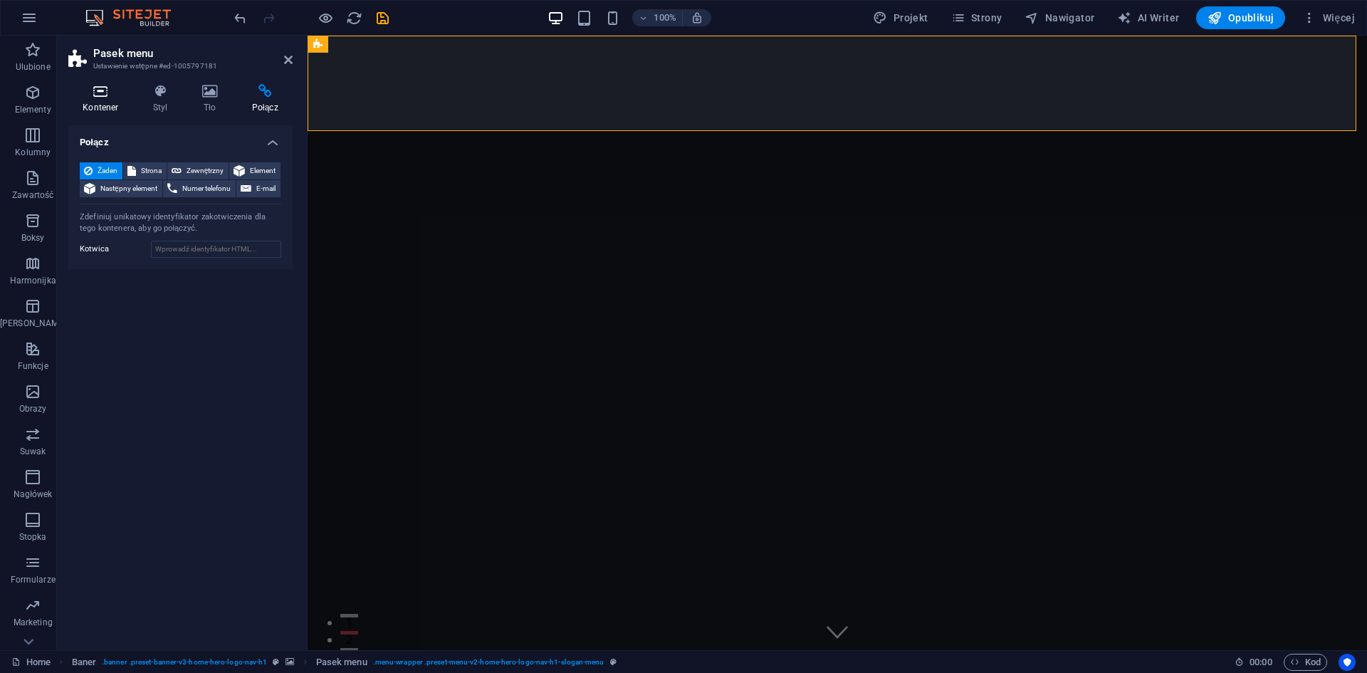
click at [97, 99] on h4 "Kontener" at bounding box center [103, 99] width 70 height 30
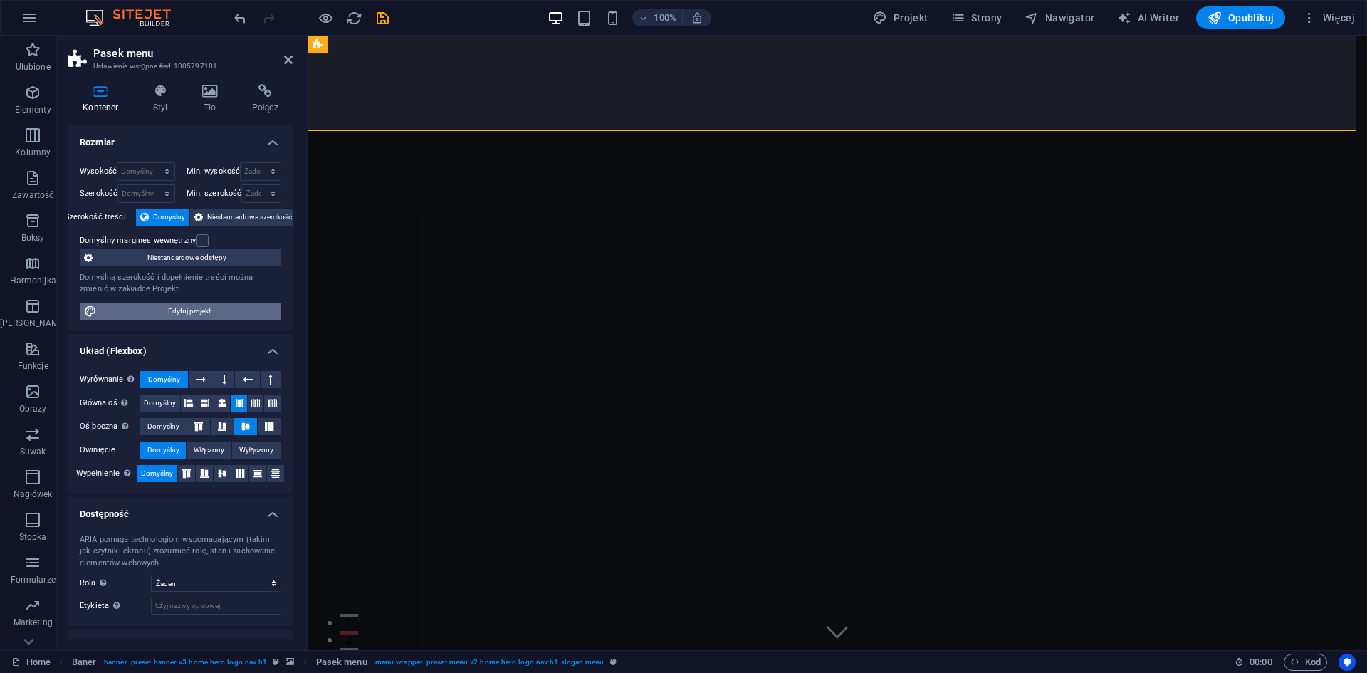
scroll to position [56, 0]
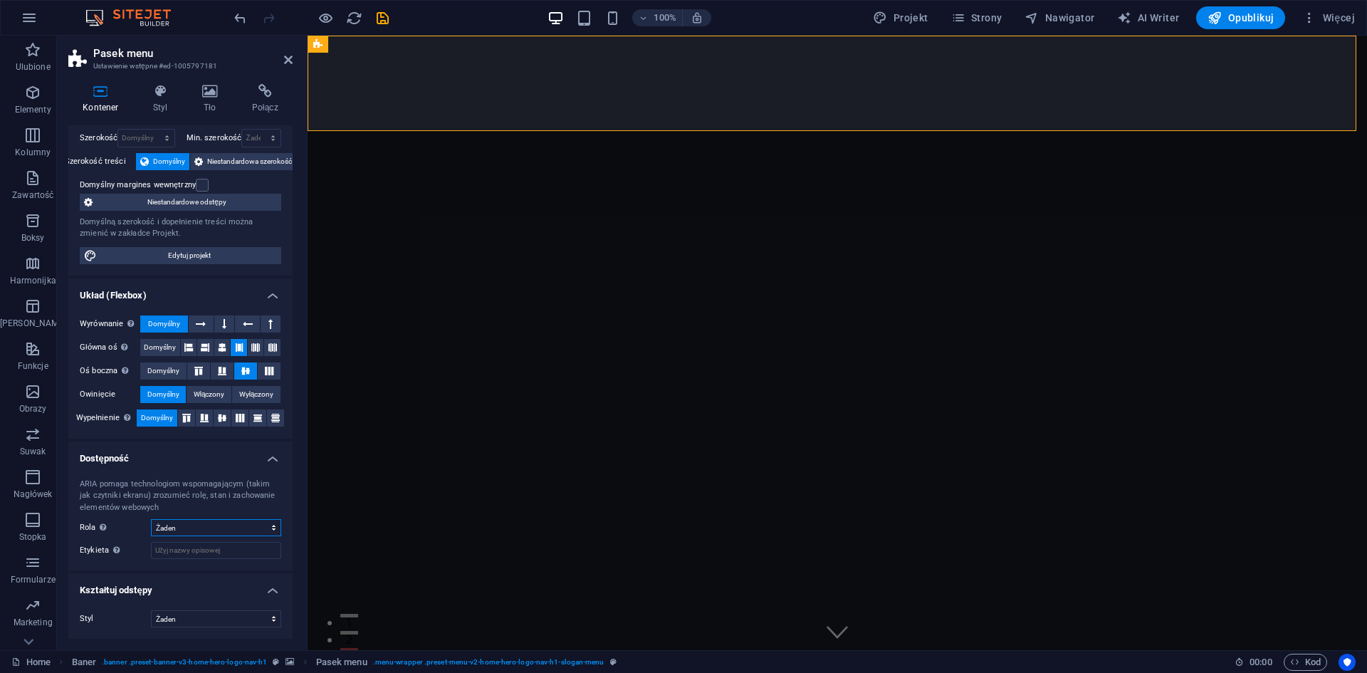
click at [216, 531] on select "Żaden Alert Article Banner Comment Complementary Dialog Marquee Nagłówek Presen…" at bounding box center [216, 527] width 130 height 17
click at [125, 527] on label "Rola Rola ARIA określa cel elementu. Tutaj znajdziesz wszystkie wyjaśnienia i z…" at bounding box center [115, 527] width 71 height 17
click at [217, 617] on select "Żaden Trójkąt Kwadrat Przekątna Wielokąt 1 Wielokąt 2 Zygzag Wiele zygzagów Fal…" at bounding box center [216, 618] width 130 height 17
click at [206, 106] on h4 "Tło" at bounding box center [213, 99] width 50 height 30
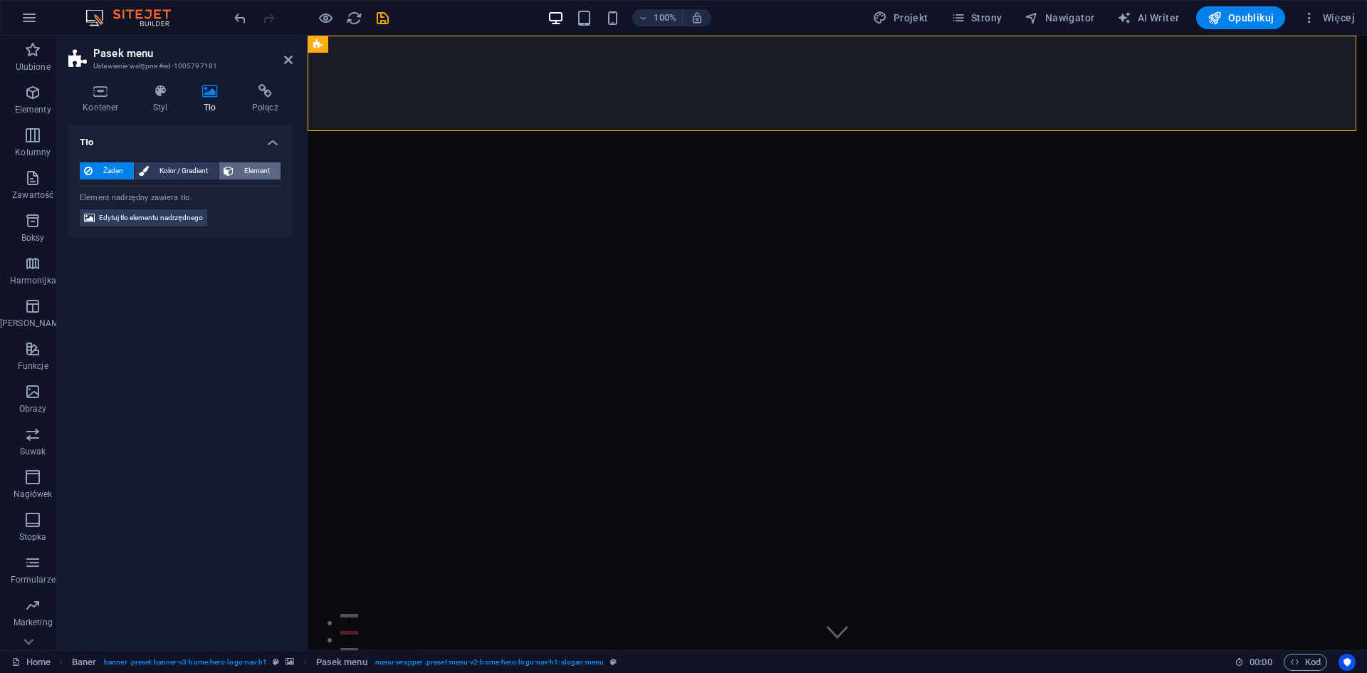
click at [241, 173] on span "Element" at bounding box center [257, 170] width 38 height 17
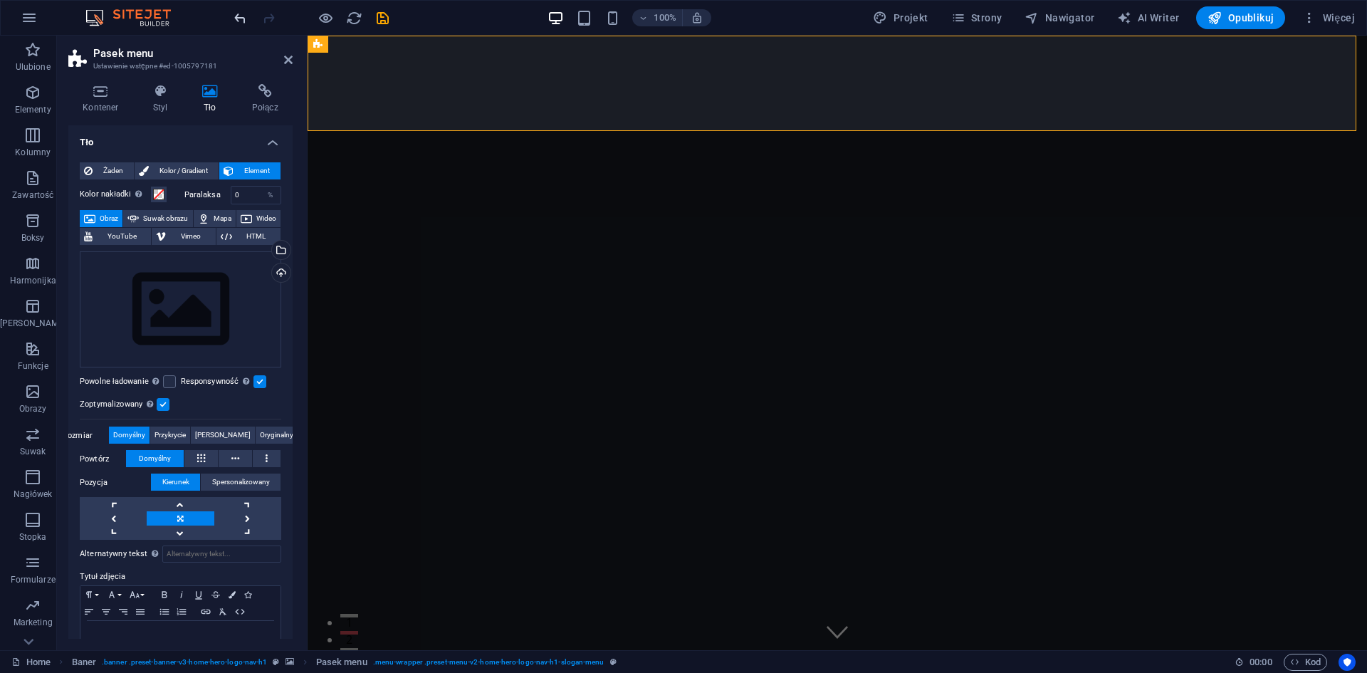
click at [246, 19] on icon "undo" at bounding box center [240, 18] width 16 height 16
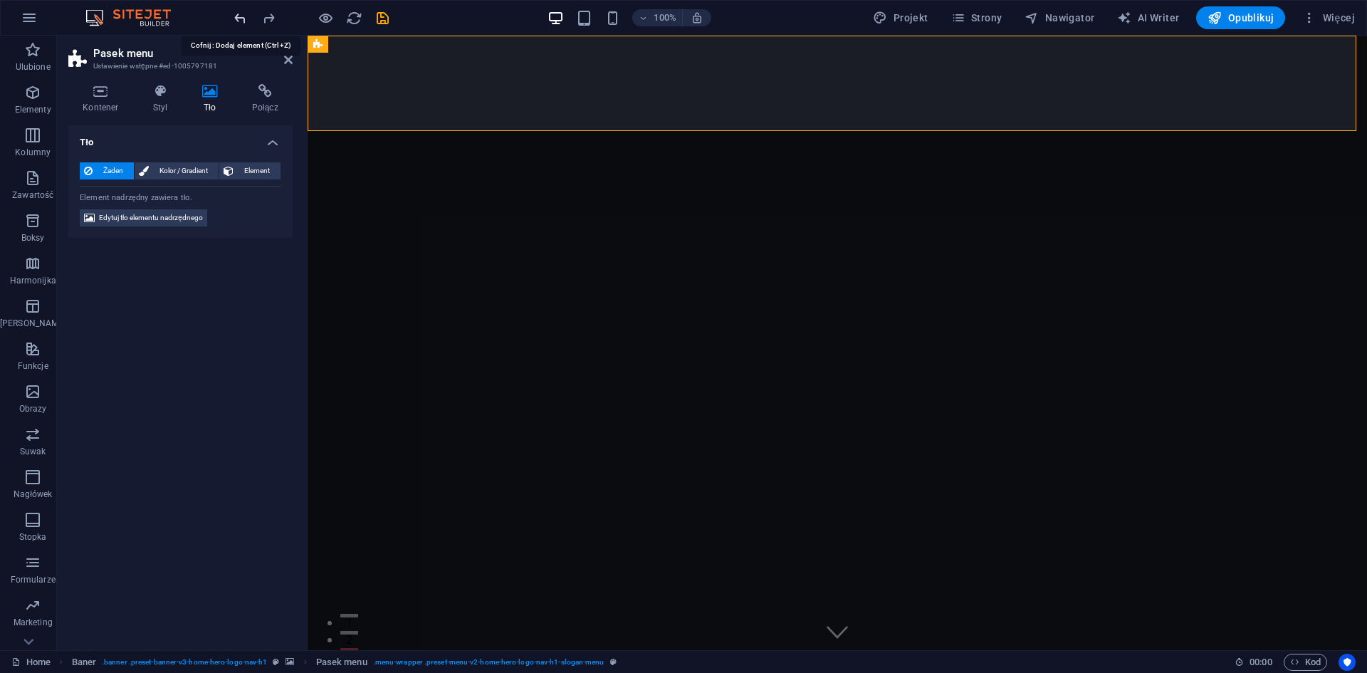
click at [246, 19] on icon "undo" at bounding box center [240, 18] width 16 height 16
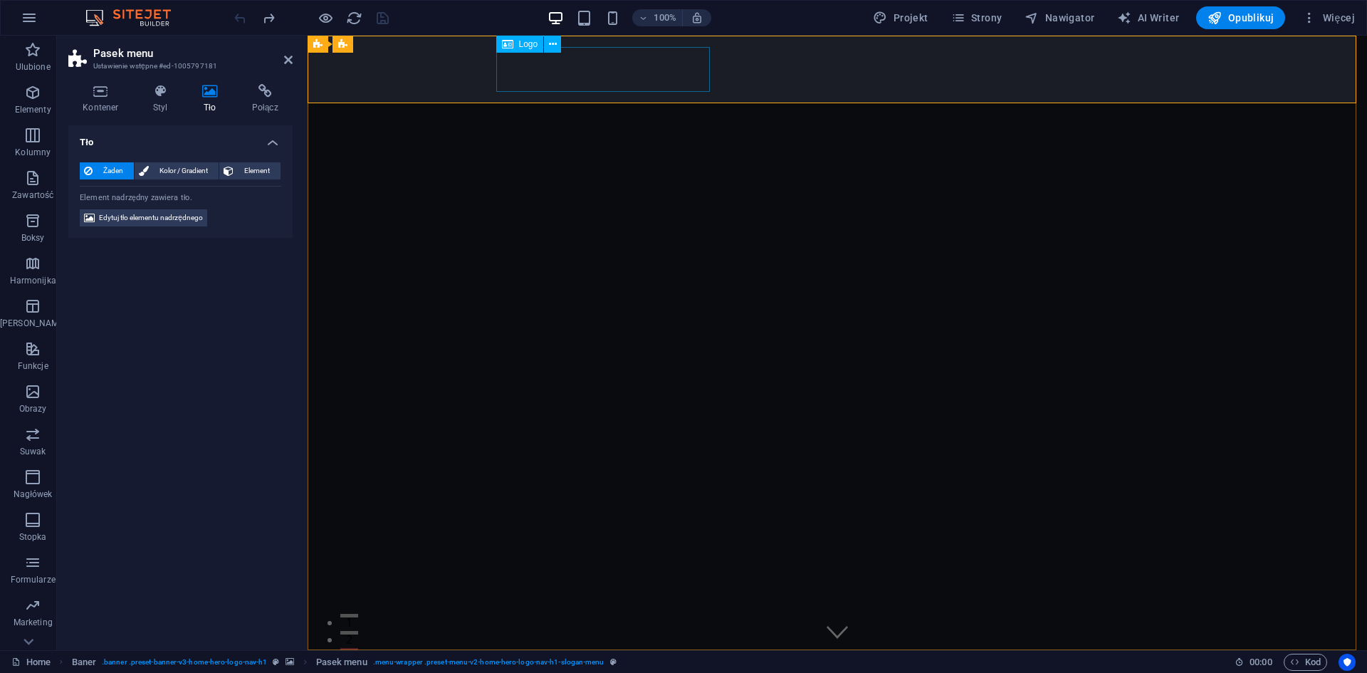
click at [659, 661] on div "[DOMAIN_NAME]" at bounding box center [837, 683] width 672 height 45
click at [522, 45] on span "Logo" at bounding box center [528, 44] width 19 height 9
click at [555, 46] on icon at bounding box center [553, 44] width 8 height 15
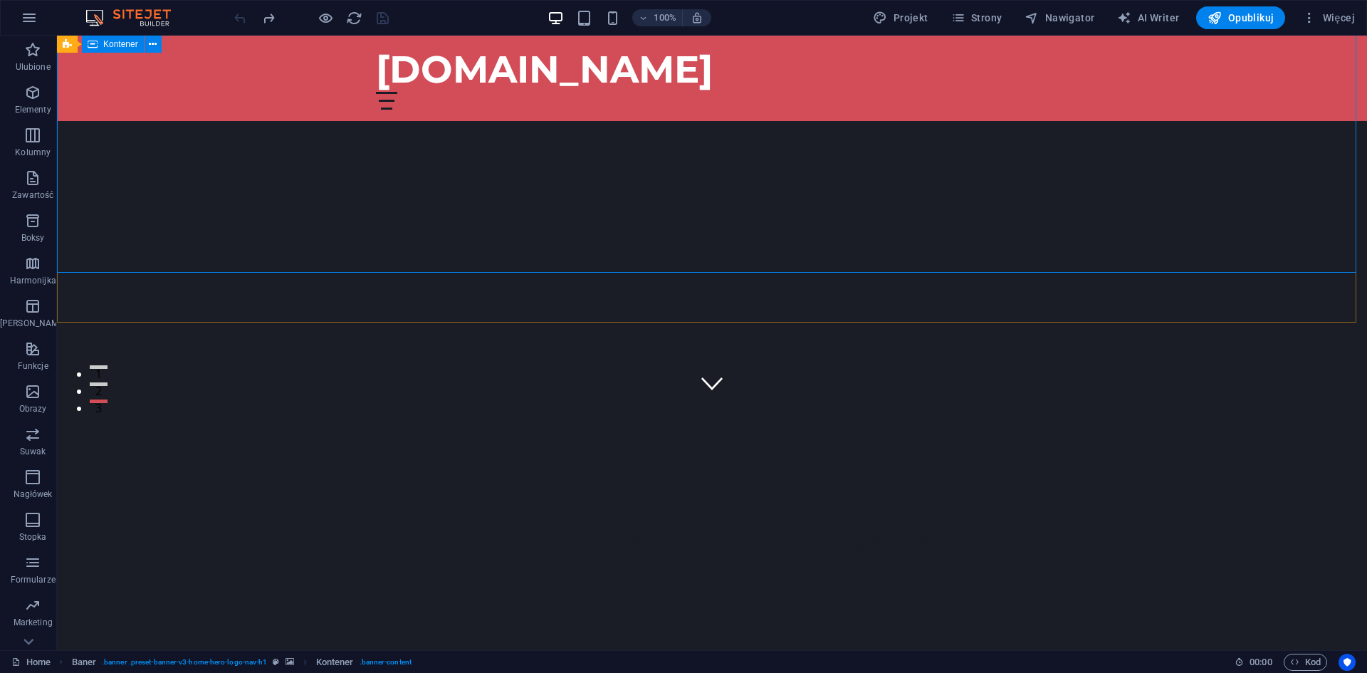
scroll to position [214, 0]
click at [819, 561] on div "Witamy w Revvenic - Twoim świecie gier wideo!" at bounding box center [712, 575] width 672 height 28
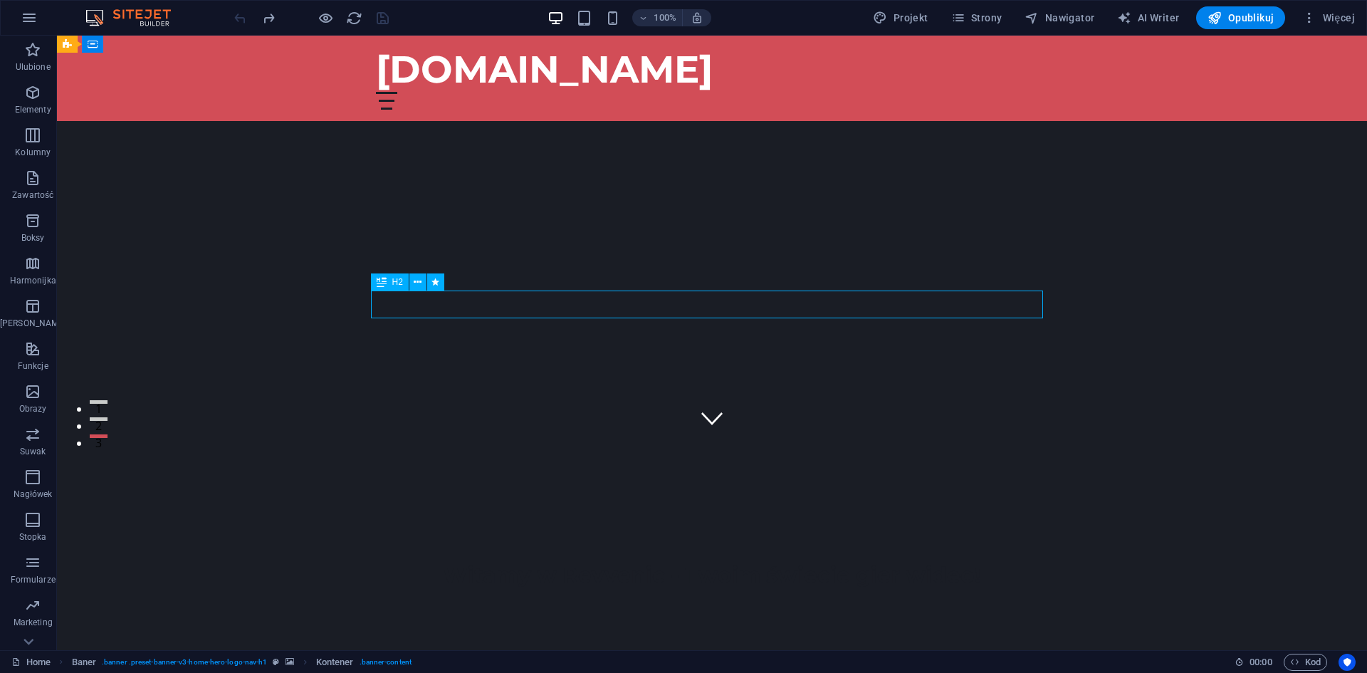
click at [819, 561] on div "Witamy w Revvenic - Twoim świecie gier wideo!" at bounding box center [712, 575] width 672 height 28
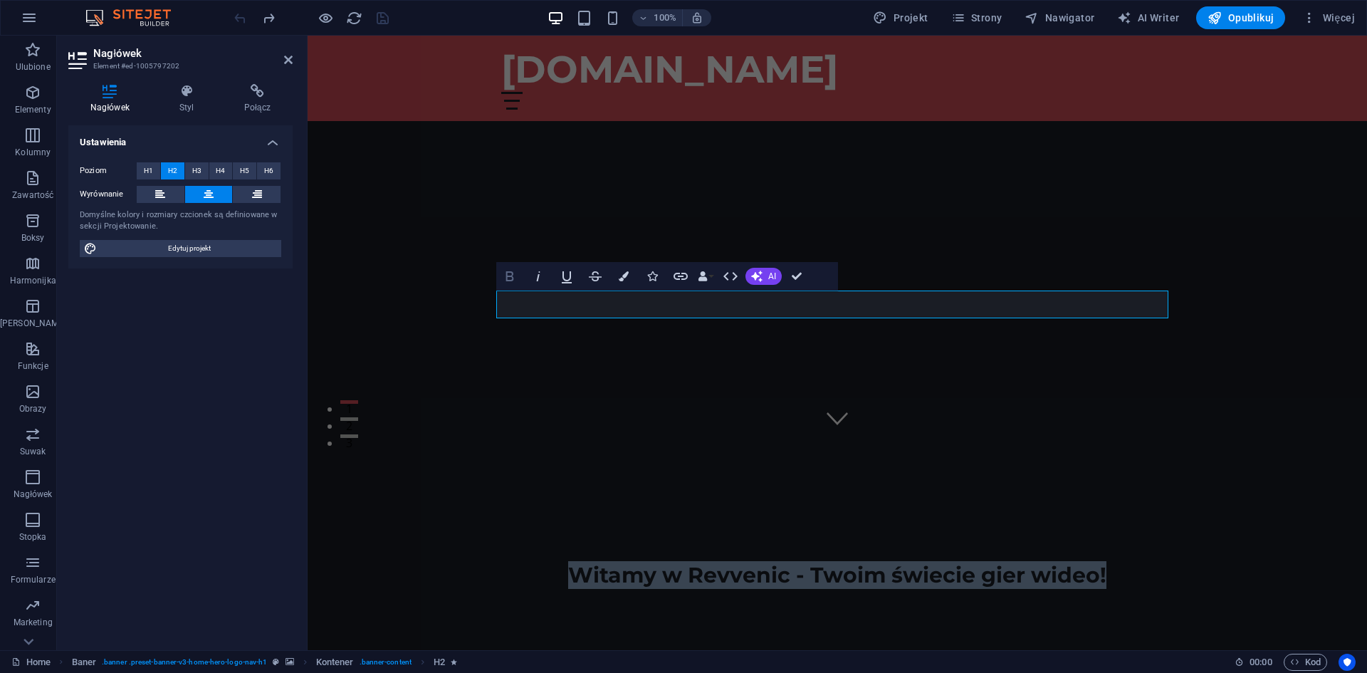
click at [510, 274] on icon "button" at bounding box center [509, 276] width 17 height 17
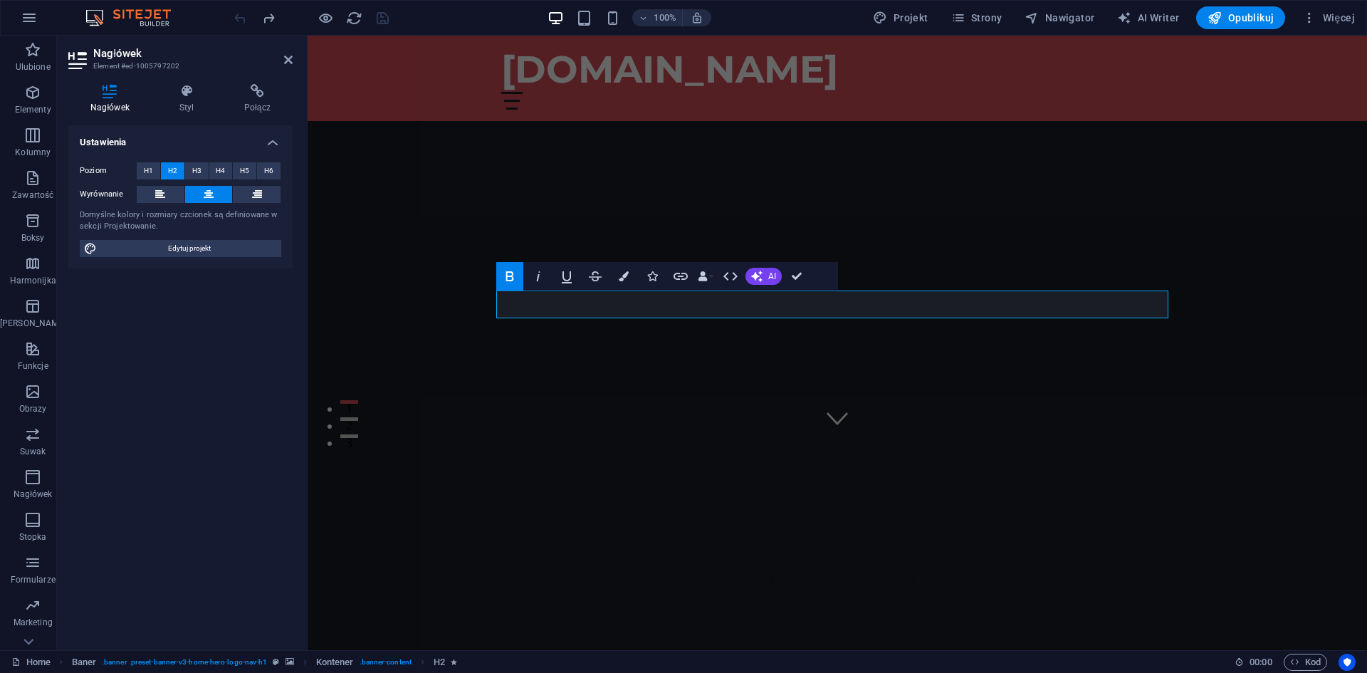
click at [509, 272] on icon "button" at bounding box center [509, 276] width 8 height 10
drag, startPoint x: 449, startPoint y: 270, endPoint x: 623, endPoint y: 274, distance: 173.8
click at [623, 274] on icon "button" at bounding box center [624, 276] width 10 height 10
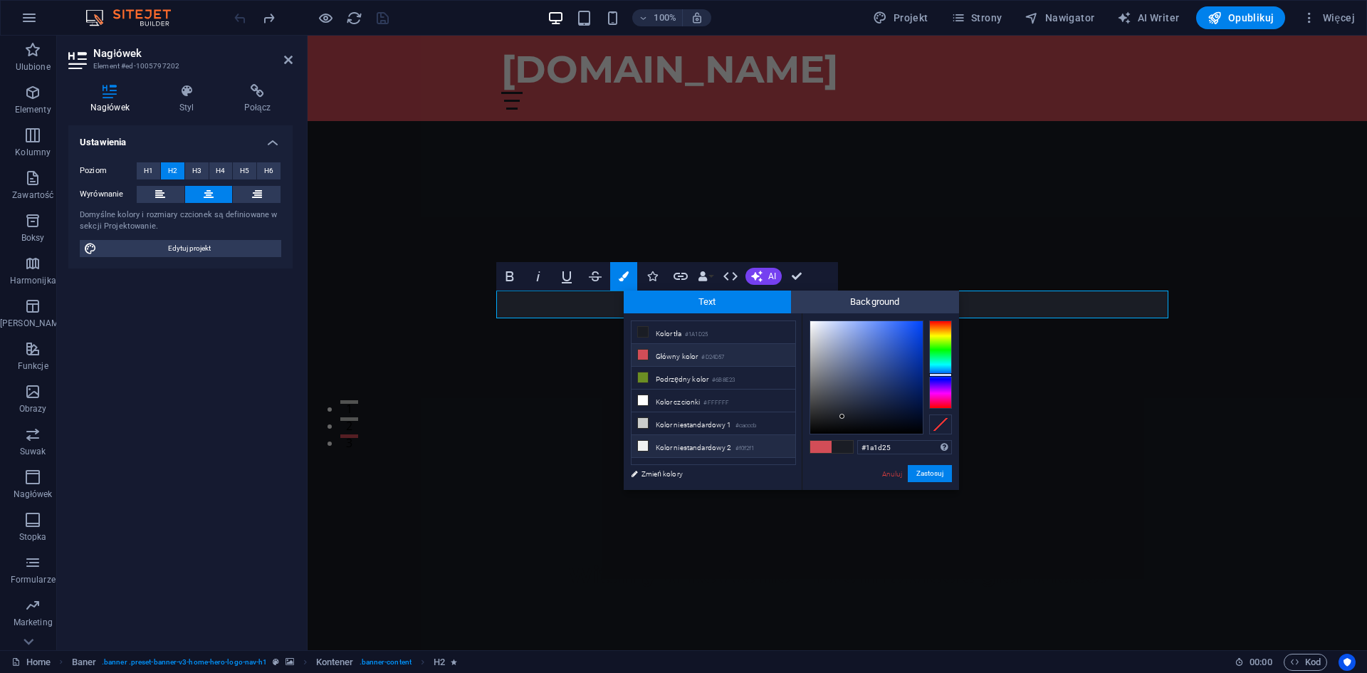
click at [641, 441] on icon at bounding box center [643, 446] width 10 height 10
type input "#f0f2f1"
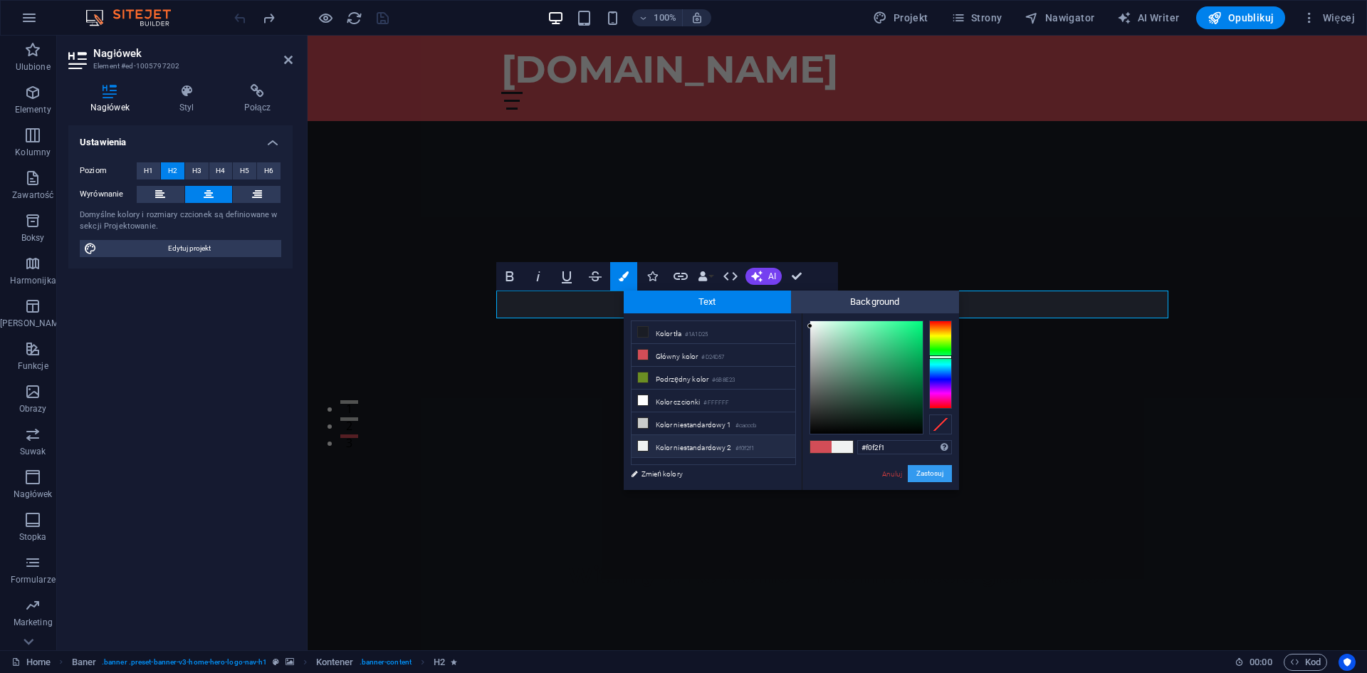
click at [926, 475] on button "Zastosuj" at bounding box center [930, 473] width 44 height 17
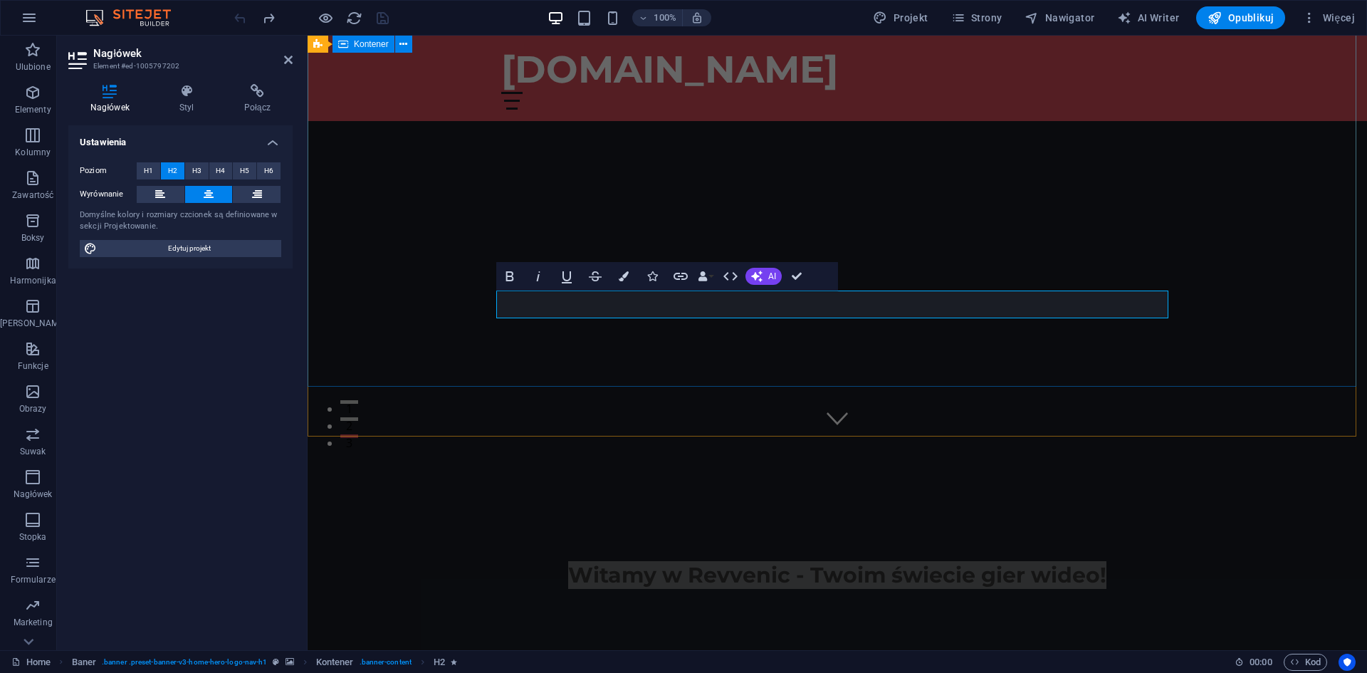
click at [772, 436] on div "Witamy w Revvenic - Twoim świecie gier wideo!" at bounding box center [837, 546] width 1059 height 221
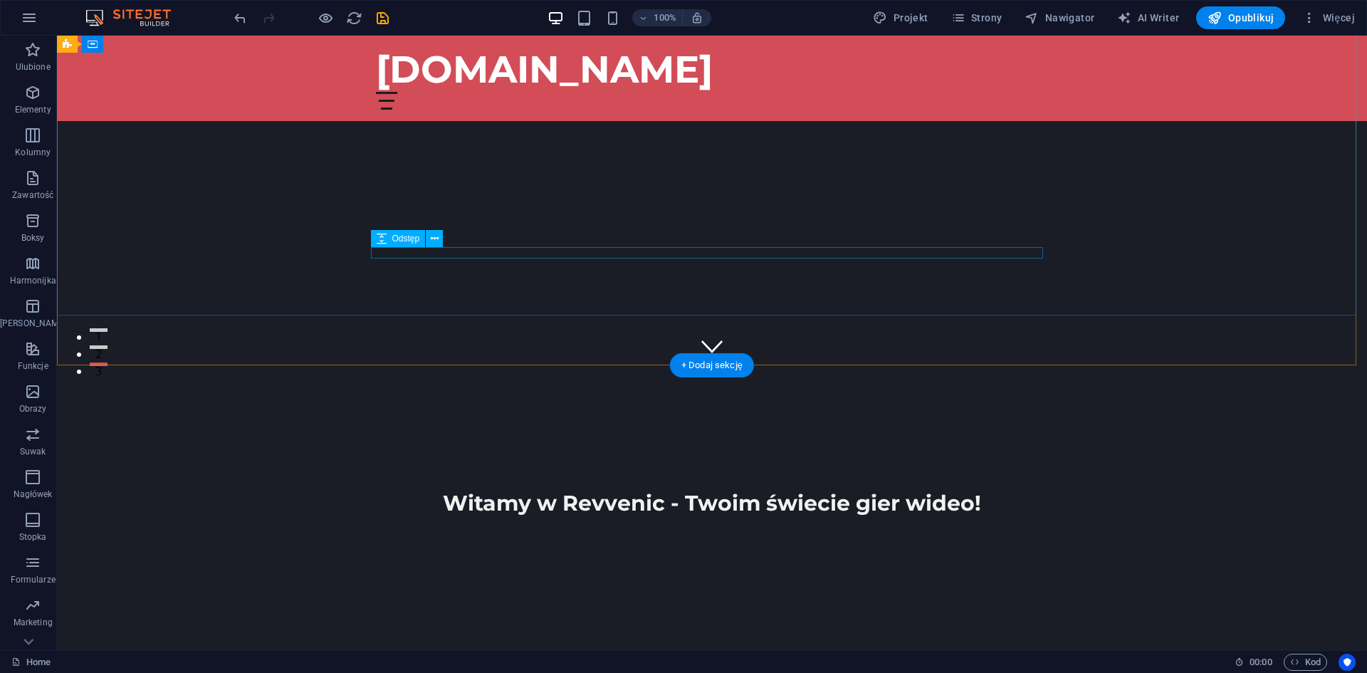
scroll to position [285, 0]
click at [706, 332] on figure at bounding box center [711, 342] width 21 height 21
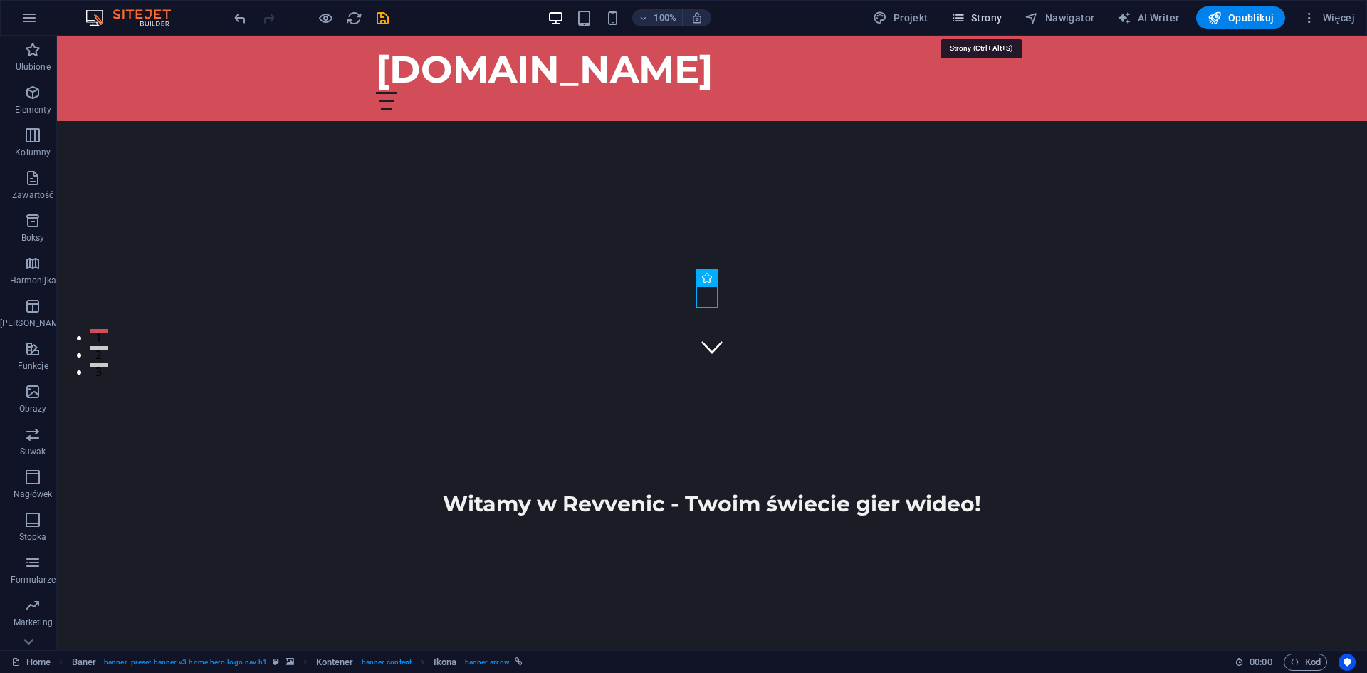
click at [972, 12] on span "Strony" at bounding box center [976, 18] width 51 height 14
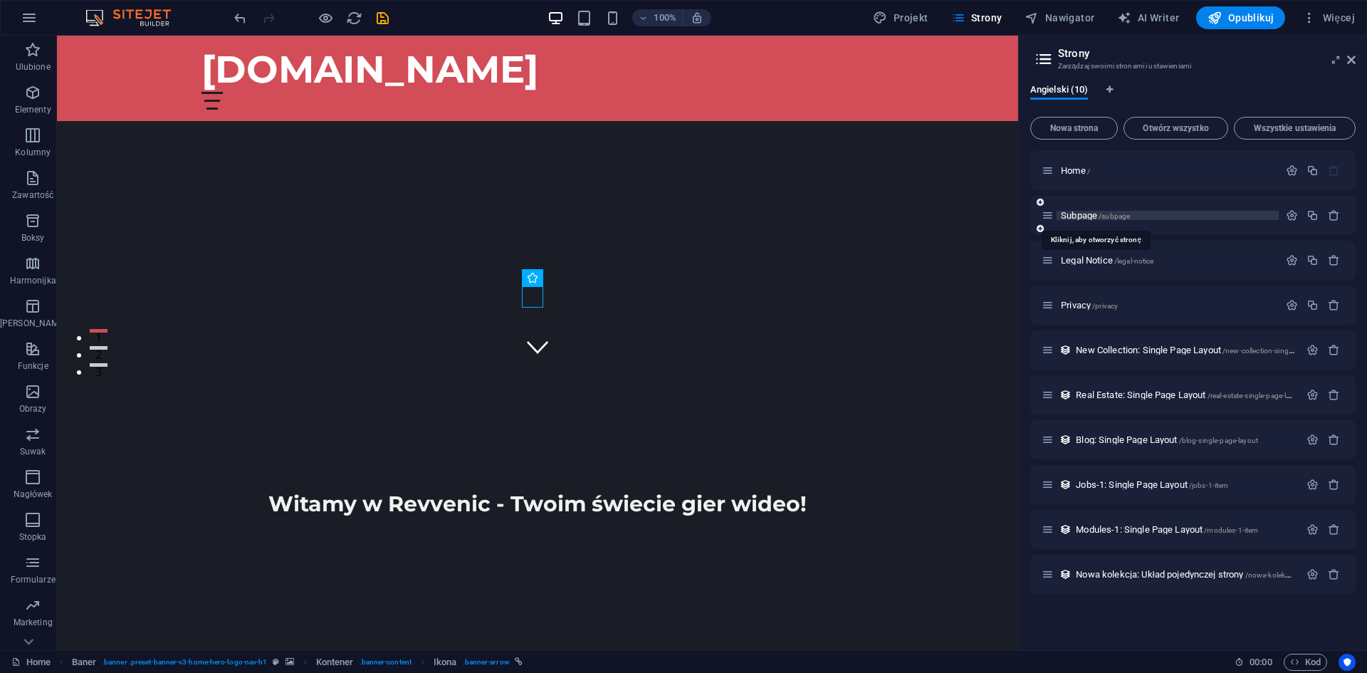
click at [1081, 216] on span "Subpage /subpage" at bounding box center [1095, 215] width 69 height 11
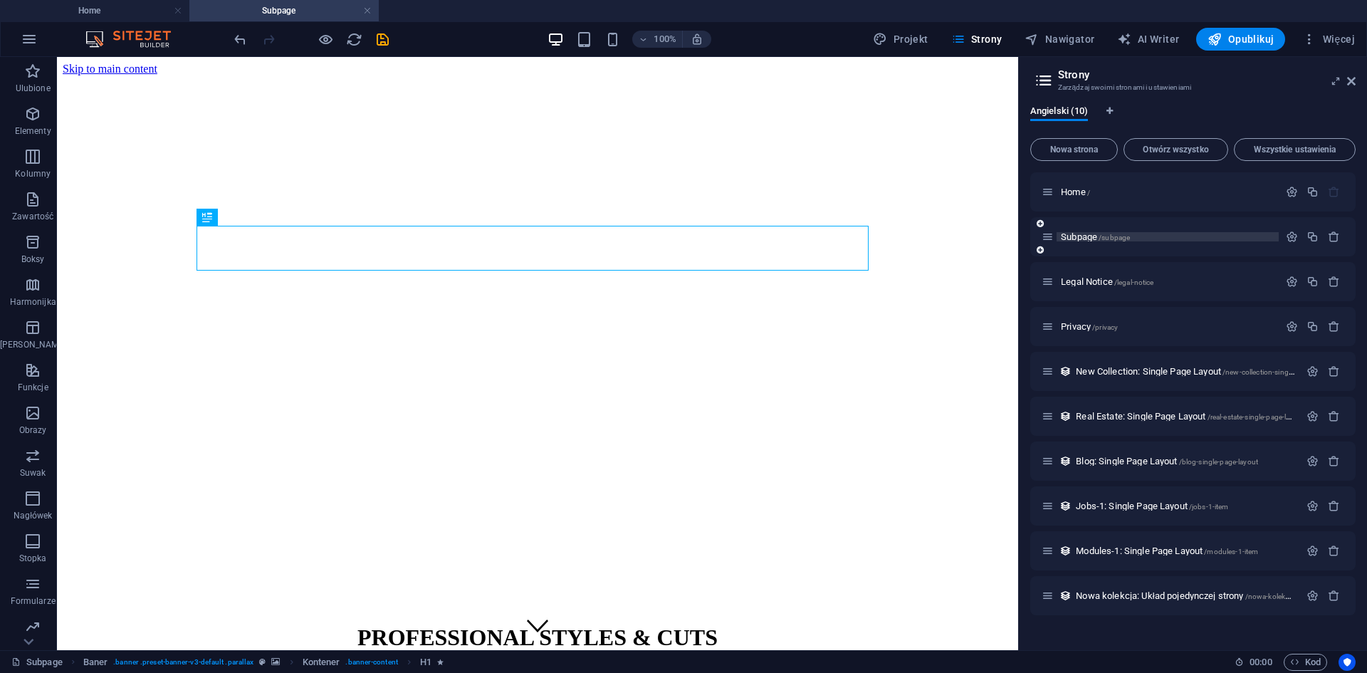
scroll to position [0, 0]
click at [1075, 275] on div "Legal Notice /legal-notice" at bounding box center [1160, 281] width 237 height 16
click at [1089, 284] on span "Legal Notice /legal-notice" at bounding box center [1107, 281] width 93 height 11
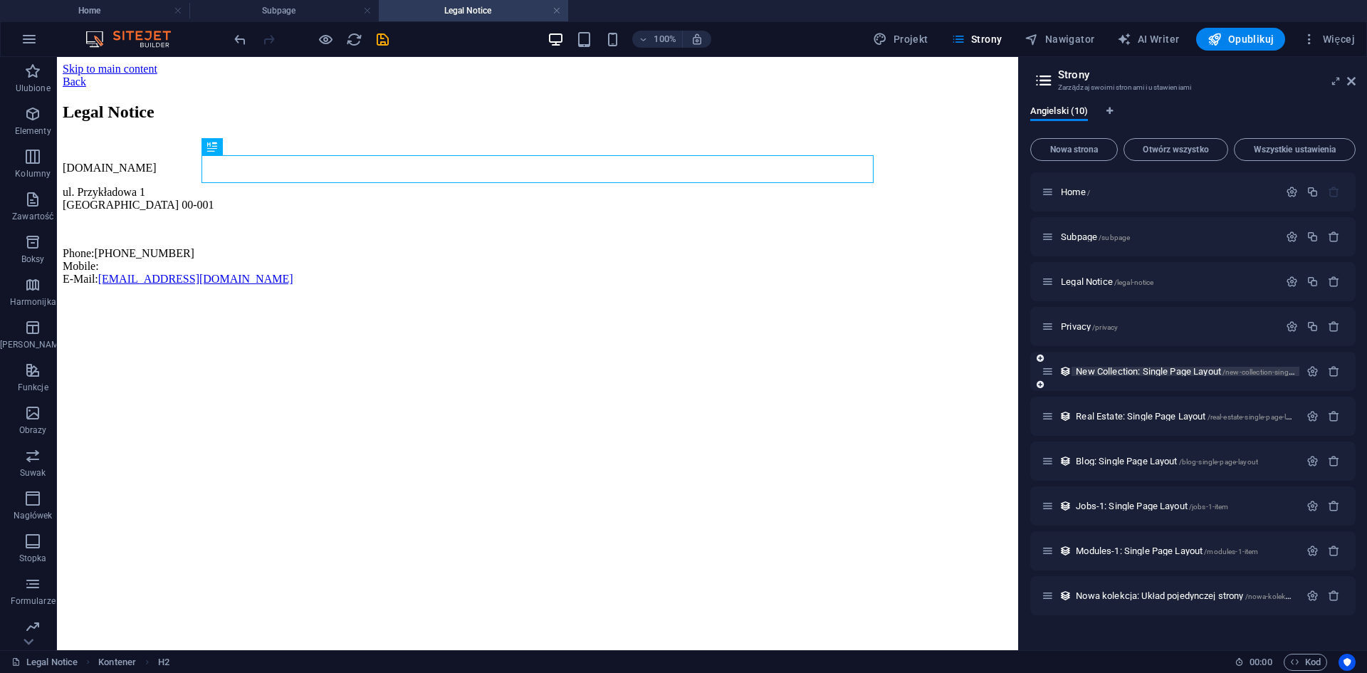
click at [1104, 374] on span "New Collection: Single Page Layout /new-collection-single-page-layout" at bounding box center [1205, 371] width 258 height 11
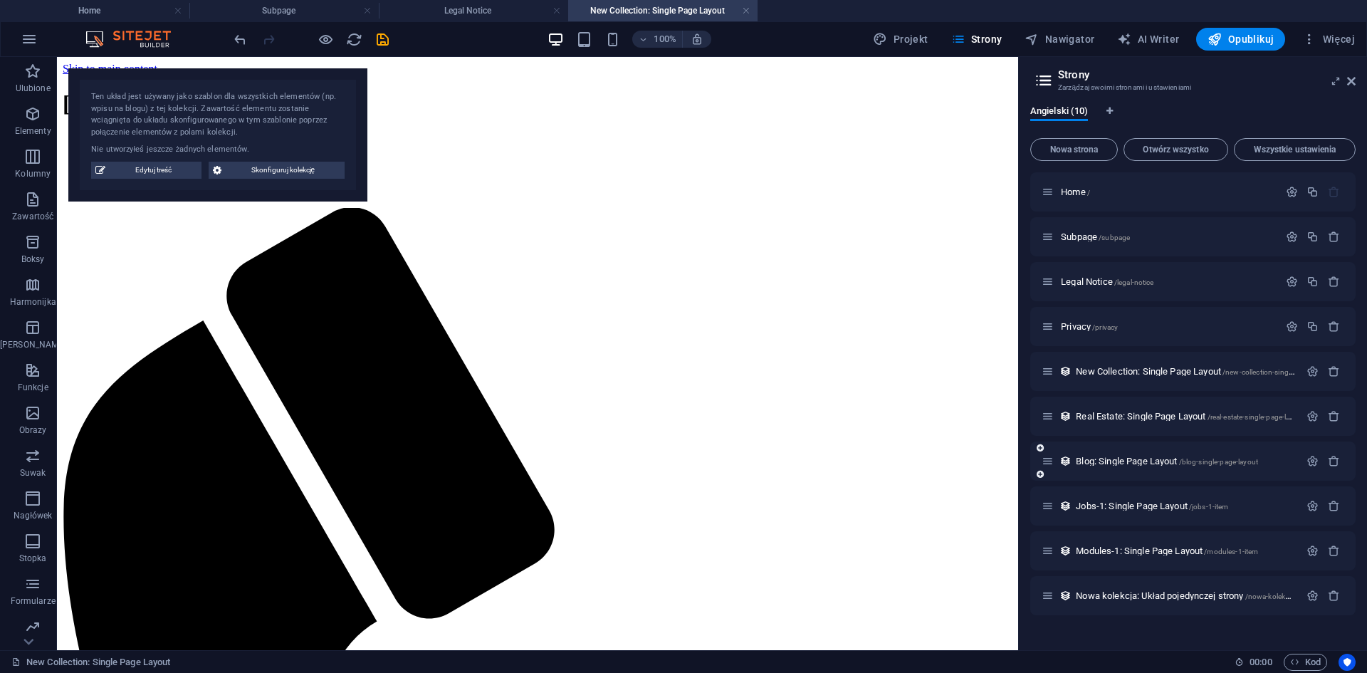
click at [1126, 444] on div "Blog: Single Page Layout /blog-single-page-layout" at bounding box center [1192, 460] width 325 height 39
click at [1126, 424] on div "Real Estate: Single Page Layout /real-estate-single-page-layout" at bounding box center [1192, 416] width 325 height 39
click at [1126, 418] on span "Real Estate: Single Page Layout /real-estate-single-page-layout" at bounding box center [1190, 416] width 229 height 11
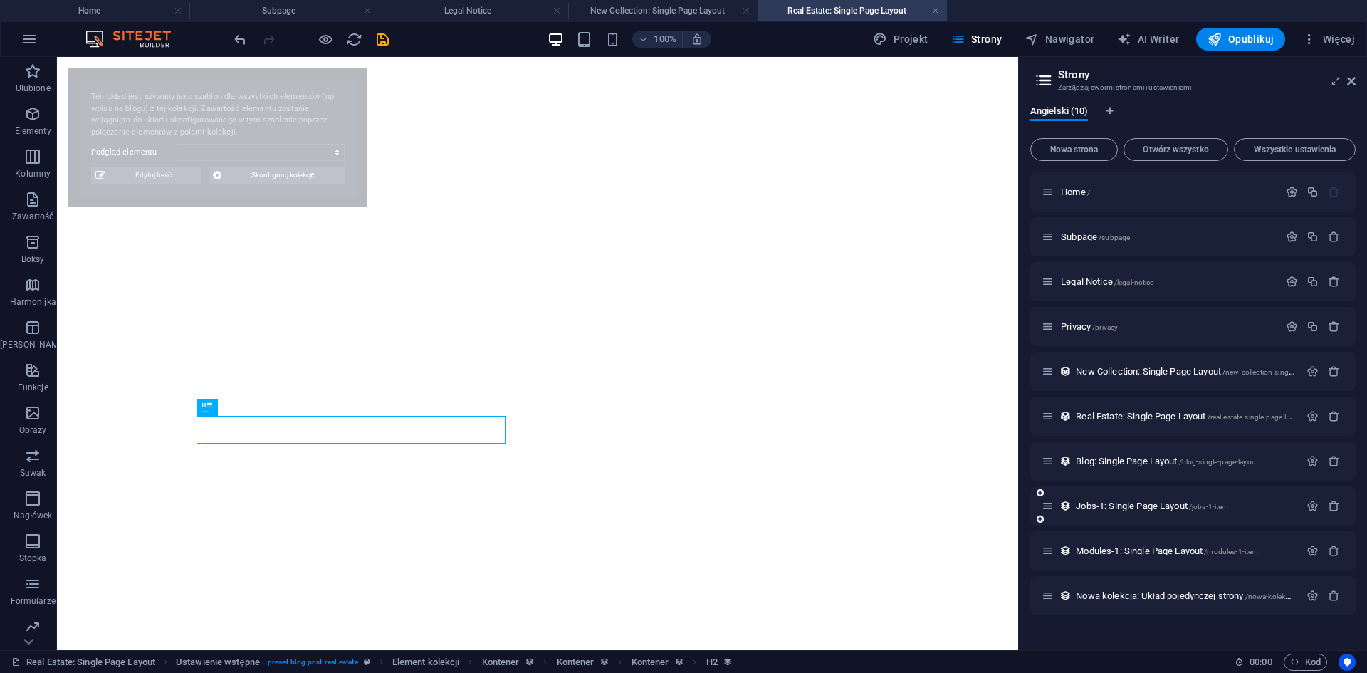
select select "68dedd57f917af2386013970"
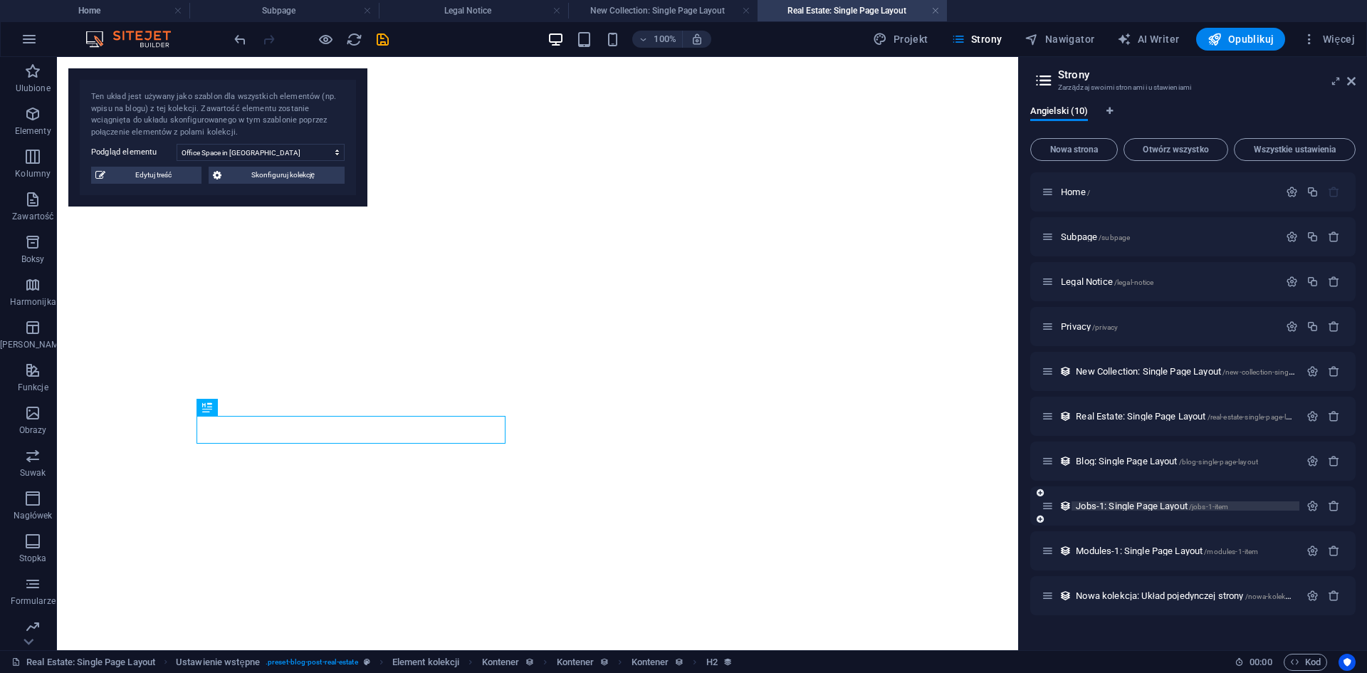
click at [1118, 505] on span "Jobs-1: Single Page Layout /jobs-1-item" at bounding box center [1152, 506] width 152 height 11
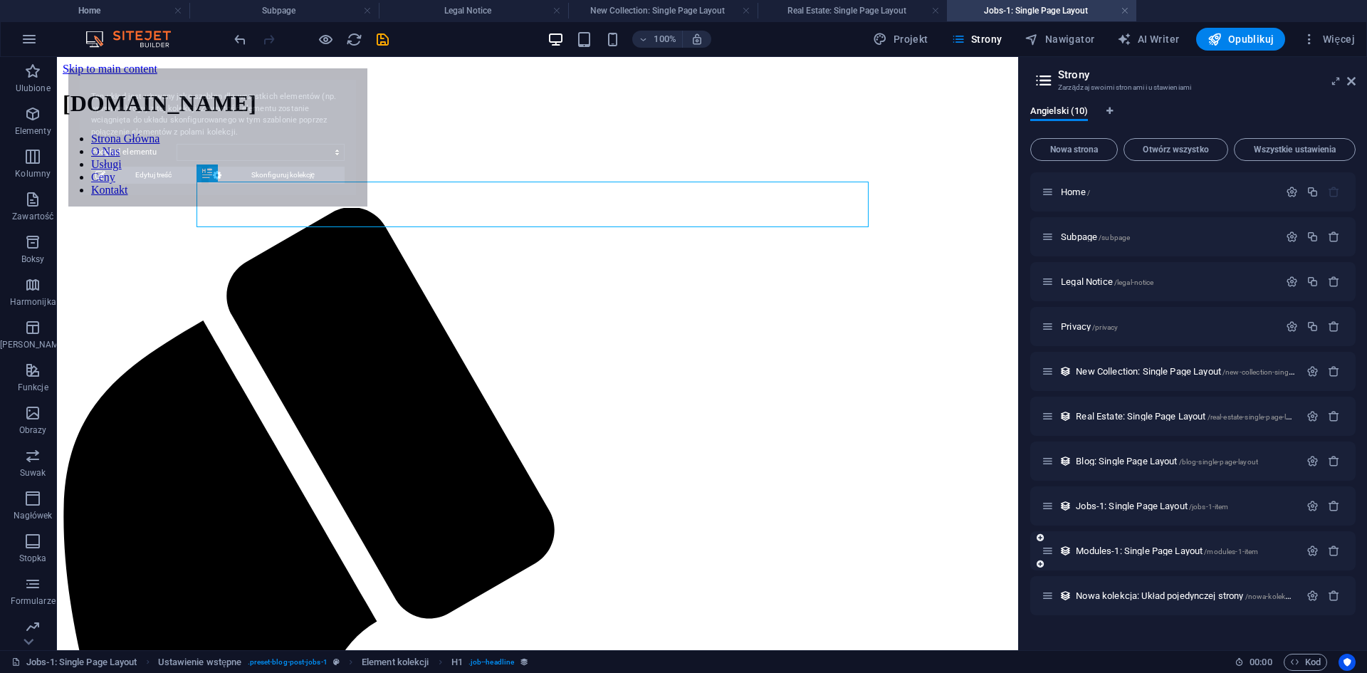
select select "68dedd57f917af238601395f"
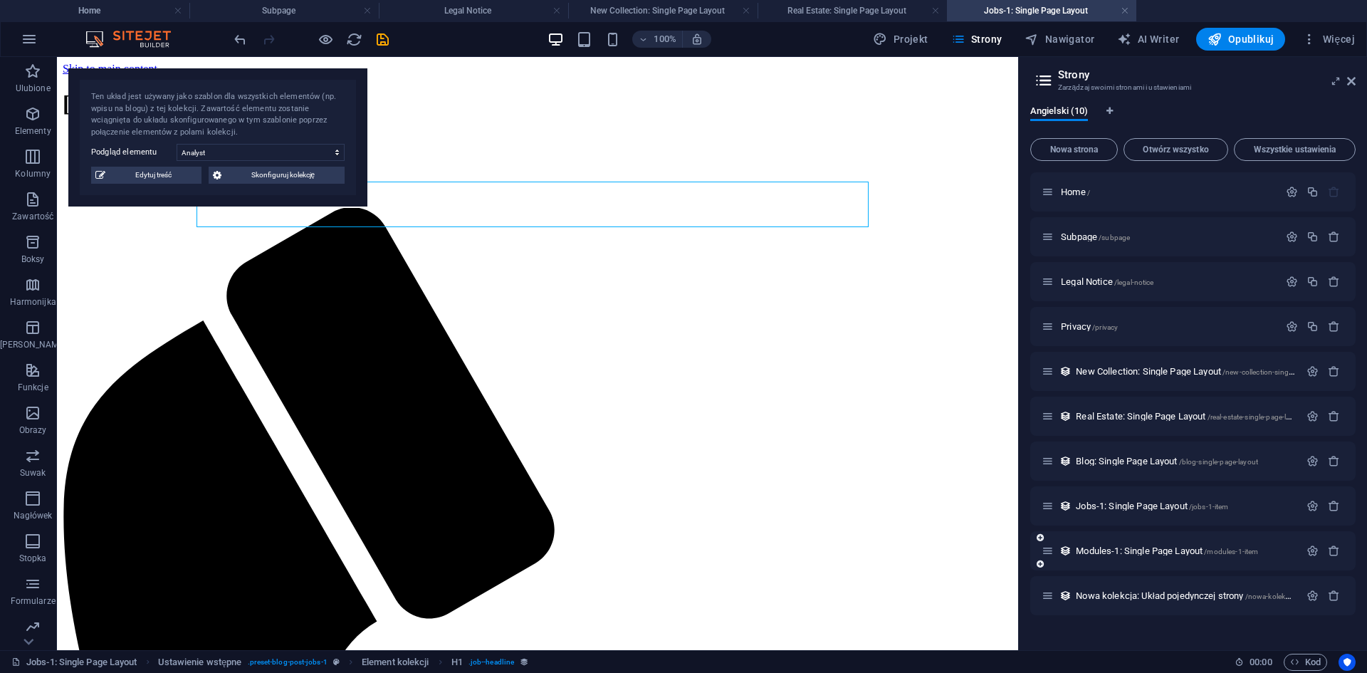
click at [1101, 545] on div "Modules-1: Single Page Layout /modules-1-item" at bounding box center [1171, 551] width 258 height 16
click at [1105, 559] on div "Modules-1: Single Page Layout /modules-1-item" at bounding box center [1192, 550] width 325 height 39
click at [1108, 551] on span "Modules-1: Single Page Layout /modules-1-item" at bounding box center [1167, 550] width 182 height 11
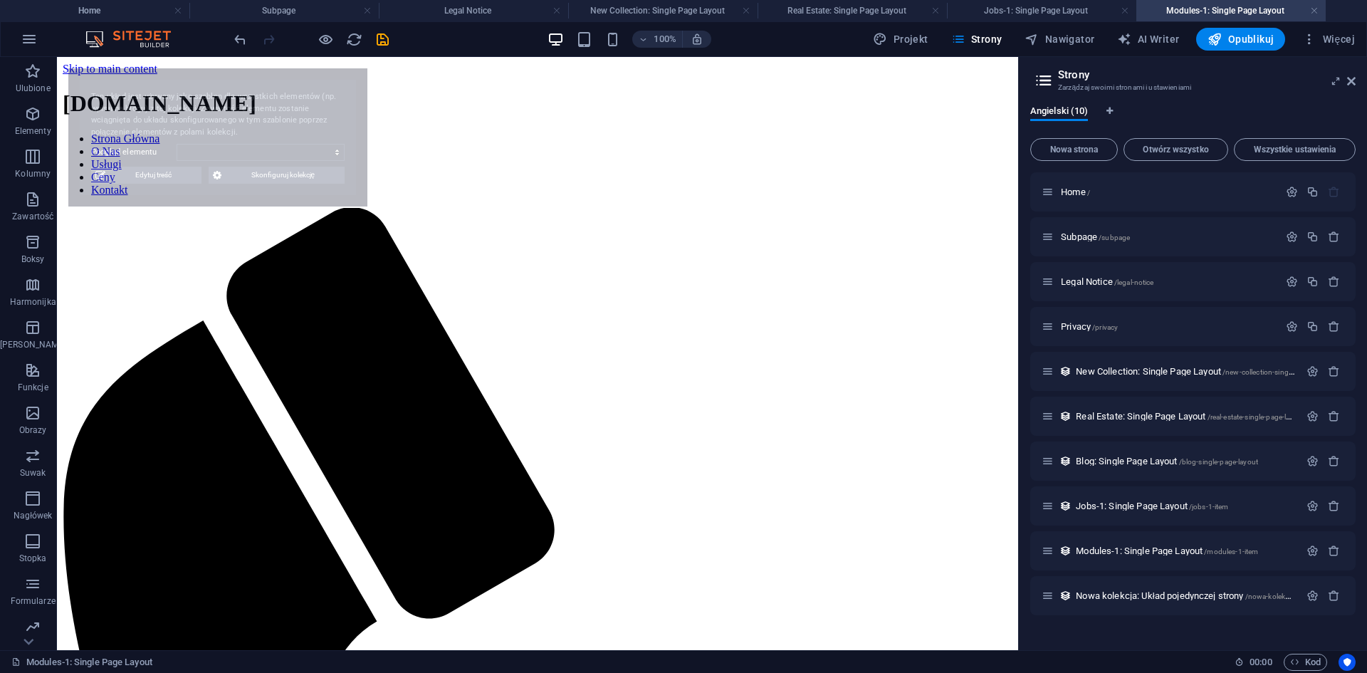
select select "68dedd57f917af2386013965"
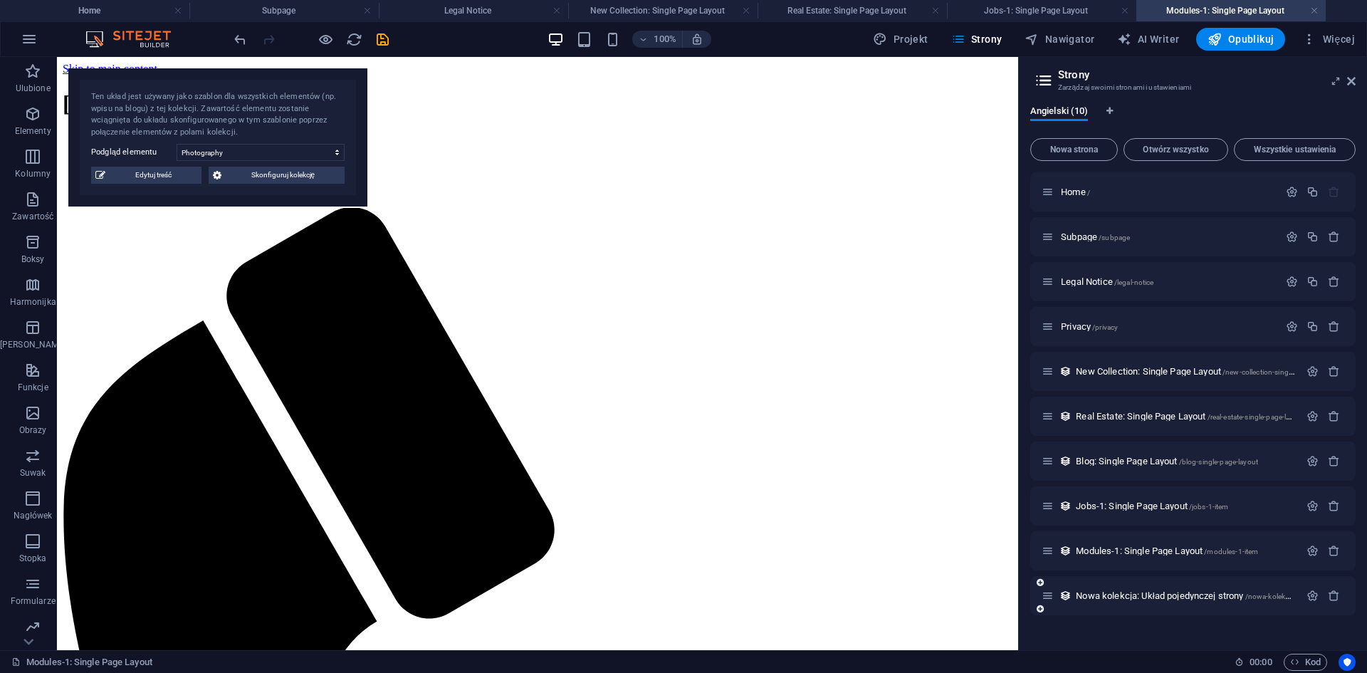
click at [1136, 576] on div "Nowa kolekcja: Układ pojedynczej strony /nowa-kolekcja-element" at bounding box center [1192, 595] width 325 height 39
click at [1124, 595] on span "Nowa kolekcja: Układ pojedynczej strony /nowa-kolekcja-element" at bounding box center [1199, 595] width 246 height 11
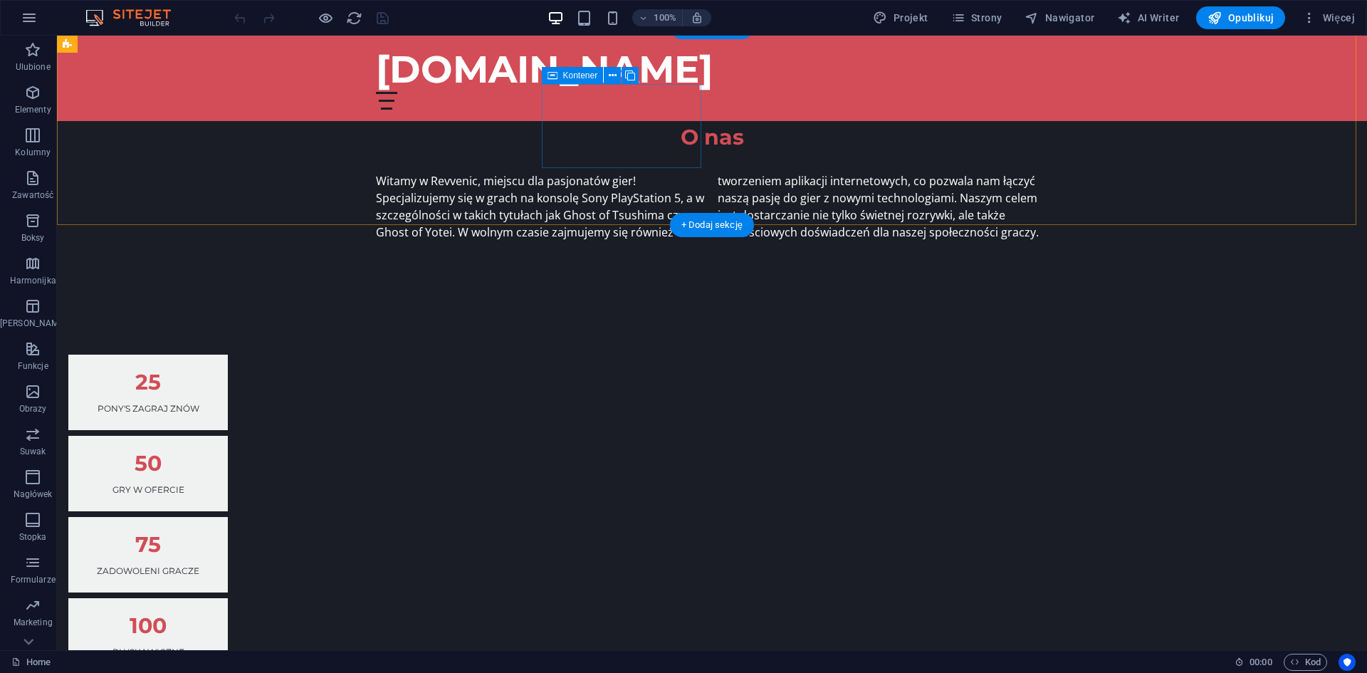
scroll to position [926, 0]
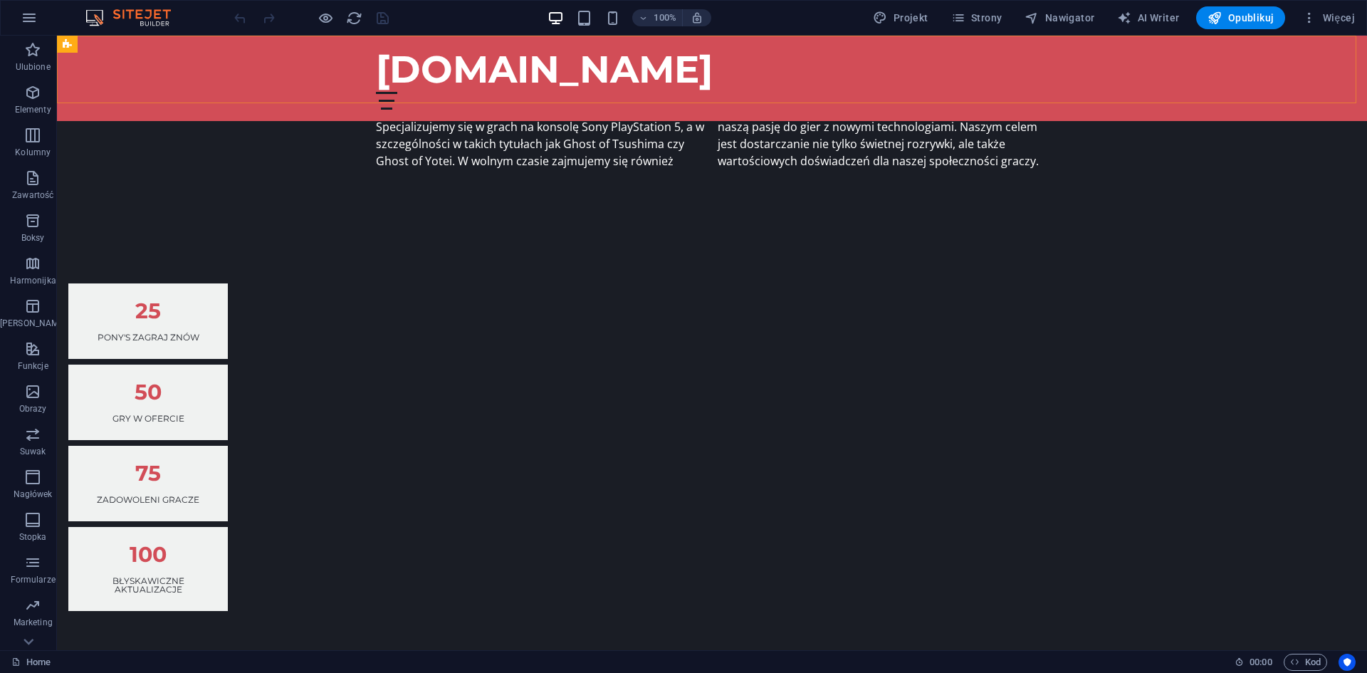
click at [206, 59] on div "[DOMAIN_NAME] Strona Główna O Nas Usługi Ceny Kontakt" at bounding box center [712, 78] width 1310 height 85
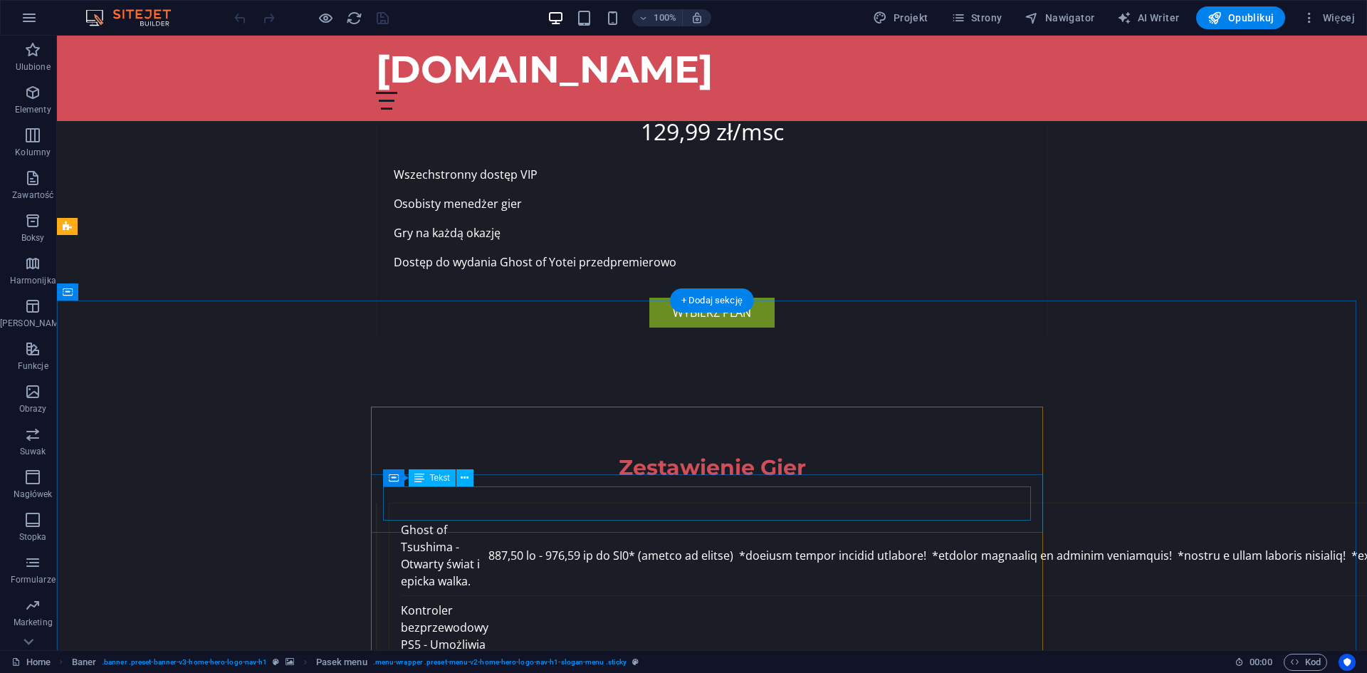
scroll to position [3987, 0]
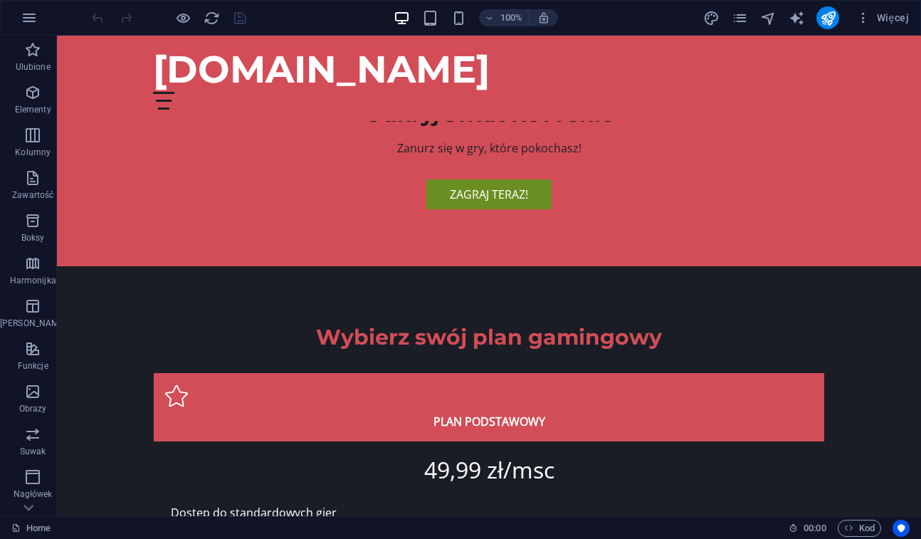
scroll to position [2714, 0]
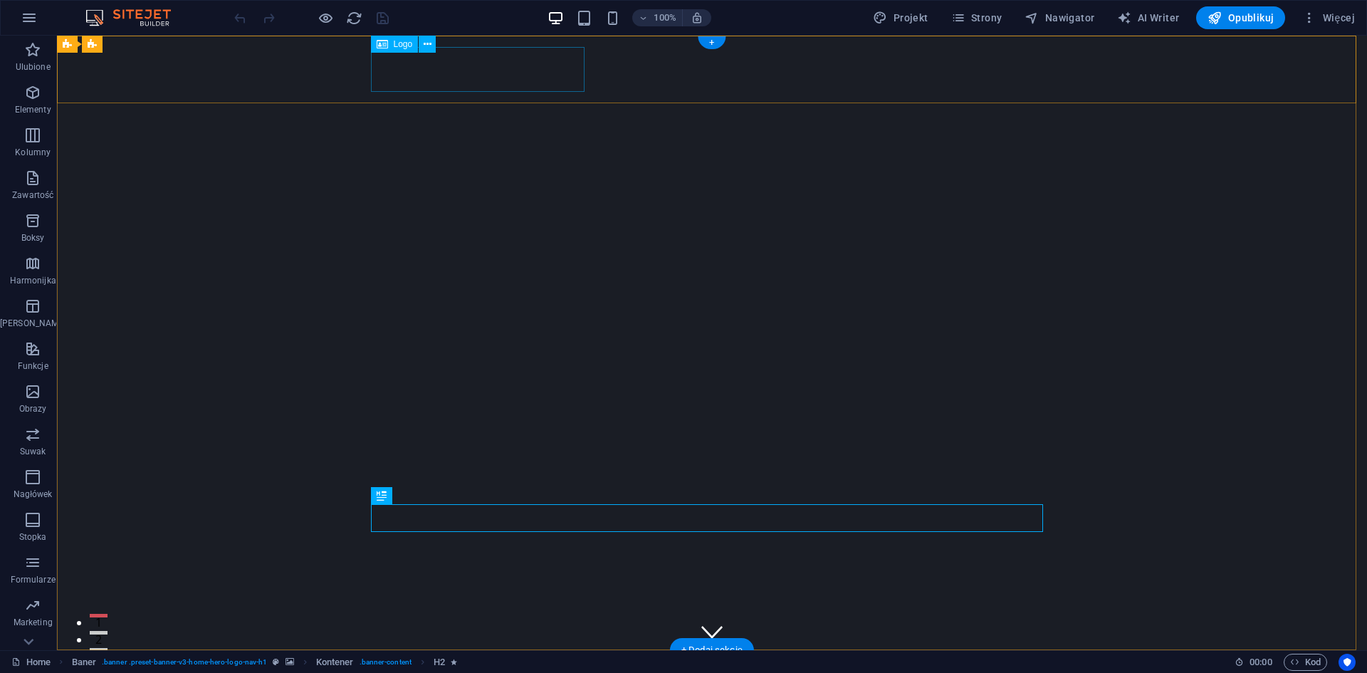
click at [525, 538] on div "[DOMAIN_NAME]" at bounding box center [712, 683] width 672 height 45
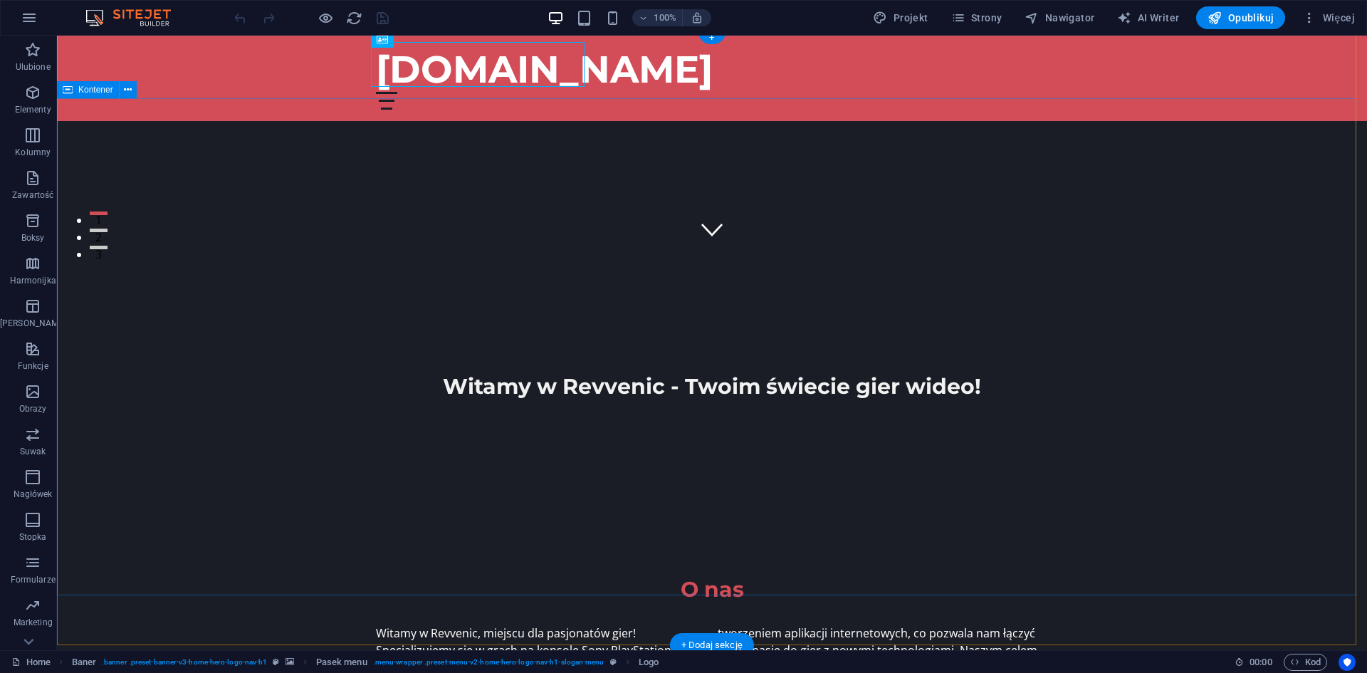
scroll to position [427, 0]
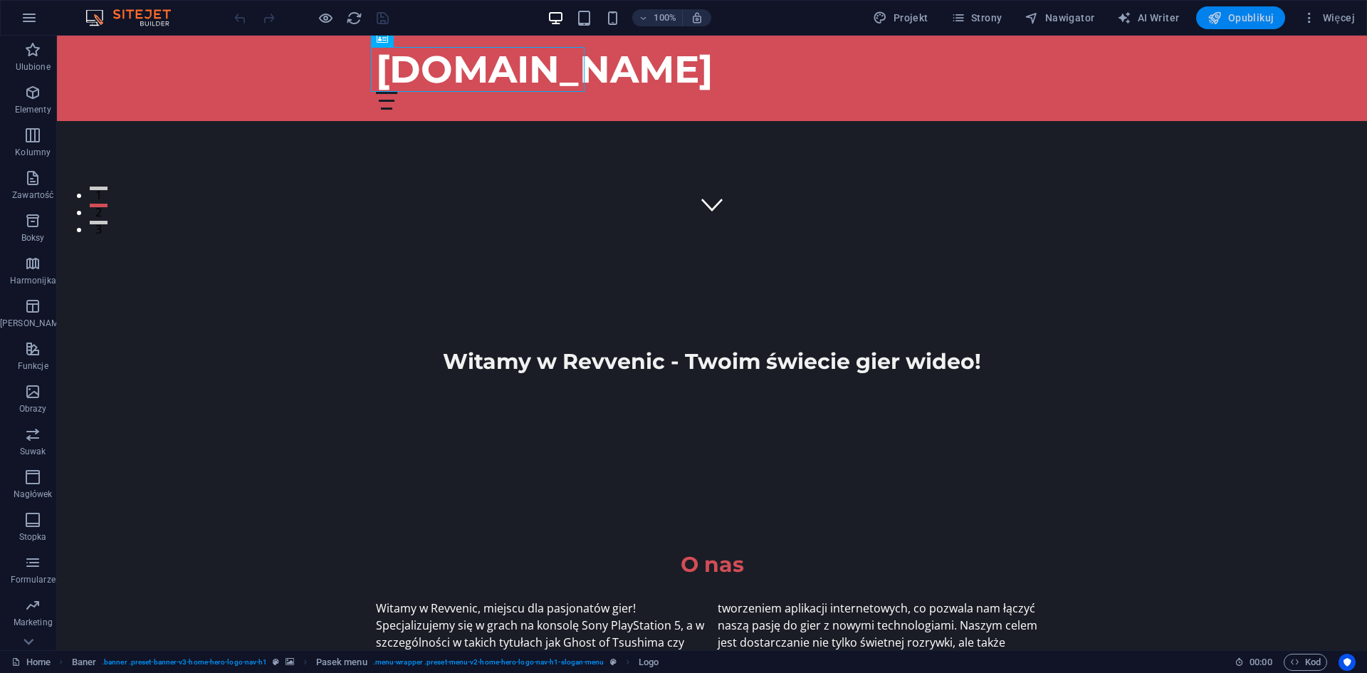
click at [921, 25] on button "Opublikuj" at bounding box center [1240, 17] width 89 height 23
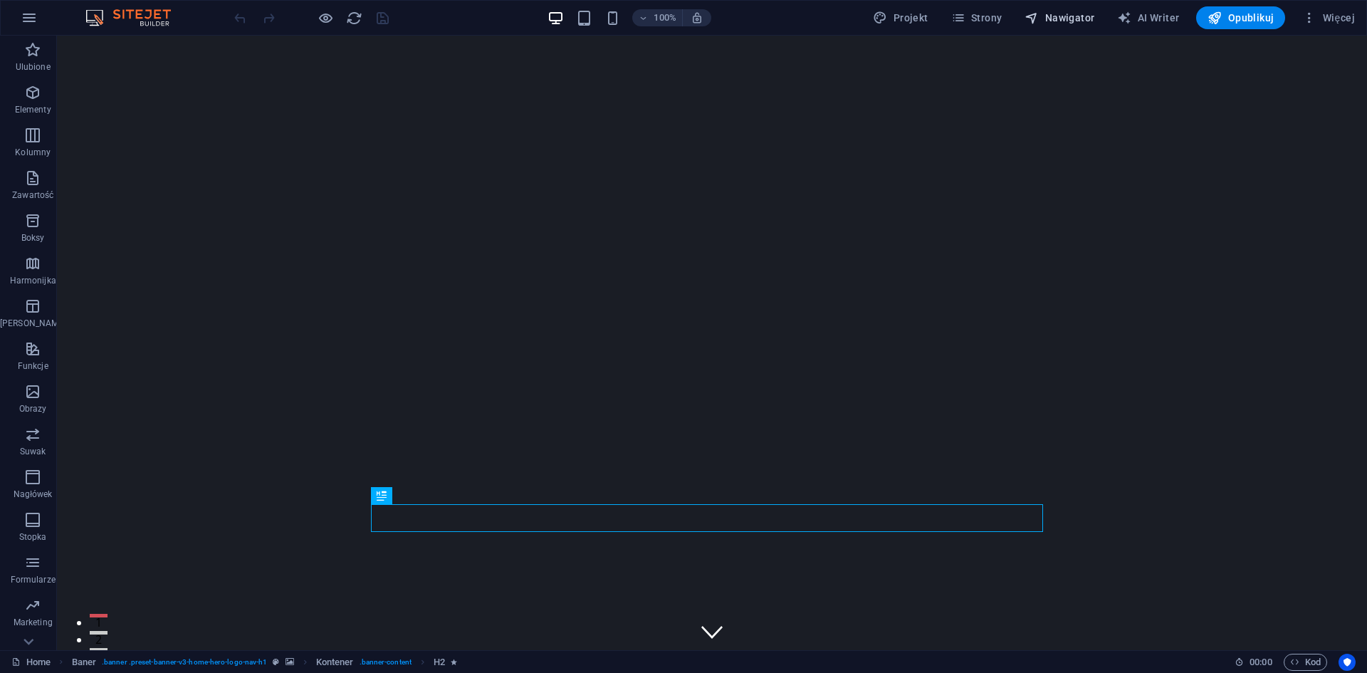
click at [1069, 19] on span "Nawigator" at bounding box center [1060, 18] width 70 height 14
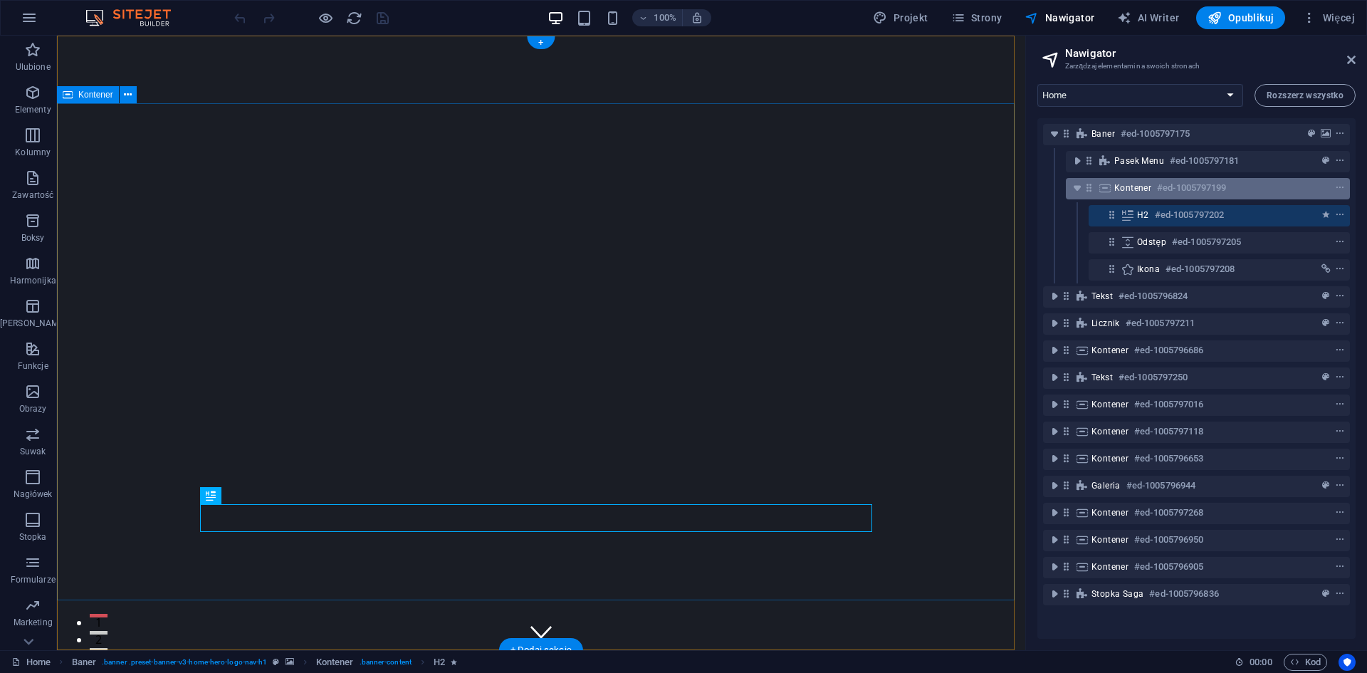
click at [1146, 182] on div "Kontener #ed-1005797199" at bounding box center [1196, 187] width 164 height 17
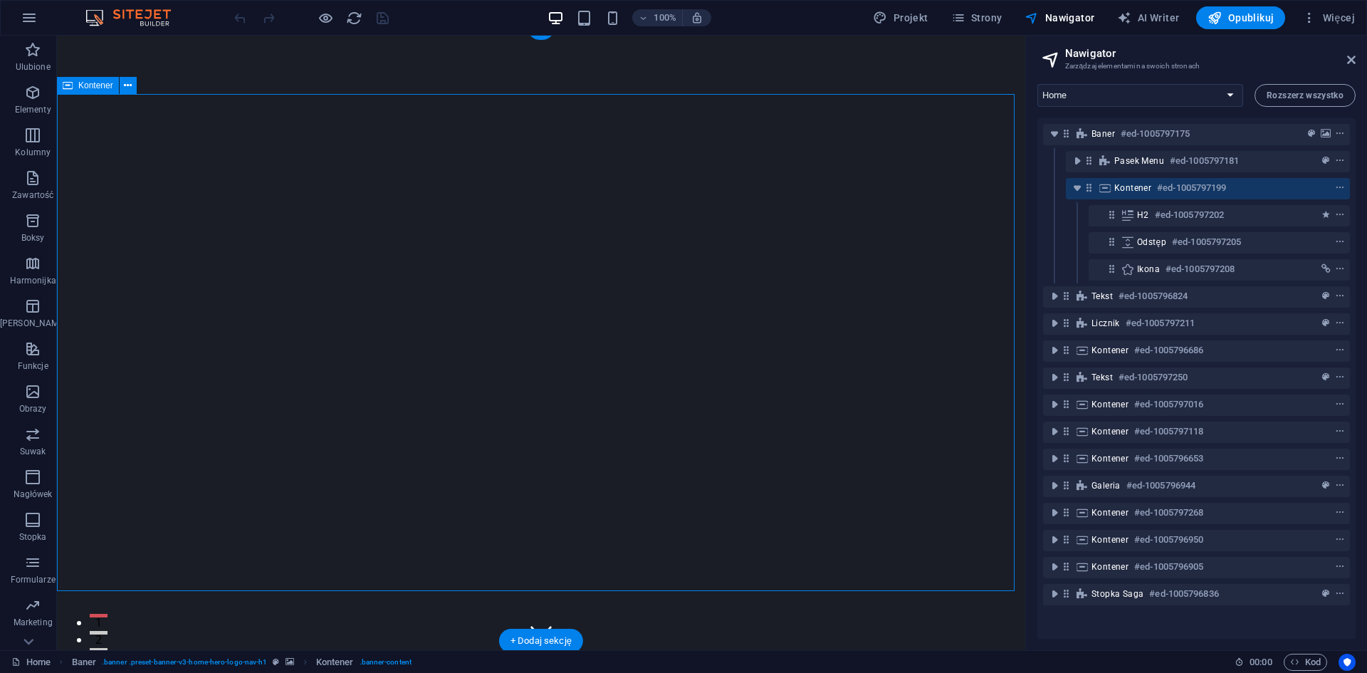
scroll to position [9, 0]
click at [386, 652] on div "[DOMAIN_NAME]" at bounding box center [541, 674] width 672 height 45
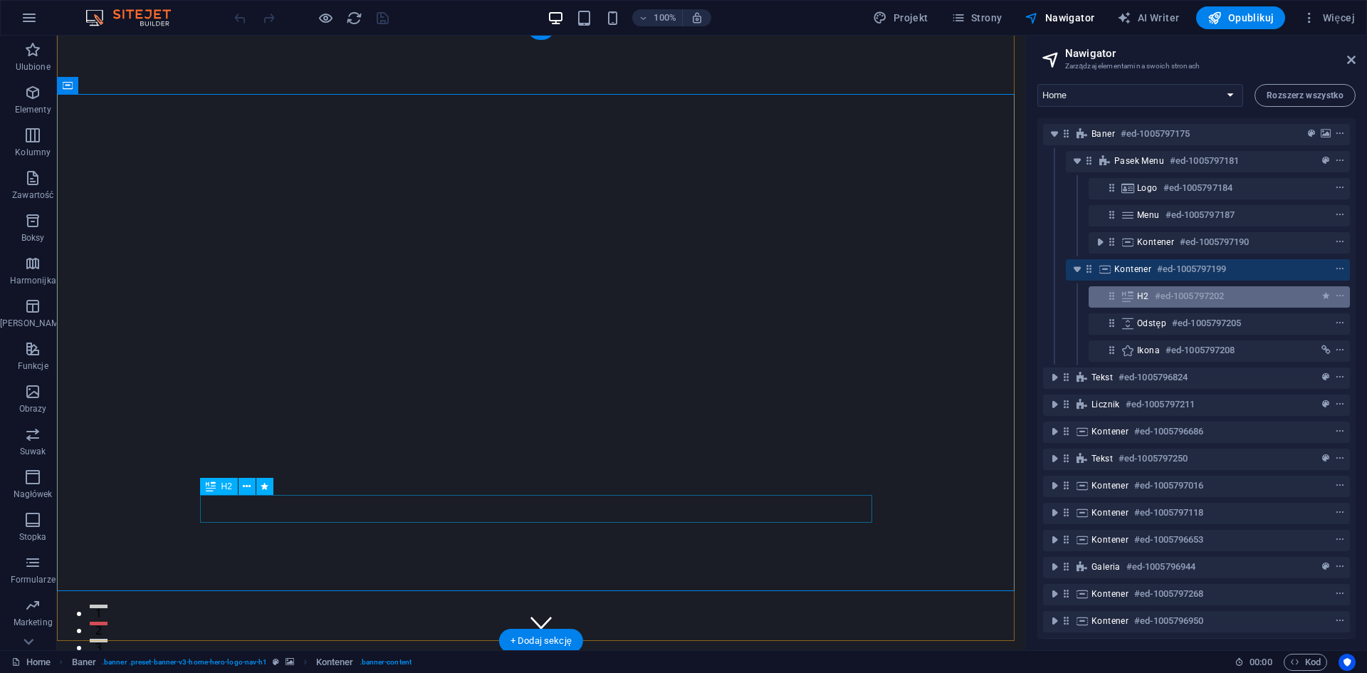
click at [1144, 299] on span "H2" at bounding box center [1143, 295] width 12 height 11
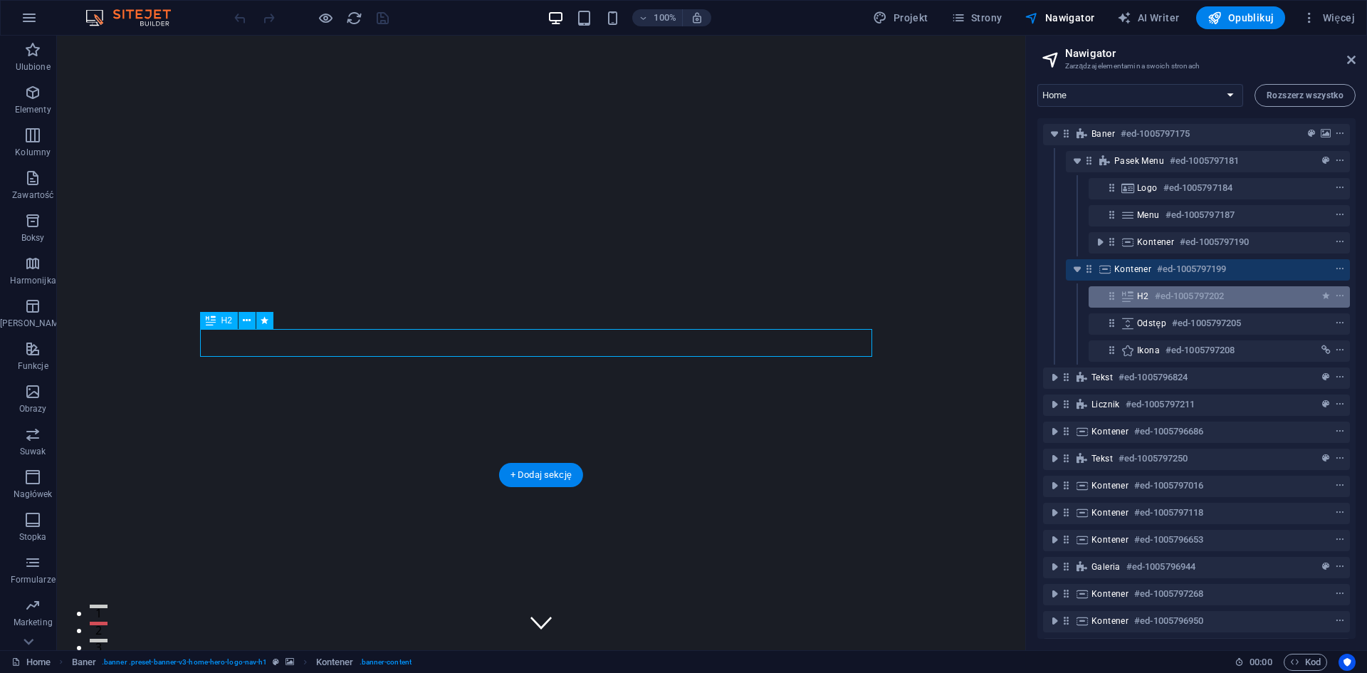
scroll to position [175, 0]
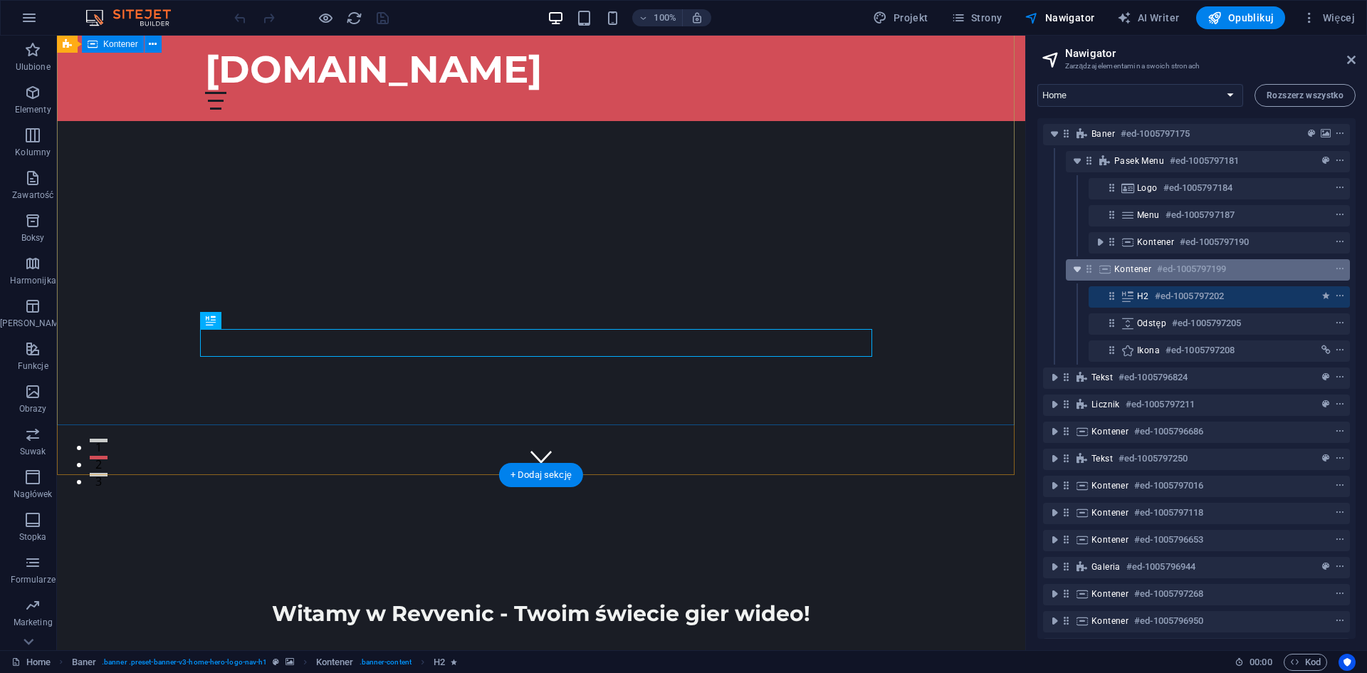
click at [1079, 263] on icon "toggle-expand" at bounding box center [1077, 269] width 14 height 14
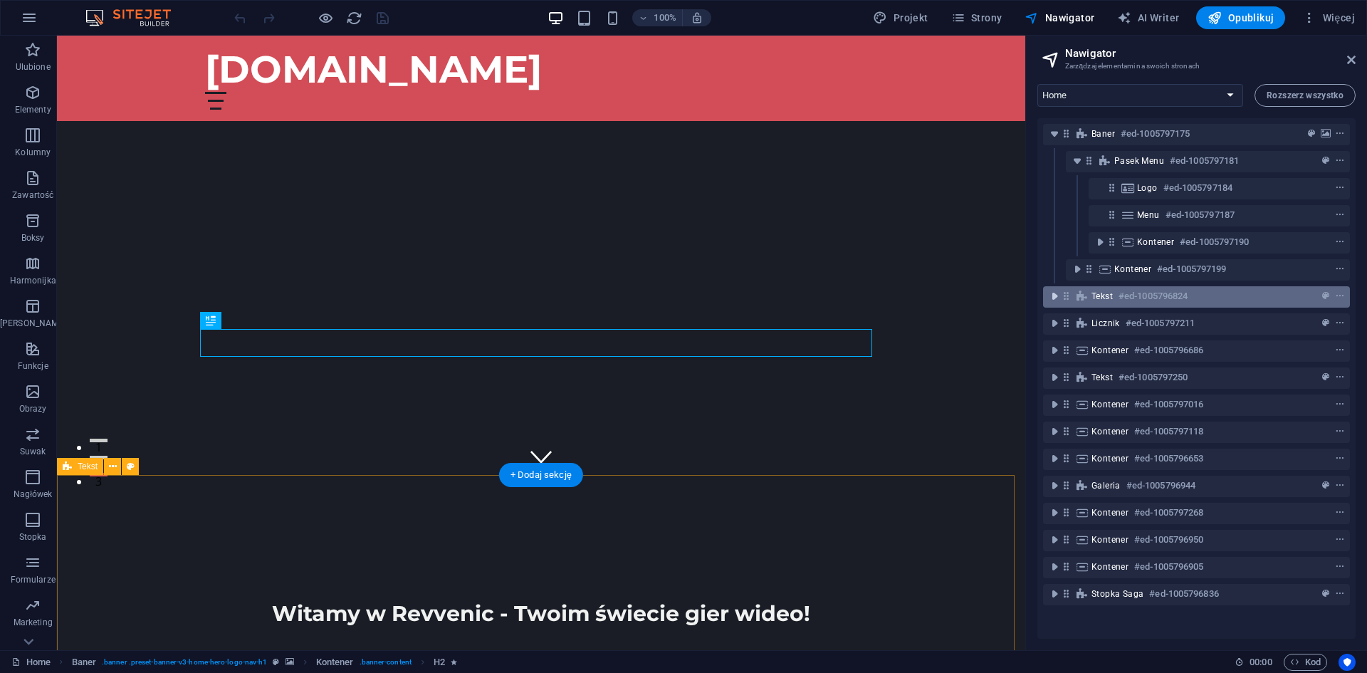
click at [1056, 291] on icon "toggle-expand" at bounding box center [1054, 296] width 14 height 14
click at [1058, 300] on icon "toggle-expand" at bounding box center [1054, 296] width 14 height 14
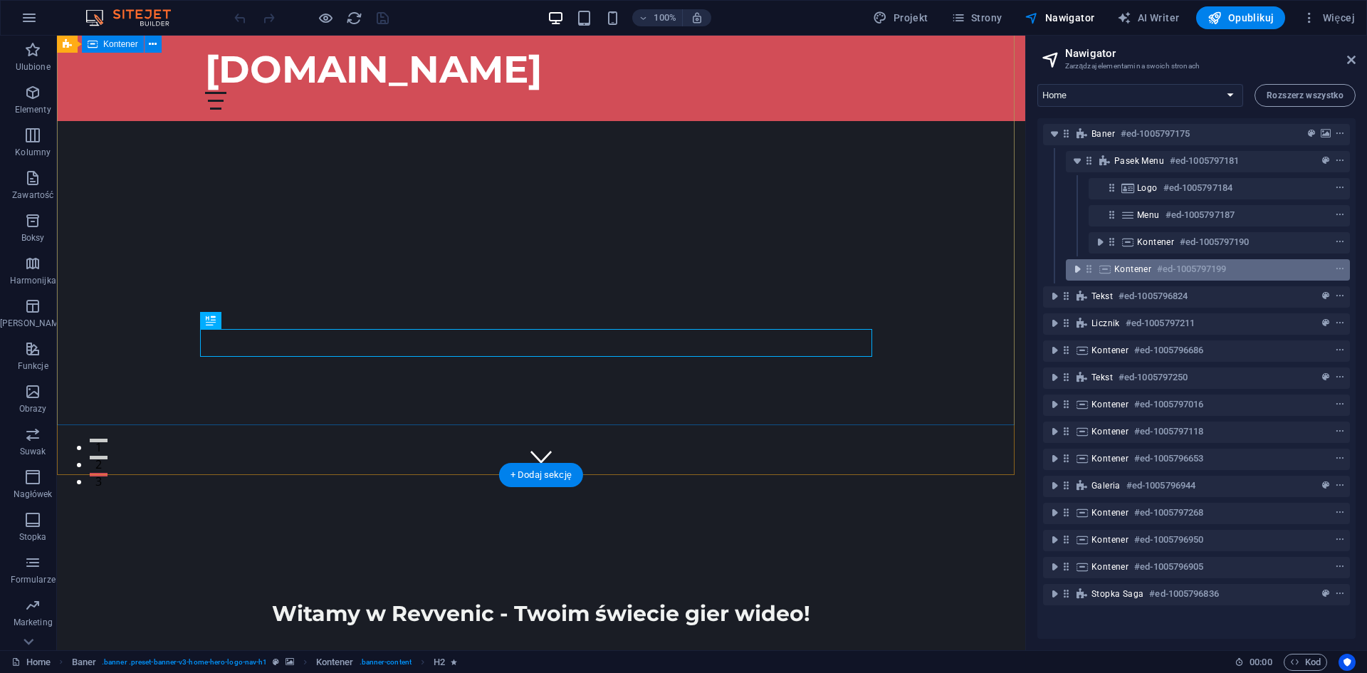
click at [1080, 266] on icon "toggle-expand" at bounding box center [1077, 269] width 14 height 14
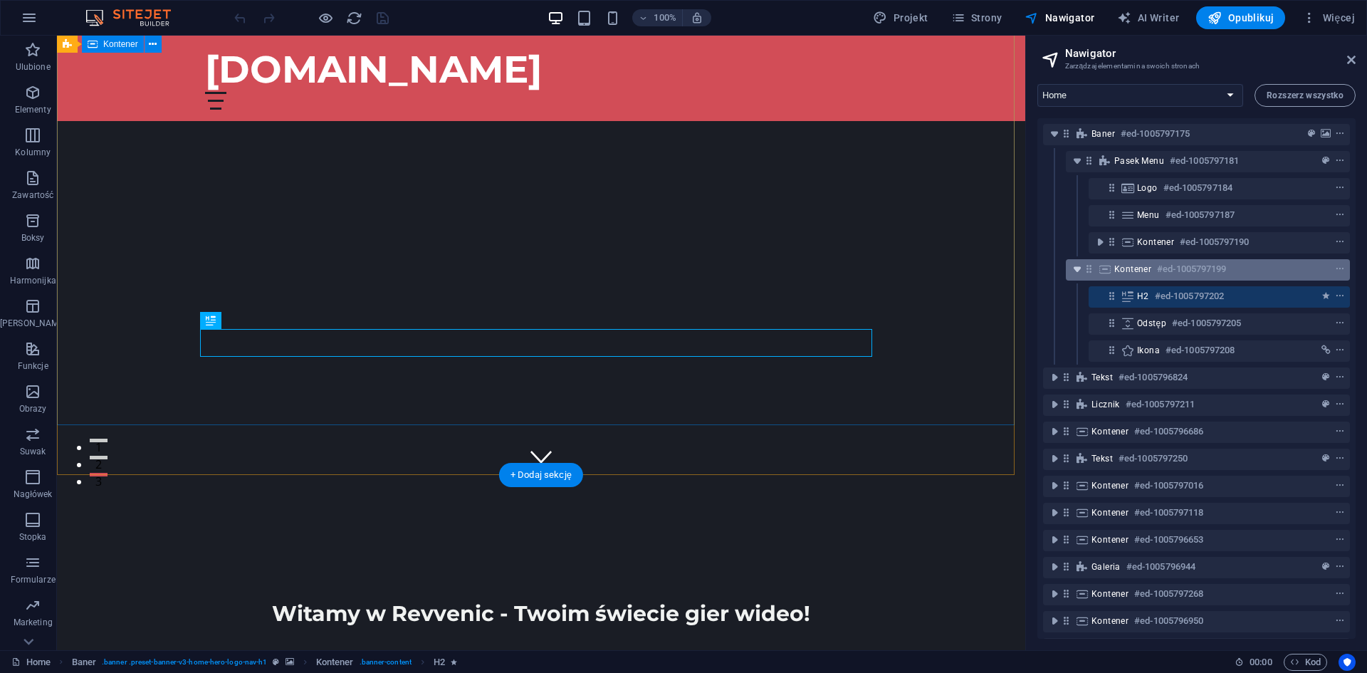
click at [1080, 266] on icon "toggle-expand" at bounding box center [1077, 269] width 14 height 14
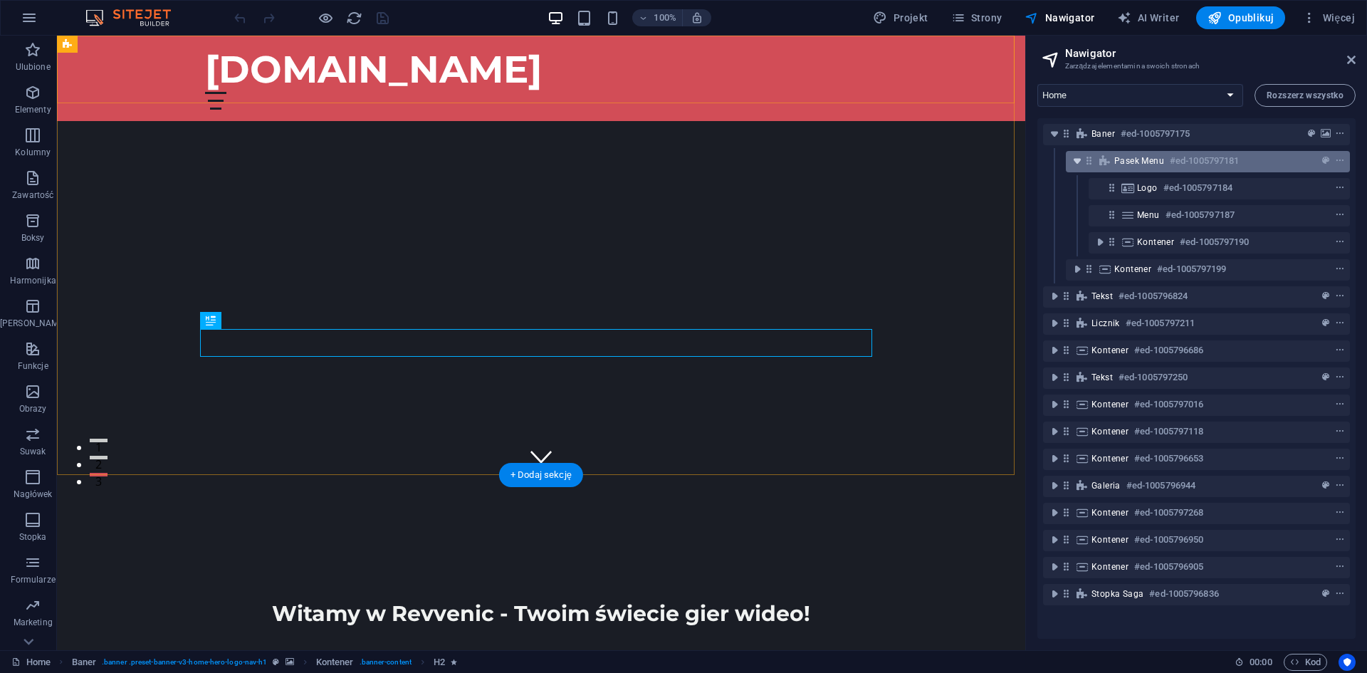
click at [1074, 162] on icon "toggle-expand" at bounding box center [1077, 161] width 14 height 14
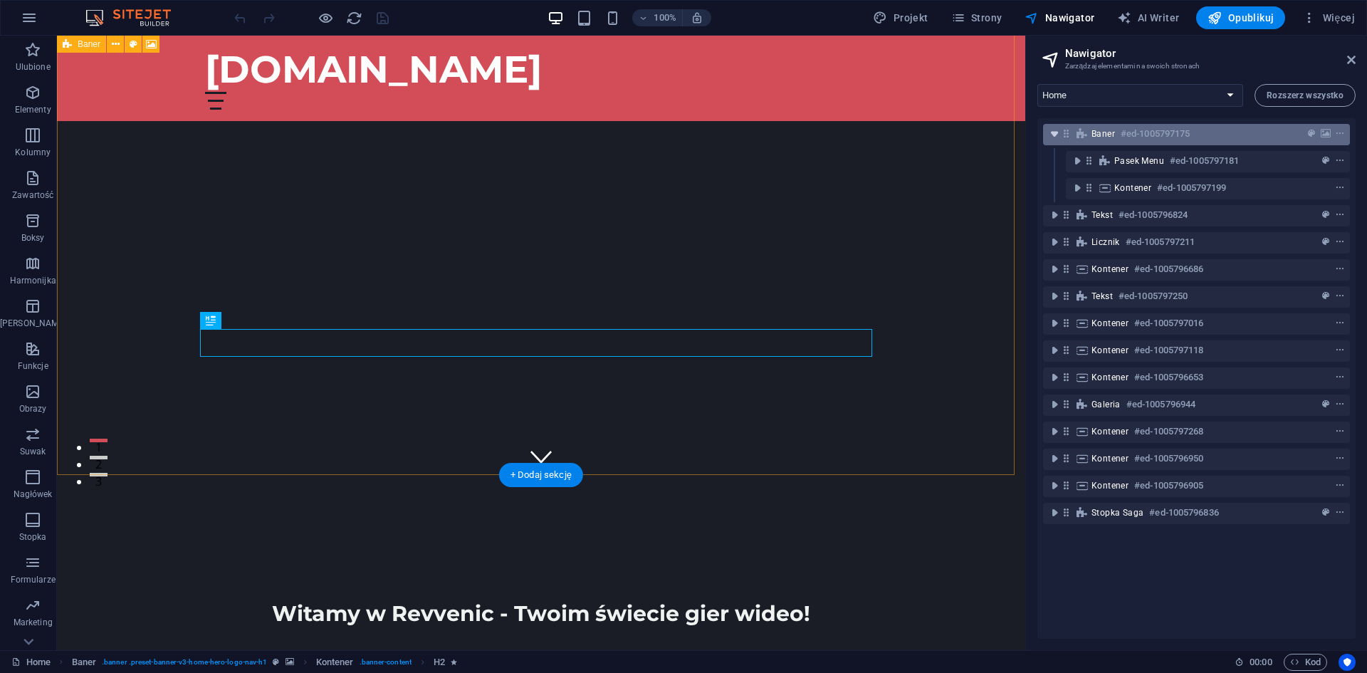
click at [1057, 136] on icon "toggle-expand" at bounding box center [1054, 134] width 14 height 14
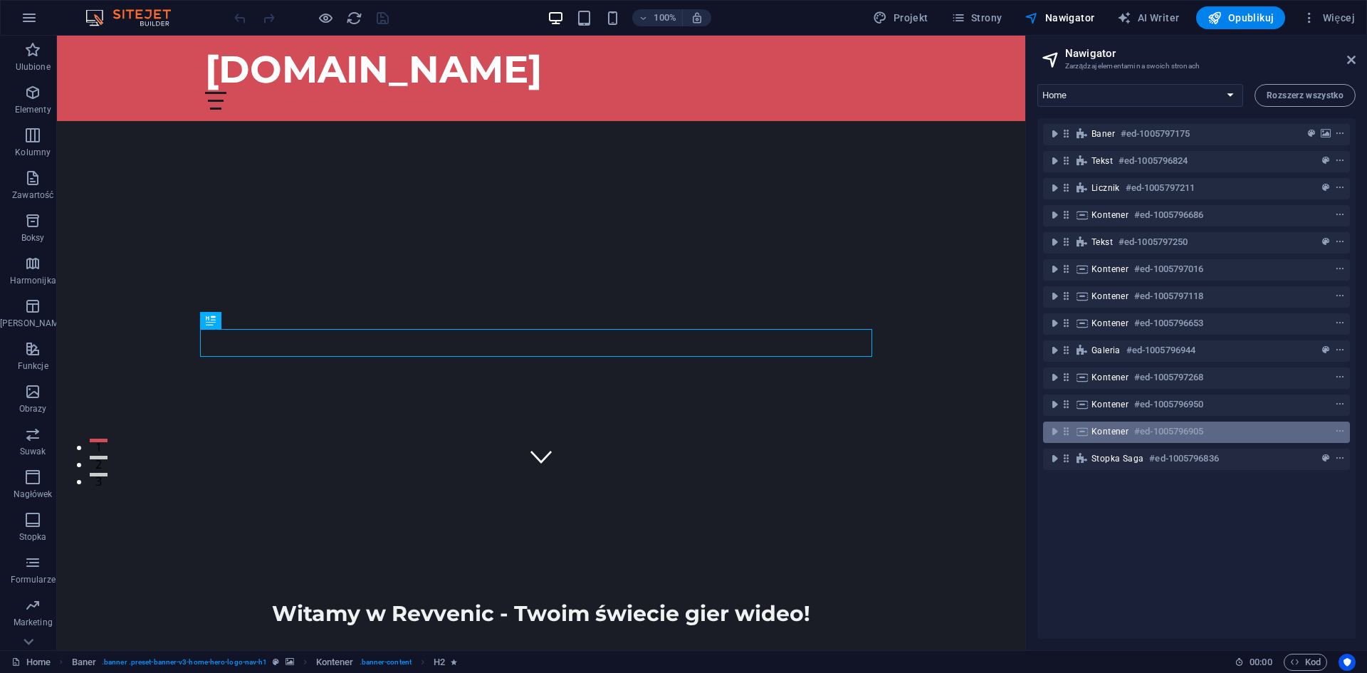
click at [1101, 427] on span "Kontener" at bounding box center [1109, 431] width 37 height 11
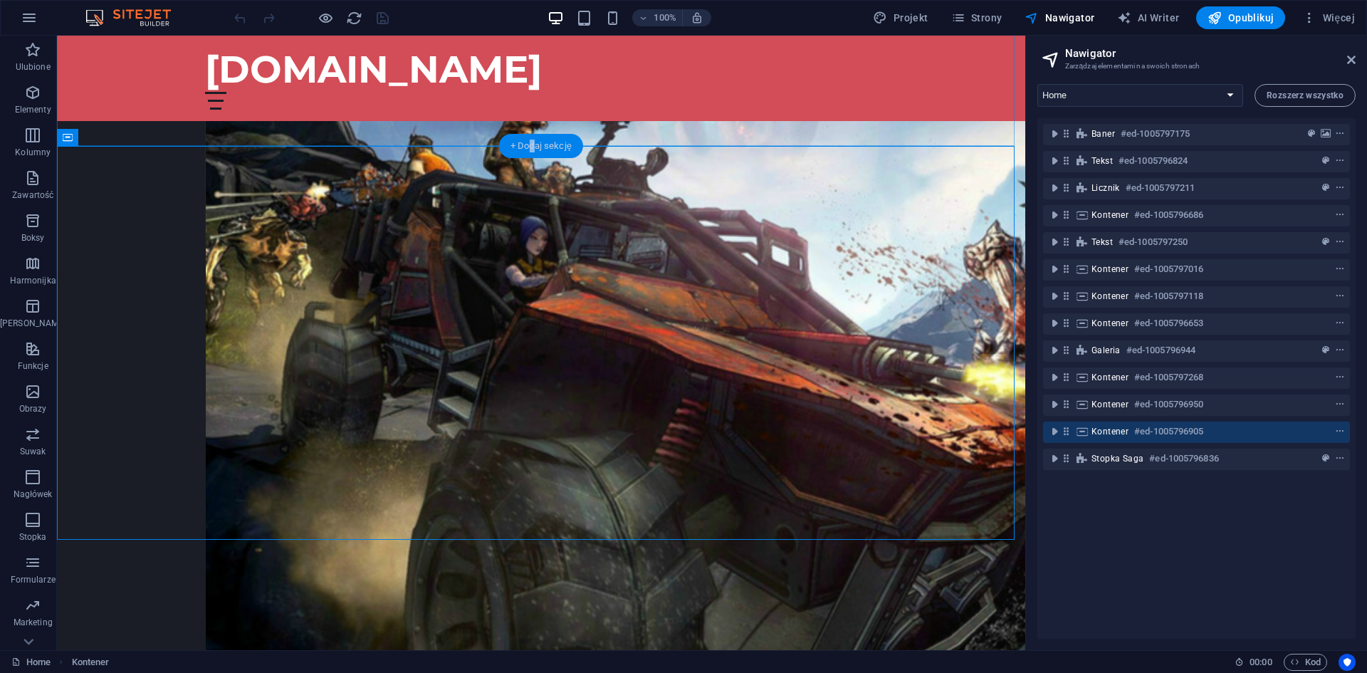
drag, startPoint x: 533, startPoint y: 147, endPoint x: 231, endPoint y: 112, distance: 303.3
click at [533, 147] on div "+ Dodaj sekcję" at bounding box center [541, 146] width 84 height 24
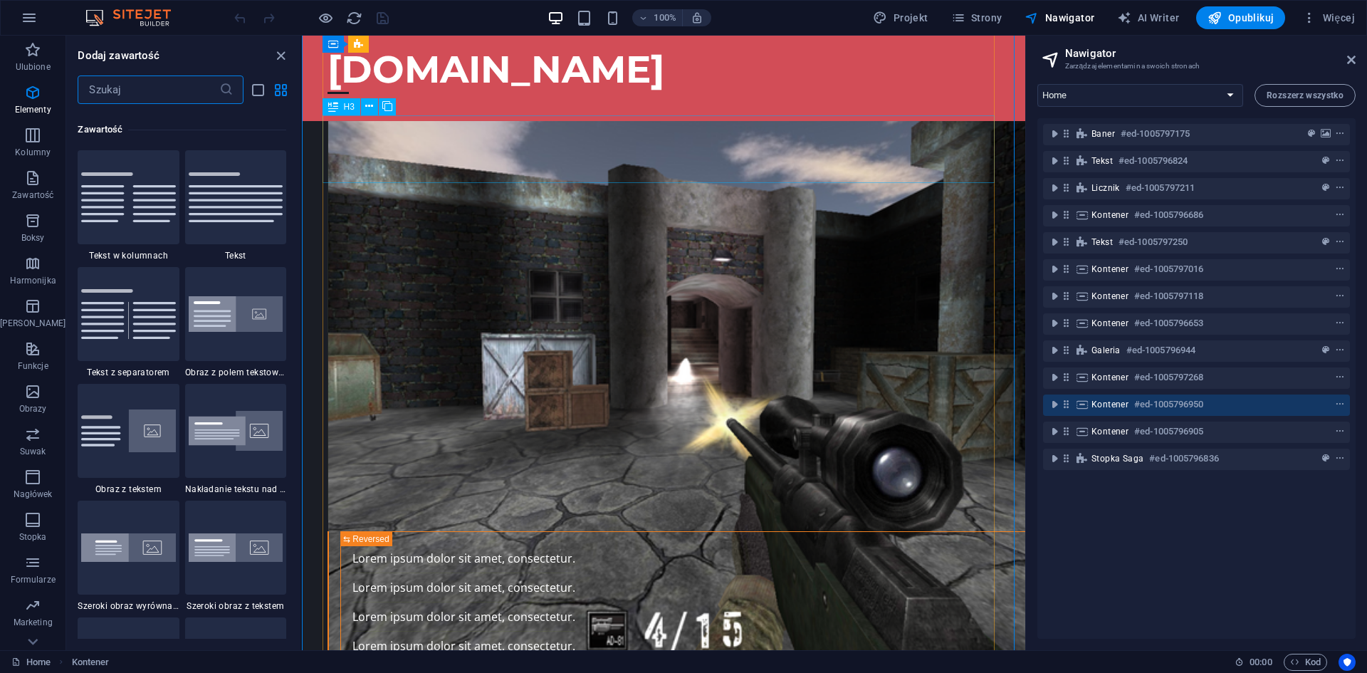
scroll to position [2491, 0]
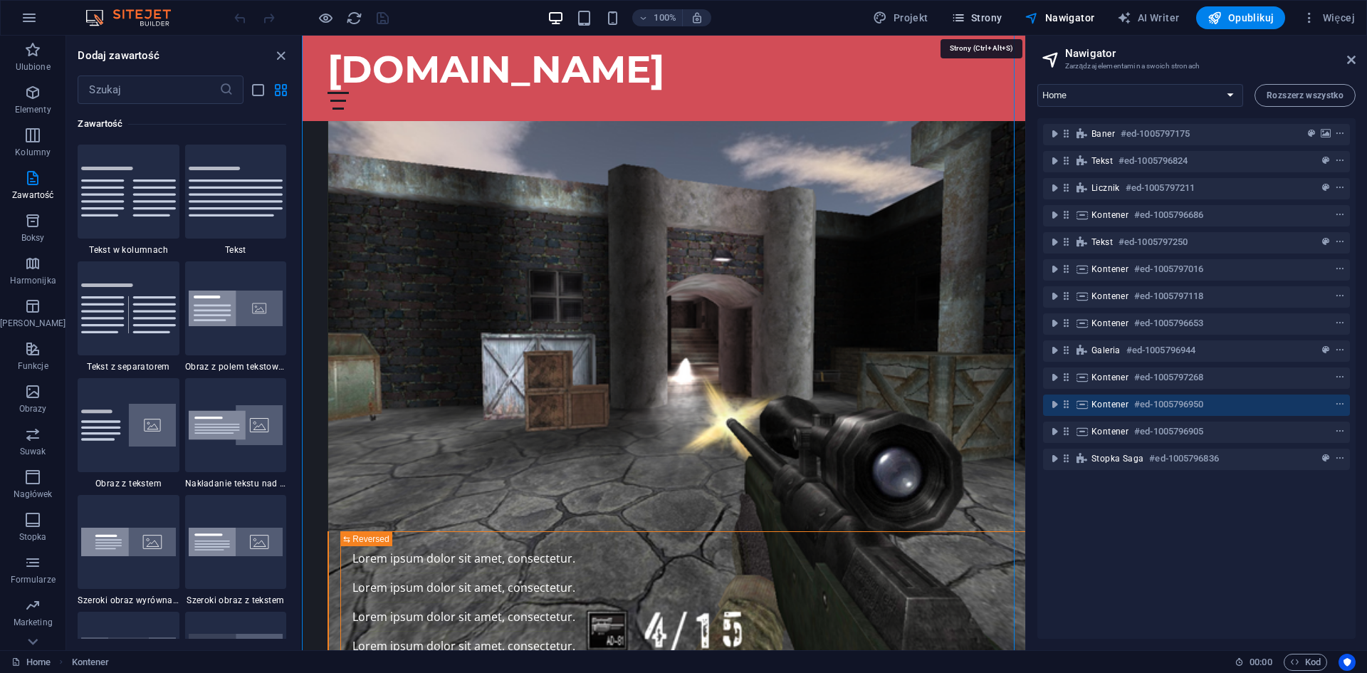
click at [980, 14] on span "Strony" at bounding box center [976, 18] width 51 height 14
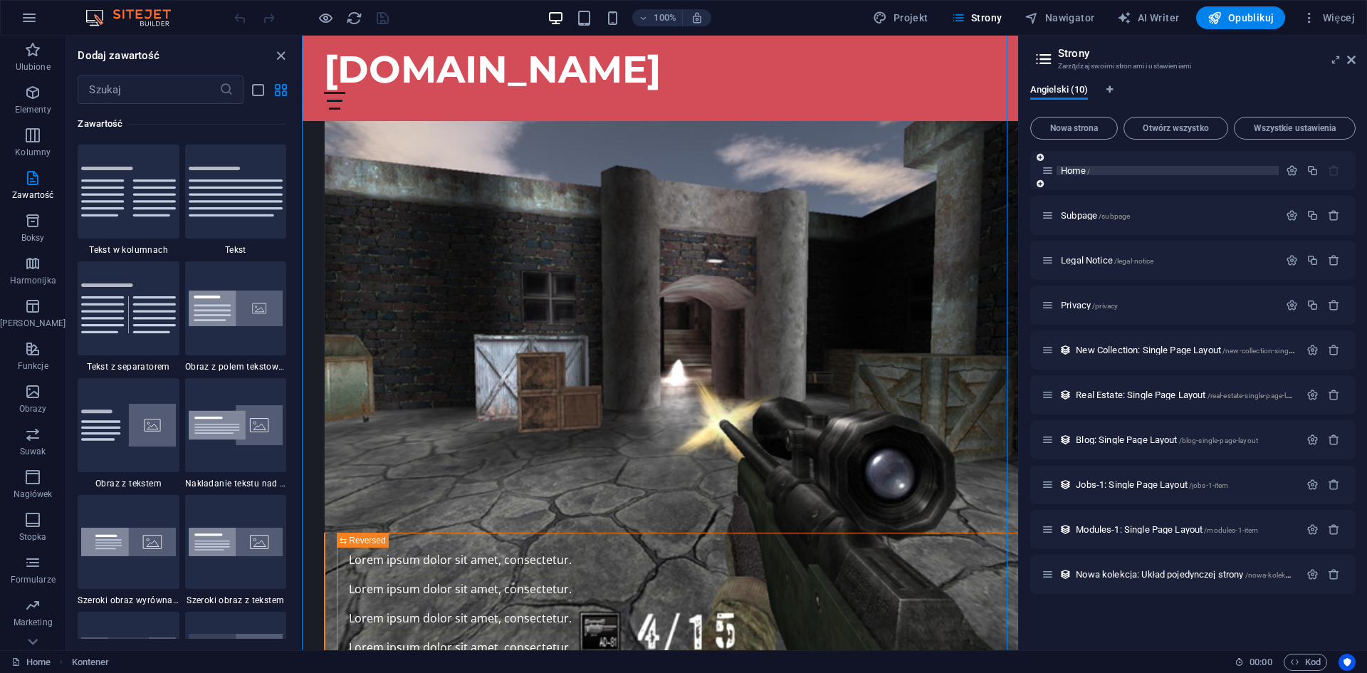
click at [1077, 169] on span "Home /" at bounding box center [1075, 170] width 29 height 11
click at [1296, 172] on icon "button" at bounding box center [1292, 170] width 12 height 12
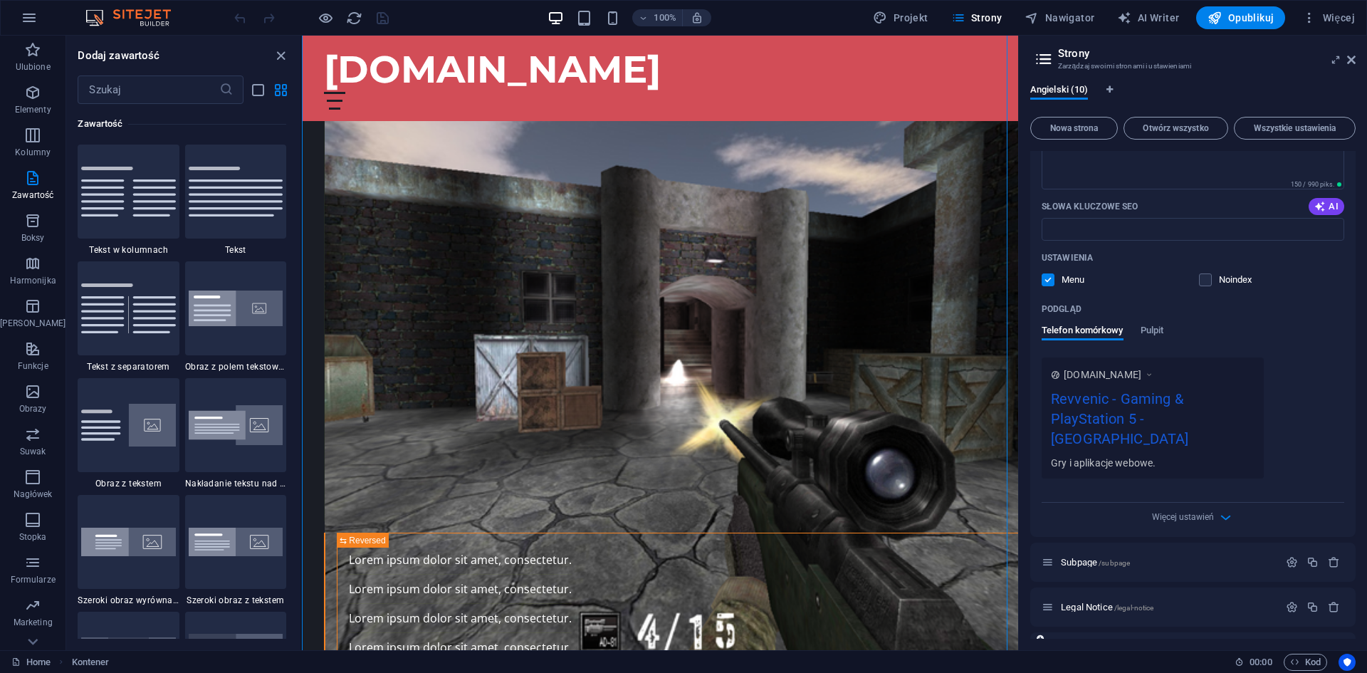
scroll to position [356, 0]
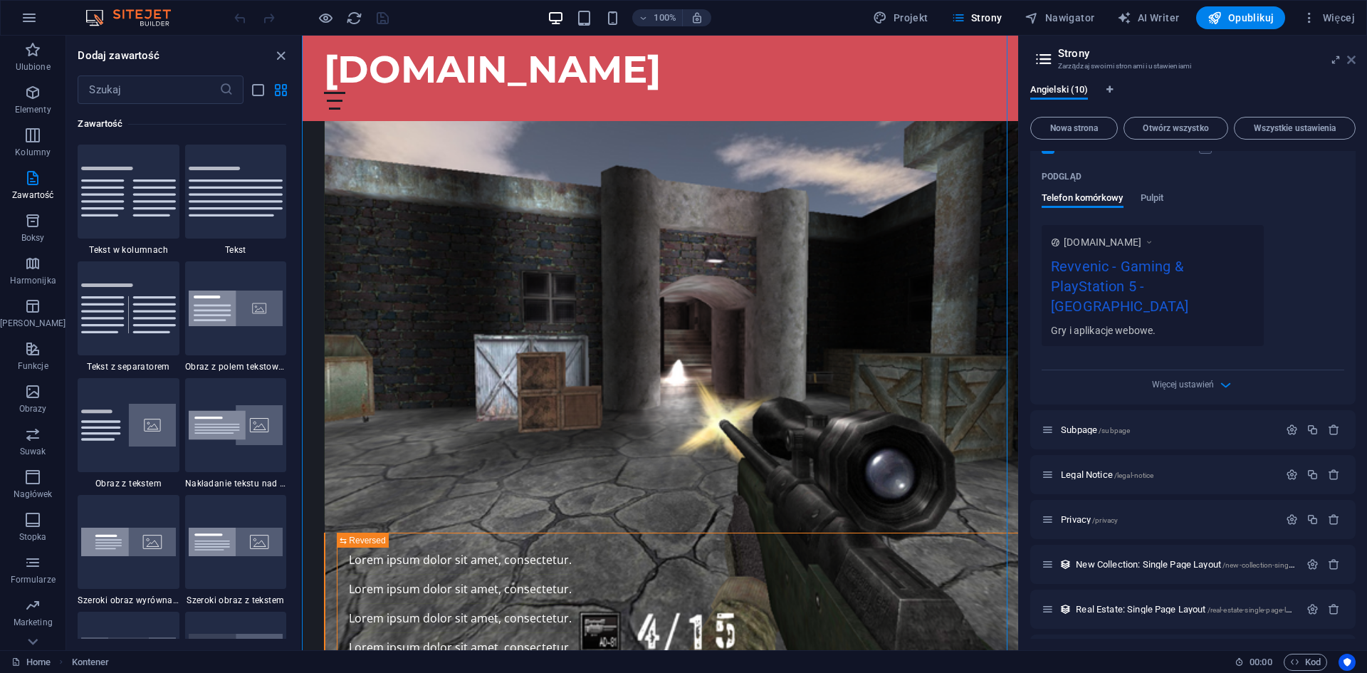
click at [1353, 59] on icon at bounding box center [1351, 59] width 9 height 11
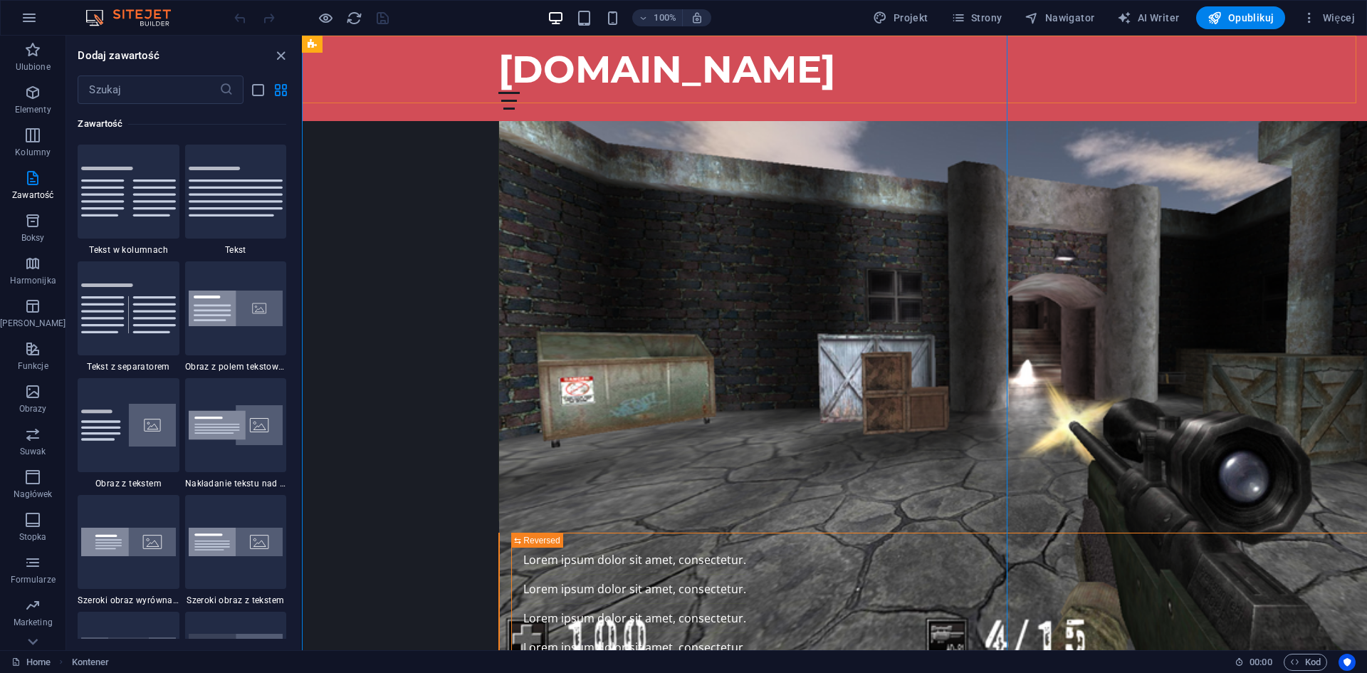
scroll to position [4512, 0]
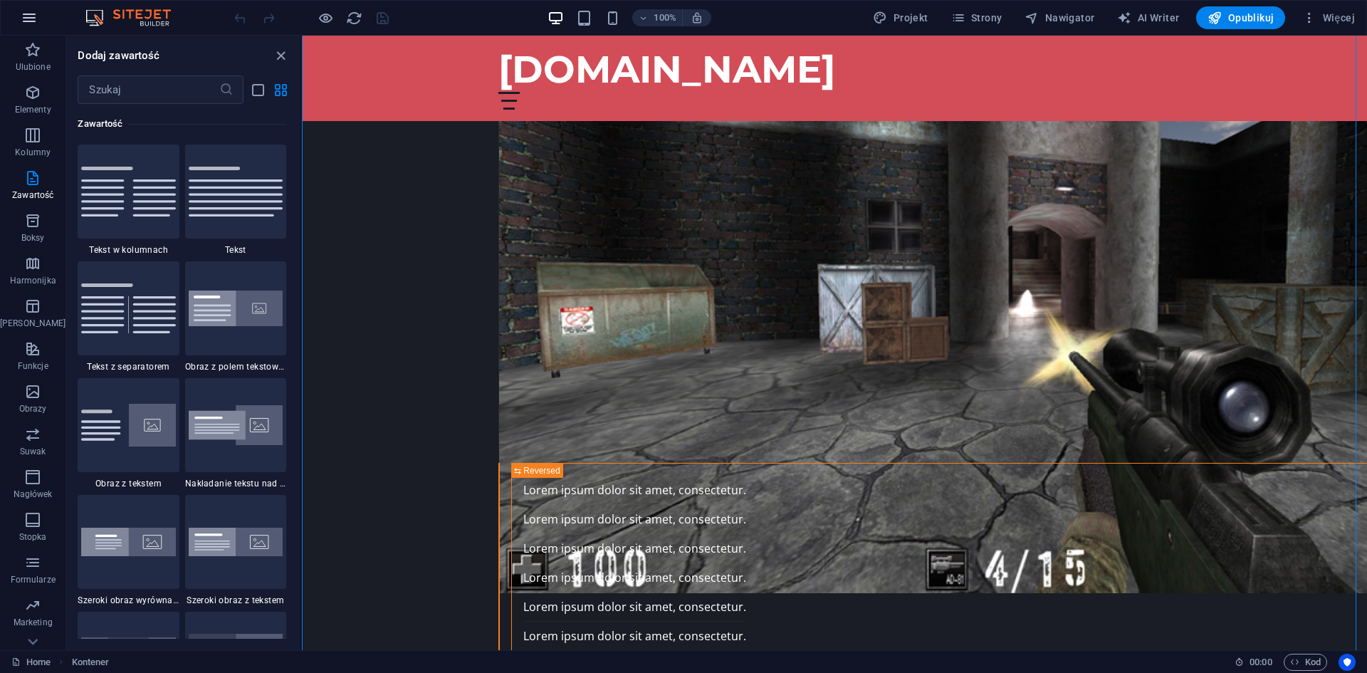
click at [31, 18] on icon "button" at bounding box center [29, 17] width 17 height 17
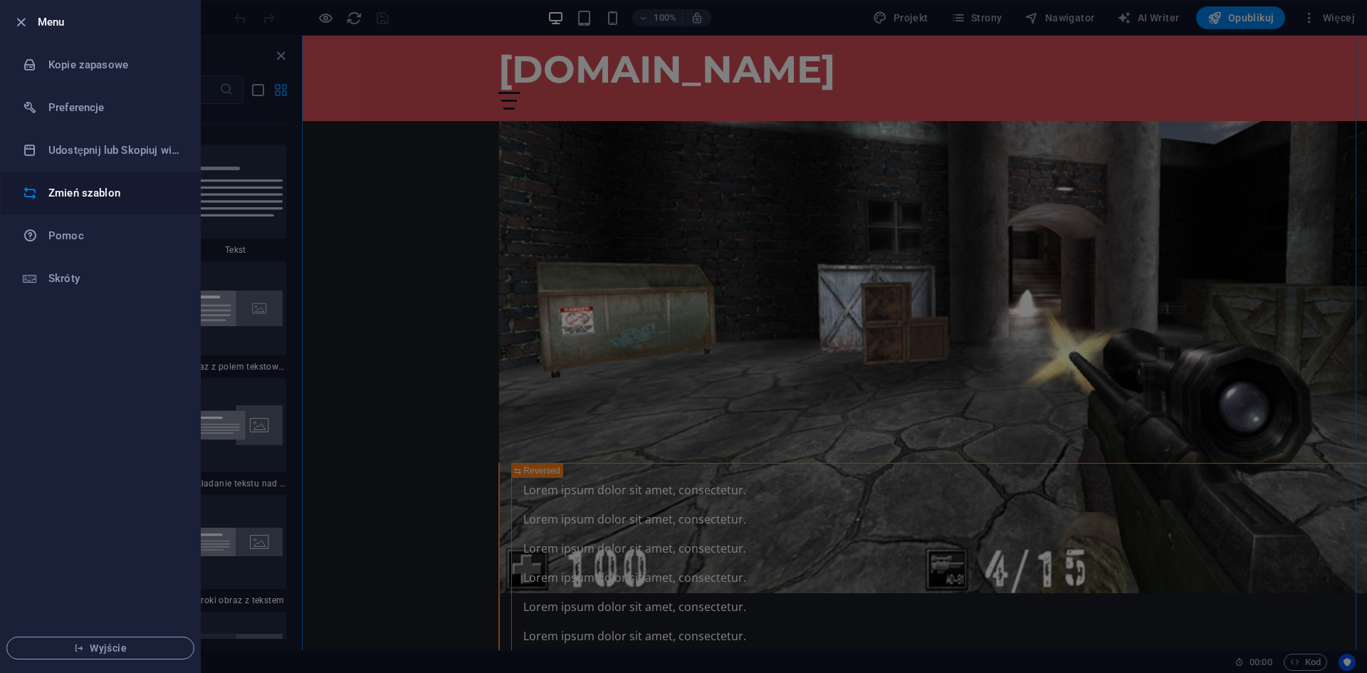
click at [105, 191] on h6 "Zmień szablon" at bounding box center [114, 192] width 132 height 17
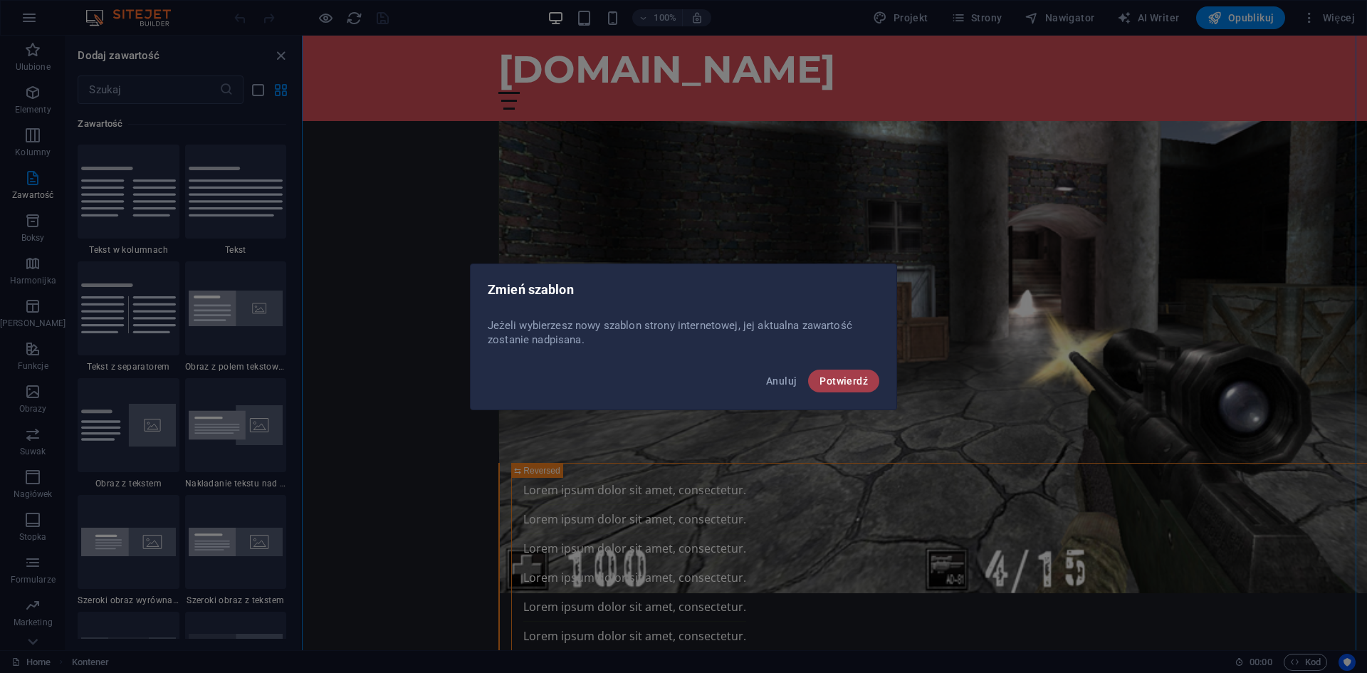
click at [860, 384] on span "Potwierdź" at bounding box center [843, 380] width 48 height 11
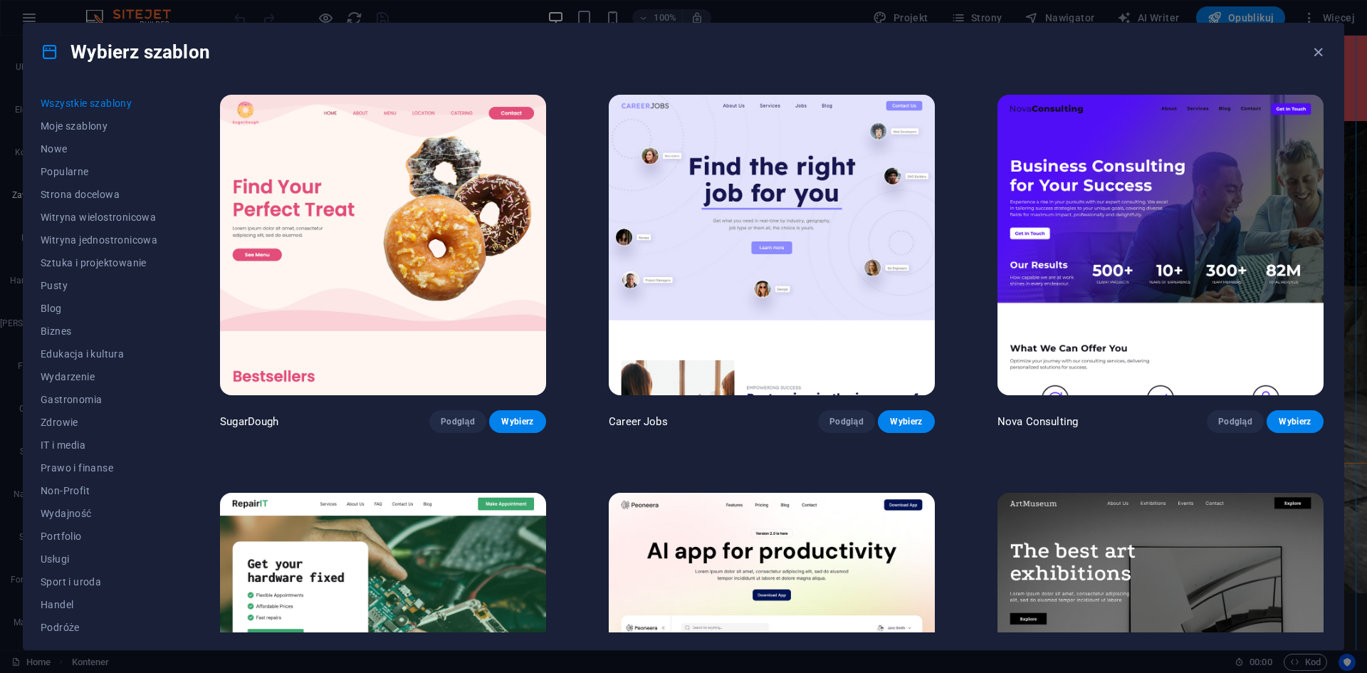
scroll to position [427, 0]
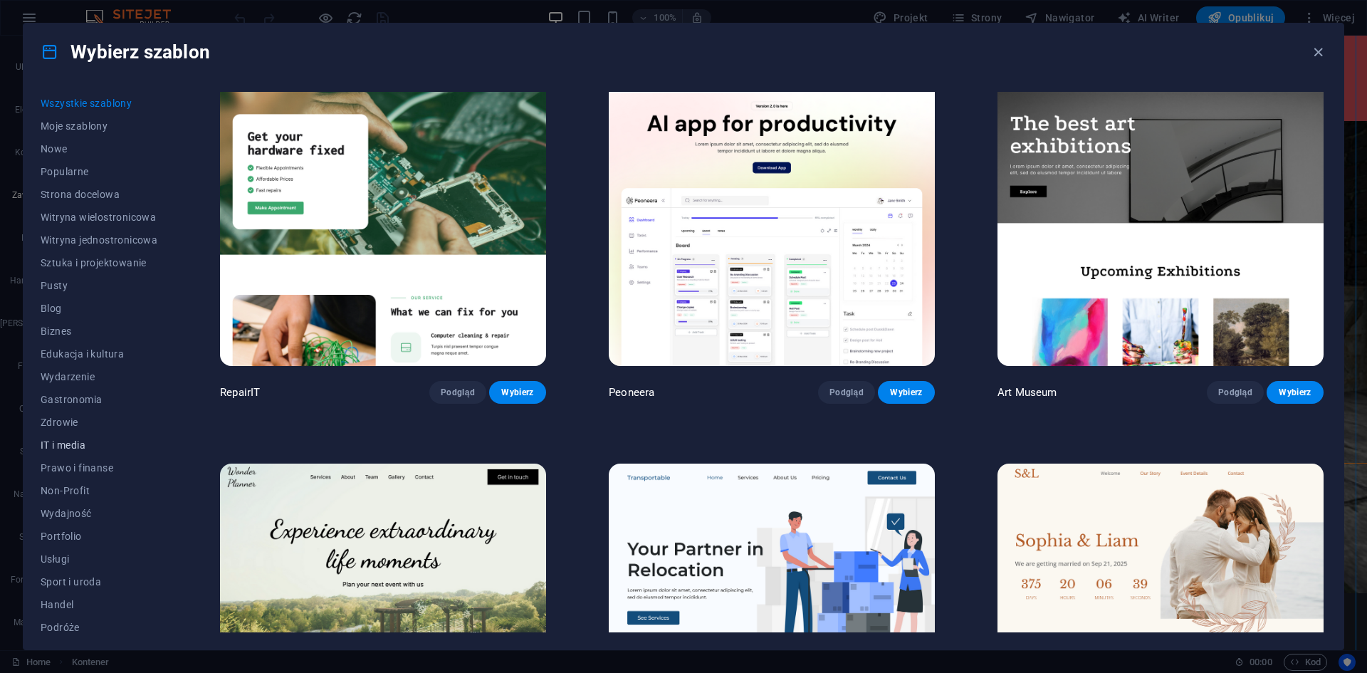
click at [78, 447] on span "IT i media" at bounding box center [99, 444] width 117 height 11
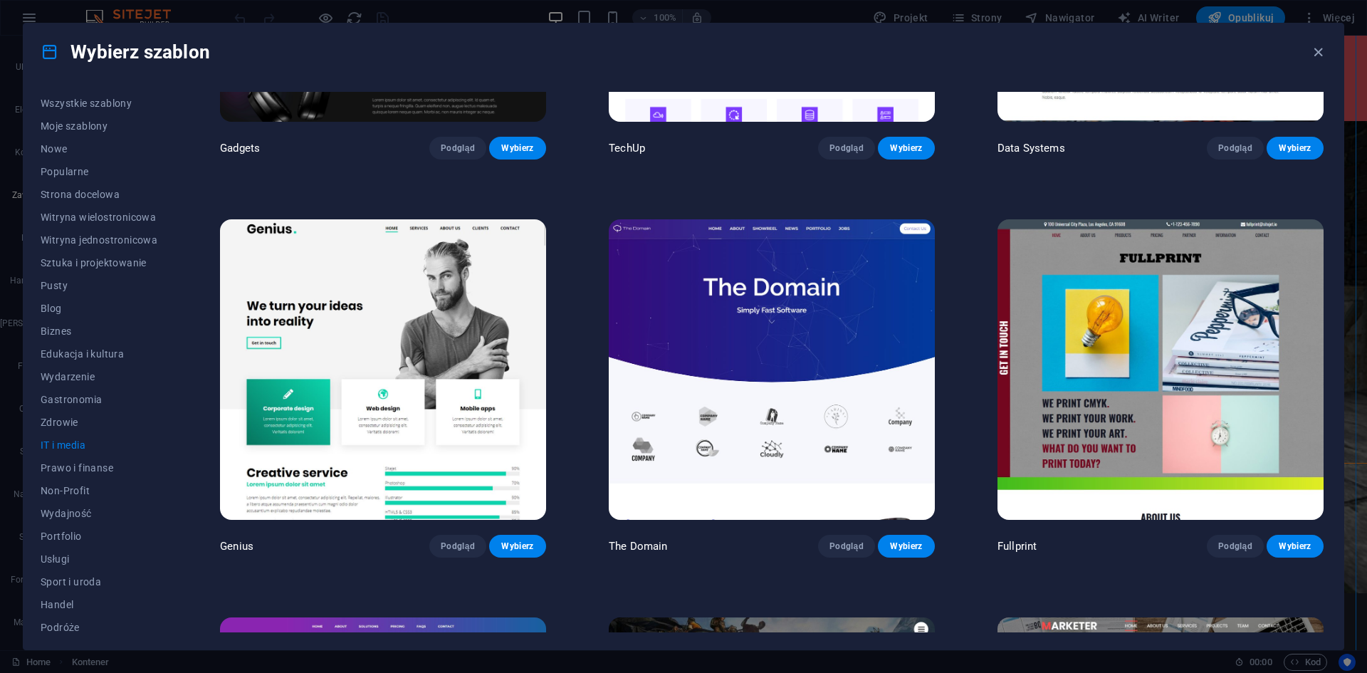
scroll to position [743, 0]
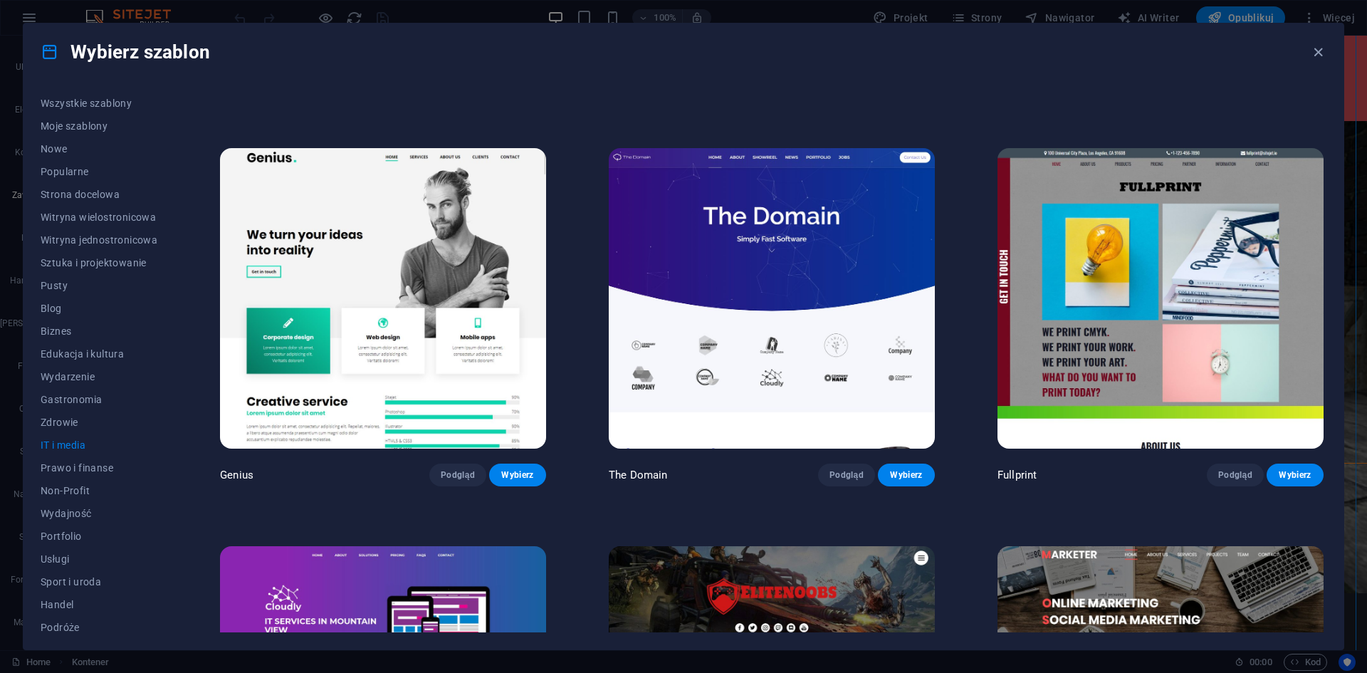
click at [829, 232] on img at bounding box center [772, 298] width 326 height 300
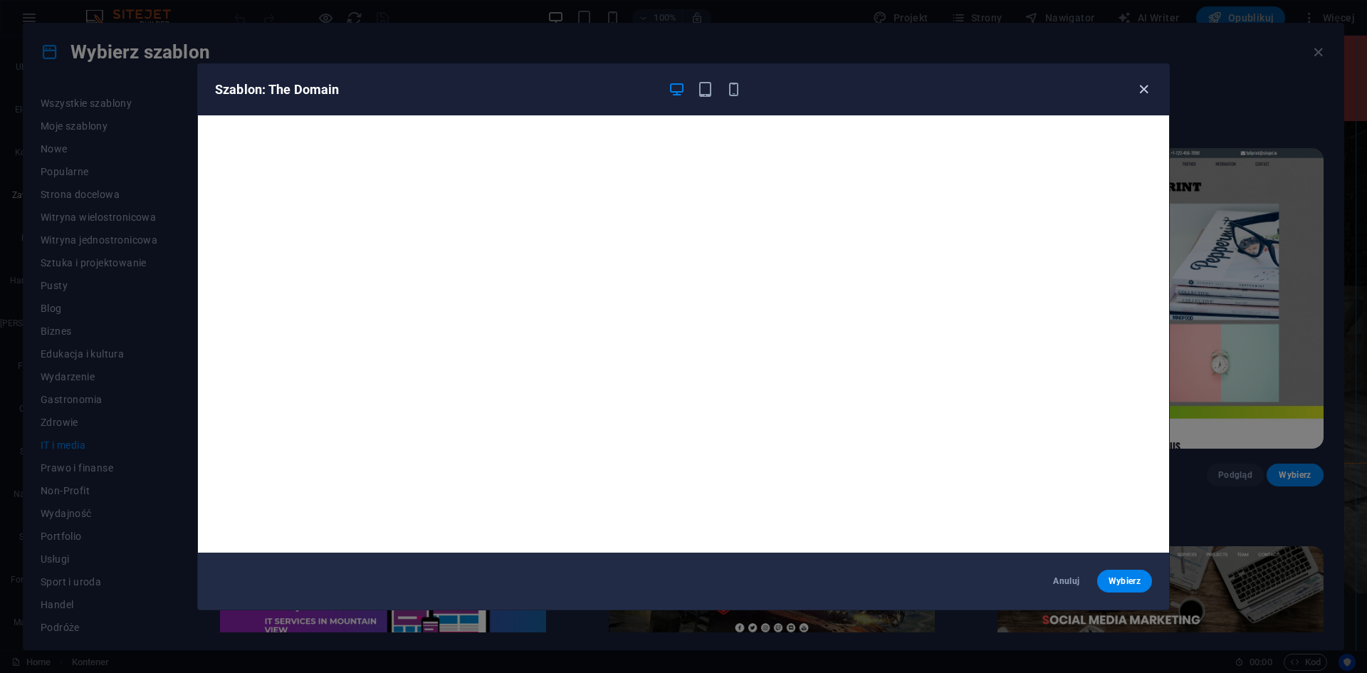
click at [1140, 85] on icon "button" at bounding box center [1144, 89] width 16 height 16
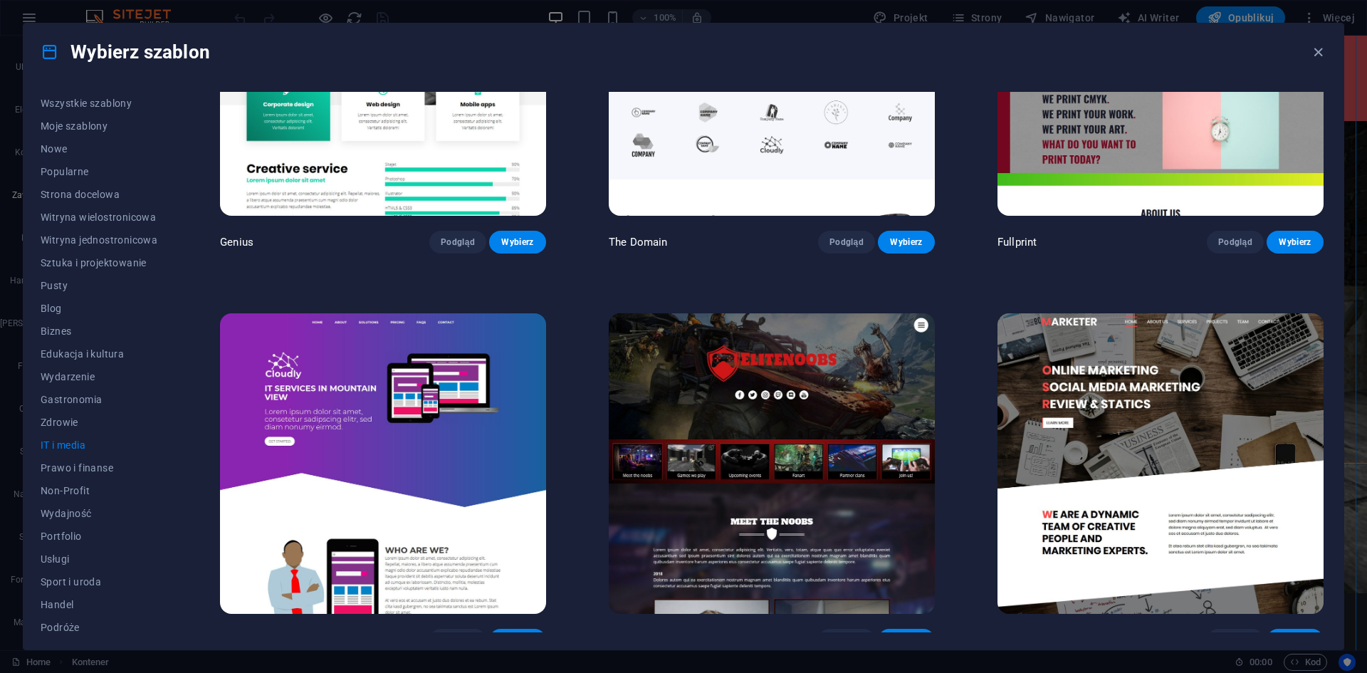
scroll to position [988, 0]
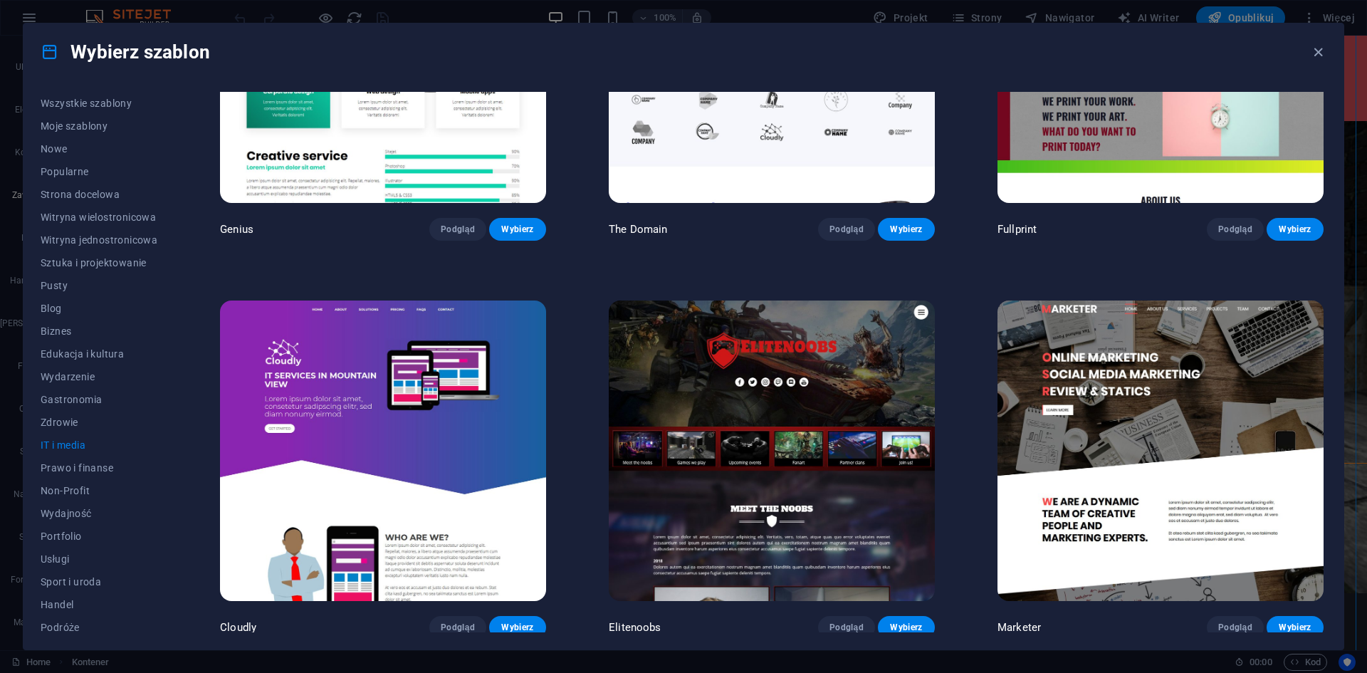
click at [765, 339] on img at bounding box center [772, 450] width 326 height 300
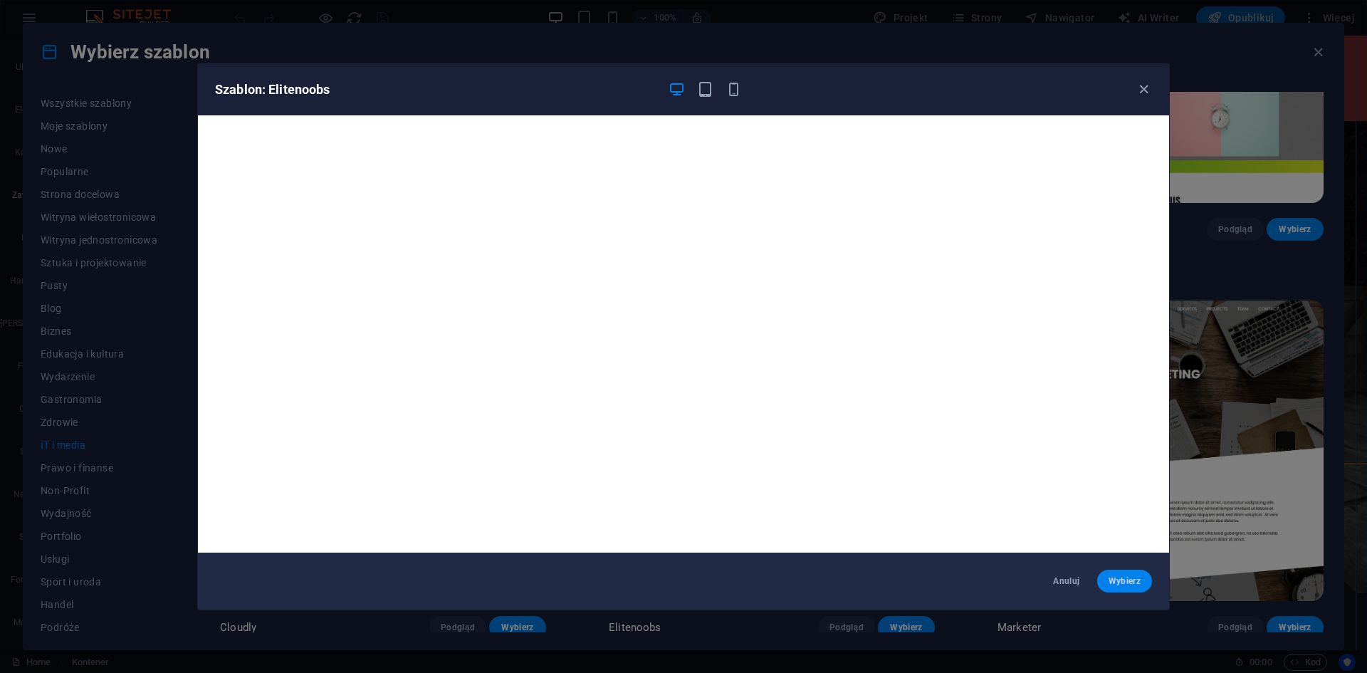
drag, startPoint x: 765, startPoint y: 339, endPoint x: 1114, endPoint y: 575, distance: 422.0
click at [1114, 575] on span "Wybierz" at bounding box center [1125, 580] width 32 height 11
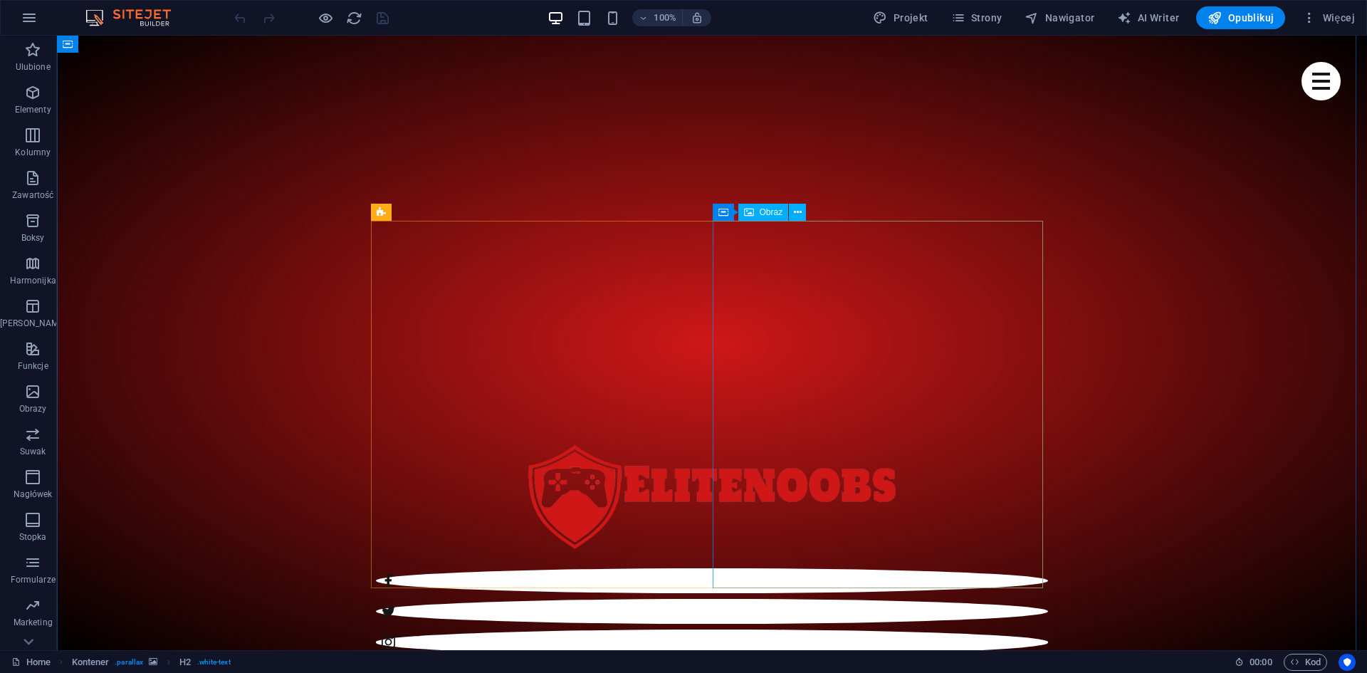
scroll to position [686, 0]
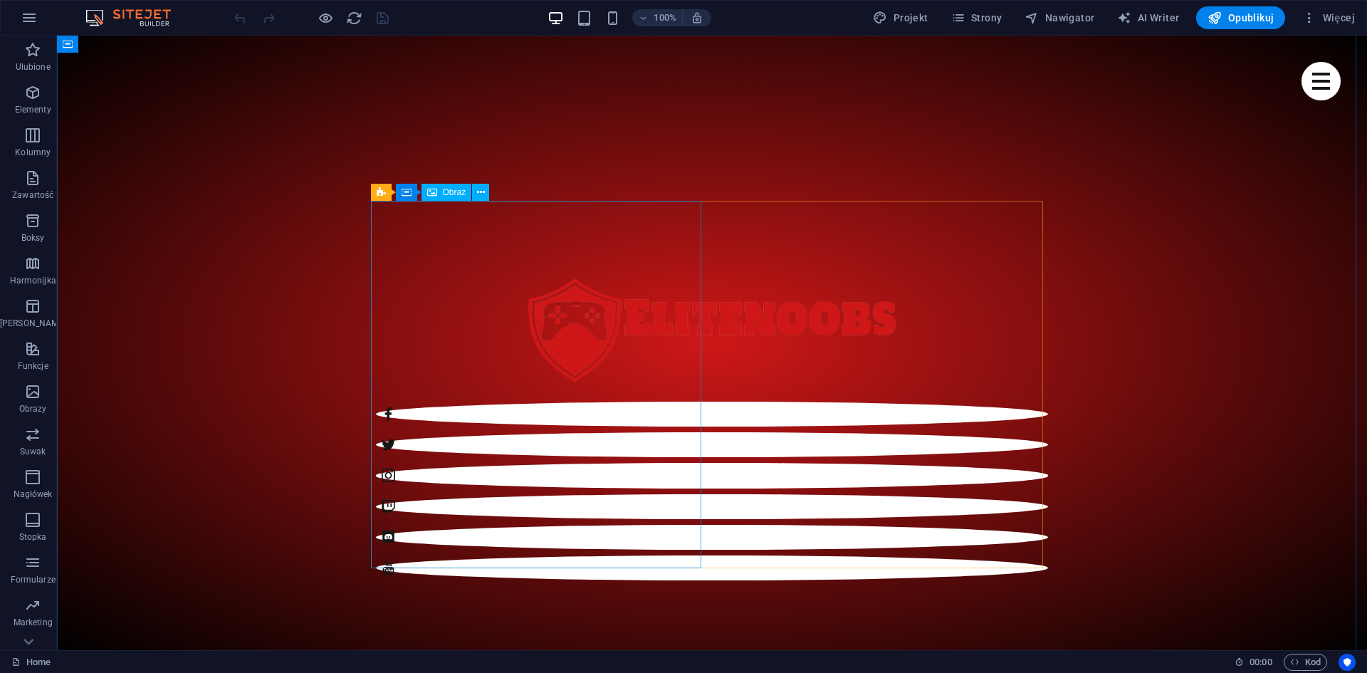
click at [443, 192] on span "Obraz" at bounding box center [454, 192] width 23 height 9
click at [451, 192] on span "Obraz" at bounding box center [454, 192] width 23 height 9
select select "%"
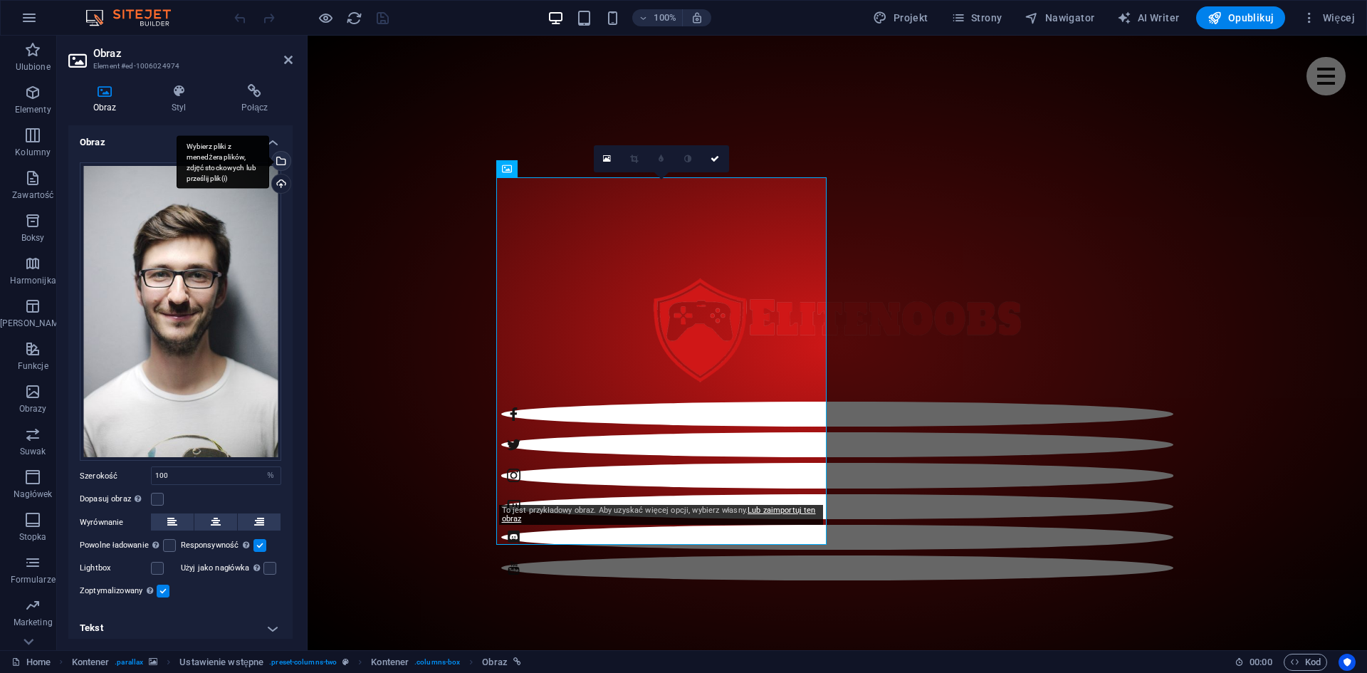
click at [276, 155] on div "Wybierz pliki z menedżera plików, zdjęć stockowych lub prześlij plik(i)" at bounding box center [279, 162] width 21 height 21
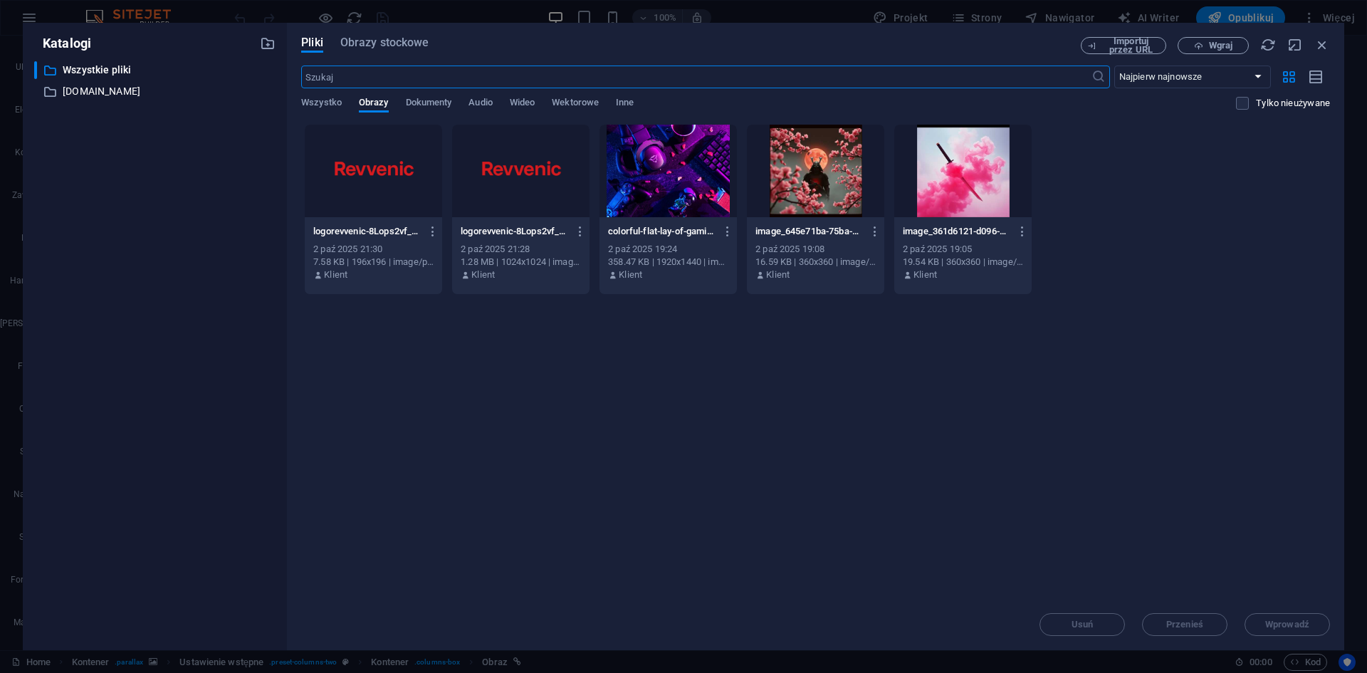
click at [851, 179] on div at bounding box center [815, 171] width 137 height 93
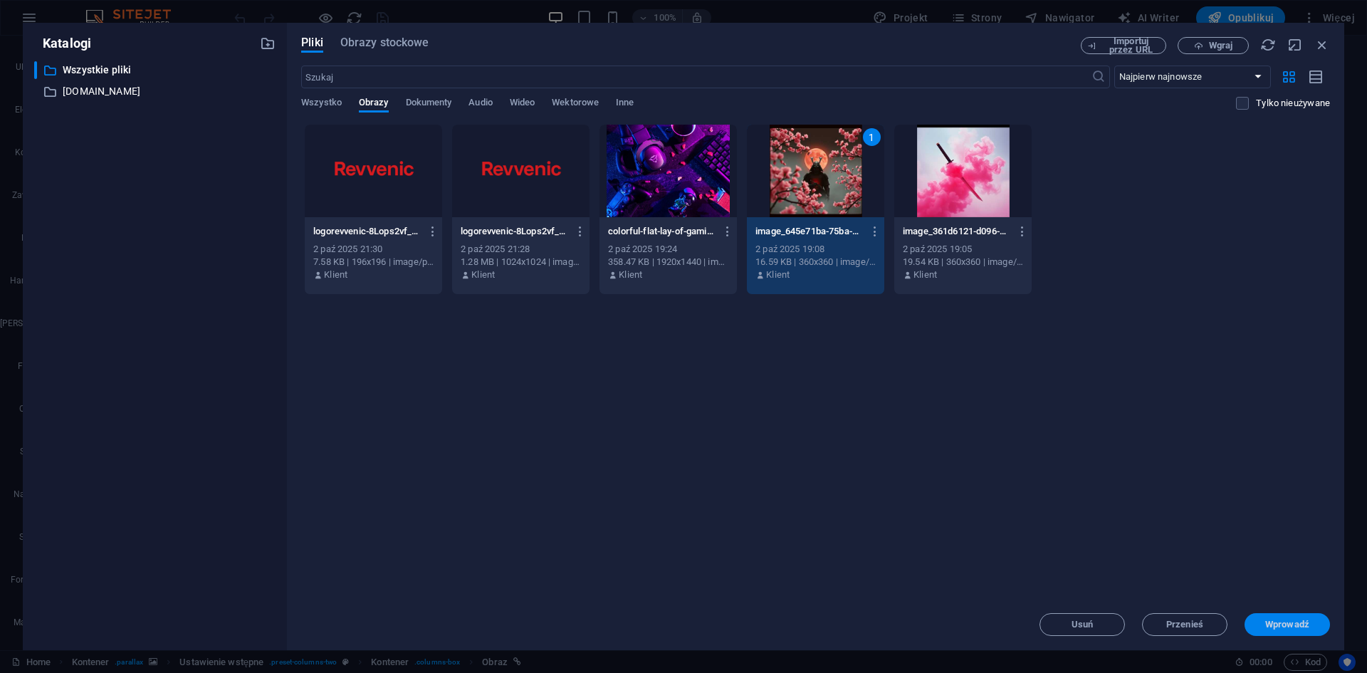
drag, startPoint x: 1010, startPoint y: 585, endPoint x: 1318, endPoint y: 621, distance: 309.6
click at [1318, 621] on span "Wprowadź" at bounding box center [1287, 624] width 74 height 9
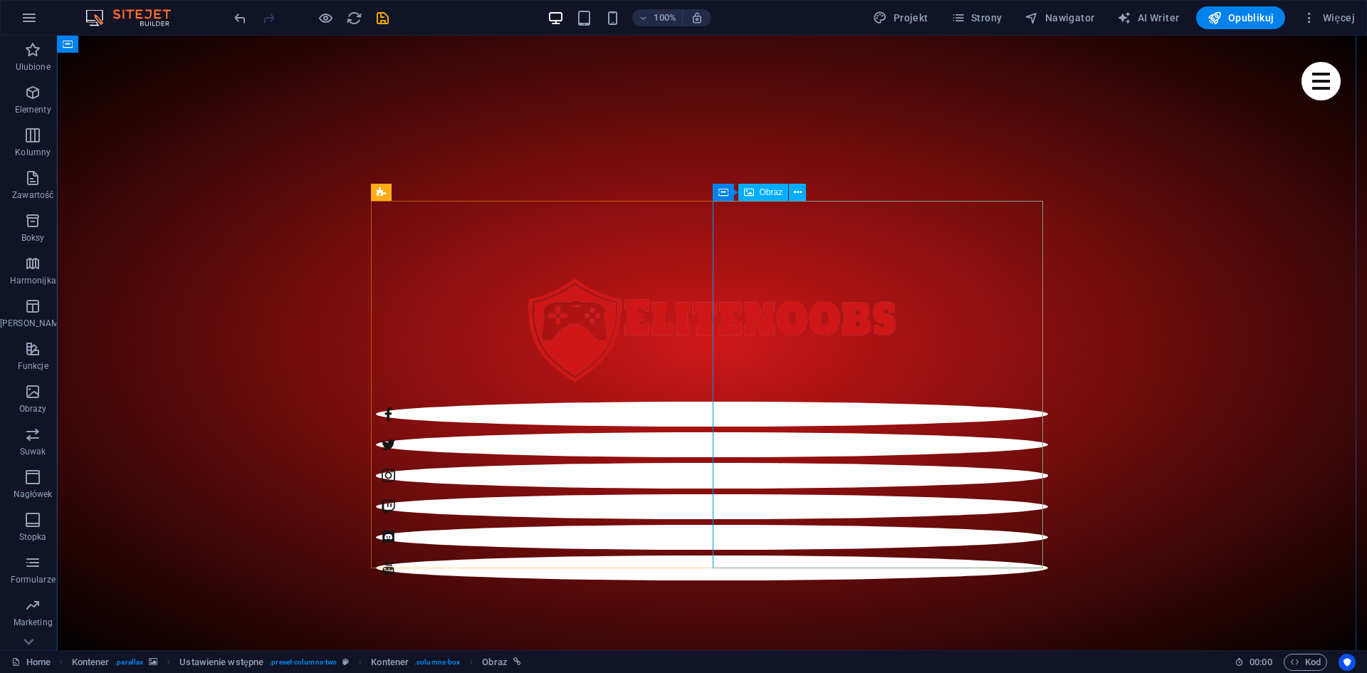
select select "%"
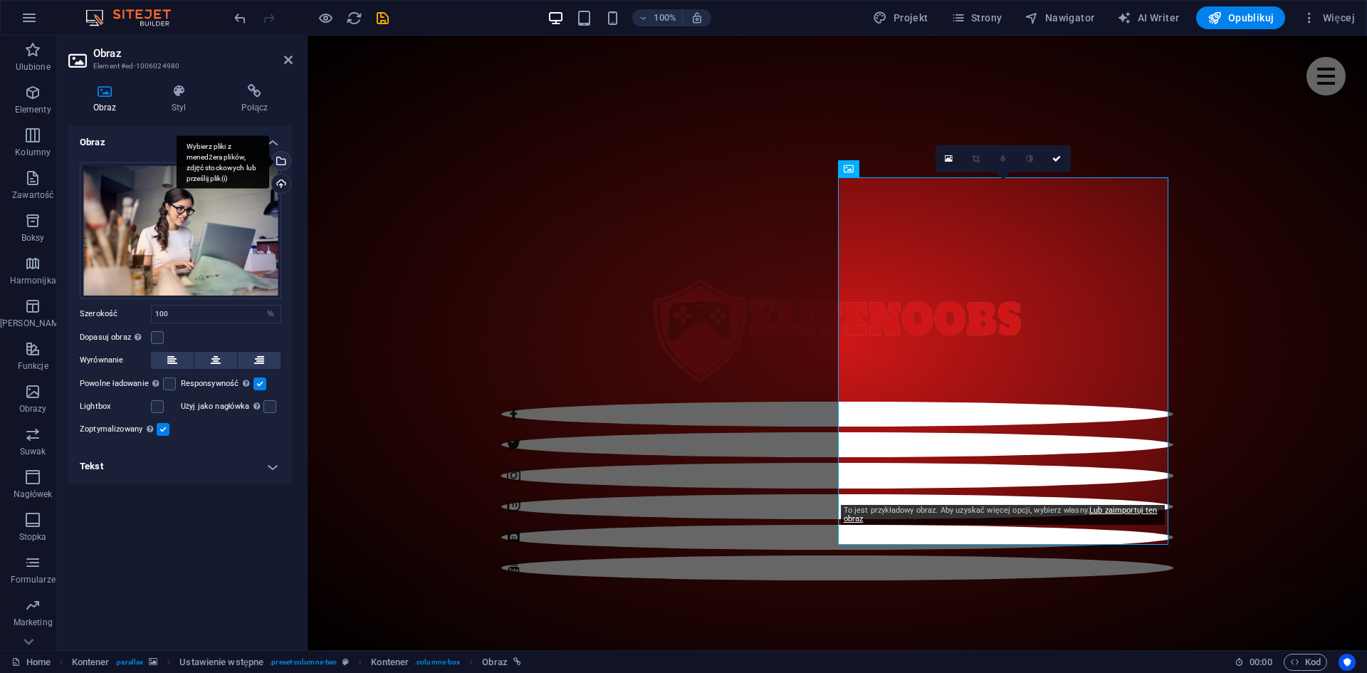
click at [279, 155] on div "Wybierz pliki z menedżera plików, zdjęć stockowych lub prześlij plik(i)" at bounding box center [279, 162] width 21 height 21
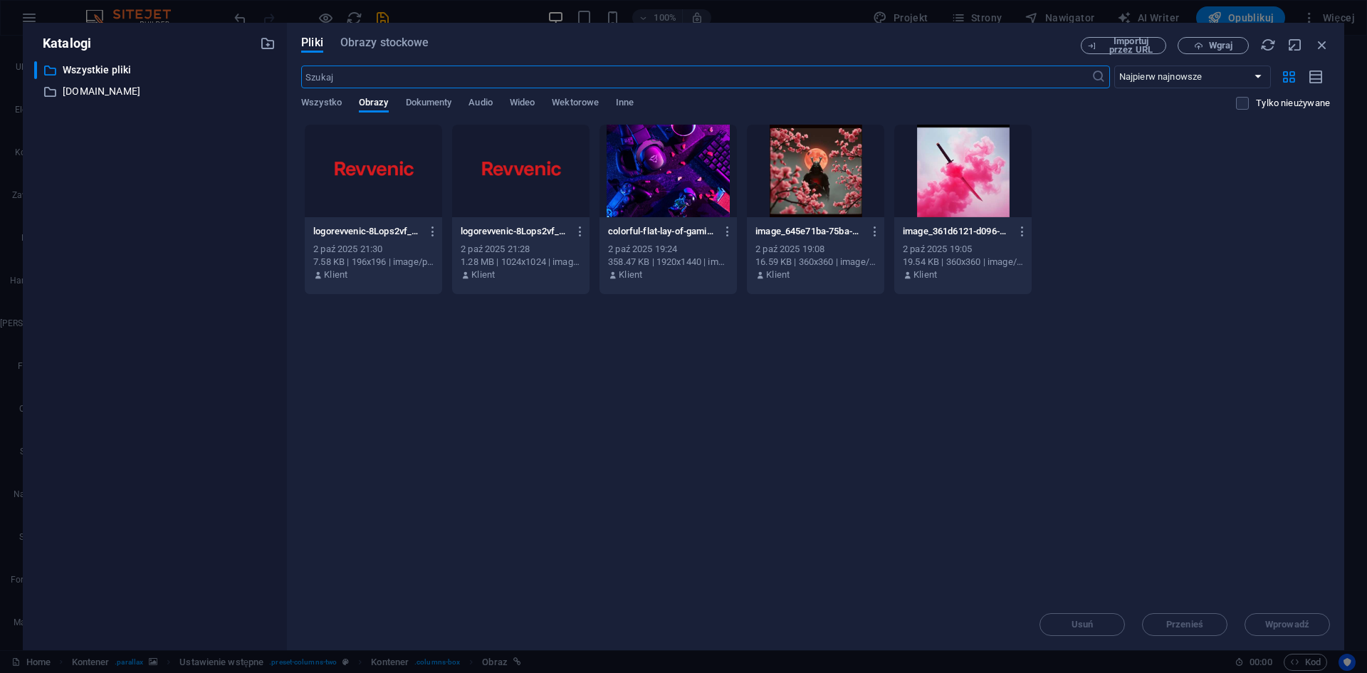
click at [955, 180] on div at bounding box center [962, 171] width 137 height 93
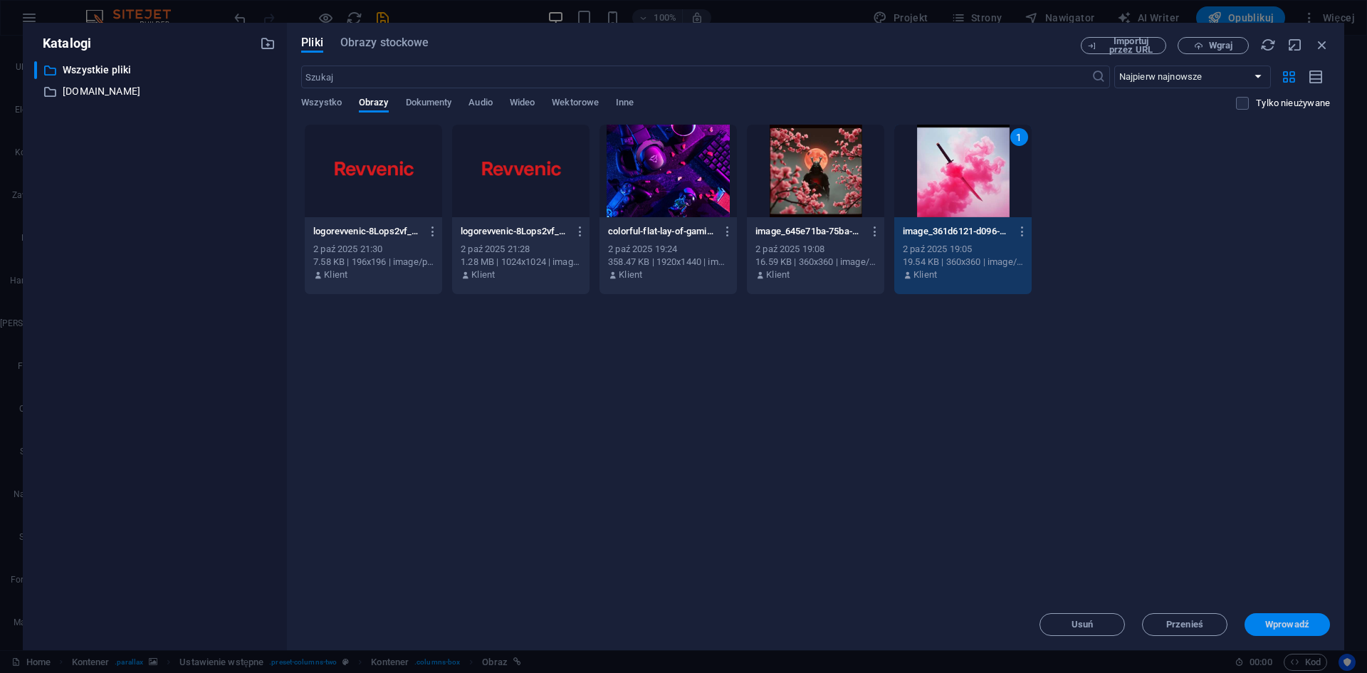
click at [1298, 615] on button "Wprowadź" at bounding box center [1287, 624] width 85 height 23
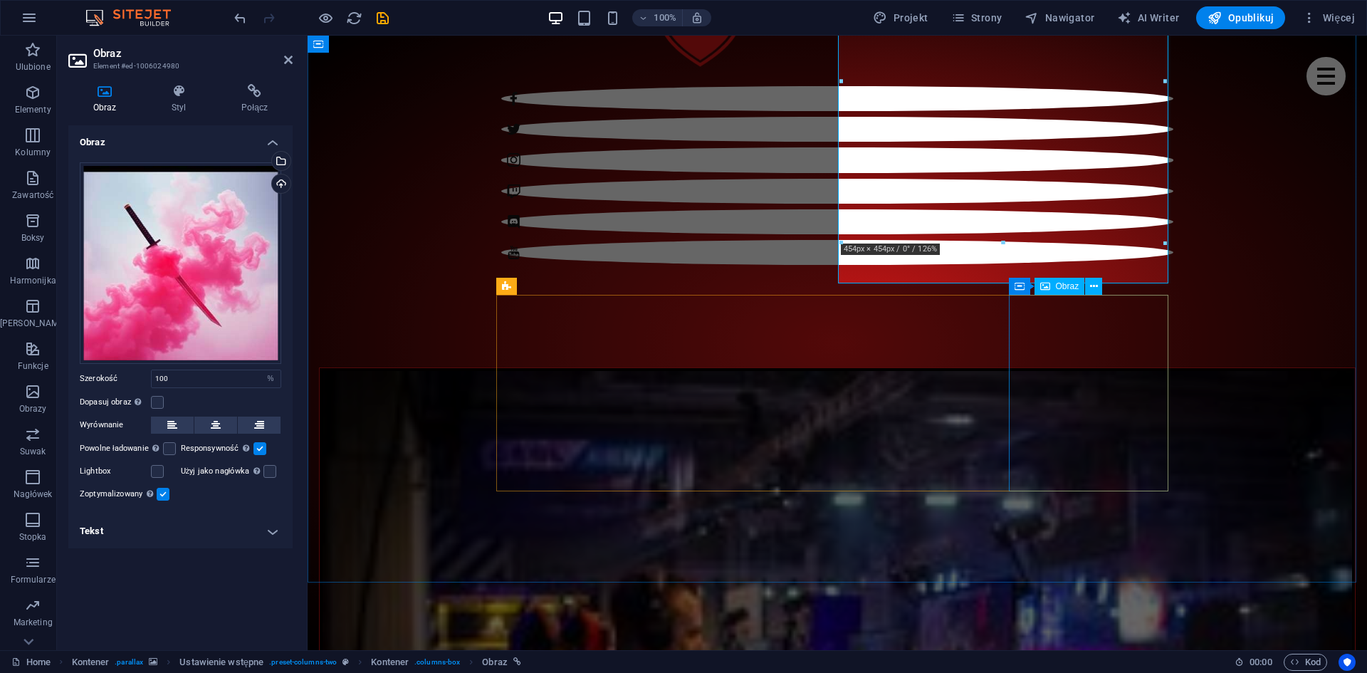
scroll to position [1042, 0]
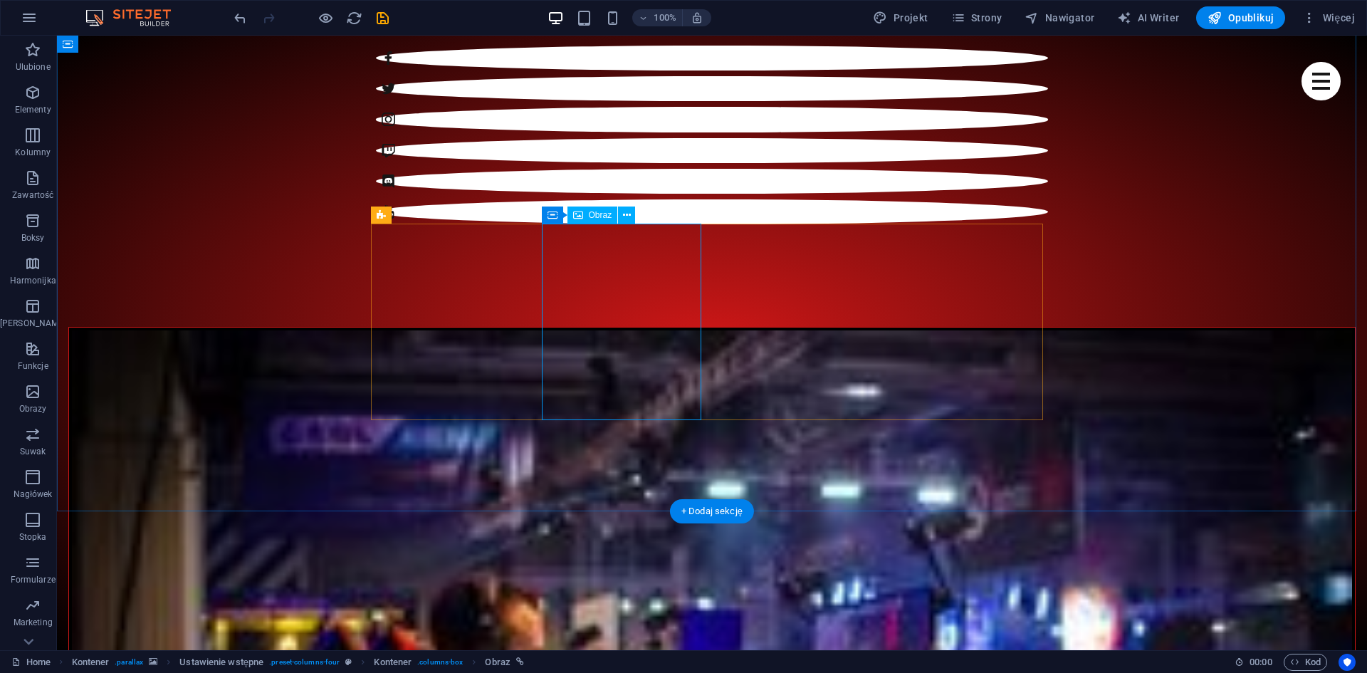
select select "%"
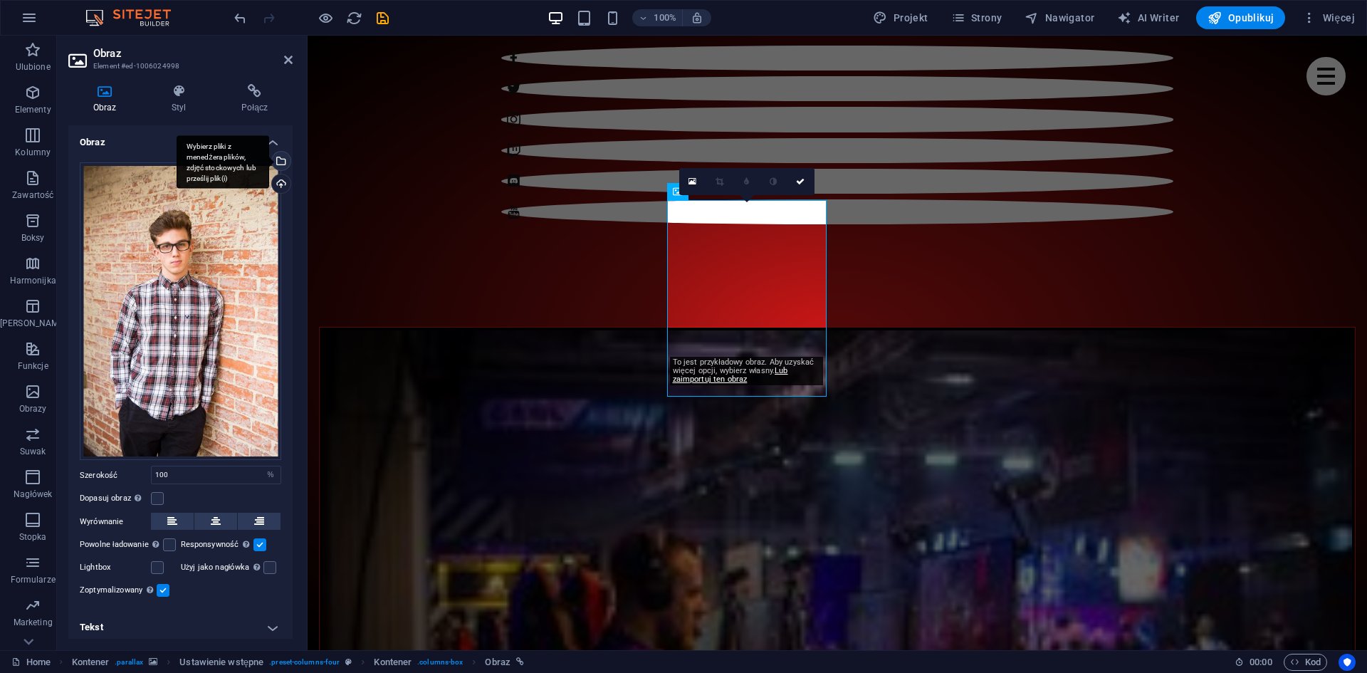
click at [278, 154] on div "Wybierz pliki z menedżera plików, zdjęć stockowych lub prześlij plik(i)" at bounding box center [279, 162] width 21 height 21
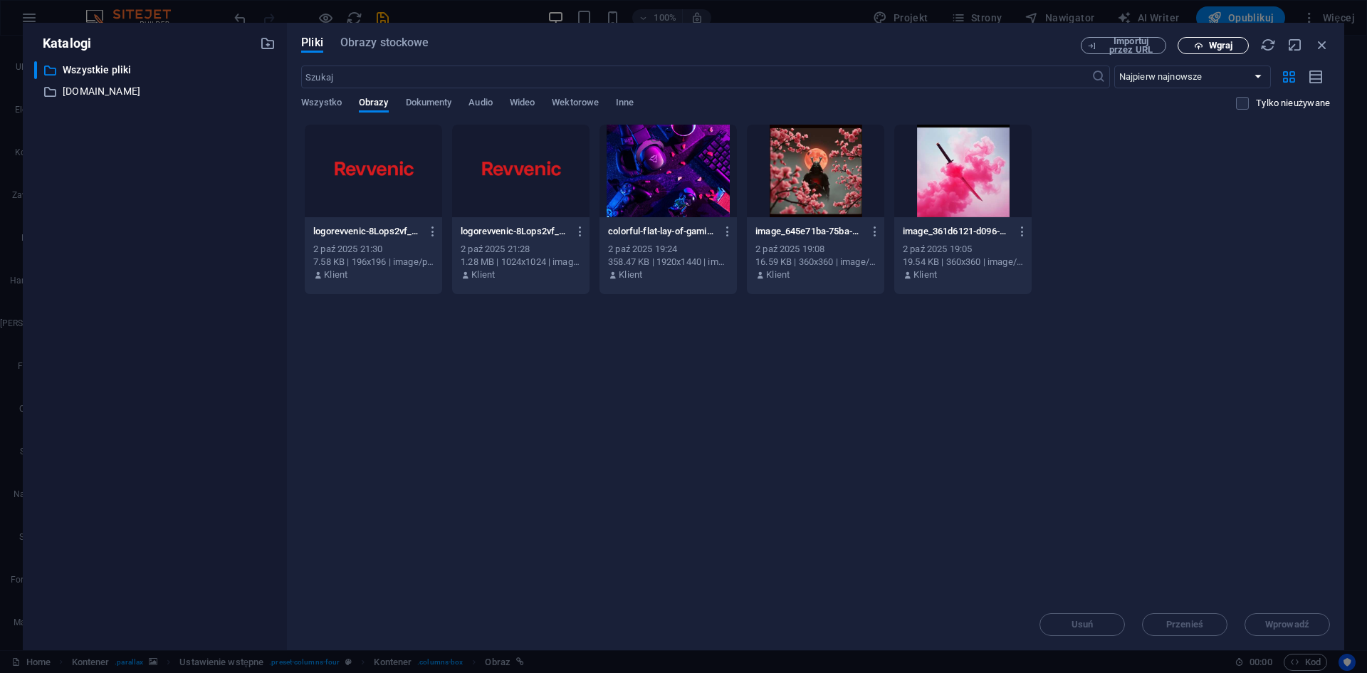
click at [1217, 43] on span "Wgraj" at bounding box center [1220, 45] width 23 height 9
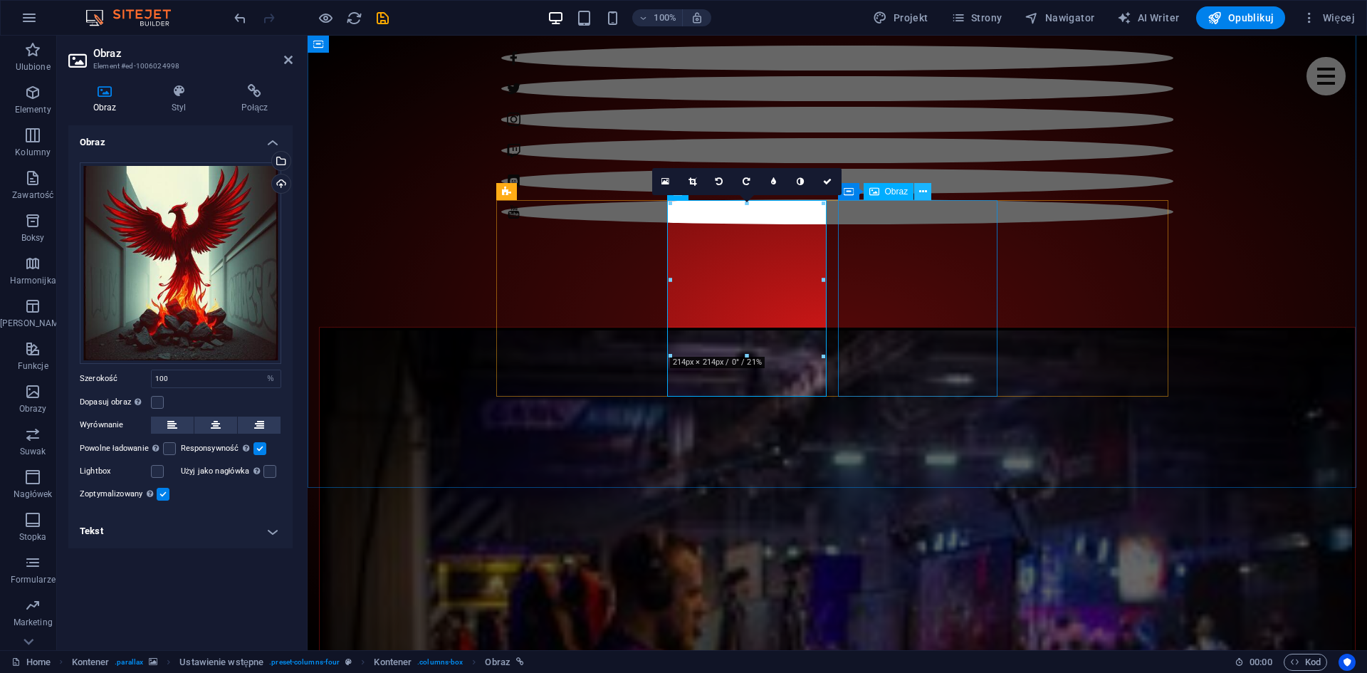
click at [921, 192] on icon at bounding box center [923, 191] width 8 height 15
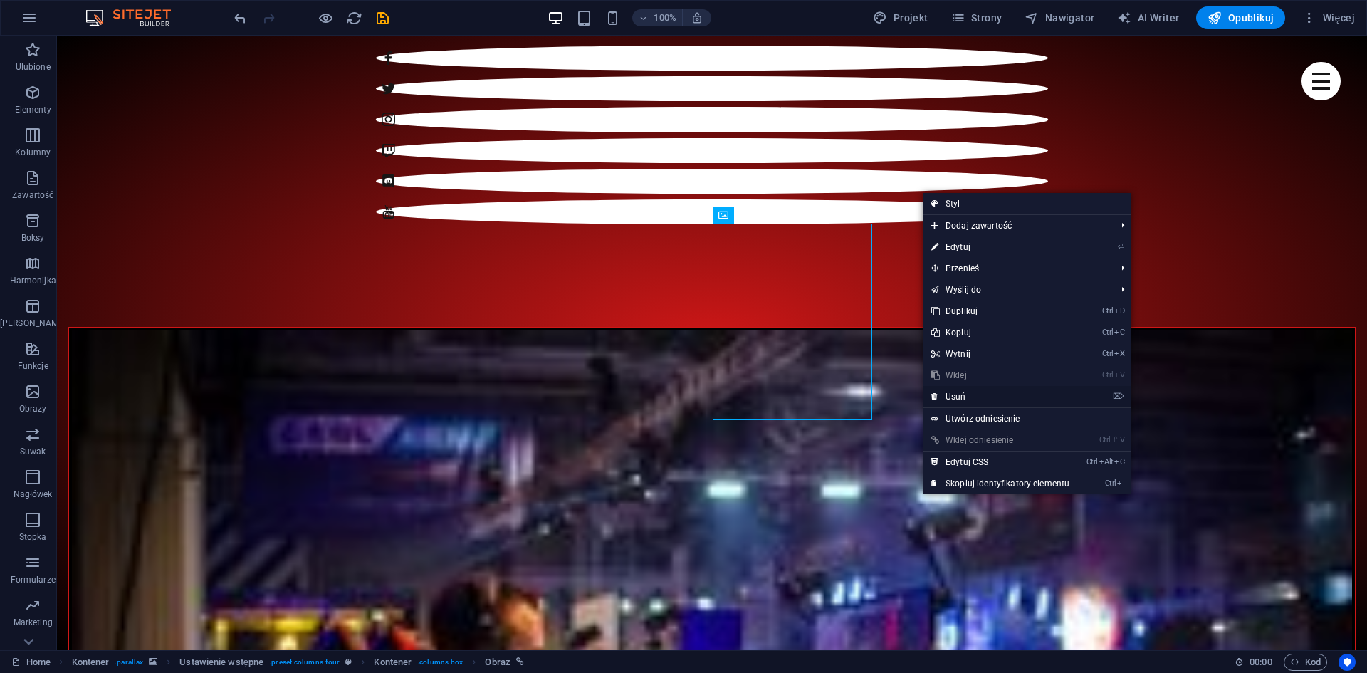
click at [960, 398] on link "⌦ Usuń" at bounding box center [1000, 396] width 155 height 21
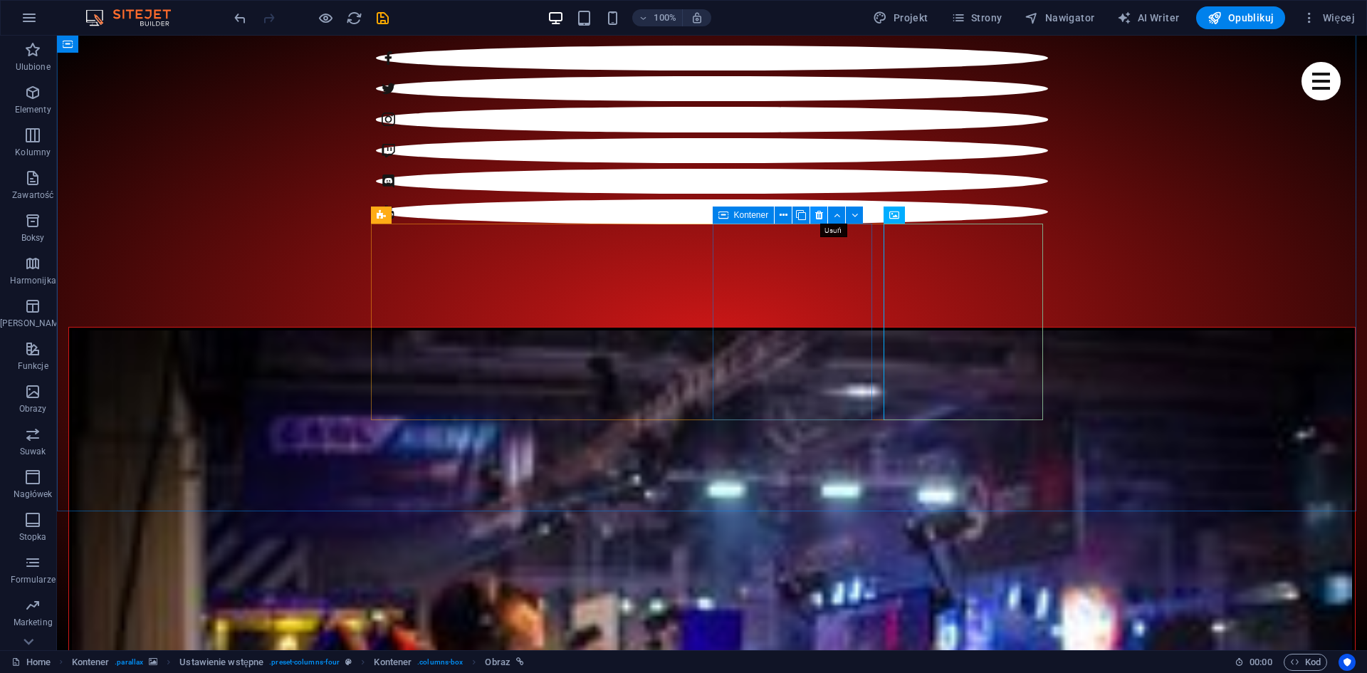
click at [813, 216] on button at bounding box center [818, 214] width 17 height 17
click at [908, 218] on icon at bounding box center [912, 215] width 8 height 15
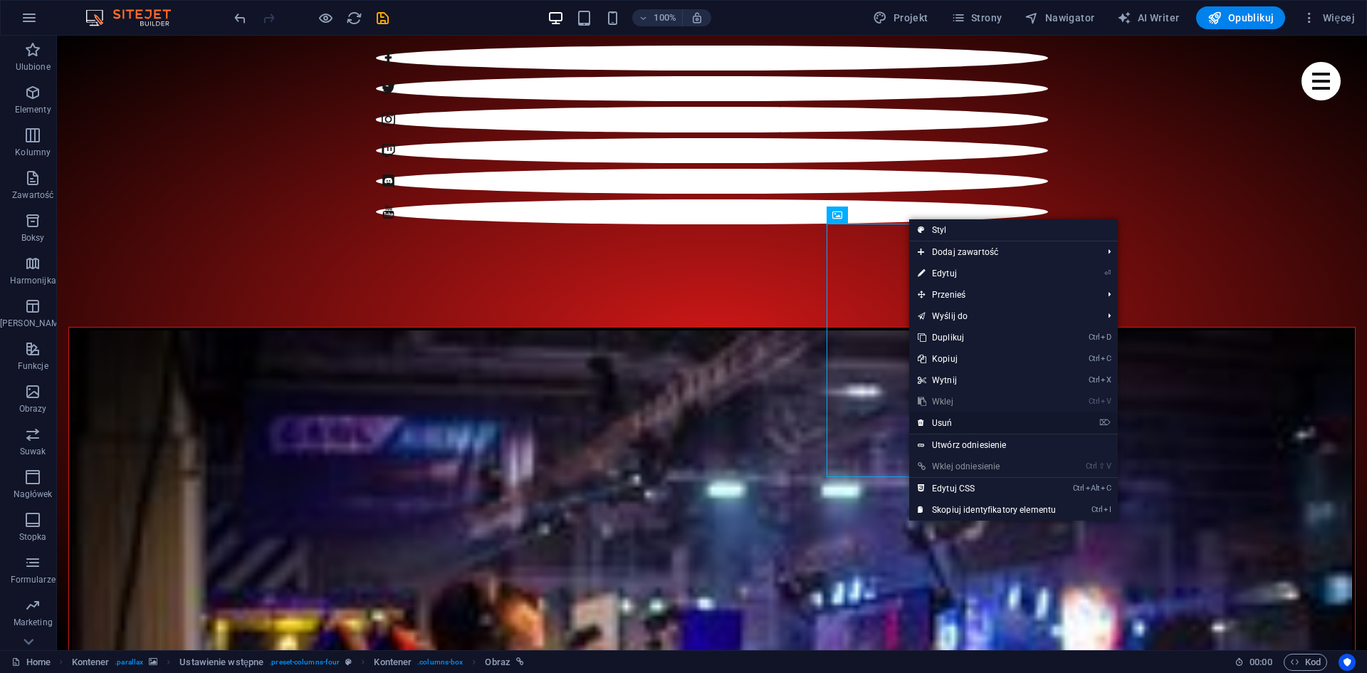
click at [962, 430] on link "⌦ Usuń" at bounding box center [986, 422] width 155 height 21
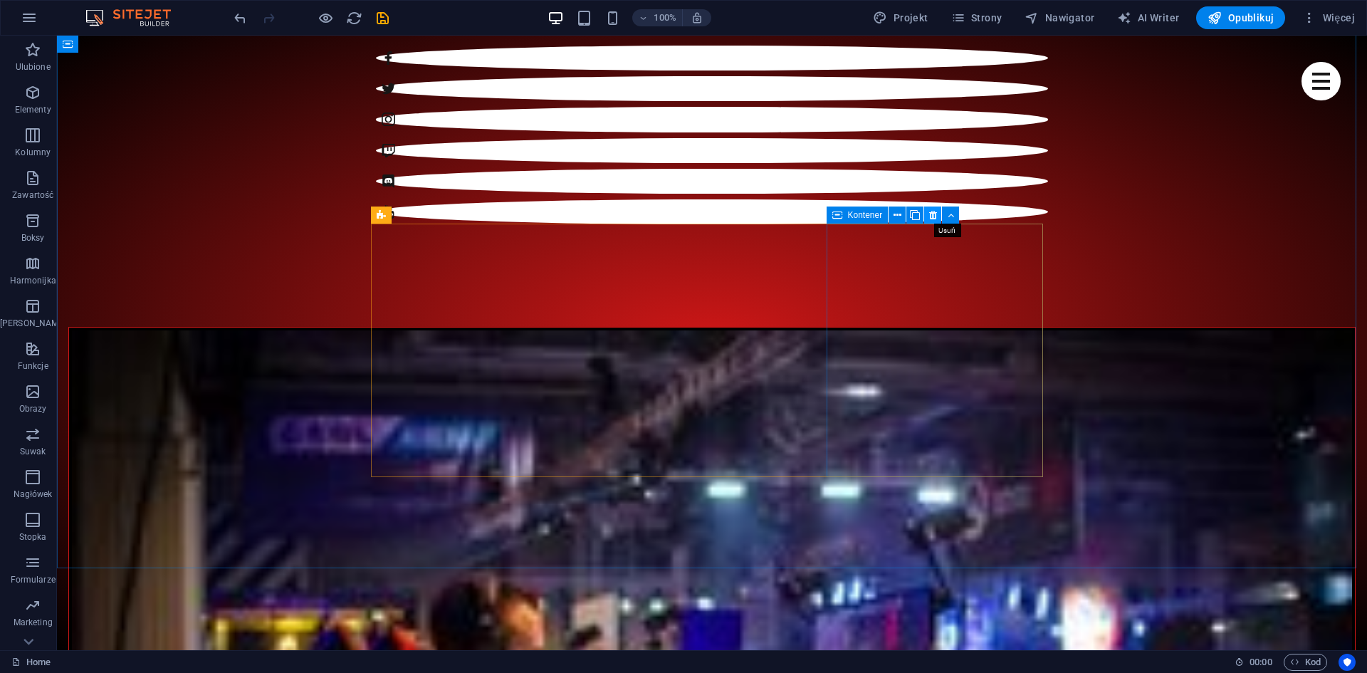
click at [930, 215] on icon at bounding box center [933, 215] width 8 height 15
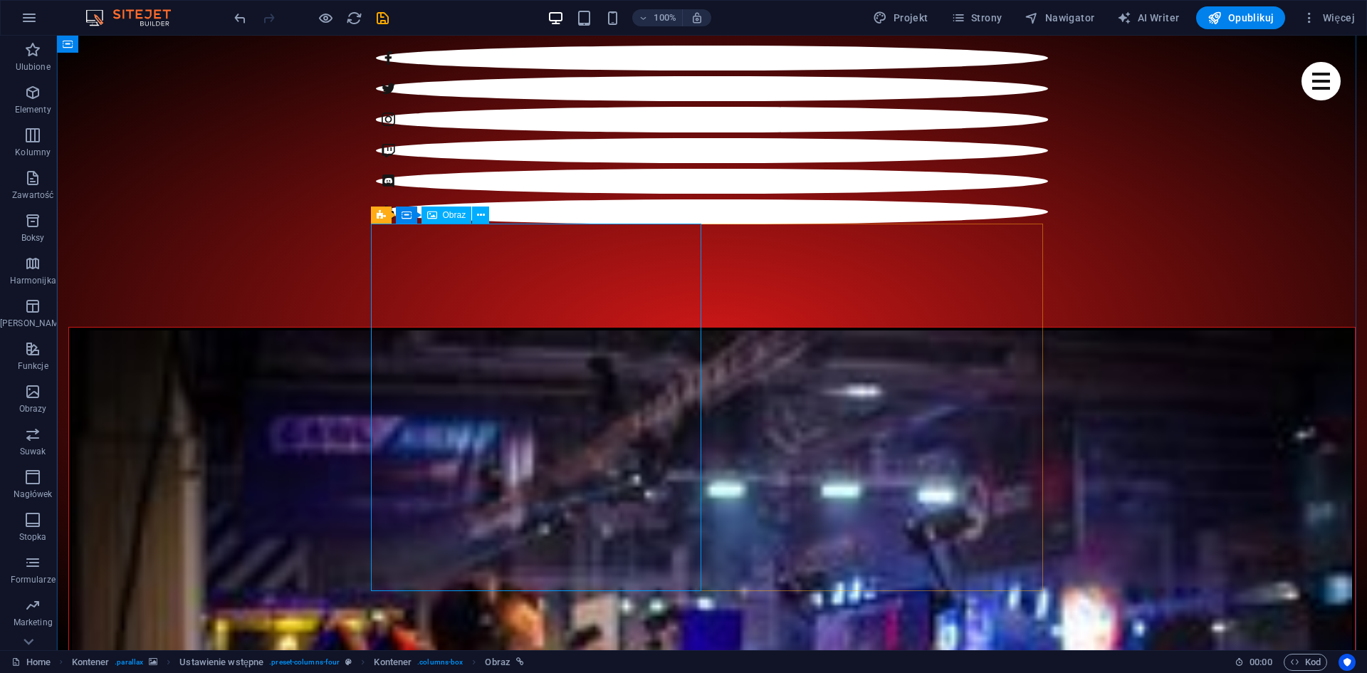
click at [449, 213] on span "Obraz" at bounding box center [454, 215] width 23 height 9
click at [456, 218] on span "Obraz" at bounding box center [454, 215] width 23 height 9
click at [486, 214] on button at bounding box center [480, 214] width 17 height 17
click at [421, 211] on span "Kontener" at bounding box center [434, 215] width 35 height 9
click at [379, 213] on icon at bounding box center [381, 214] width 9 height 17
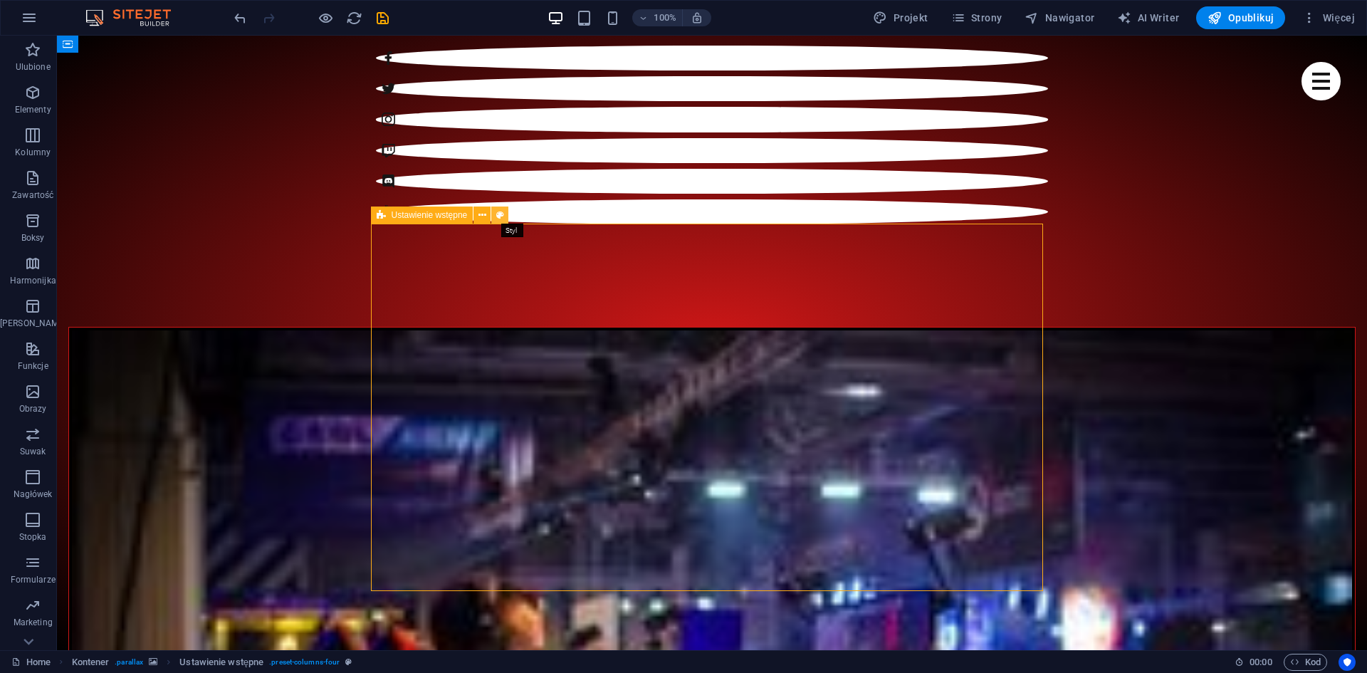
click at [501, 214] on icon at bounding box center [500, 215] width 8 height 15
select select "px"
select select "preset-columns-four"
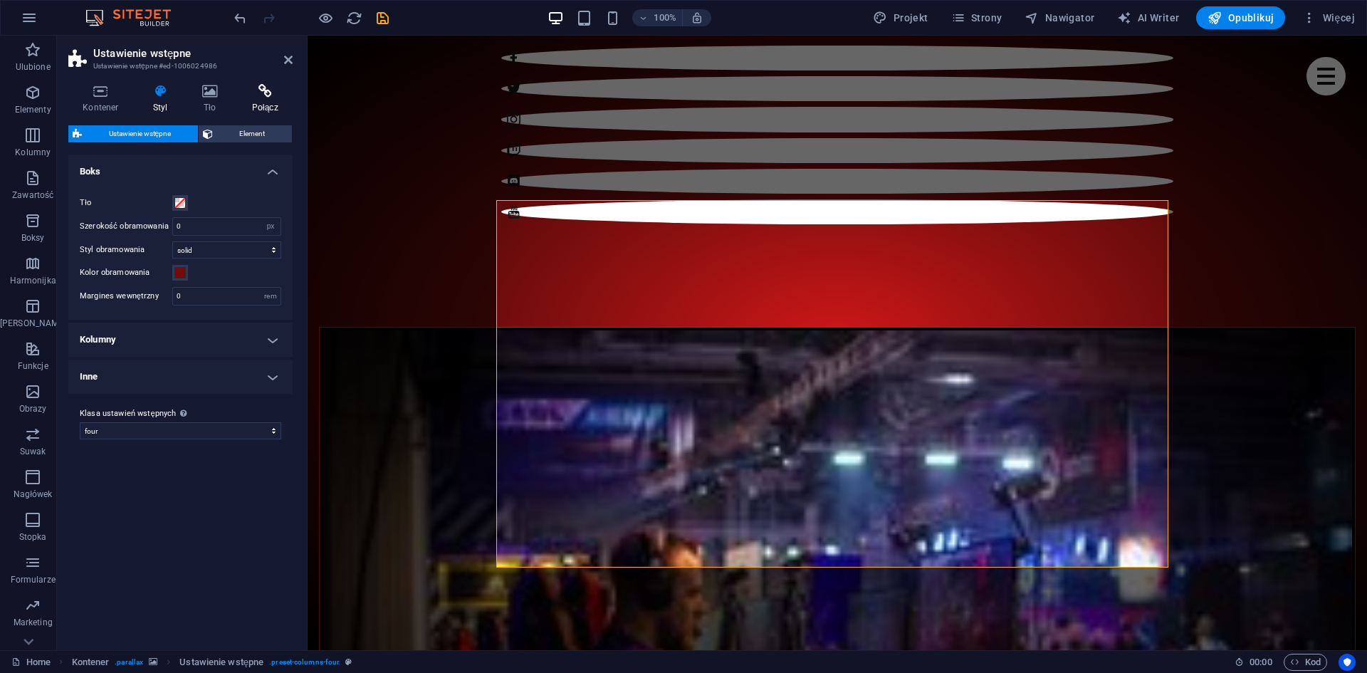
click at [260, 101] on h4 "Połącz" at bounding box center [265, 99] width 56 height 30
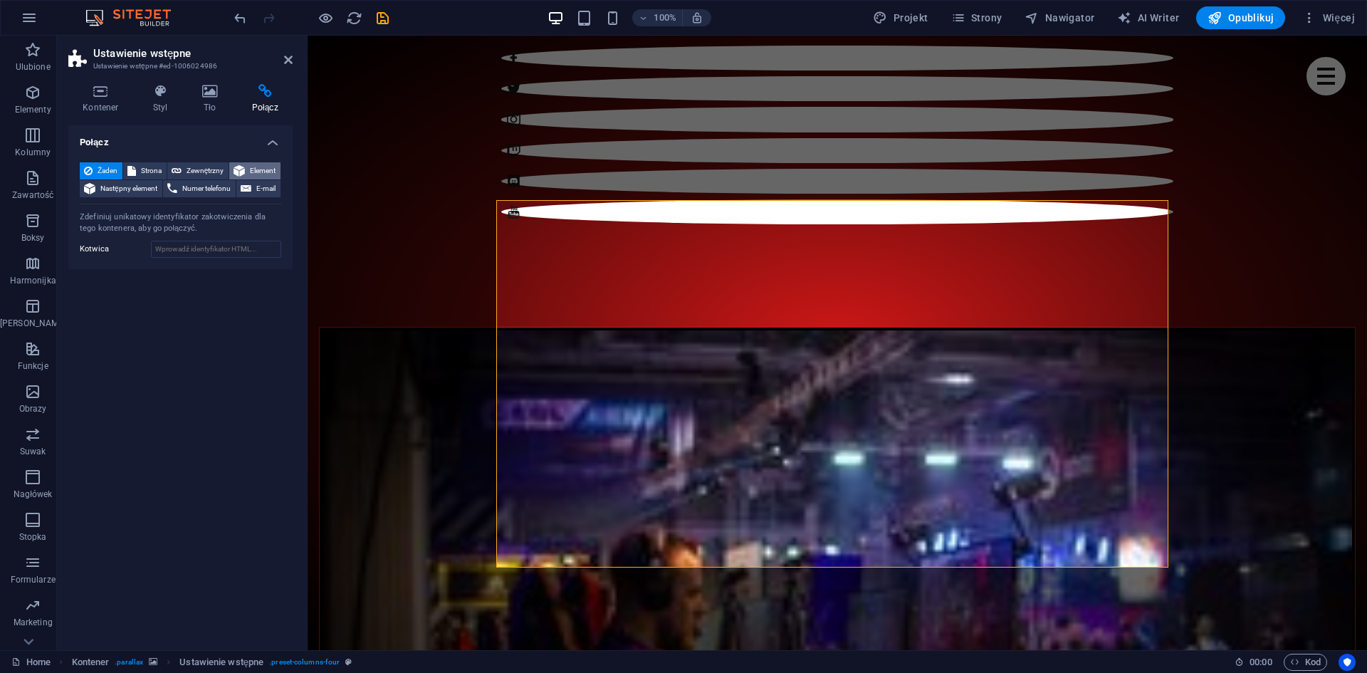
click at [256, 174] on span "Element" at bounding box center [262, 170] width 27 height 17
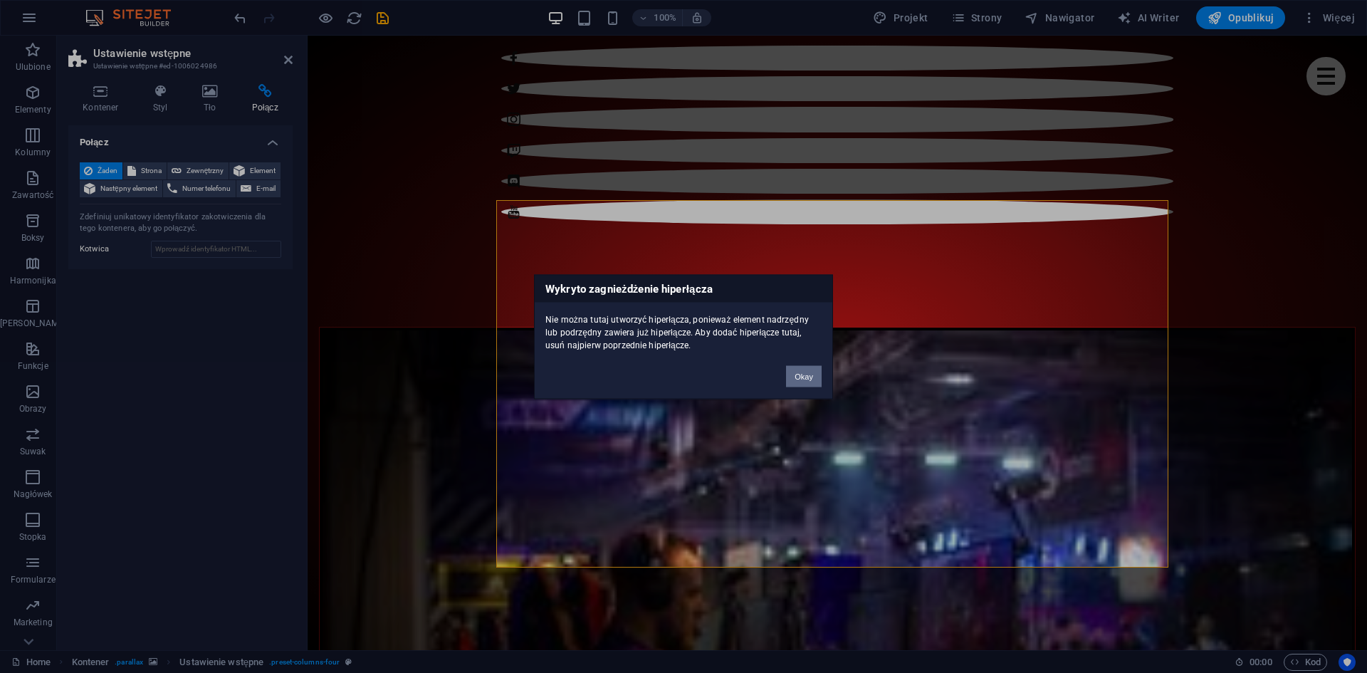
click at [788, 384] on button "Okay" at bounding box center [804, 375] width 36 height 21
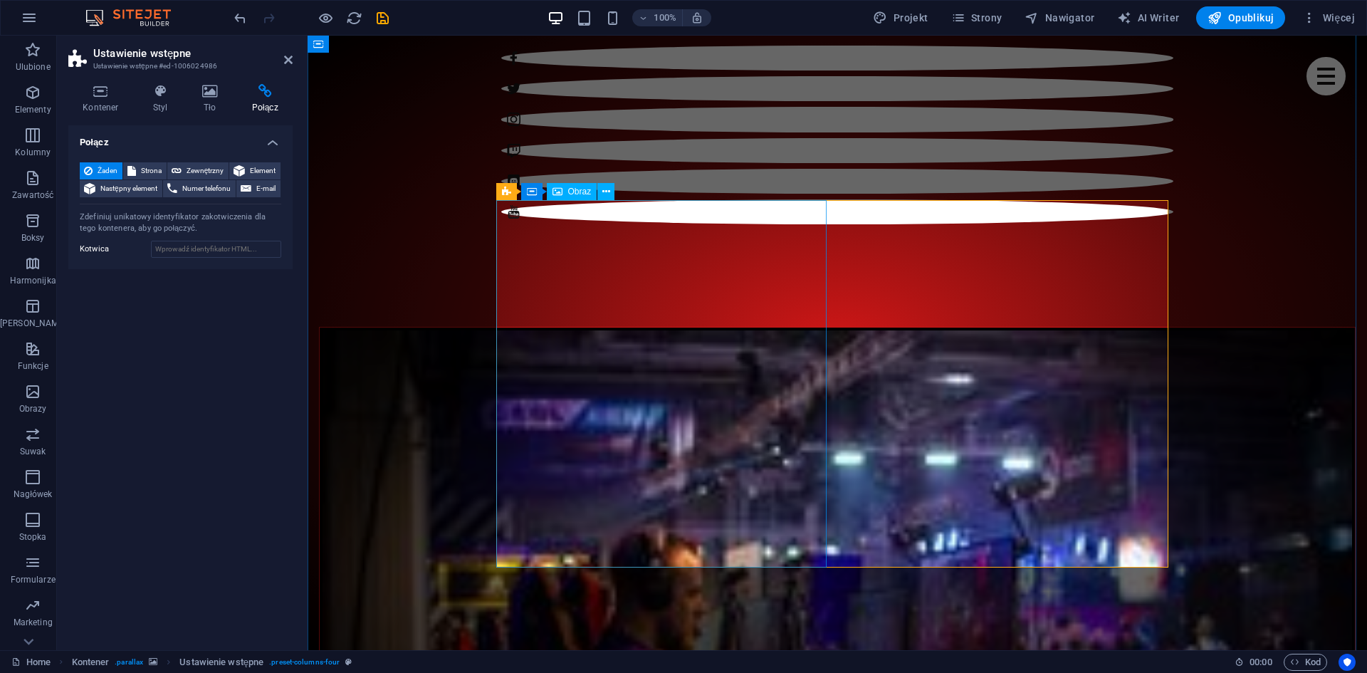
click at [565, 189] on div "Obraz" at bounding box center [572, 191] width 51 height 17
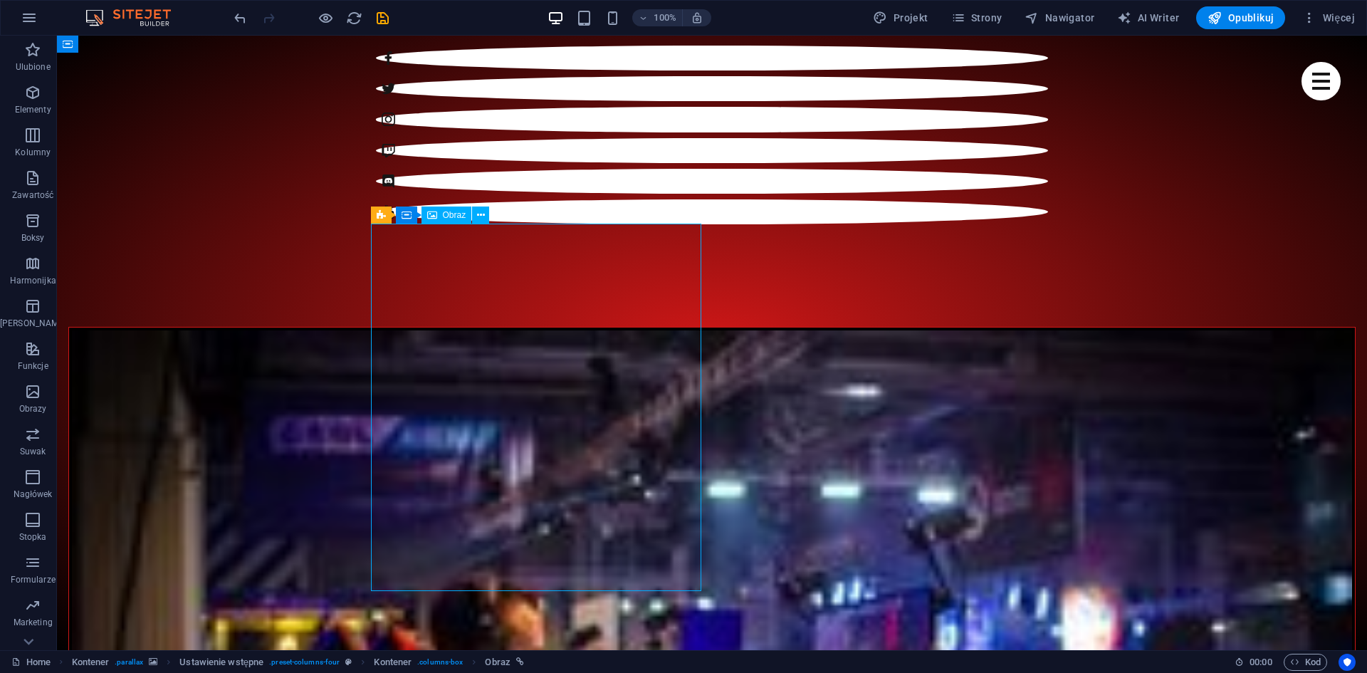
click at [453, 215] on span "Obraz" at bounding box center [454, 215] width 23 height 9
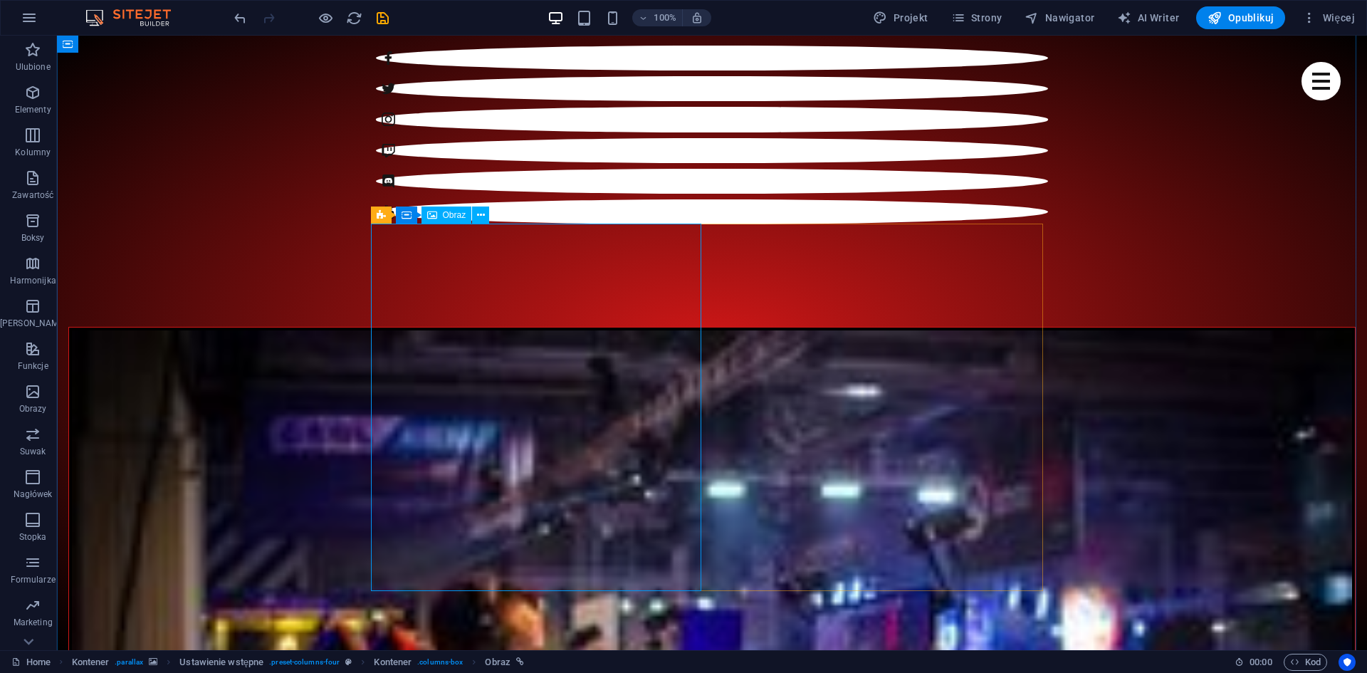
select select "%"
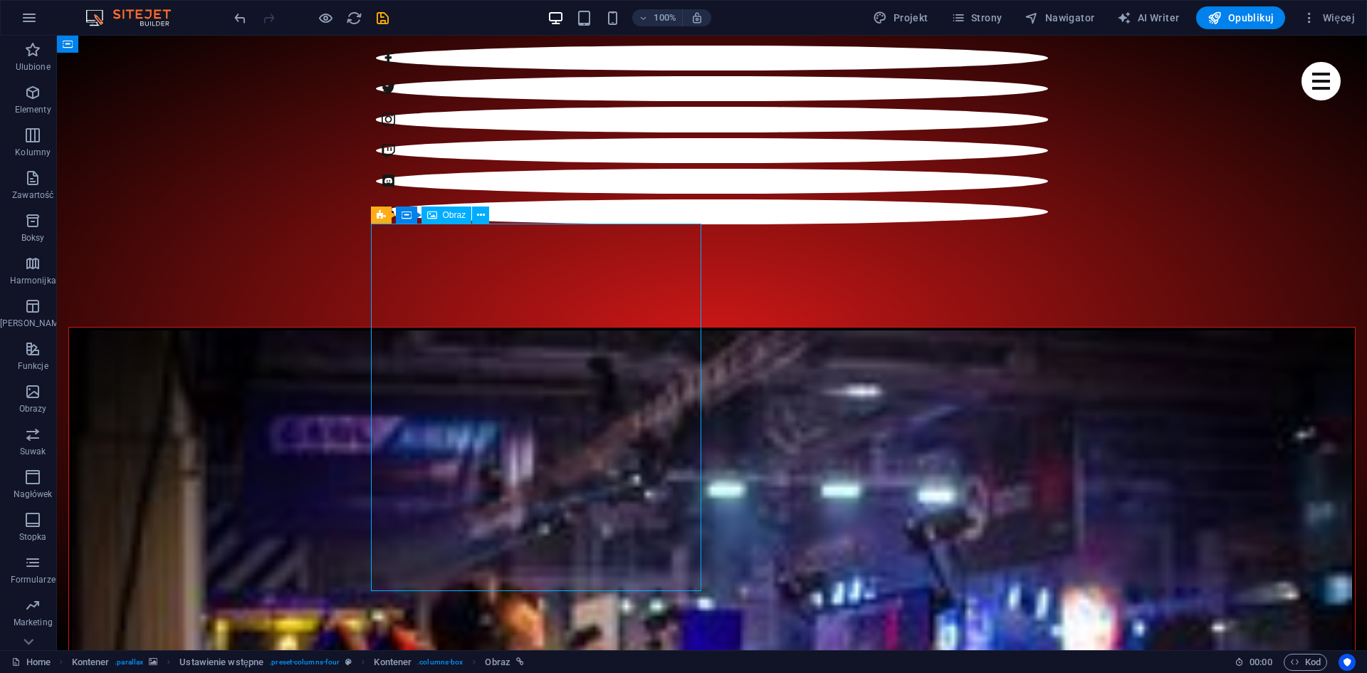
select select "%"
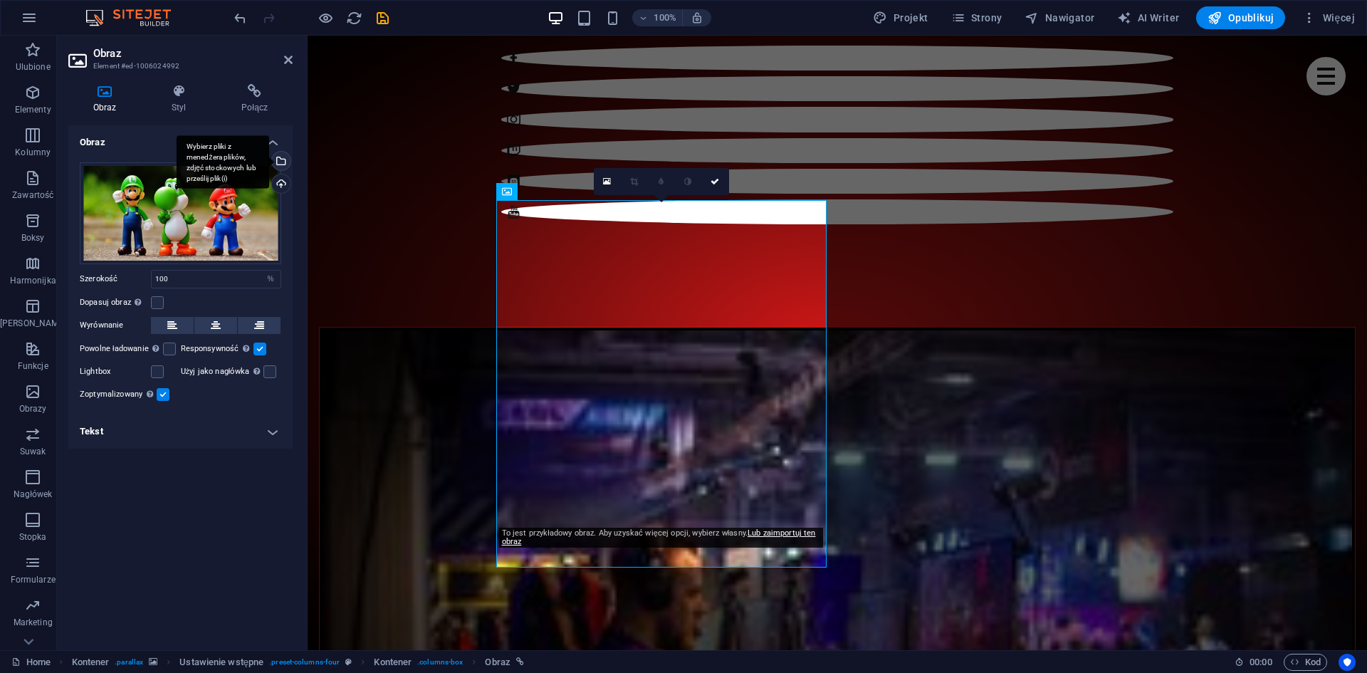
click at [269, 163] on div "Wybierz pliki z menedżera plików, zdjęć stockowych lub prześlij plik(i)" at bounding box center [223, 161] width 93 height 53
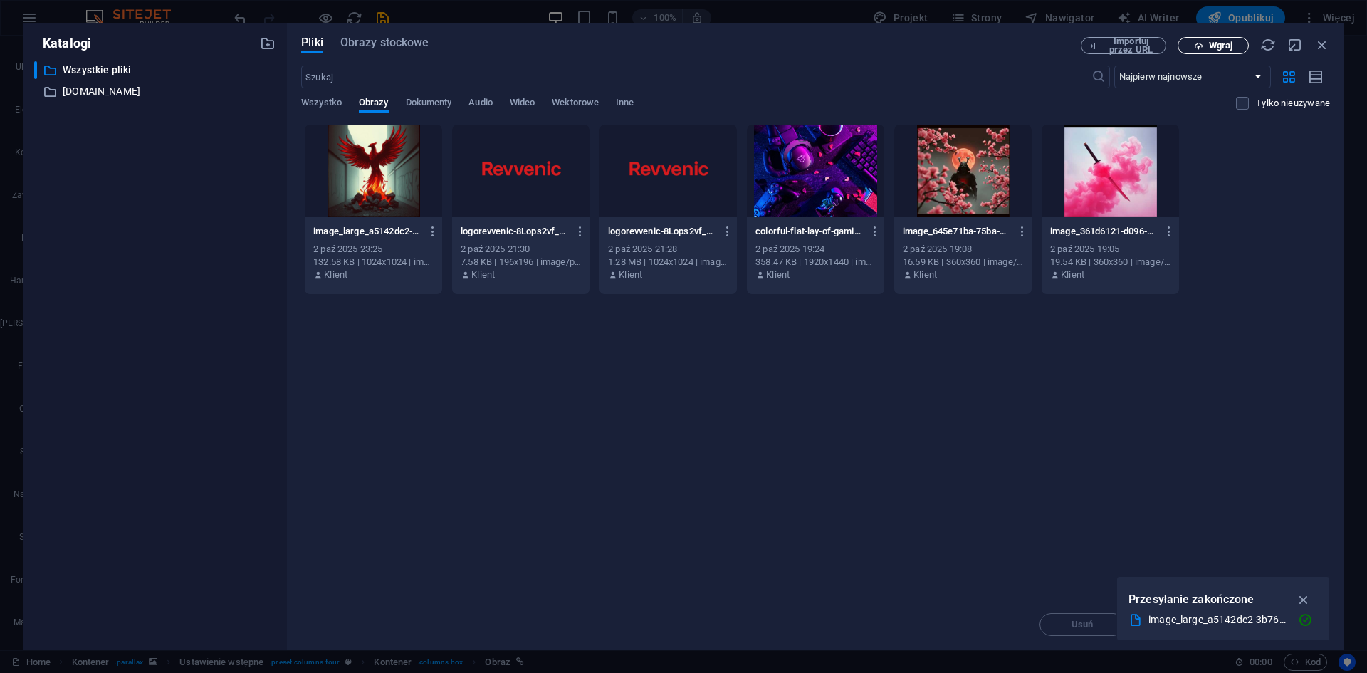
click at [1227, 42] on span "Wgraj" at bounding box center [1220, 45] width 23 height 9
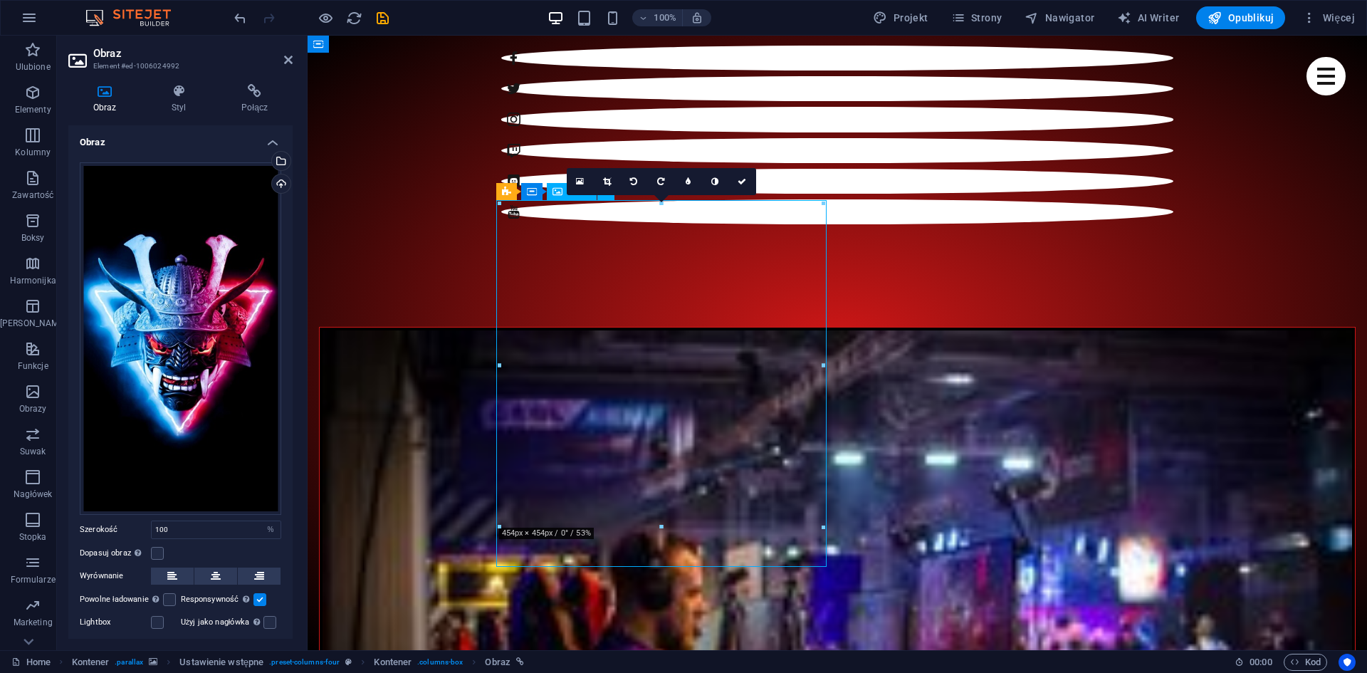
drag, startPoint x: 686, startPoint y: 369, endPoint x: 686, endPoint y: 399, distance: 30.6
click at [609, 179] on icon at bounding box center [607, 181] width 8 height 9
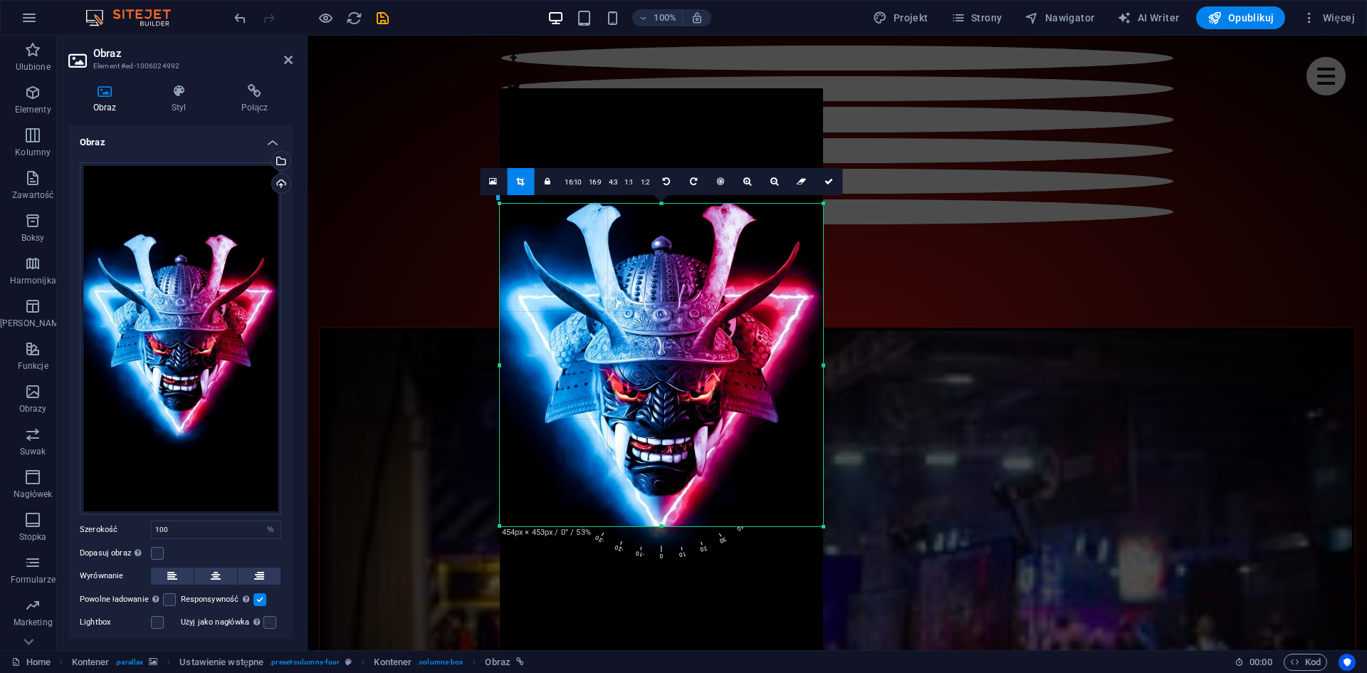
drag, startPoint x: 673, startPoint y: 331, endPoint x: 676, endPoint y: 341, distance: 10.4
click at [676, 341] on div at bounding box center [661, 375] width 323 height 575
click at [772, 182] on icon at bounding box center [774, 181] width 8 height 9
click at [775, 184] on icon at bounding box center [774, 181] width 8 height 9
click at [767, 183] on link at bounding box center [774, 181] width 27 height 27
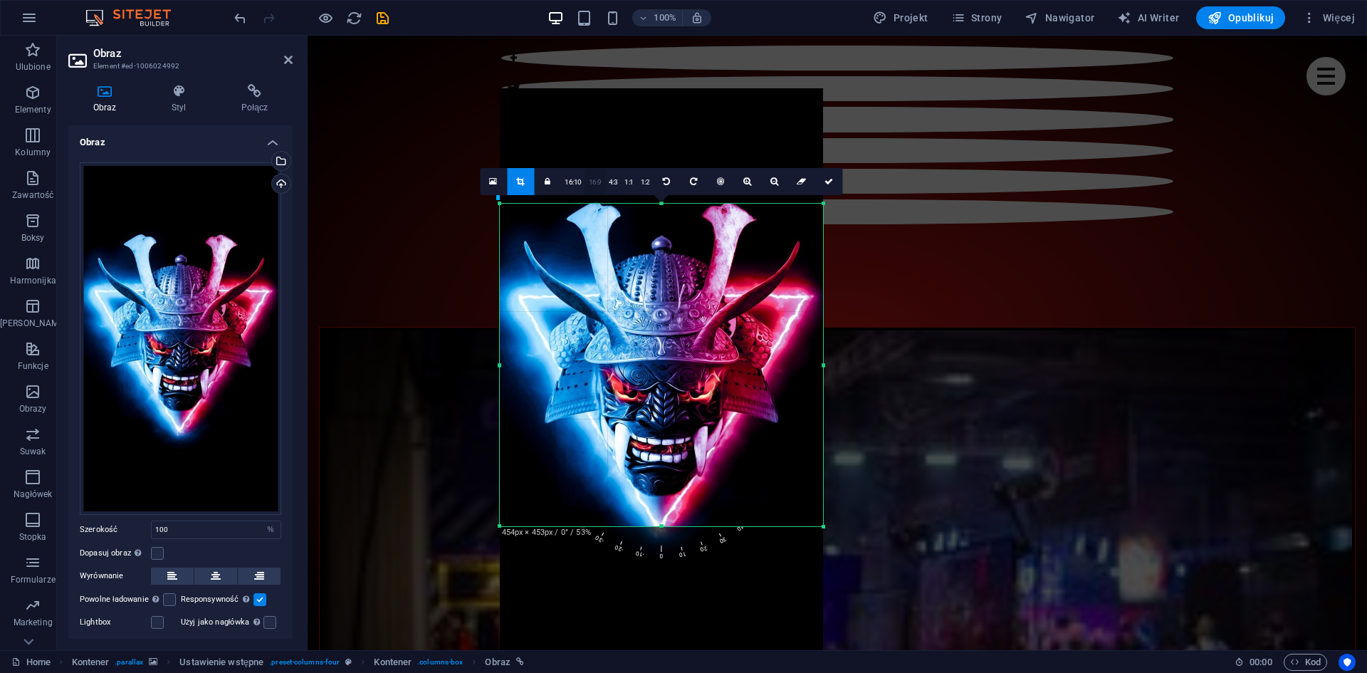
click at [599, 182] on link "16:9" at bounding box center [595, 182] width 20 height 27
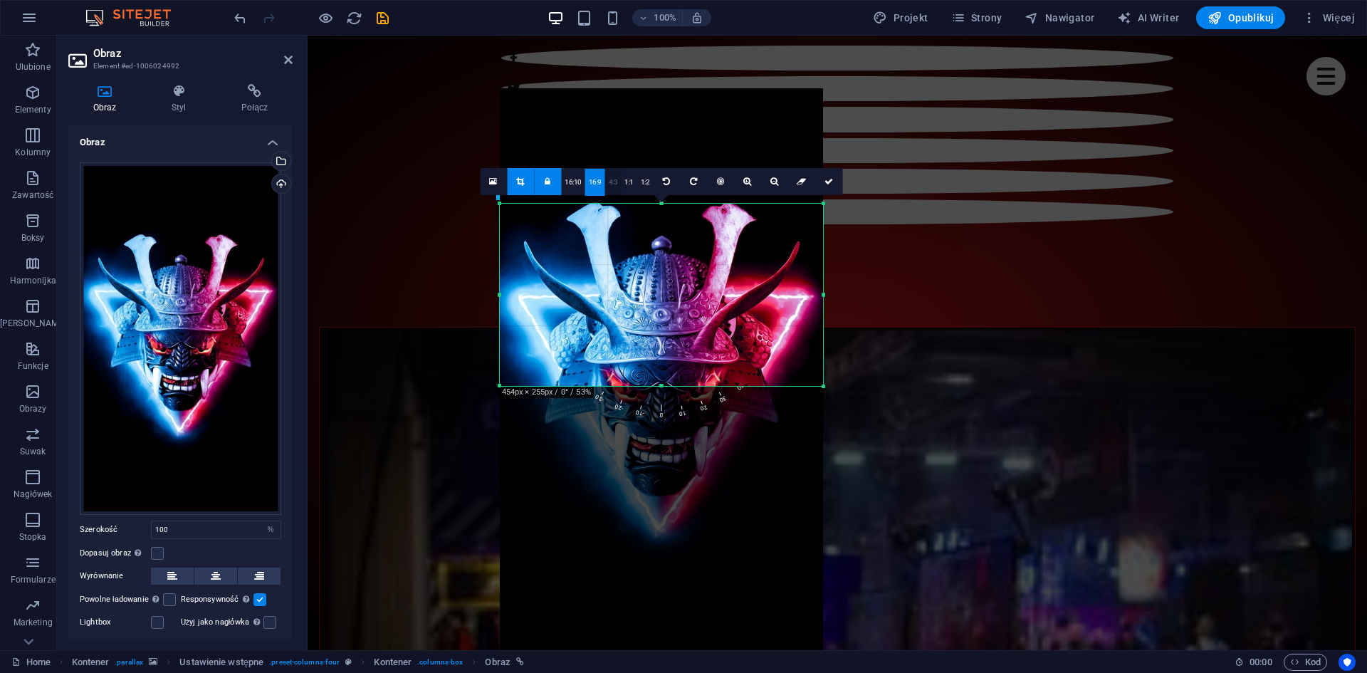
click at [609, 182] on link "4:3" at bounding box center [613, 182] width 16 height 27
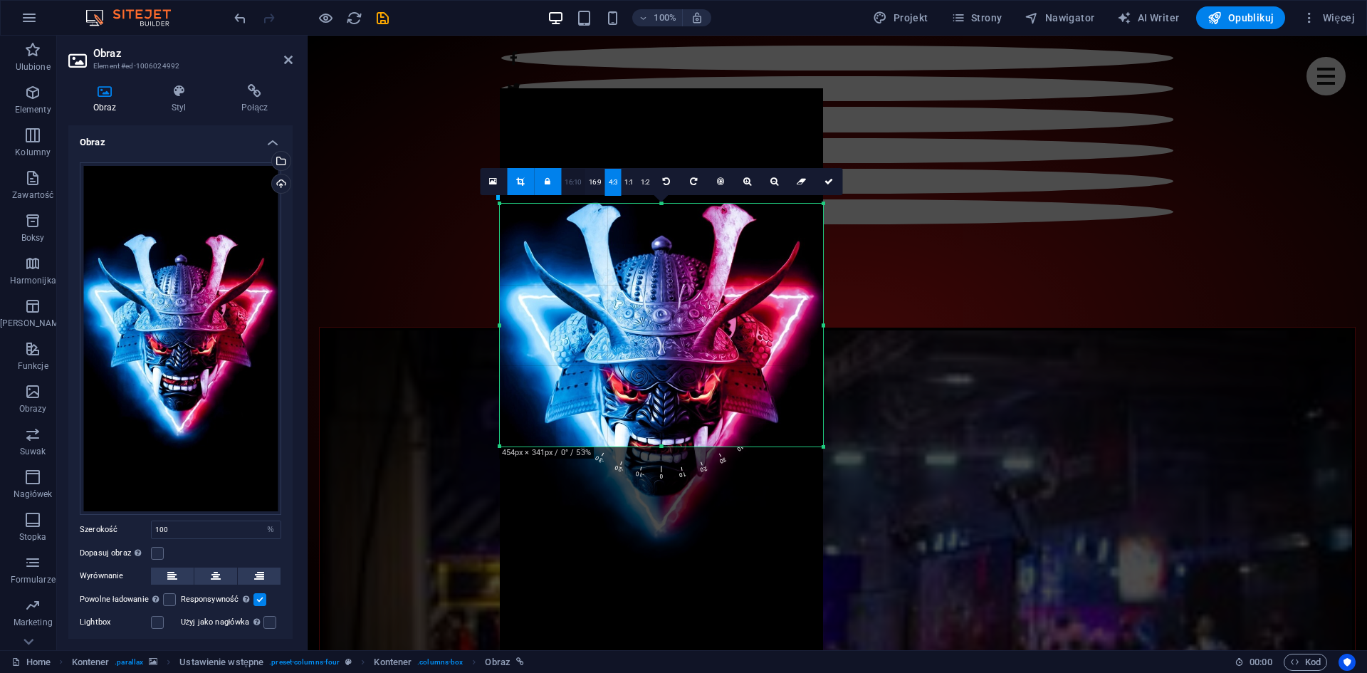
click at [570, 182] on link "16:10" at bounding box center [573, 182] width 24 height 27
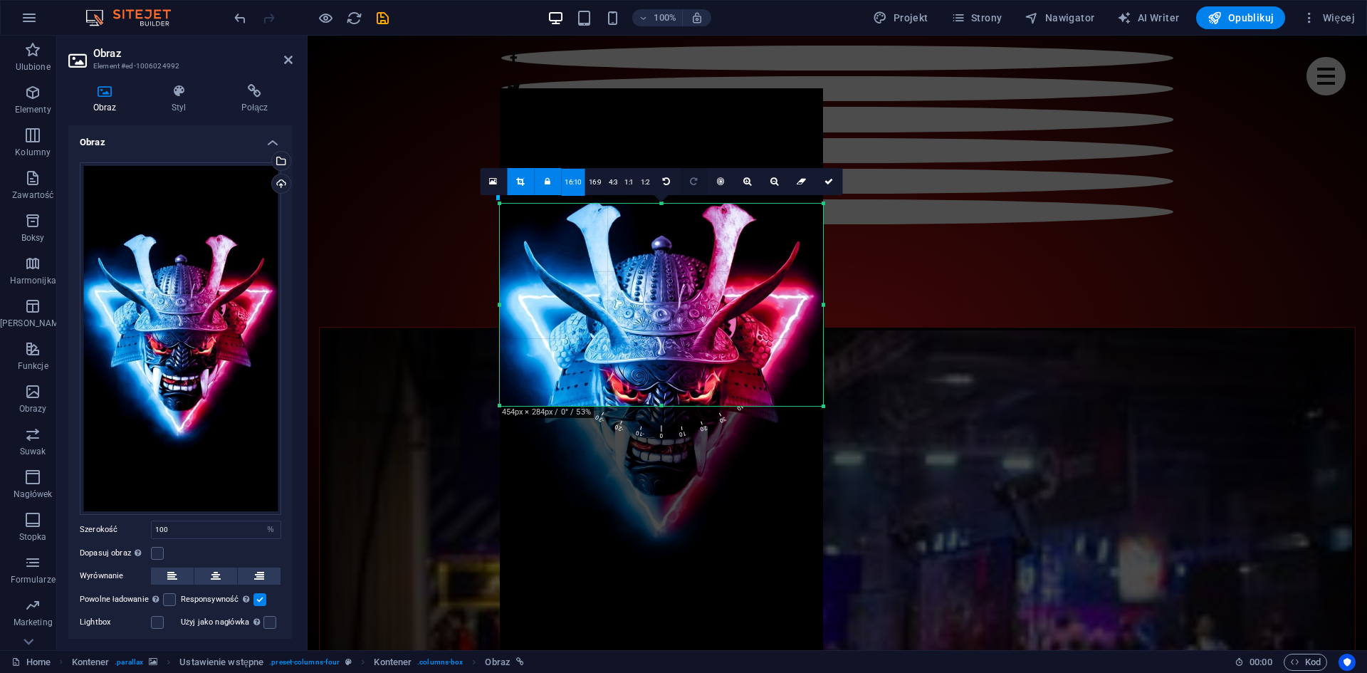
click at [639, 185] on link "1:2" at bounding box center [645, 182] width 16 height 27
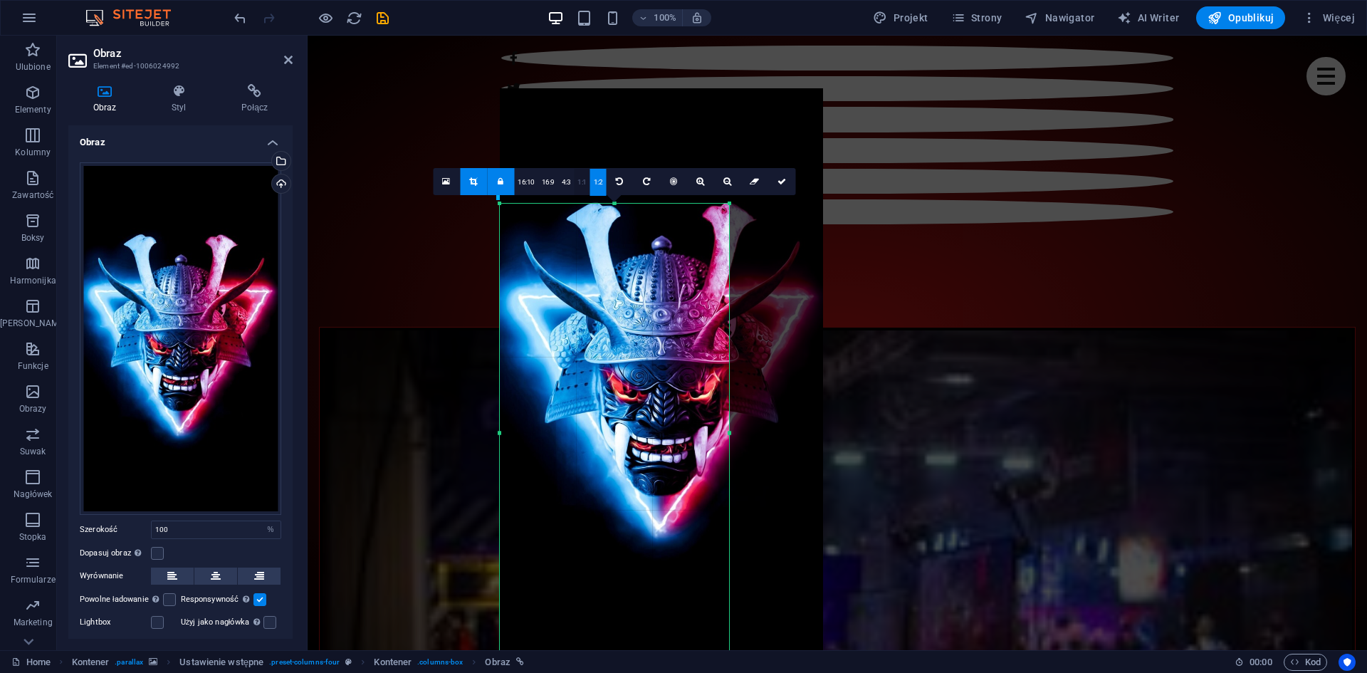
click at [583, 182] on link "1:1" at bounding box center [582, 182] width 16 height 27
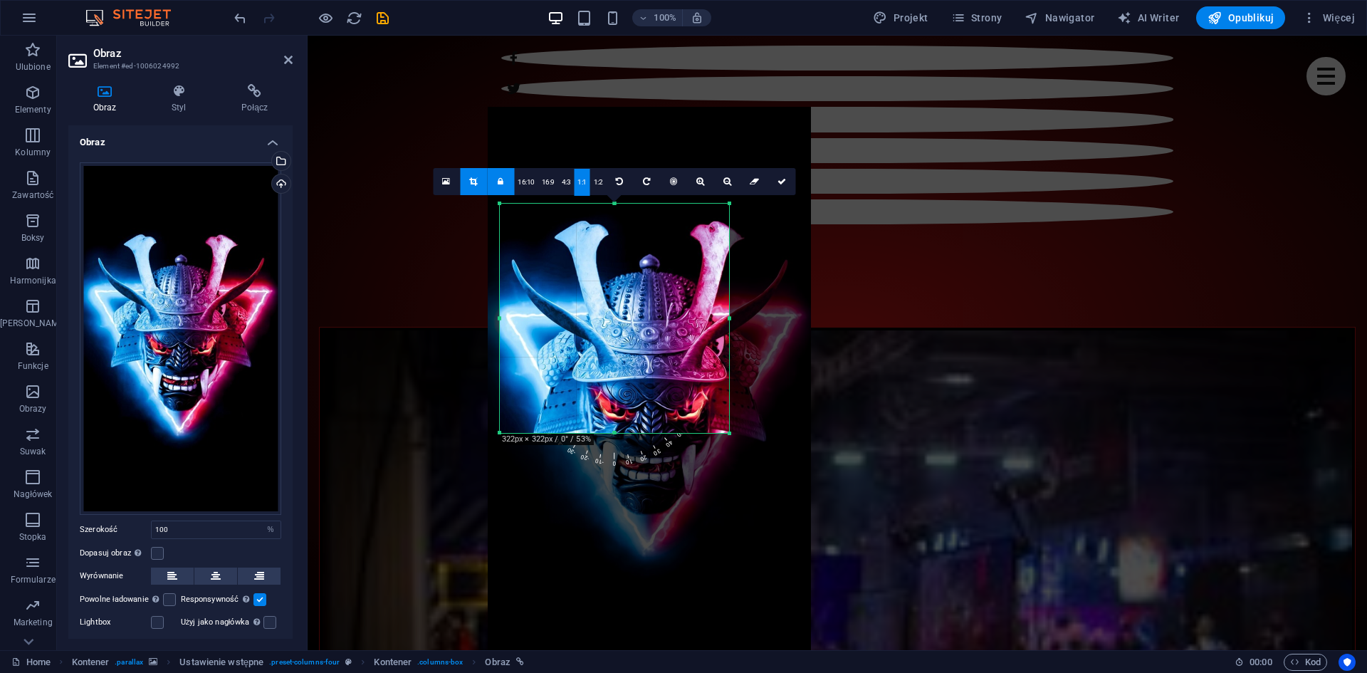
drag, startPoint x: 724, startPoint y: 206, endPoint x: 712, endPoint y: 225, distance: 22.1
click at [712, 225] on div at bounding box center [649, 394] width 323 height 575
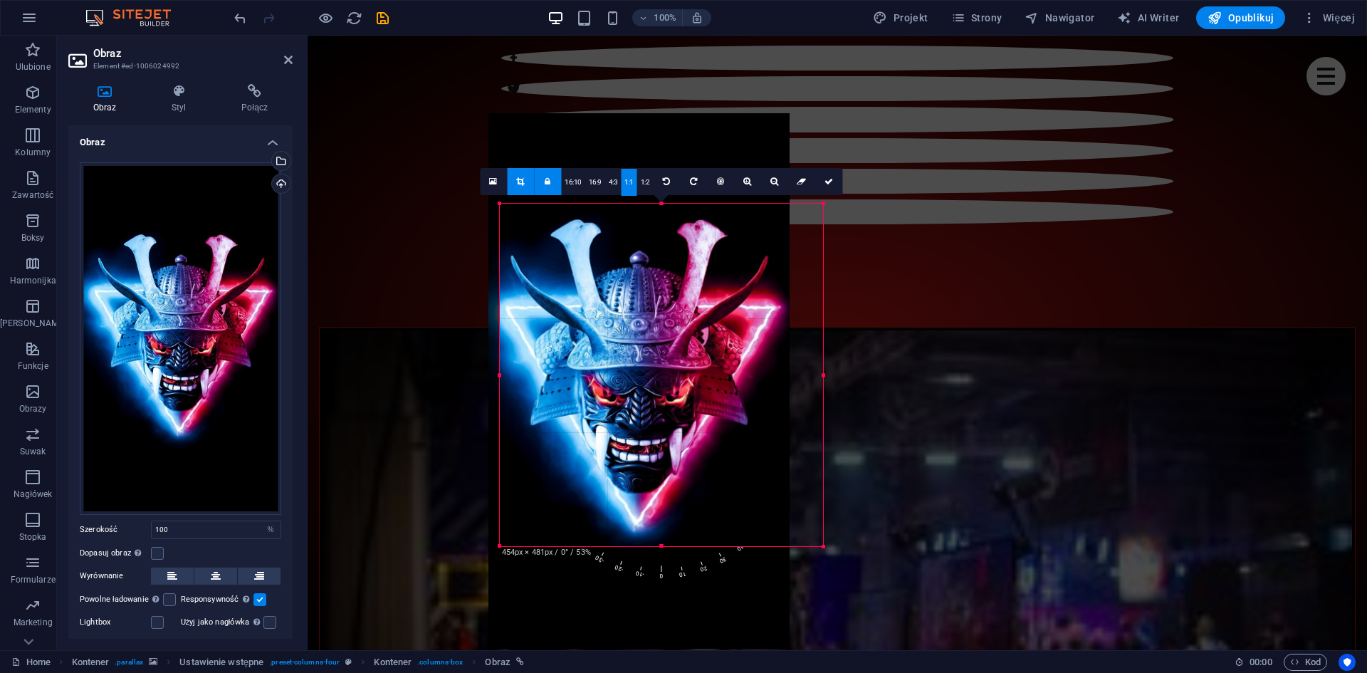
drag, startPoint x: 728, startPoint y: 433, endPoint x: 793, endPoint y: 540, distance: 125.3
click at [798, 546] on div "180 170 160 150 140 130 120 110 100 90 80 70 60 50 40 30 20 10 0 -10 -20 -30 -4…" at bounding box center [661, 375] width 323 height 342
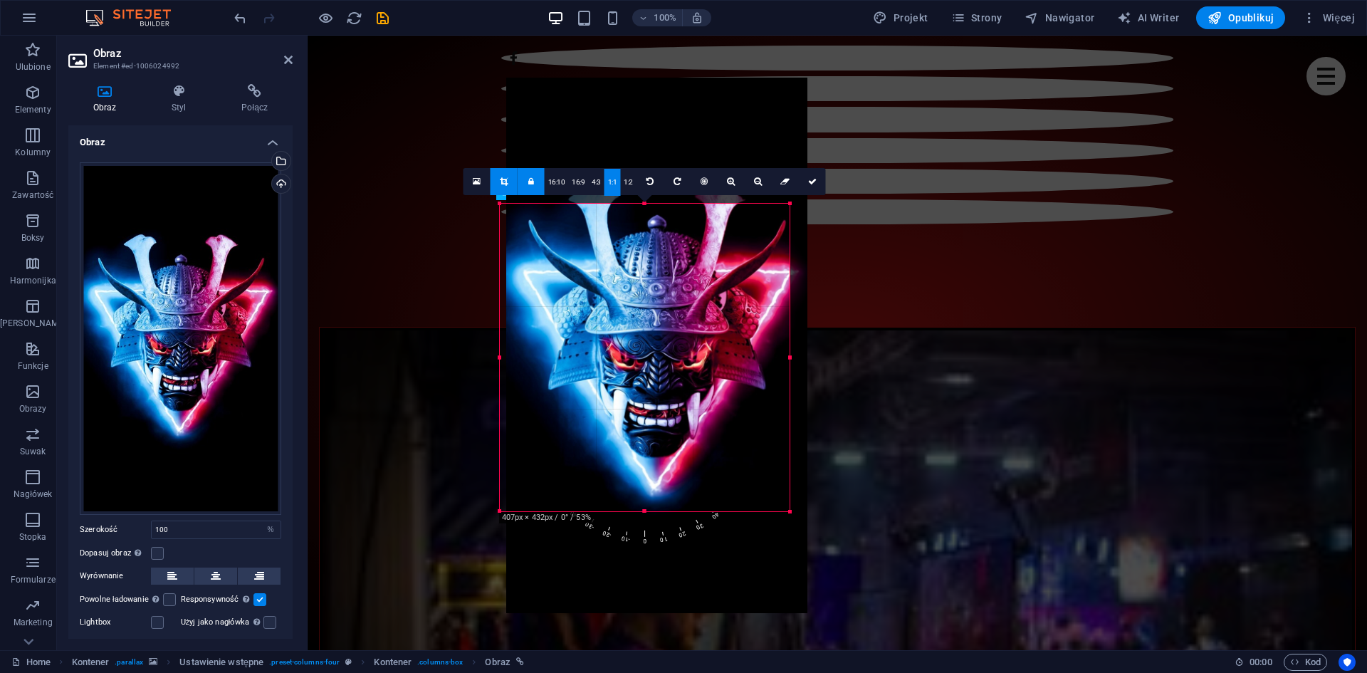
drag, startPoint x: 661, startPoint y: 441, endPoint x: 674, endPoint y: 413, distance: 30.6
click at [674, 413] on div at bounding box center [656, 345] width 301 height 535
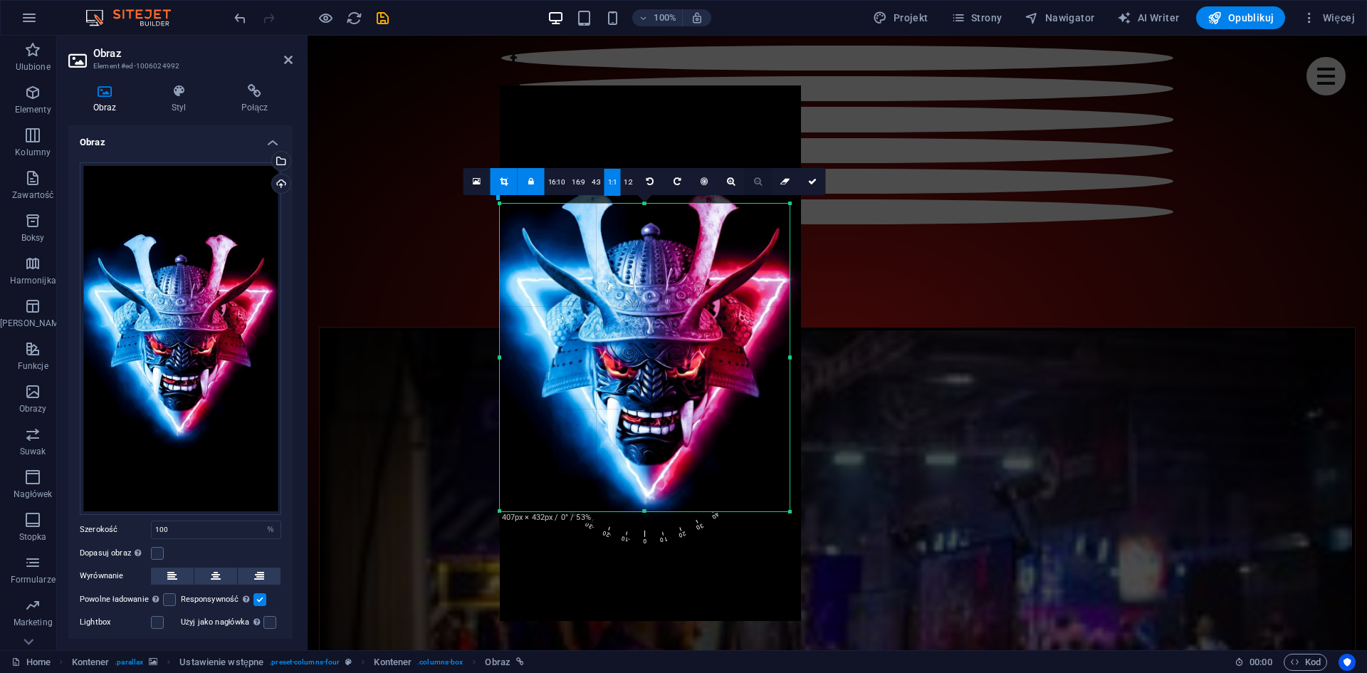
click at [757, 183] on icon at bounding box center [758, 181] width 8 height 9
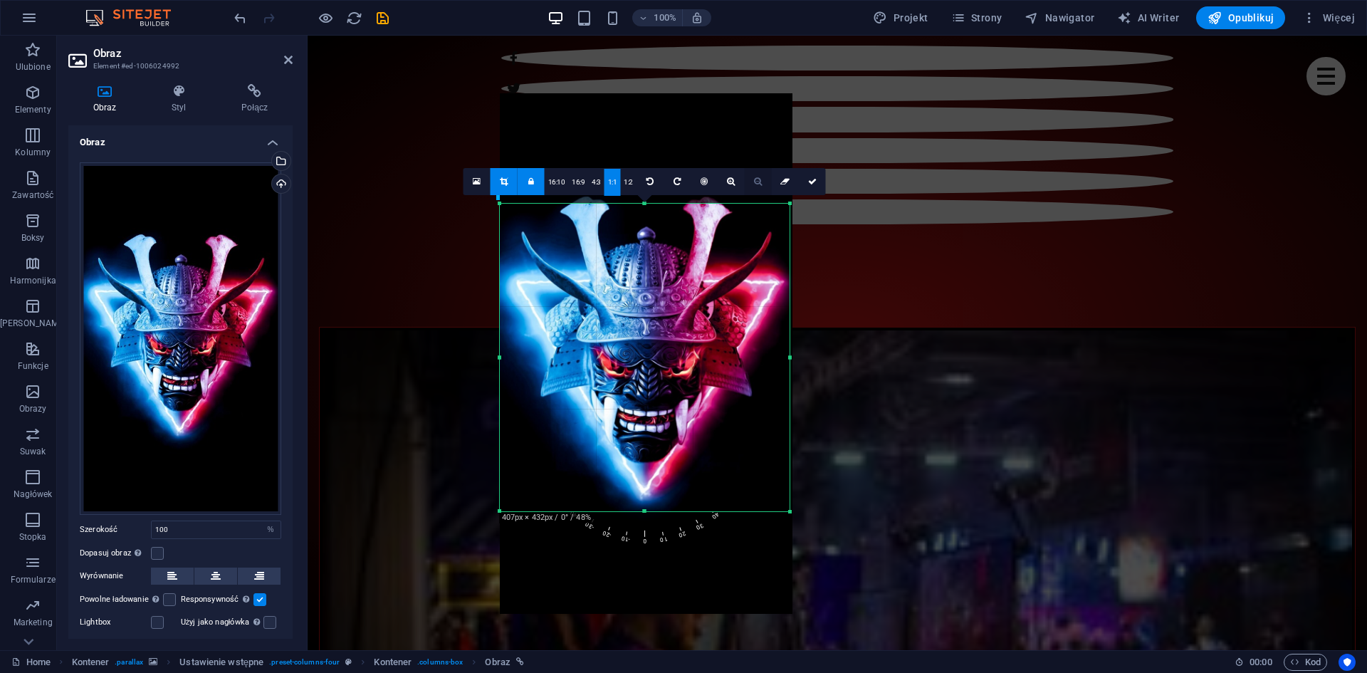
click at [757, 183] on icon at bounding box center [758, 181] width 8 height 9
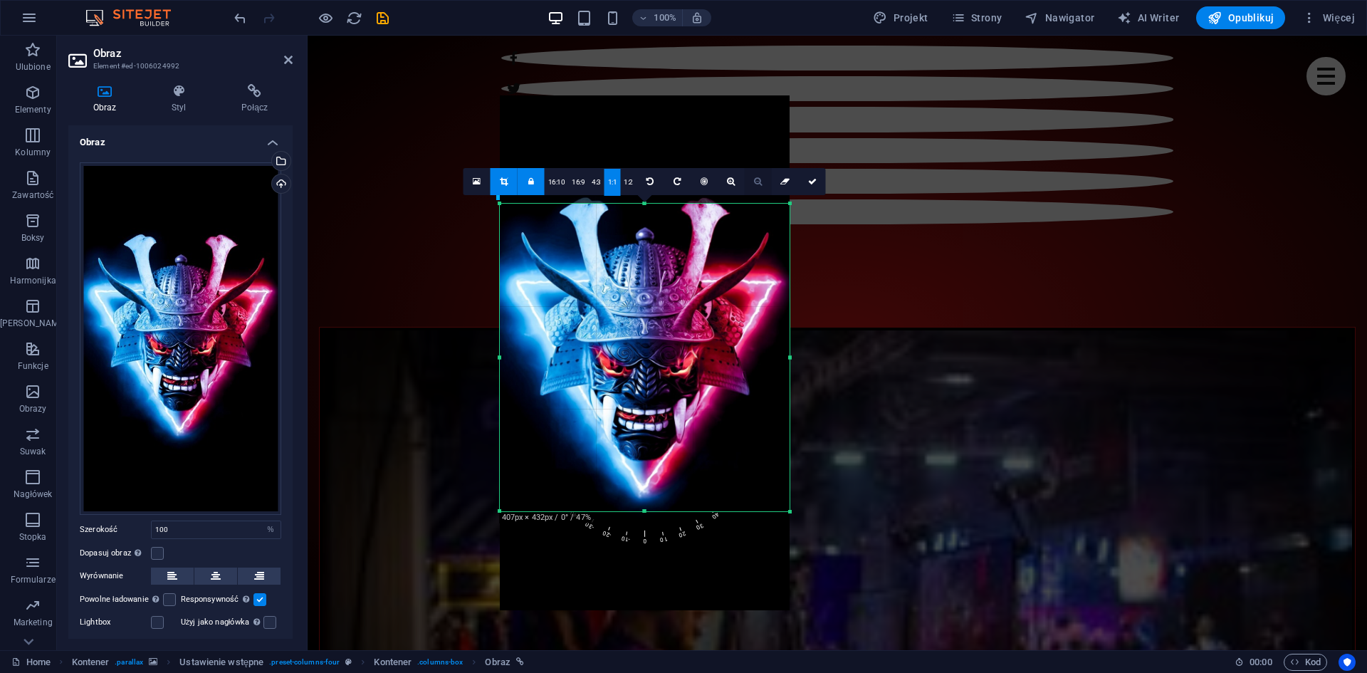
click at [757, 183] on icon at bounding box center [758, 181] width 8 height 9
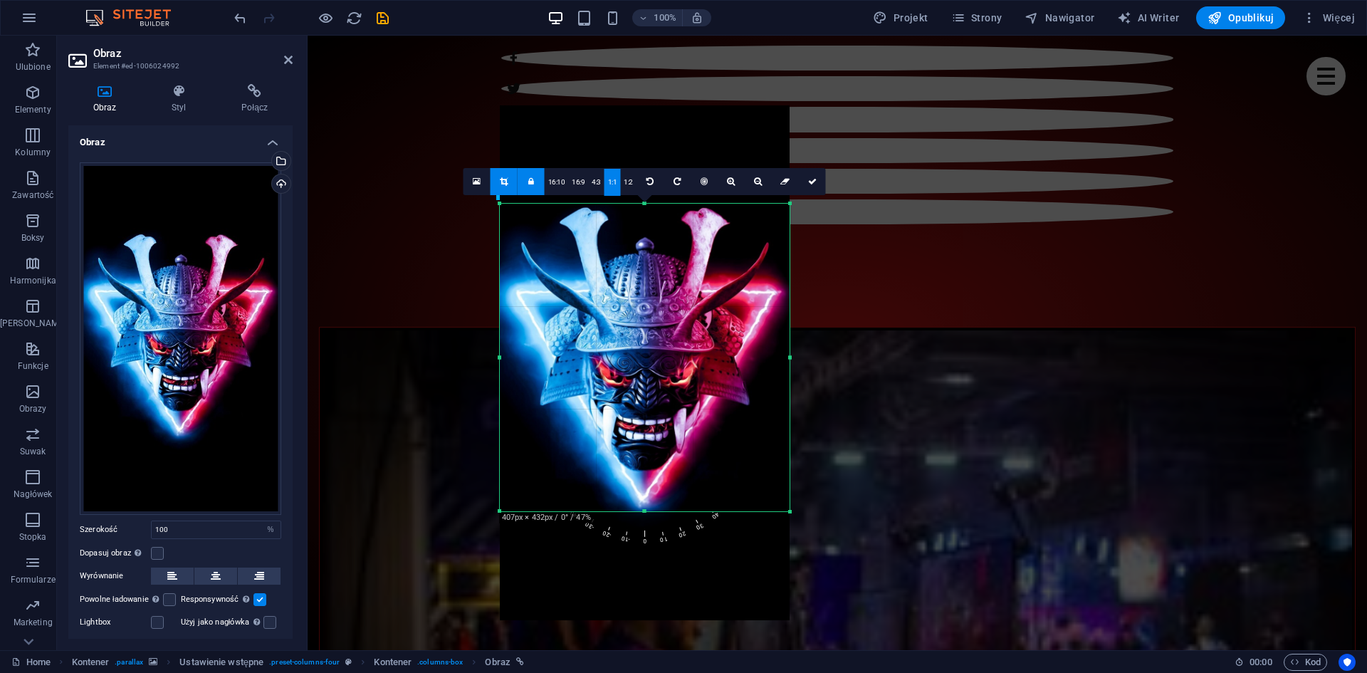
drag, startPoint x: 706, startPoint y: 283, endPoint x: 705, endPoint y: 293, distance: 10.0
click at [705, 293] on div at bounding box center [645, 362] width 290 height 515
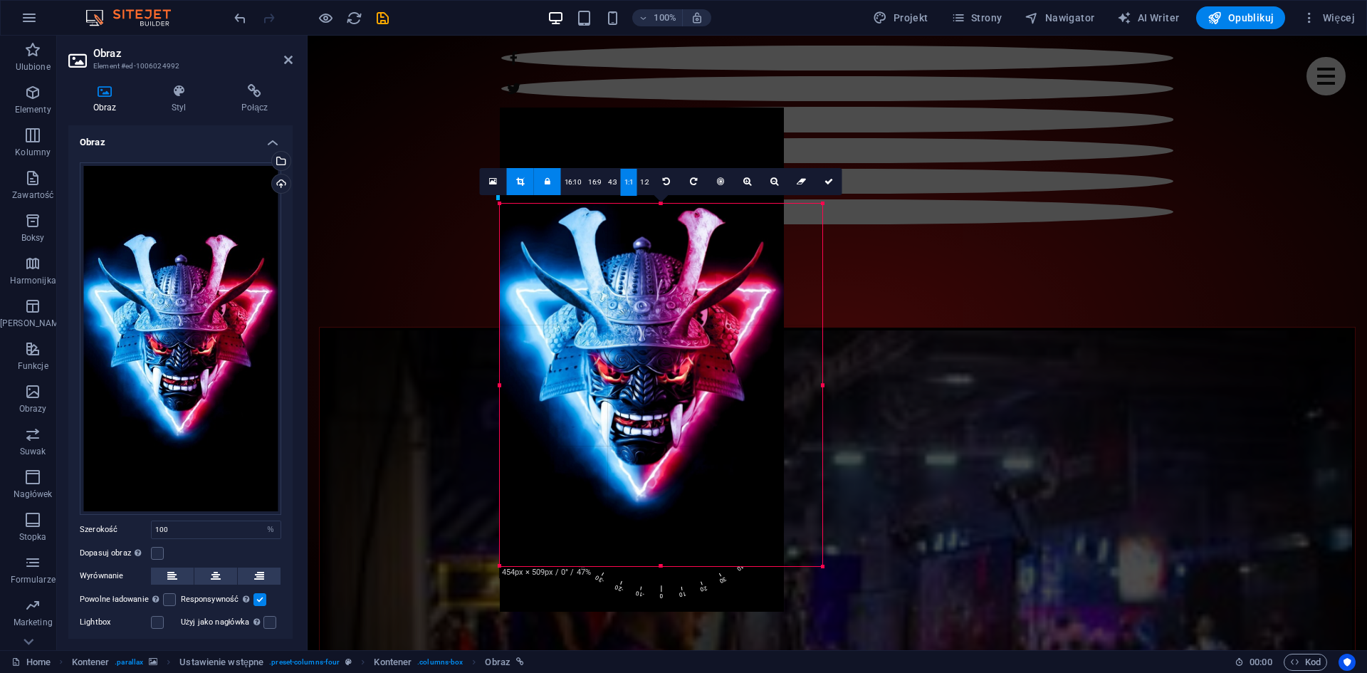
drag, startPoint x: 792, startPoint y: 515, endPoint x: 824, endPoint y: 570, distance: 63.5
click at [824, 570] on div at bounding box center [823, 566] width 9 height 9
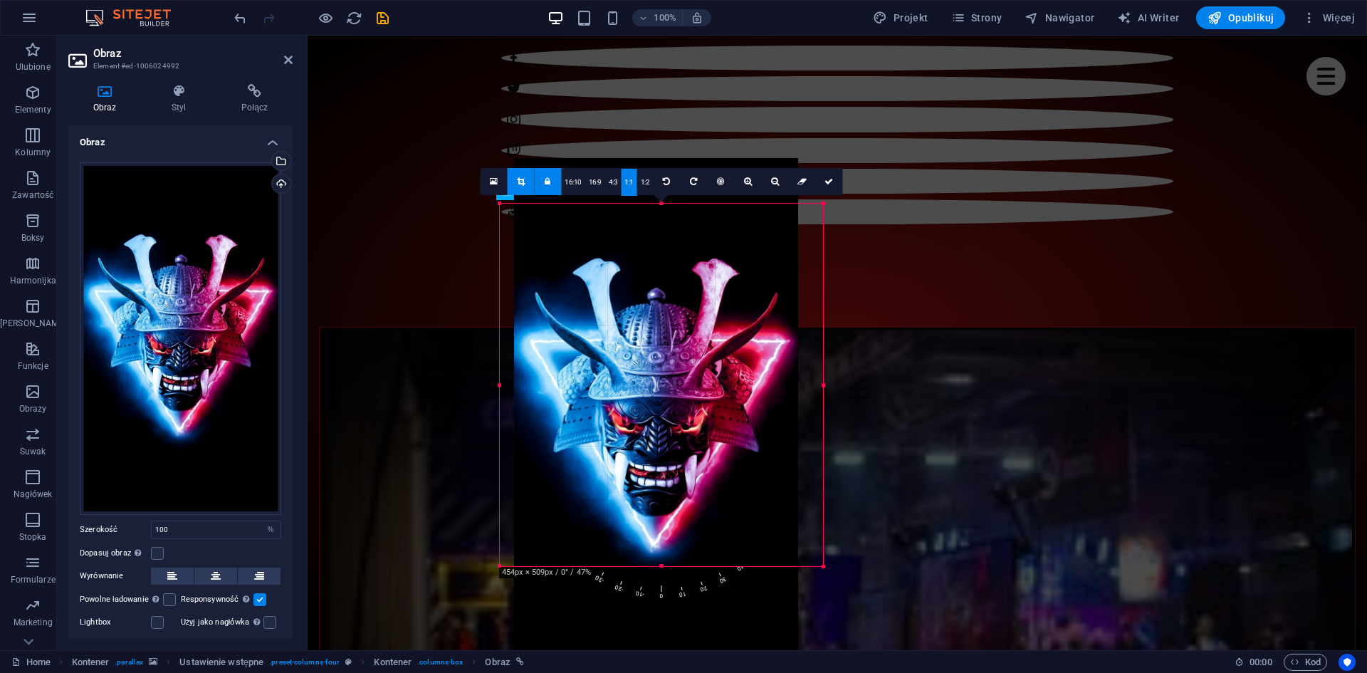
drag, startPoint x: 682, startPoint y: 350, endPoint x: 695, endPoint y: 396, distance: 47.3
click at [695, 396] on div at bounding box center [656, 410] width 284 height 505
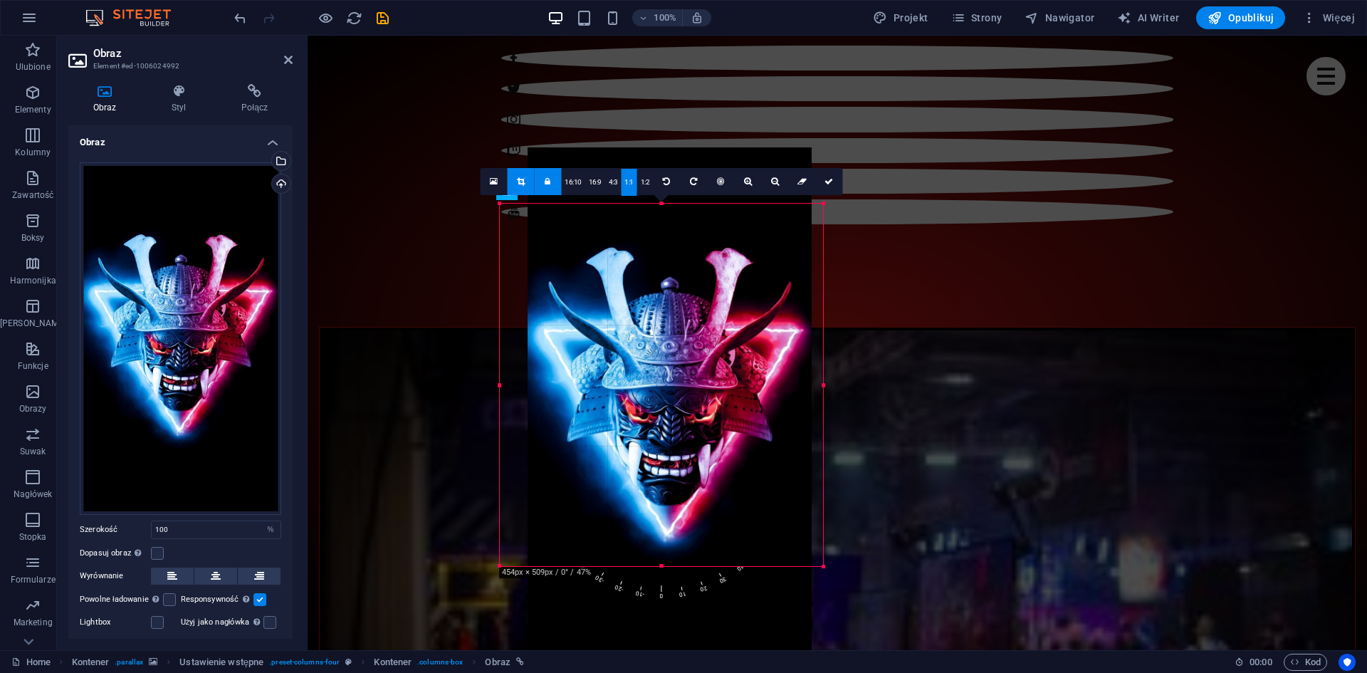
drag, startPoint x: 695, startPoint y: 396, endPoint x: 673, endPoint y: 385, distance: 24.5
click at [674, 385] on div at bounding box center [670, 399] width 284 height 505
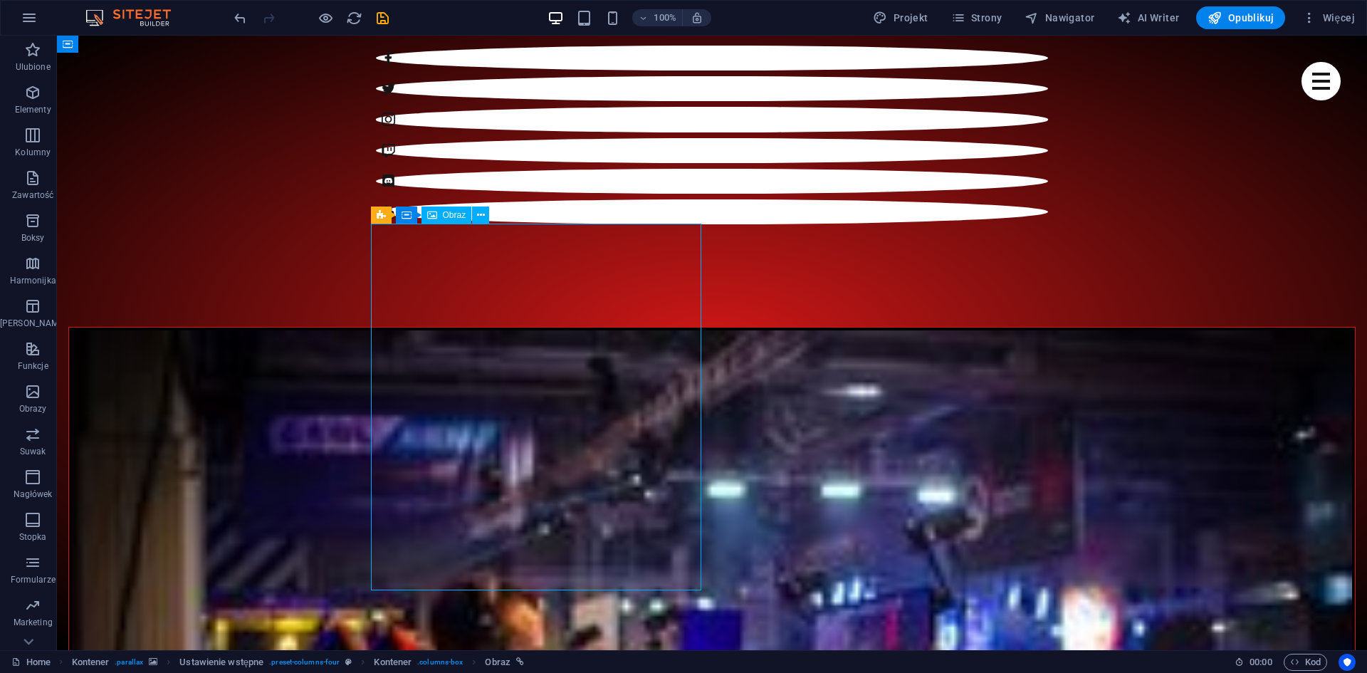
select select "%"
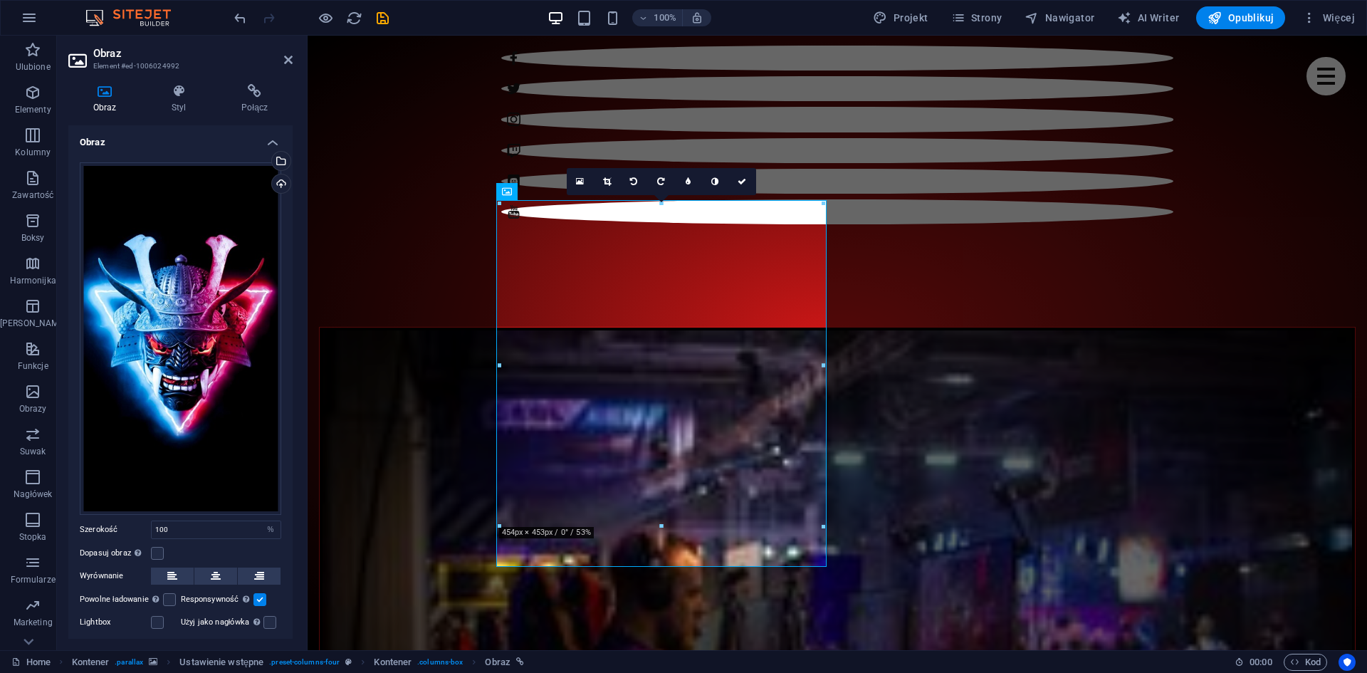
scroll to position [56, 0]
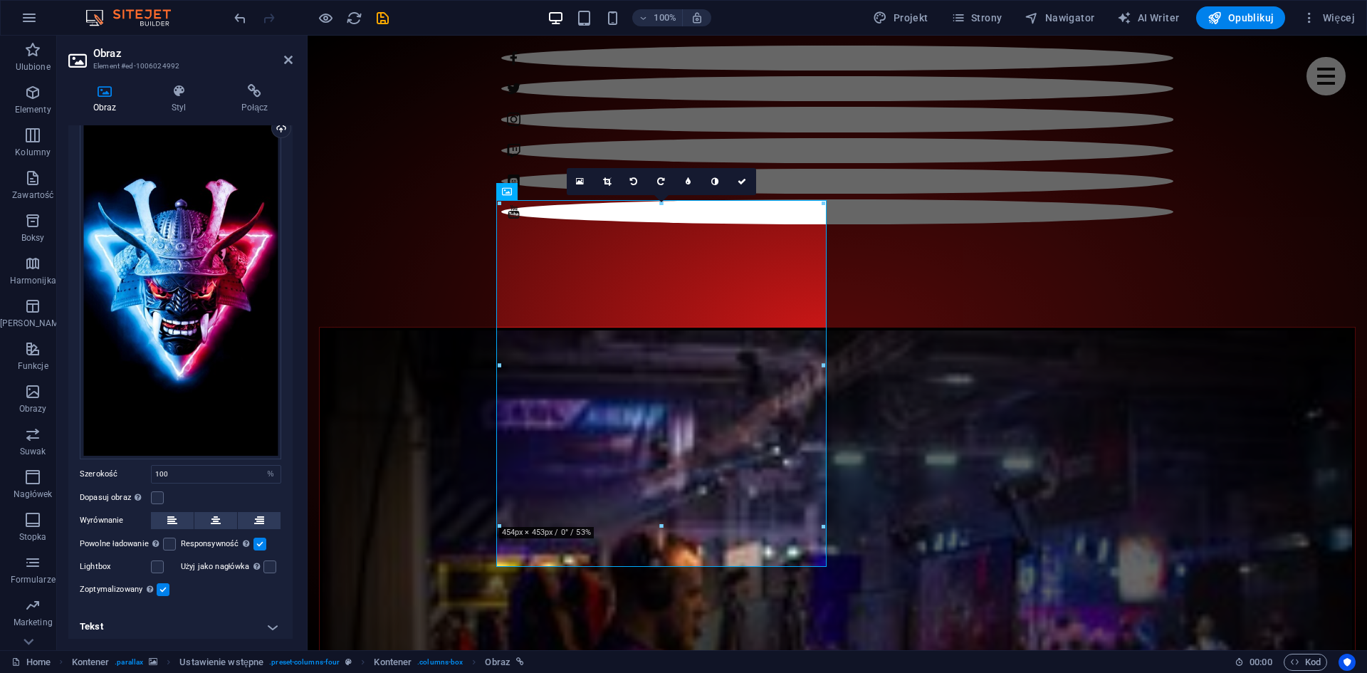
click at [263, 623] on h4 "Tekst" at bounding box center [180, 626] width 224 height 34
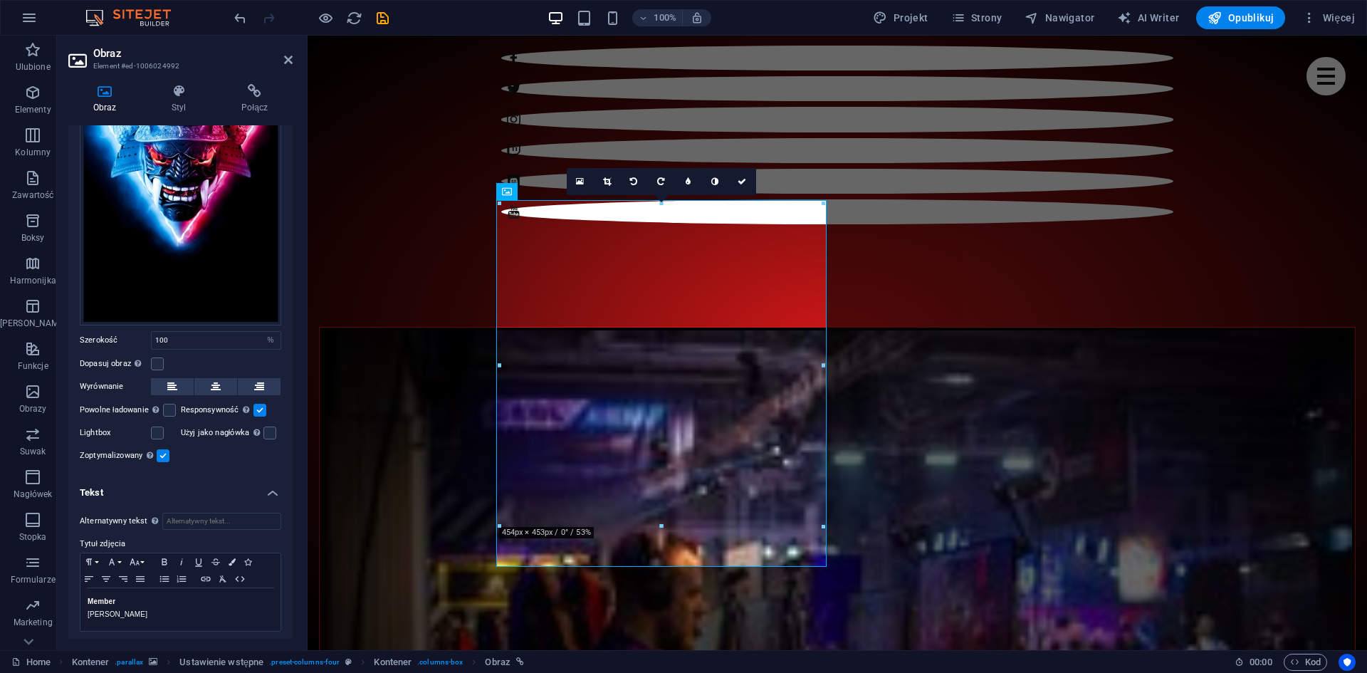
click at [133, 495] on h4 "Tekst" at bounding box center [180, 489] width 224 height 26
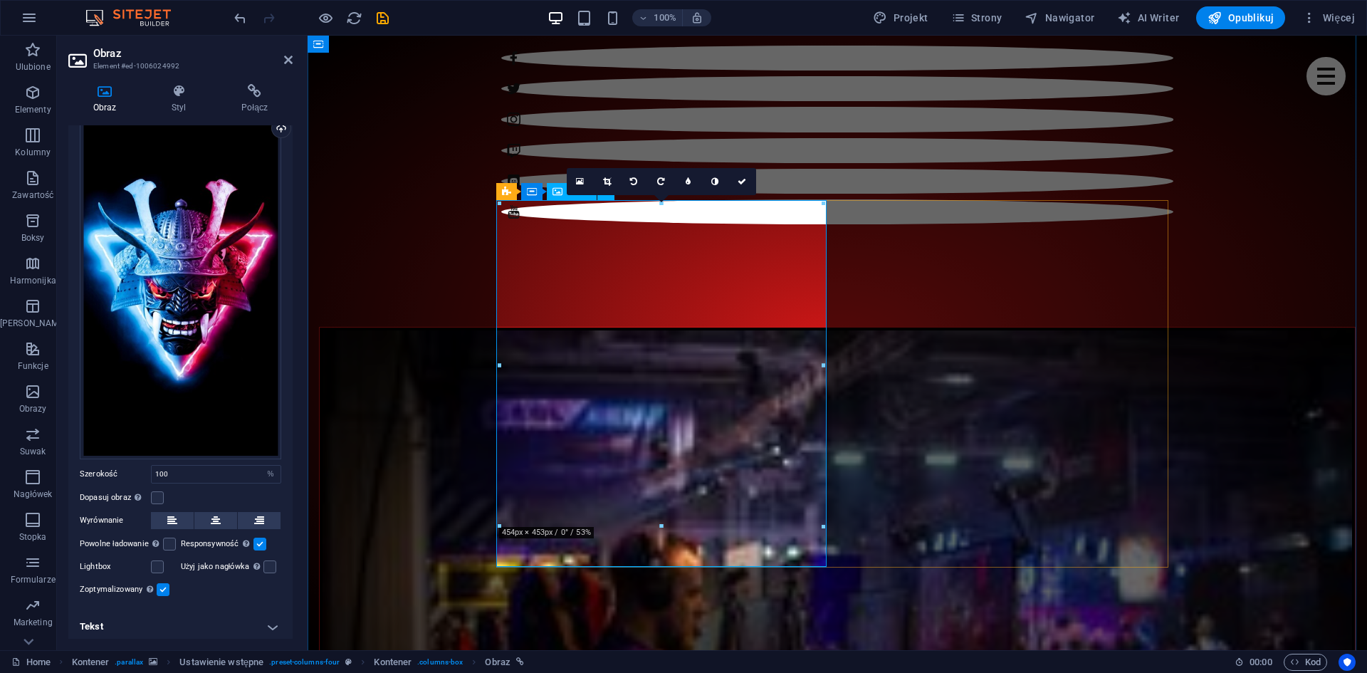
click at [270, 617] on h4 "Tekst" at bounding box center [180, 626] width 224 height 34
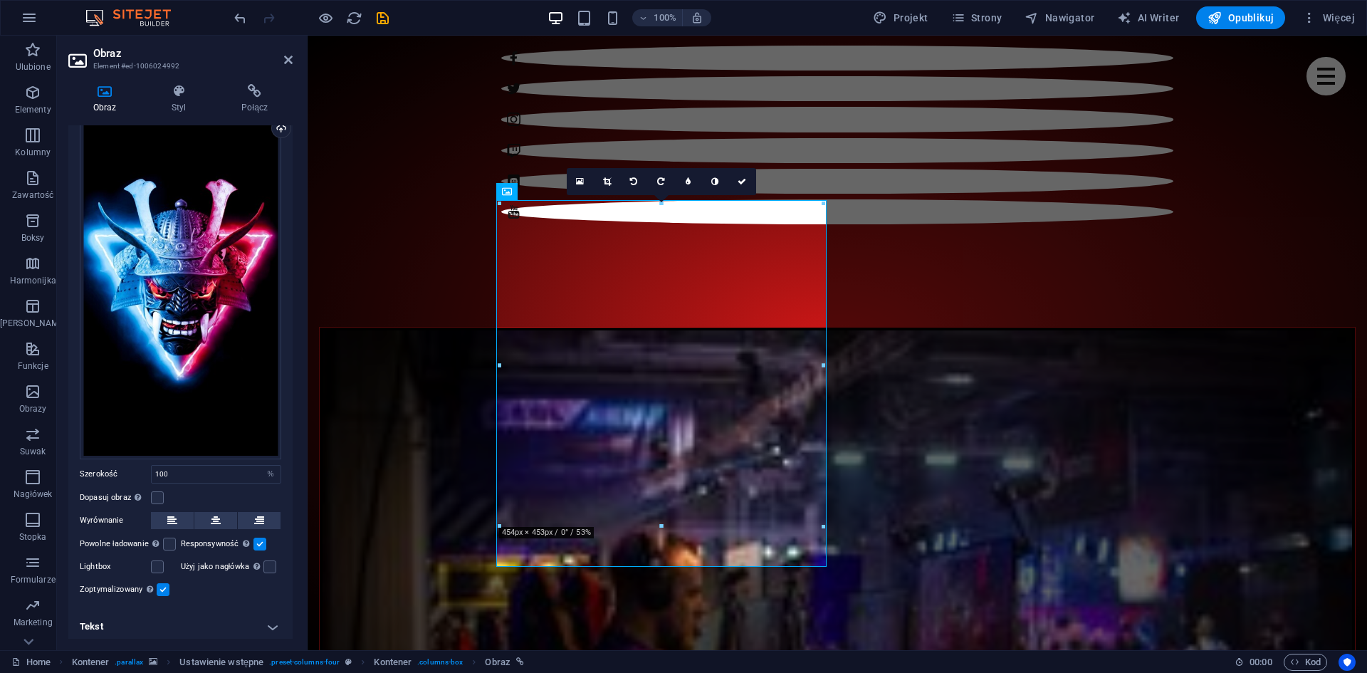
scroll to position [189, 0]
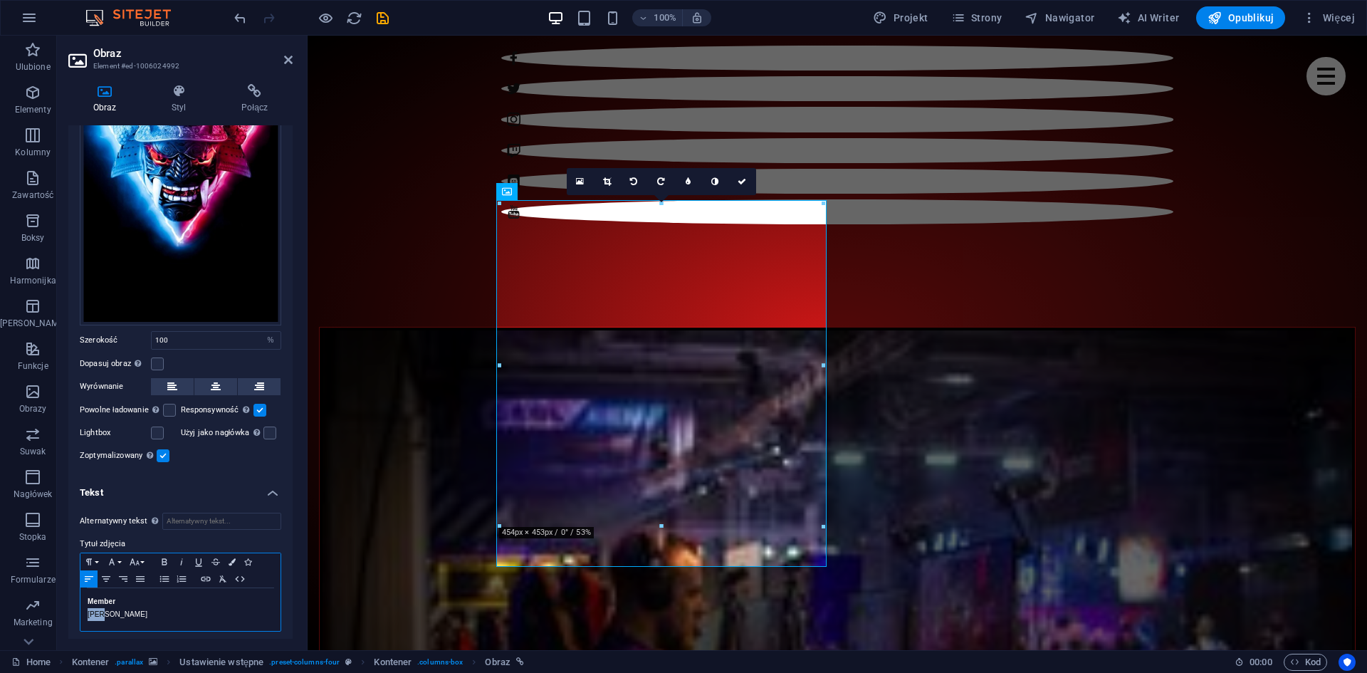
drag, startPoint x: 126, startPoint y: 607, endPoint x: 78, endPoint y: 609, distance: 47.7
click at [78, 609] on div "Alternatywny tekst Tekst alternatywny jest używany przez urządzenia, które nie …" at bounding box center [180, 572] width 224 height 142
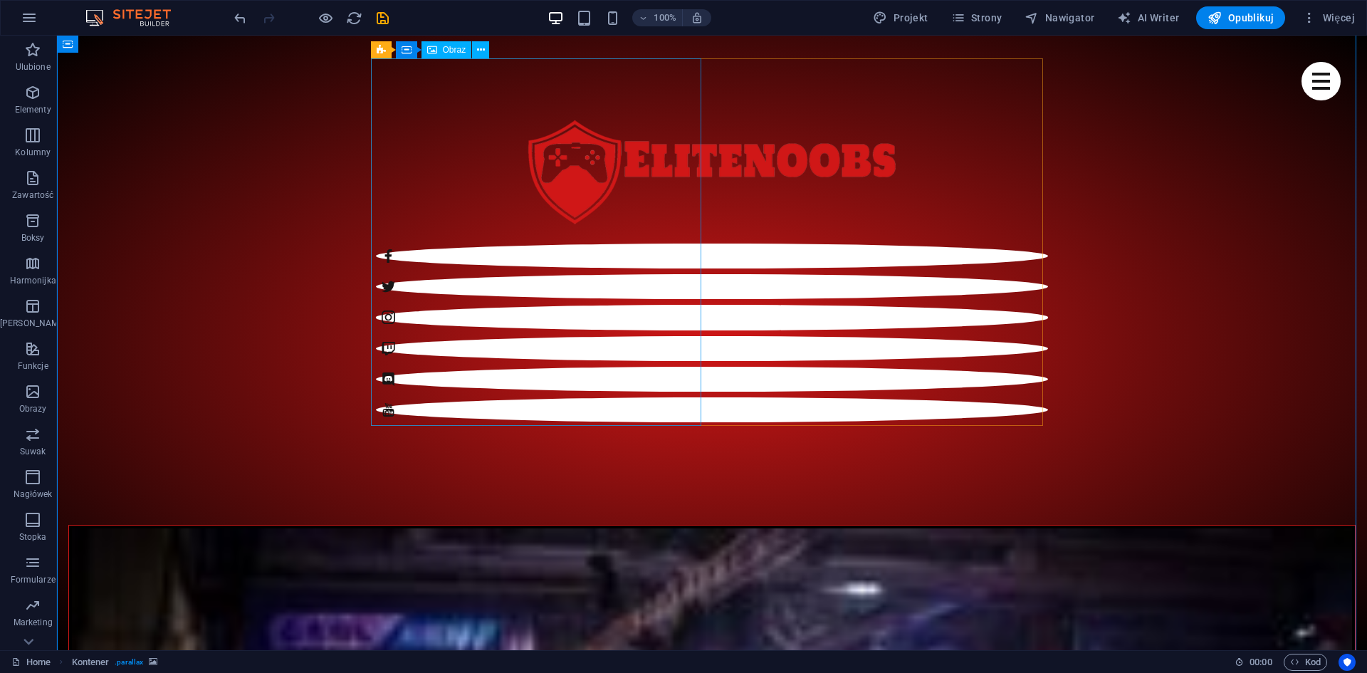
scroll to position [828, 0]
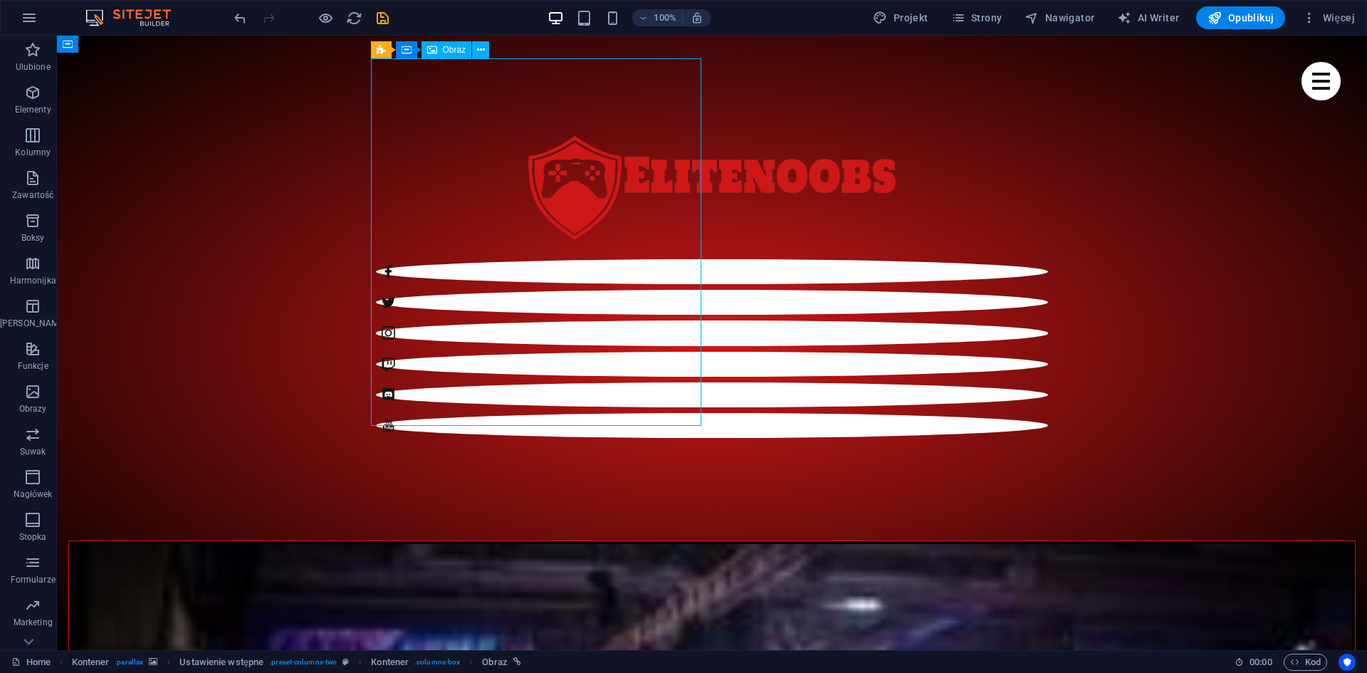
select select "%"
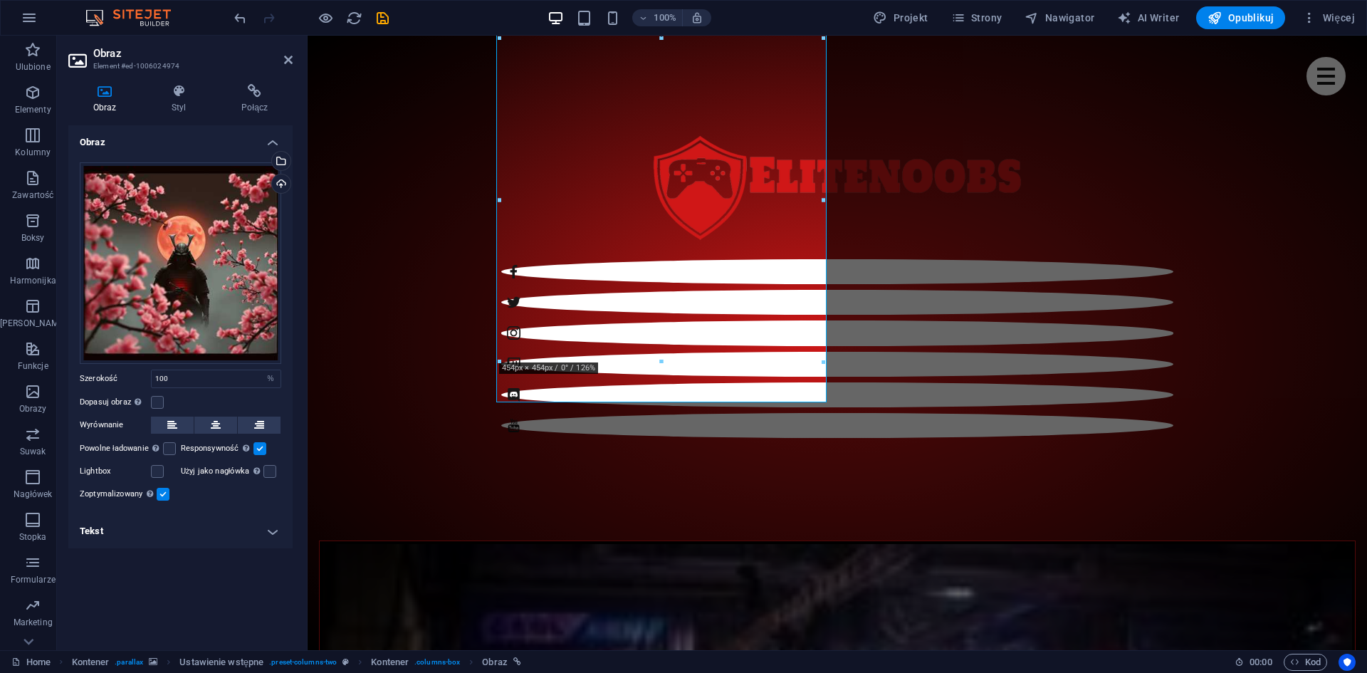
click at [270, 532] on h4 "Tekst" at bounding box center [180, 531] width 224 height 34
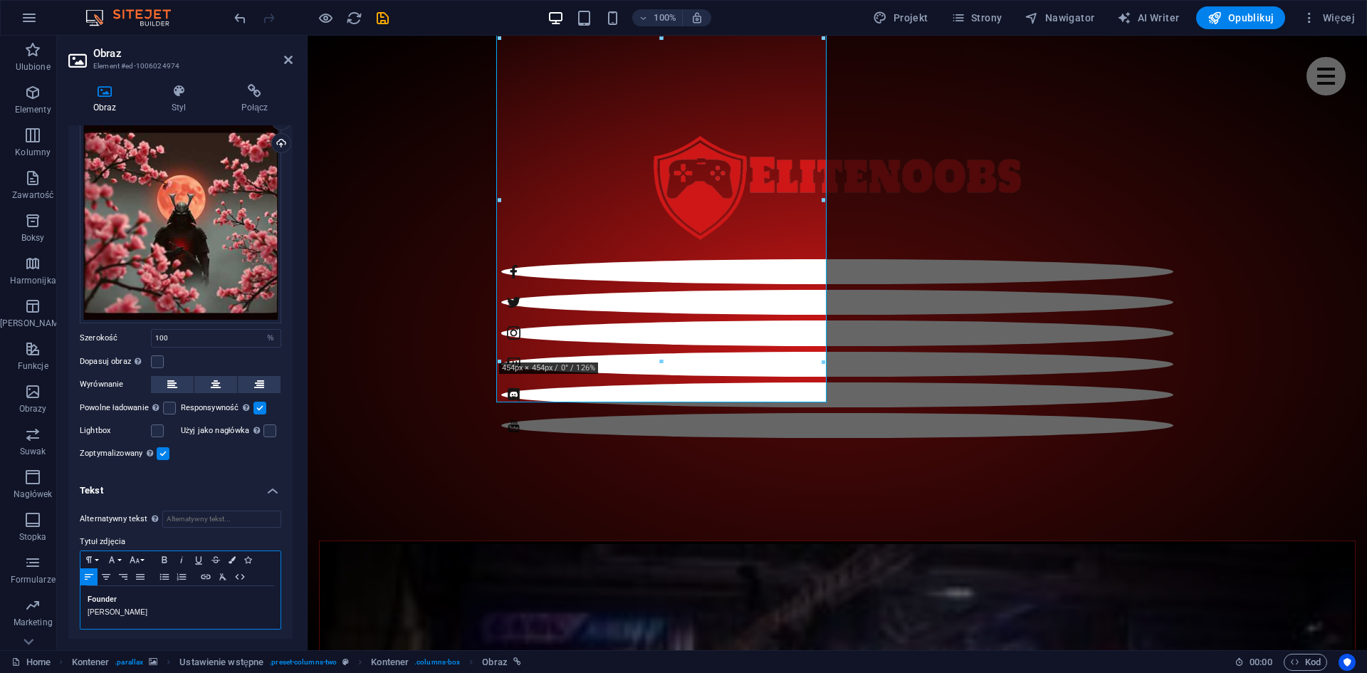
drag, startPoint x: 140, startPoint y: 614, endPoint x: 78, endPoint y: 611, distance: 61.3
click at [78, 611] on div "Alternatywny tekst Tekst alternatywny jest używany przez urządzenia, które nie …" at bounding box center [180, 570] width 224 height 142
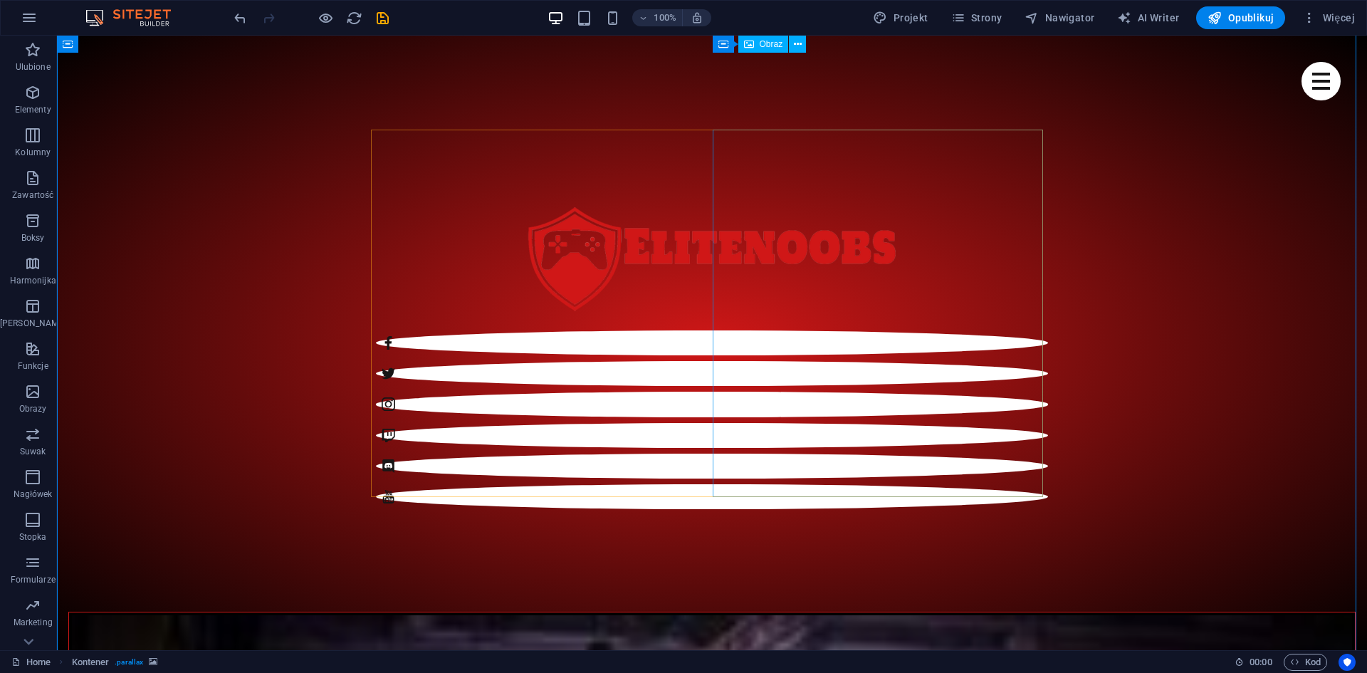
scroll to position [330, 0]
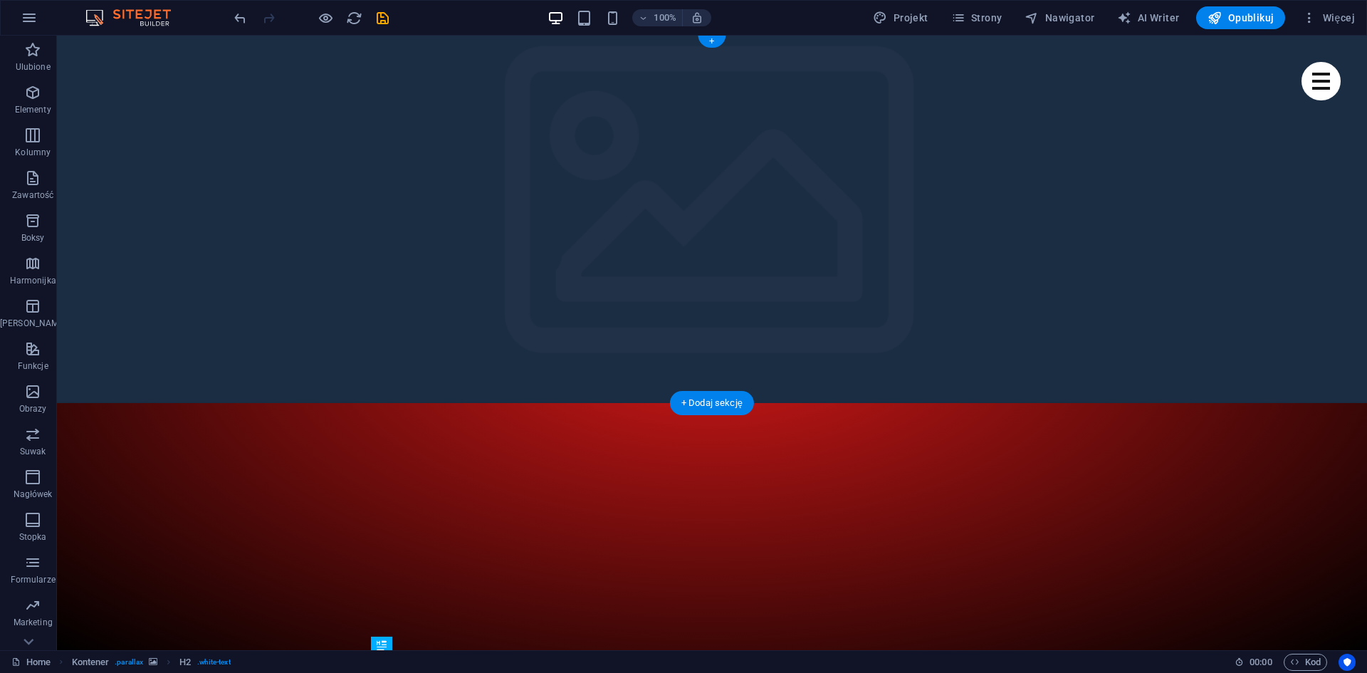
scroll to position [0, 0]
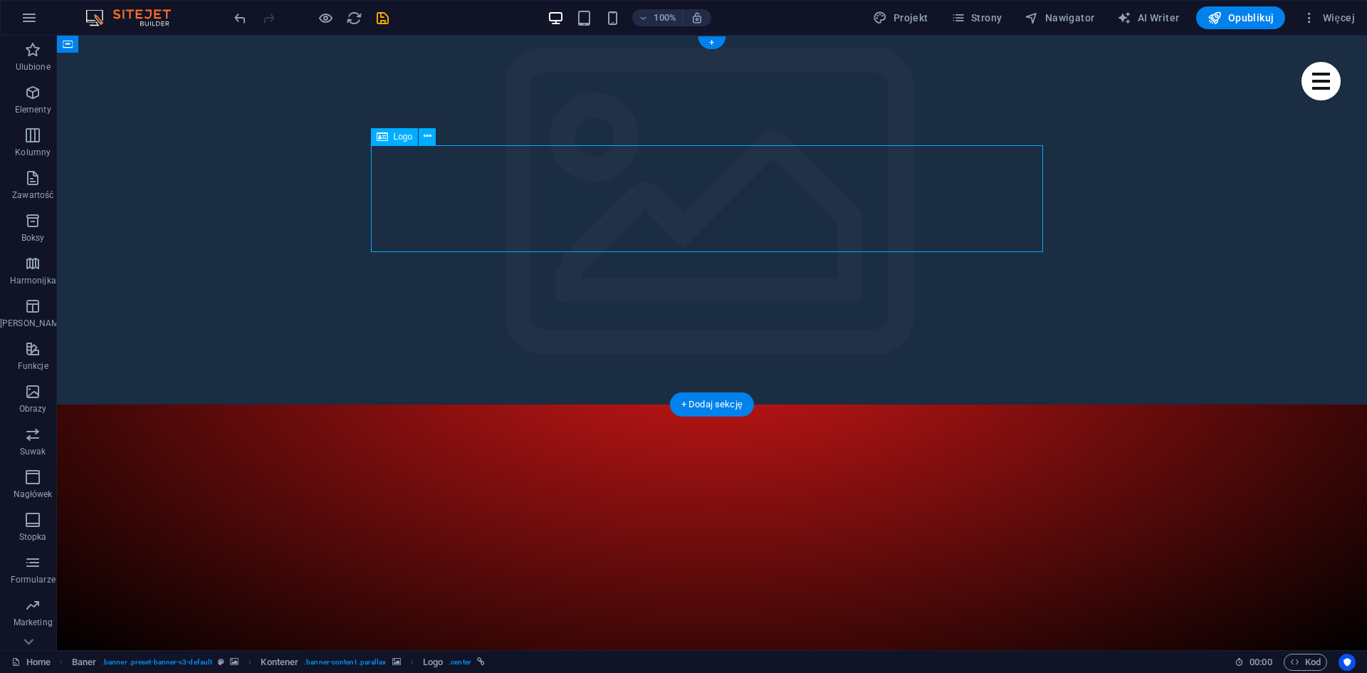
select select "px"
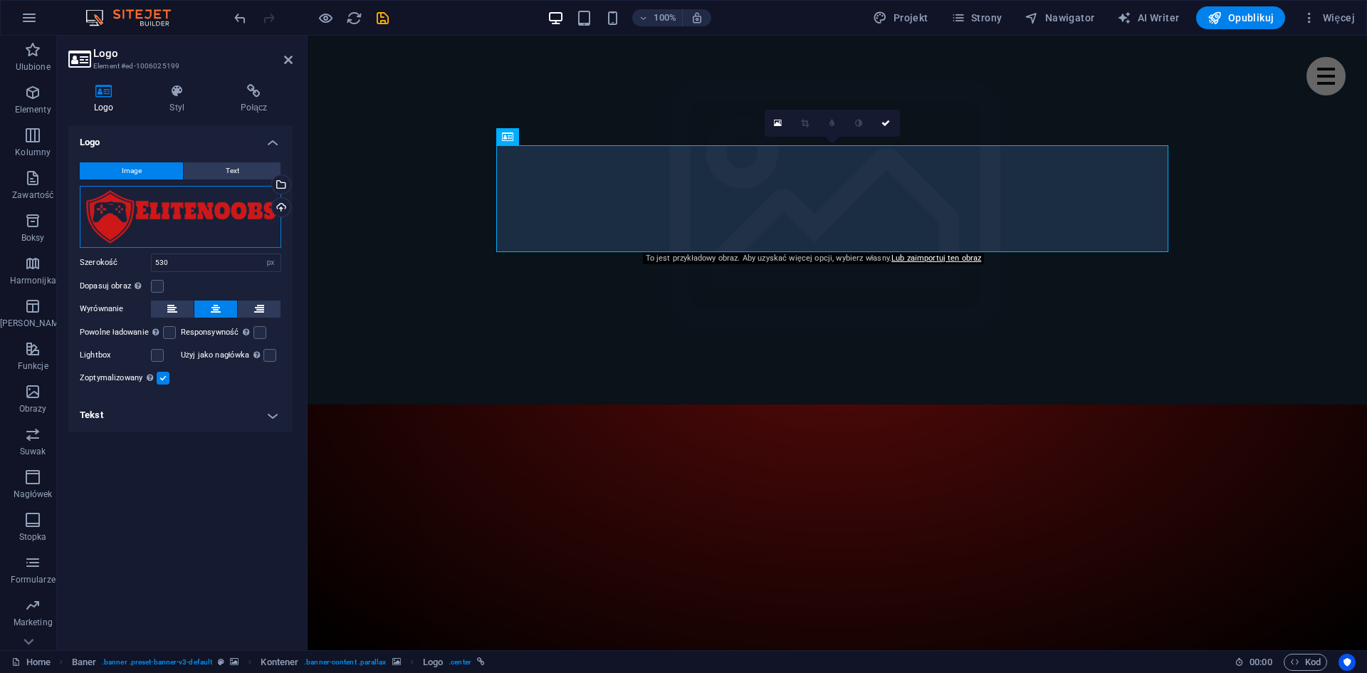
click at [130, 207] on div "Przeciągnij pliki tutaj, kliknij, aby wybrać pliki lub wybierz pliki z Plików l…" at bounding box center [180, 217] width 201 height 62
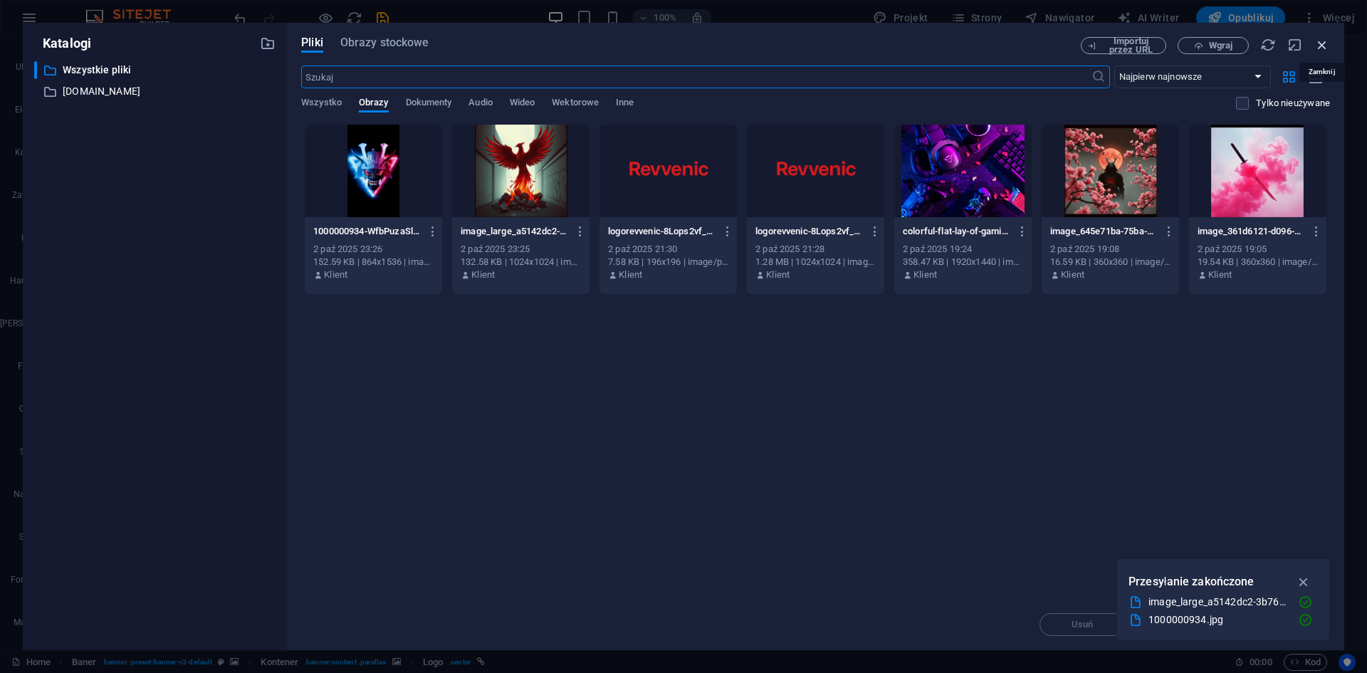
click at [1325, 46] on icon "button" at bounding box center [1322, 45] width 16 height 16
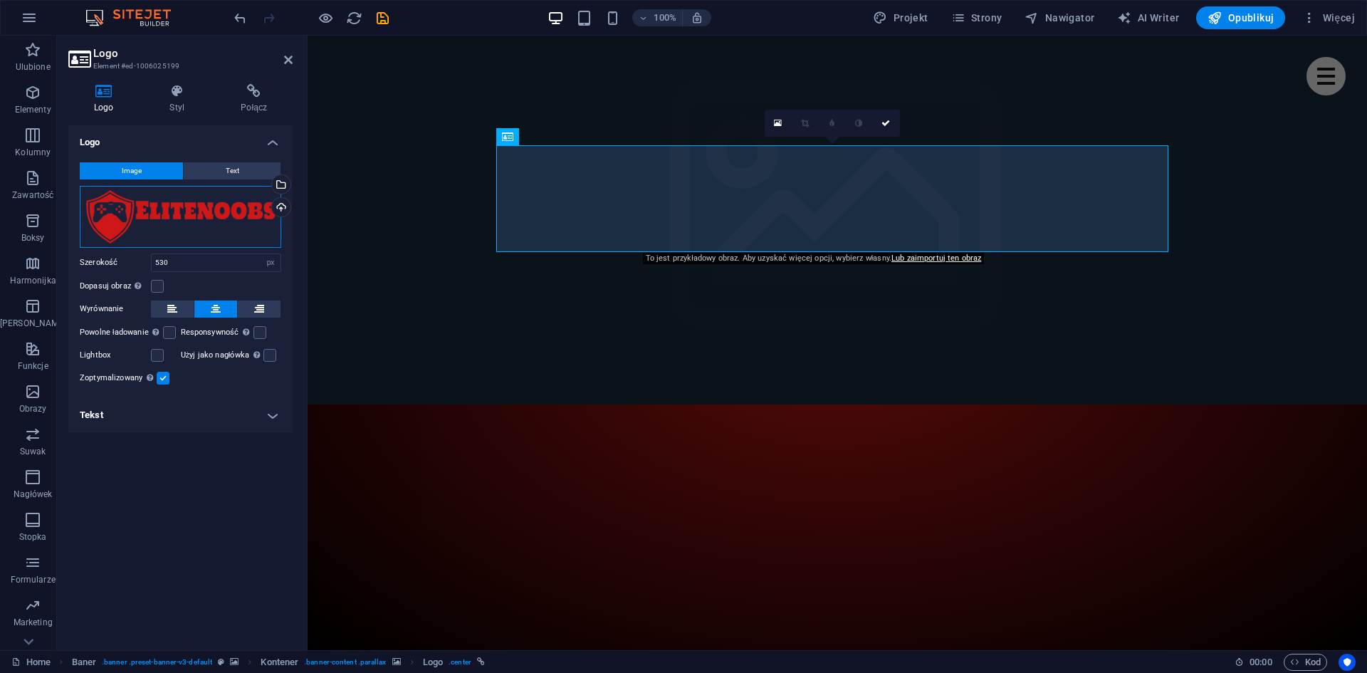
click at [182, 213] on div "Przeciągnij pliki tutaj, kliknij, aby wybrać pliki lub wybierz pliki z Plików l…" at bounding box center [180, 217] width 201 height 62
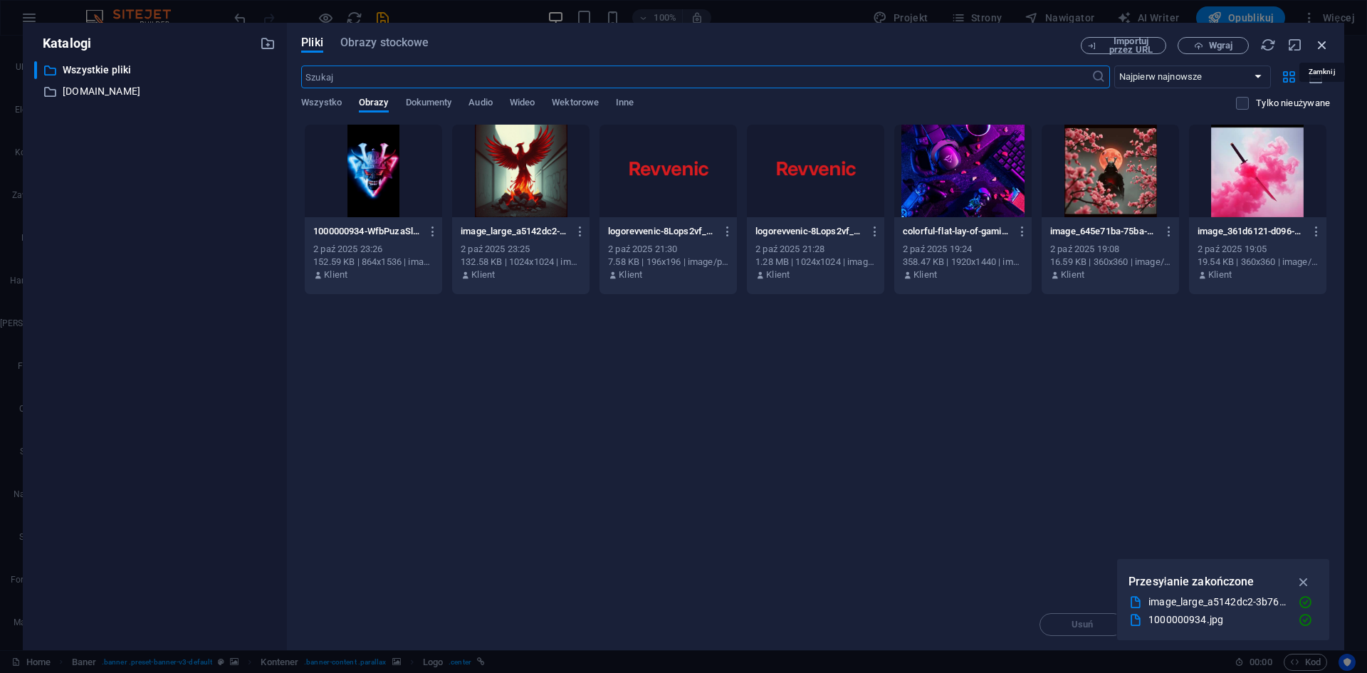
click at [1321, 41] on icon "button" at bounding box center [1322, 45] width 16 height 16
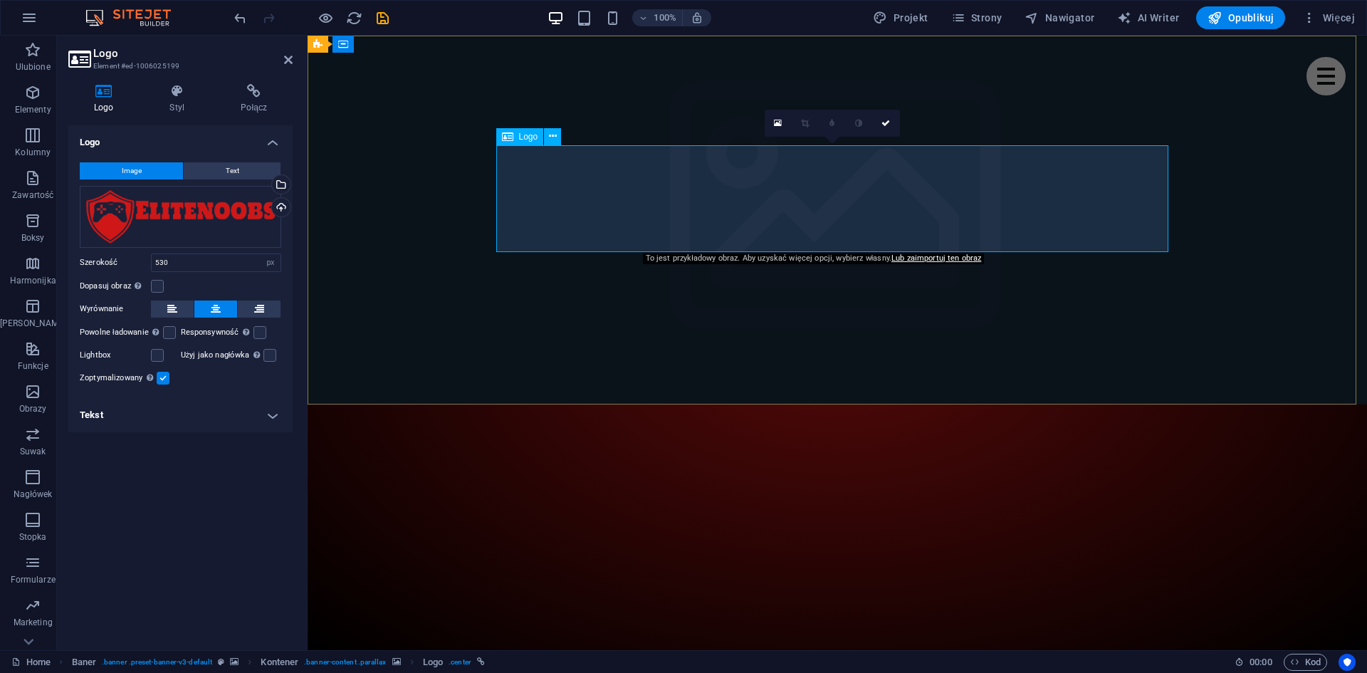
click at [555, 140] on icon at bounding box center [553, 136] width 8 height 15
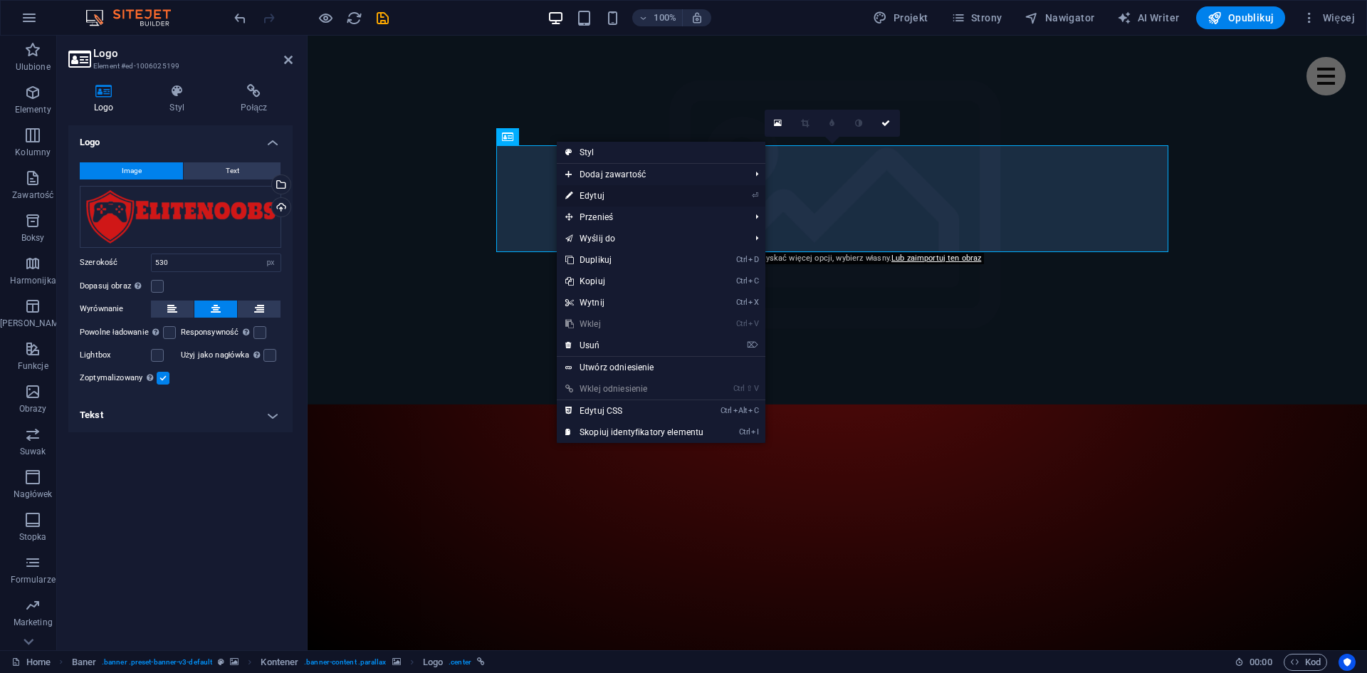
click at [618, 195] on link "⏎ Edytuj" at bounding box center [634, 195] width 155 height 21
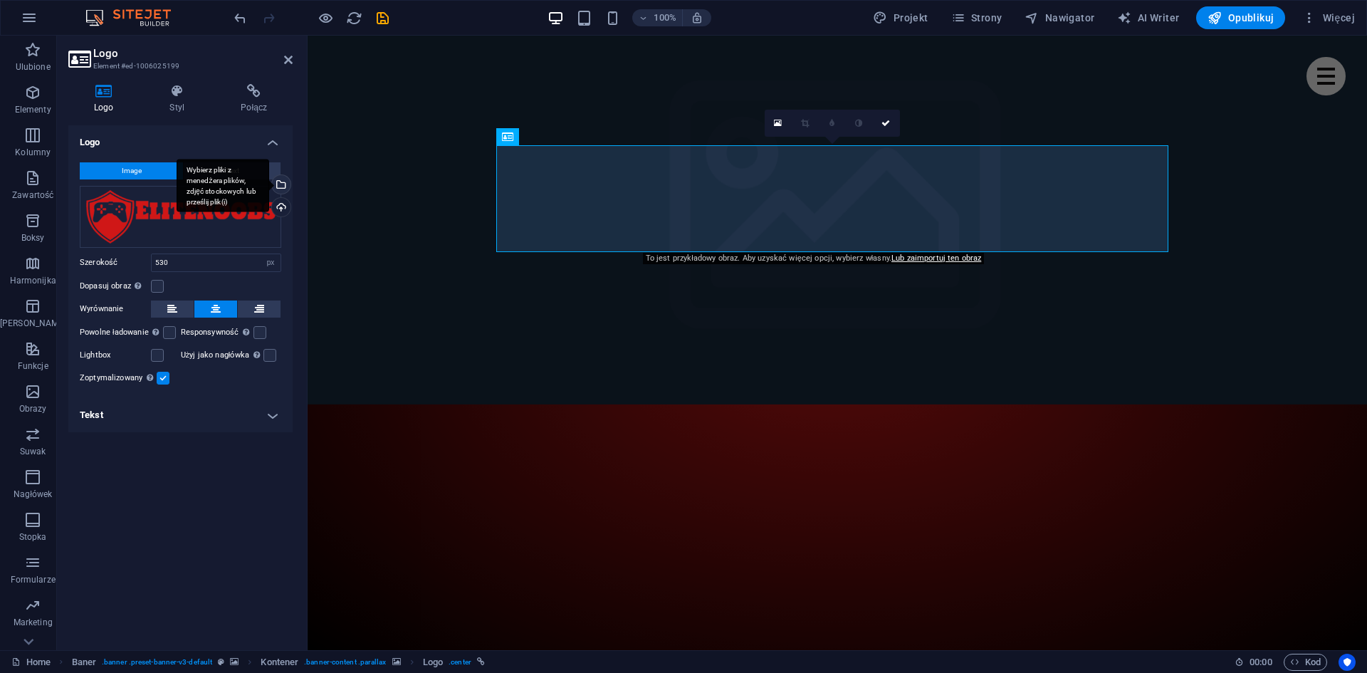
click at [285, 179] on div "Wybierz pliki z menedżera plików, zdjęć stockowych lub prześlij plik(i)" at bounding box center [279, 185] width 21 height 21
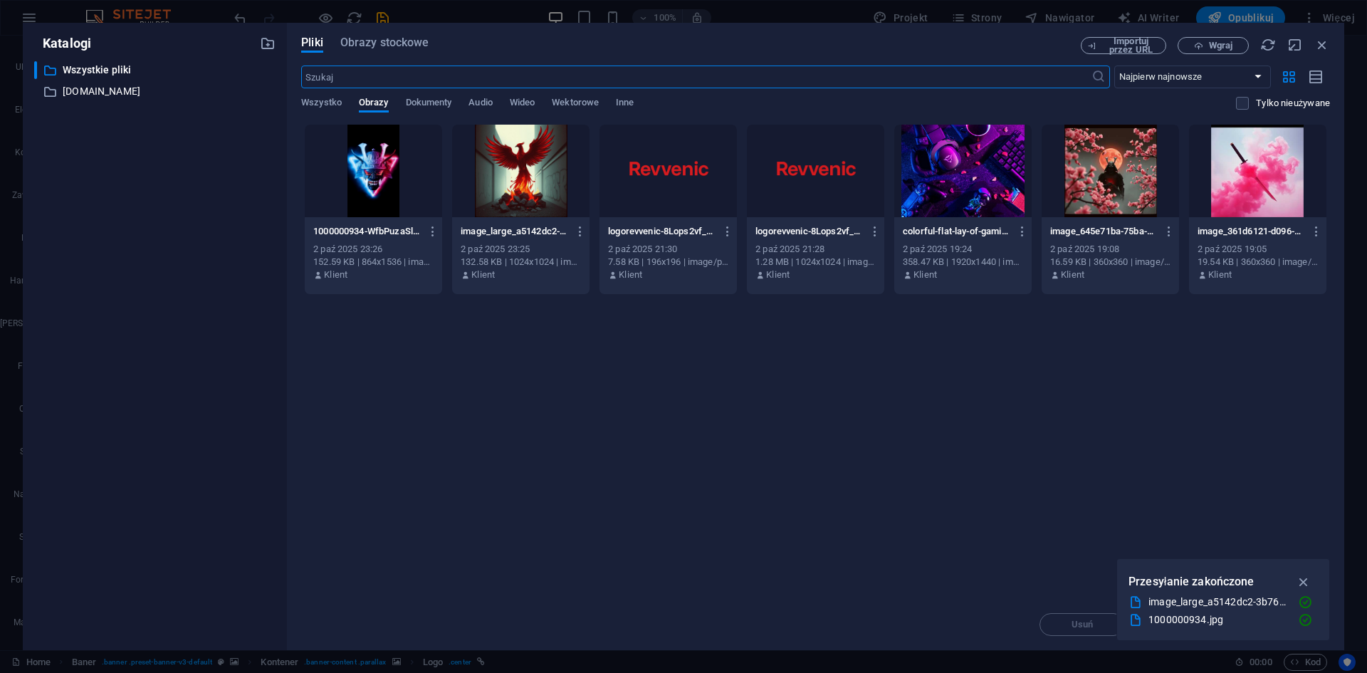
click at [697, 159] on div at bounding box center [667, 171] width 137 height 93
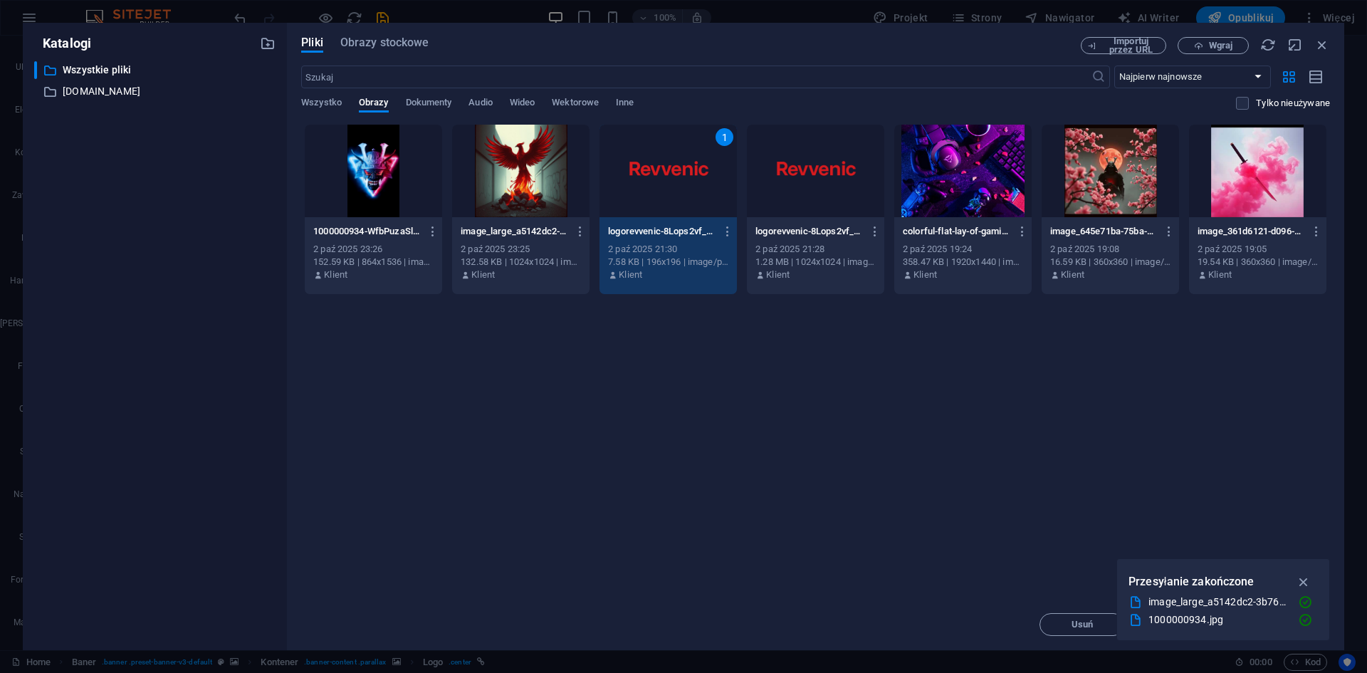
click at [697, 159] on div "1" at bounding box center [667, 171] width 137 height 93
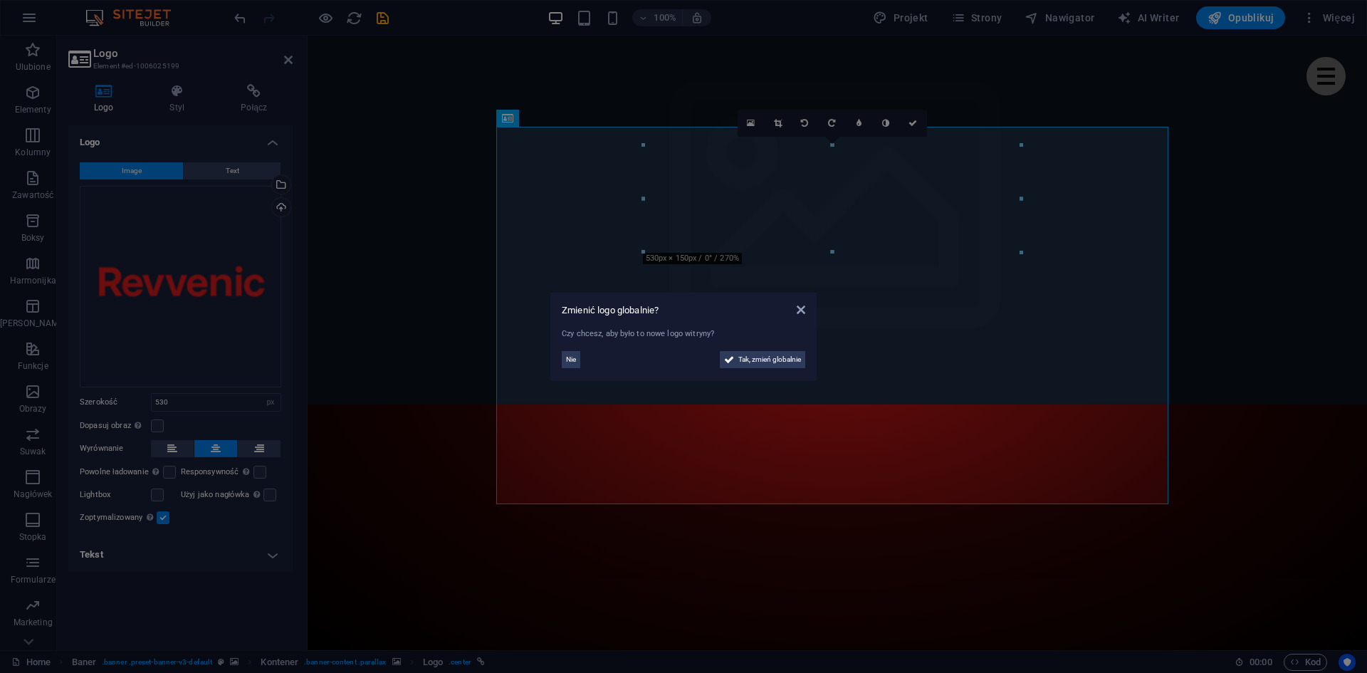
click at [510, 499] on aside "Zmienić logo globalnie? Czy chcesz, aby było to nowe logo witryny? Nie Tak, zmi…" at bounding box center [683, 336] width 1367 height 673
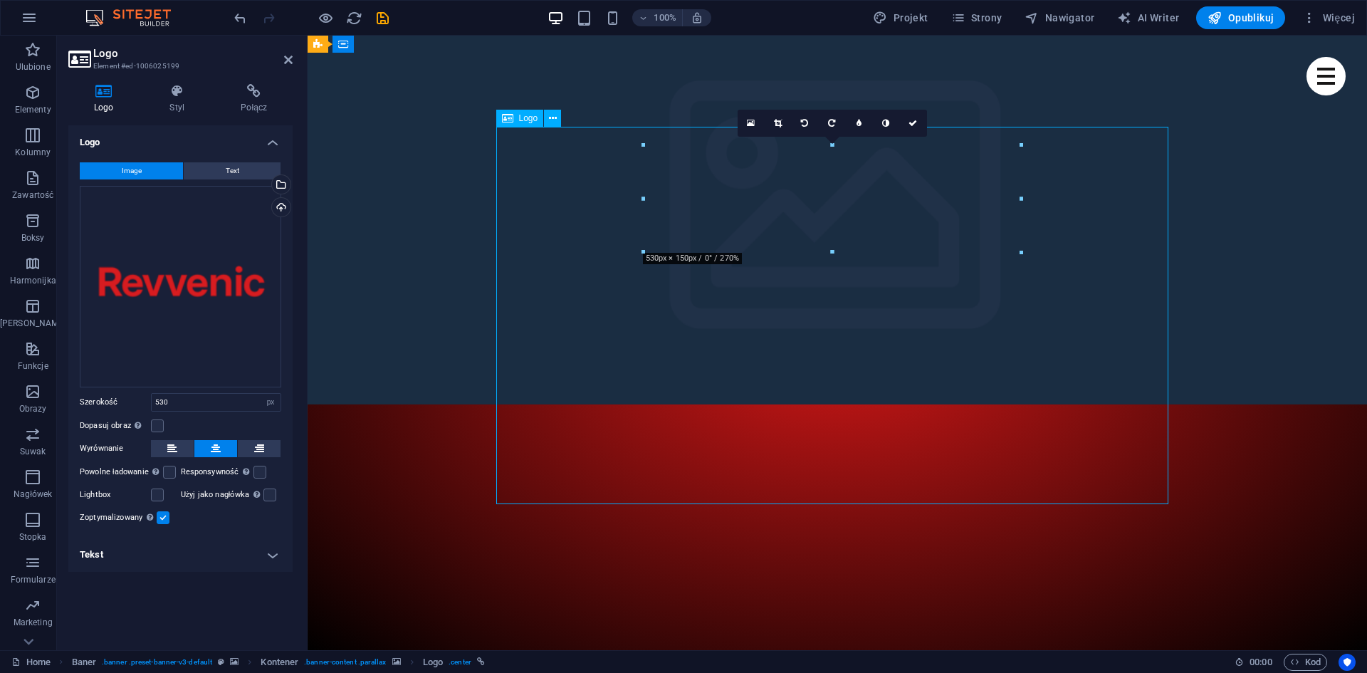
drag, startPoint x: 813, startPoint y: 304, endPoint x: 813, endPoint y: 239, distance: 64.8
drag, startPoint x: 819, startPoint y: 299, endPoint x: 825, endPoint y: 278, distance: 21.6
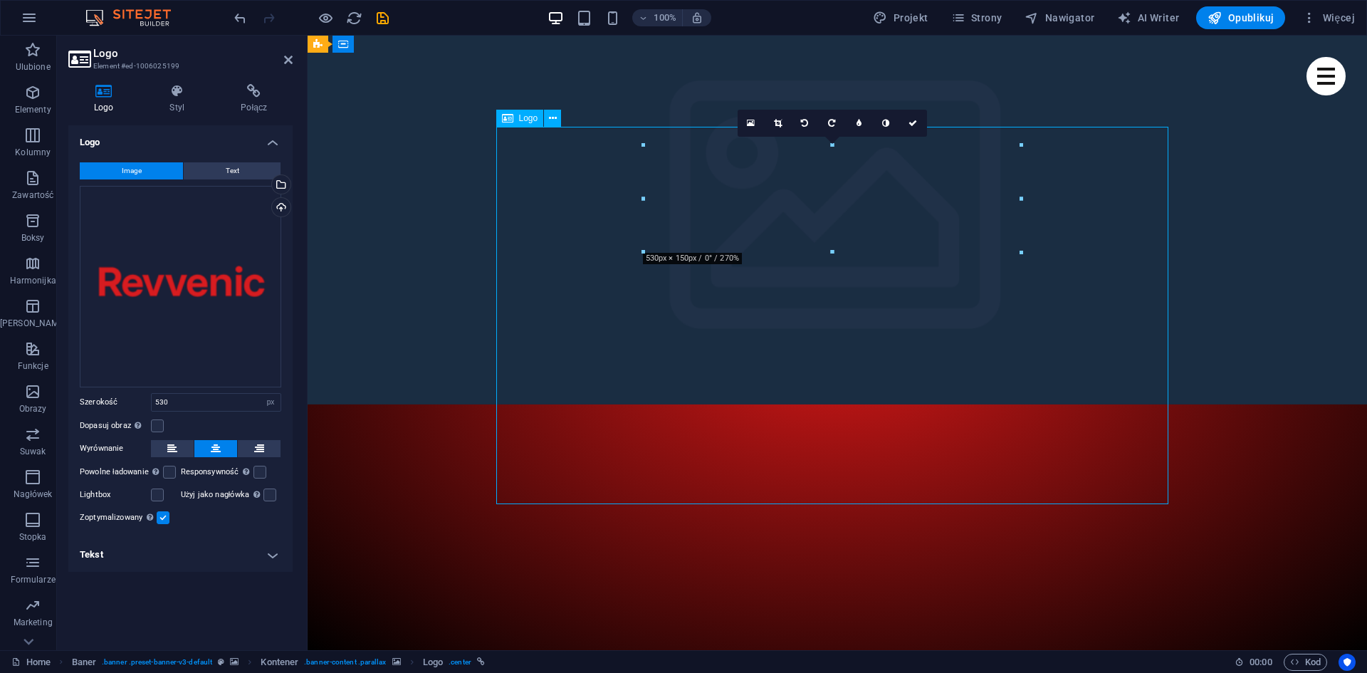
click at [194, 303] on div "Przeciągnij pliki tutaj, kliknij, aby wybrać pliki lub wybierz pliki z Plików l…" at bounding box center [180, 286] width 201 height 201
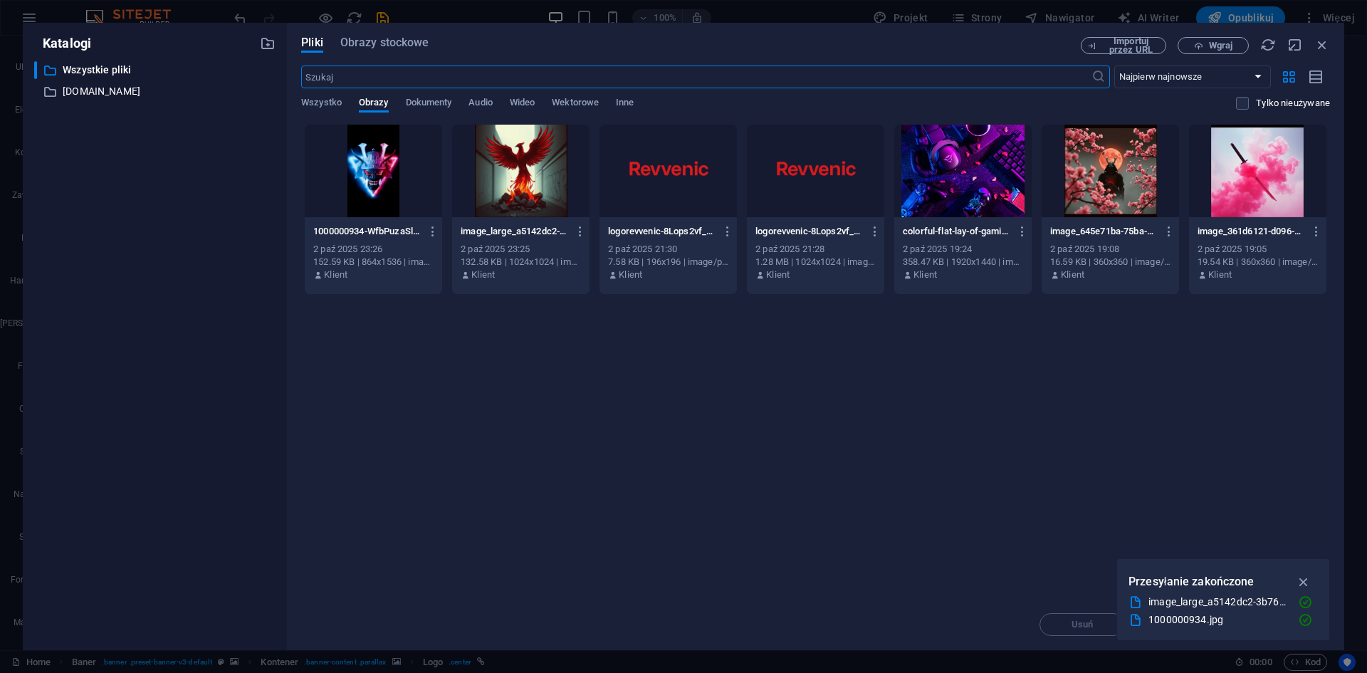
click at [847, 142] on div at bounding box center [815, 171] width 137 height 93
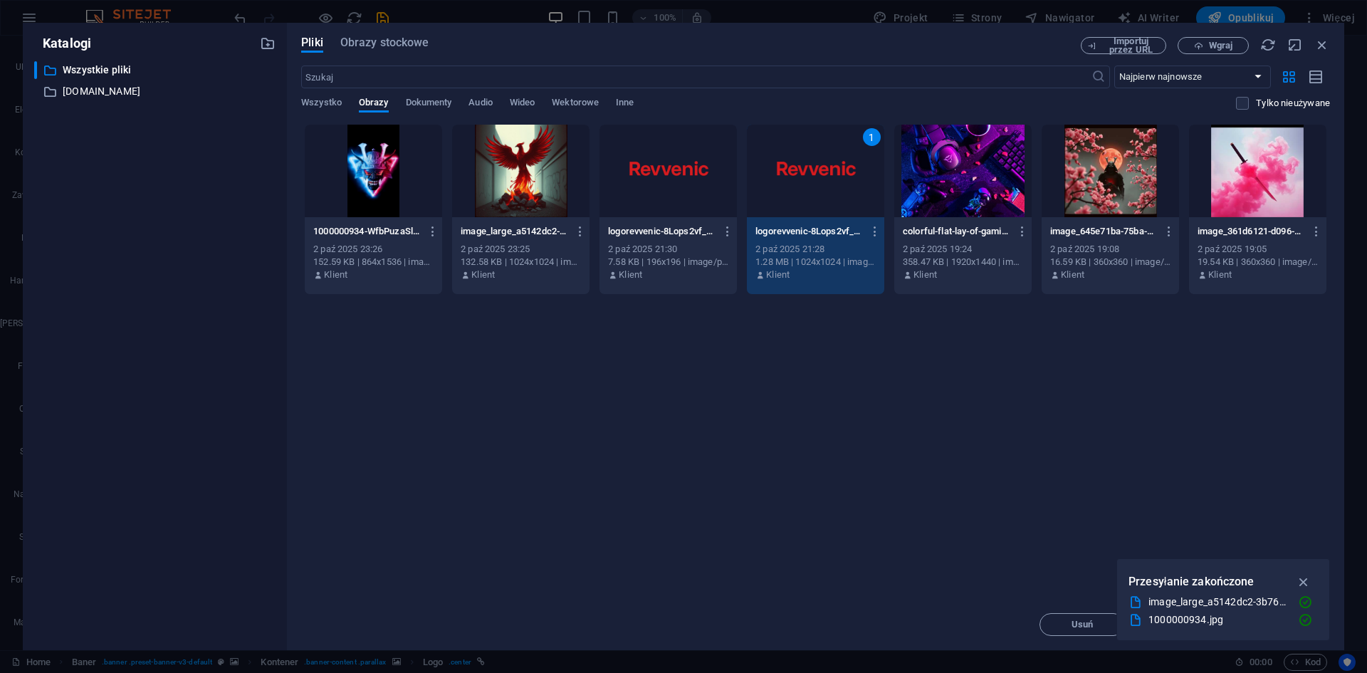
click at [842, 144] on div "1" at bounding box center [815, 171] width 137 height 93
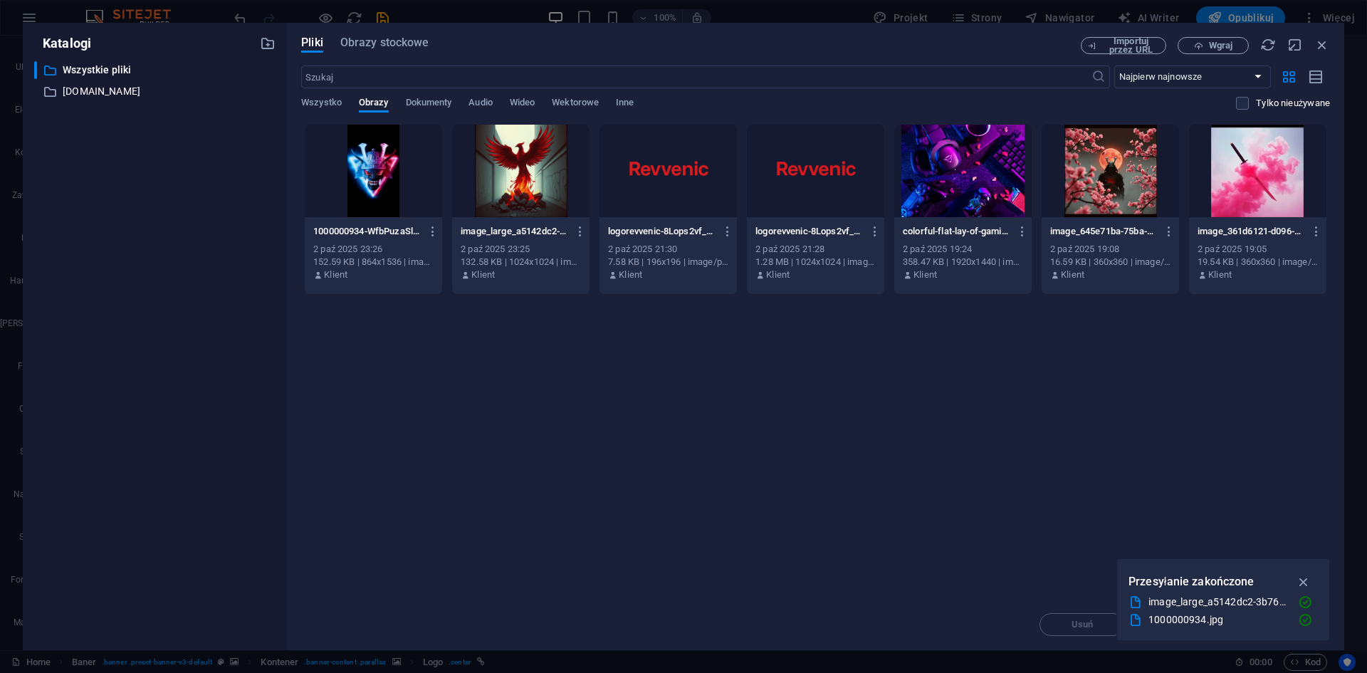
click at [842, 144] on div at bounding box center [815, 171] width 137 height 93
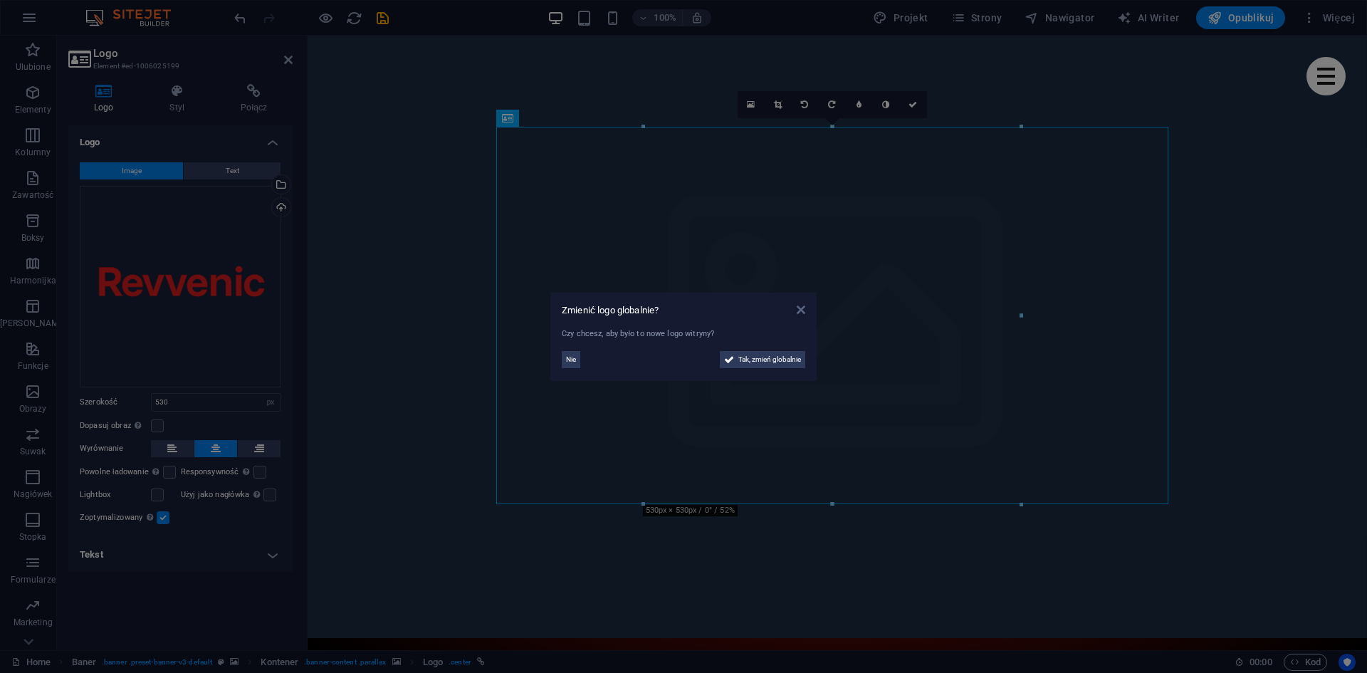
click at [800, 306] on icon at bounding box center [801, 309] width 9 height 11
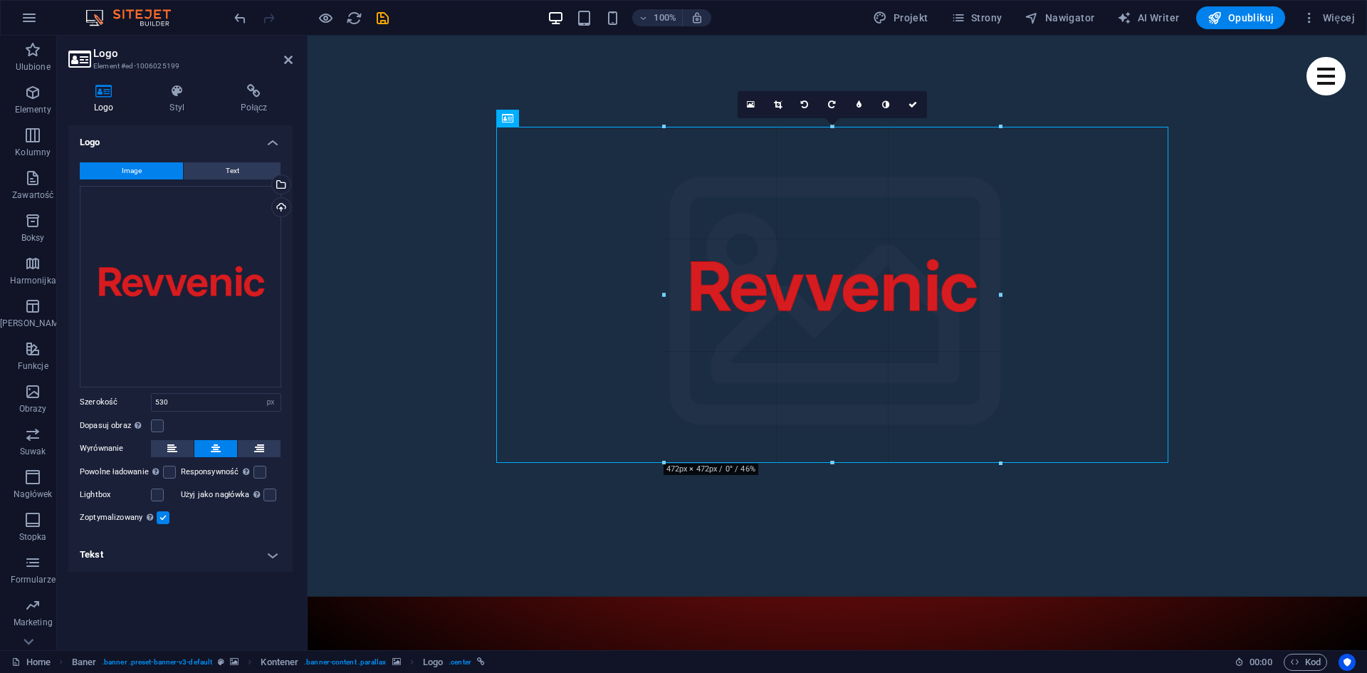
drag, startPoint x: 642, startPoint y: 127, endPoint x: 686, endPoint y: 496, distance: 371.4
type input "472"
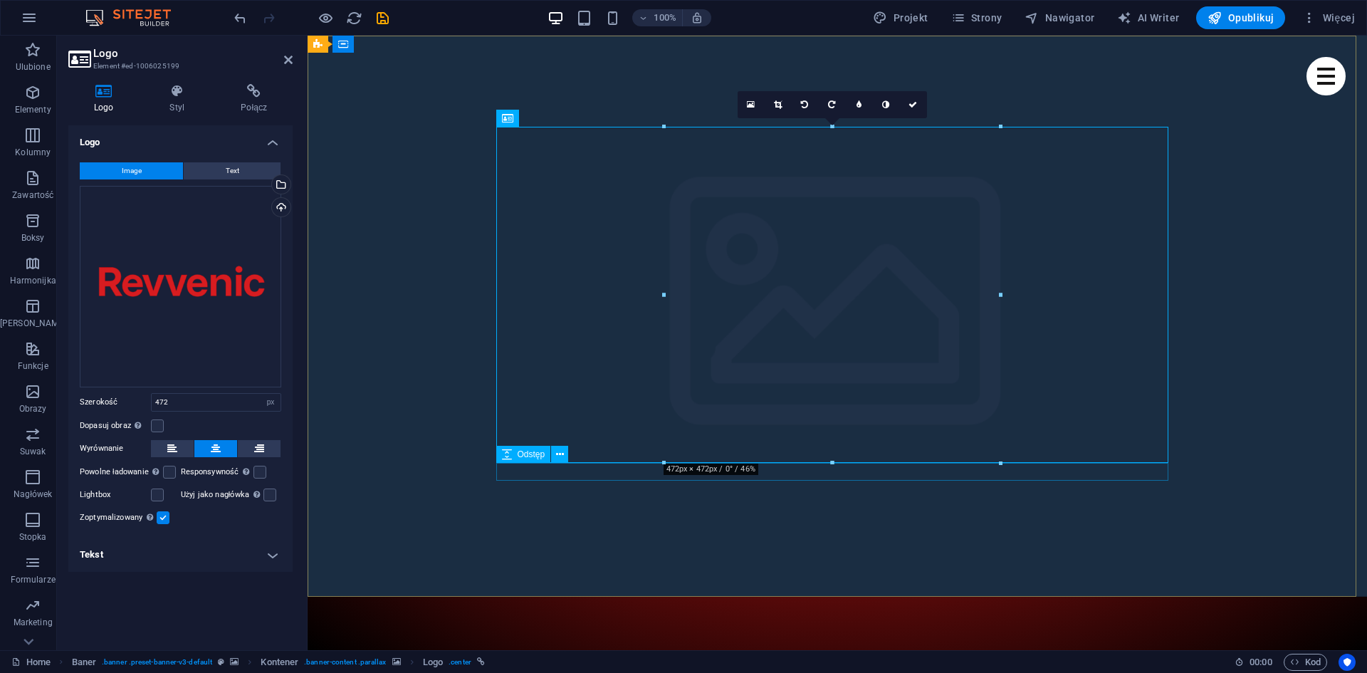
click at [515, 449] on div "Odstęp" at bounding box center [523, 454] width 55 height 17
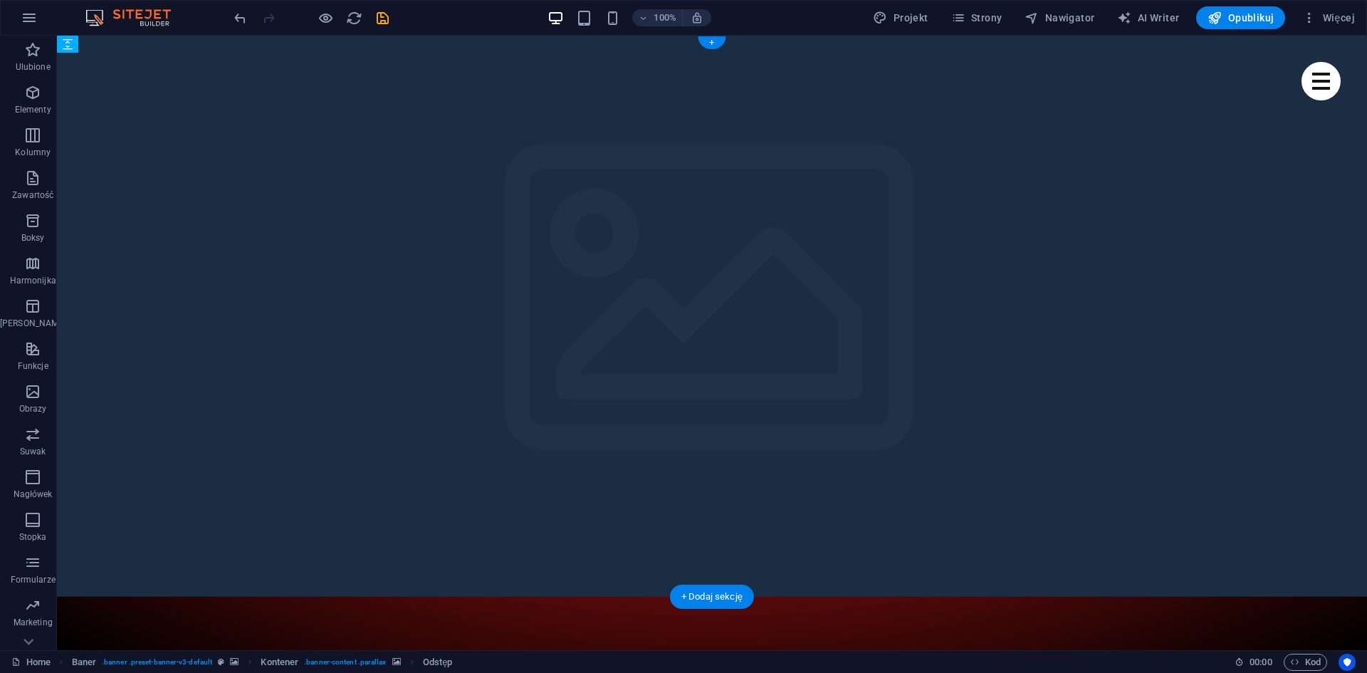
drag, startPoint x: 556, startPoint y: 468, endPoint x: 622, endPoint y: 328, distance: 155.7
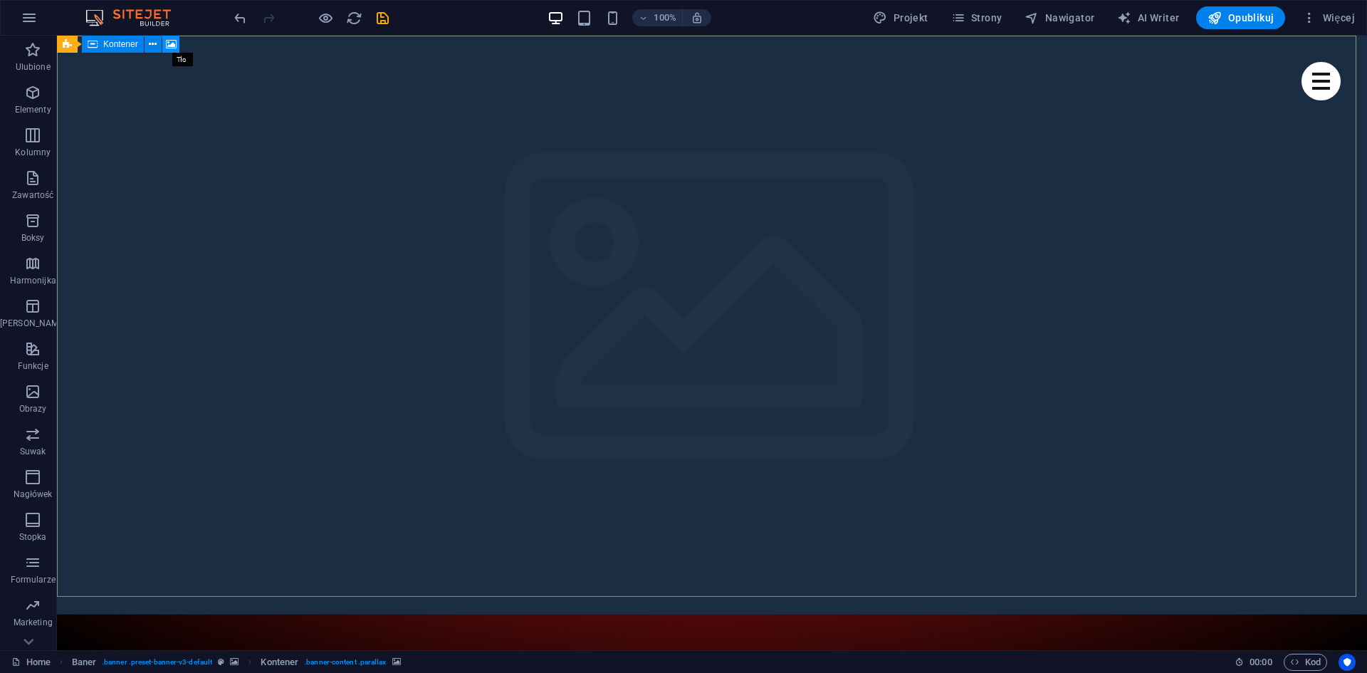
click at [170, 45] on icon at bounding box center [171, 44] width 11 height 15
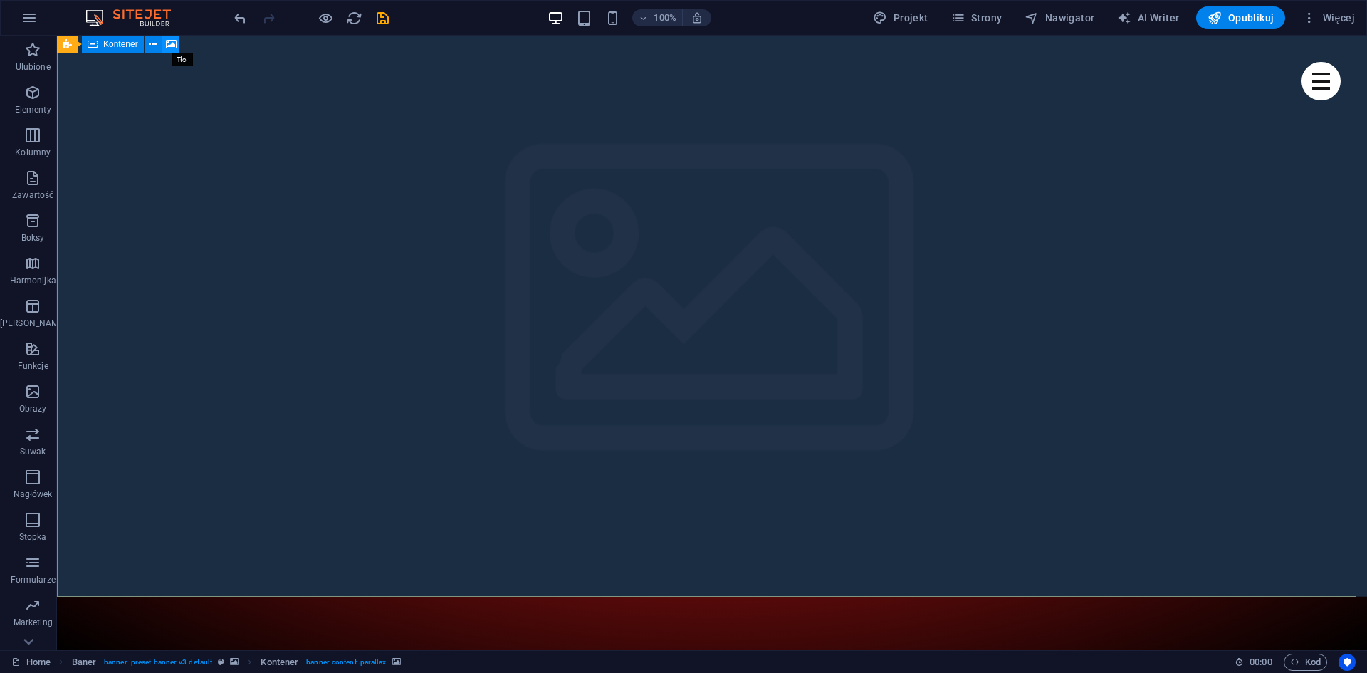
select select "ms"
select select "s"
select select "progressive"
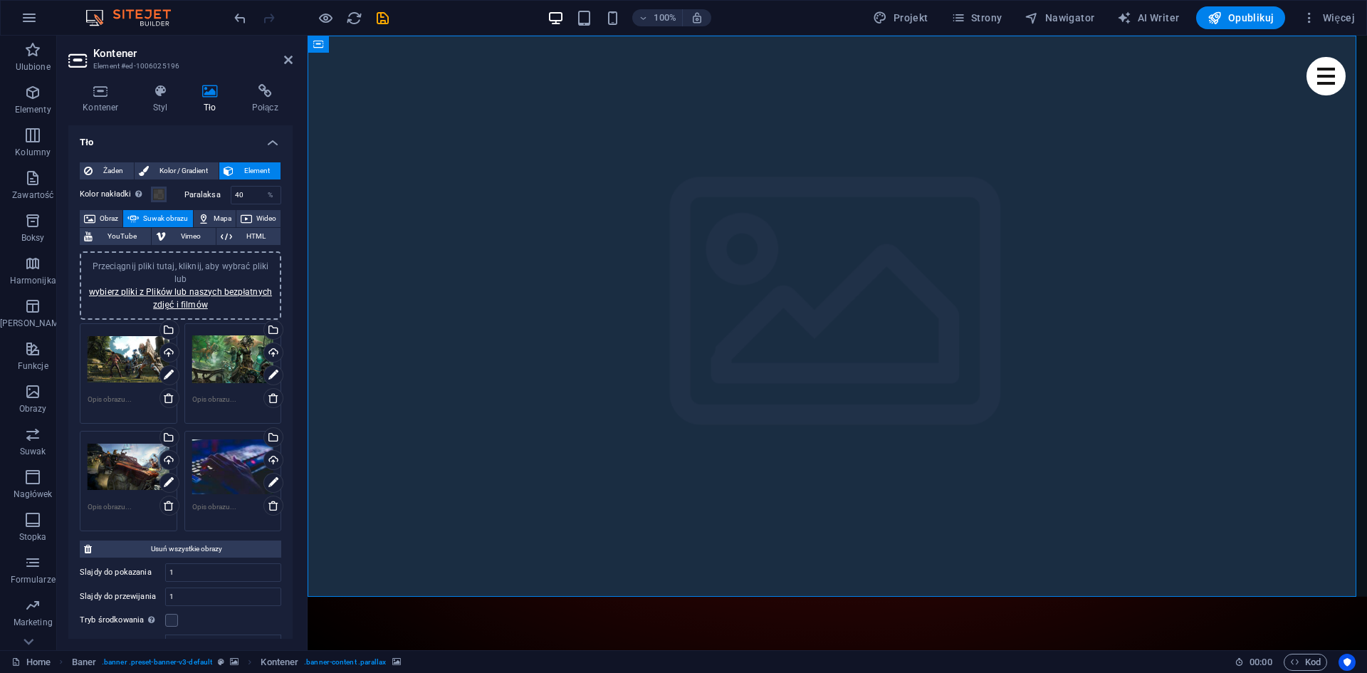
click at [248, 469] on div "Przeciągnij pliki tutaj, kliknij, aby wybrać pliki lub wybierz pliki z Plików l…" at bounding box center [233, 467] width 82 height 57
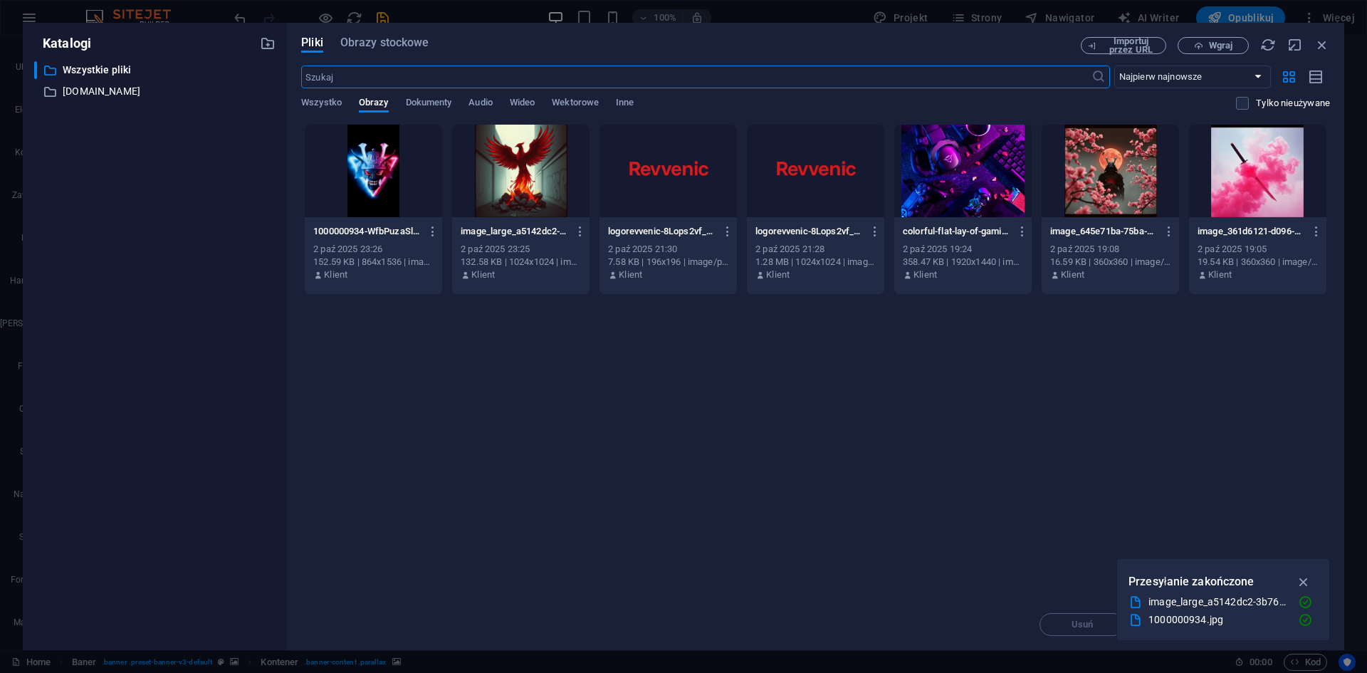
click at [1144, 168] on div at bounding box center [1110, 171] width 137 height 93
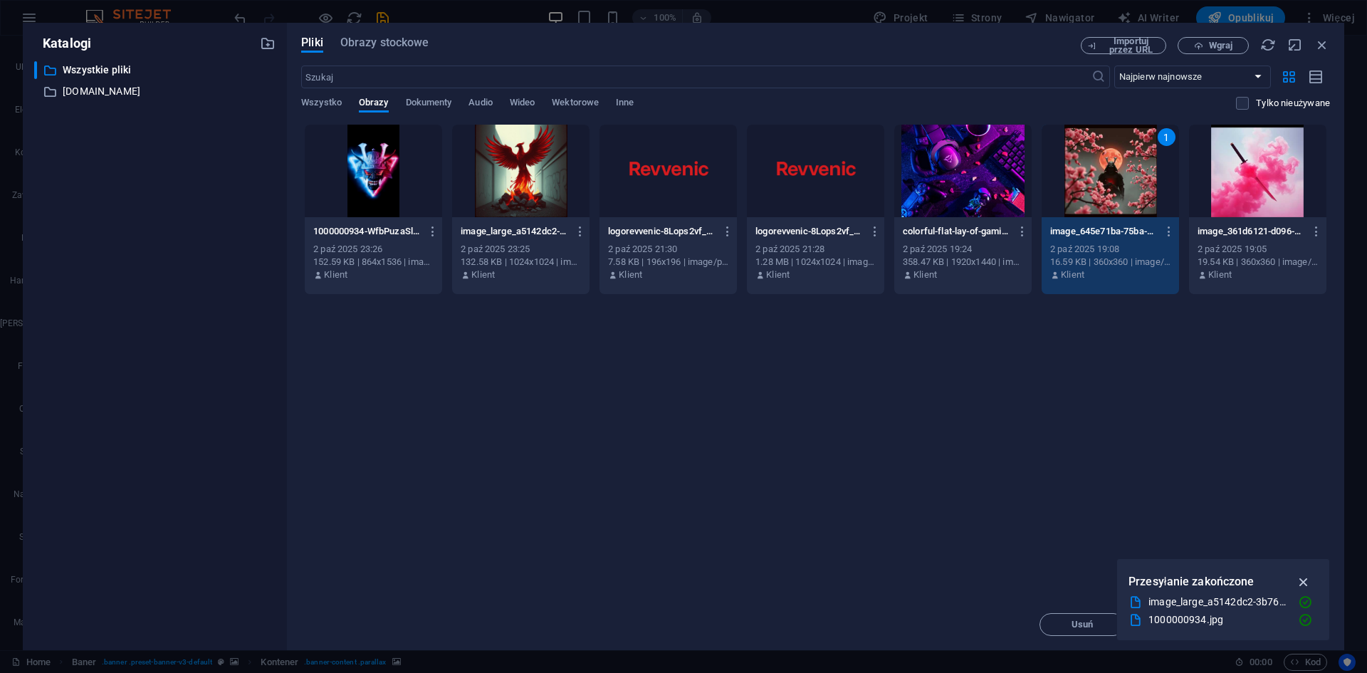
click at [1306, 583] on icon "button" at bounding box center [1304, 582] width 16 height 16
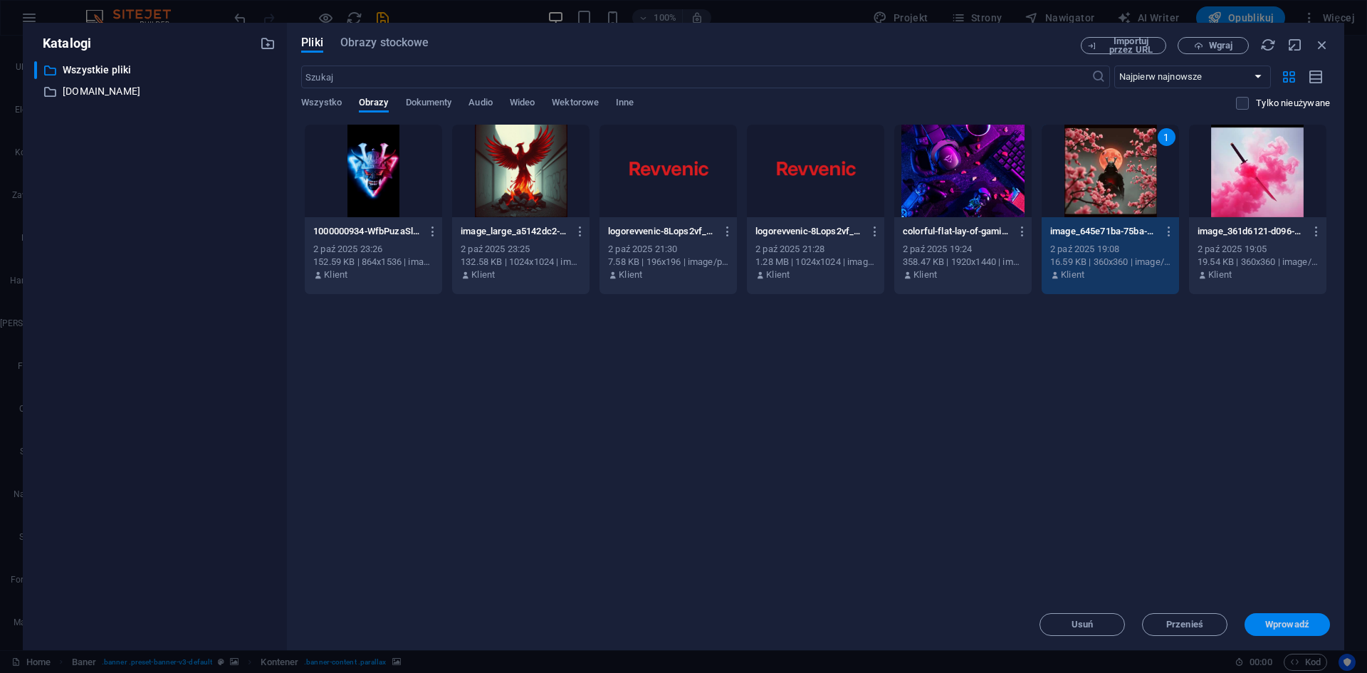
click at [1291, 625] on span "Wprowadź" at bounding box center [1287, 624] width 44 height 9
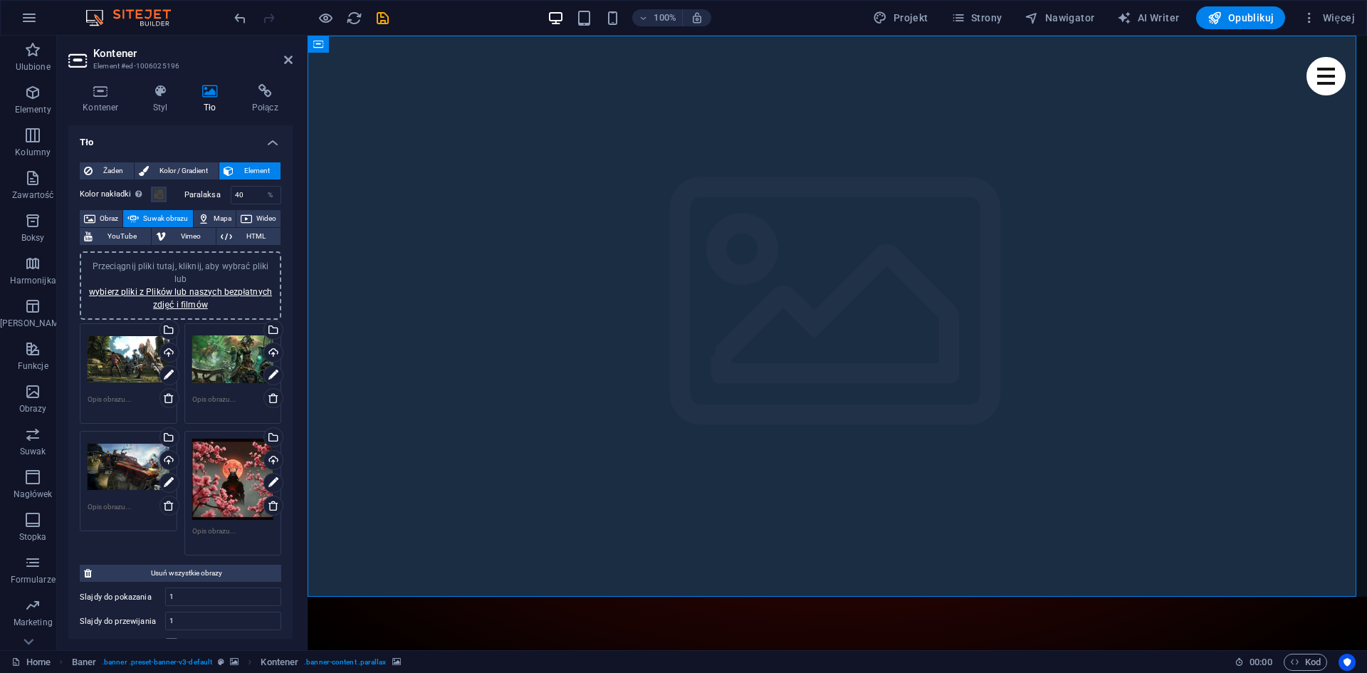
click at [120, 362] on div "Przeciągnij pliki tutaj, kliknij, aby wybrać pliki lub wybierz pliki z Plików l…" at bounding box center [129, 359] width 82 height 57
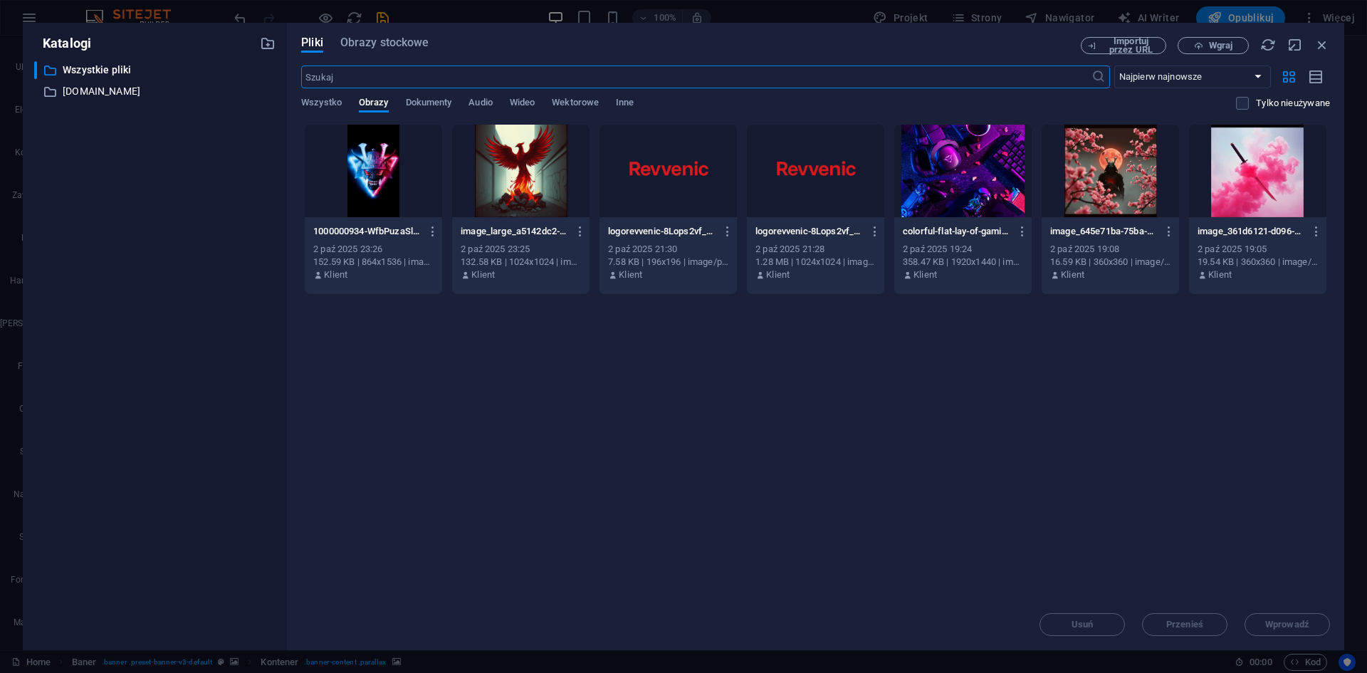
click at [1246, 192] on div at bounding box center [1257, 171] width 137 height 93
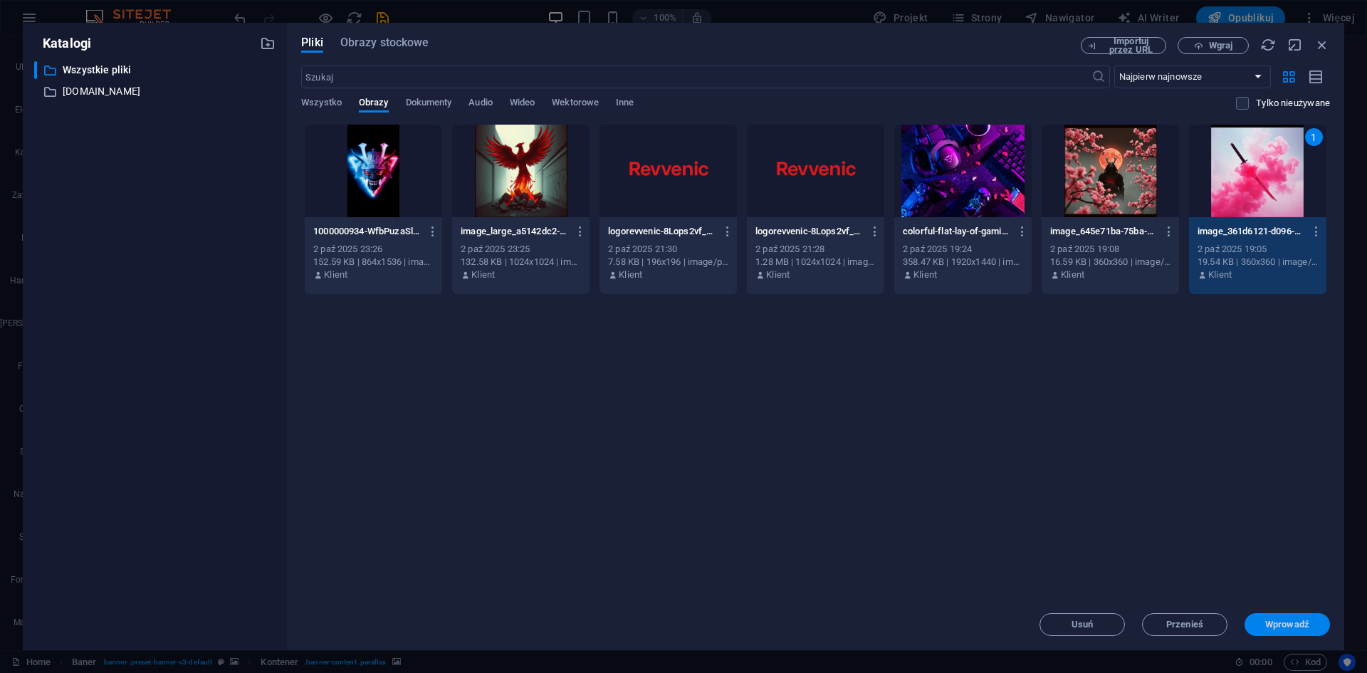
drag, startPoint x: 1292, startPoint y: 623, endPoint x: 982, endPoint y: 586, distance: 312.6
click at [1292, 623] on span "Wprowadź" at bounding box center [1287, 624] width 44 height 9
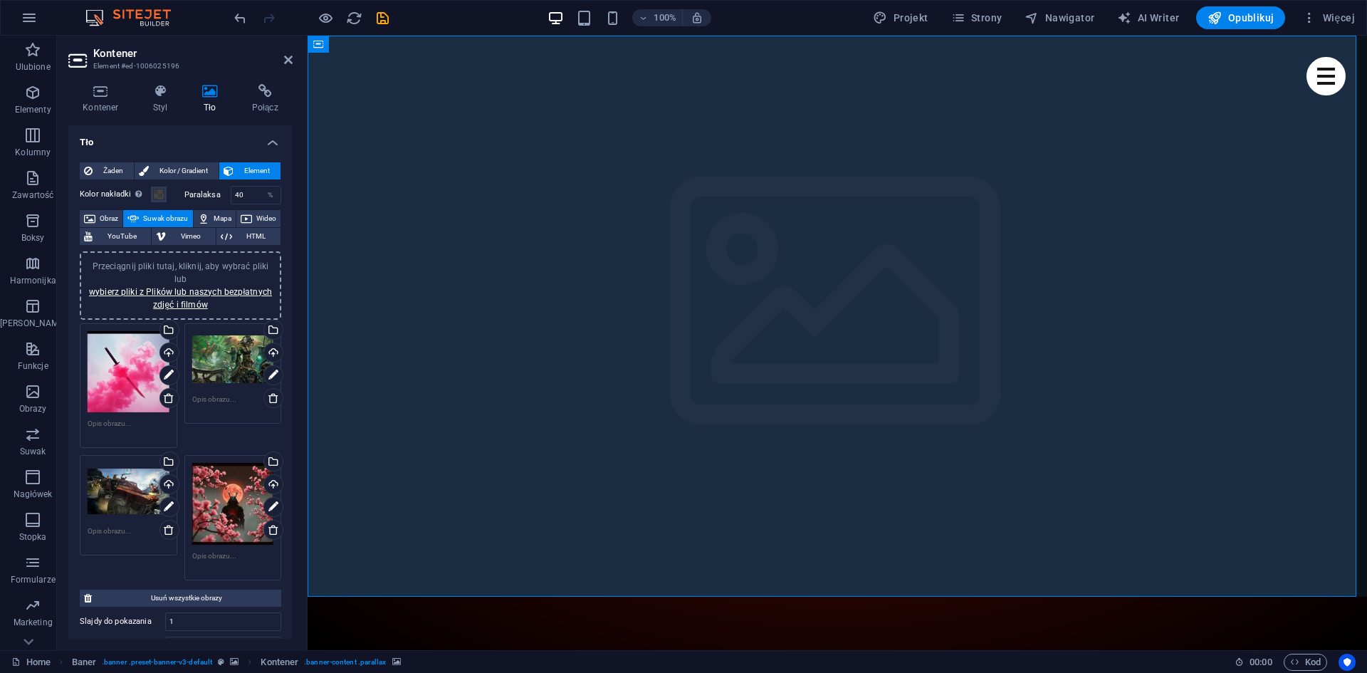
click at [232, 343] on div "Przeciągnij pliki tutaj, kliknij, aby wybrać pliki lub wybierz pliki z Plików l…" at bounding box center [233, 359] width 82 height 57
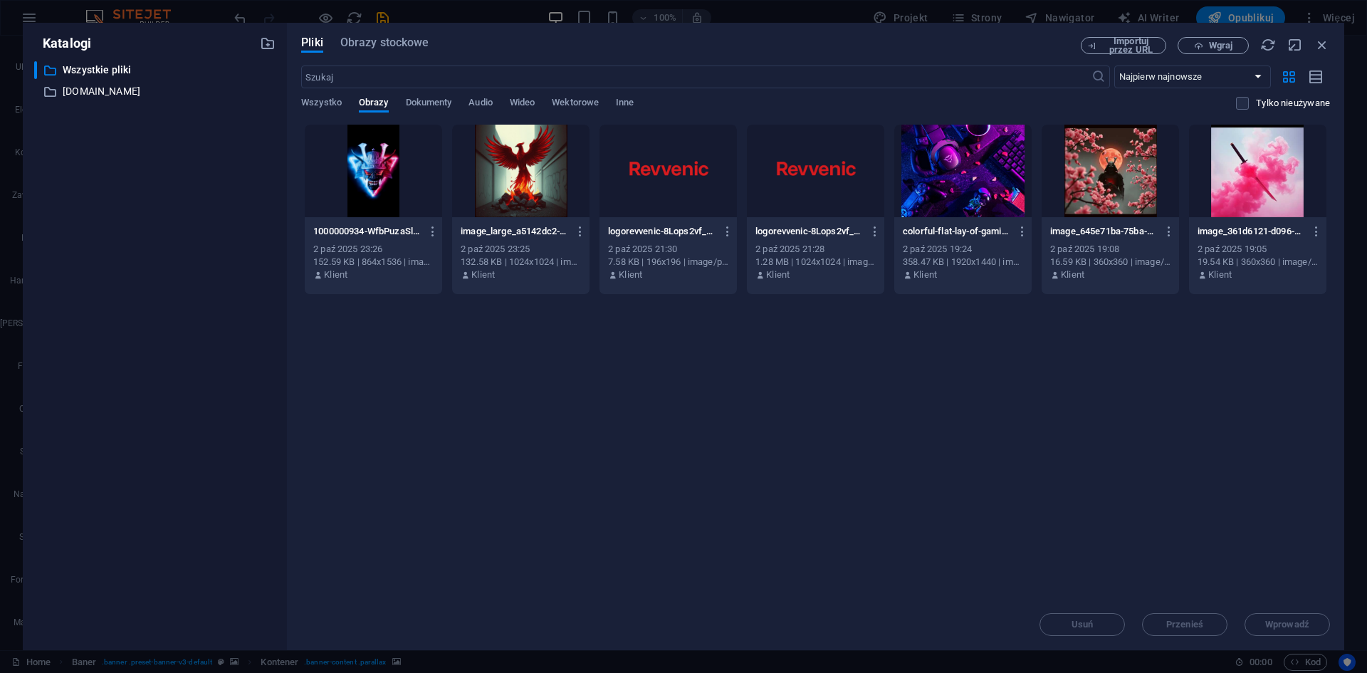
click at [946, 173] on div at bounding box center [962, 171] width 137 height 93
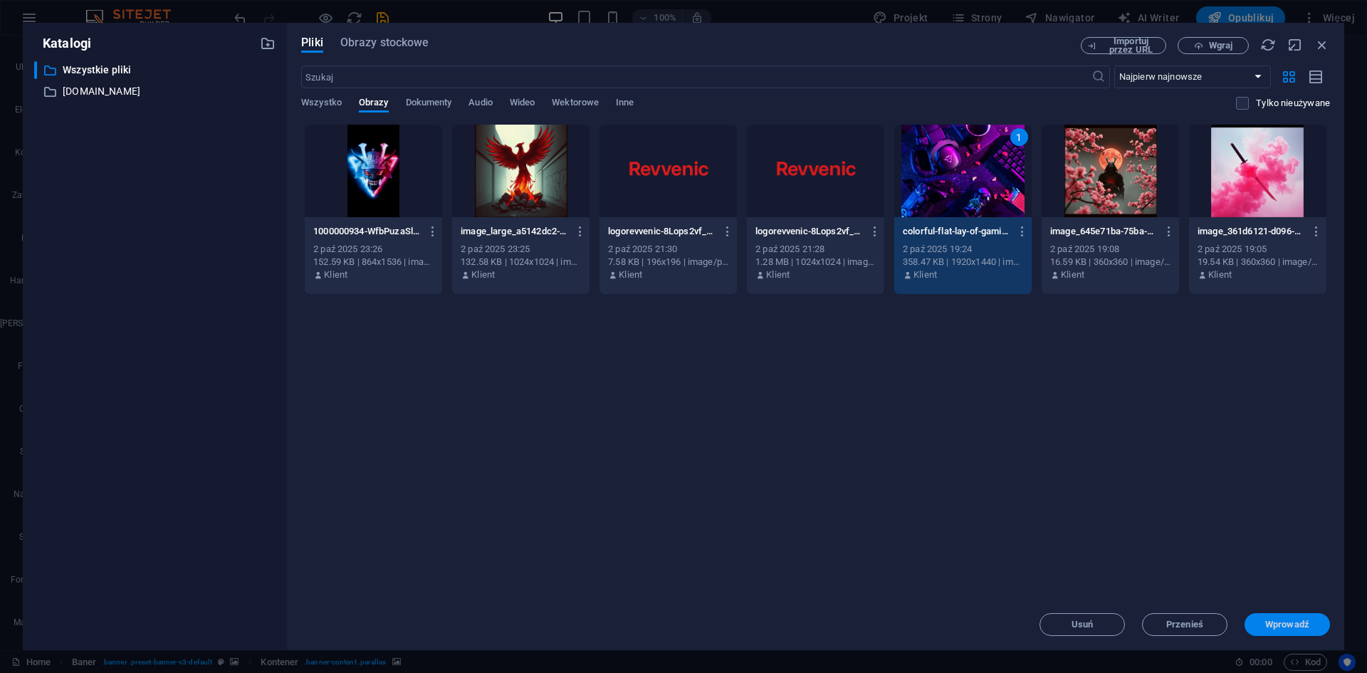
click at [1295, 625] on span "Wprowadź" at bounding box center [1287, 624] width 44 height 9
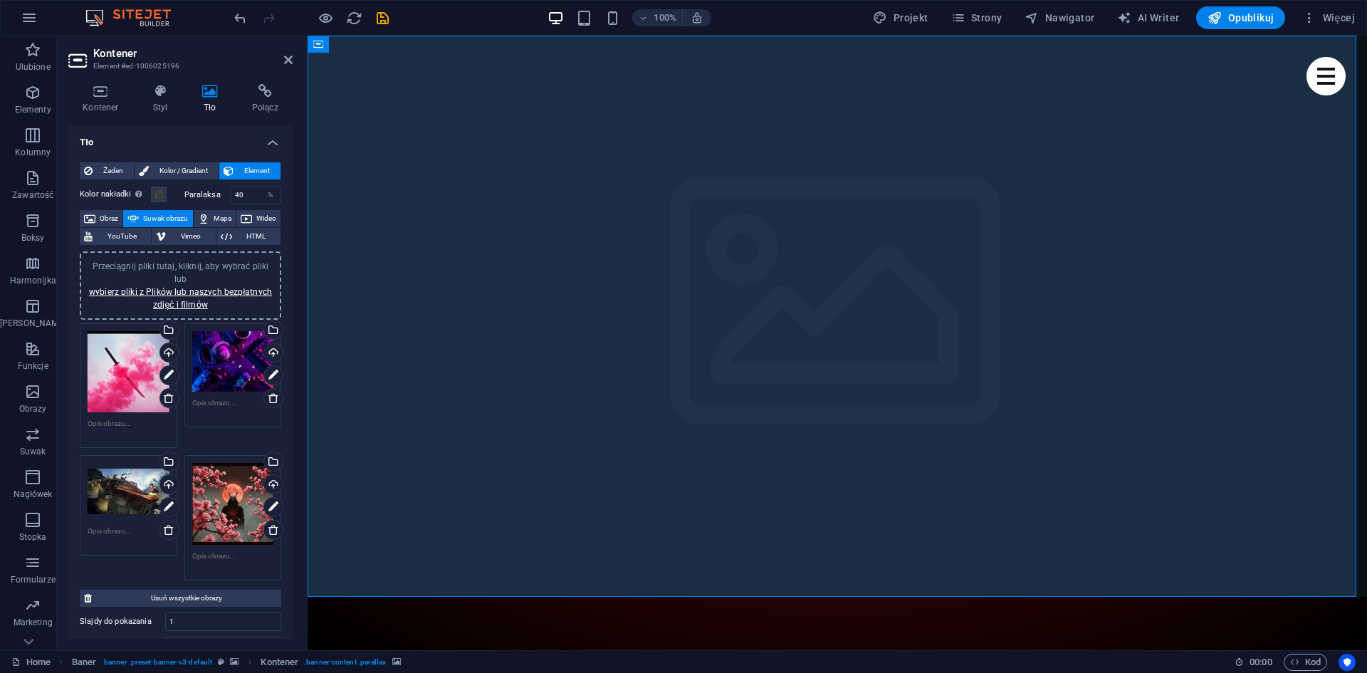
click at [112, 498] on div "Przeciągnij pliki tutaj, kliknij, aby wybrać pliki lub wybierz pliki z Plików l…" at bounding box center [129, 491] width 82 height 57
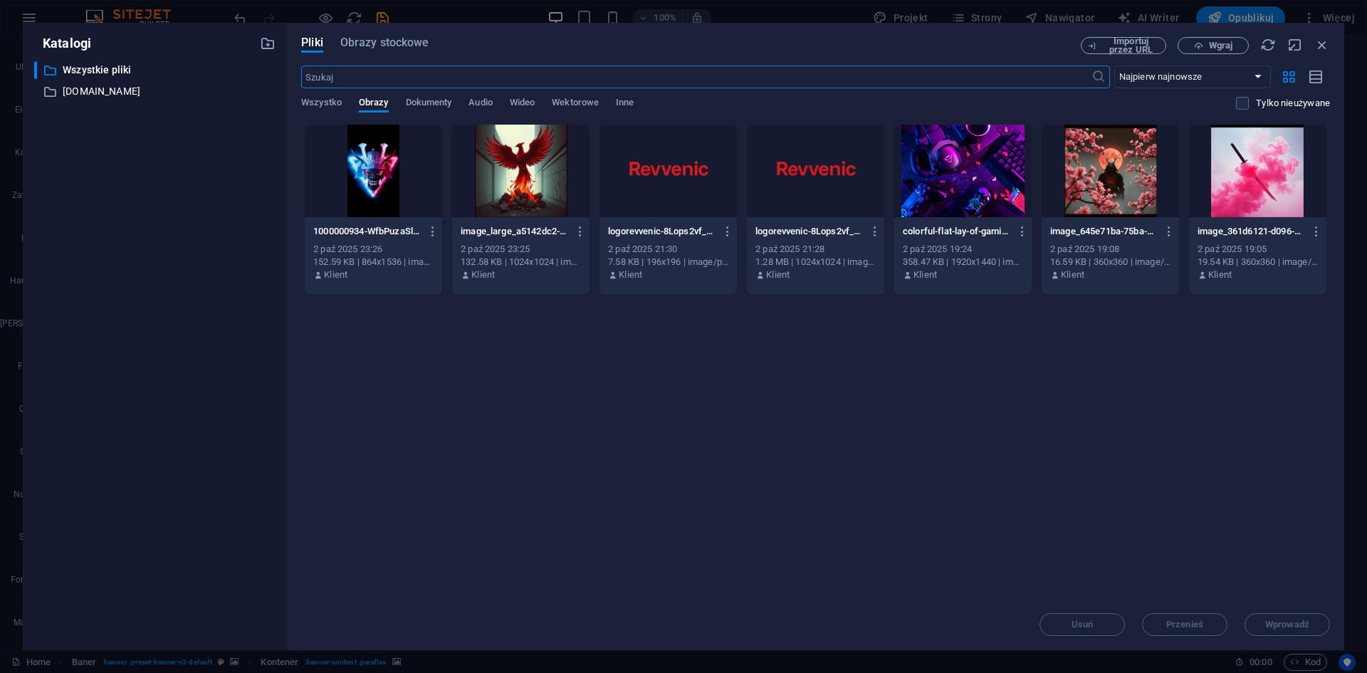
click at [540, 163] on div at bounding box center [520, 171] width 137 height 93
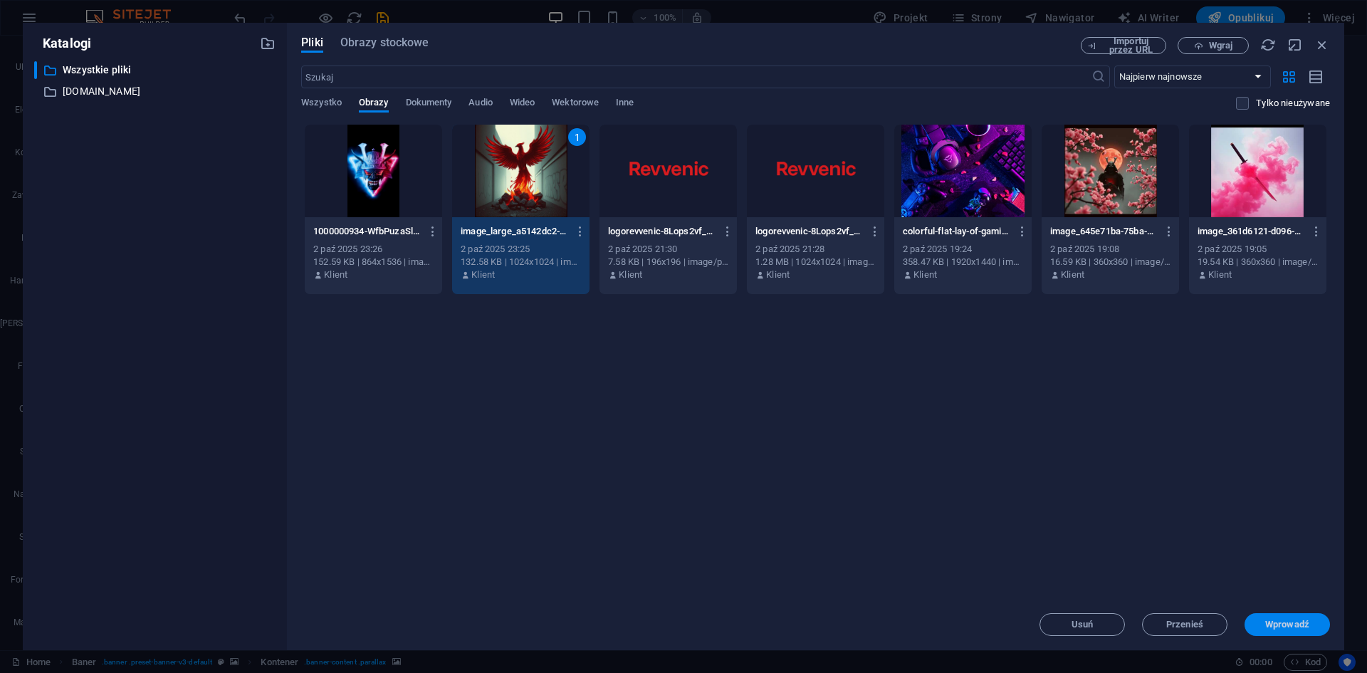
drag, startPoint x: 1294, startPoint y: 617, endPoint x: 985, endPoint y: 582, distance: 311.0
click at [1294, 617] on button "Wprowadź" at bounding box center [1287, 624] width 85 height 23
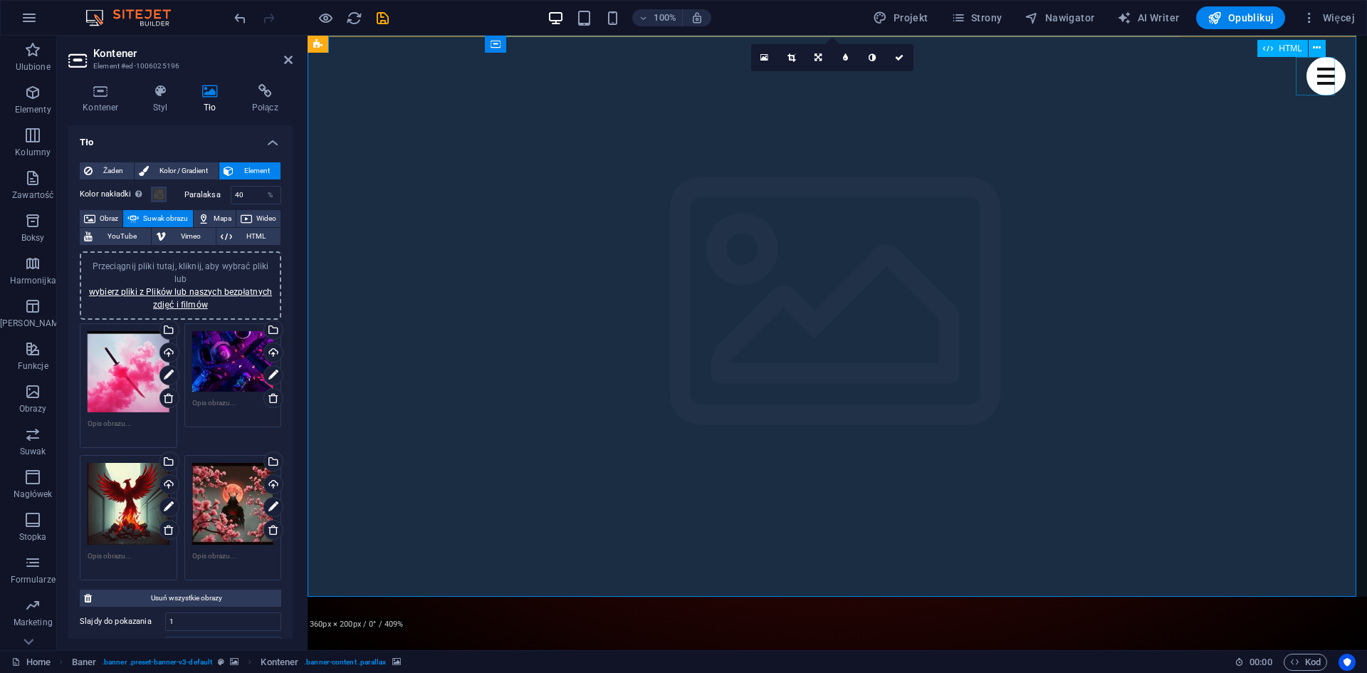
click at [1324, 75] on div "Menu" at bounding box center [1325, 76] width 39 height 38
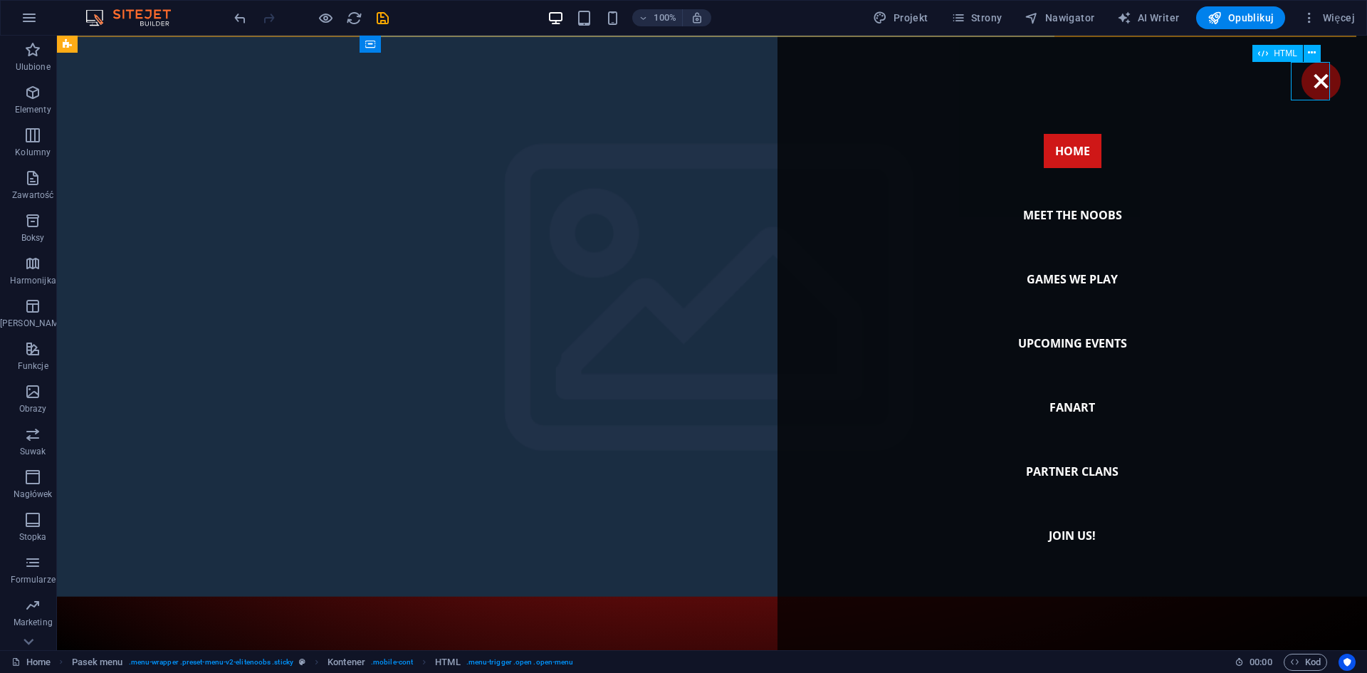
click at [1308, 82] on div "Menu" at bounding box center [1320, 81] width 39 height 38
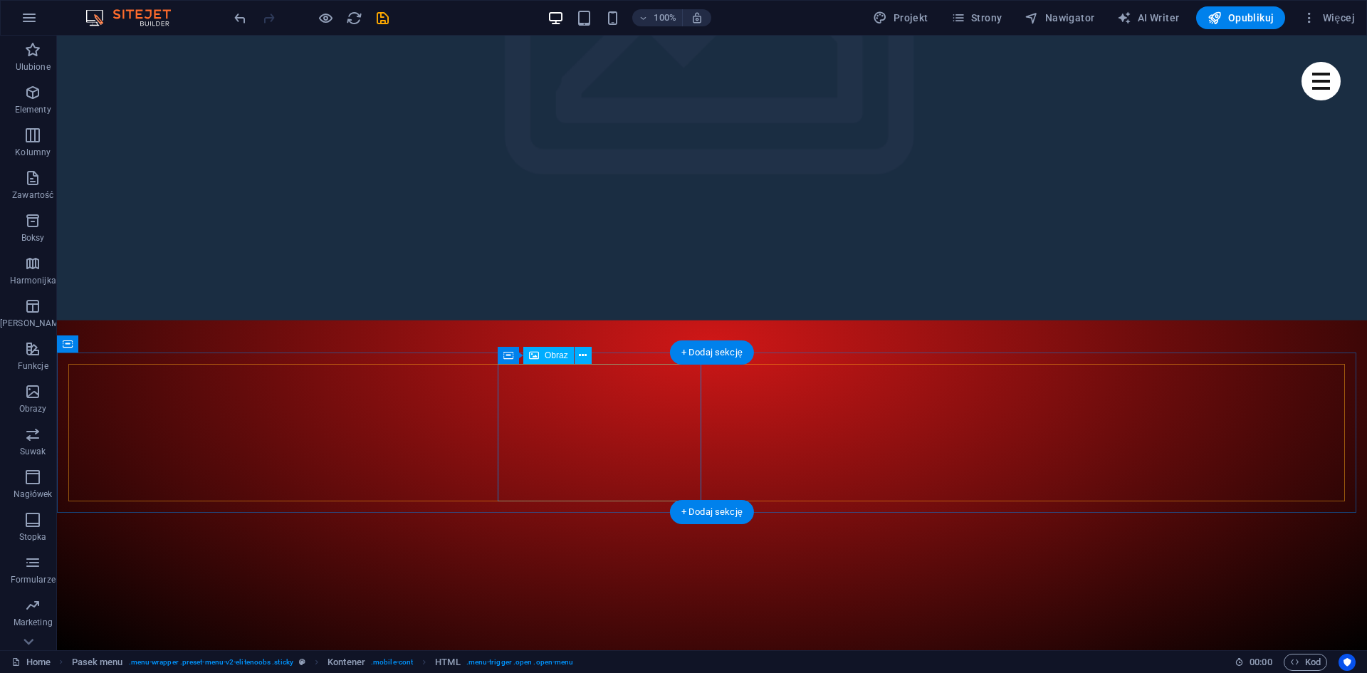
scroll to position [285, 0]
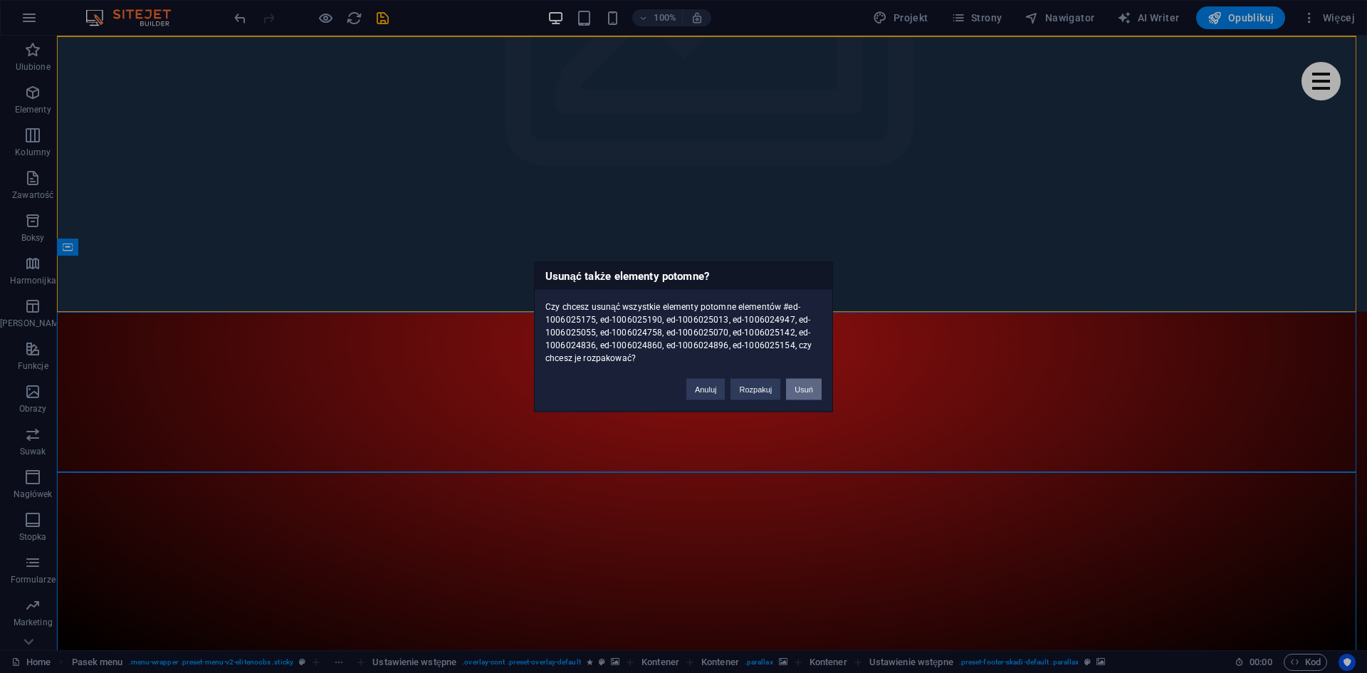
click at [797, 394] on button "Usuń" at bounding box center [804, 388] width 36 height 21
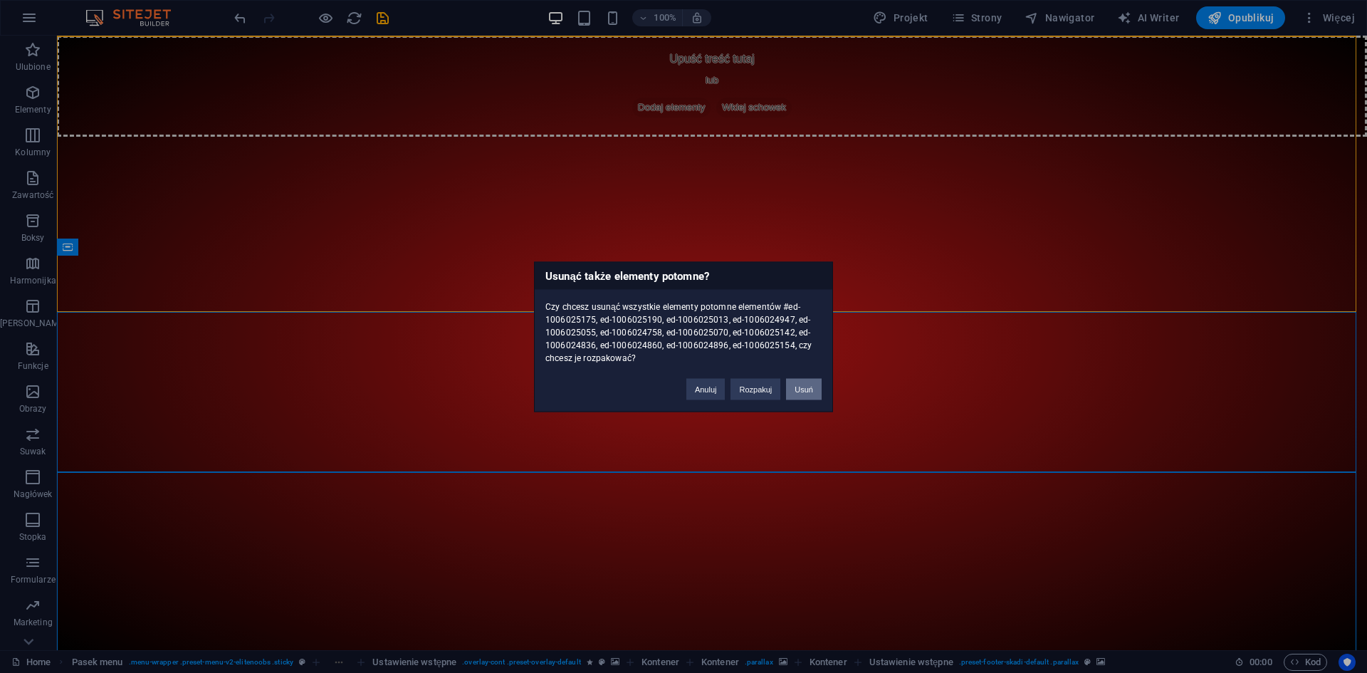
scroll to position [0, 0]
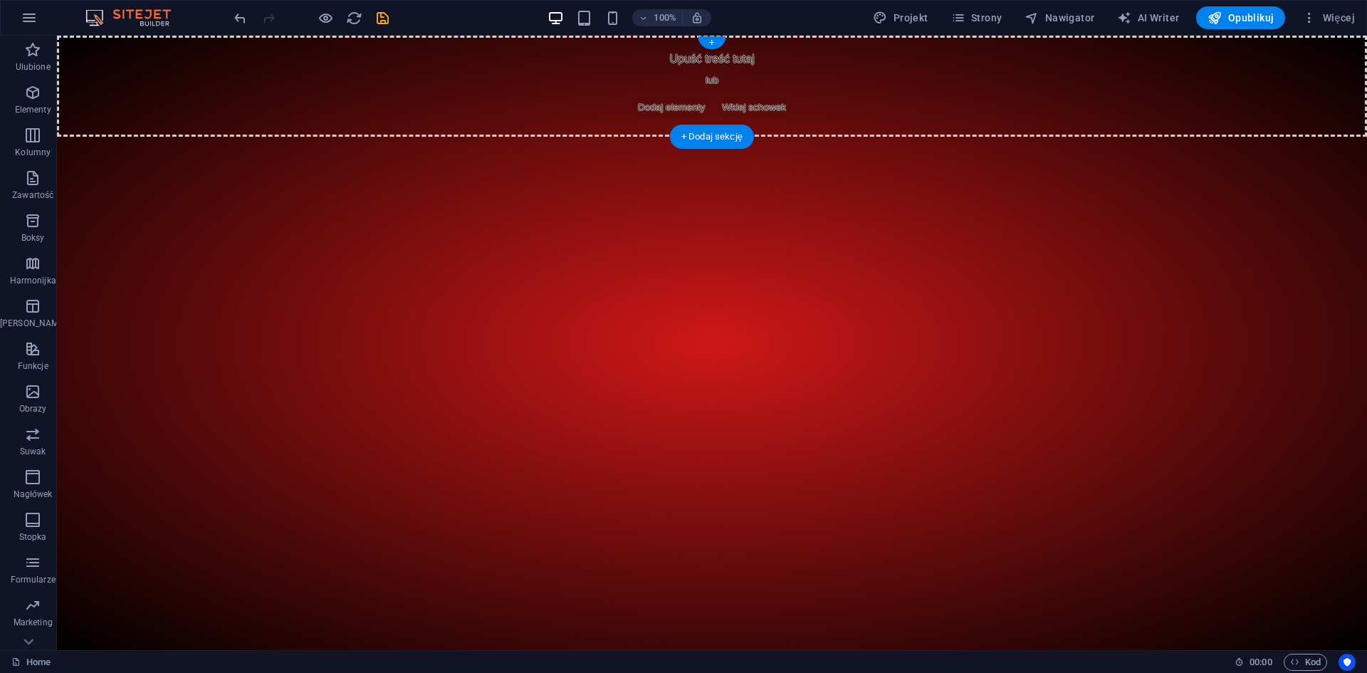
click at [694, 98] on span "Dodaj elementy" at bounding box center [671, 108] width 78 height 20
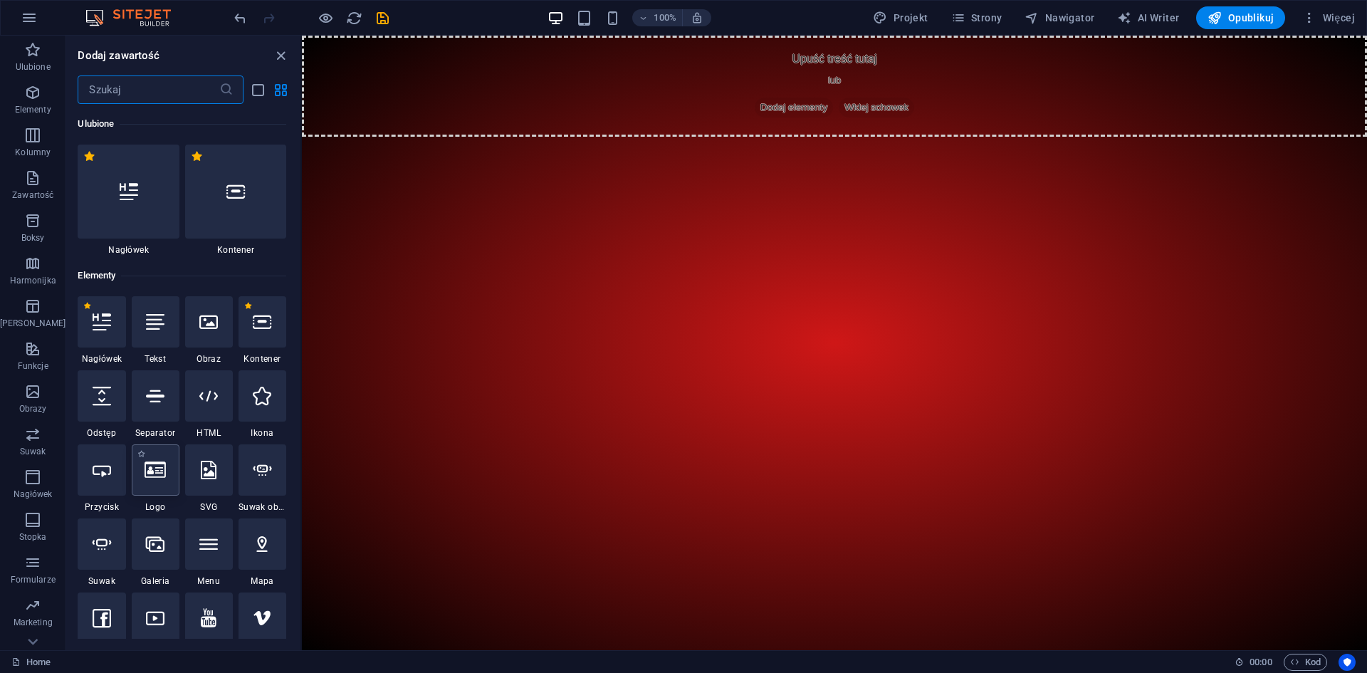
click at [154, 471] on icon at bounding box center [155, 470] width 21 height 19
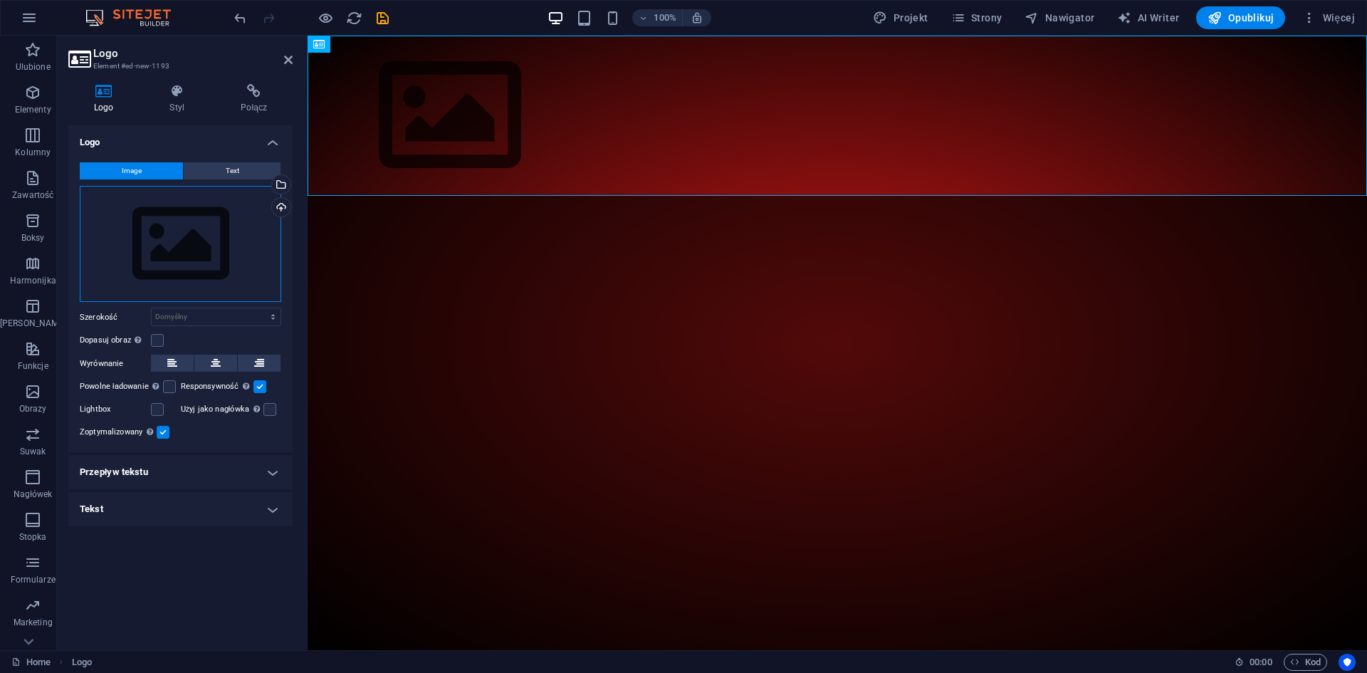
click at [221, 236] on div "Przeciągnij pliki tutaj, kliknij, aby wybrać pliki lub wybierz pliki z Plików l…" at bounding box center [180, 244] width 201 height 117
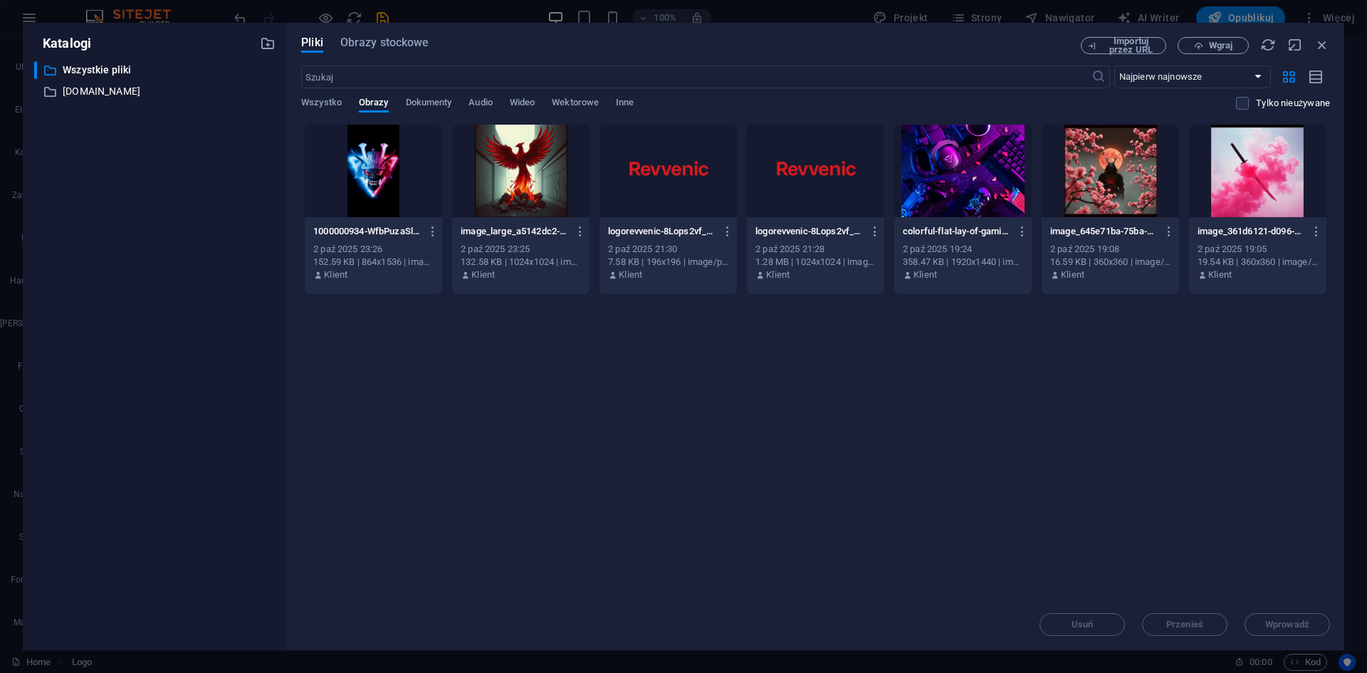
click at [691, 177] on div at bounding box center [667, 171] width 137 height 93
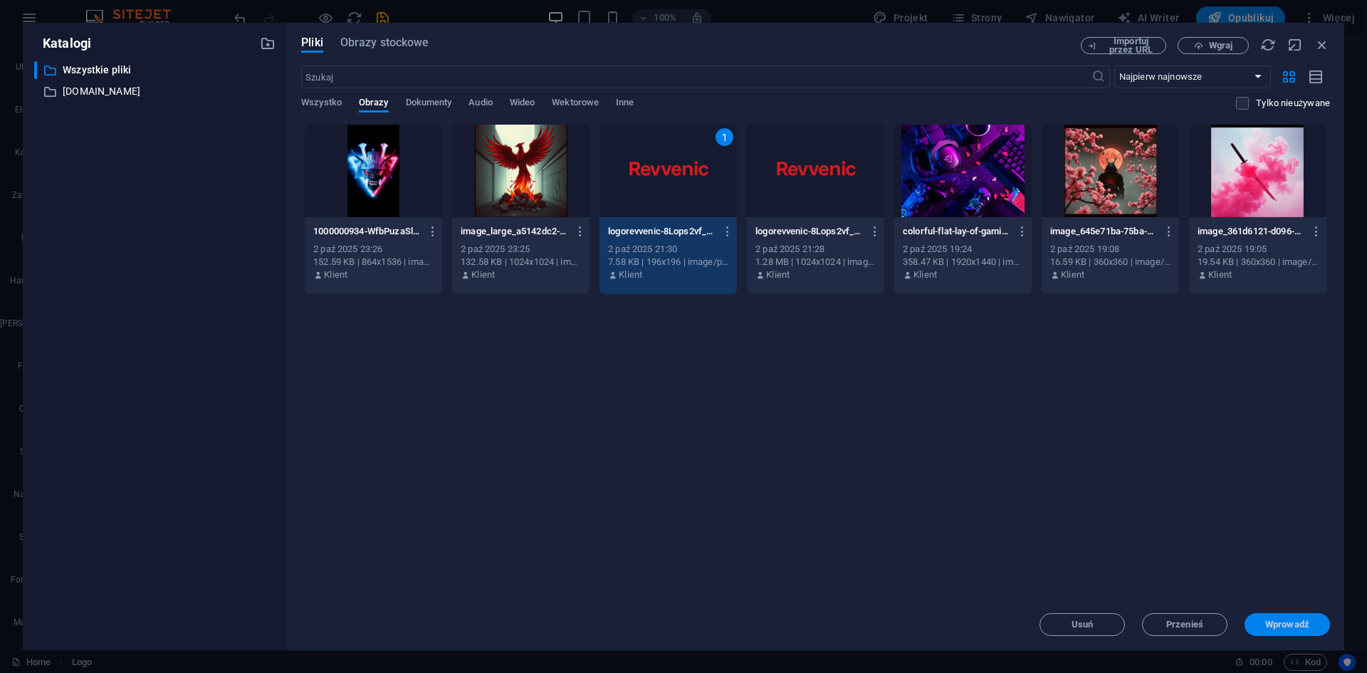
drag, startPoint x: 1306, startPoint y: 615, endPoint x: 997, endPoint y: 580, distance: 310.3
click at [1306, 615] on button "Wprowadź" at bounding box center [1287, 624] width 85 height 23
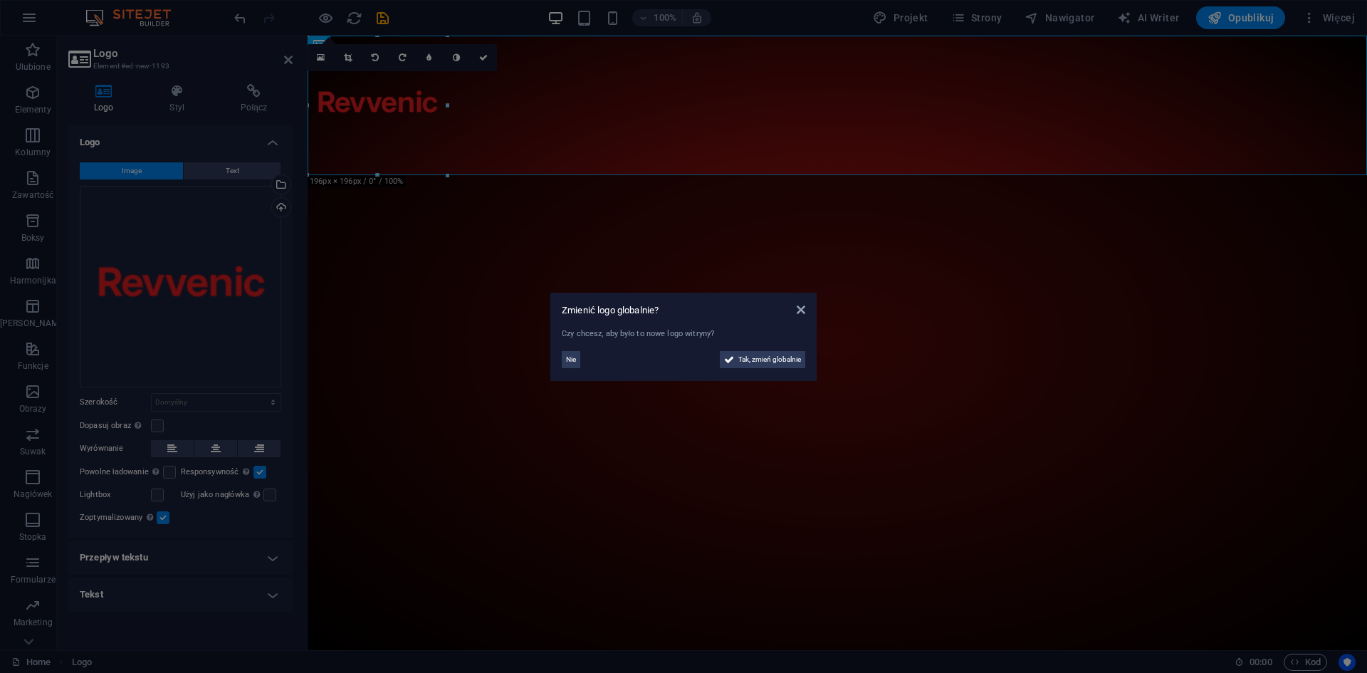
click at [361, 95] on aside "Zmienić logo globalnie? Czy chcesz, aby było to nowe logo witryny? Nie Tak, zmi…" at bounding box center [683, 336] width 1367 height 673
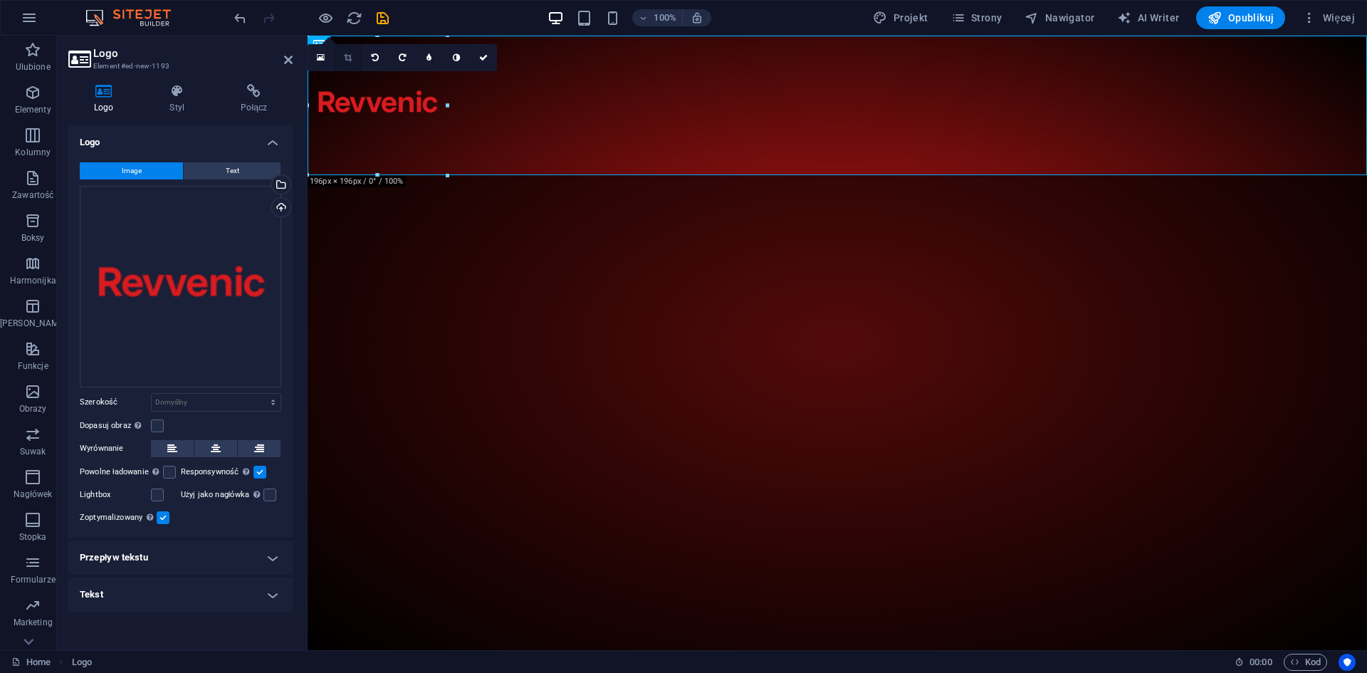
click at [343, 58] on link at bounding box center [348, 57] width 27 height 27
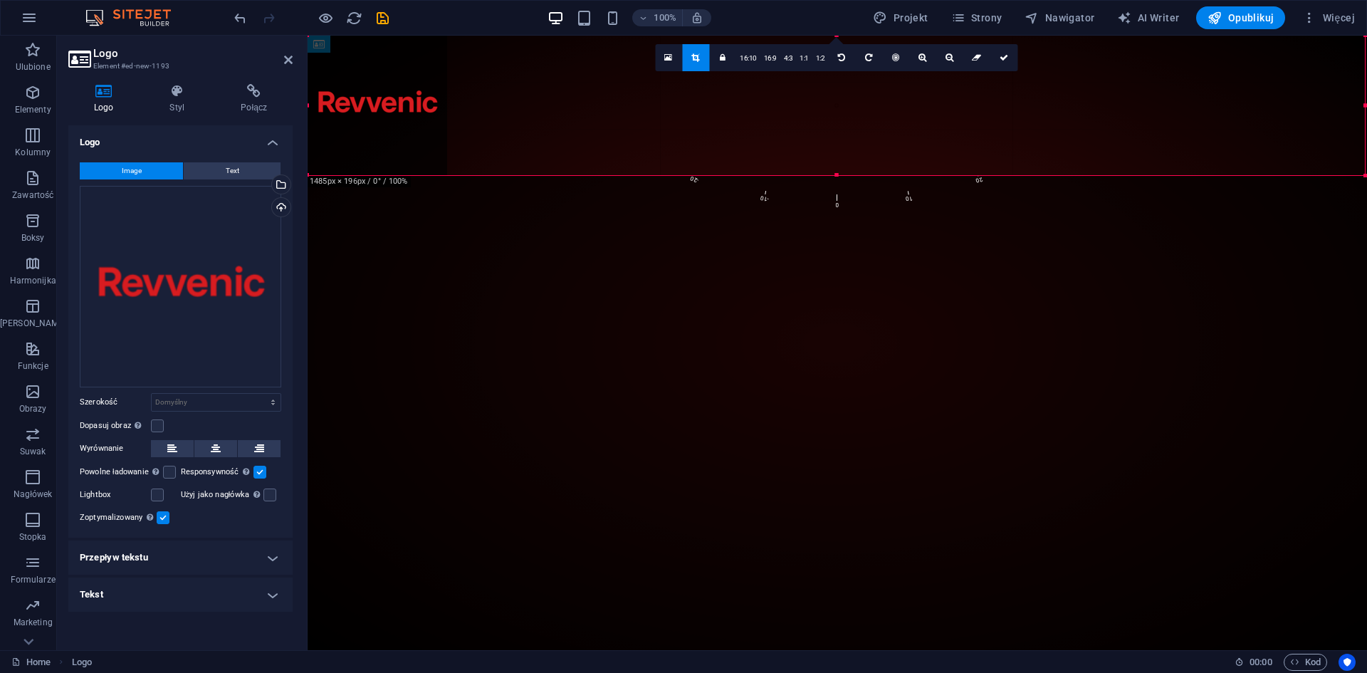
drag, startPoint x: 449, startPoint y: 105, endPoint x: 1366, endPoint y: 120, distance: 917.8
click at [1366, 120] on div at bounding box center [1365, 106] width 5 height 140
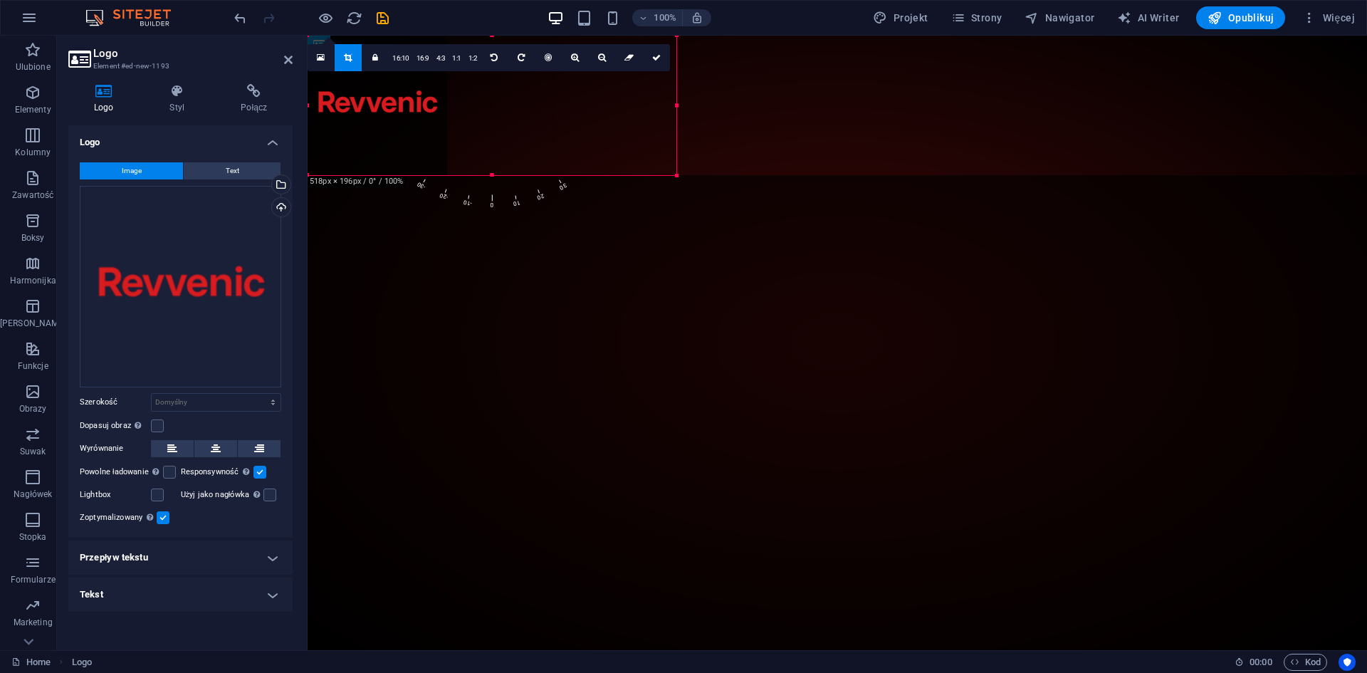
drag, startPoint x: 448, startPoint y: 113, endPoint x: 800, endPoint y: 122, distance: 352.5
click at [679, 122] on div at bounding box center [676, 106] width 5 height 140
click at [644, 58] on link at bounding box center [656, 57] width 27 height 27
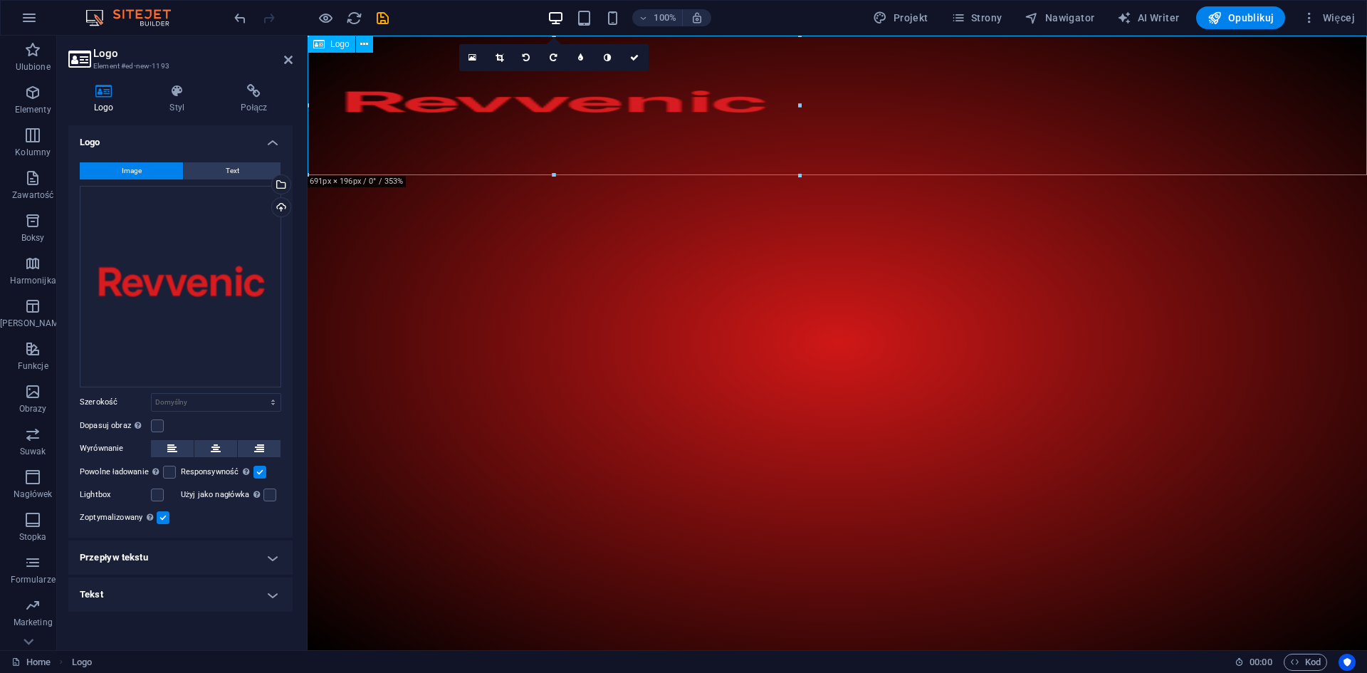
drag, startPoint x: 790, startPoint y: 107, endPoint x: 849, endPoint y: 107, distance: 59.1
click at [849, 107] on div at bounding box center [837, 106] width 1059 height 140
click at [1309, 16] on icon "button" at bounding box center [1309, 18] width 14 height 14
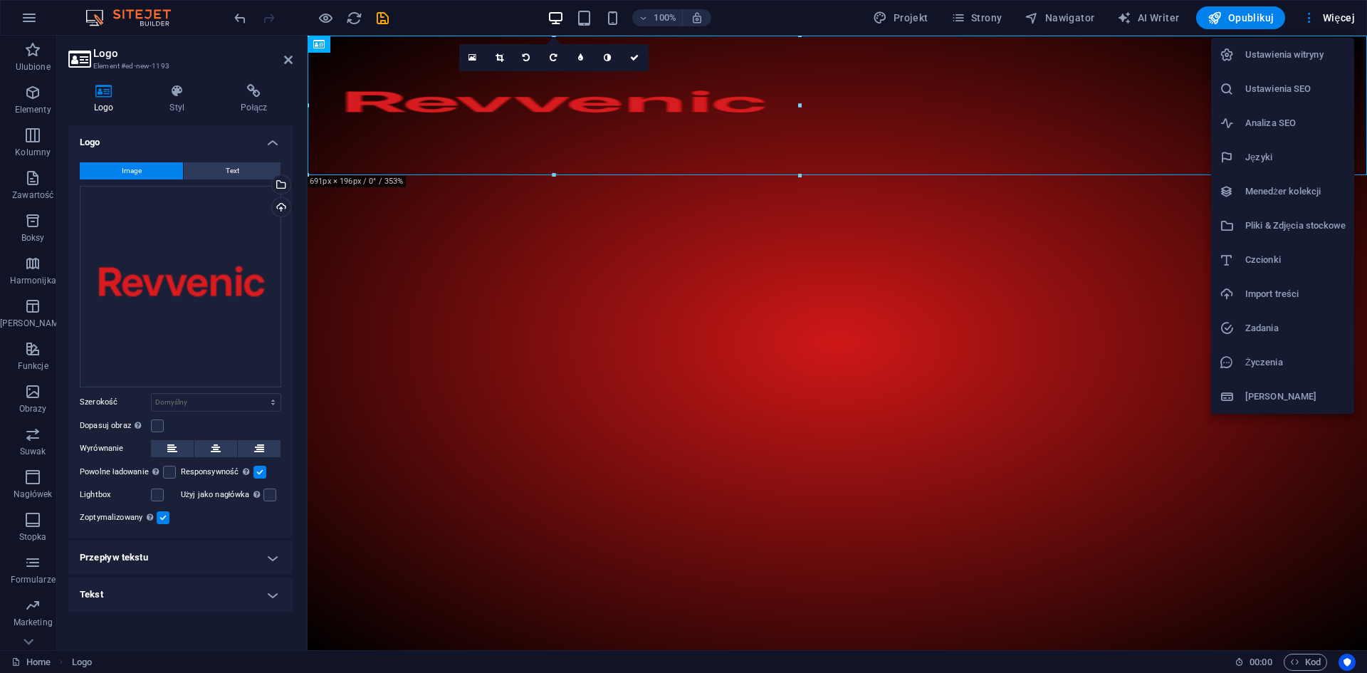
click at [20, 59] on div at bounding box center [683, 336] width 1367 height 673
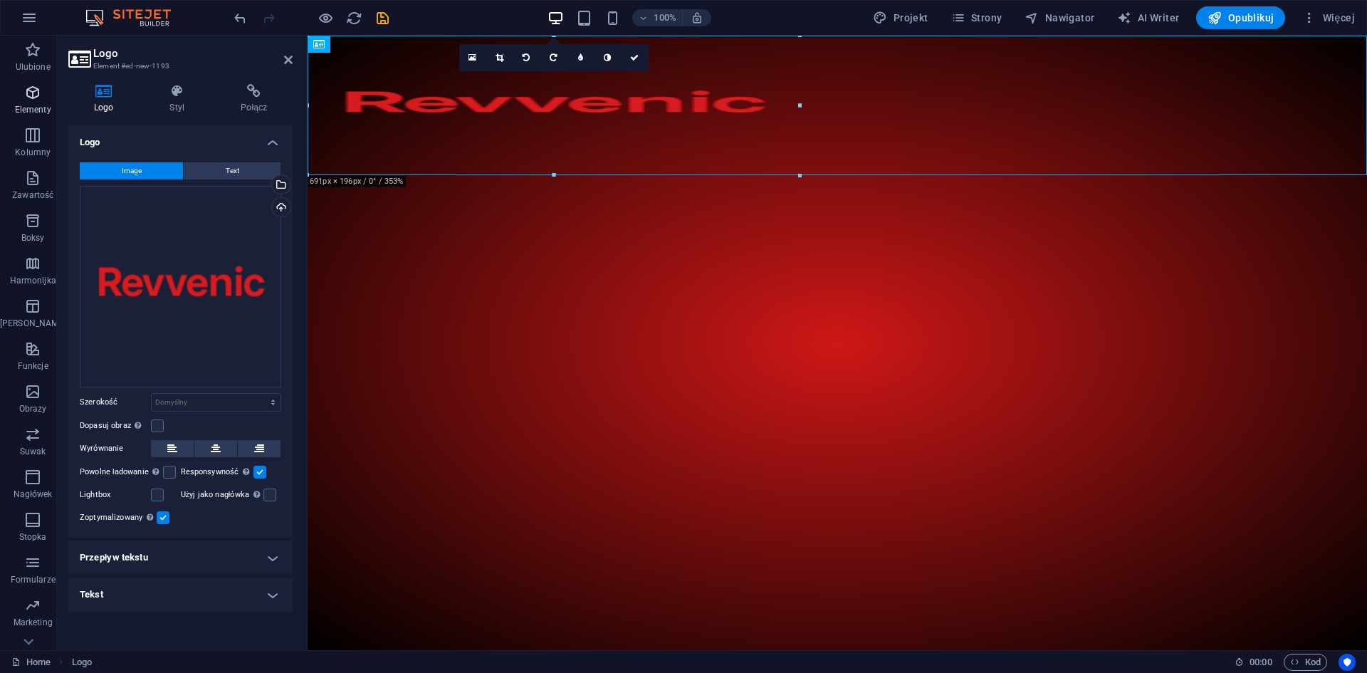
click at [32, 90] on icon "button" at bounding box center [32, 92] width 17 height 17
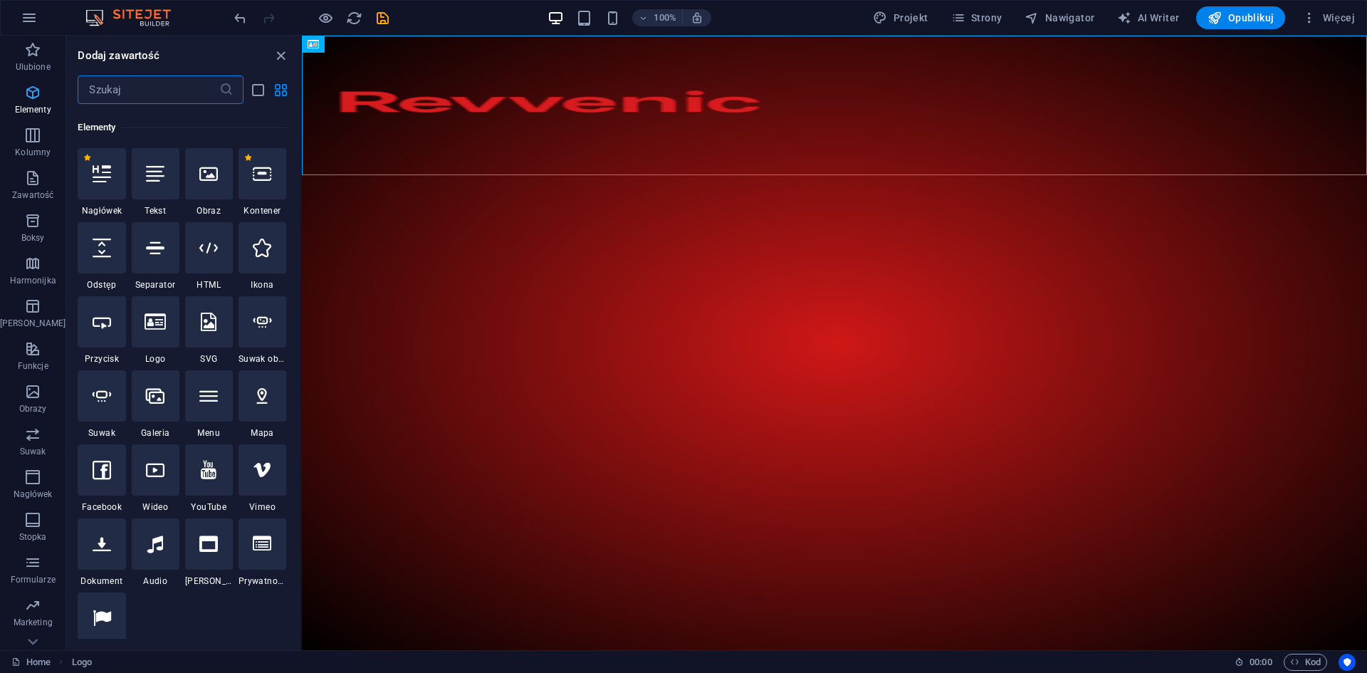
scroll to position [152, 0]
click at [156, 560] on div at bounding box center [156, 540] width 48 height 51
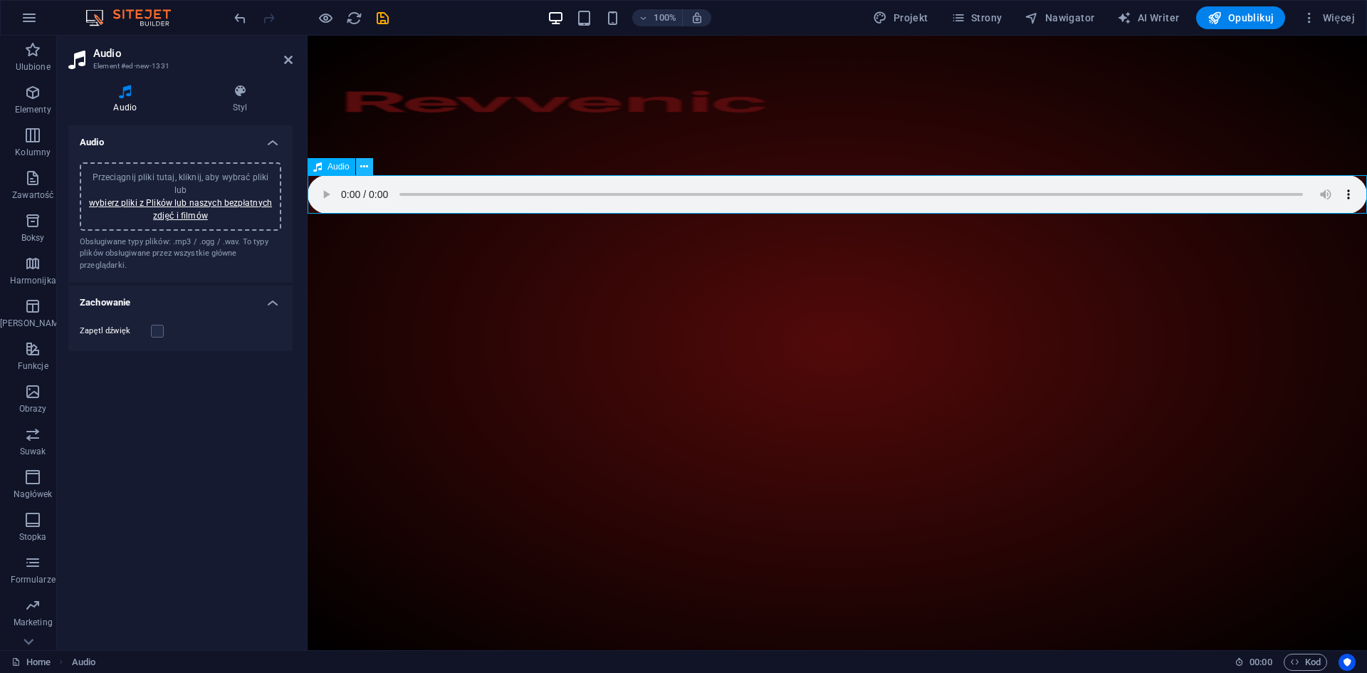
click at [367, 166] on icon at bounding box center [364, 166] width 8 height 15
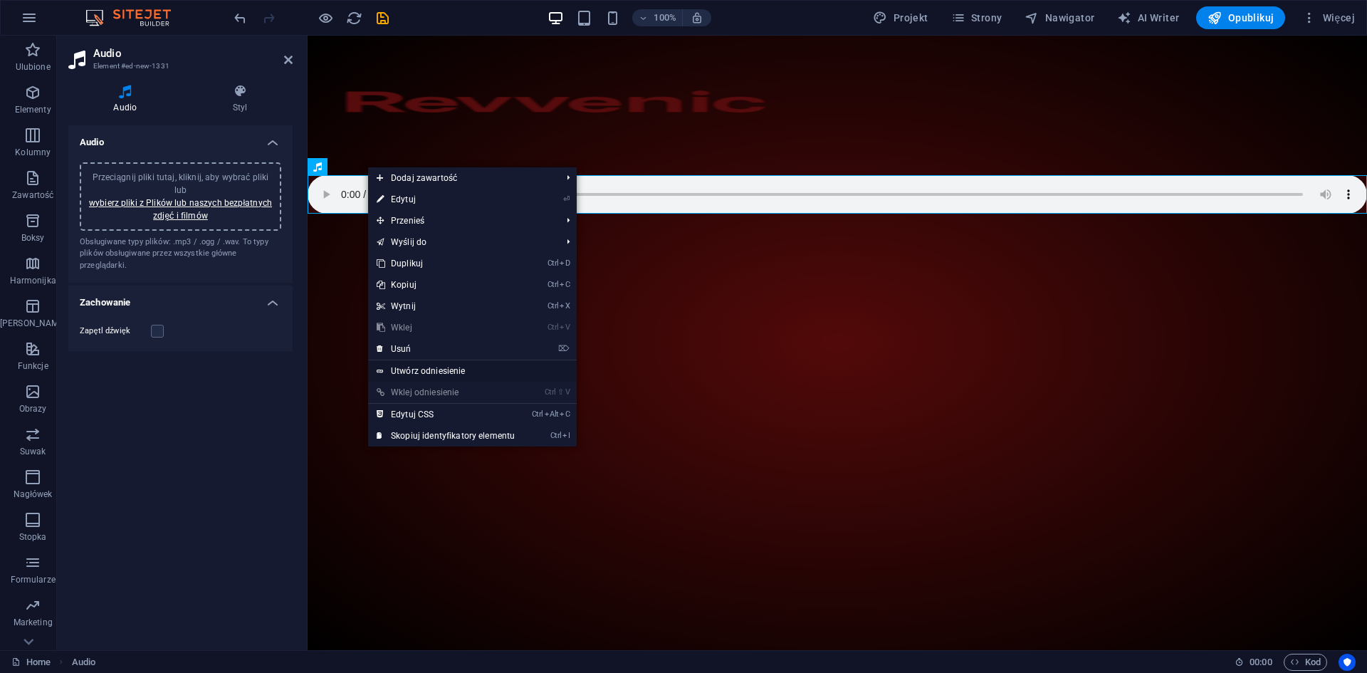
click at [416, 371] on link "Utwórz odniesienie" at bounding box center [472, 370] width 209 height 21
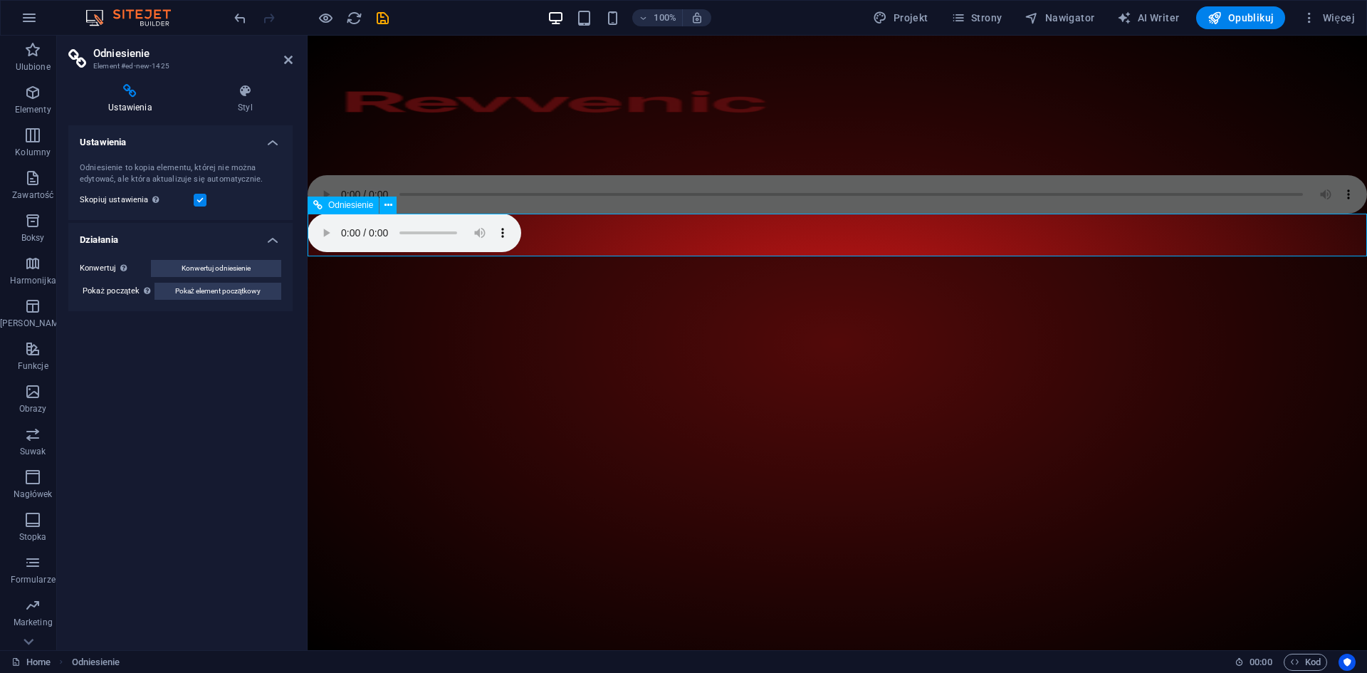
click at [350, 206] on span "Odniesienie" at bounding box center [350, 205] width 45 height 9
click at [389, 205] on icon at bounding box center [388, 205] width 8 height 15
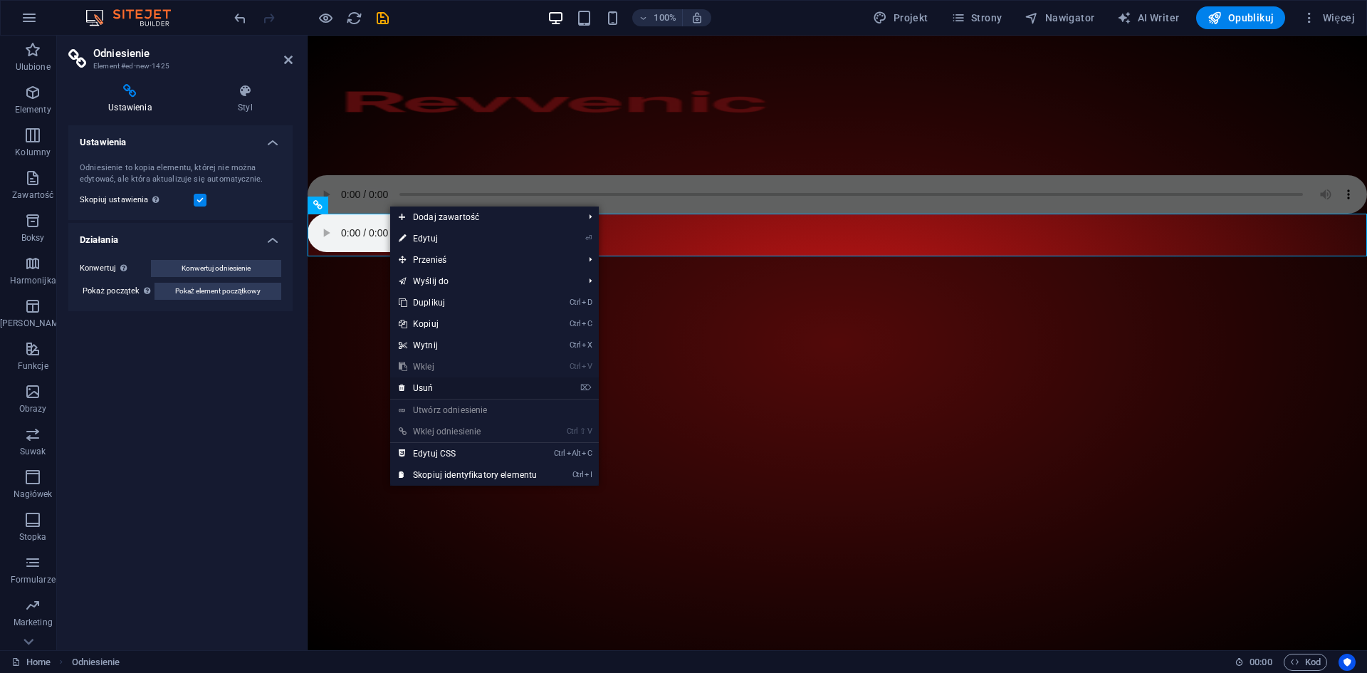
drag, startPoint x: 451, startPoint y: 385, endPoint x: 394, endPoint y: 350, distance: 66.8
click at [451, 385] on link "⌦ Usuń" at bounding box center [467, 387] width 155 height 21
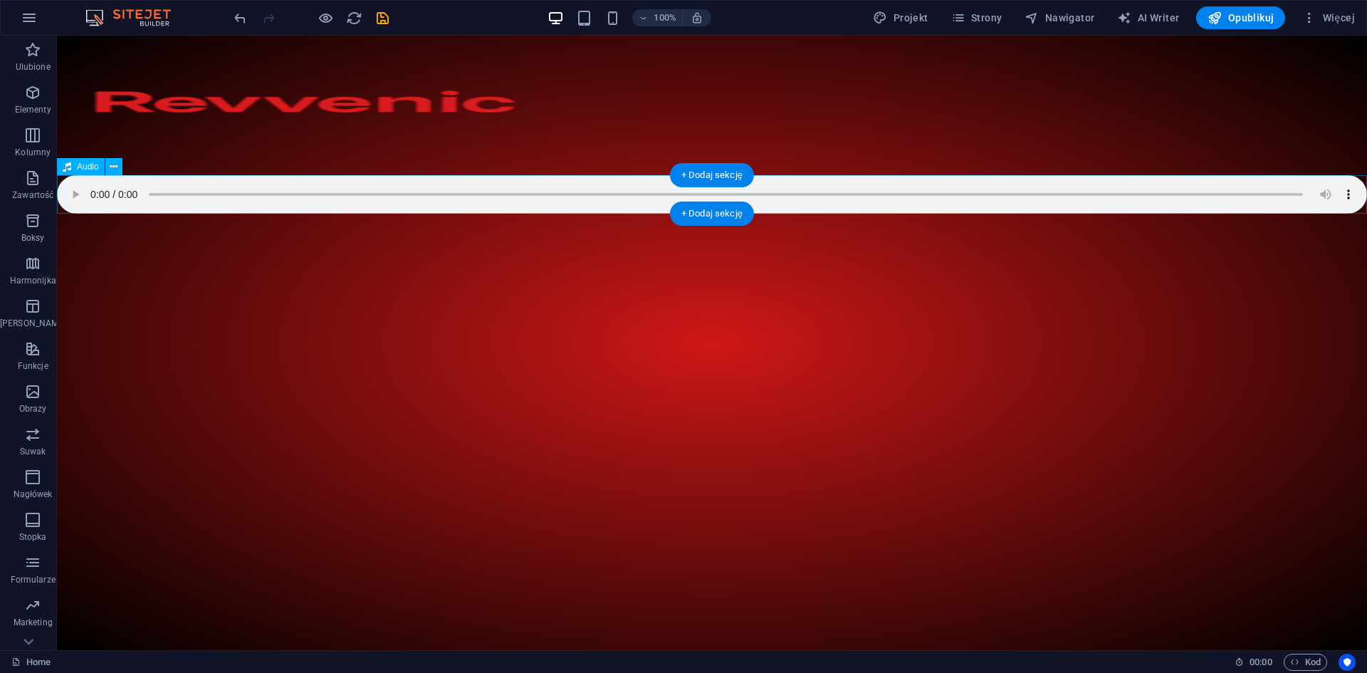
click at [1289, 185] on figure at bounding box center [712, 194] width 1310 height 38
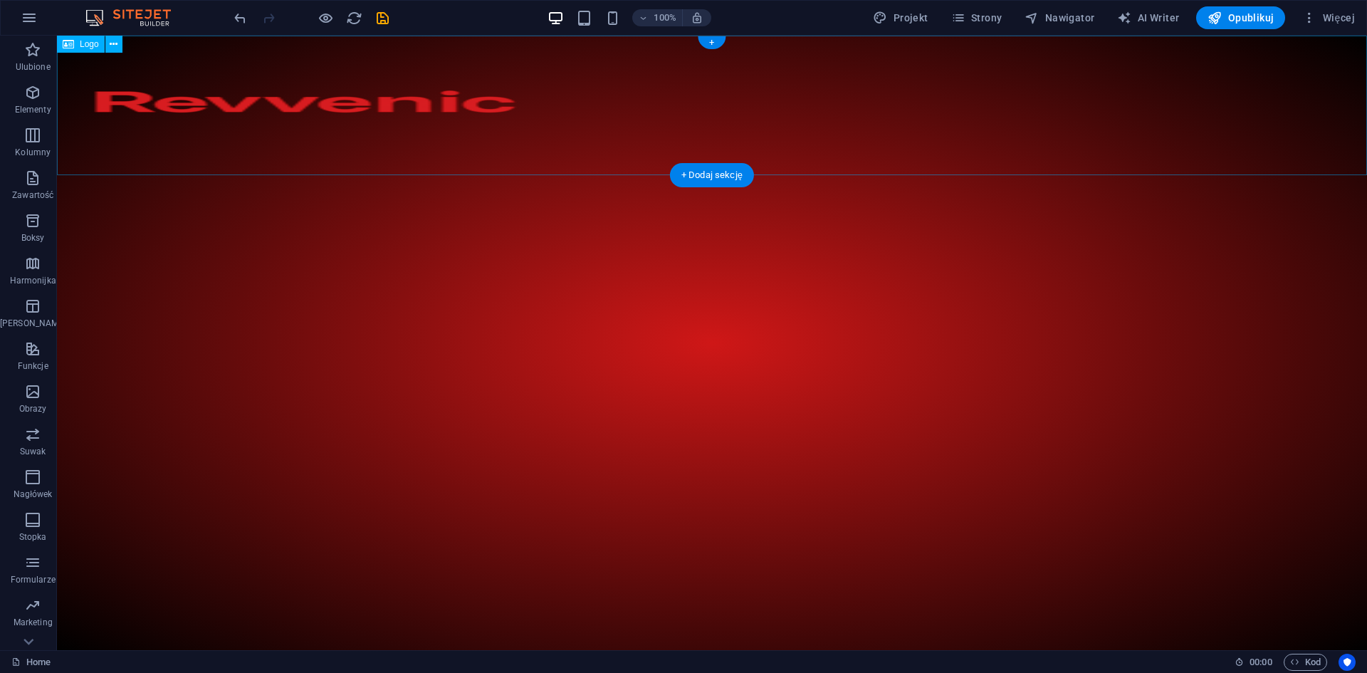
click at [377, 63] on div at bounding box center [712, 106] width 1310 height 140
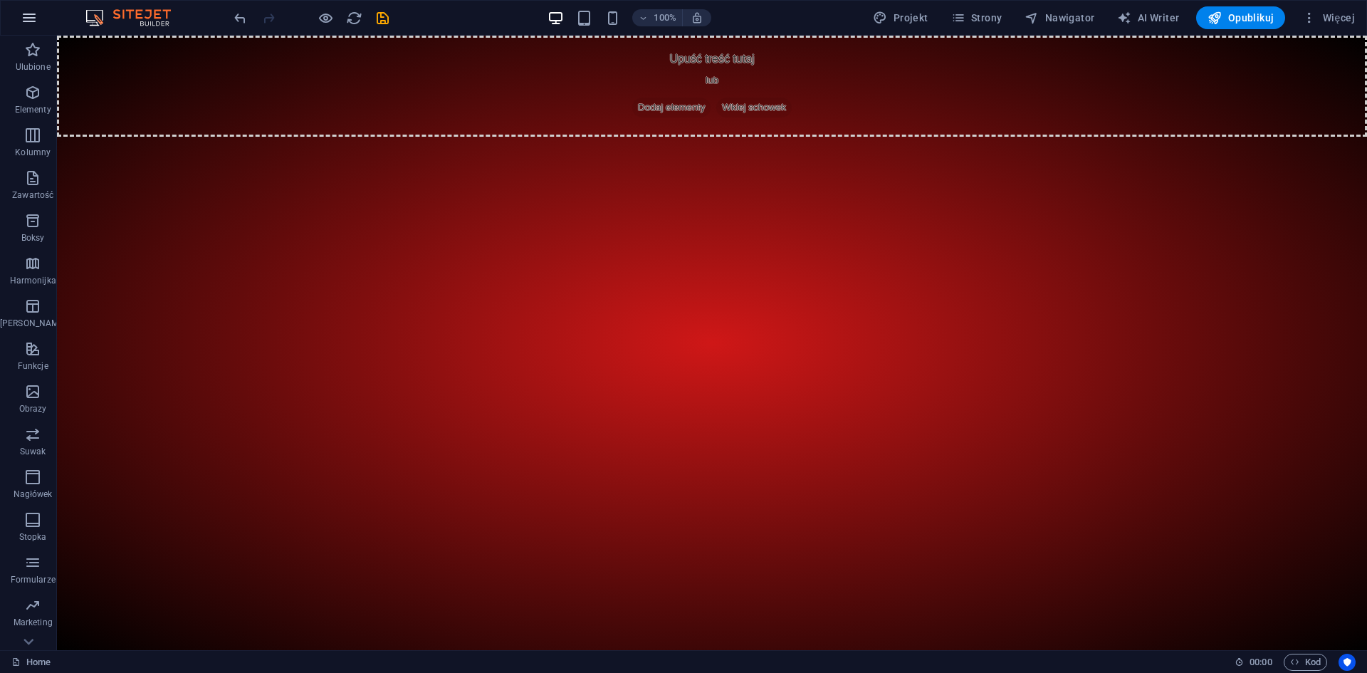
click at [32, 23] on icon "button" at bounding box center [29, 17] width 17 height 17
